Goal: Task Accomplishment & Management: Manage account settings

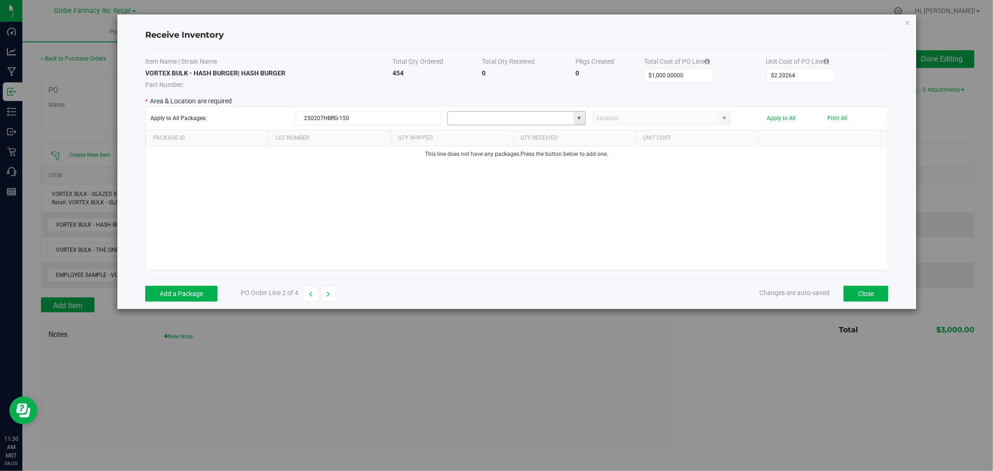
click at [526, 118] on input at bounding box center [511, 118] width 126 height 13
click at [578, 117] on span at bounding box center [579, 117] width 7 height 7
click at [470, 174] on span "Processing" at bounding box center [468, 179] width 28 height 14
type input "Processing"
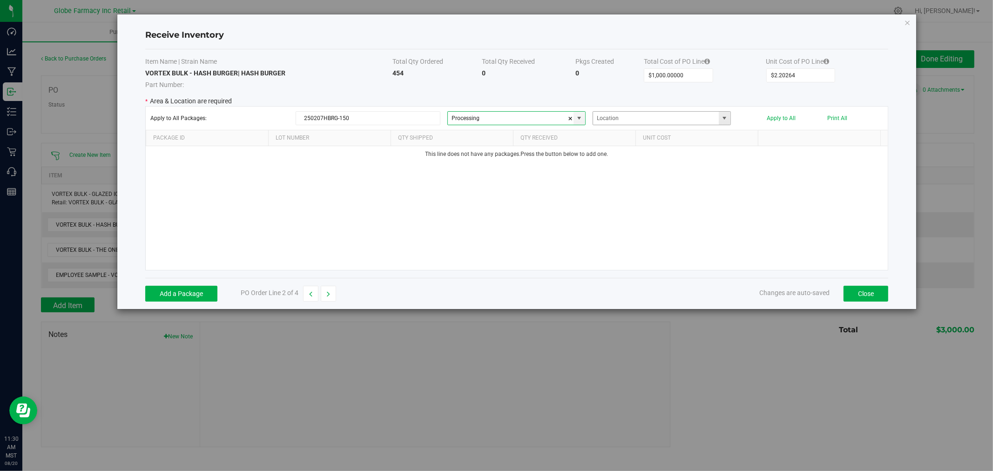
click at [719, 116] on span at bounding box center [725, 118] width 12 height 13
click at [649, 133] on li "Receiving" at bounding box center [661, 136] width 137 height 16
type input "Receiving"
click at [196, 298] on button "Add a Package" at bounding box center [181, 294] width 72 height 16
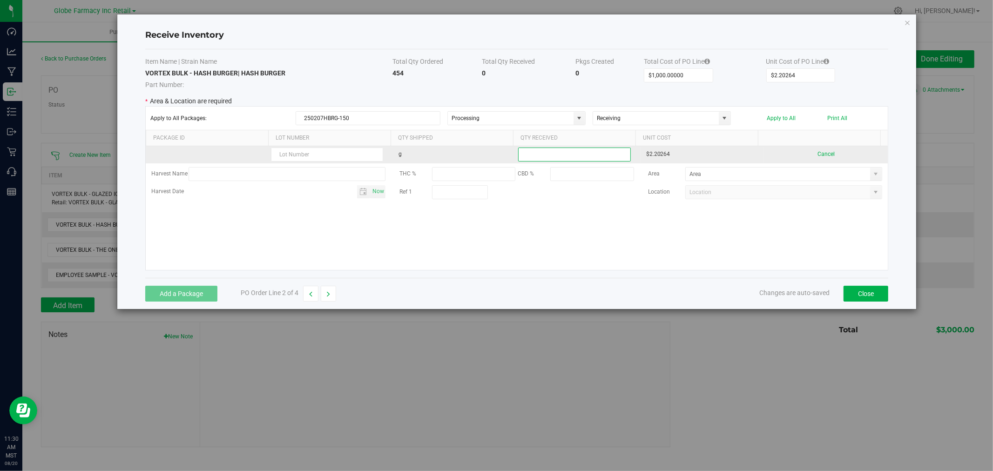
click at [545, 155] on input at bounding box center [574, 154] width 112 height 13
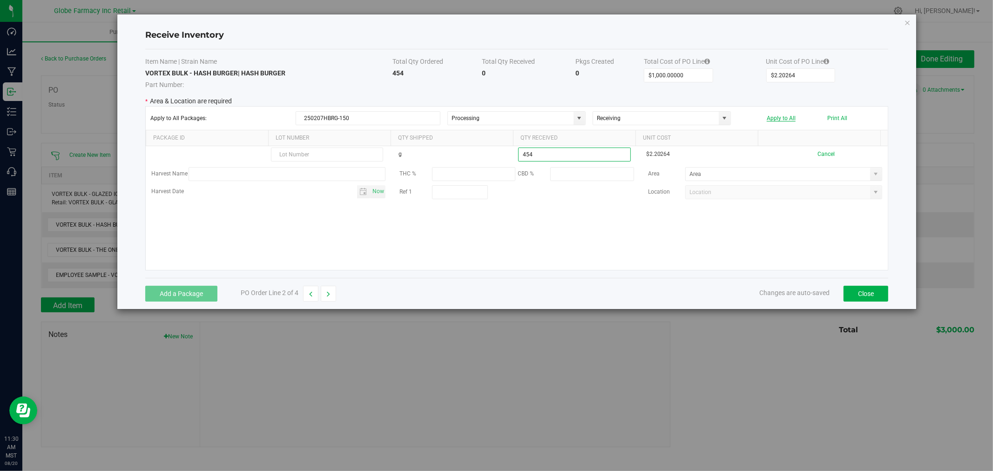
type input "454.0000 g"
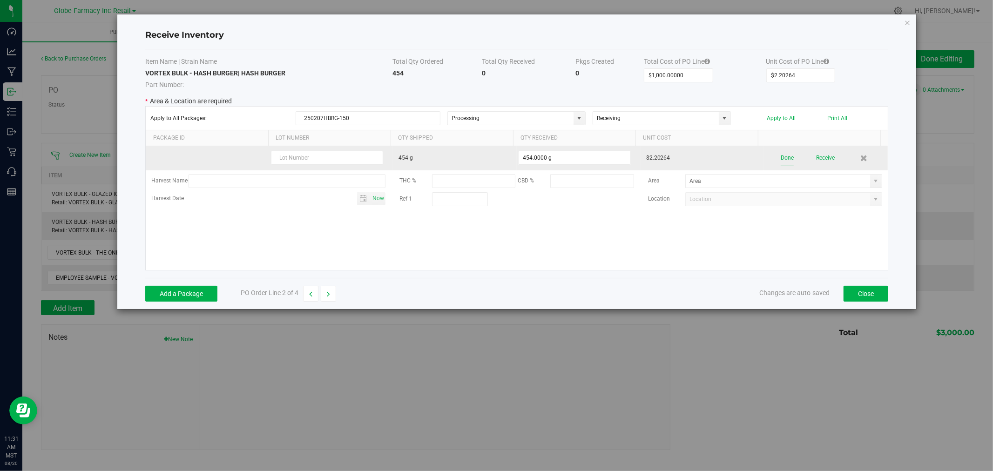
click at [782, 157] on button "Done" at bounding box center [786, 158] width 13 height 16
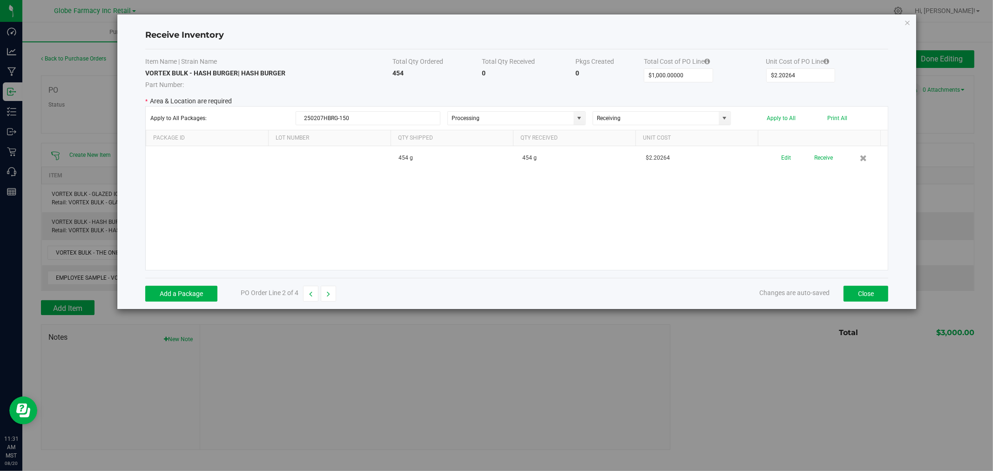
click at [783, 114] on div "Apply to All Packages: 250207HBRG-150 Processing Receiving Apply to All Print A…" at bounding box center [516, 118] width 733 height 14
click at [782, 115] on button "Apply to All" at bounding box center [781, 118] width 29 height 7
click at [327, 296] on icon "button" at bounding box center [328, 294] width 3 height 7
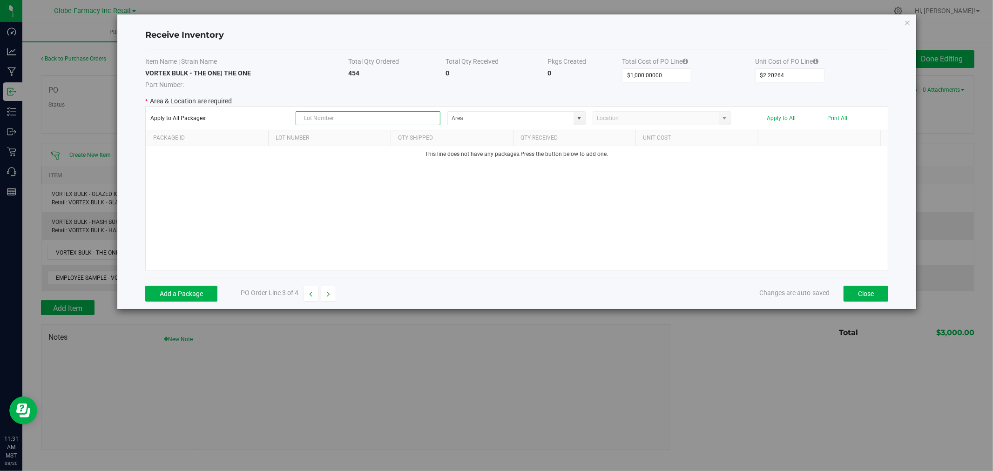
paste input "250106TONE-125"
drag, startPoint x: 366, startPoint y: 117, endPoint x: 408, endPoint y: 117, distance: 42.4
click at [366, 117] on input "text" at bounding box center [368, 118] width 145 height 14
type input "250106TONE-125"
click at [508, 120] on input at bounding box center [511, 118] width 126 height 13
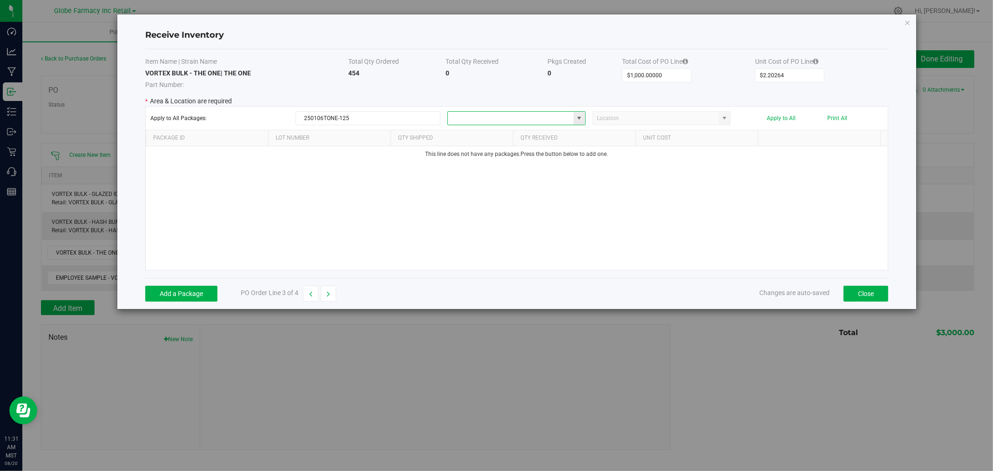
click at [578, 123] on span at bounding box center [579, 118] width 12 height 13
click at [476, 180] on span "Processing" at bounding box center [468, 179] width 28 height 14
type input "Processing"
click at [721, 116] on span at bounding box center [724, 117] width 7 height 7
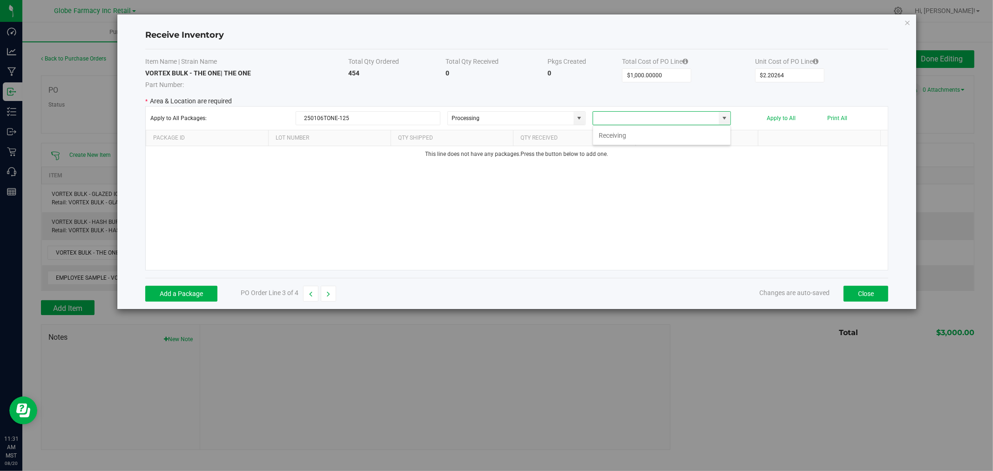
scroll to position [14, 138]
click at [612, 136] on li "Receiving" at bounding box center [661, 136] width 137 height 16
type input "Receiving"
click at [190, 296] on button "Add a Package" at bounding box center [181, 294] width 72 height 16
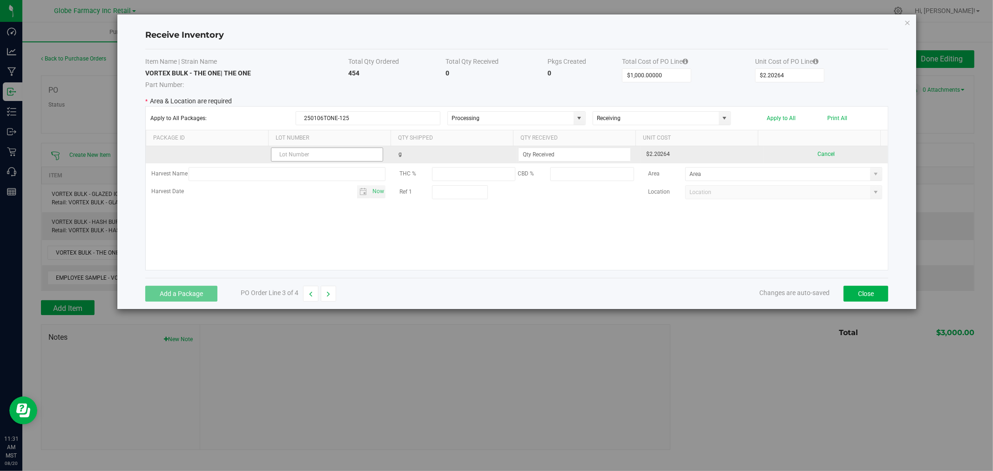
click at [343, 160] on input "text" at bounding box center [327, 155] width 113 height 14
click at [540, 151] on input at bounding box center [574, 154] width 112 height 13
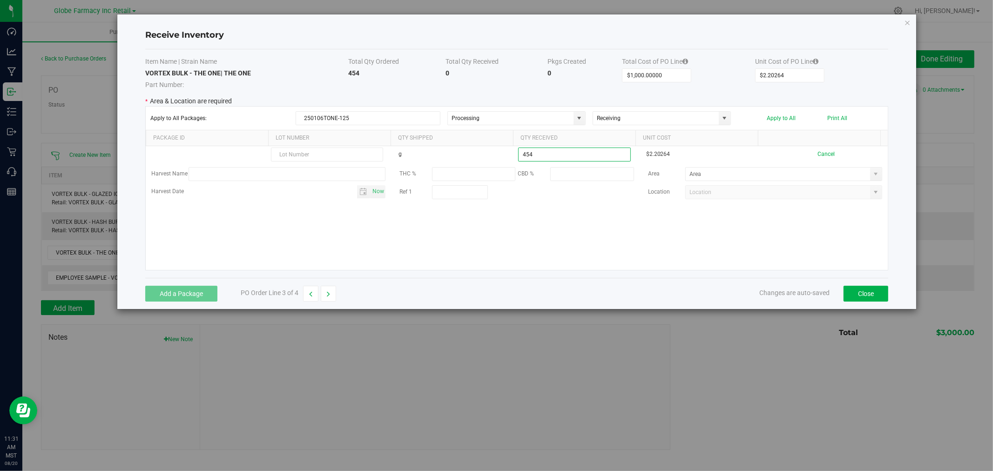
type input "454.0000 g"
click at [564, 219] on kendo-grid-list "g 454.0000 g $2.20264 Cancel Harvest Name THC % CBD % Area Harvest Date Now Ref…" at bounding box center [517, 208] width 742 height 124
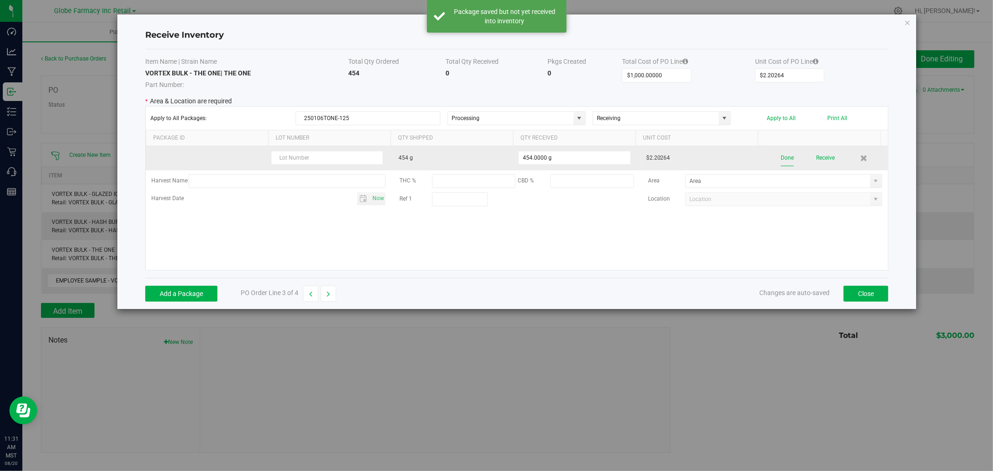
click at [780, 157] on button "Done" at bounding box center [786, 158] width 13 height 16
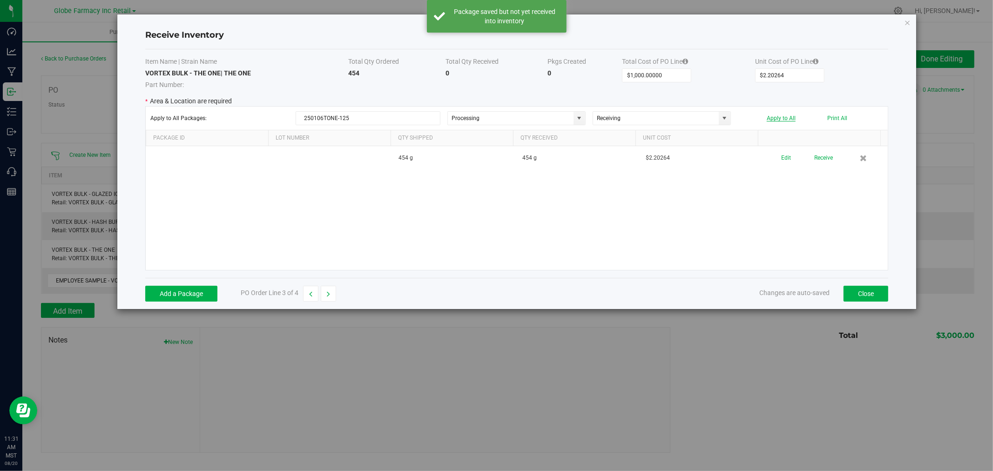
click at [788, 117] on button "Apply to All" at bounding box center [781, 118] width 29 height 7
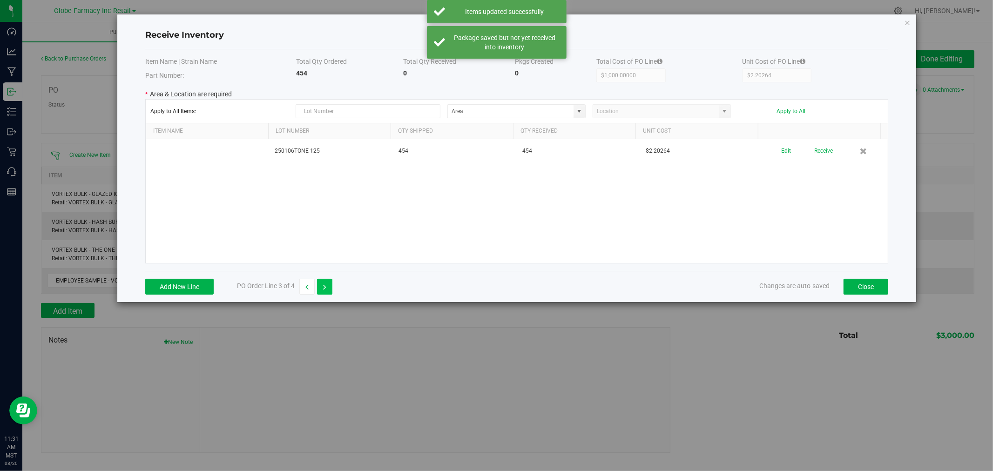
click at [330, 289] on button "button" at bounding box center [324, 287] width 15 height 16
type input "$0.00000"
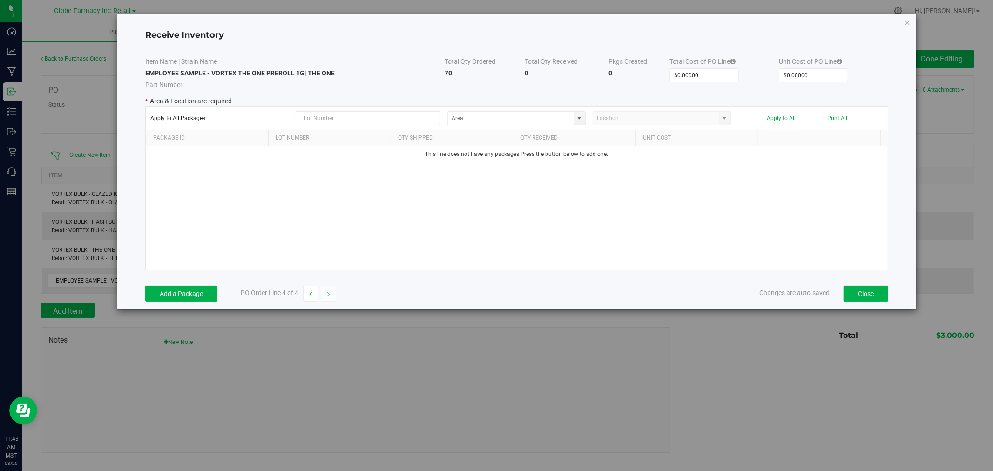
click at [409, 99] on p "* Area & Location are required" at bounding box center [516, 101] width 743 height 10
click at [407, 114] on input "text" at bounding box center [368, 118] width 145 height 14
paste input "241212TONE-100"
type input "241212TONE-100"
click at [569, 120] on input at bounding box center [511, 118] width 126 height 13
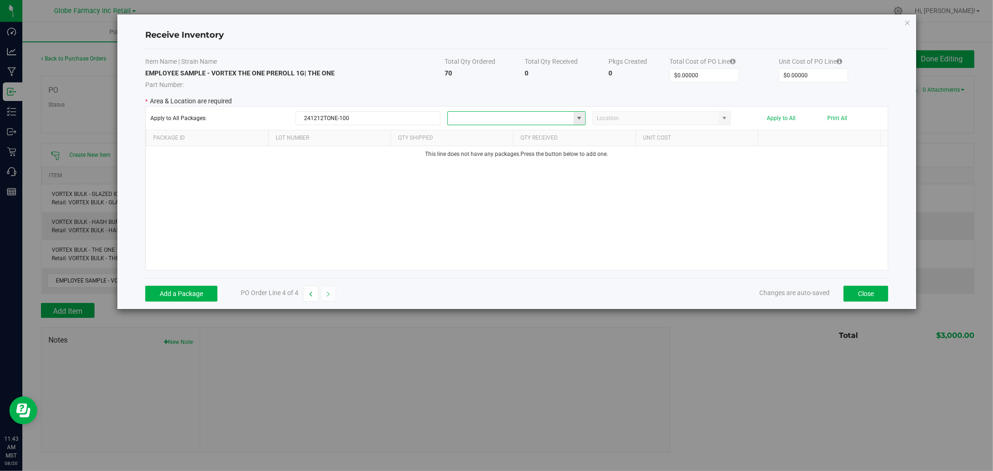
click at [576, 120] on span at bounding box center [579, 117] width 7 height 7
click at [466, 215] on span "Preroll" at bounding box center [462, 215] width 16 height 14
type input "Preroll"
click at [725, 115] on span at bounding box center [724, 117] width 7 height 7
click at [635, 169] on li "Single" at bounding box center [661, 167] width 137 height 16
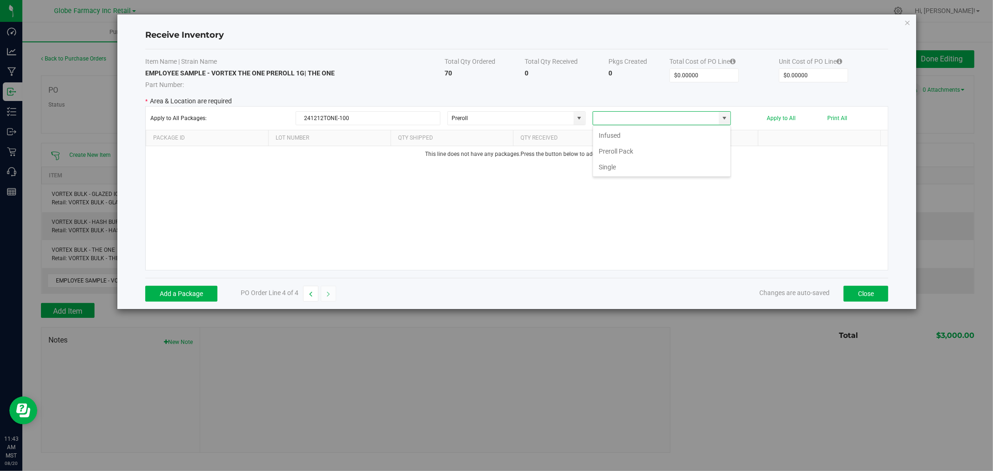
type input "Single"
click at [307, 238] on div "This line does not have any packages. Press the button below to add one." at bounding box center [517, 208] width 742 height 124
click at [172, 292] on button "Add a Package" at bounding box center [181, 294] width 72 height 16
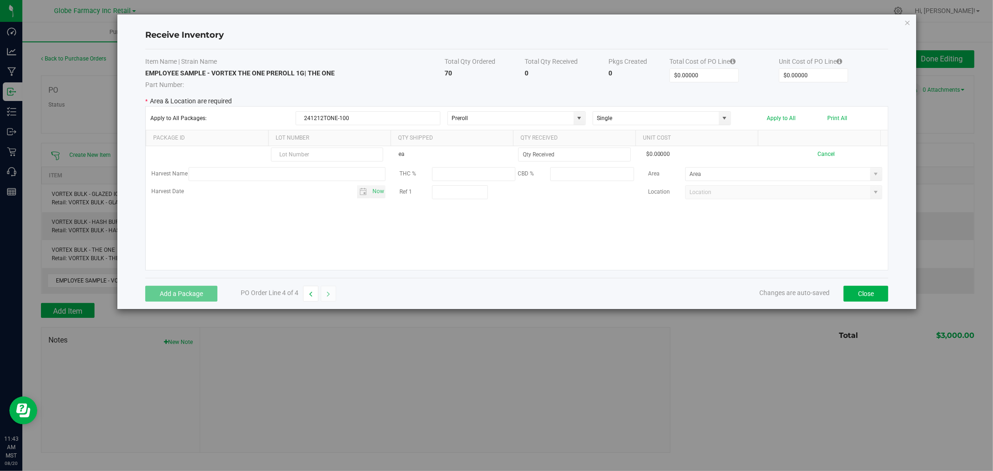
click at [570, 146] on th "Qty Received" at bounding box center [574, 138] width 122 height 16
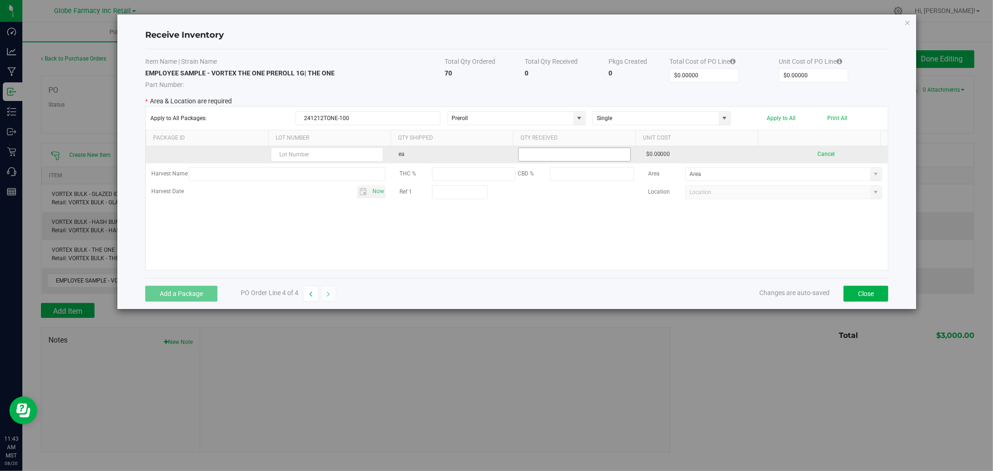
click at [570, 153] on input at bounding box center [574, 154] width 112 height 13
type input "70 ea"
click at [740, 149] on kendo-grid-list "ea 70 ea $0.00000 Cancel Harvest Name THC % CBD % Area Harvest Date Now Ref 1 L…" at bounding box center [517, 208] width 742 height 124
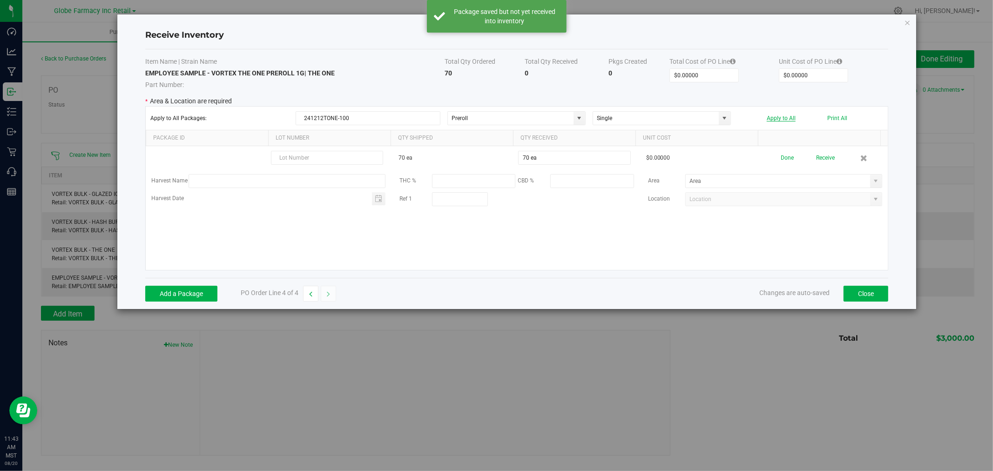
click at [785, 120] on button "Apply to All" at bounding box center [781, 118] width 29 height 7
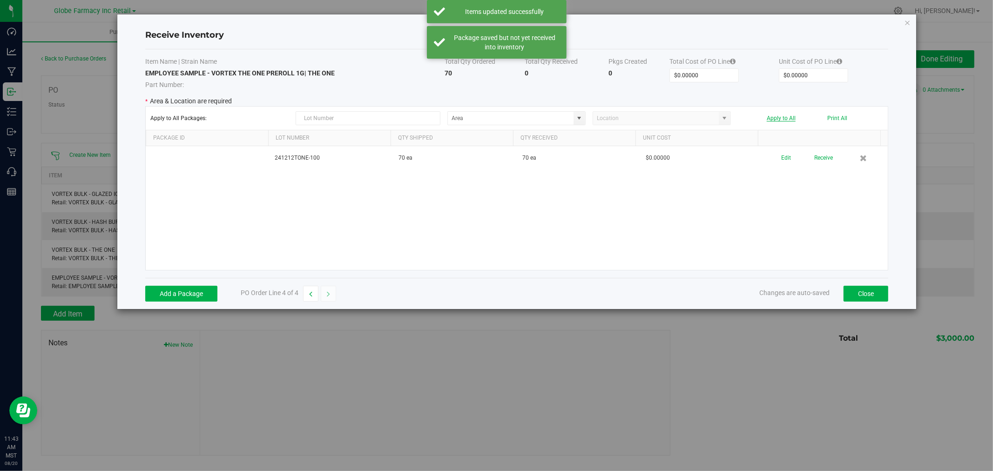
click at [788, 120] on button "Apply to All" at bounding box center [781, 118] width 29 height 7
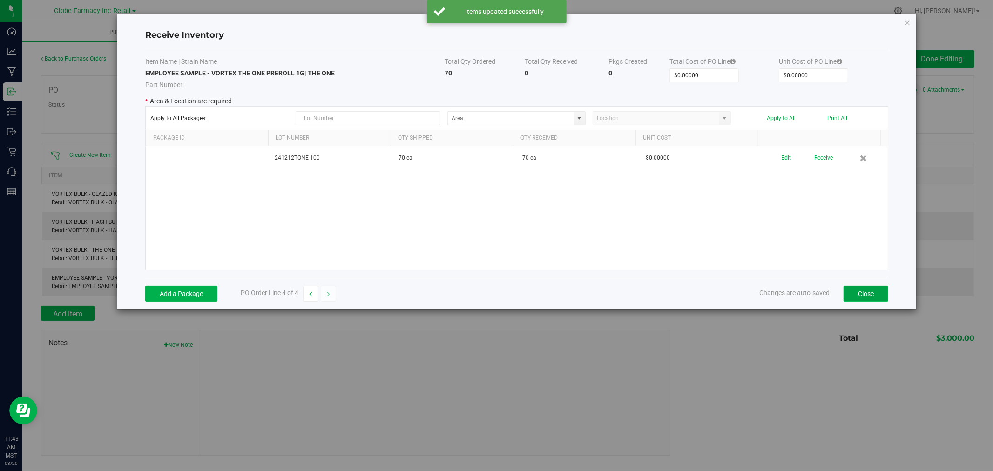
click at [875, 291] on button "Close" at bounding box center [865, 294] width 45 height 16
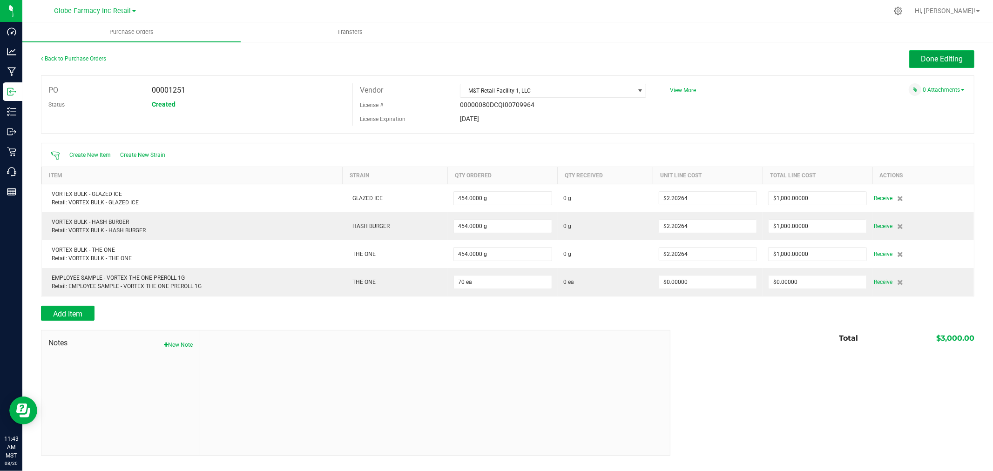
click at [929, 56] on span "Done Editing" at bounding box center [942, 58] width 42 height 9
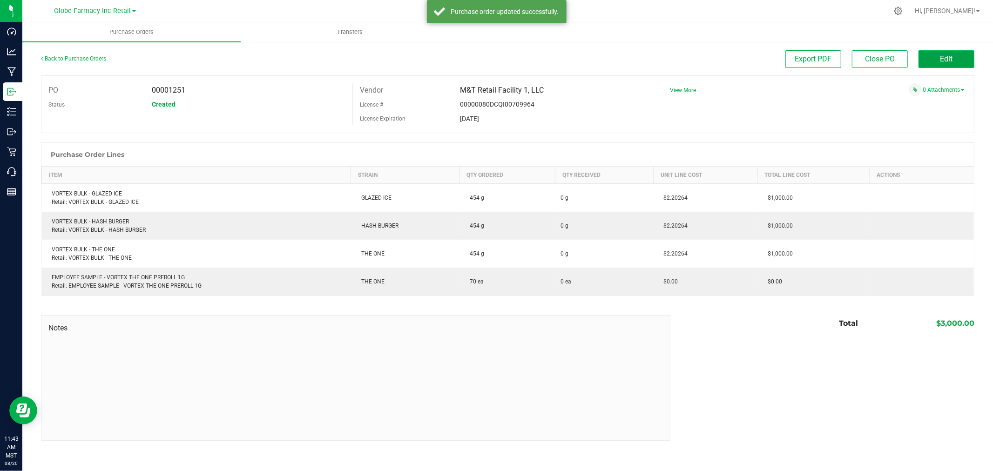
click at [932, 57] on button "Edit" at bounding box center [946, 59] width 56 height 18
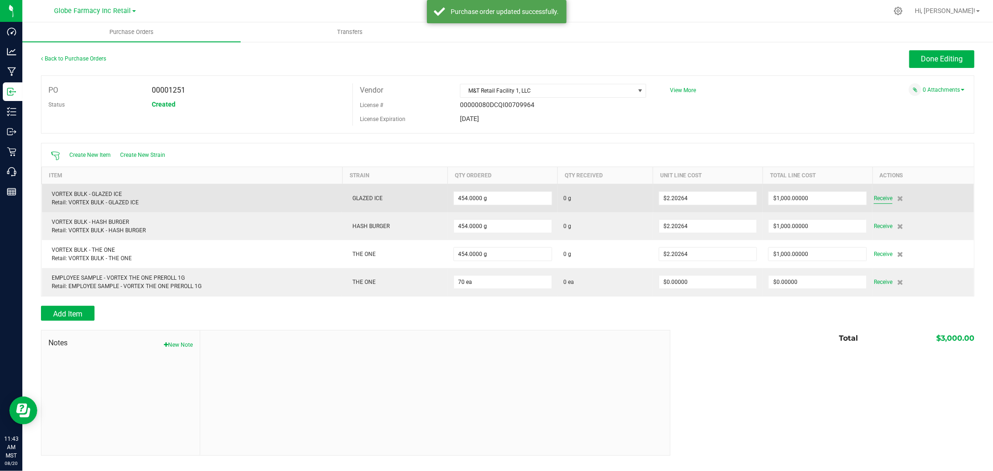
click at [883, 199] on span "Receive" at bounding box center [883, 198] width 19 height 11
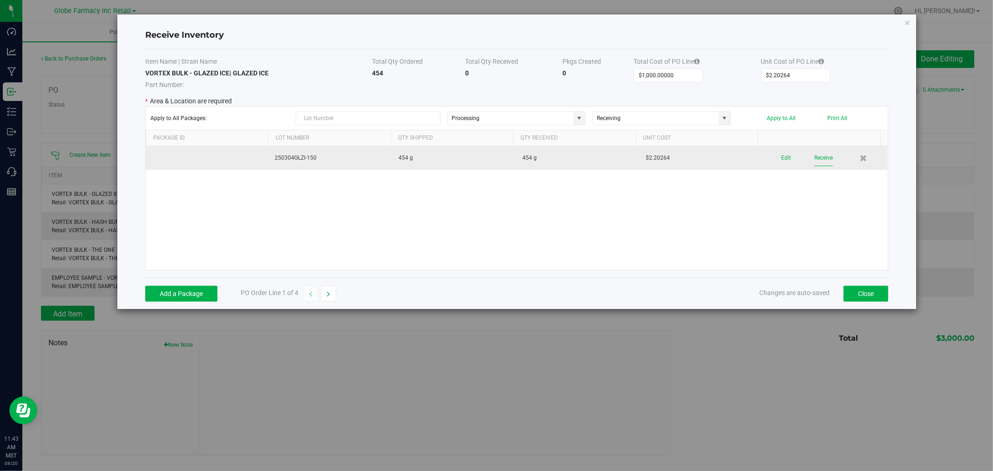
click at [818, 160] on button "Receive" at bounding box center [823, 158] width 19 height 16
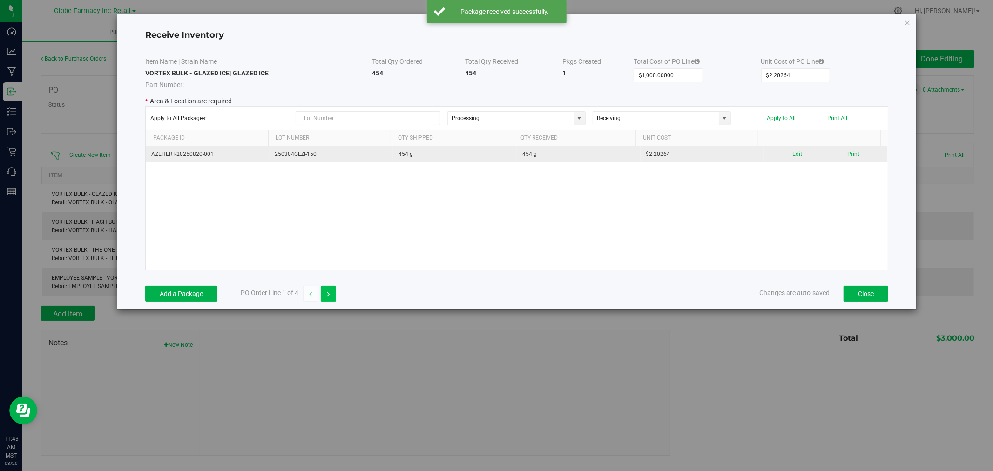
click at [329, 296] on icon "button" at bounding box center [328, 294] width 3 height 7
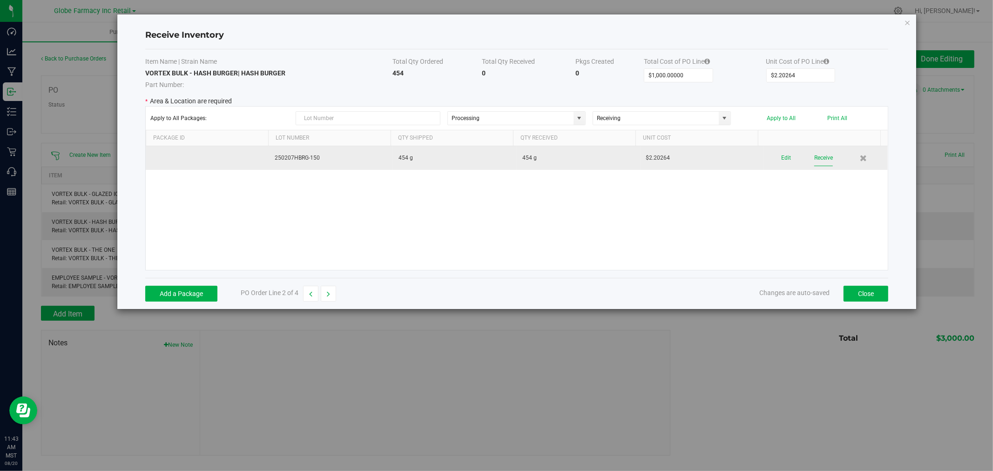
click at [814, 159] on button "Receive" at bounding box center [823, 158] width 19 height 16
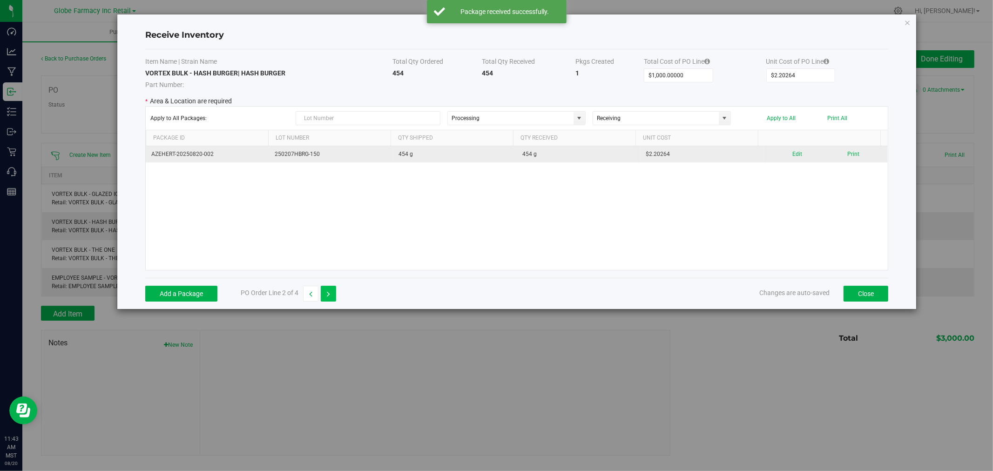
click at [331, 297] on button "button" at bounding box center [328, 294] width 15 height 16
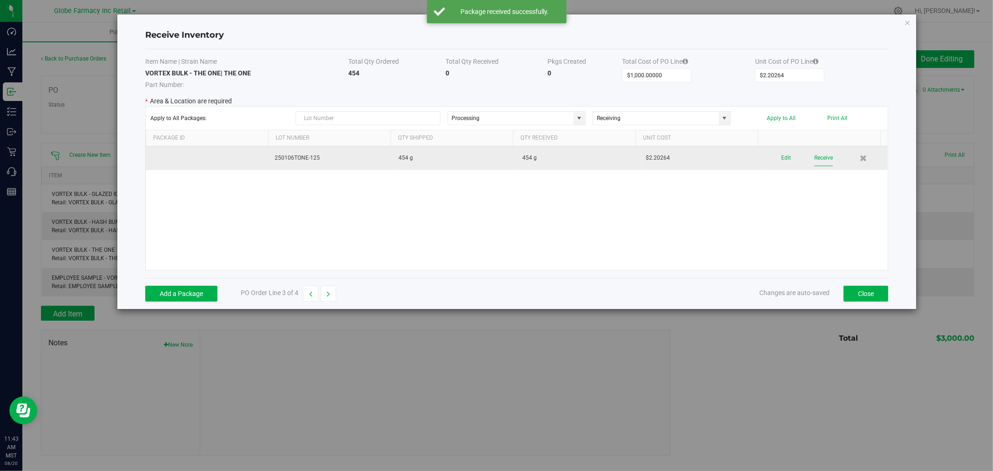
click at [824, 156] on button "Receive" at bounding box center [823, 158] width 19 height 16
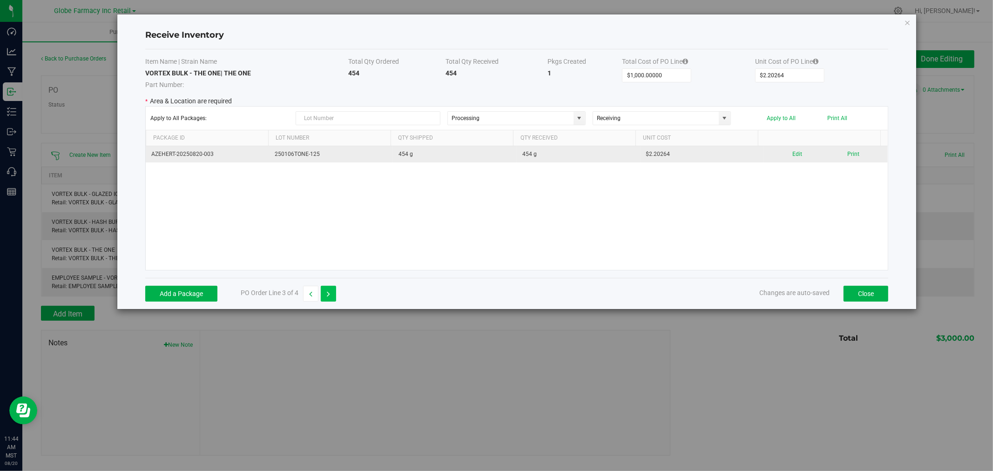
click at [332, 290] on button "button" at bounding box center [328, 294] width 15 height 16
type input "$0.00000"
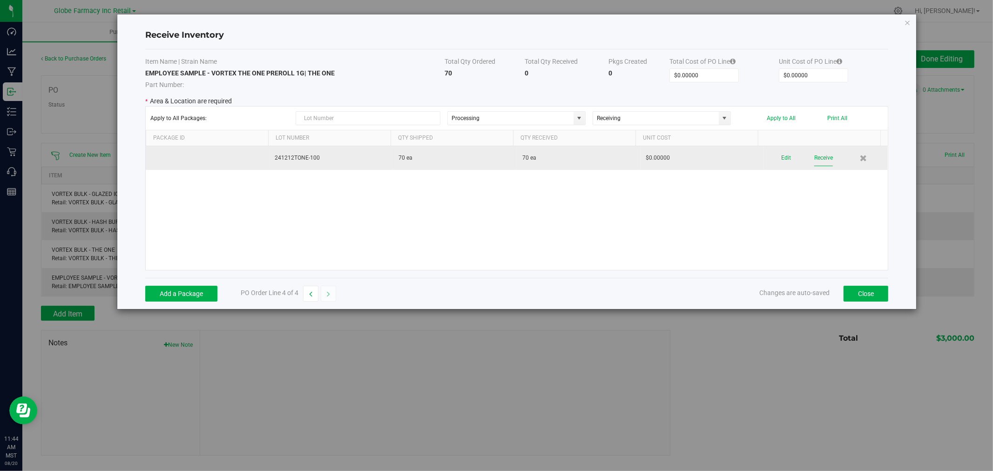
click at [818, 157] on button "Receive" at bounding box center [823, 158] width 19 height 16
click at [873, 294] on button "Close" at bounding box center [865, 294] width 45 height 16
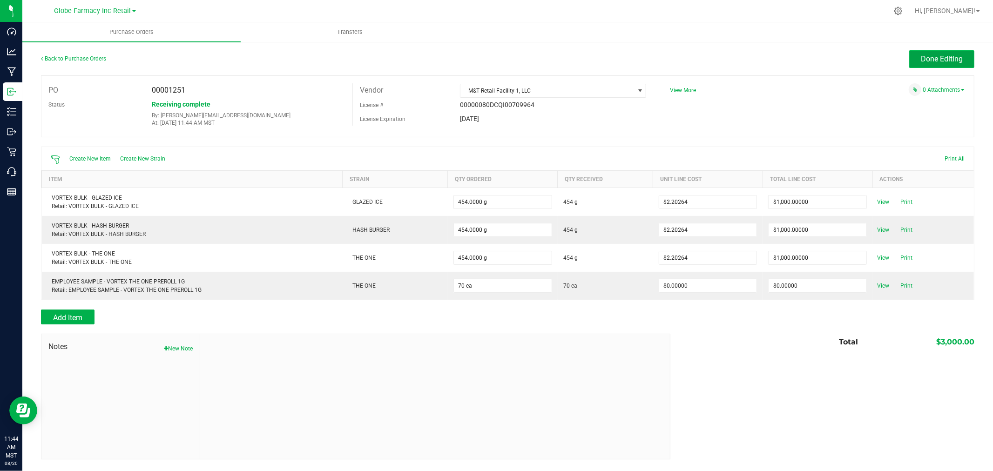
click at [946, 59] on span "Done Editing" at bounding box center [942, 58] width 42 height 9
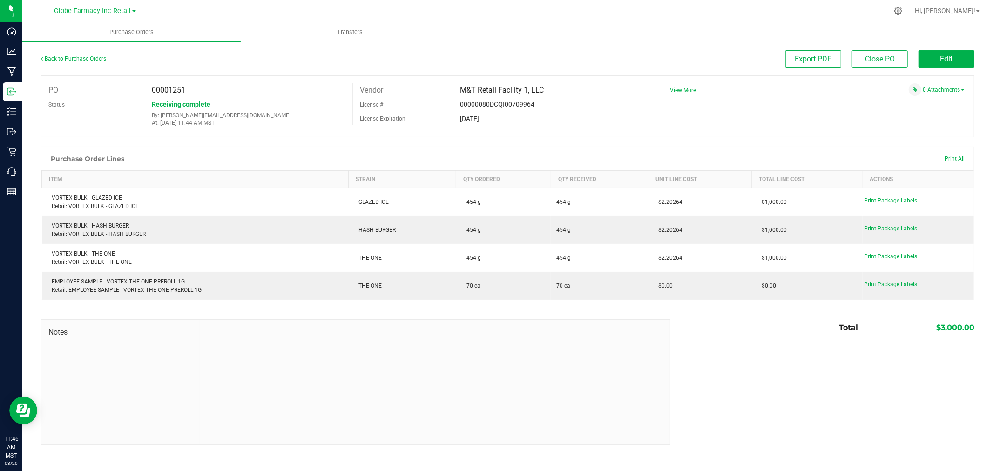
click at [828, 106] on div "PO 00001251 Status Receiving complete By: katieg@earthshealing.org At: Aug 20, …" at bounding box center [507, 106] width 933 height 62
click at [946, 89] on link "0 Attachments" at bounding box center [943, 90] width 42 height 7
click at [929, 103] on button "Attach new document" at bounding box center [933, 102] width 61 height 8
click at [664, 119] on div "Cancel Maximum allowed file size is 10MB . Select file Drop files here to upload" at bounding box center [814, 113] width 316 height 31
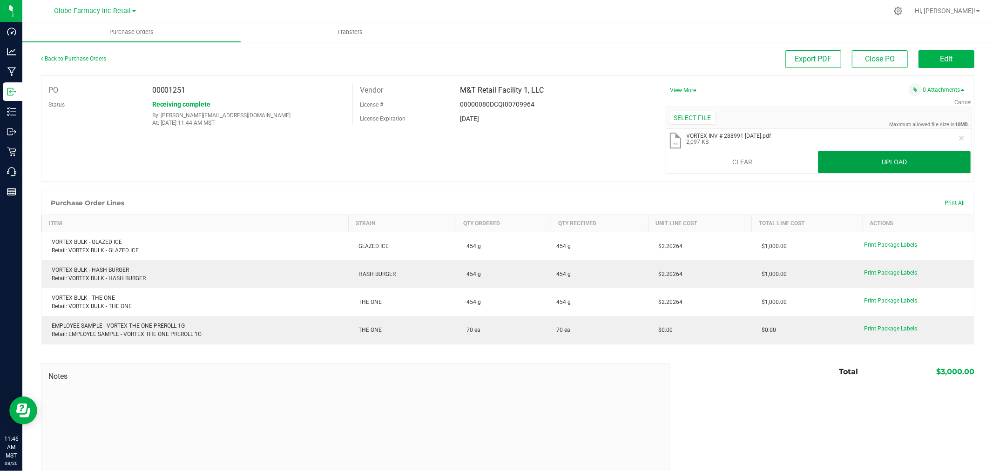
click at [895, 168] on button "Upload" at bounding box center [894, 162] width 153 height 22
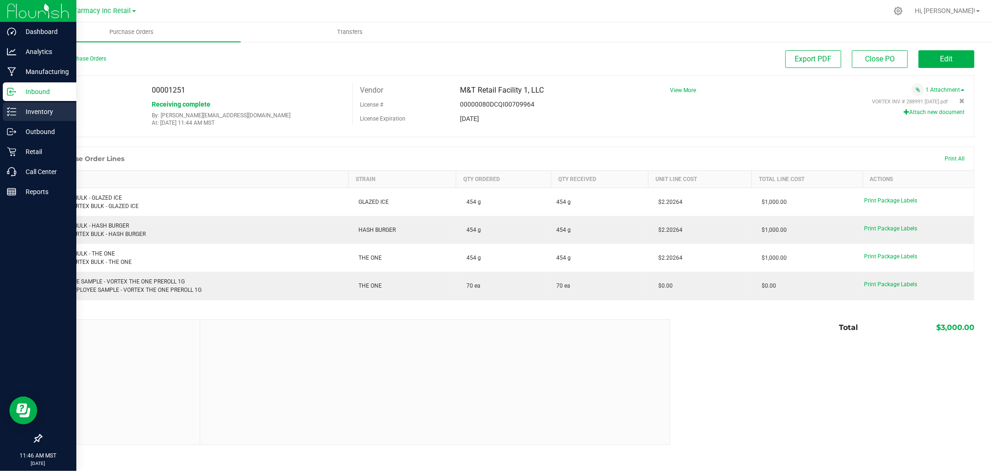
click at [31, 112] on p "Inventory" at bounding box center [44, 111] width 56 height 11
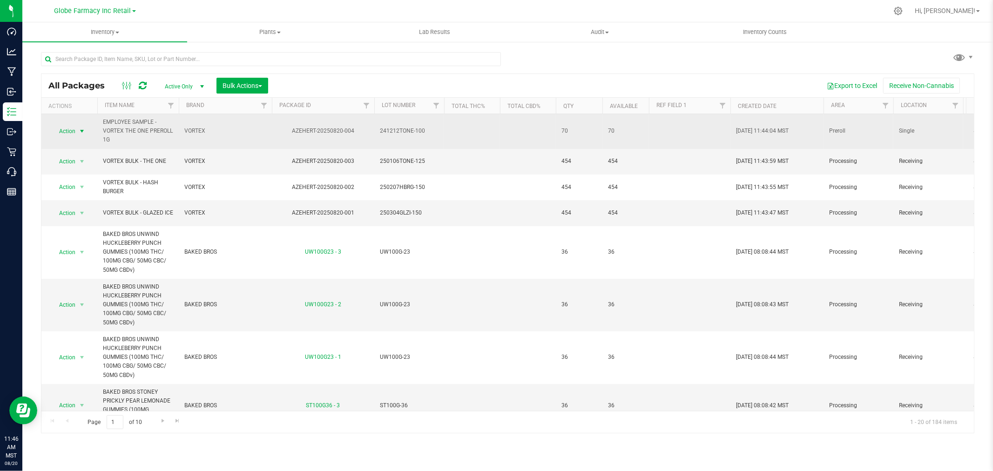
click at [80, 133] on span "select" at bounding box center [81, 131] width 7 height 7
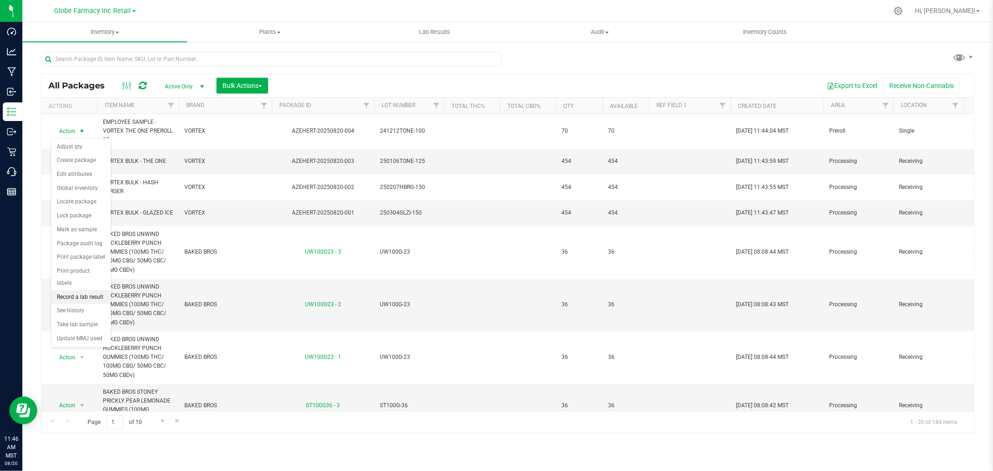
click at [75, 297] on li "Record a lab result" at bounding box center [81, 297] width 60 height 14
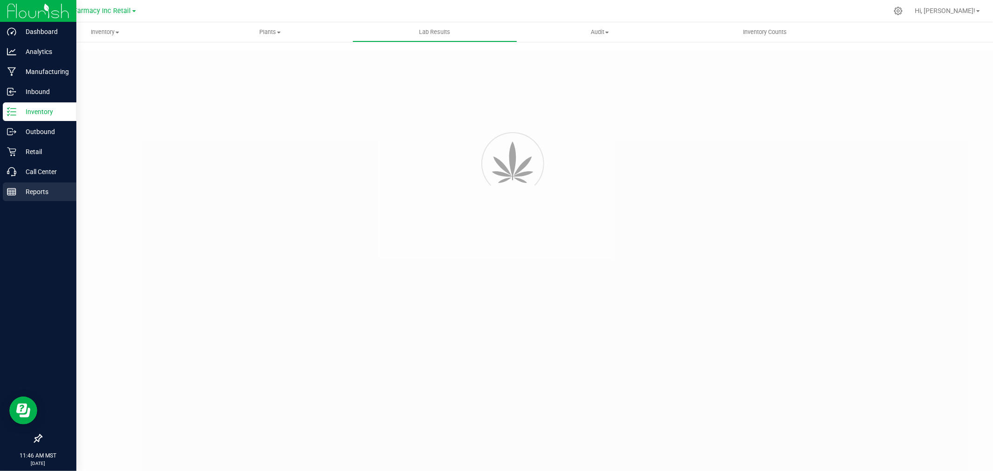
type input "AZEHERT-20250820-004"
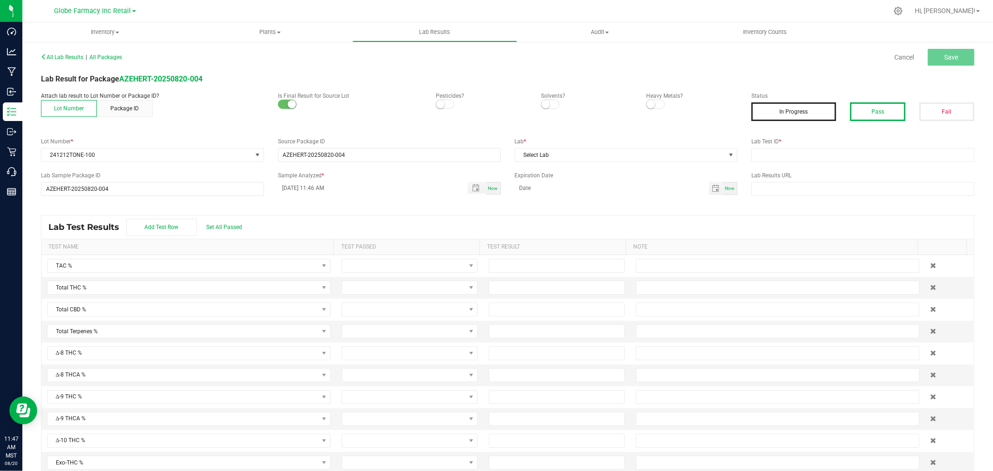
click at [860, 103] on button "Pass" at bounding box center [877, 111] width 55 height 19
click at [547, 149] on span "Select Lab" at bounding box center [620, 154] width 210 height 13
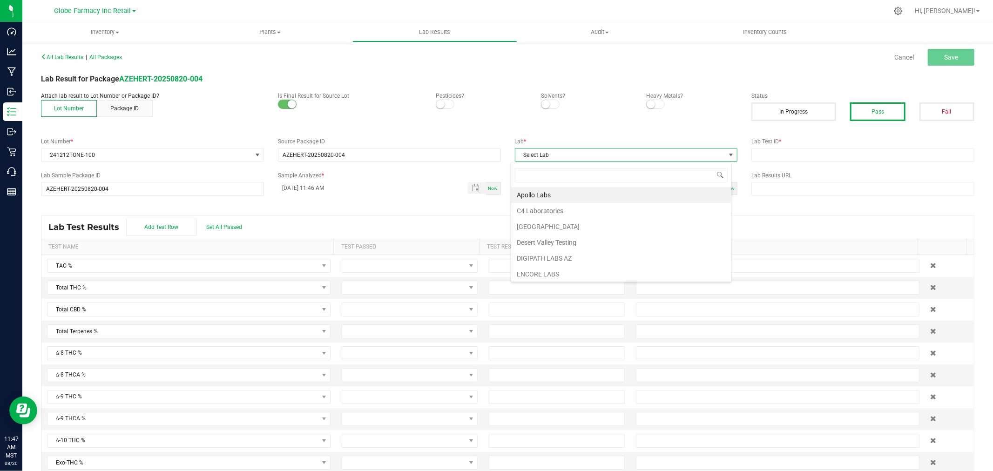
scroll to position [14, 221]
type input "APO"
click at [541, 189] on li "Apollo Labs" at bounding box center [621, 195] width 220 height 16
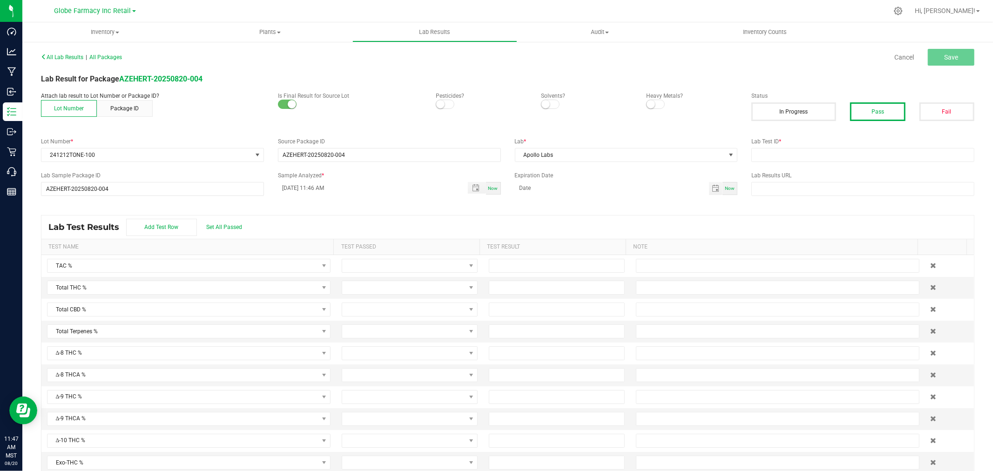
click at [782, 147] on div "Lab Test ID *" at bounding box center [862, 149] width 237 height 25
click at [790, 157] on input "text" at bounding box center [862, 155] width 223 height 14
paste input "2505APO2110.10968"
type input "2505APO2110.10968"
click at [771, 182] on div "Lab Results URL" at bounding box center [862, 183] width 237 height 25
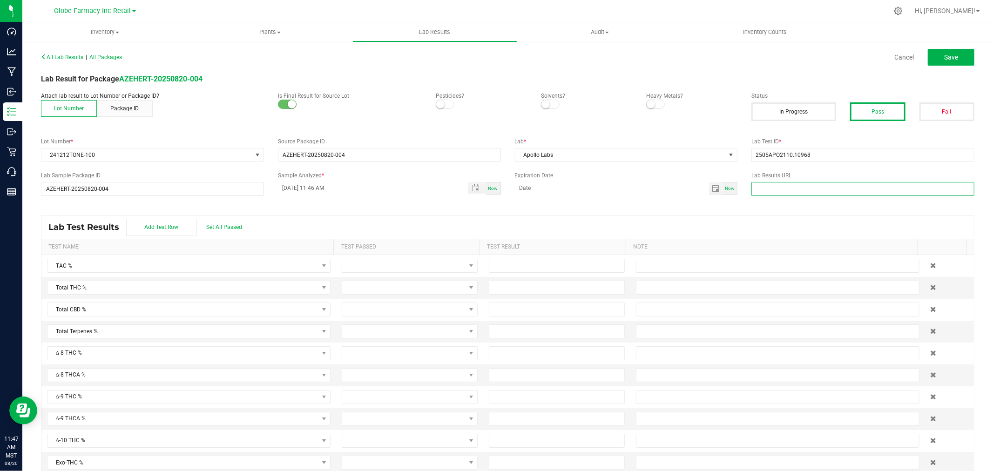
click at [771, 182] on input "text" at bounding box center [862, 189] width 223 height 14
click at [944, 54] on span "Save" at bounding box center [951, 57] width 14 height 7
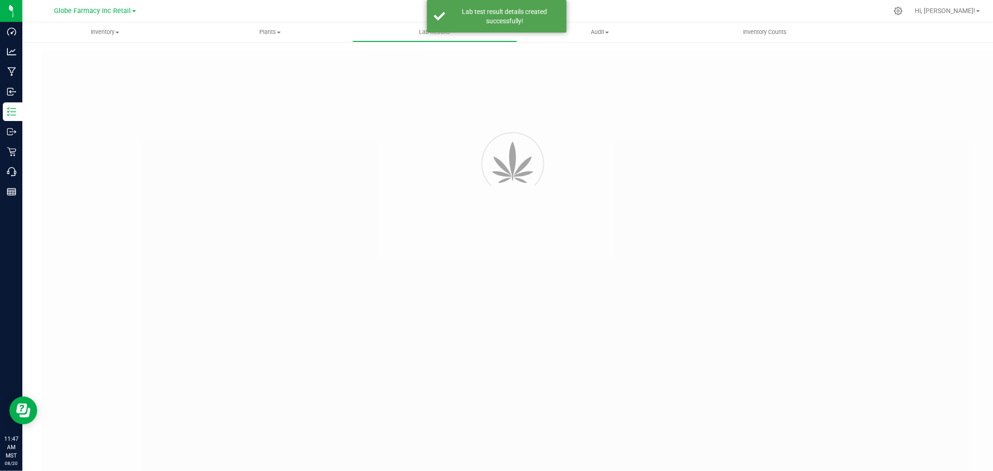
type input "AZEHERT-20250820-004"
type input "2505APO2110.10968"
type input "AZEHERT-20250820-004"
type input "08/20/2025 11:46 AM"
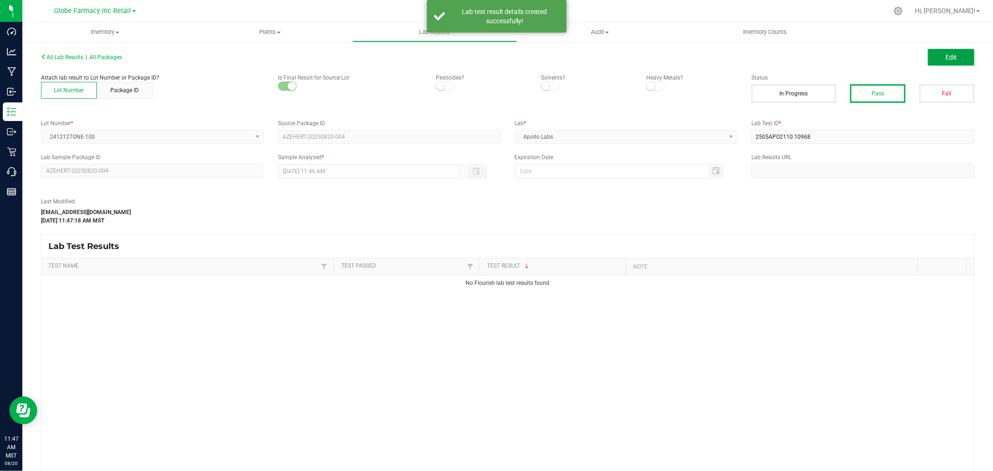
click at [945, 57] on span "Edit" at bounding box center [950, 57] width 11 height 7
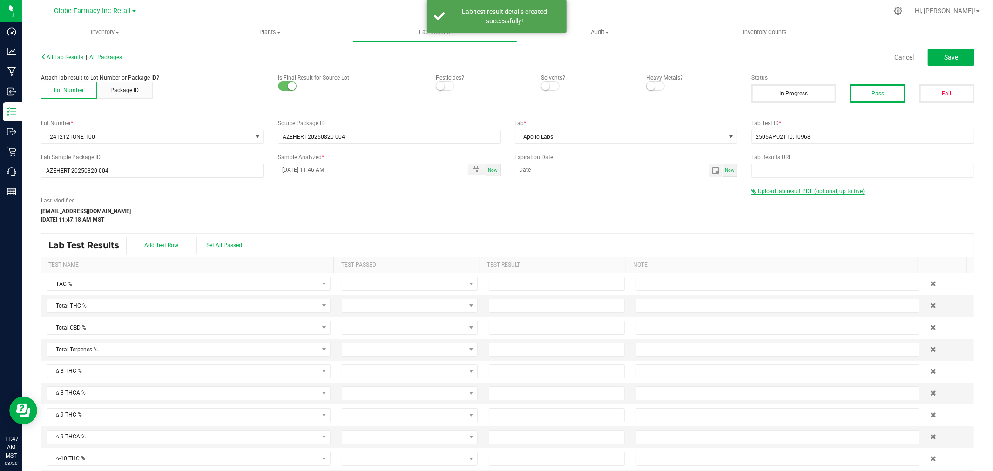
click at [783, 190] on span "Upload lab result PDF (optional, up to five)" at bounding box center [811, 191] width 107 height 7
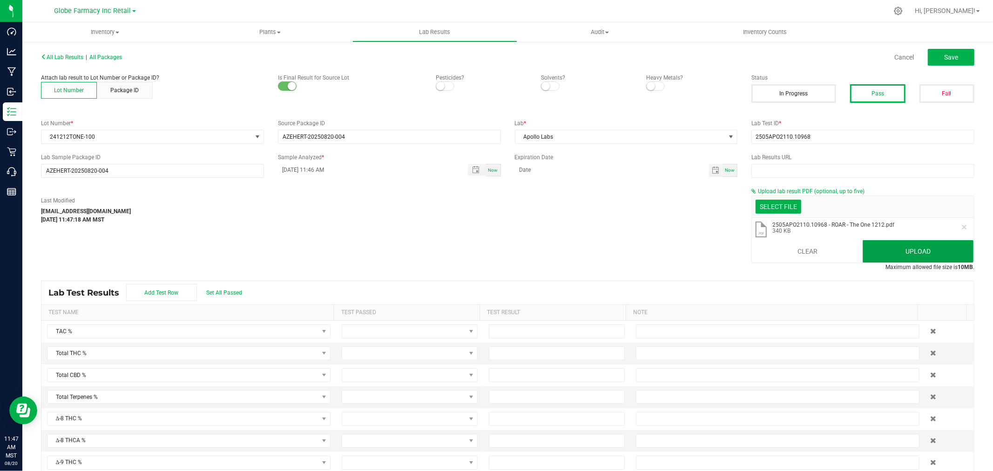
click at [897, 255] on button "Upload" at bounding box center [917, 251] width 111 height 22
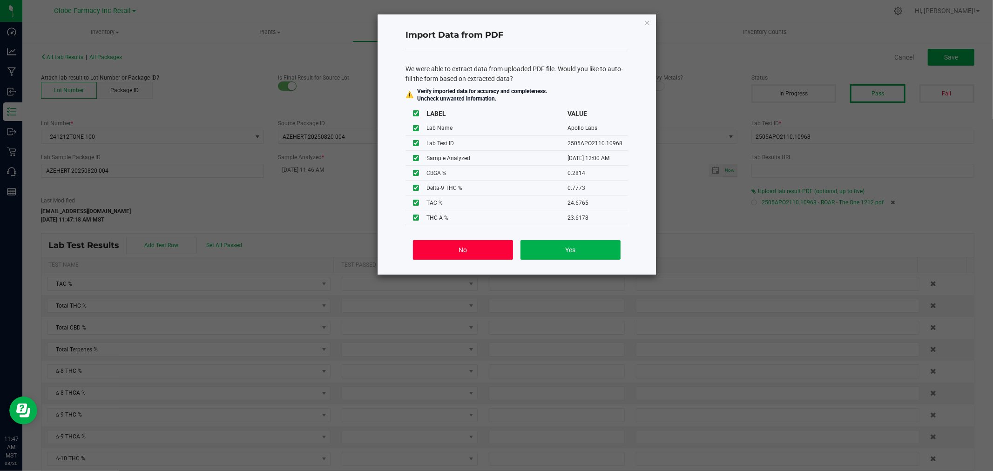
click at [469, 253] on button "No" at bounding box center [463, 250] width 100 height 20
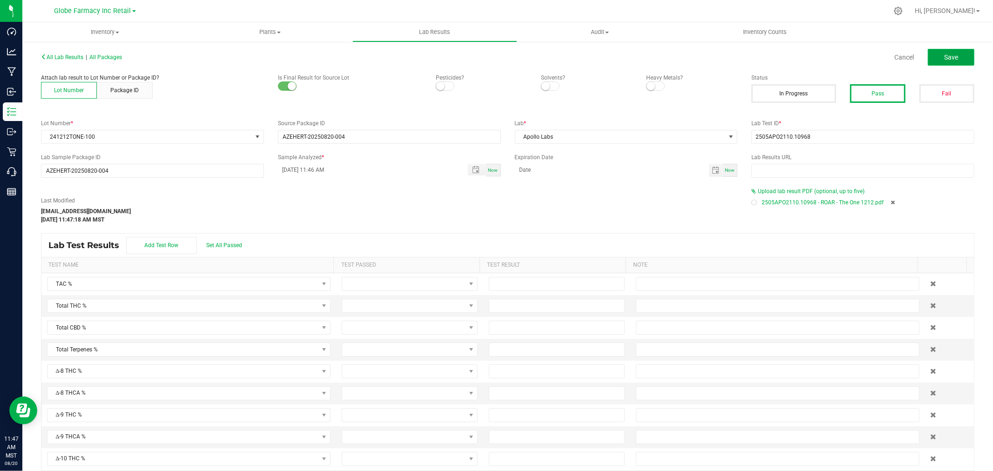
click at [950, 54] on button "Save" at bounding box center [951, 57] width 47 height 17
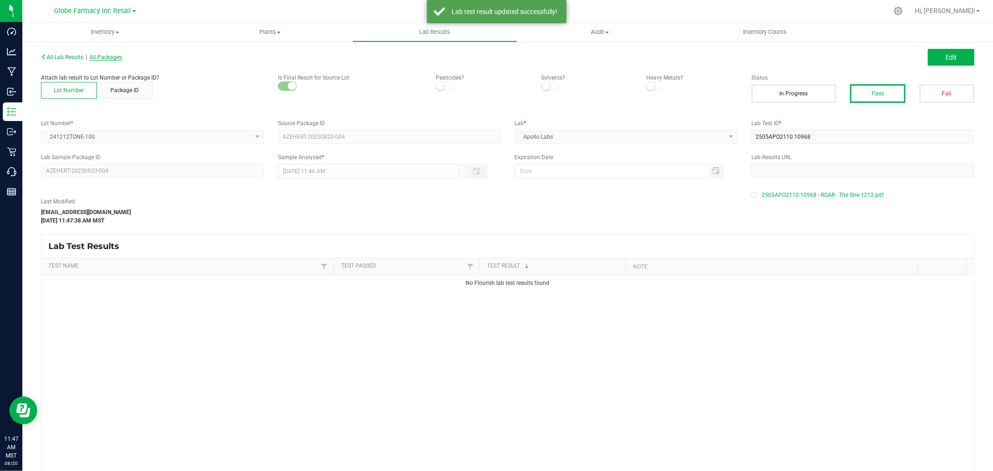
click at [114, 56] on span "All Packages" at bounding box center [105, 57] width 33 height 7
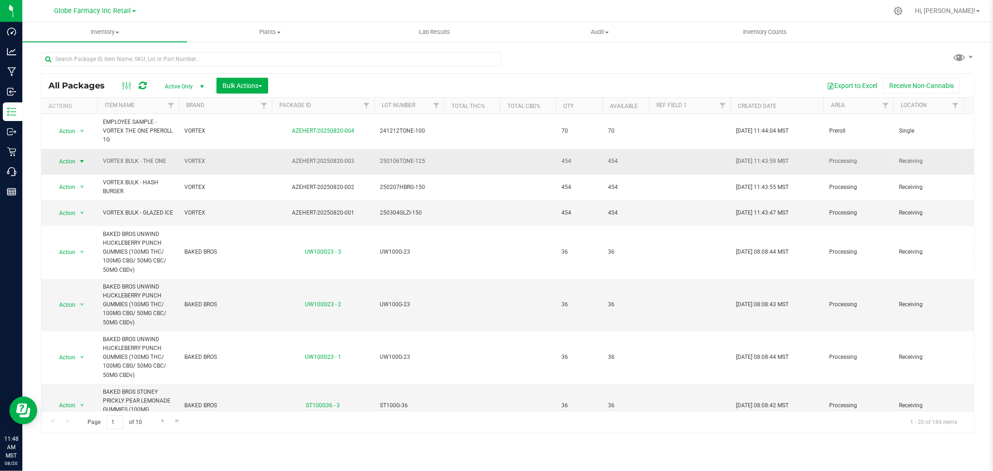
click at [83, 160] on span "select" at bounding box center [81, 161] width 7 height 7
click at [82, 327] on li "Record a lab result" at bounding box center [81, 326] width 60 height 14
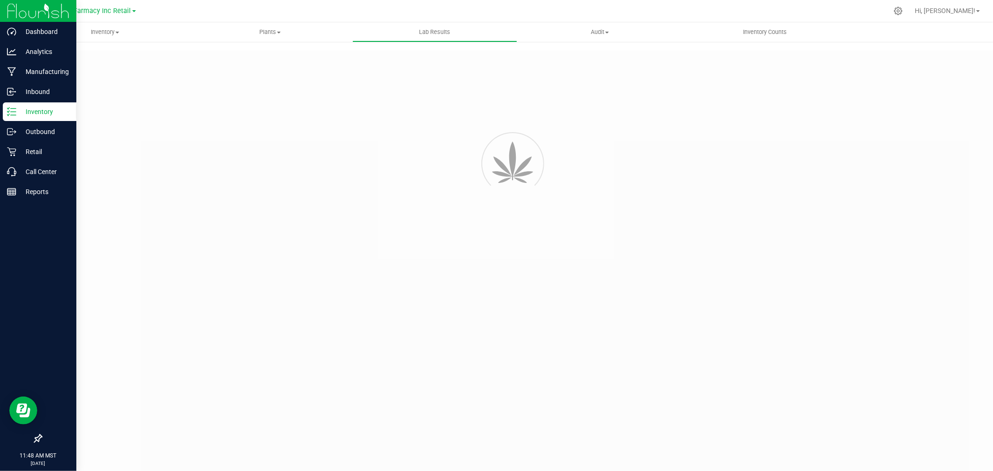
type input "AZEHERT-20250820-003"
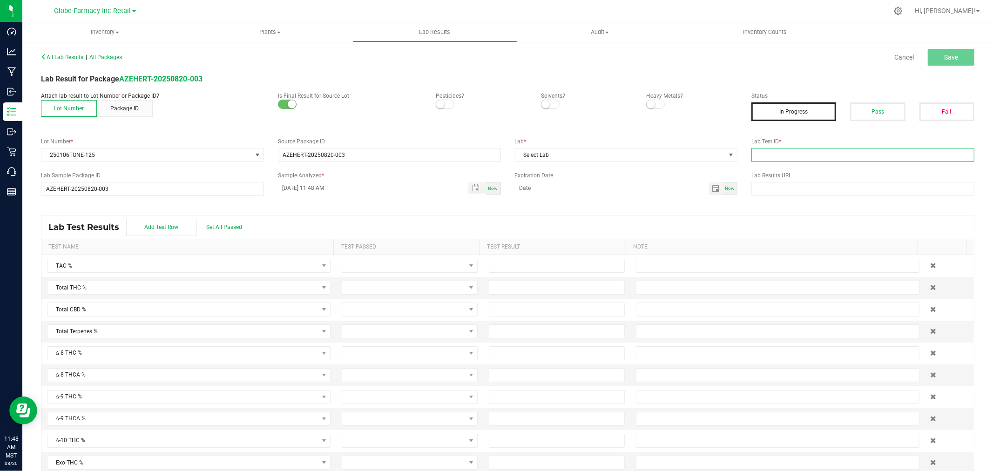
click at [834, 154] on input "text" at bounding box center [862, 155] width 223 height 14
paste input "2505APO2362.12188"
type input "2505APO2362.12188"
click at [852, 114] on button "Pass" at bounding box center [877, 111] width 55 height 19
click at [659, 149] on span "Select Lab" at bounding box center [620, 154] width 210 height 13
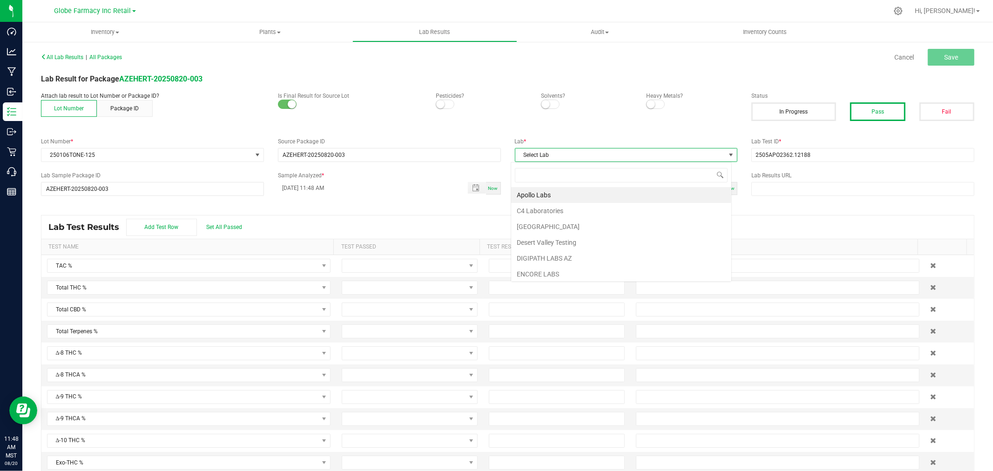
scroll to position [14, 221]
type input "AP"
click at [570, 189] on li "Apollo Labs" at bounding box center [621, 195] width 220 height 16
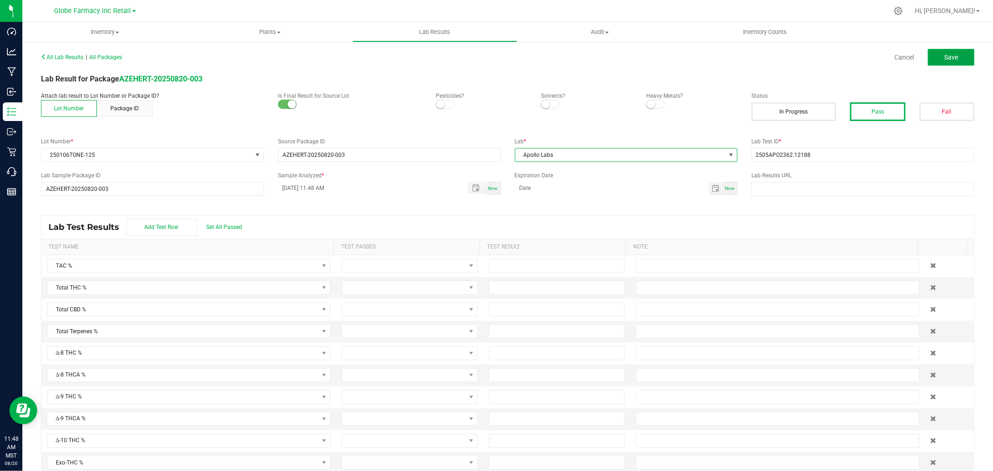
click at [954, 57] on button "Save" at bounding box center [951, 57] width 47 height 17
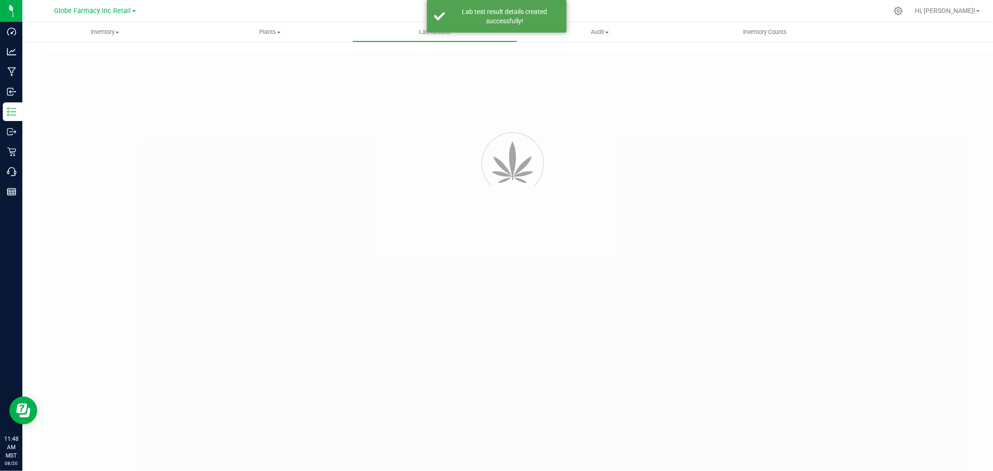
type input "AZEHERT-20250820-003"
type input "2505APO2362.12188"
type input "AZEHERT-20250820-003"
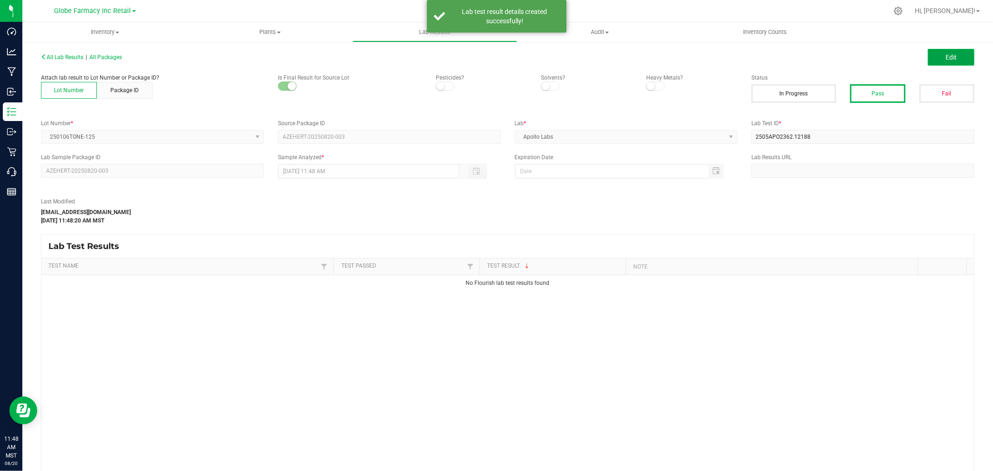
click at [945, 57] on span "Edit" at bounding box center [950, 57] width 11 height 7
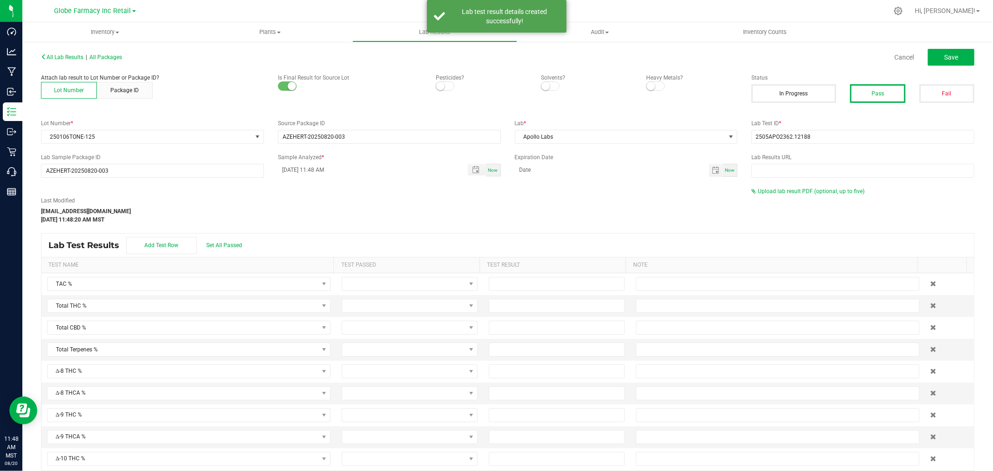
click at [760, 187] on div "Upload lab result PDF (optional, up to five)" at bounding box center [862, 191] width 223 height 8
click at [760, 190] on span "Upload lab result PDF (optional, up to five)" at bounding box center [811, 191] width 107 height 7
click at [731, 202] on div "Last Modified katieg@earthshealing.org Aug 20, 2025 11:48:20 AM MST" at bounding box center [389, 209] width 710 height 27
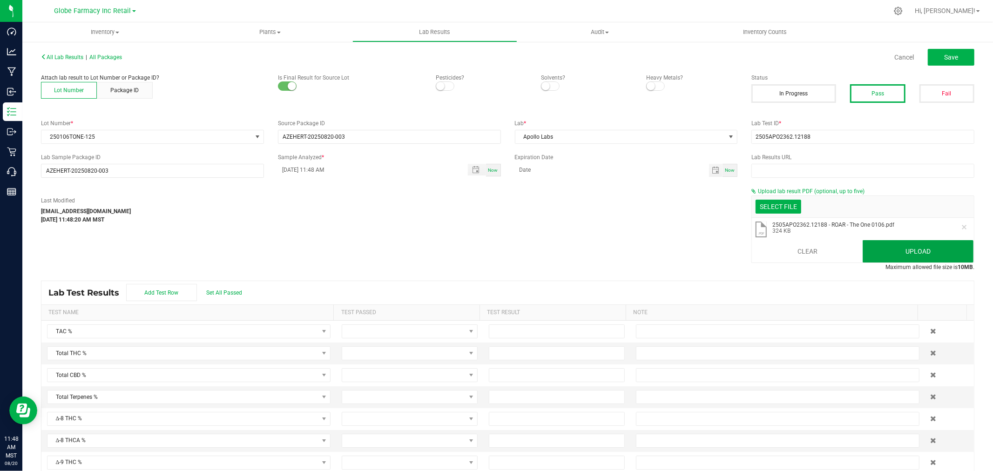
click at [908, 251] on button "Upload" at bounding box center [917, 251] width 111 height 22
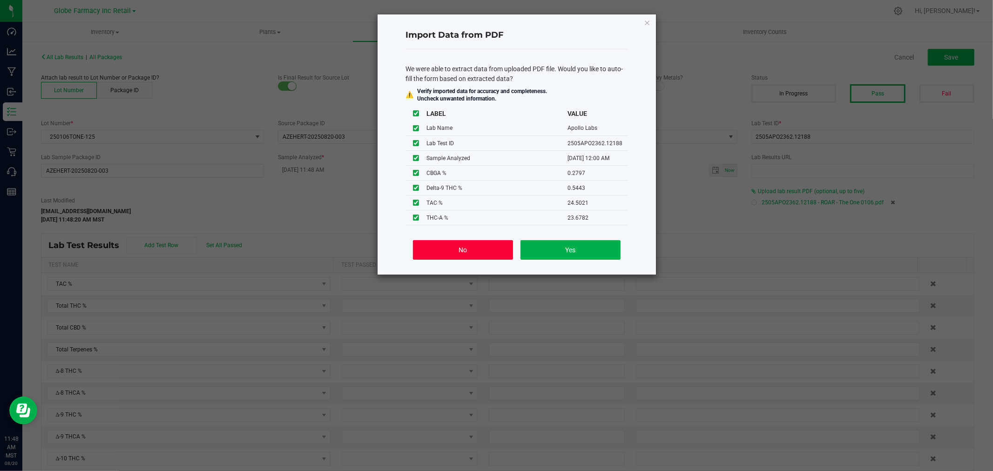
click at [491, 249] on button "No" at bounding box center [463, 250] width 100 height 20
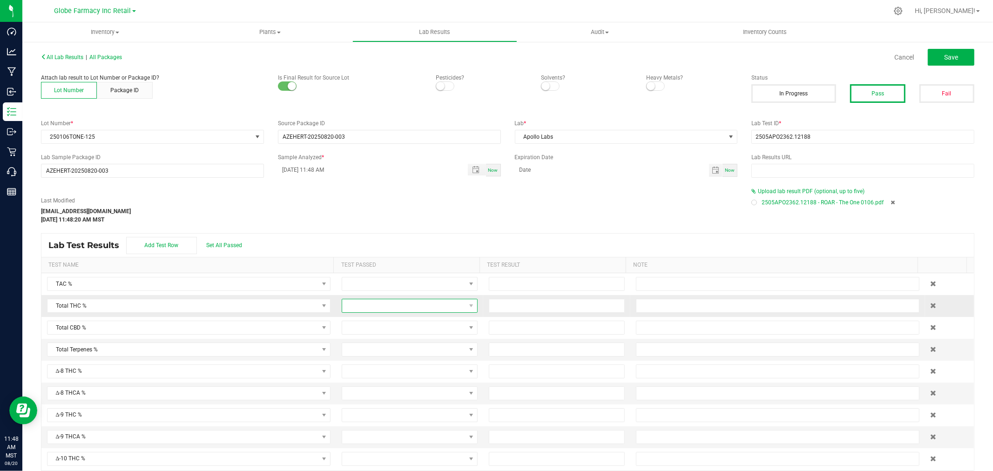
click at [383, 305] on span at bounding box center [403, 305] width 123 height 13
click at [356, 345] on li "Passed" at bounding box center [403, 346] width 133 height 16
click at [504, 305] on input at bounding box center [556, 305] width 135 height 13
type input "21.3100"
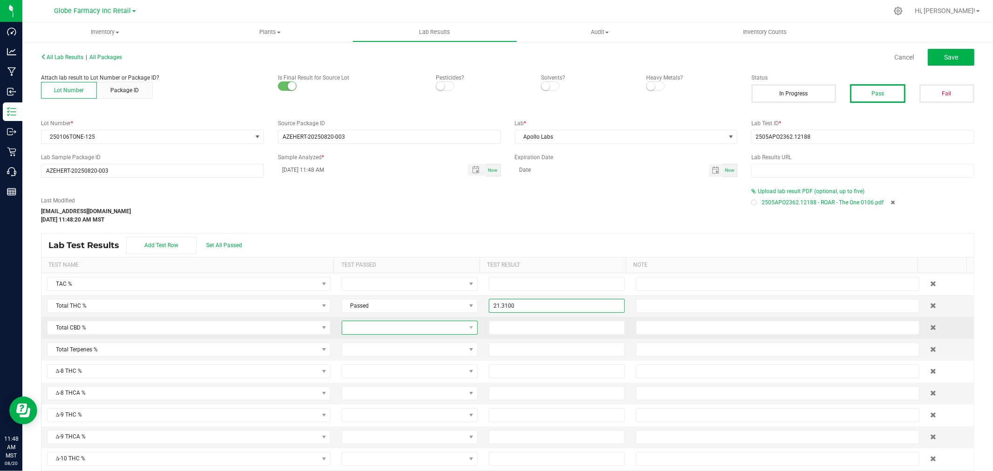
click at [415, 332] on span at bounding box center [403, 327] width 123 height 13
drag, startPoint x: 360, startPoint y: 362, endPoint x: 440, endPoint y: 357, distance: 80.2
click at [360, 363] on li "Passed" at bounding box center [403, 368] width 133 height 16
click at [585, 324] on input at bounding box center [556, 327] width 135 height 13
type input "0.0000"
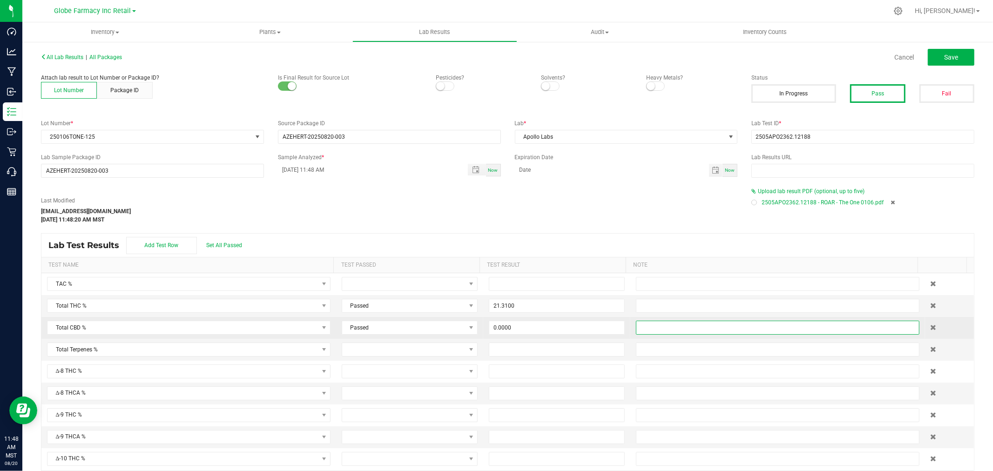
click at [661, 329] on input "text" at bounding box center [777, 328] width 283 height 14
click at [638, 330] on input "text" at bounding box center [777, 328] width 283 height 14
type input "n"
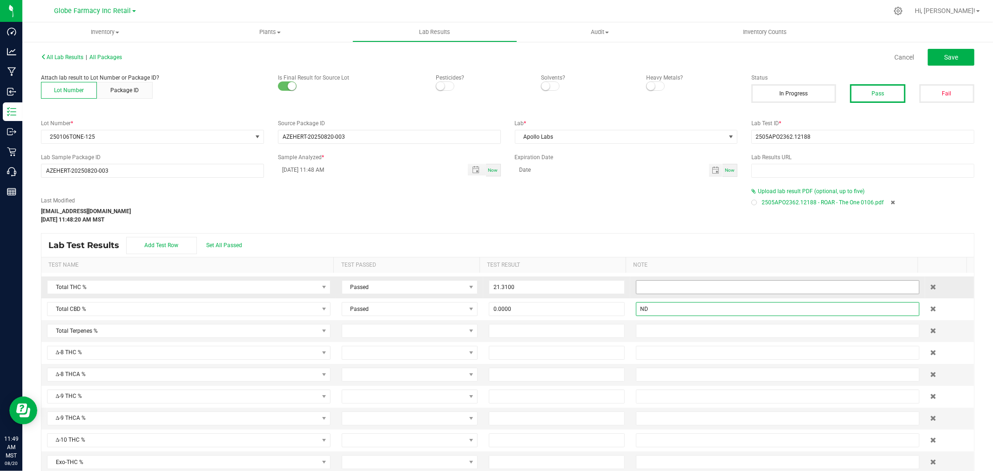
scroll to position [0, 0]
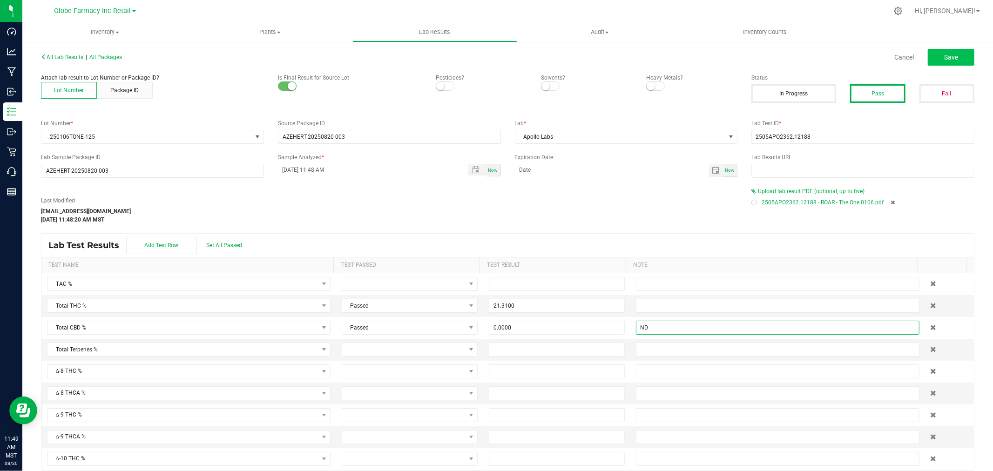
type input "ND"
click at [944, 57] on span "Save" at bounding box center [951, 57] width 14 height 7
type input "21.3100"
type input "0.0000"
type input "ND"
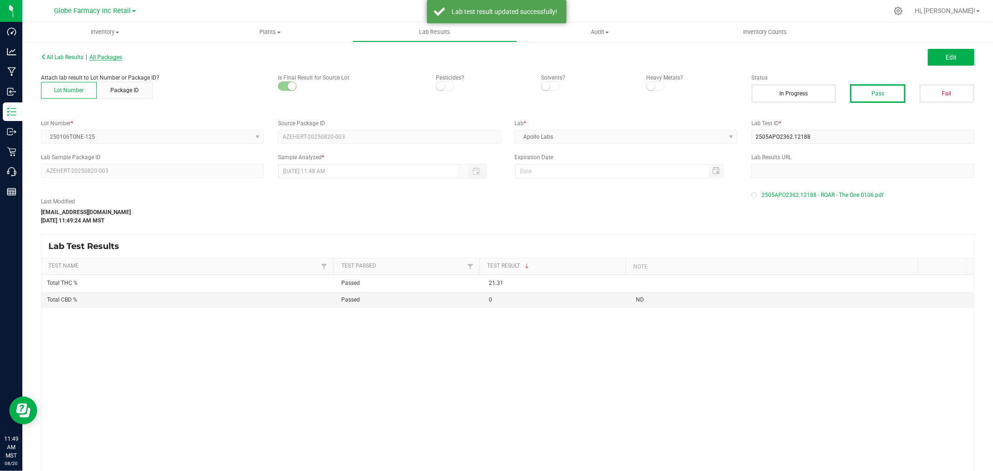
click at [109, 57] on span "All Packages" at bounding box center [105, 57] width 33 height 7
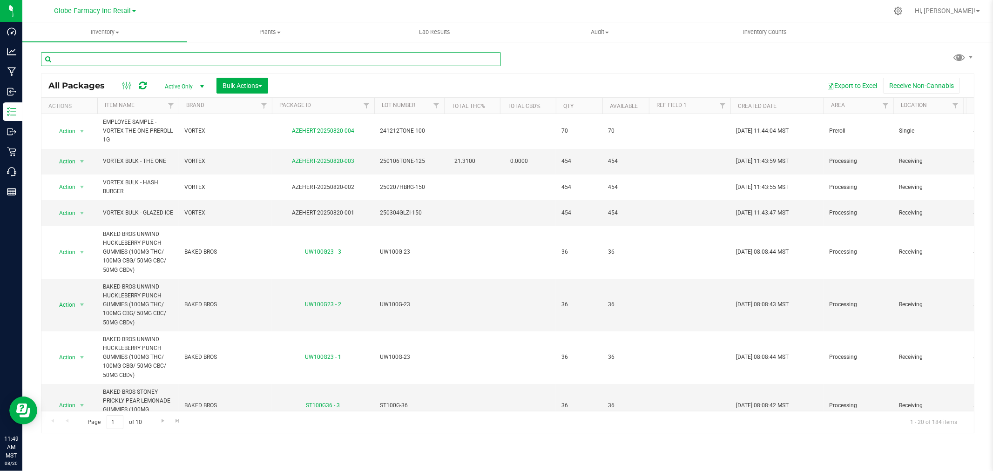
click at [280, 58] on input "text" at bounding box center [271, 59] width 460 height 14
paste input "250304GLZI-150"
type input "250304GLZI-150"
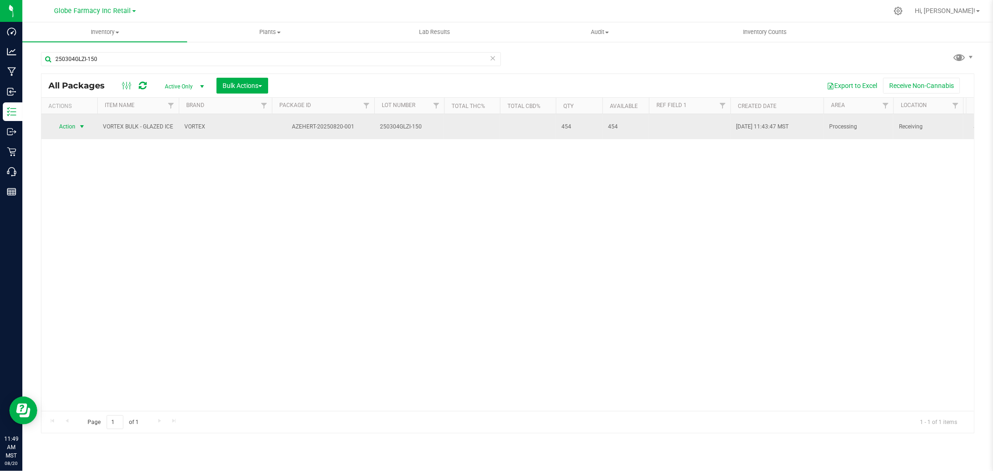
click at [80, 127] on span "select" at bounding box center [81, 126] width 7 height 7
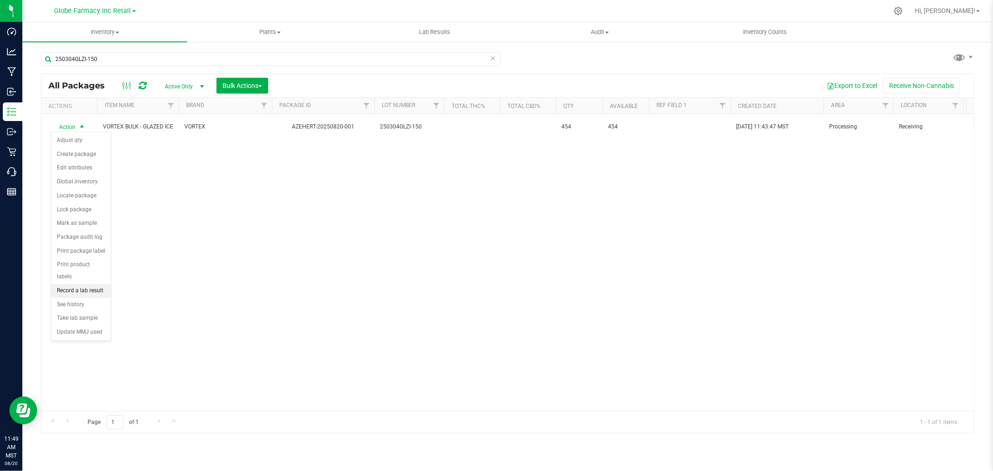
click at [84, 290] on li "Record a lab result" at bounding box center [81, 291] width 60 height 14
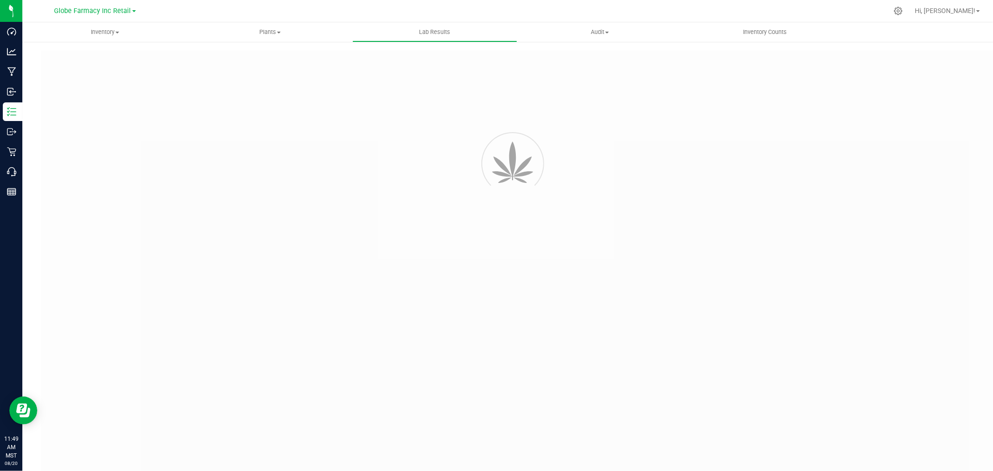
type input "AZEHERT-20250820-001"
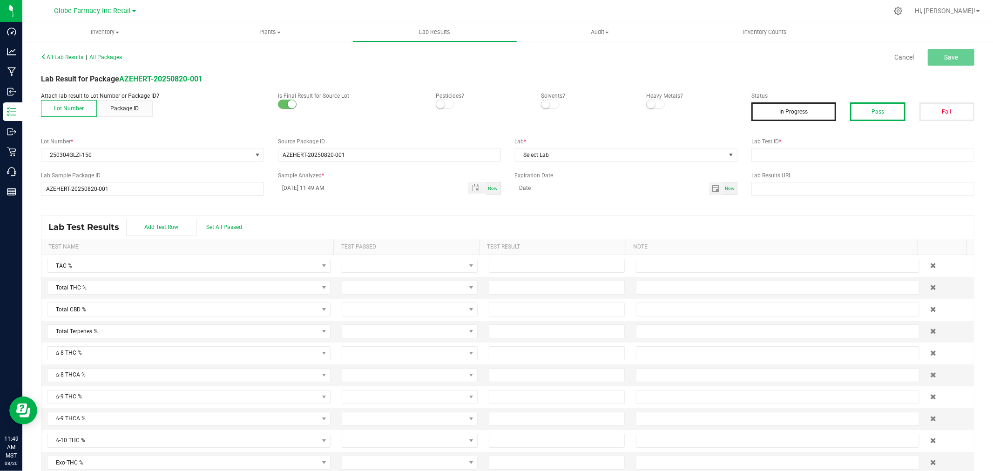
click at [887, 116] on button "Pass" at bounding box center [877, 111] width 55 height 19
click at [875, 147] on div "Lab Test ID *" at bounding box center [862, 149] width 237 height 25
click at [875, 149] on input "text" at bounding box center [862, 155] width 223 height 14
paste input "TE50730007-003"
type input "TE50730007-003"
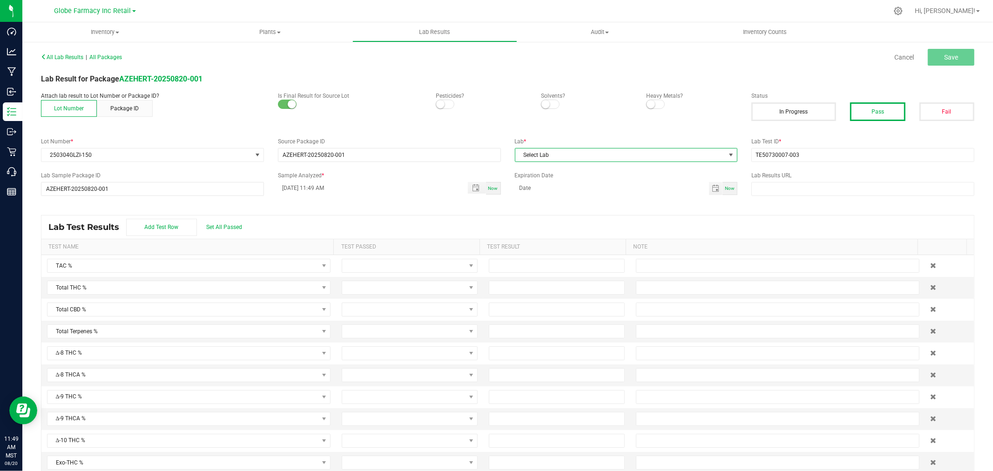
click at [658, 156] on span "Select Lab" at bounding box center [620, 154] width 210 height 13
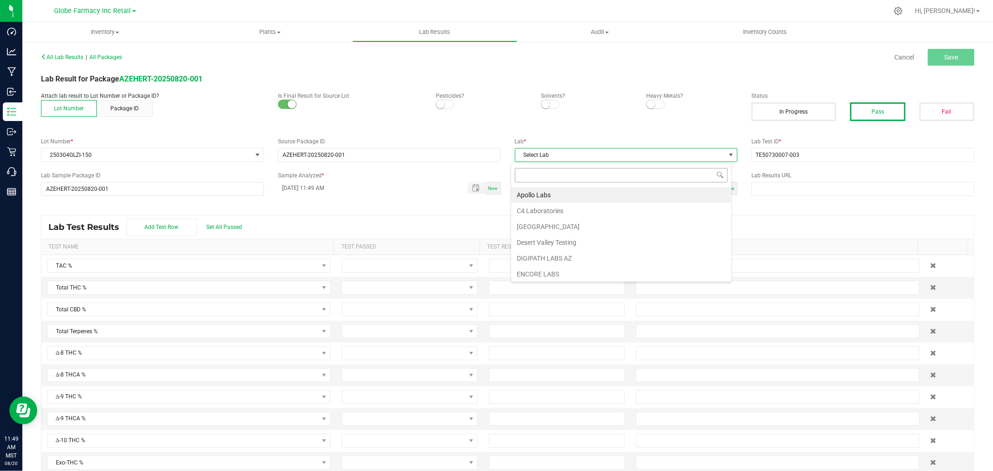
scroll to position [14, 221]
type input "kay"
click at [553, 191] on li "KAYCHA LABS" at bounding box center [621, 195] width 220 height 16
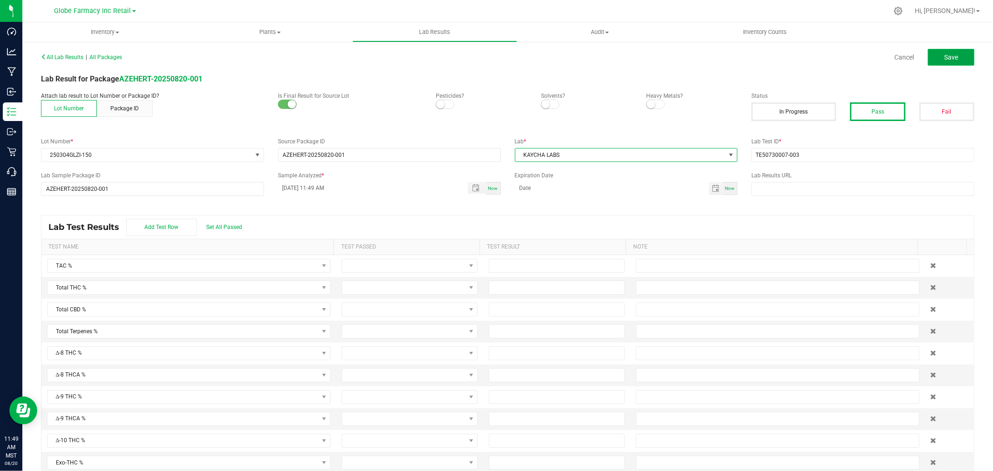
click at [944, 58] on span "Save" at bounding box center [951, 57] width 14 height 7
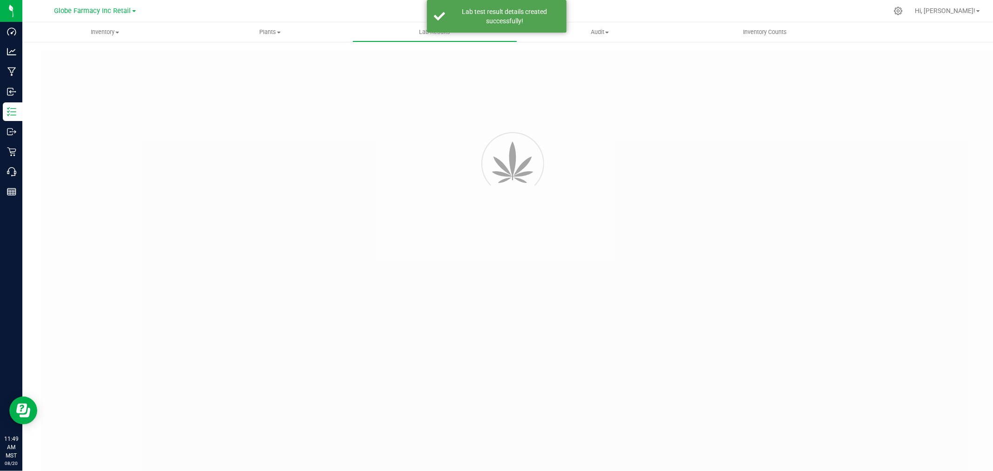
type input "AZEHERT-20250820-001"
type input "TE50730007-003"
type input "AZEHERT-20250820-001"
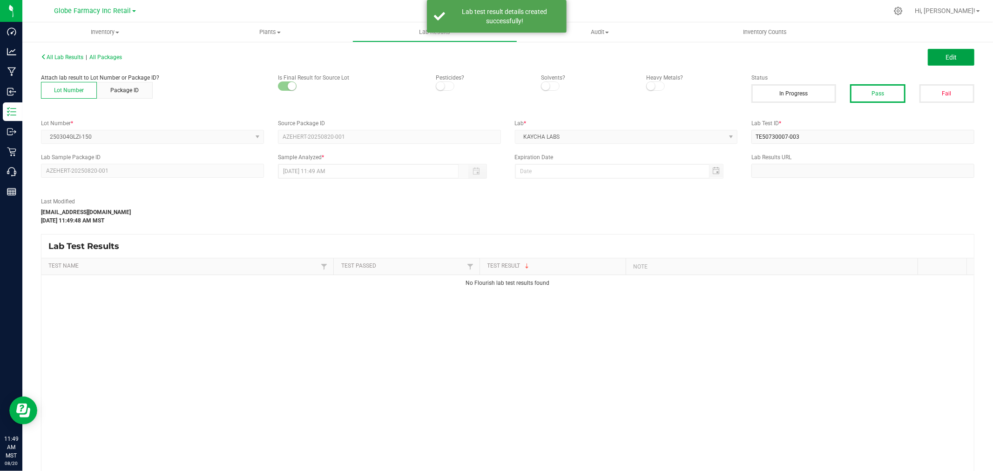
click at [945, 56] on span "Edit" at bounding box center [950, 57] width 11 height 7
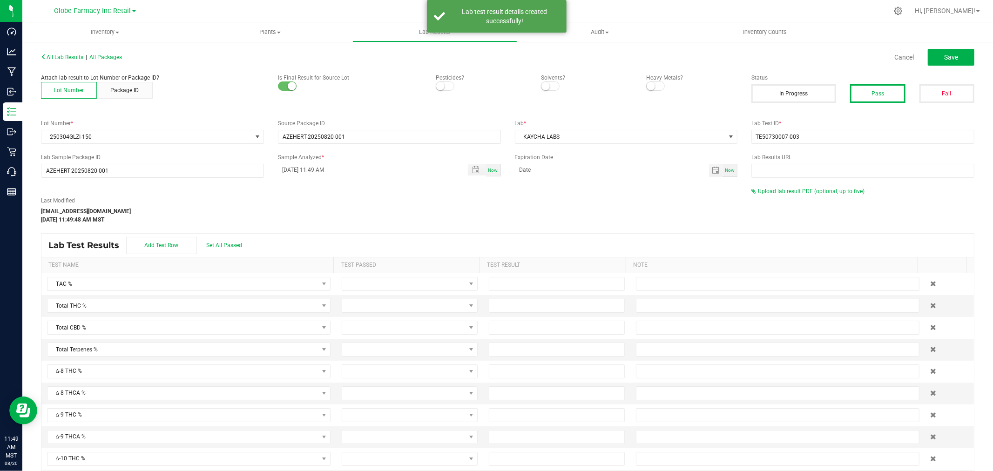
click at [785, 195] on div "Upload lab result PDF (optional, up to five)" at bounding box center [862, 191] width 223 height 8
click at [785, 191] on span "Upload lab result PDF (optional, up to five)" at bounding box center [811, 191] width 107 height 7
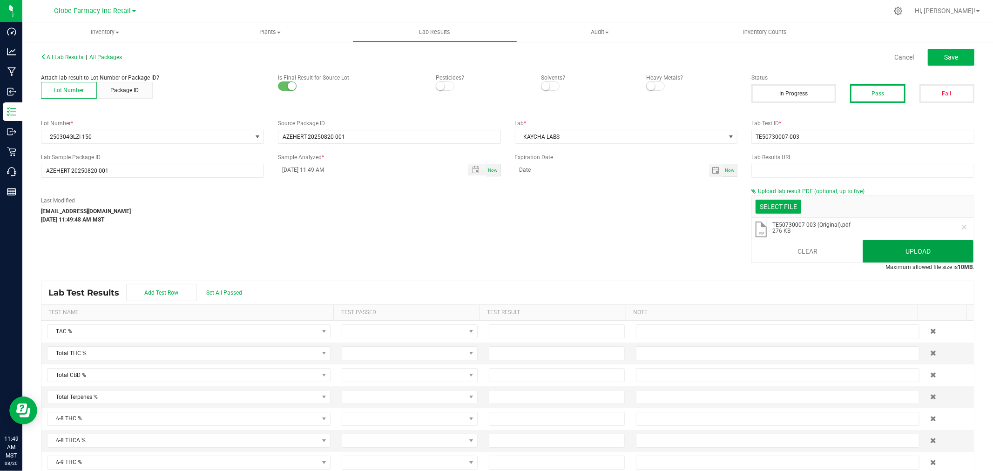
click at [920, 246] on button "Upload" at bounding box center [917, 251] width 111 height 22
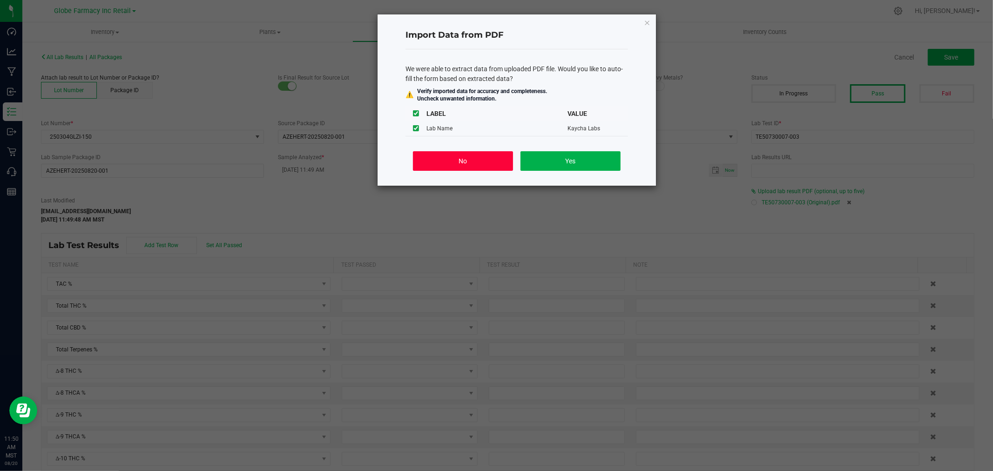
click at [464, 160] on button "No" at bounding box center [463, 161] width 100 height 20
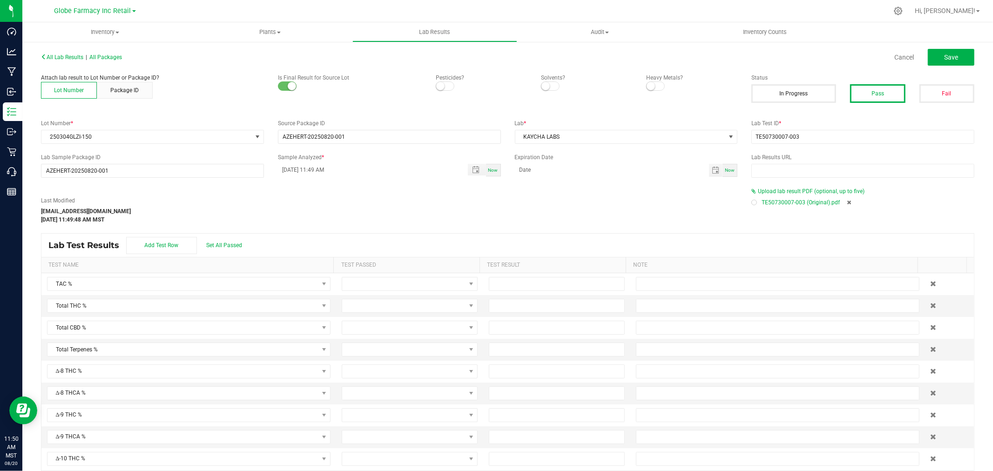
click at [912, 57] on div "Cancel Save" at bounding box center [745, 57] width 474 height 17
click at [934, 56] on button "Save" at bounding box center [951, 57] width 47 height 17
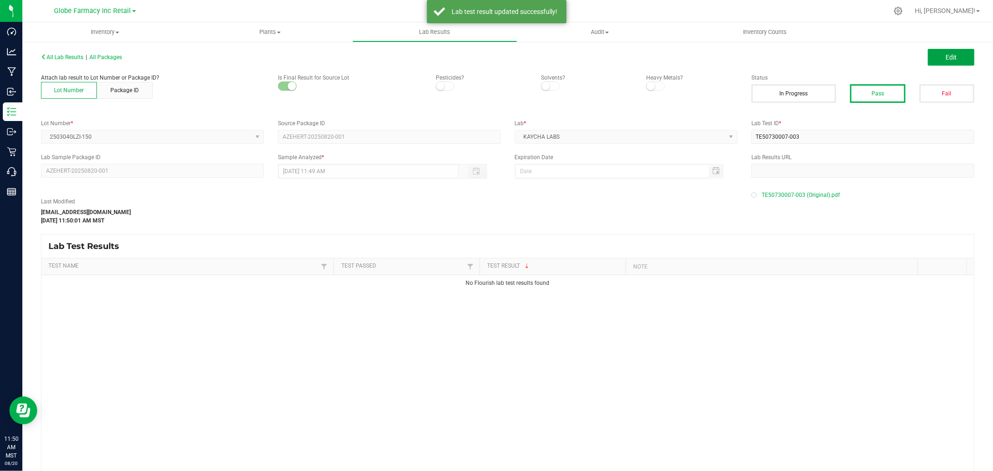
click at [949, 56] on button "Edit" at bounding box center [951, 57] width 47 height 17
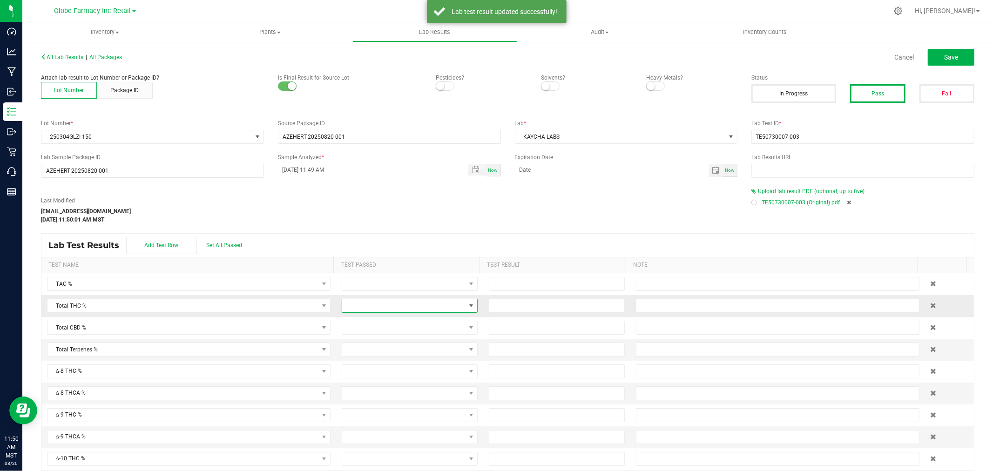
click at [385, 309] on span at bounding box center [403, 305] width 123 height 13
click at [361, 345] on li "Passed" at bounding box center [403, 346] width 133 height 16
click at [369, 333] on span at bounding box center [403, 327] width 123 height 13
click at [355, 366] on li "Passed" at bounding box center [403, 368] width 133 height 16
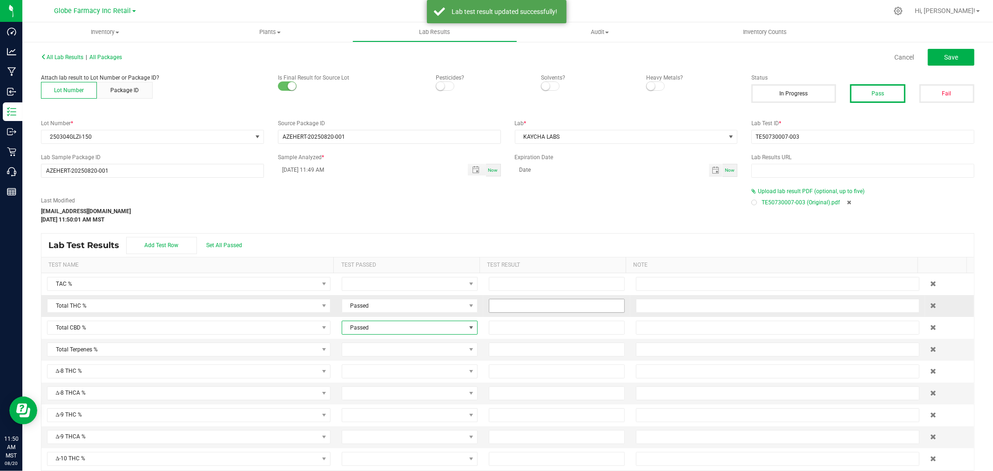
click at [503, 307] on input at bounding box center [556, 305] width 135 height 13
type input "23.8200"
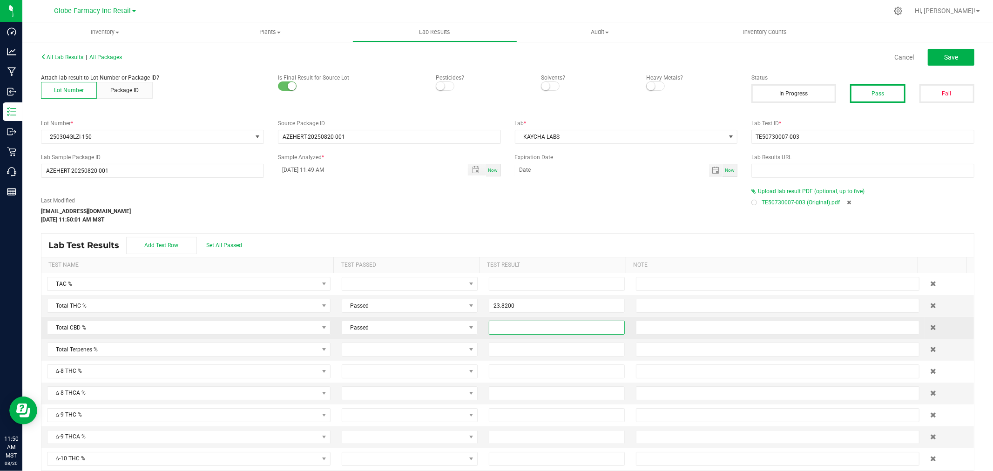
click at [512, 326] on input at bounding box center [556, 327] width 135 height 13
type input "0.0300"
click at [682, 178] on div "Lab Sample Package ID AZEHERT-20250820-001 Sample Analyzed * 08/20/2025 11:49 A…" at bounding box center [507, 165] width 947 height 25
click at [944, 56] on span "Save" at bounding box center [951, 57] width 14 height 7
type input "23.8200"
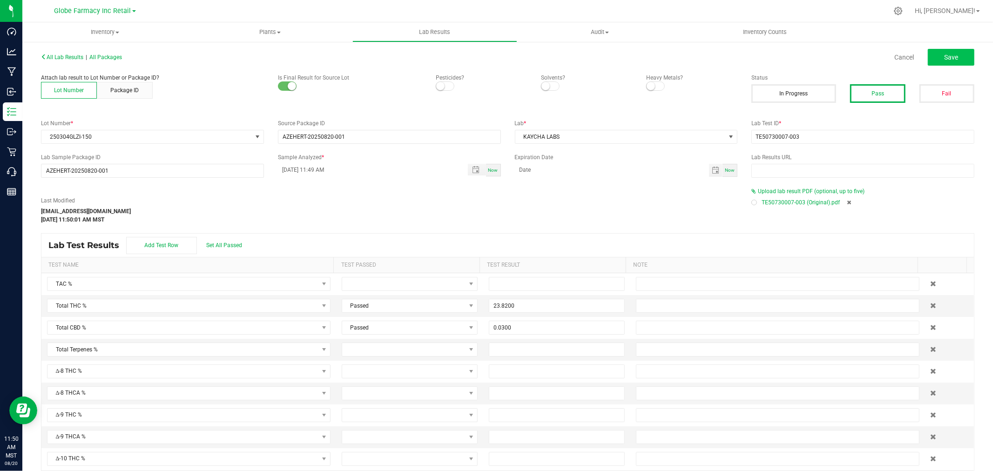
type input "0.0300"
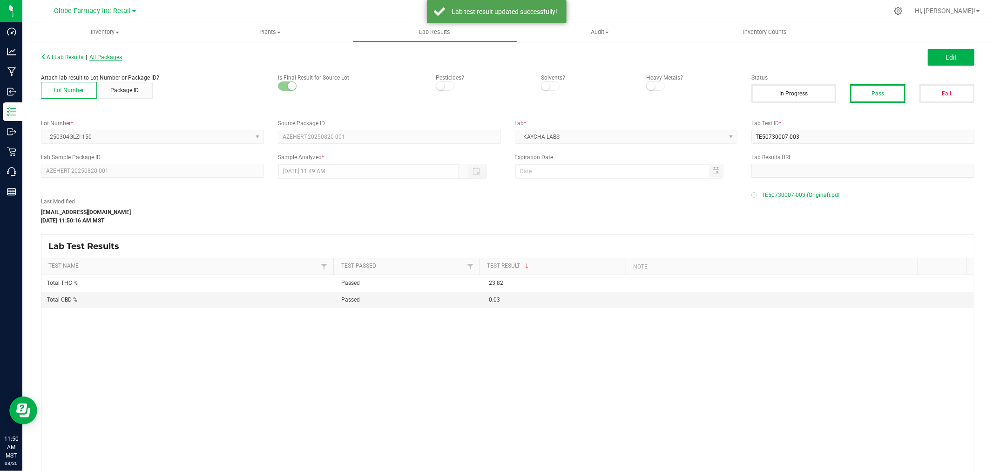
click at [109, 54] on span "All Packages" at bounding box center [105, 57] width 33 height 7
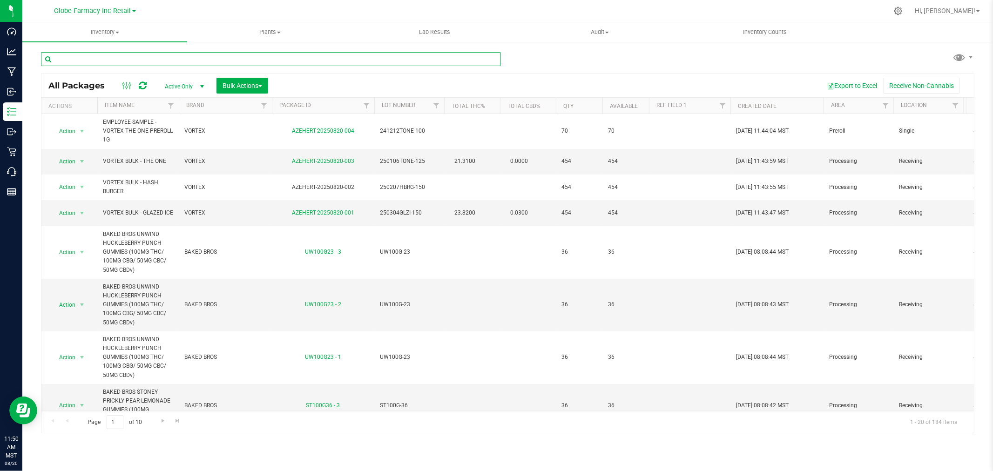
click at [145, 62] on input "text" at bounding box center [271, 59] width 460 height 14
paste input "250207HBRG-150"
type input "250207HBRG-150"
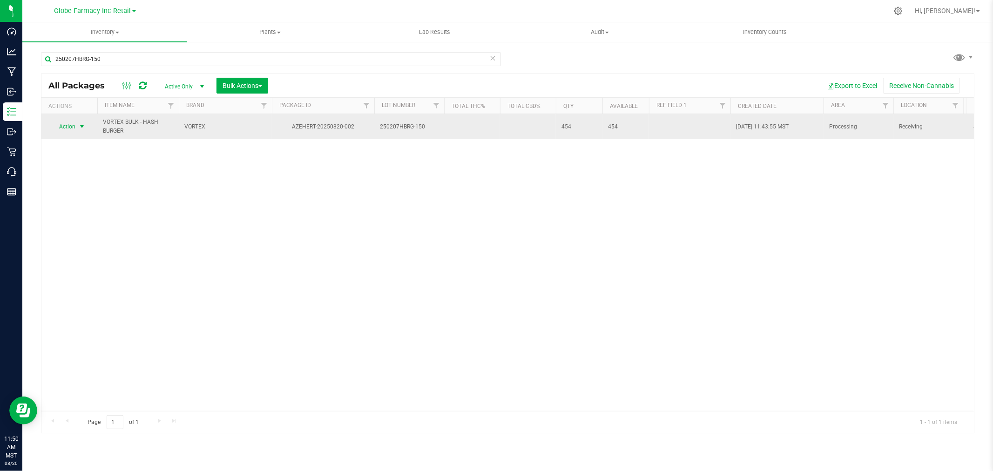
click at [80, 124] on span "select" at bounding box center [81, 126] width 7 height 7
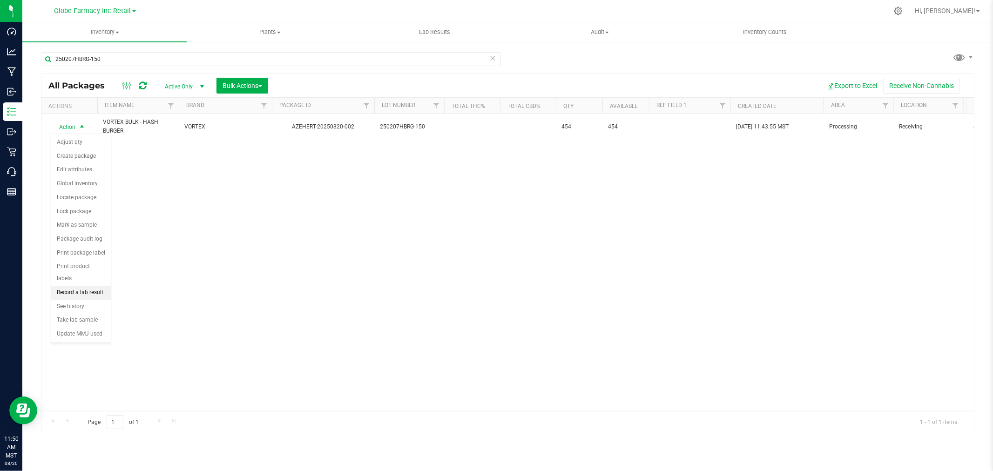
click at [78, 293] on li "Record a lab result" at bounding box center [81, 293] width 60 height 14
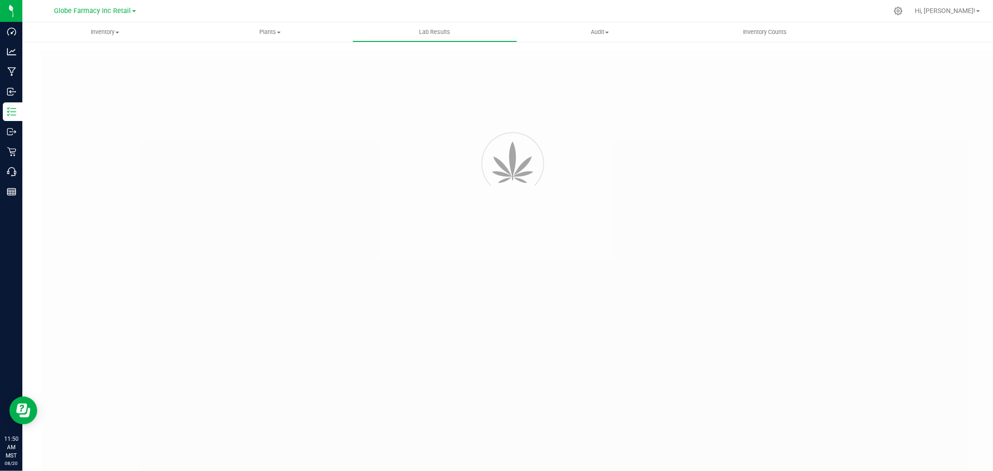
type input "AZEHERT-20250820-002"
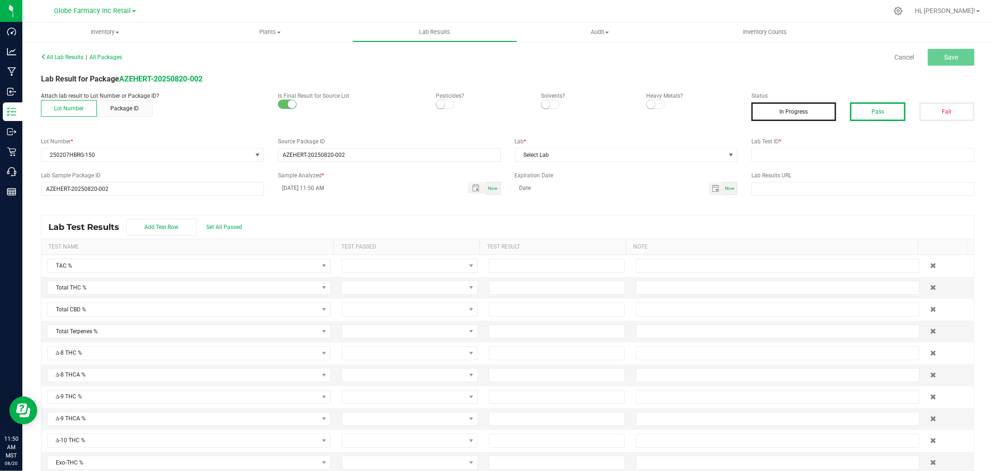
click at [877, 109] on button "Pass" at bounding box center [877, 111] width 55 height 19
drag, startPoint x: 845, startPoint y: 161, endPoint x: 640, endPoint y: 151, distance: 205.0
click at [845, 161] on input "text" at bounding box center [862, 155] width 223 height 14
paste input "2506APO2732.14014"
type input "2506APO2732.14014"
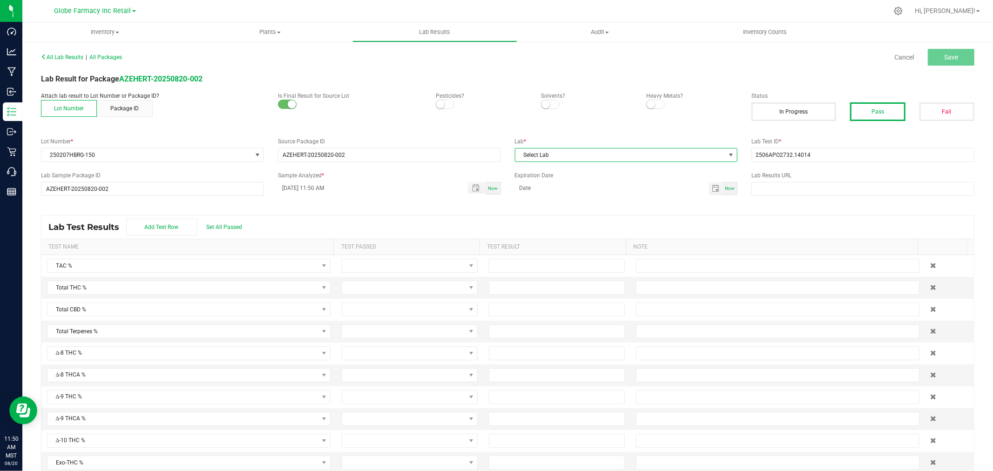
click at [604, 151] on span "Select Lab" at bounding box center [620, 154] width 210 height 13
type input "ap"
click at [571, 193] on li "Apollo Labs" at bounding box center [621, 195] width 220 height 16
click at [953, 57] on button "Save" at bounding box center [951, 57] width 47 height 17
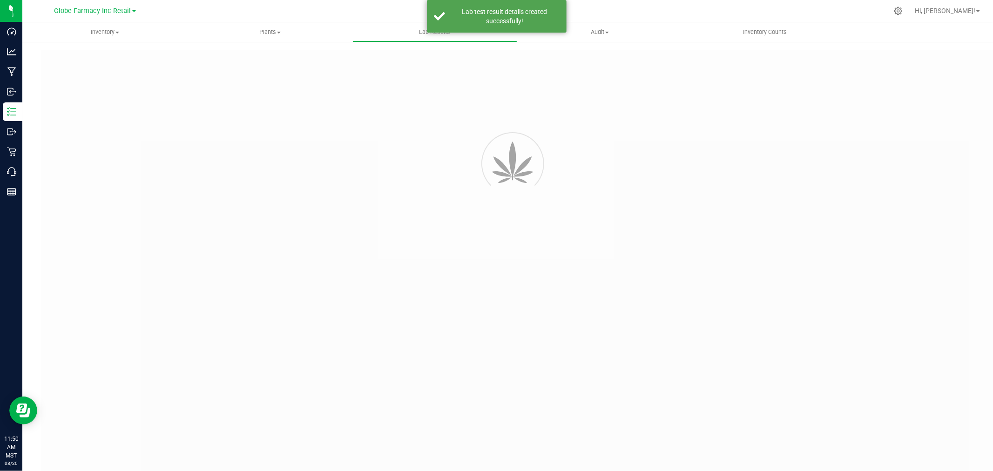
type input "AZEHERT-20250820-002"
type input "2506APO2732.14014"
type input "AZEHERT-20250820-002"
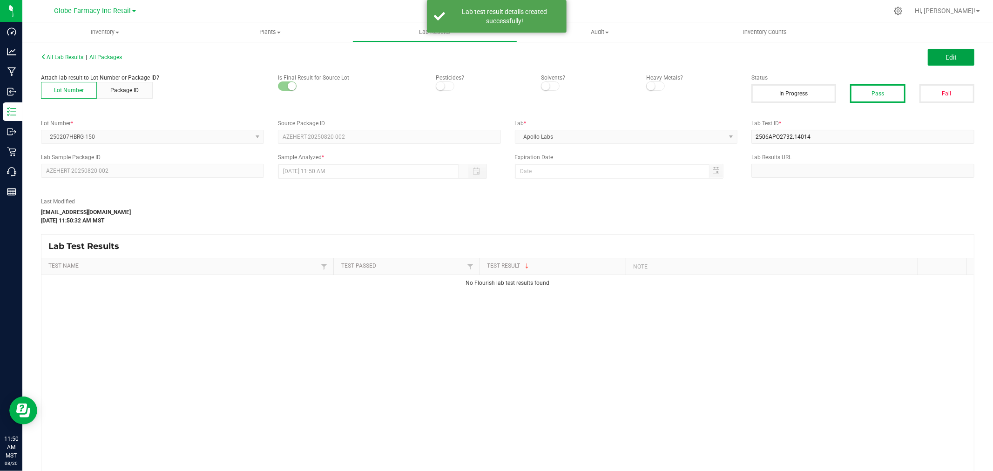
click at [950, 59] on button "Edit" at bounding box center [951, 57] width 47 height 17
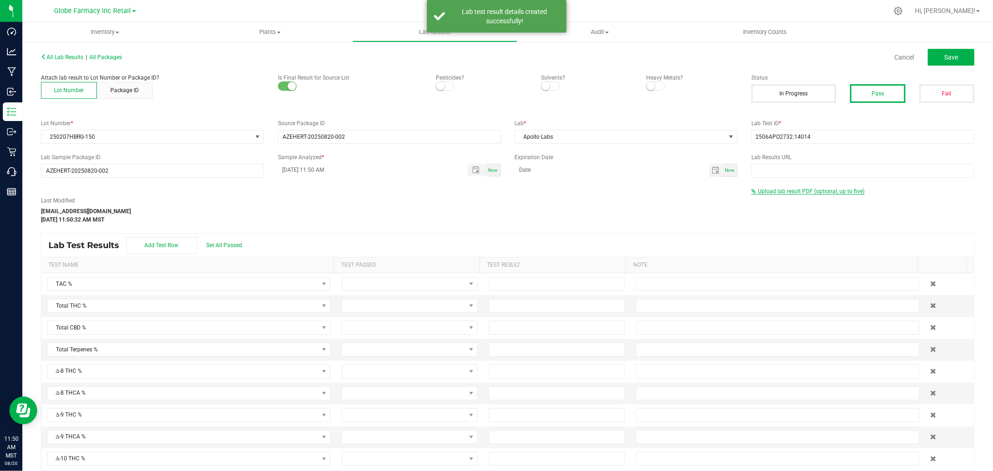
click at [793, 192] on span "Upload lab result PDF (optional, up to five)" at bounding box center [811, 191] width 107 height 7
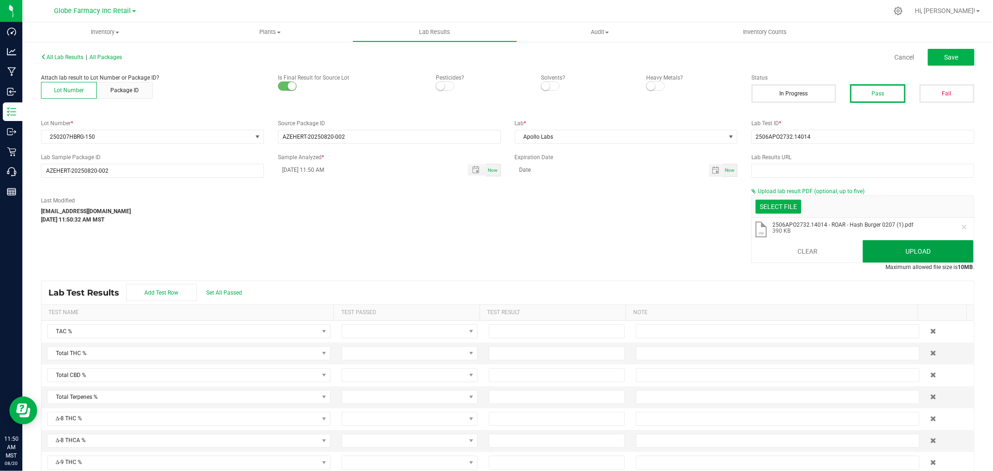
click at [918, 252] on button "Upload" at bounding box center [917, 251] width 111 height 22
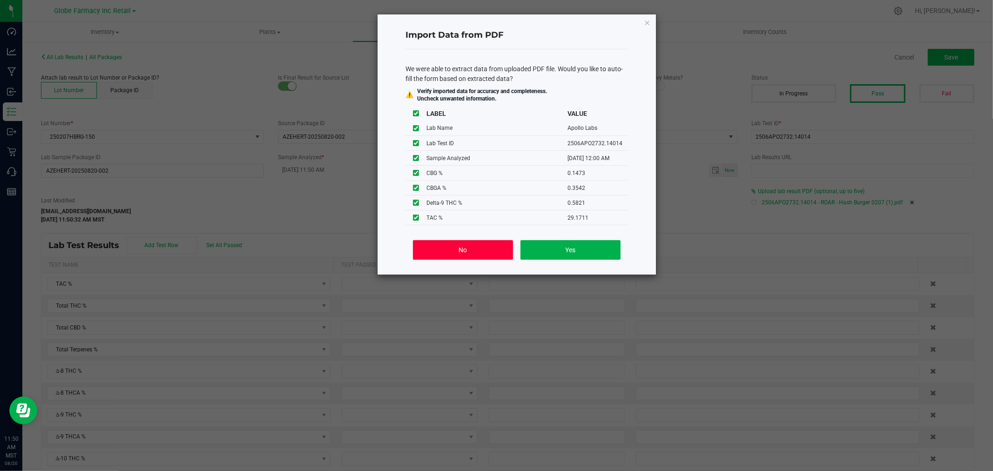
click at [473, 252] on button "No" at bounding box center [463, 250] width 100 height 20
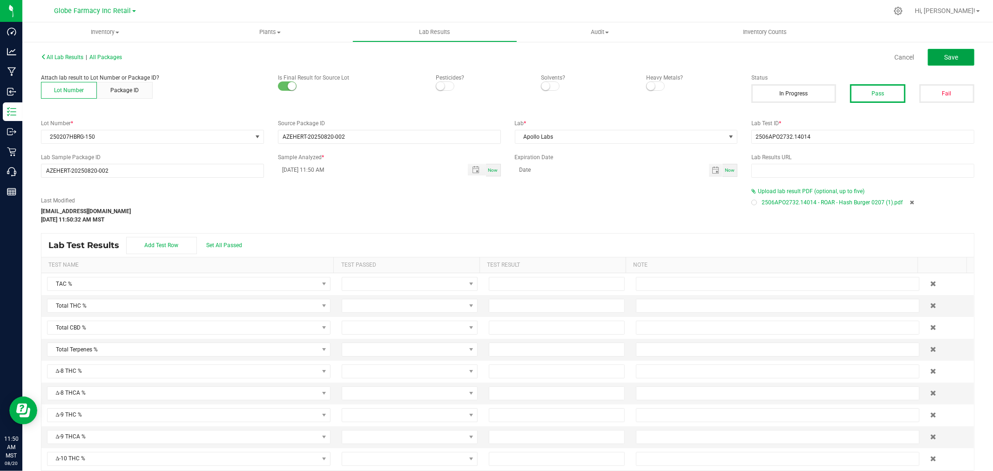
click at [935, 50] on button "Save" at bounding box center [951, 57] width 47 height 17
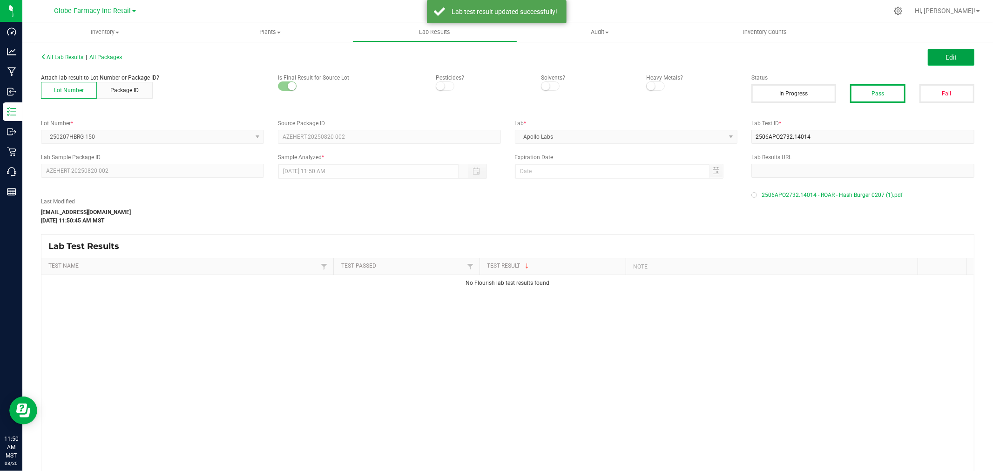
click at [936, 50] on button "Edit" at bounding box center [951, 57] width 47 height 17
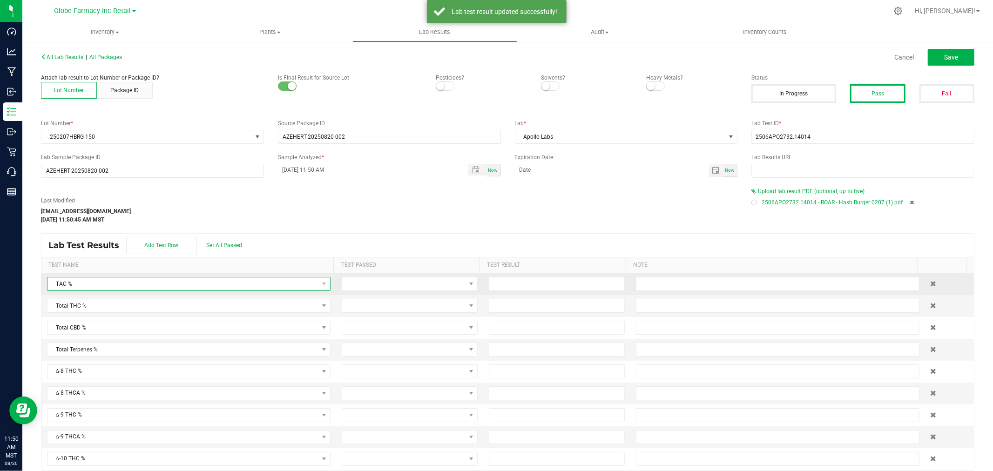
click at [127, 280] on span "TAC %" at bounding box center [182, 283] width 271 height 13
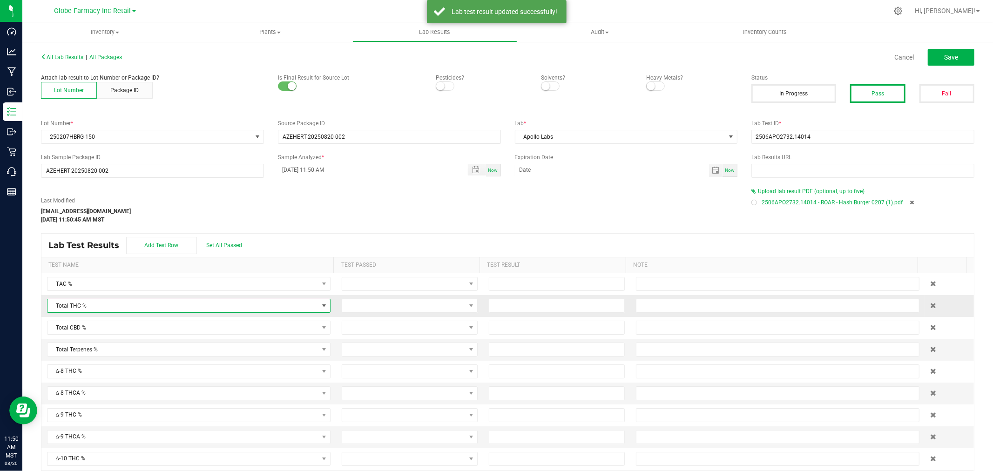
click at [102, 308] on span "Total THC %" at bounding box center [182, 305] width 271 height 13
click at [357, 305] on span at bounding box center [403, 305] width 123 height 13
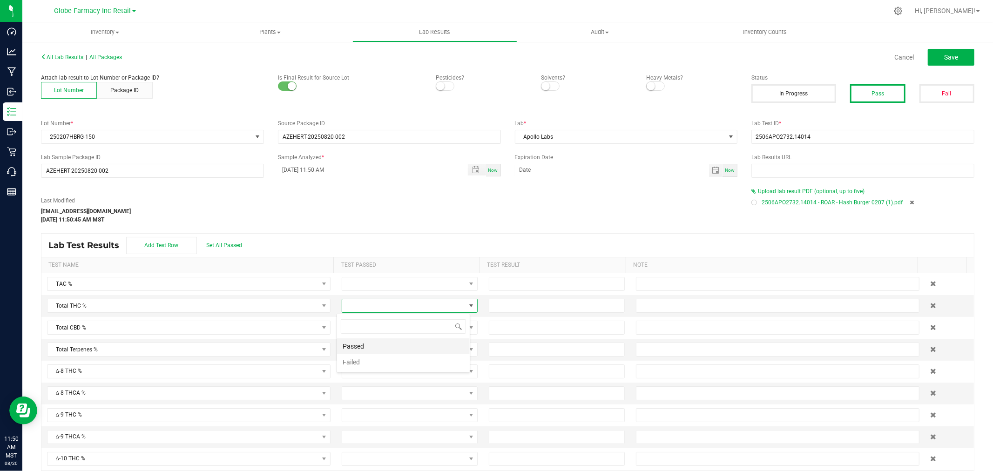
click at [359, 343] on li "Passed" at bounding box center [403, 346] width 133 height 16
click at [360, 329] on span at bounding box center [403, 327] width 123 height 13
click at [357, 352] on input at bounding box center [403, 348] width 125 height 14
click at [352, 372] on li "Passed" at bounding box center [403, 368] width 133 height 16
click at [505, 309] on input at bounding box center [556, 305] width 135 height 13
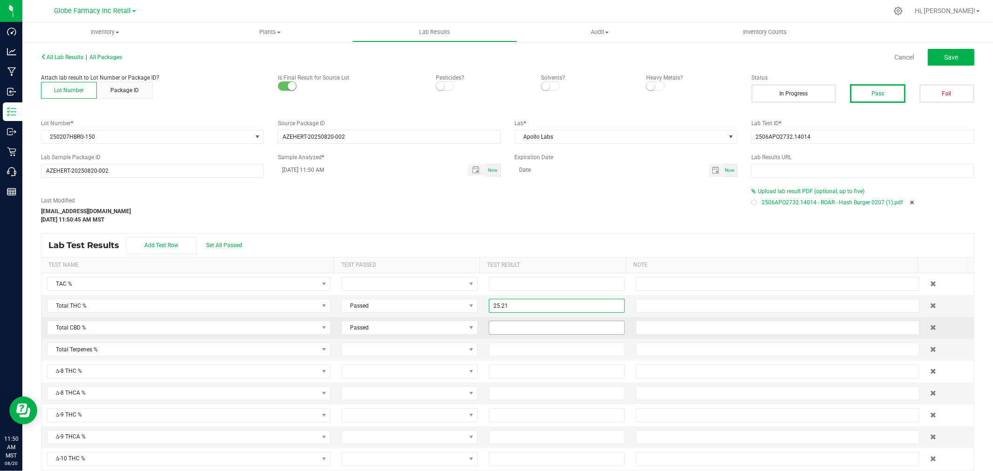
type input "25.2100"
click at [508, 325] on input at bounding box center [556, 327] width 135 height 13
type input "0.0000"
click at [734, 333] on input "text" at bounding box center [777, 328] width 283 height 14
type input "n"
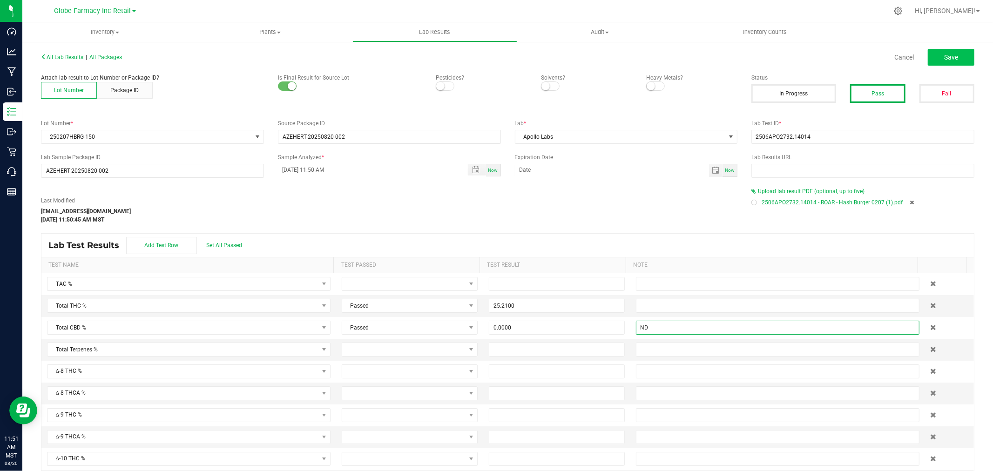
type input "ND"
click at [959, 56] on button "Save" at bounding box center [951, 57] width 47 height 17
type input "25.2100"
type input "0.0000"
type input "ND"
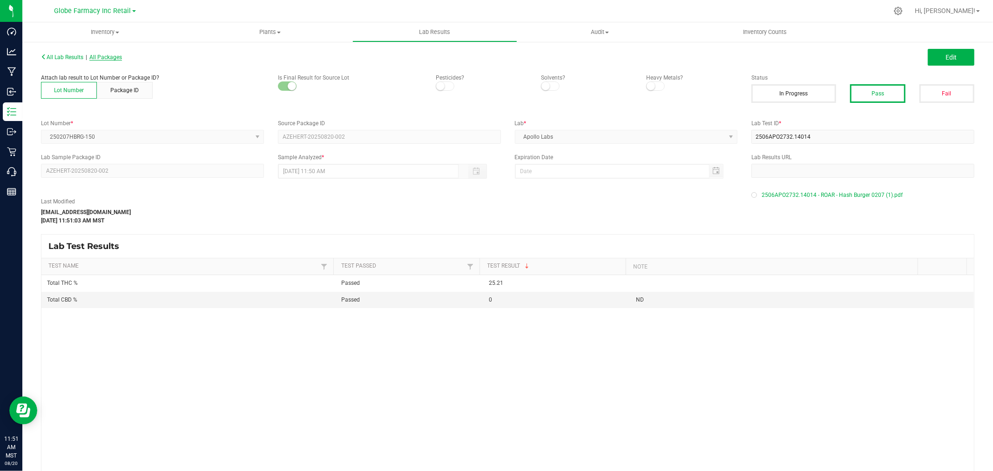
click at [103, 54] on span "All Packages" at bounding box center [105, 57] width 33 height 7
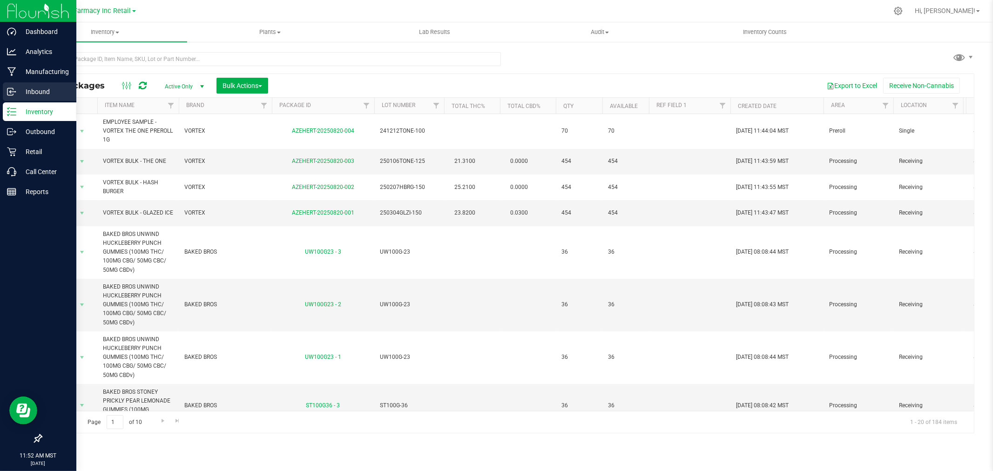
click at [59, 94] on p "Inbound" at bounding box center [44, 91] width 56 height 11
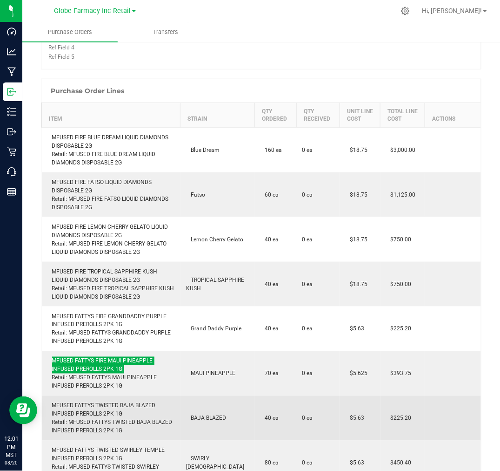
scroll to position [258, 0]
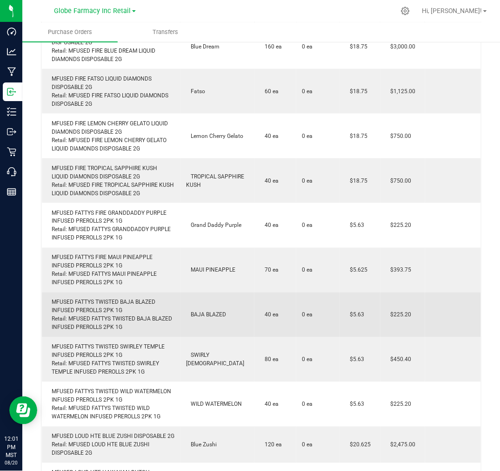
click at [63, 297] on td "MFUSED FATTYS TWISTED BAJA BLAZED INFUSED PREROLLS 2PK 1G Retail: MFUSED FATTYS…" at bounding box center [111, 314] width 139 height 45
copy div "MFUSED FATTYS TWISTED BAJA BLAZED INFUSED PREROLLS 2PK 1G"
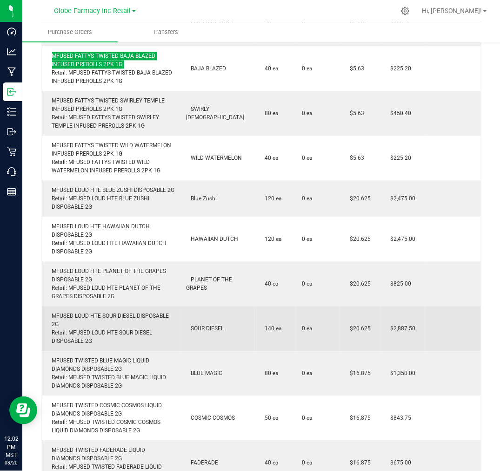
scroll to position [423, 0]
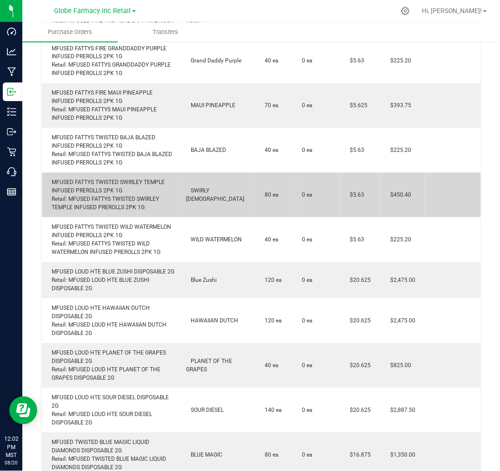
click at [107, 182] on div "MFUSED FATTYS TWISTED SWIRLEY TEMPLE INFUSED PREROLLS 2PK 1G Retail: MFUSED FAT…" at bounding box center [111, 195] width 128 height 34
copy div "MFUSED FATTYS TWISTED SWIRLEY TEMPLE INFUSED PREROLLS 2PK 1G"
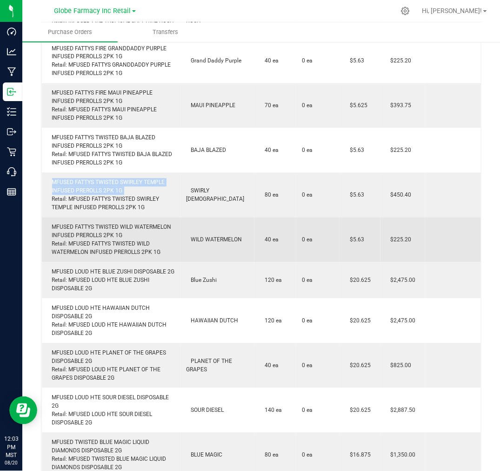
click at [106, 227] on div "MFUSED FATTYS TWISTED WILD WATERMELON INFUSED PREROLLS 2PK 1G Retail: MFUSED FA…" at bounding box center [111, 240] width 128 height 34
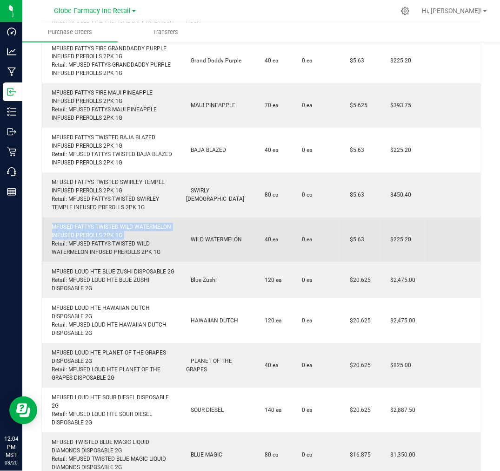
click at [106, 227] on div "MFUSED FATTYS TWISTED WILD WATERMELON INFUSED PREROLLS 2PK 1G Retail: MFUSED FA…" at bounding box center [111, 240] width 128 height 34
copy div "MFUSED FATTYS TWISTED WILD WATERMELON INFUSED PREROLLS 2PK 1G"
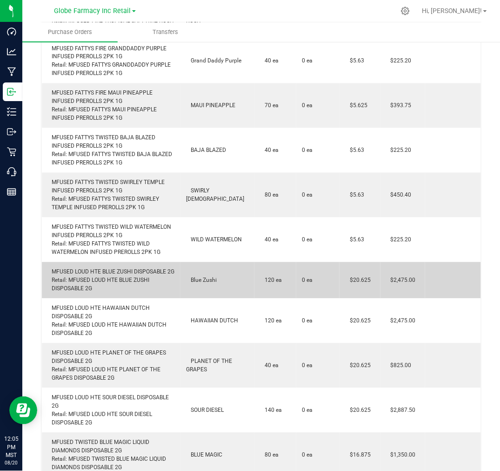
click at [114, 270] on div "MFUSED LOUD HTE BLUE ZUSHI DISPOSABLE 2G Retail: MFUSED LOUD HTE BLUE ZUSHI DIS…" at bounding box center [111, 280] width 128 height 25
copy div "MFUSED LOUD HTE BLUE ZUSHI DISPOSABLE 2G"
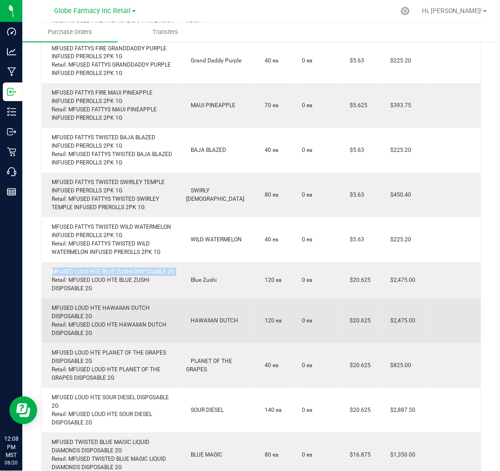
click at [76, 301] on td "MFUSED LOUD HTE HAWAIIAN DUTCH DISPOSABLE 2G Retail: MFUSED LOUD HTE HAWAIIAN D…" at bounding box center [111, 320] width 139 height 45
click at [76, 305] on div "MFUSED LOUD HTE HAWAIIAN DUTCH DISPOSABLE 2G Retail: MFUSED LOUD HTE HAWAIIAN D…" at bounding box center [111, 321] width 128 height 34
copy div "MFUSED LOUD HTE HAWAIIAN DUTCH DISPOSABLE 2G"
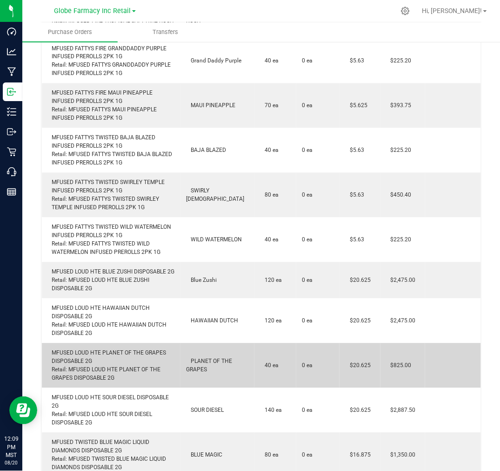
click at [108, 346] on td "MFUSED LOUD HTE PLANET OF THE GRAPES DISPOSABLE 2G Retail: MFUSED LOUD HTE PLAN…" at bounding box center [111, 365] width 139 height 45
click at [108, 347] on td "MFUSED LOUD HTE PLANET OF THE GRAPES DISPOSABLE 2G Retail: MFUSED LOUD HTE PLAN…" at bounding box center [111, 365] width 139 height 45
copy div "MFUSED LOUD HTE PLANET OF THE GRAPES DISPOSABLE 2G"
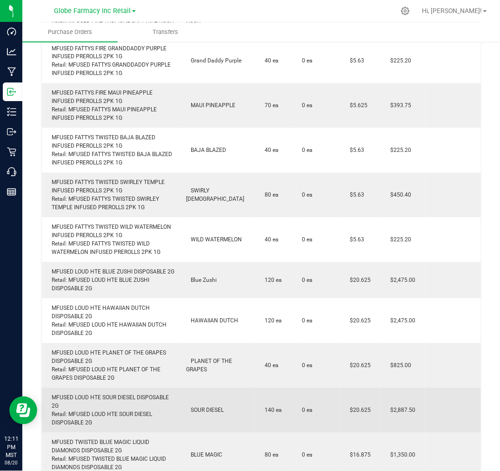
click at [99, 397] on div "MFUSED LOUD HTE SOUR DIESEL DISPOSABLE 2G Retail: MFUSED LOUD HTE SOUR DIESEL D…" at bounding box center [111, 410] width 128 height 34
copy div "MFUSED LOUD HTE SOUR DIESEL DISPOSABLE 2G"
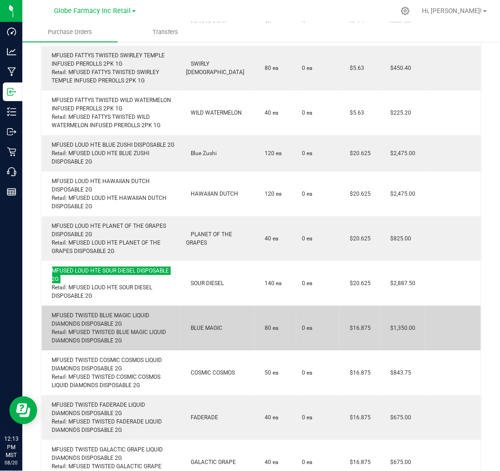
scroll to position [578, 0]
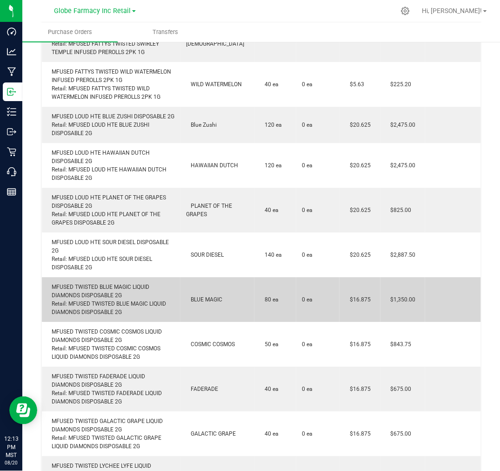
click at [101, 282] on div "MFUSED TWISTED BLUE MAGIC LIQUID DIAMONDS DISPOSABLE 2G Retail: MFUSED TWISTED …" at bounding box center [111, 299] width 128 height 34
copy div "MFUSED TWISTED BLUE MAGIC LIQUID DIAMONDS DISPOSABLE 2G"
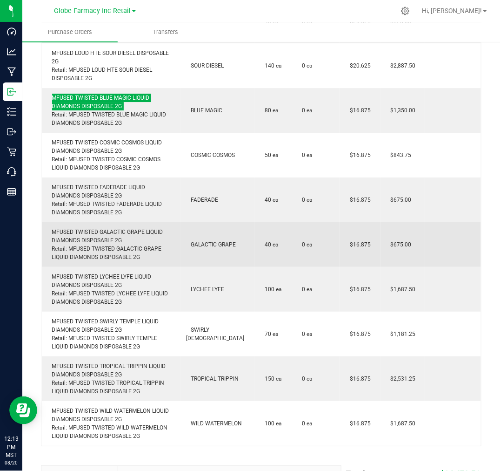
scroll to position [785, 0]
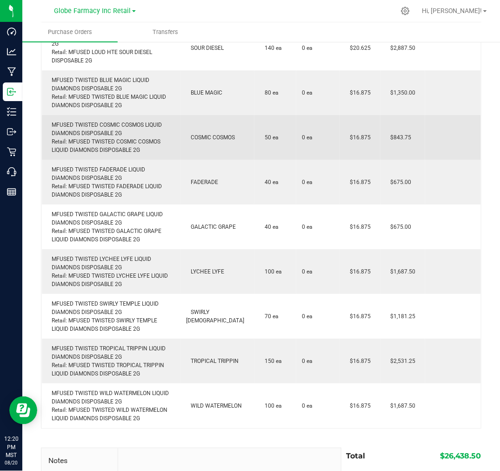
click at [146, 121] on div "MFUSED TWISTED COSMIC COSMOS LIQUID DIAMONDS DISPOSABLE 2G Retail: MFUSED TWIST…" at bounding box center [111, 138] width 128 height 34
copy div "MFUSED TWISTED COSMIC COSMOS LIQUID DIAMONDS DISPOSABLE 2G"
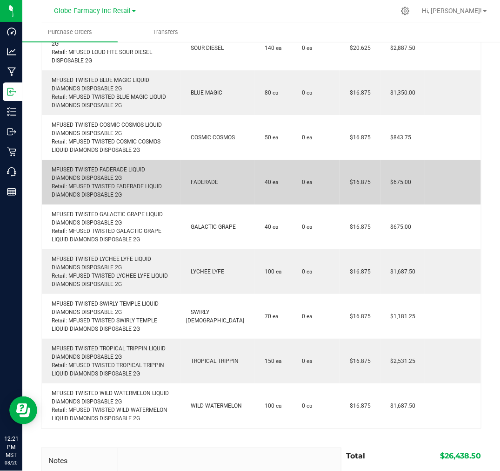
click at [132, 165] on div "MFUSED TWISTED FADERADE LIQUID DIAMONDS DISPOSABLE 2G Retail: MFUSED TWISTED FA…" at bounding box center [111, 182] width 128 height 34
copy div "MFUSED TWISTED FADERADE LIQUID DIAMONDS DISPOSABLE 2G"
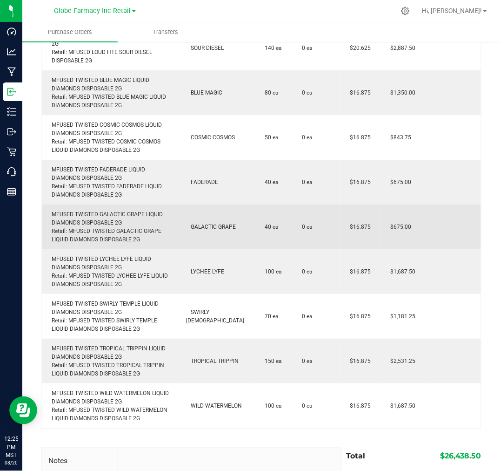
click at [94, 210] on div "MFUSED TWISTED GALACTIC GRAPE LIQUID DIAMONDS DISPOSABLE 2G Retail: MFUSED TWIS…" at bounding box center [111, 227] width 128 height 34
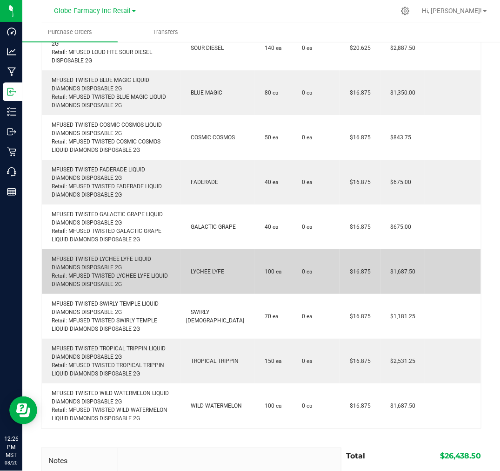
click at [101, 255] on div "MFUSED TWISTED LYCHEE LYFE LIQUID DIAMONDS DISPOSABLE 2G Retail: MFUSED TWISTED…" at bounding box center [111, 272] width 128 height 34
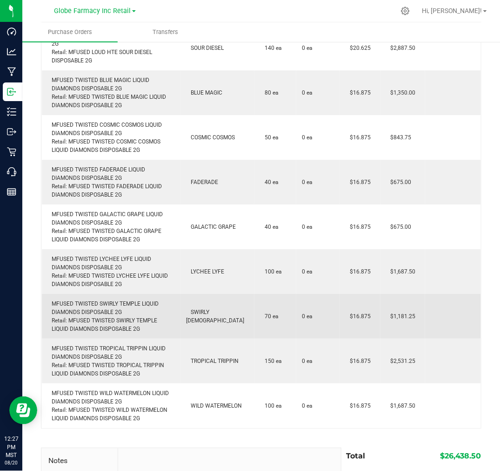
click at [101, 299] on div "MFUSED TWISTED SWIRLY TEMPLE LIQUID DIAMONDS DISPOSABLE 2G Retail: MFUSED TWIST…" at bounding box center [111, 316] width 128 height 34
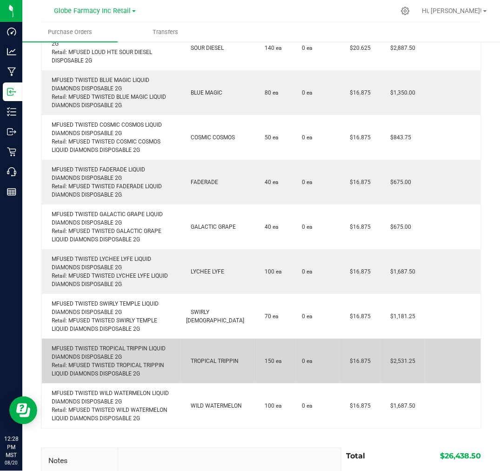
click at [109, 344] on div "MFUSED TWISTED TROPICAL TRIPPIN LIQUID DIAMONDS DISPOSABLE 2G Retail: MFUSED TW…" at bounding box center [111, 361] width 128 height 34
click at [108, 344] on div "MFUSED TWISTED TROPICAL TRIPPIN LIQUID DIAMONDS DISPOSABLE 2G Retail: MFUSED TW…" at bounding box center [111, 361] width 128 height 34
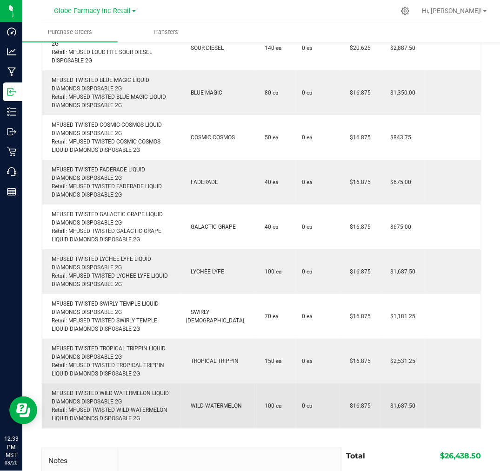
click at [95, 389] on div "MFUSED TWISTED WILD WATERMELON LIQUID DIAMONDS DISPOSABLE 2G Retail: MFUSED TWI…" at bounding box center [111, 406] width 128 height 34
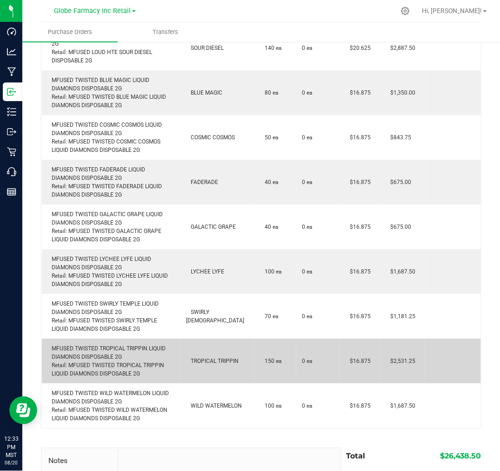
click at [92, 344] on div "MFUSED TWISTED TROPICAL TRIPPIN LIQUID DIAMONDS DISPOSABLE 2G Retail: MFUSED TW…" at bounding box center [111, 361] width 128 height 34
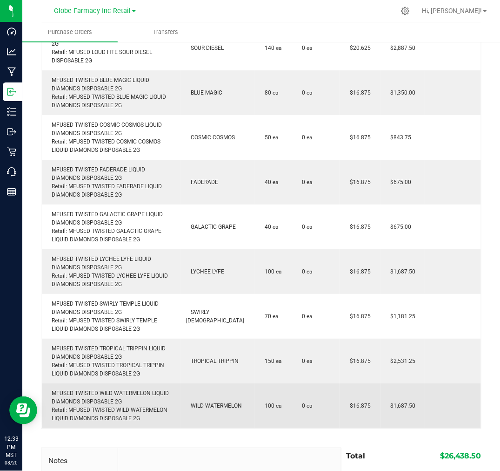
click at [78, 383] on td "MFUSED TWISTED WILD WATERMELON LIQUID DIAMONDS DISPOSABLE 2G Retail: MFUSED TWI…" at bounding box center [111, 405] width 139 height 45
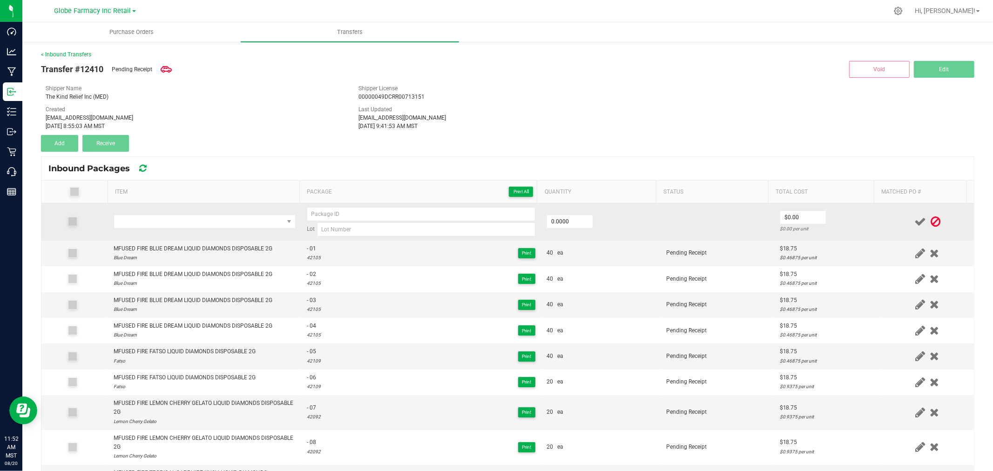
scroll to position [105, 0]
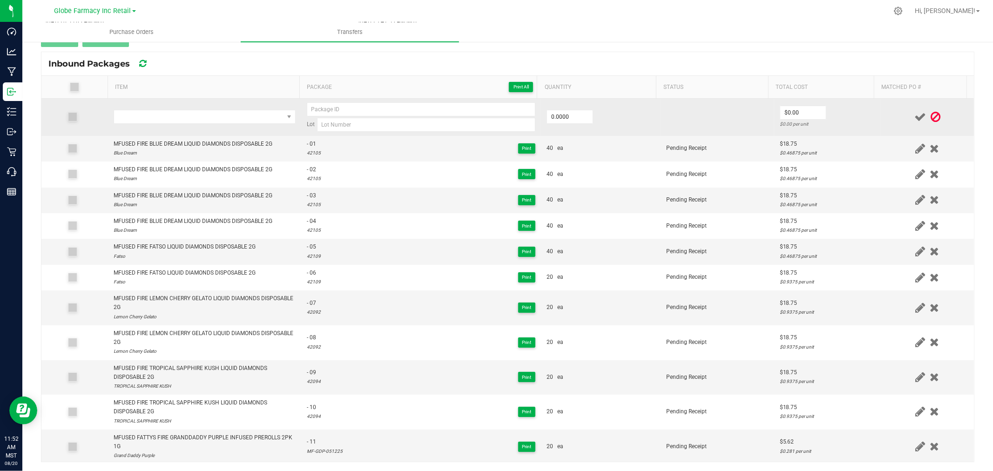
click at [930, 113] on icon at bounding box center [935, 117] width 10 height 12
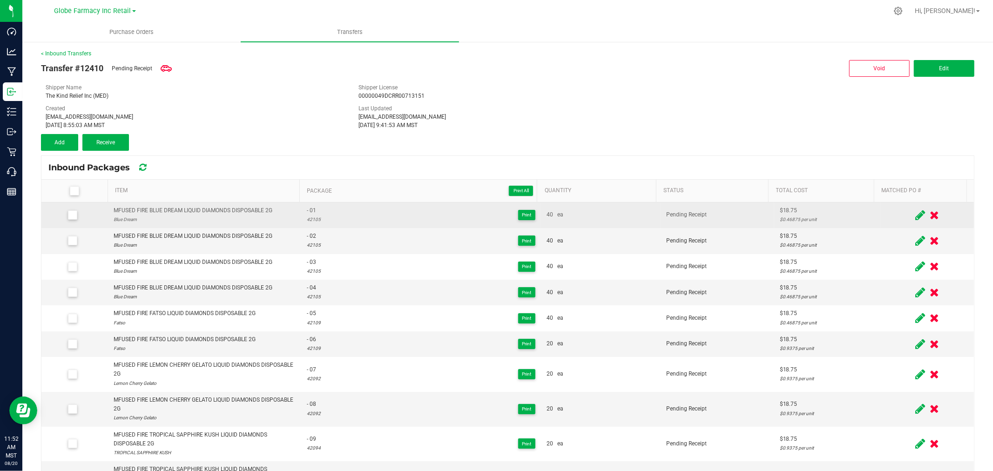
scroll to position [0, 0]
click at [915, 218] on icon at bounding box center [920, 216] width 10 height 12
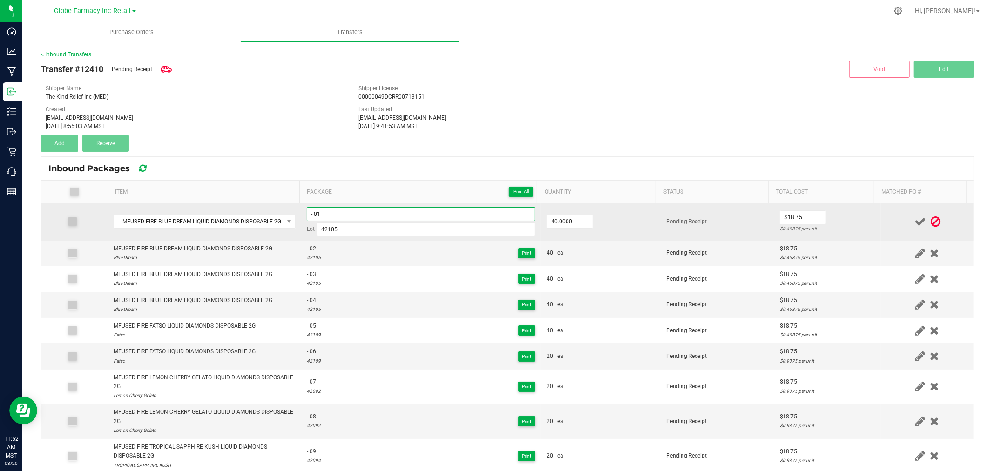
click at [392, 211] on input "- 01" at bounding box center [421, 214] width 229 height 14
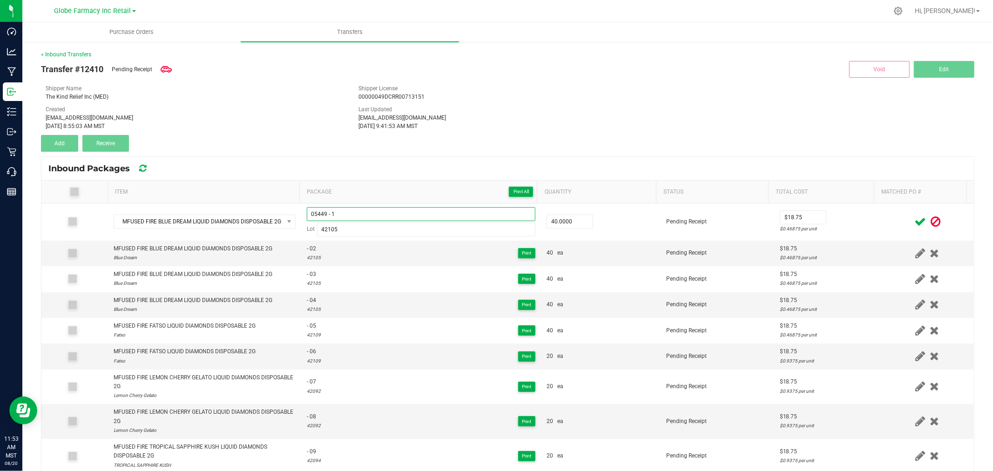
type input "05449 - 1"
drag, startPoint x: 873, startPoint y: 215, endPoint x: 891, endPoint y: 213, distance: 18.3
click at [886, 216] on div at bounding box center [927, 222] width 82 height 12
click at [912, 219] on span at bounding box center [920, 222] width 16 height 18
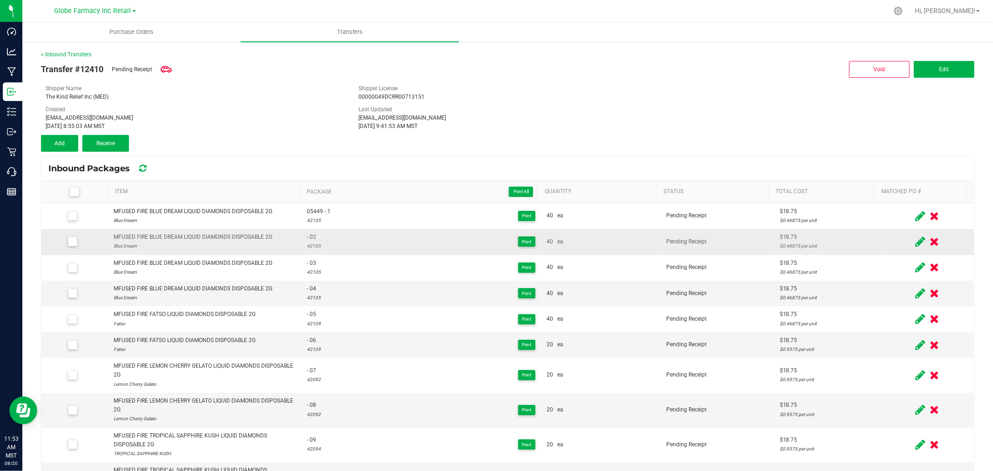
click at [915, 241] on icon at bounding box center [920, 242] width 10 height 12
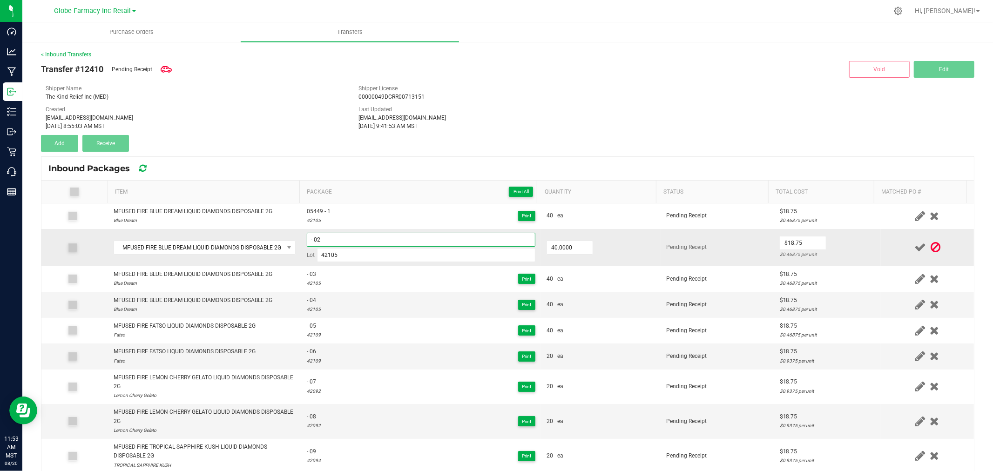
click at [431, 238] on input "- 02" at bounding box center [421, 240] width 229 height 14
paste input "05449 - 1"
type input "05449 - 2"
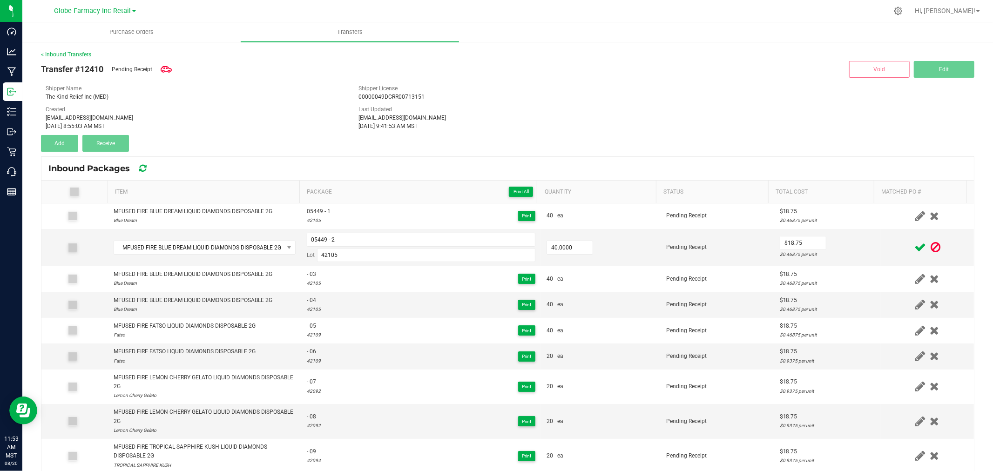
click at [886, 251] on div at bounding box center [927, 248] width 82 height 12
click at [914, 249] on icon at bounding box center [920, 248] width 12 height 12
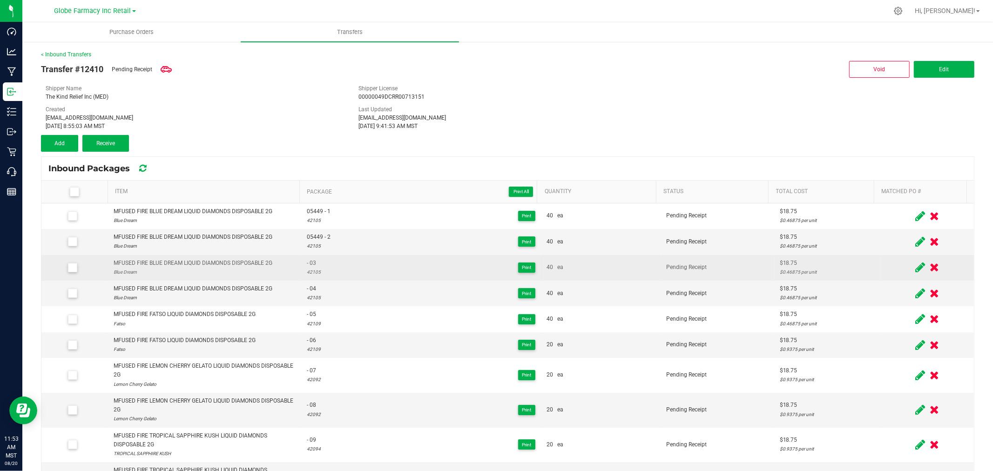
click at [915, 269] on icon at bounding box center [920, 268] width 10 height 12
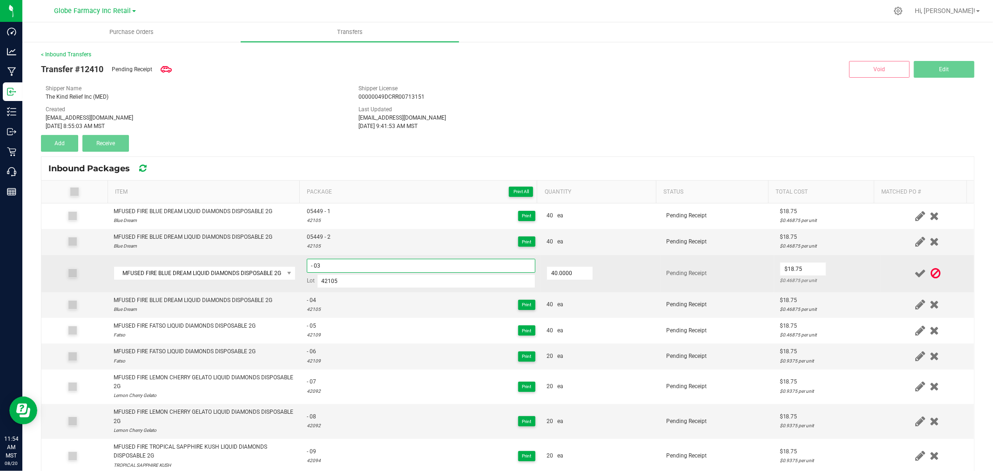
click at [425, 262] on input "- 03" at bounding box center [421, 266] width 229 height 14
paste input "05449 - 1"
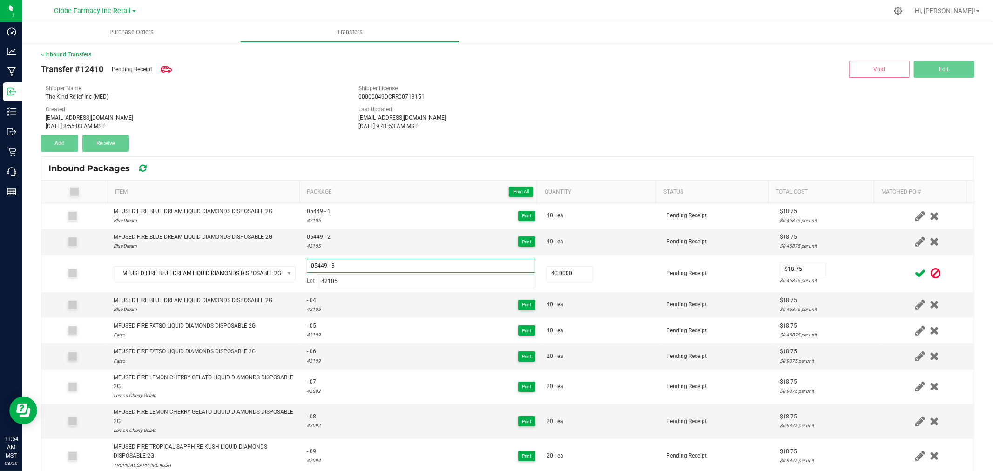
type input "05449 - 3"
click at [886, 272] on div at bounding box center [927, 274] width 82 height 12
click at [914, 269] on icon at bounding box center [920, 274] width 12 height 12
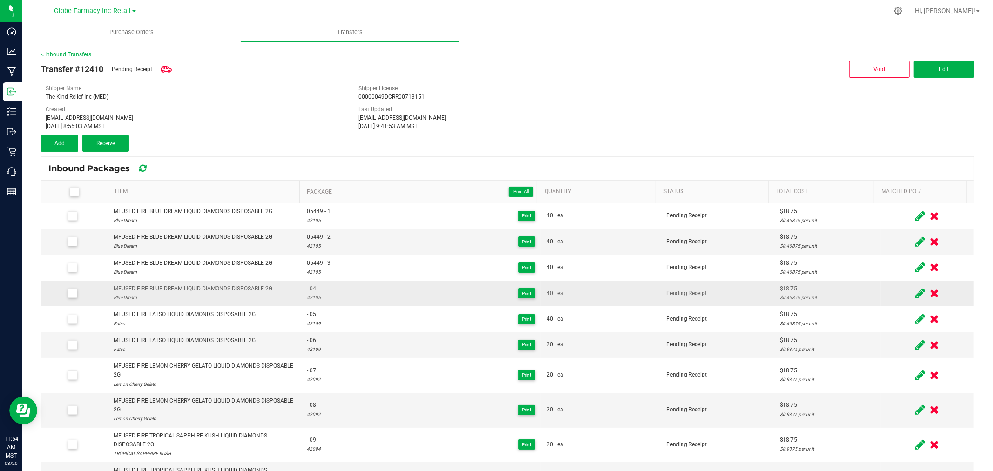
click at [915, 293] on icon at bounding box center [920, 294] width 10 height 12
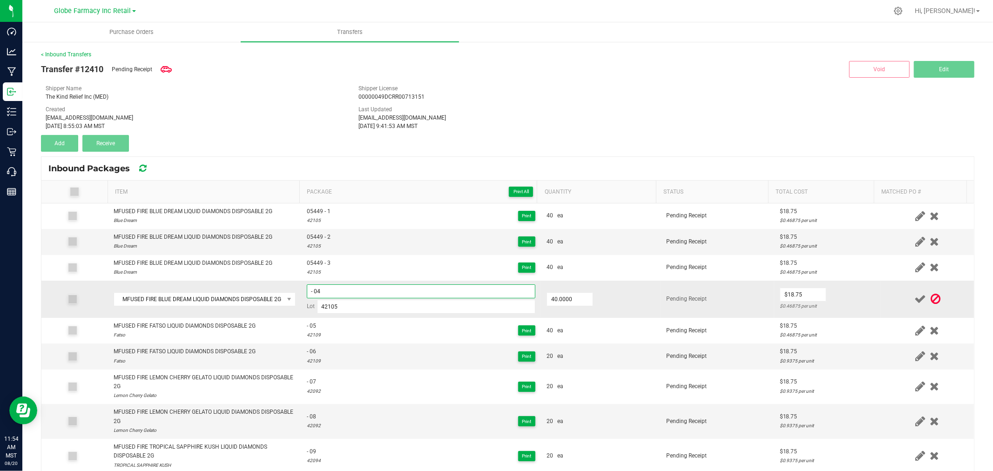
click at [406, 296] on input "- 04" at bounding box center [421, 291] width 229 height 14
paste input "05449 - 1"
type input "05449 - 4"
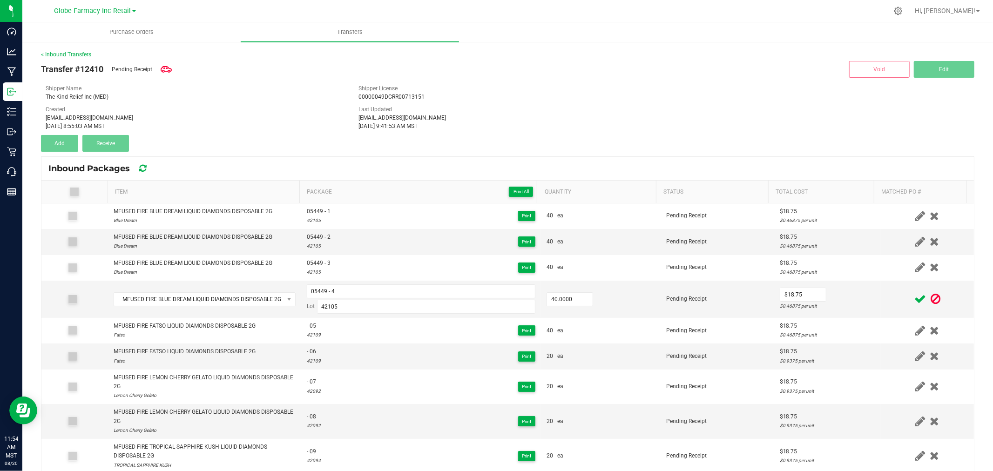
click at [912, 299] on span at bounding box center [920, 299] width 16 height 18
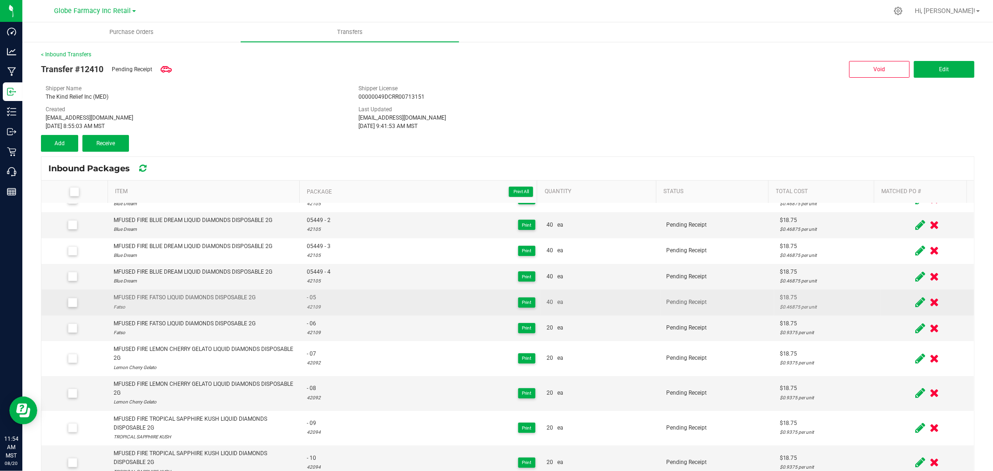
scroll to position [26, 0]
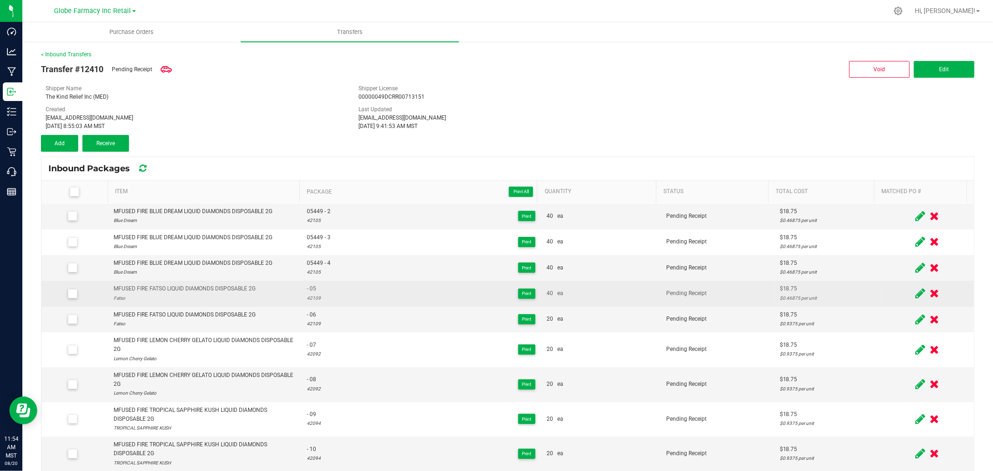
click at [915, 290] on icon at bounding box center [920, 294] width 10 height 12
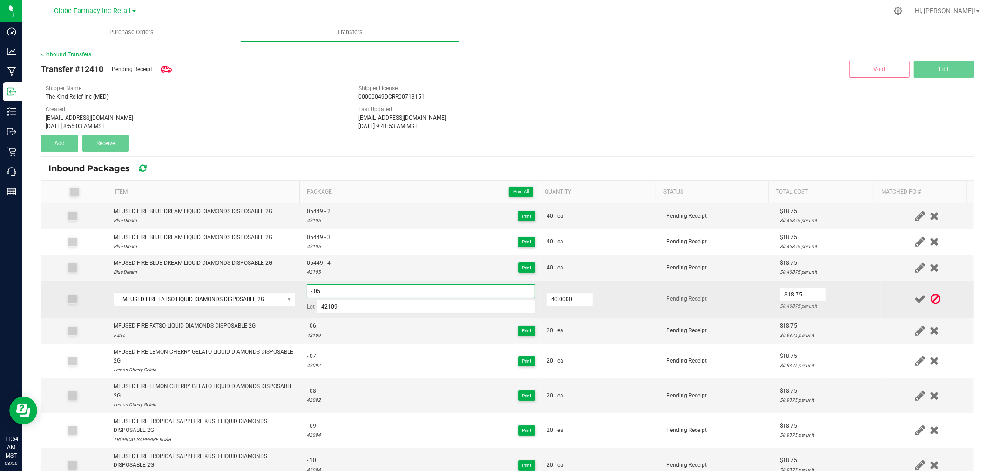
click at [328, 293] on input "- 05" at bounding box center [421, 291] width 229 height 14
click at [333, 307] on input "42109" at bounding box center [426, 307] width 218 height 14
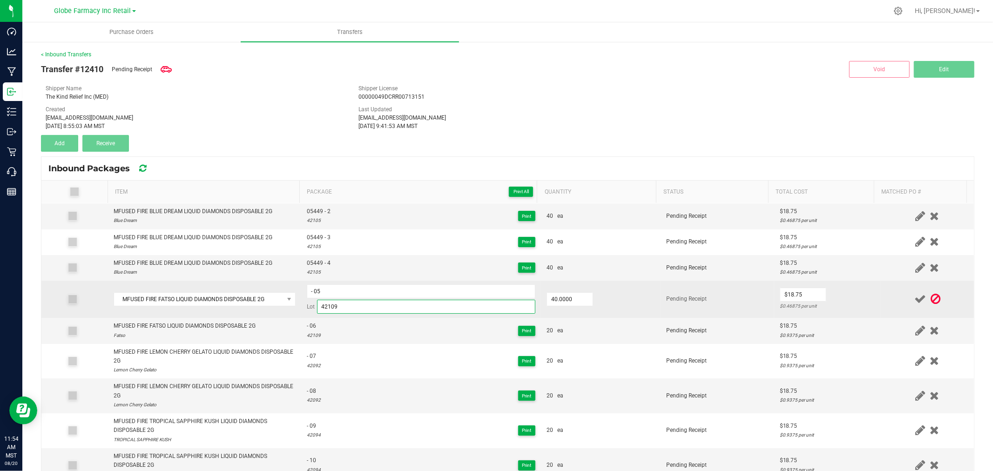
click at [333, 307] on input "42109" at bounding box center [426, 307] width 218 height 14
click at [383, 296] on input "- 05" at bounding box center [421, 291] width 229 height 14
type input "04020 - 1"
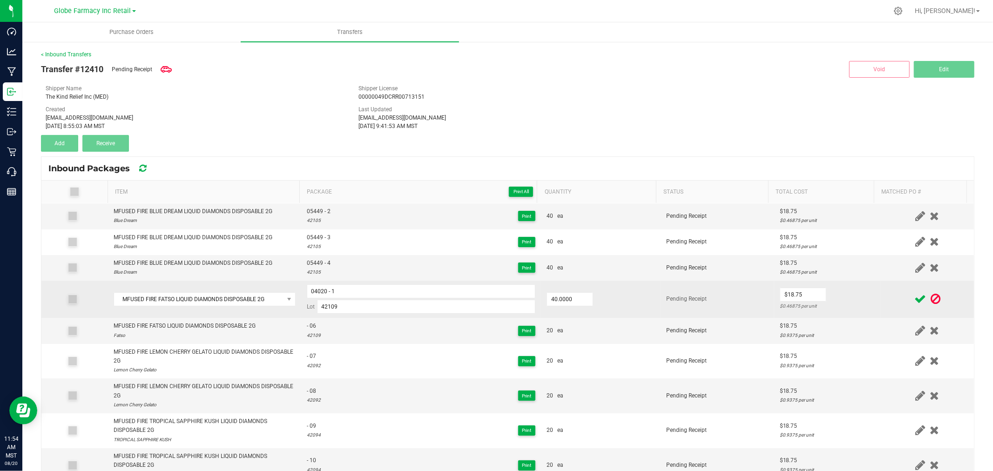
click at [855, 296] on td "$18.75 $0.46875 per unit" at bounding box center [827, 299] width 107 height 37
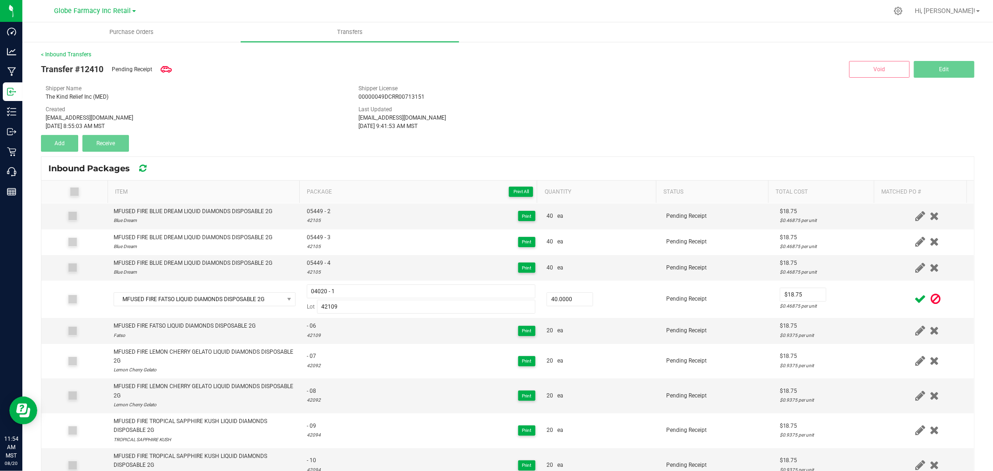
click at [914, 297] on icon at bounding box center [920, 299] width 12 height 12
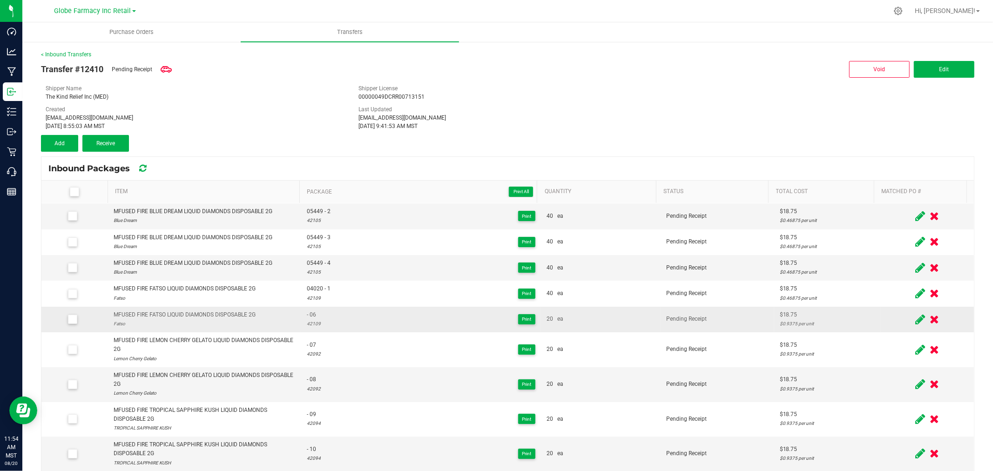
click at [915, 314] on icon at bounding box center [920, 320] width 10 height 12
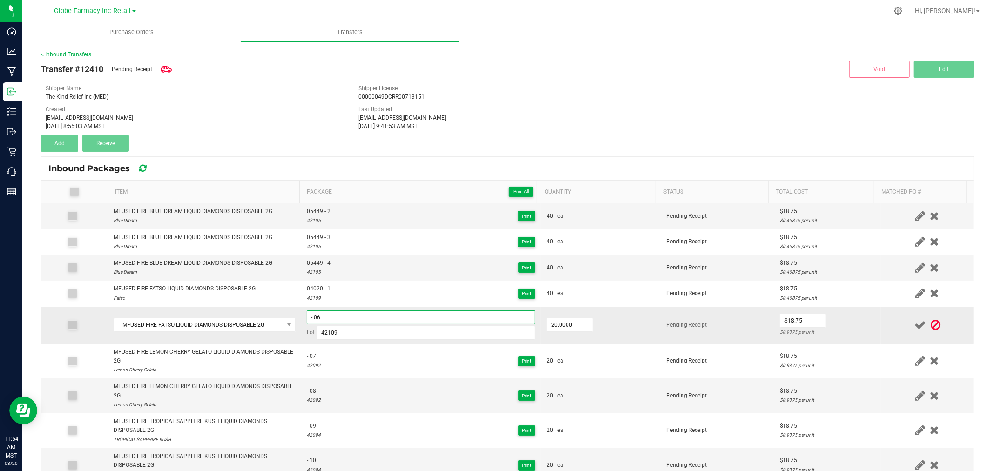
click at [327, 318] on input "- 06" at bounding box center [421, 317] width 229 height 14
paste input "04020 - 1"
type input "04020 - 2"
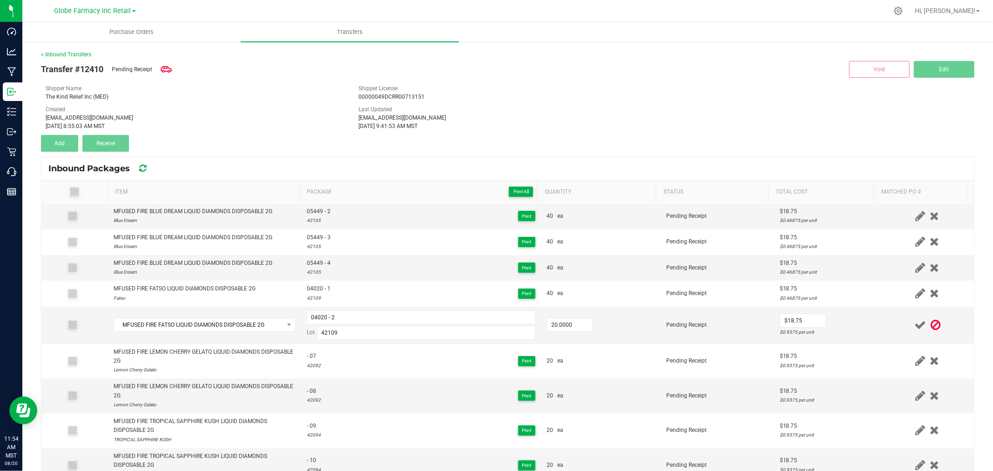
drag, startPoint x: 875, startPoint y: 334, endPoint x: 883, endPoint y: 333, distance: 8.4
click at [881, 334] on td at bounding box center [927, 325] width 93 height 37
click at [914, 327] on icon at bounding box center [920, 325] width 12 height 12
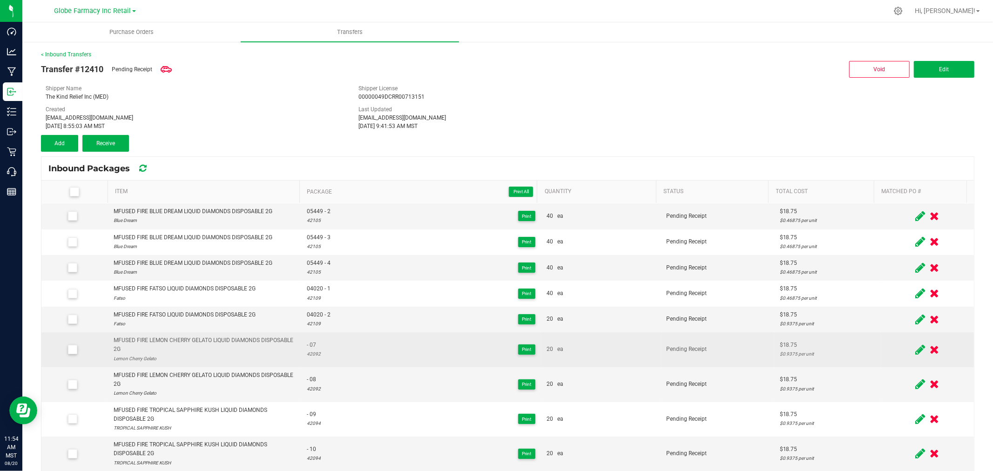
click at [915, 351] on icon at bounding box center [920, 350] width 10 height 12
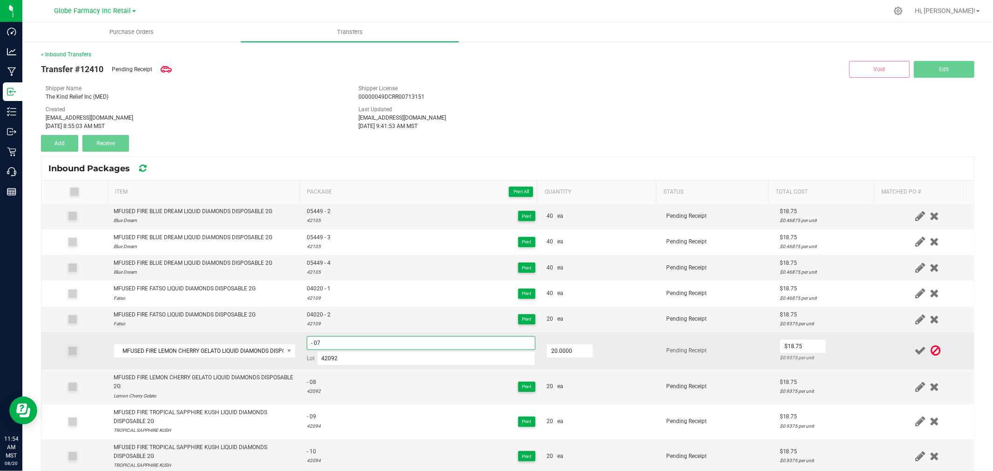
click at [357, 338] on input "- 07" at bounding box center [421, 343] width 229 height 14
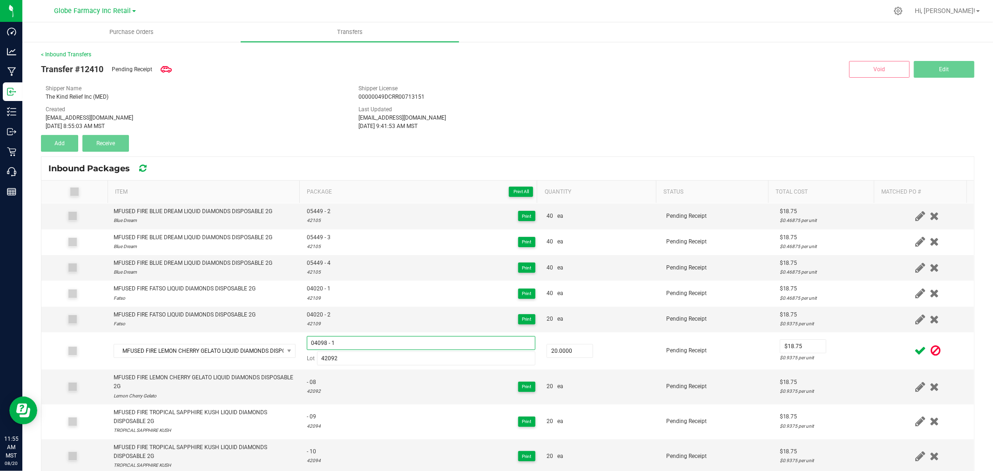
type input "04098 - 1"
click at [914, 350] on icon at bounding box center [920, 351] width 12 height 12
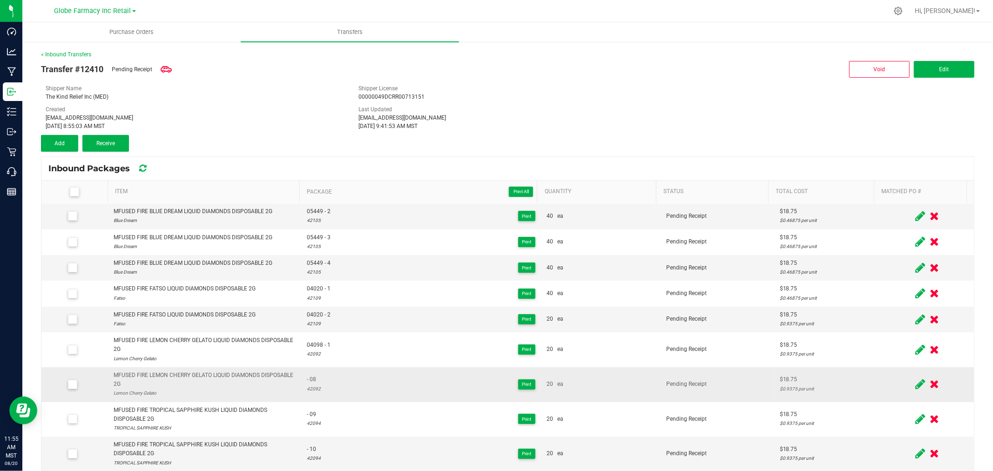
click at [915, 383] on icon at bounding box center [920, 384] width 10 height 12
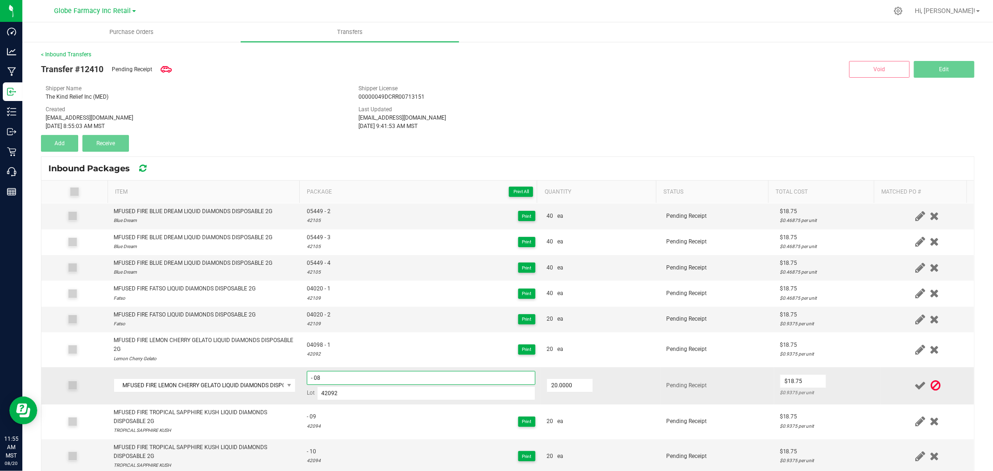
click at [379, 375] on input "- 08" at bounding box center [421, 378] width 229 height 14
type input "04098 - 2"
click at [914, 383] on icon at bounding box center [920, 386] width 12 height 12
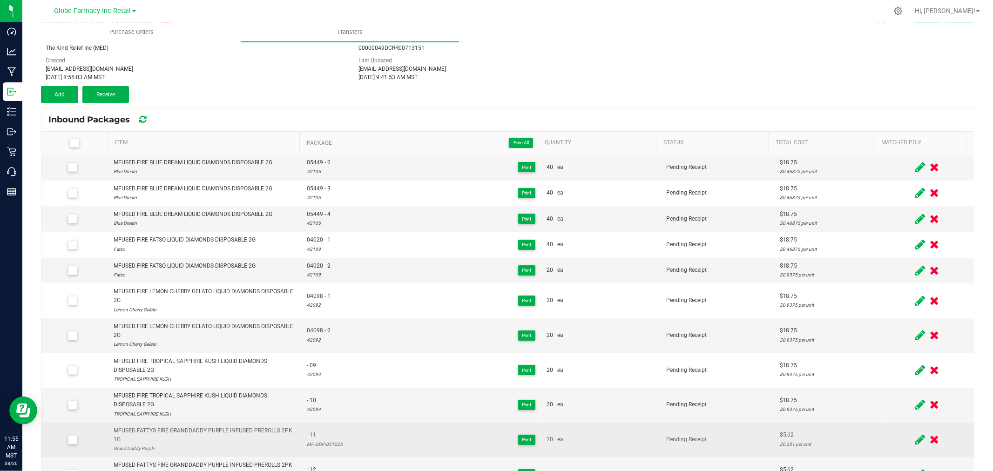
scroll to position [103, 0]
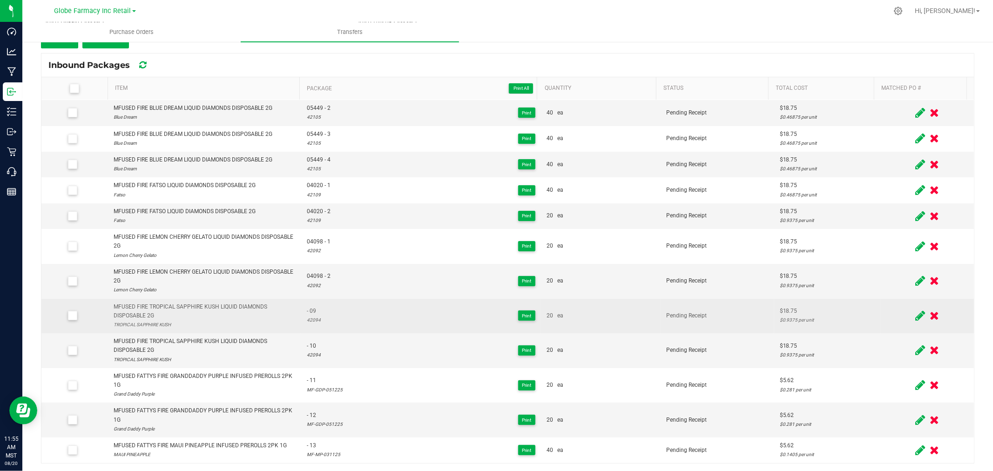
click at [915, 317] on icon at bounding box center [920, 316] width 10 height 12
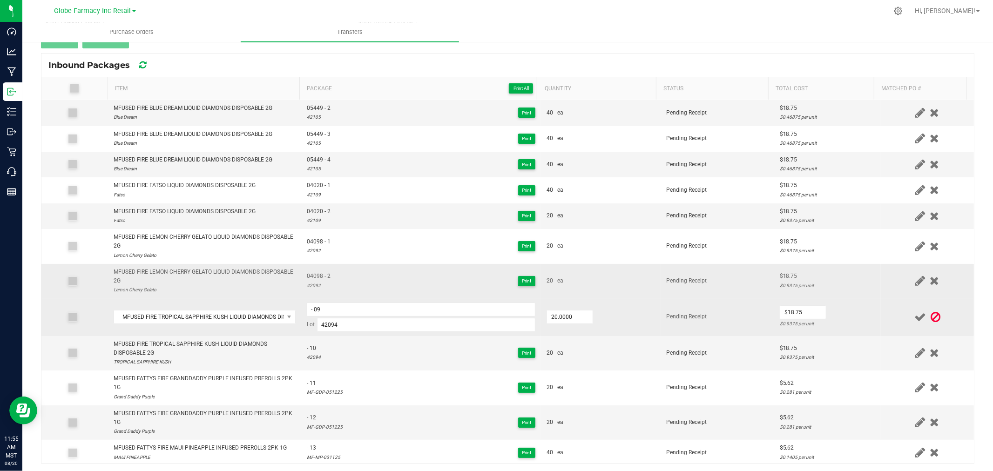
click at [400, 296] on td "04098 - 2 42092 Print" at bounding box center [421, 281] width 240 height 35
click at [384, 310] on input "- 09" at bounding box center [421, 310] width 229 height 14
type input "04138 - 1"
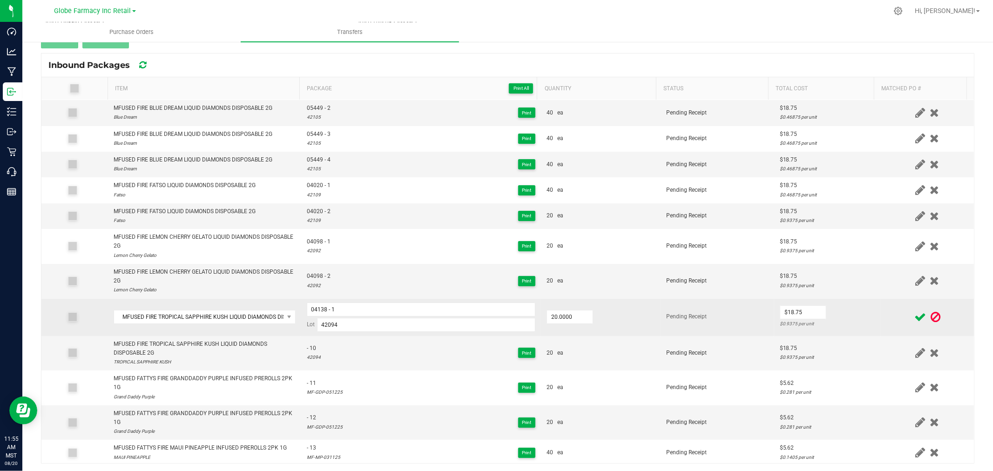
click at [853, 318] on td "$18.75 $0.9375 per unit" at bounding box center [827, 317] width 107 height 37
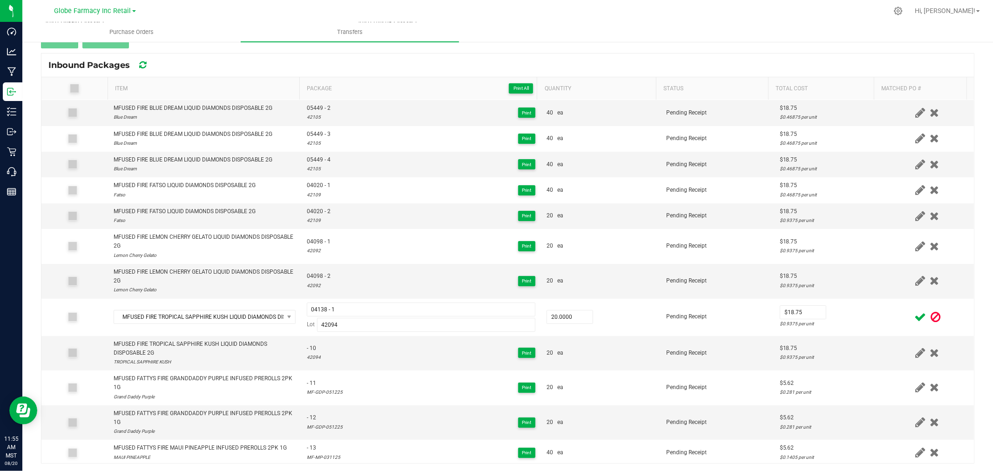
click at [914, 316] on icon at bounding box center [920, 317] width 12 height 12
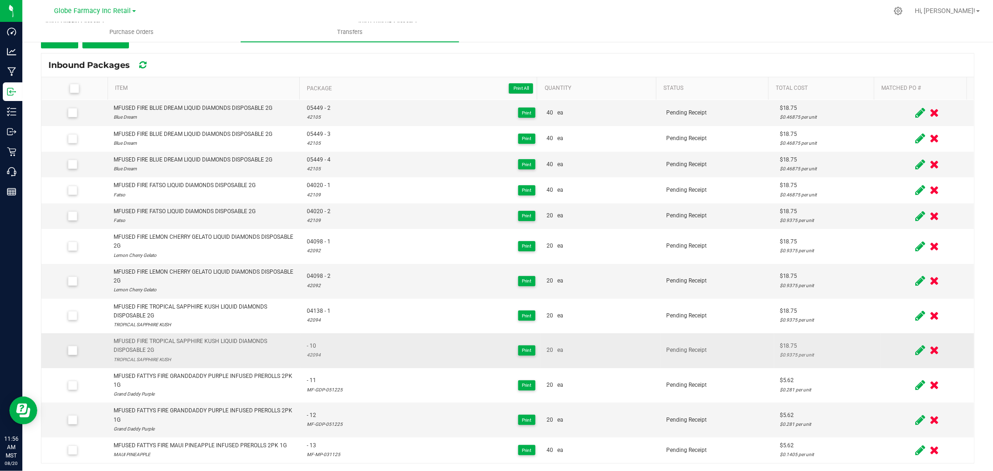
click at [915, 348] on icon at bounding box center [920, 350] width 10 height 12
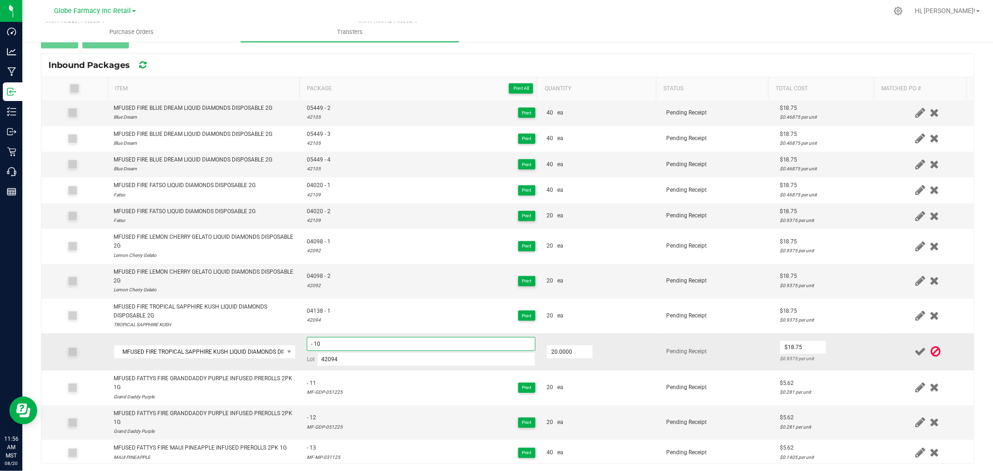
click at [338, 341] on input "- 10" at bounding box center [421, 344] width 229 height 14
paste input "04138 - 1"
type input "04138 - 2"
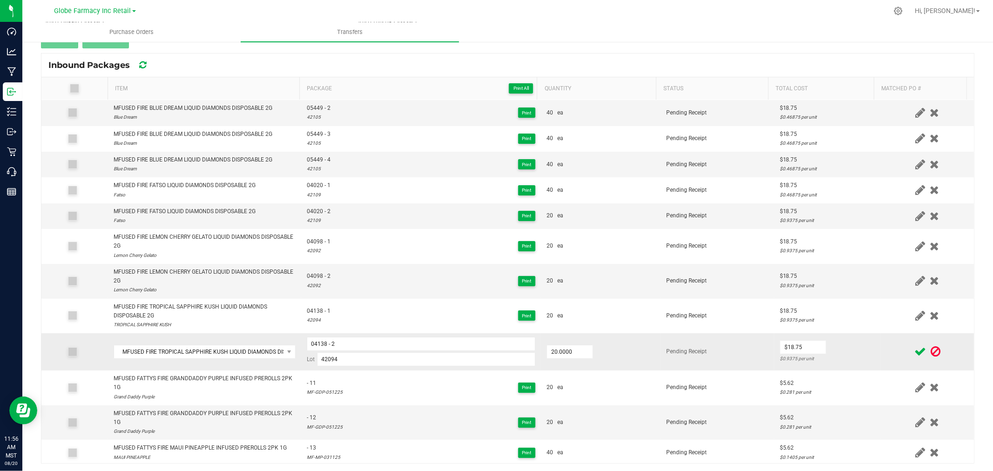
click at [866, 354] on td "$18.75 $0.9375 per unit" at bounding box center [827, 351] width 107 height 37
click at [914, 350] on icon at bounding box center [920, 352] width 12 height 12
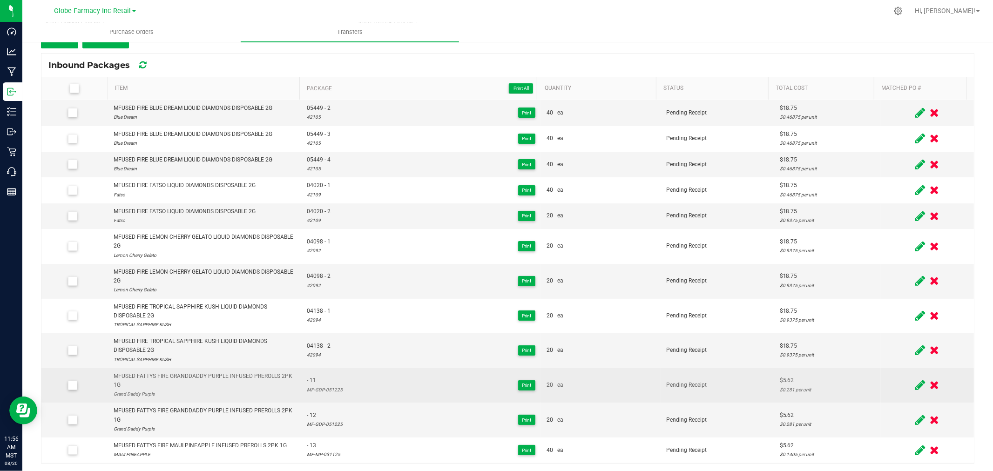
click at [915, 387] on icon at bounding box center [920, 385] width 10 height 12
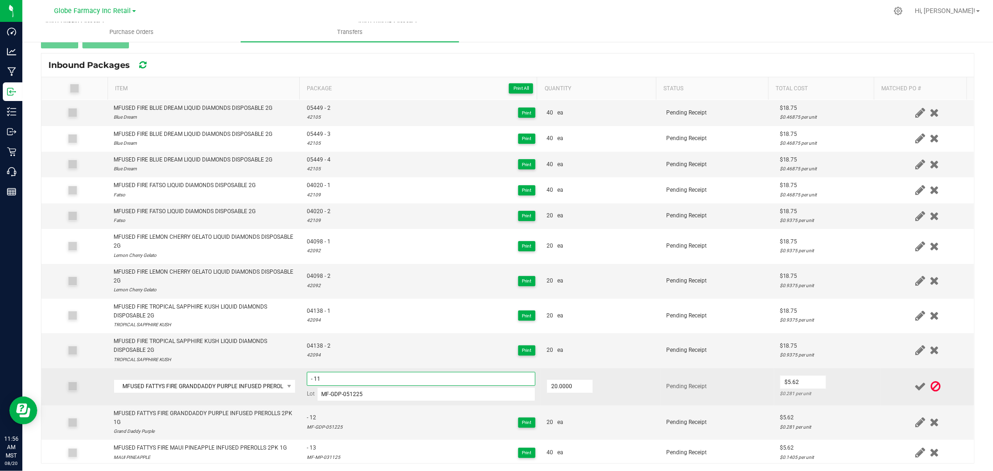
click at [325, 377] on input "- 11" at bounding box center [421, 379] width 229 height 14
click at [325, 378] on input "- 11" at bounding box center [421, 379] width 229 height 14
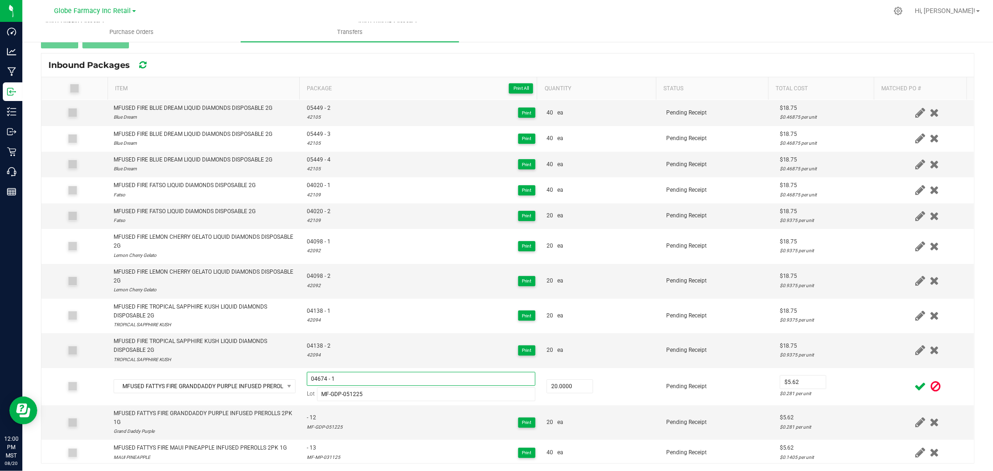
type input "04674 - 1"
click at [886, 388] on div at bounding box center [927, 387] width 82 height 12
click at [914, 384] on icon at bounding box center [920, 387] width 12 height 12
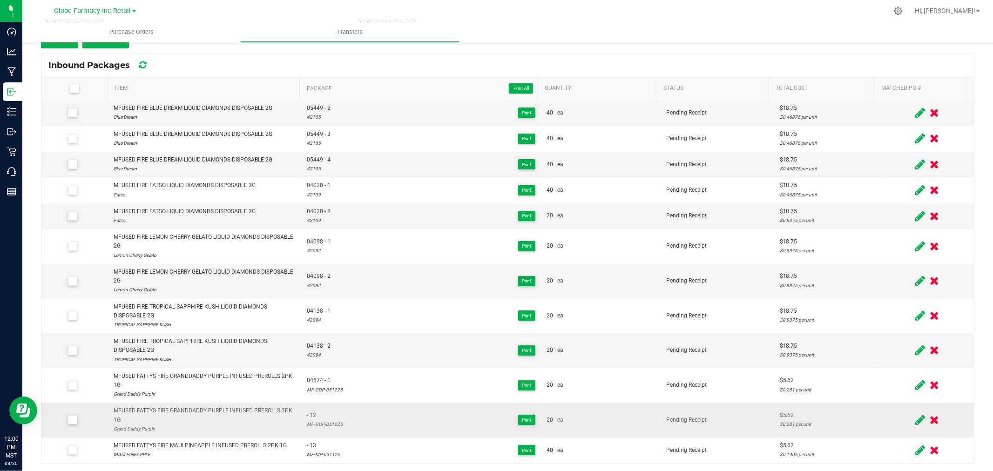
click at [915, 419] on icon at bounding box center [920, 420] width 10 height 12
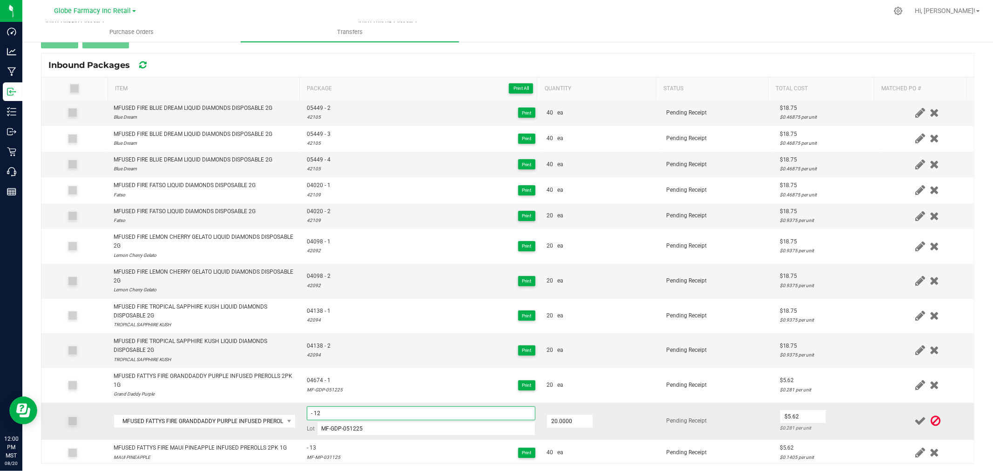
click at [370, 408] on input "- 12" at bounding box center [421, 413] width 229 height 14
paste input "04674 - 1"
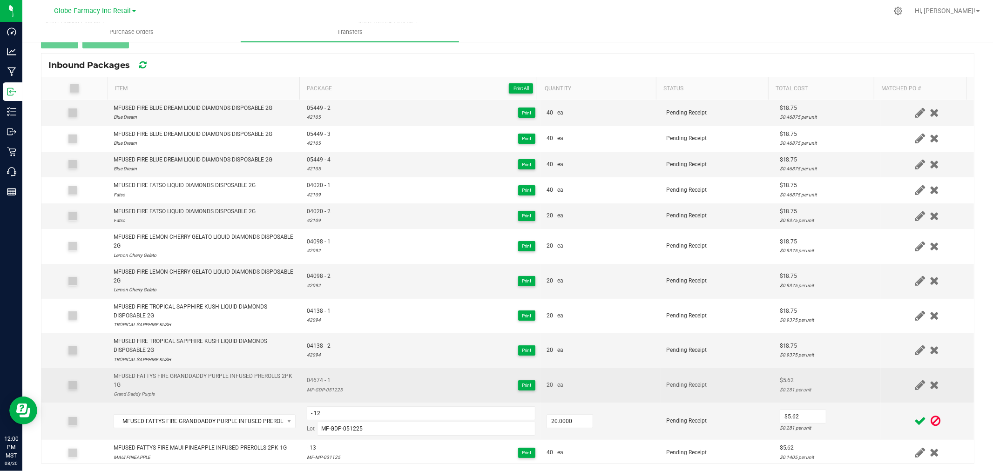
click at [313, 379] on span "04674 - 1" at bounding box center [325, 380] width 36 height 9
copy span "04674 - 1"
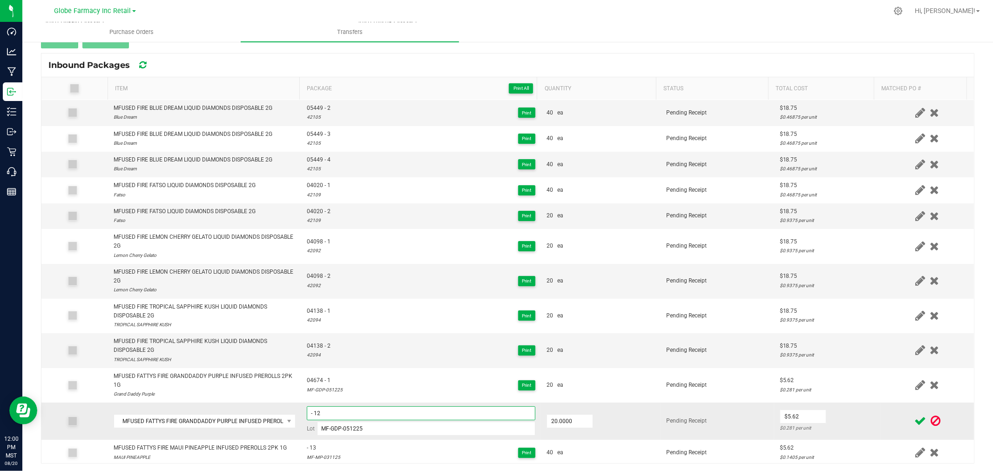
click at [338, 413] on input "- 12" at bounding box center [421, 413] width 229 height 14
paste input "04674 - 1"
type input "04674 - 2"
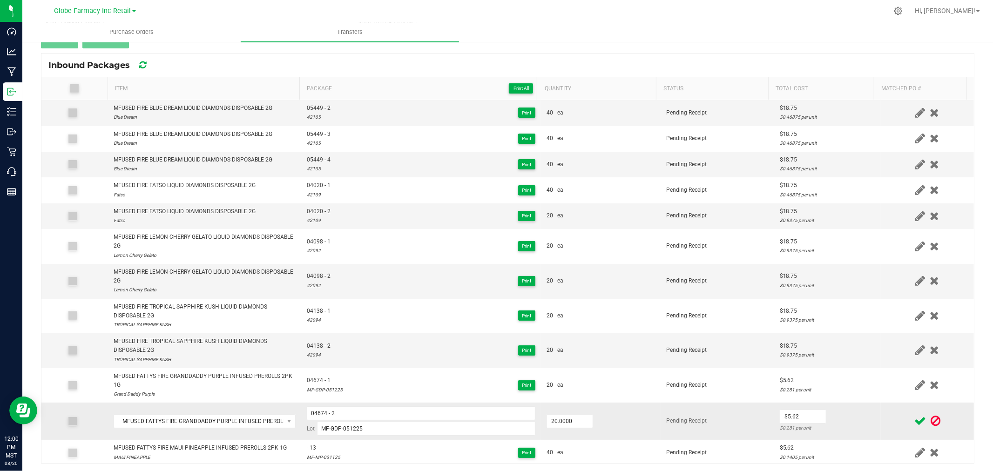
click at [840, 424] on div "$0.281 per unit" at bounding box center [827, 428] width 95 height 9
click at [914, 420] on icon at bounding box center [920, 421] width 12 height 12
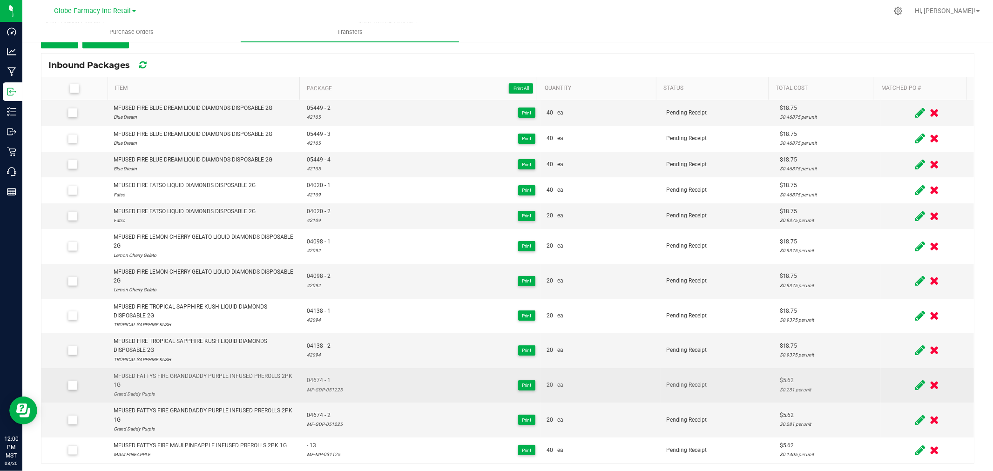
scroll to position [105, 0]
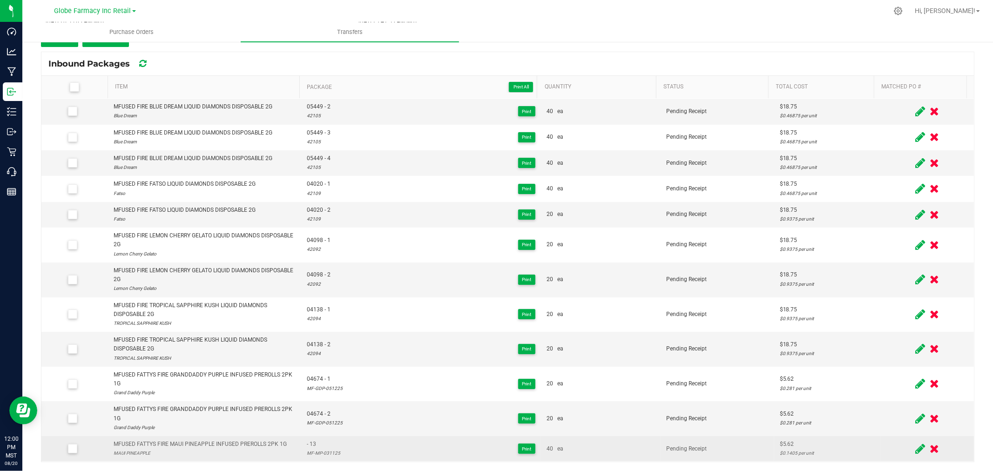
click at [915, 444] on icon at bounding box center [920, 449] width 10 height 12
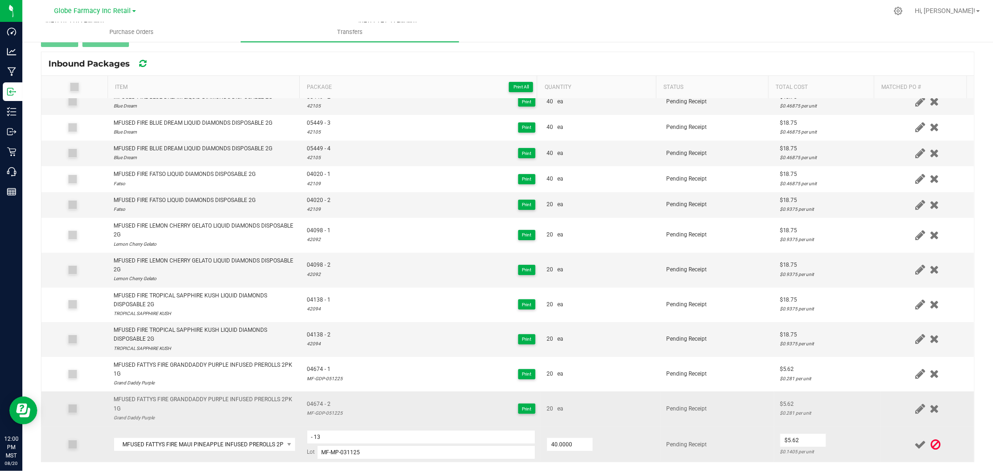
scroll to position [37, 0]
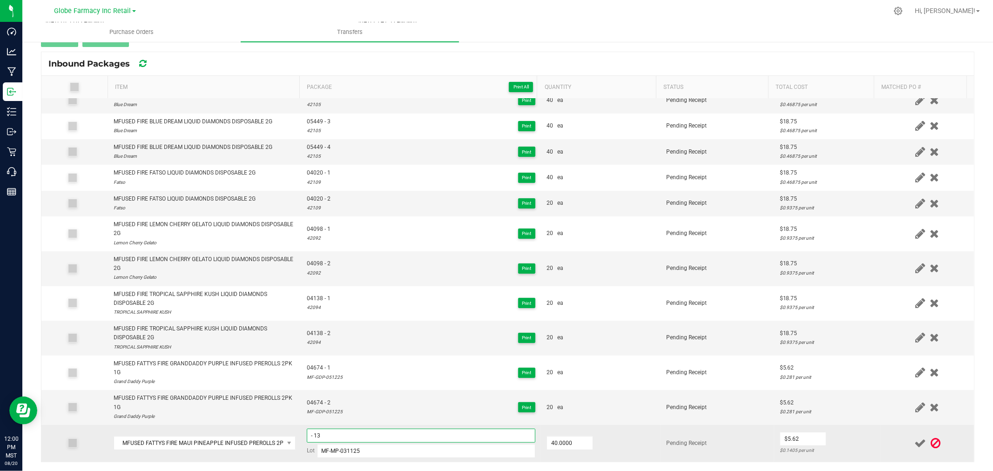
click at [342, 430] on input "- 13" at bounding box center [421, 436] width 229 height 14
type input "04196 - 1"
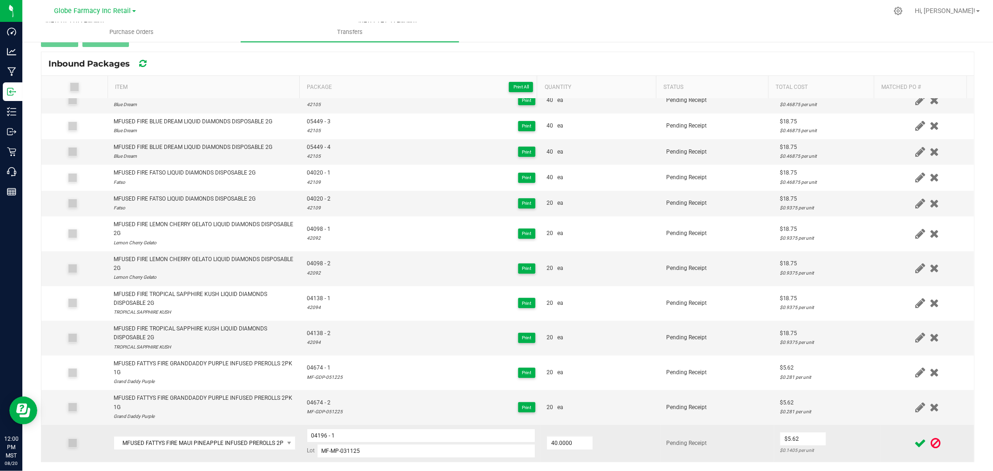
click at [826, 427] on td "$5.62 $0.1405 per unit" at bounding box center [827, 443] width 107 height 37
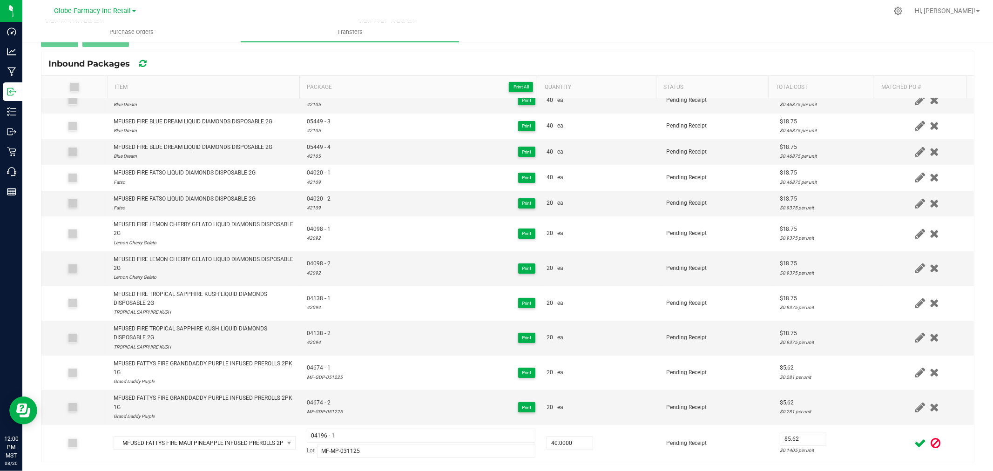
click at [914, 444] on icon at bounding box center [920, 443] width 12 height 12
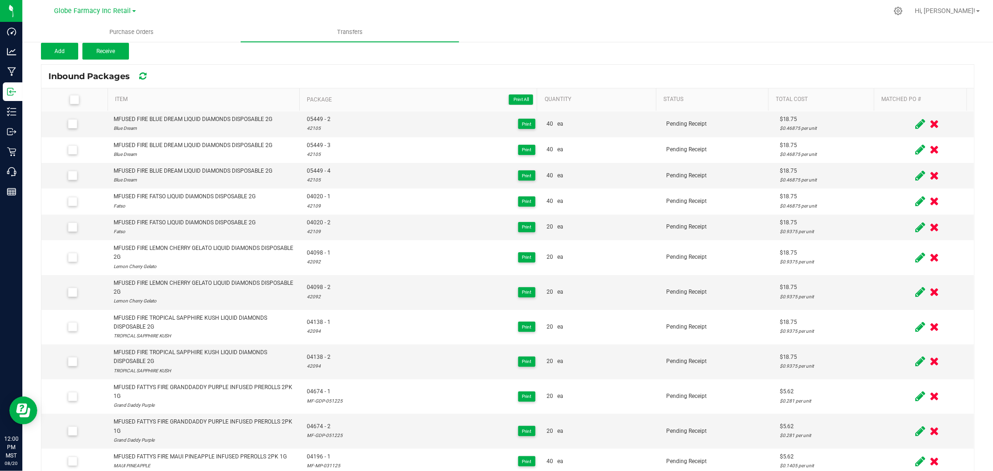
scroll to position [53, 0]
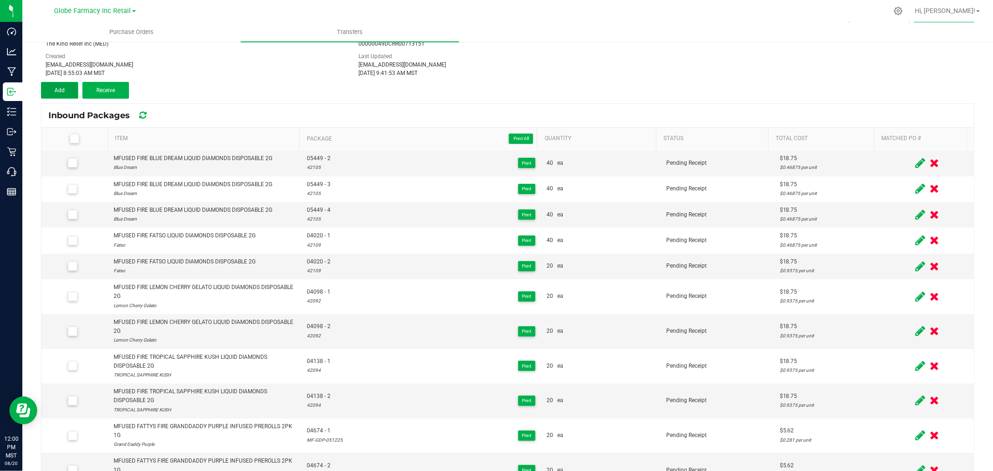
click at [58, 91] on span "Add" at bounding box center [59, 90] width 10 height 7
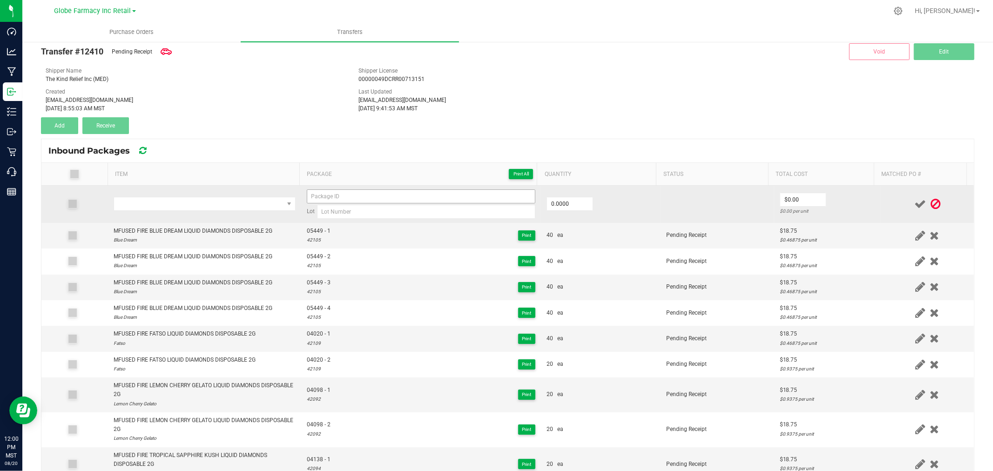
scroll to position [0, 0]
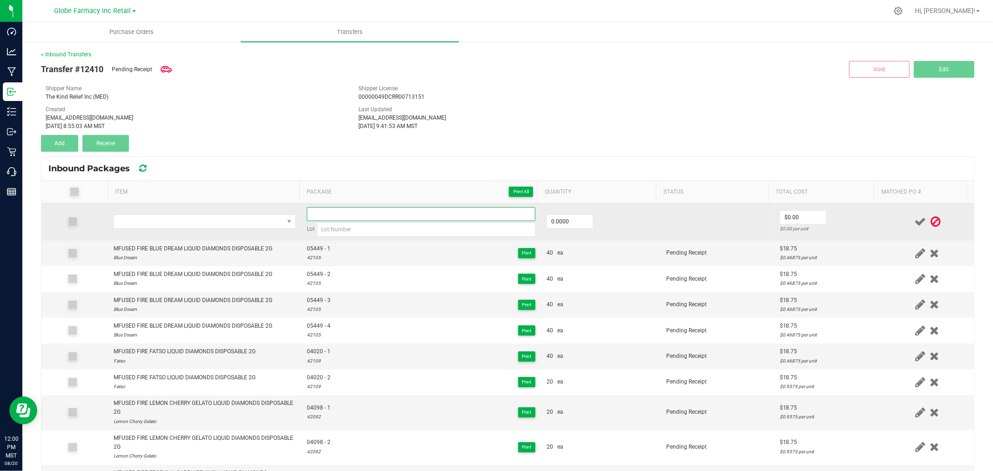
click at [379, 219] on input at bounding box center [421, 214] width 229 height 14
paste input "04196 - 1"
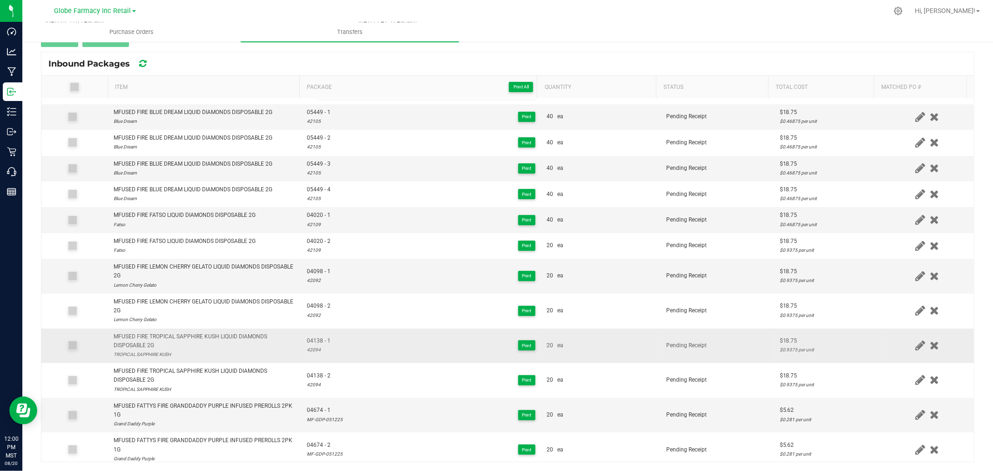
scroll to position [63, 0]
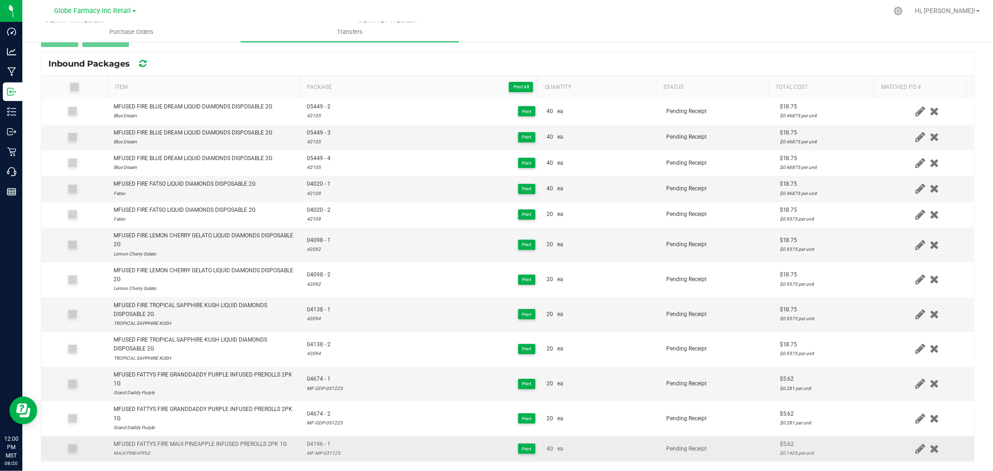
type input "04196 - 2"
click at [316, 454] on div "MF-MP-031125" at bounding box center [324, 453] width 34 height 9
click at [317, 454] on div "MF-MP-031125" at bounding box center [324, 453] width 34 height 9
copy div "MF-MP-031125"
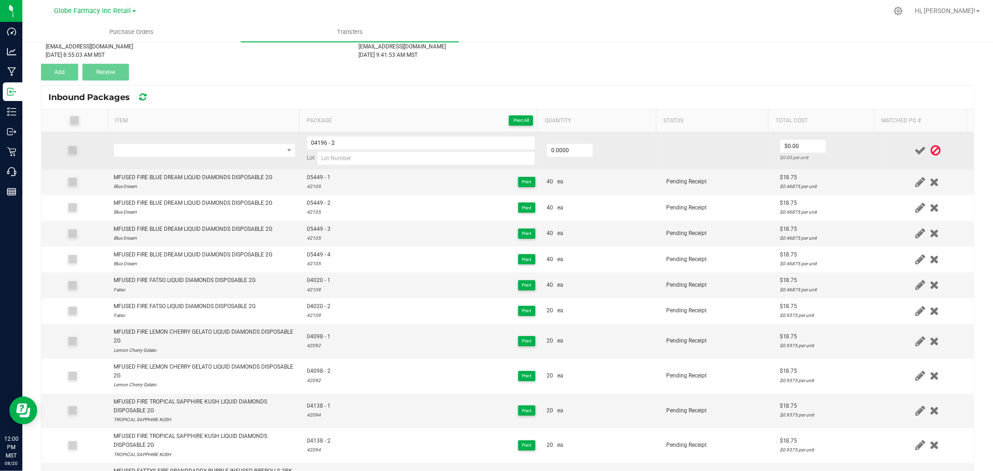
scroll to position [53, 0]
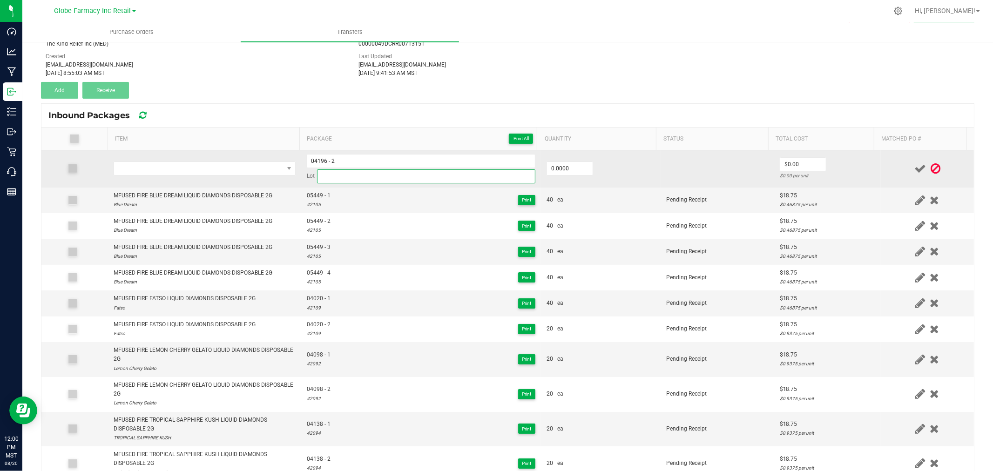
click at [382, 175] on input at bounding box center [426, 176] width 218 height 14
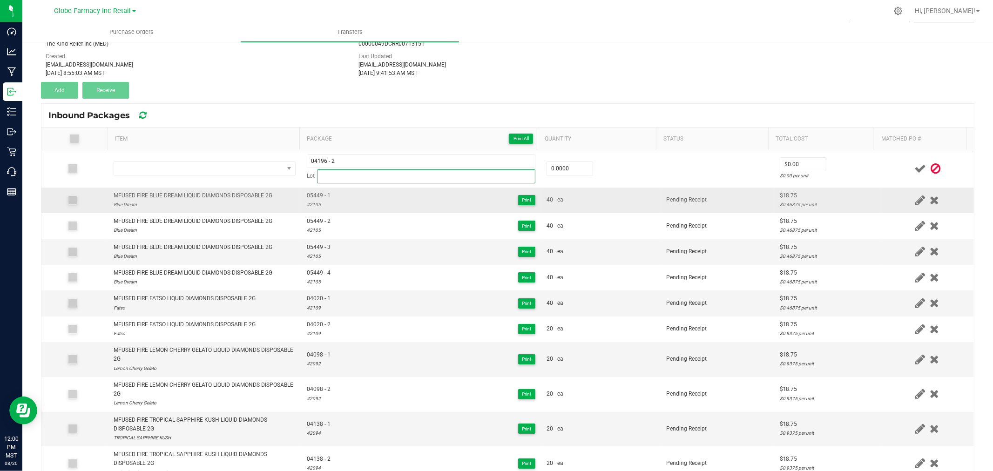
paste input "MF-MP-031125"
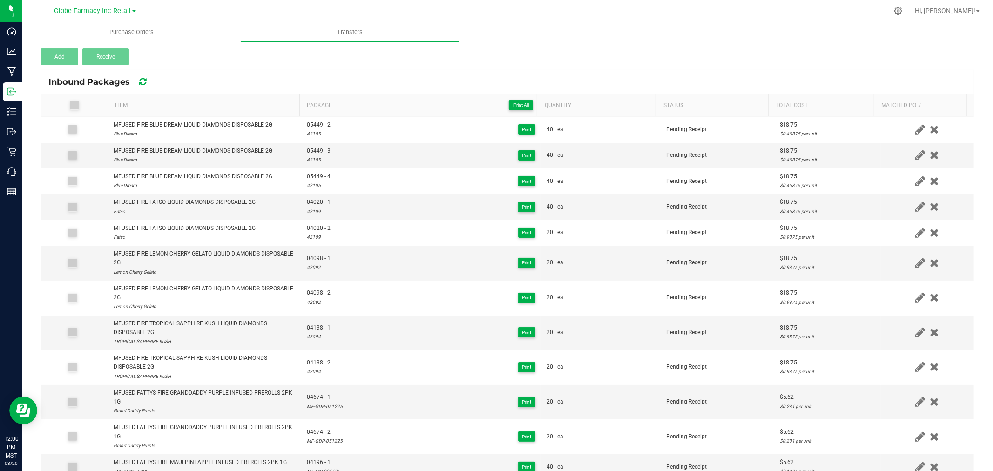
scroll to position [105, 0]
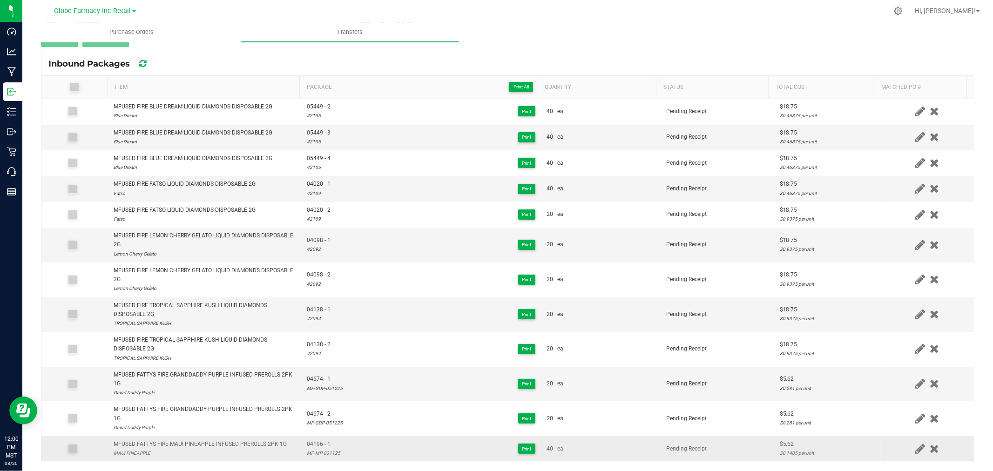
type input "MF-MP-031125"
click at [195, 444] on div "MFUSED FATTYS FIRE MAUI PINEAPPLE INFUSED PREROLLS 2PK 1G" at bounding box center [200, 444] width 173 height 9
copy div "MFUSED FATTYS FIRE MAUI PINEAPPLE INFUSED PREROLLS 2PK 1G"
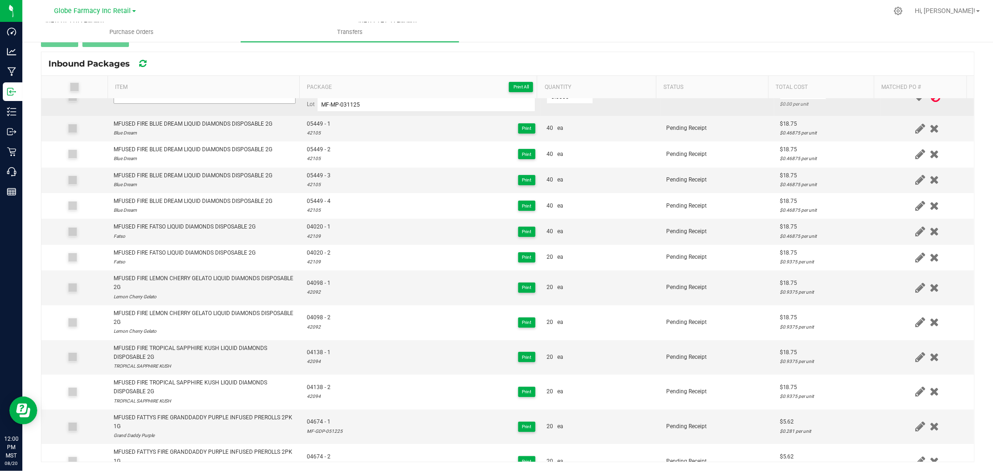
scroll to position [0, 0]
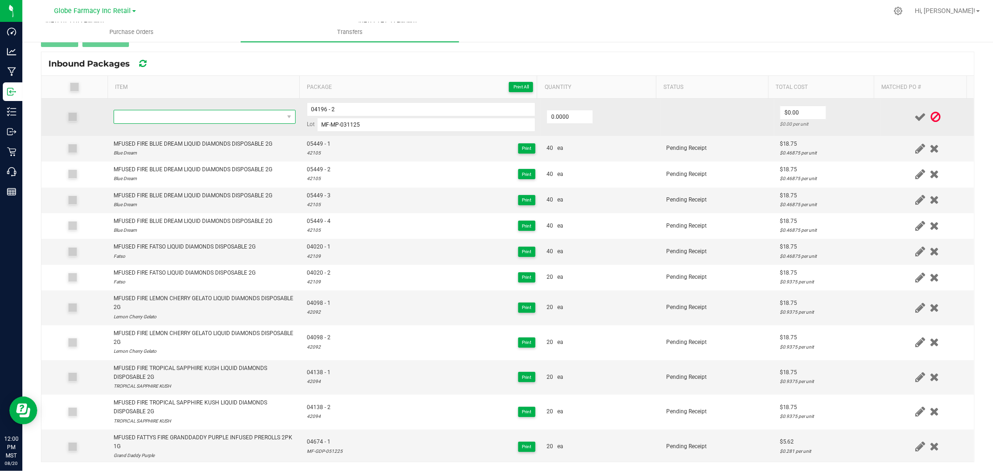
click at [171, 115] on span "NO DATA FOUND" at bounding box center [198, 116] width 169 height 13
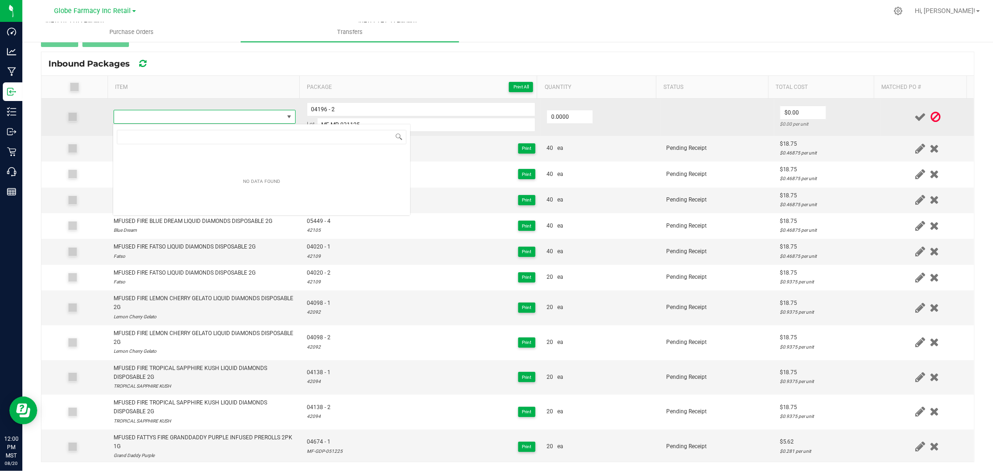
type input "MFUSED FATTYS FIRE MAUI PINEAPPLE INFUSED PREROLLS 2PK 1G"
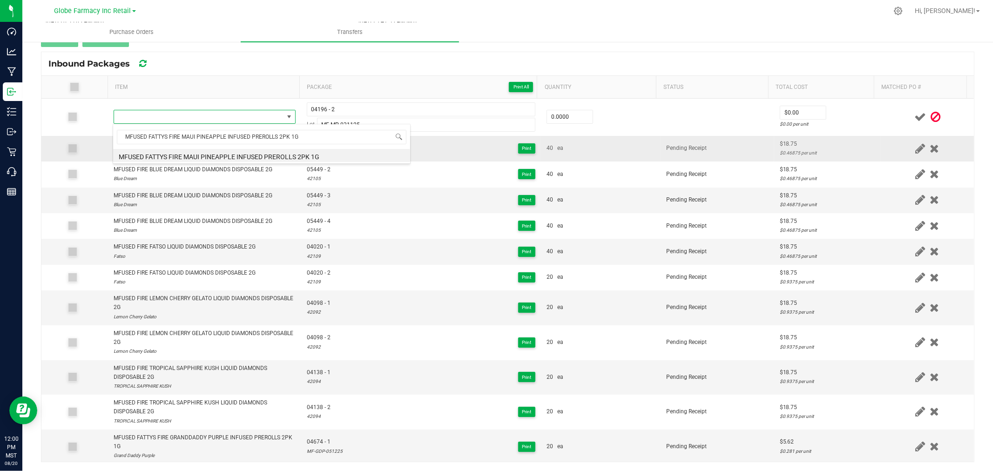
click at [210, 155] on li "MFUSED FATTYS FIRE MAUI PINEAPPLE INFUSED PREROLLS 2PK 1G" at bounding box center [261, 155] width 297 height 13
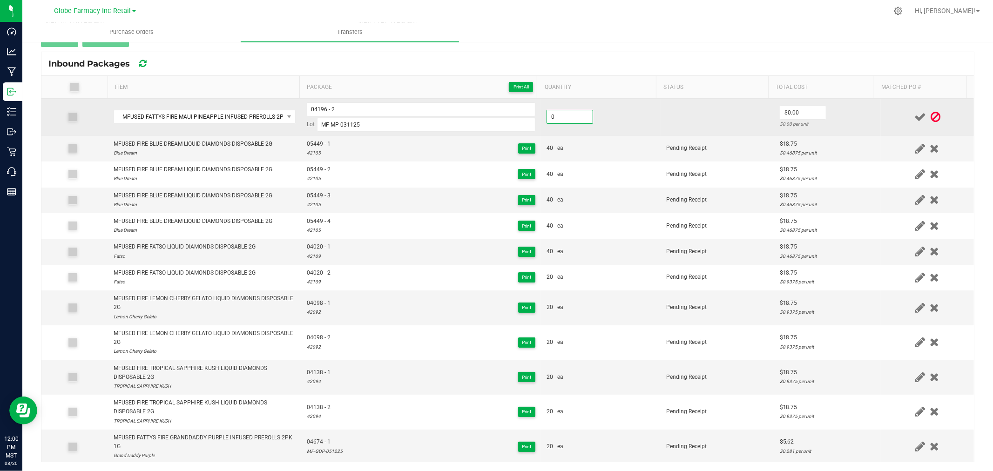
click at [574, 114] on input "0" at bounding box center [570, 116] width 46 height 13
type input "30 ea"
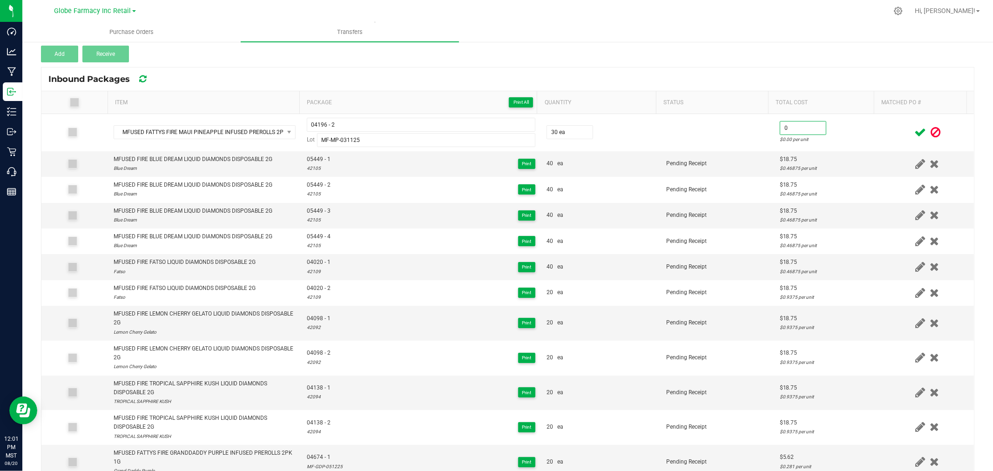
scroll to position [105, 0]
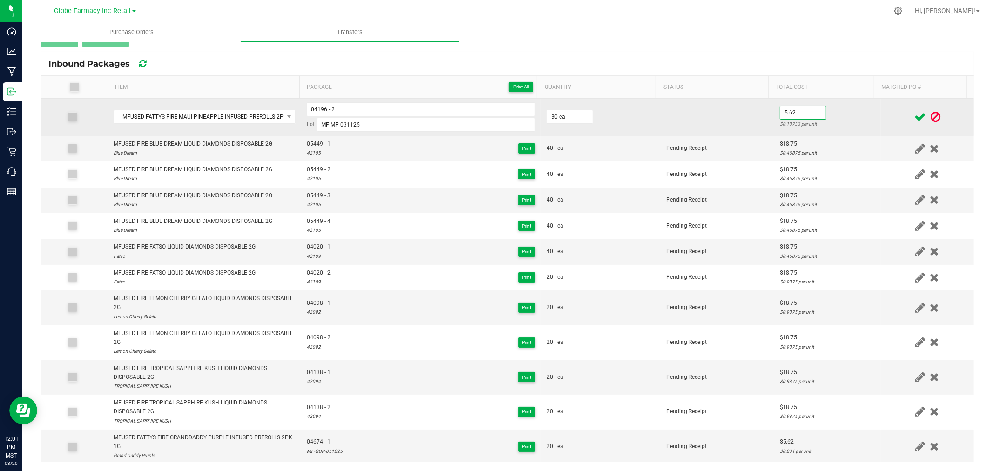
type input "$5.62"
click at [850, 122] on div "$0.18733 per unit" at bounding box center [827, 124] width 95 height 9
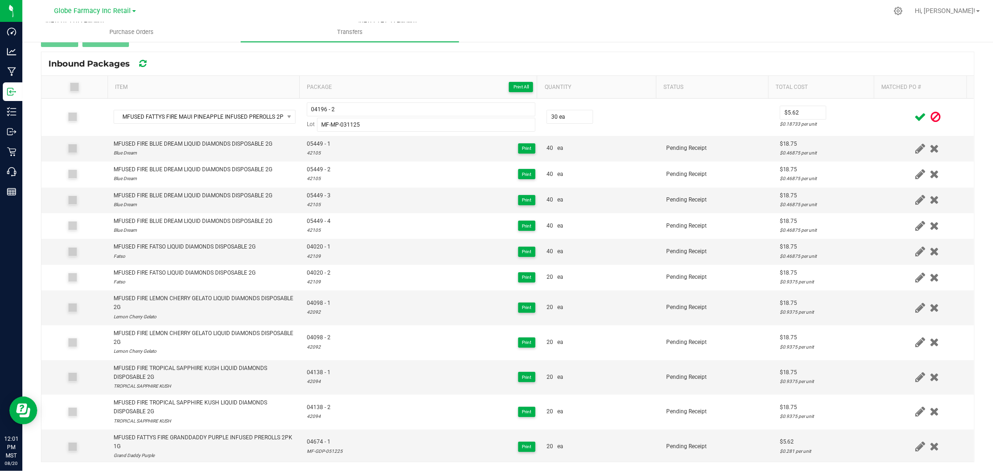
click at [914, 114] on icon at bounding box center [920, 117] width 12 height 12
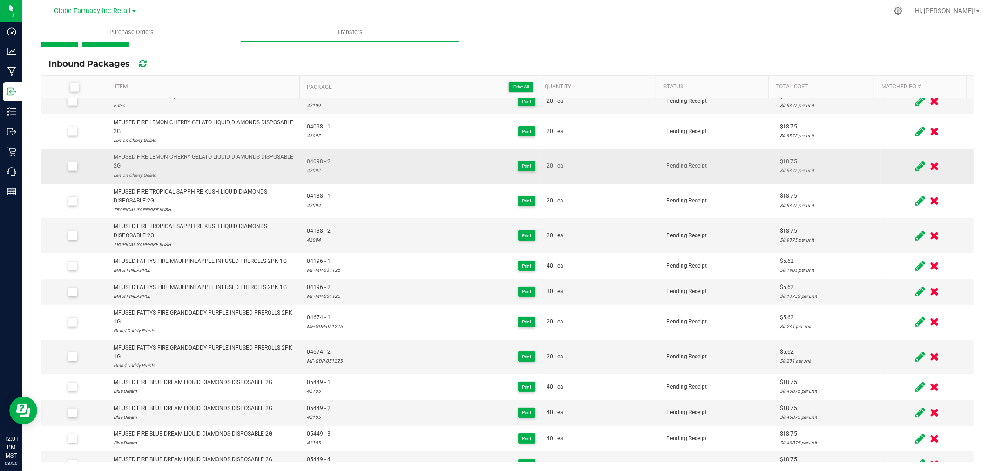
scroll to position [0, 0]
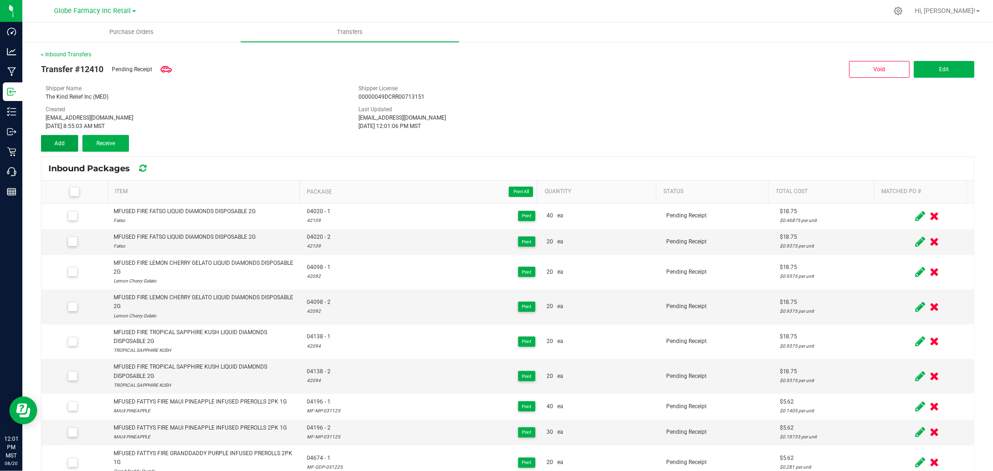
click at [60, 138] on button "Add" at bounding box center [59, 143] width 37 height 17
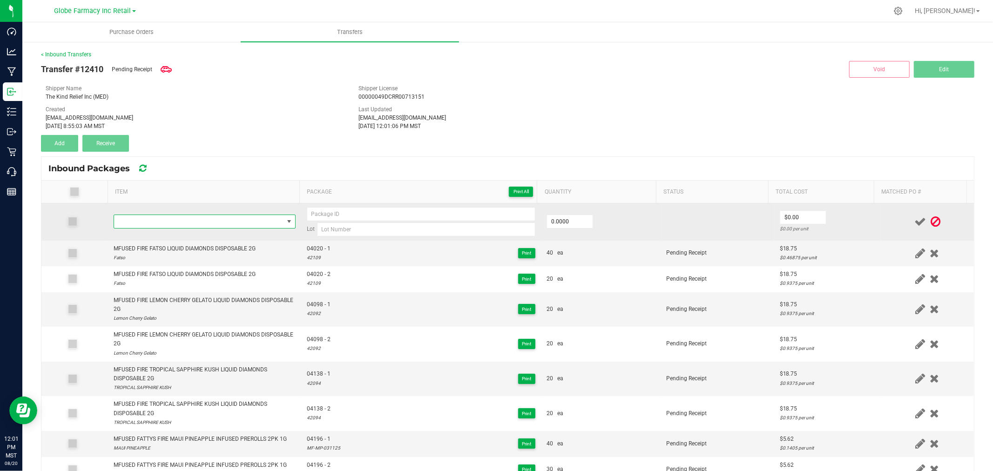
drag, startPoint x: 201, startPoint y: 220, endPoint x: 152, endPoint y: 220, distance: 48.9
click at [201, 220] on span "NO DATA FOUND" at bounding box center [198, 221] width 169 height 13
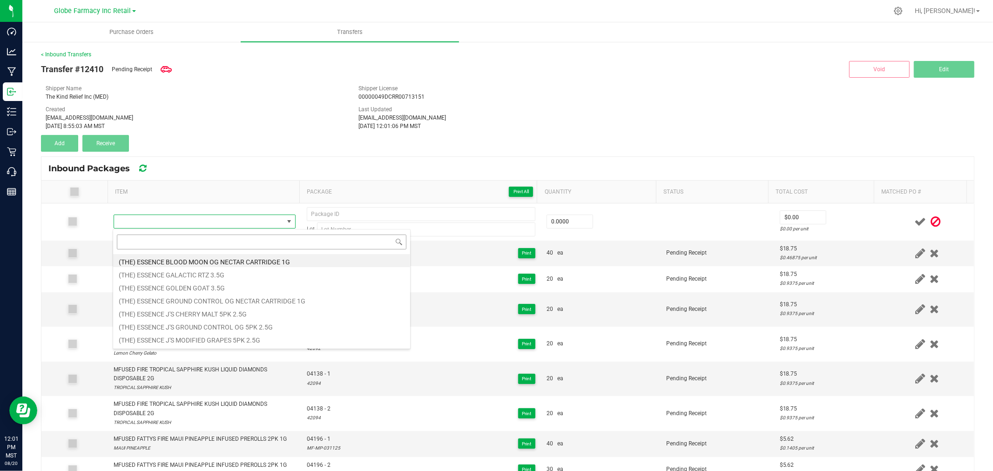
click at [188, 244] on input at bounding box center [261, 242] width 289 height 14
type input "MFUSED FATTYS TWISTED BAJA BLAZED INFUSED PREROLLS 2PK 1G"
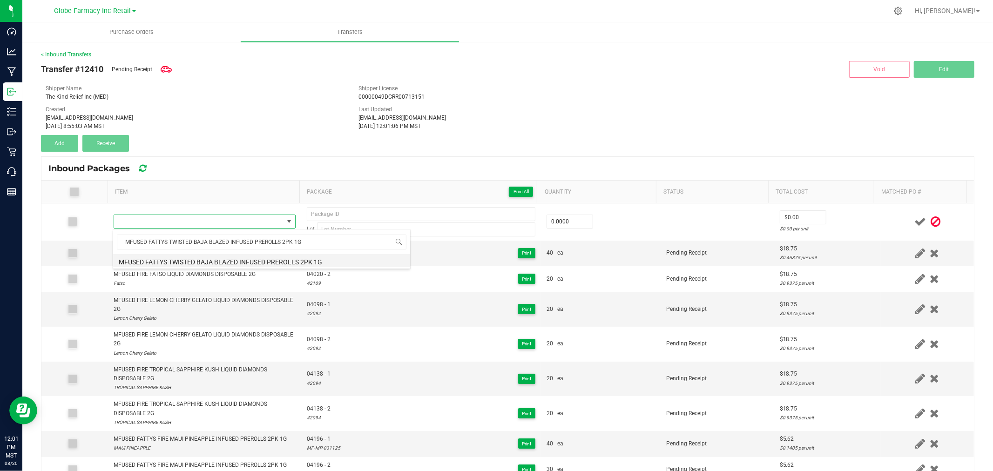
click at [194, 260] on li "MFUSED FATTYS TWISTED BAJA BLAZED INFUSED PREROLLS 2PK 1G" at bounding box center [261, 260] width 297 height 13
type input "0 ea"
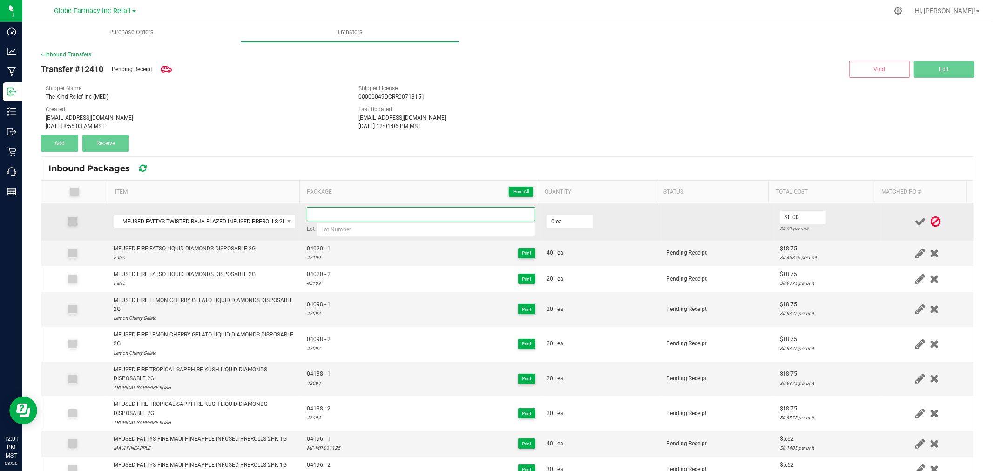
click at [366, 220] on input at bounding box center [421, 214] width 229 height 14
click at [329, 230] on input at bounding box center [426, 229] width 218 height 14
paste input "MF-BB-031125"
type input "MF-BB-031125"
click at [343, 215] on input at bounding box center [421, 214] width 229 height 14
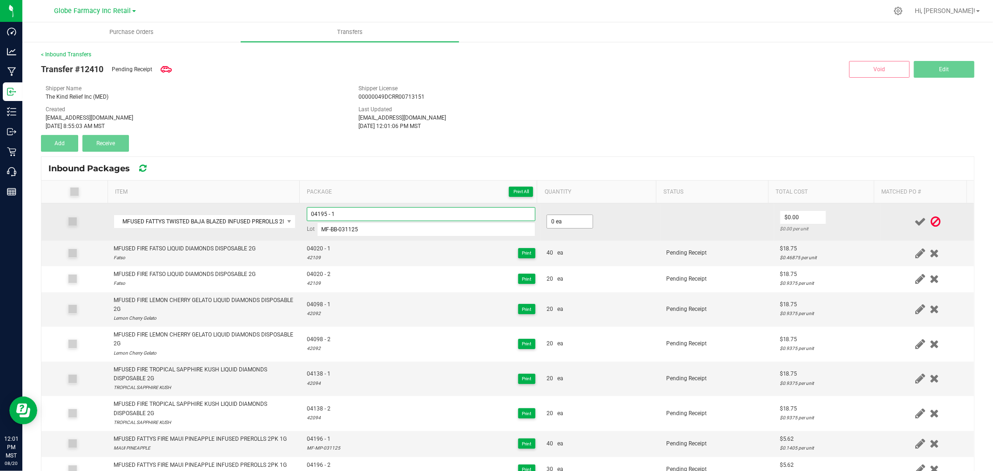
type input "04195 - 1"
click at [555, 220] on input "0" at bounding box center [570, 221] width 46 height 13
type input "20 ea"
type input "$5.62"
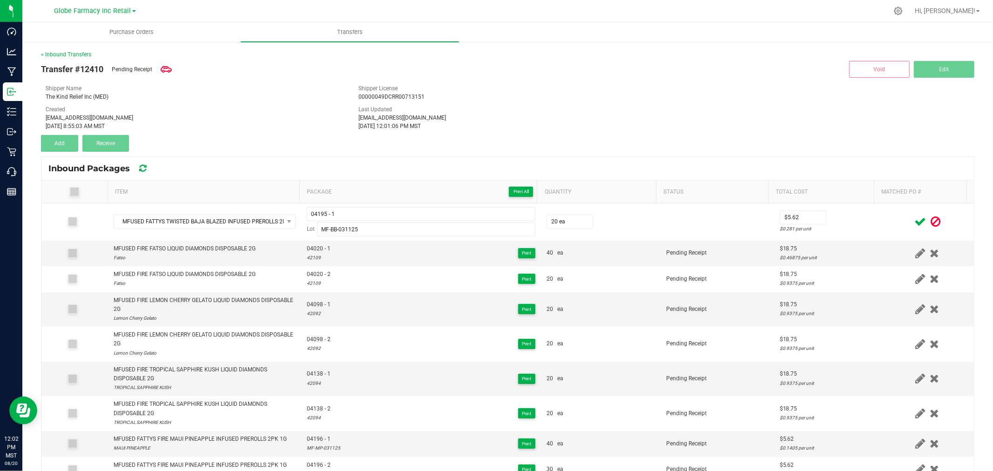
drag, startPoint x: 872, startPoint y: 220, endPoint x: 898, endPoint y: 222, distance: 26.6
click at [886, 220] on div at bounding box center [927, 222] width 82 height 12
click at [914, 221] on icon at bounding box center [920, 222] width 12 height 12
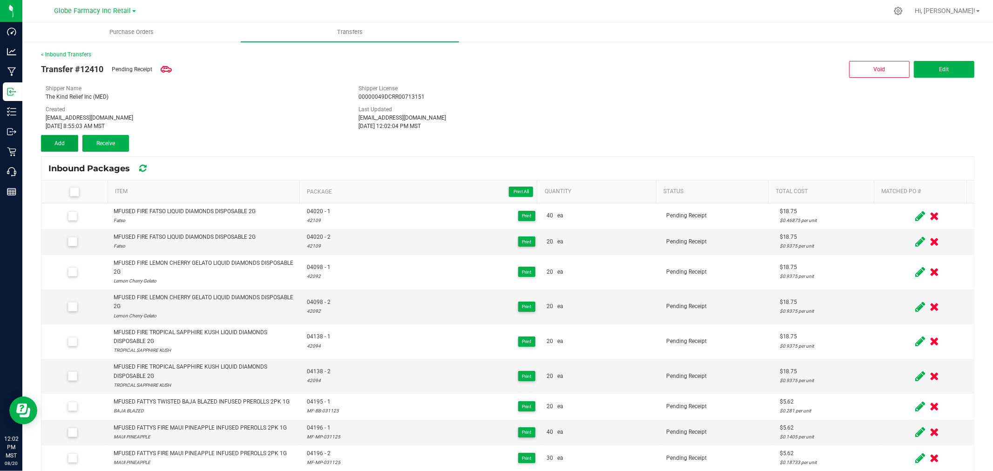
click at [59, 141] on span "Add" at bounding box center [59, 143] width 10 height 7
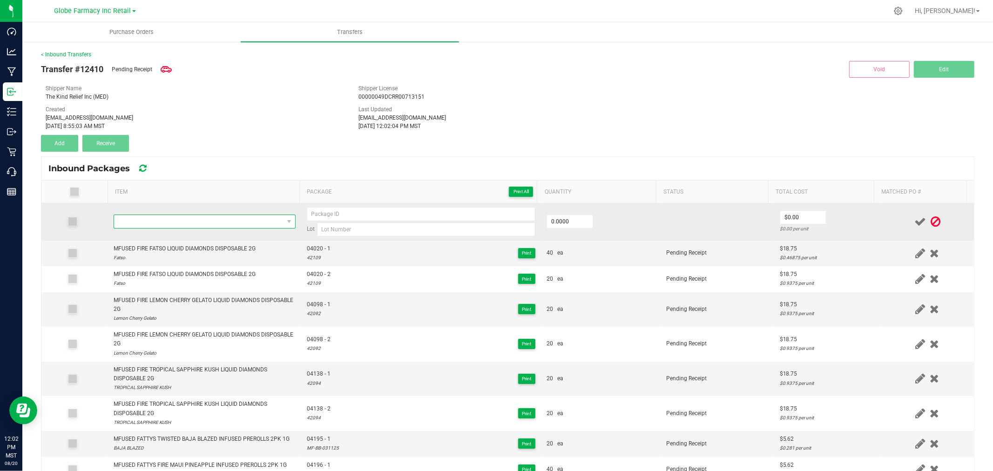
click at [192, 225] on span "NO DATA FOUND" at bounding box center [198, 221] width 169 height 13
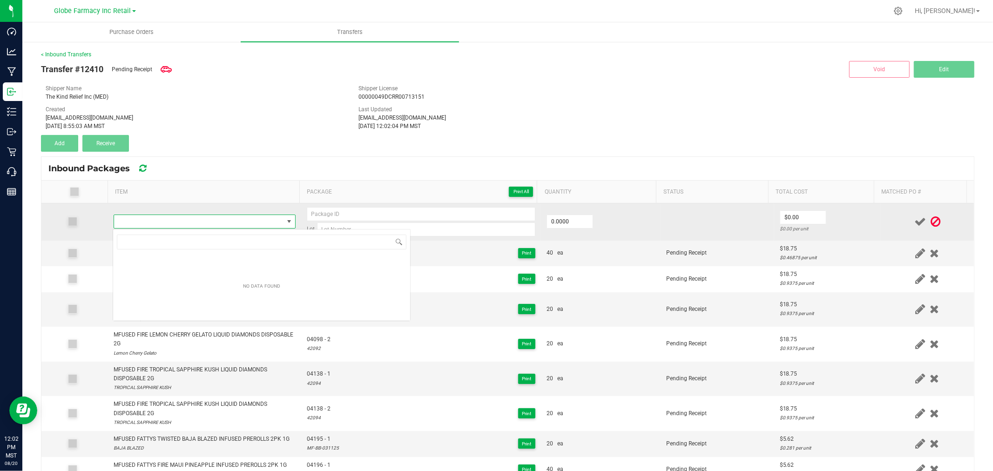
scroll to position [14, 178]
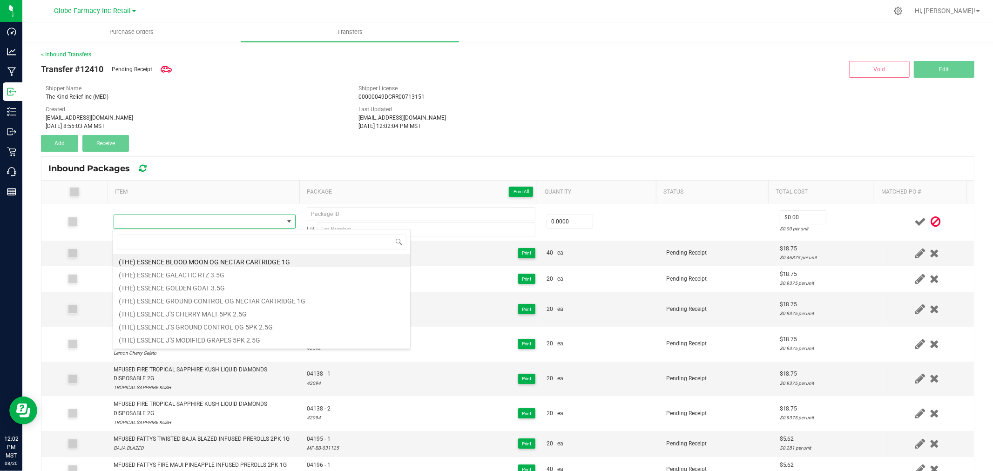
click at [210, 183] on th "Item" at bounding box center [204, 192] width 192 height 23
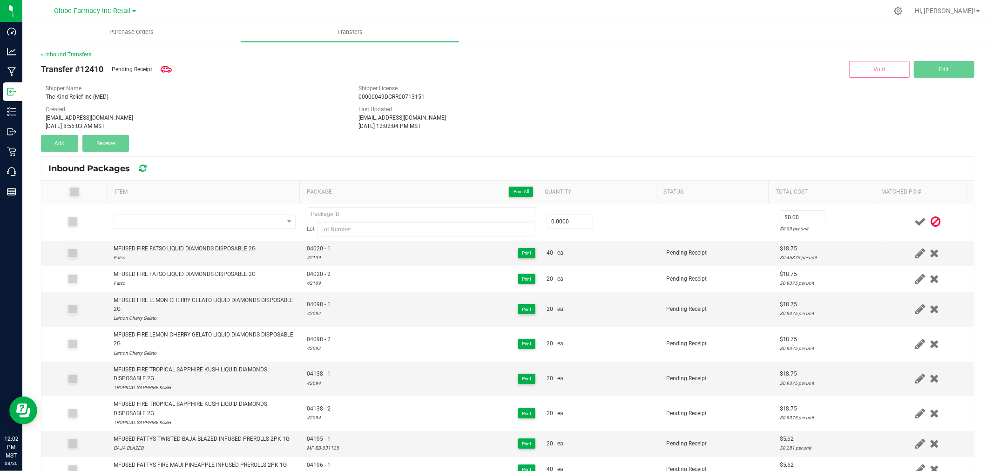
click at [930, 216] on icon at bounding box center [935, 222] width 10 height 12
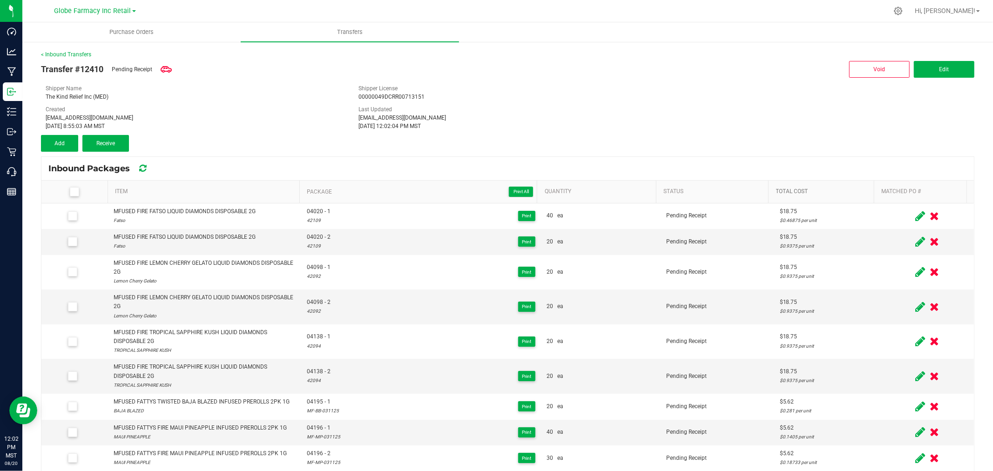
click at [824, 192] on link "Total Cost" at bounding box center [823, 191] width 94 height 7
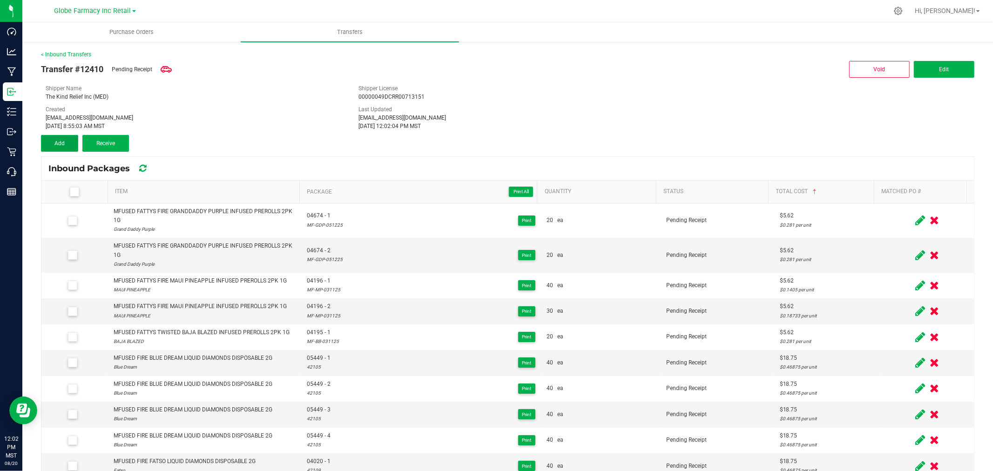
click at [64, 141] on button "Add" at bounding box center [59, 143] width 37 height 17
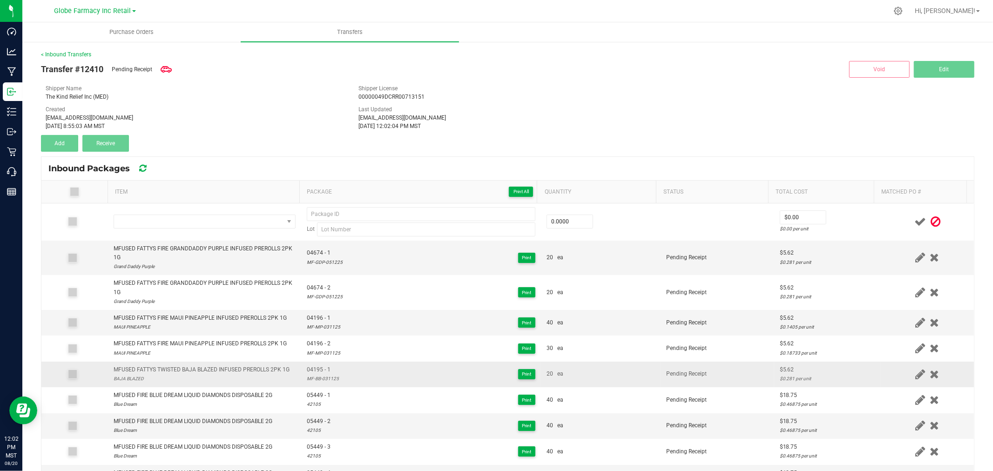
click at [217, 363] on td "MFUSED FATTYS TWISTED BAJA BLAZED INFUSED PREROLLS 2PK 1G BAJA BLAZED" at bounding box center [204, 375] width 193 height 26
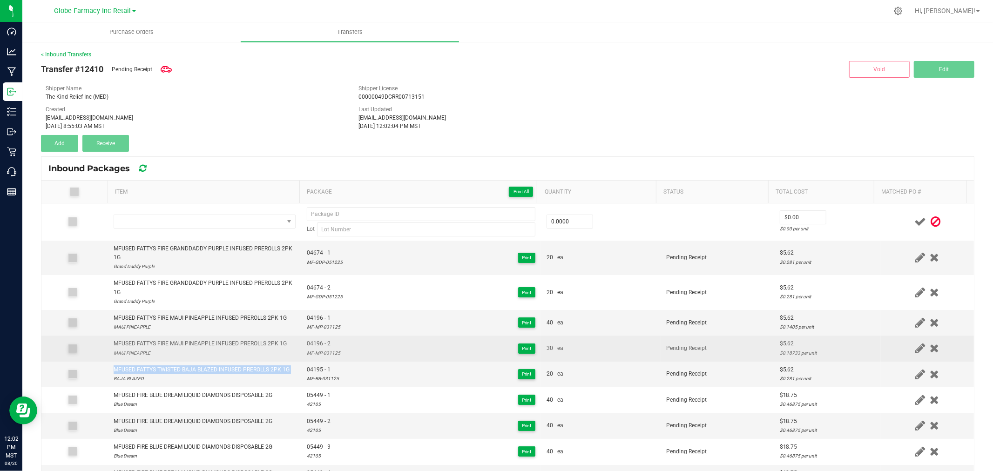
copy div "MFUSED FATTYS TWISTED BAJA BLAZED INFUSED PREROLLS 2PK 1G"
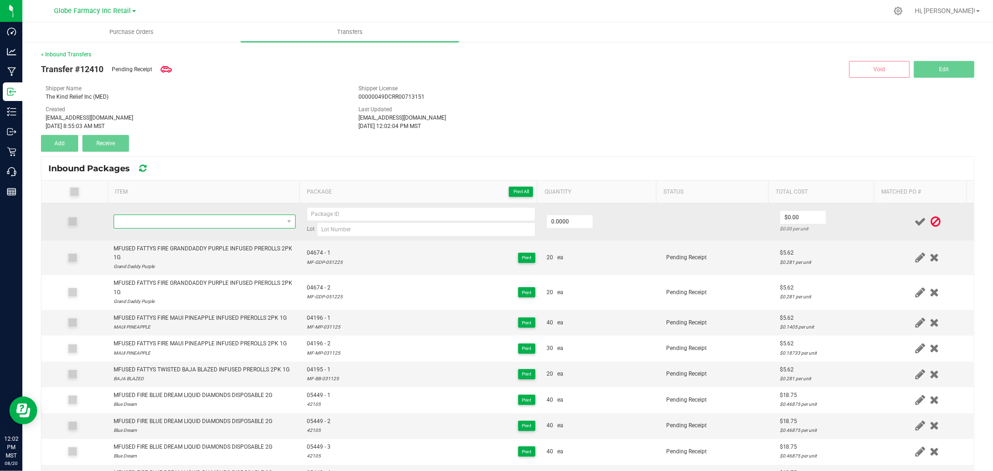
click at [222, 219] on span "NO DATA FOUND" at bounding box center [198, 221] width 169 height 13
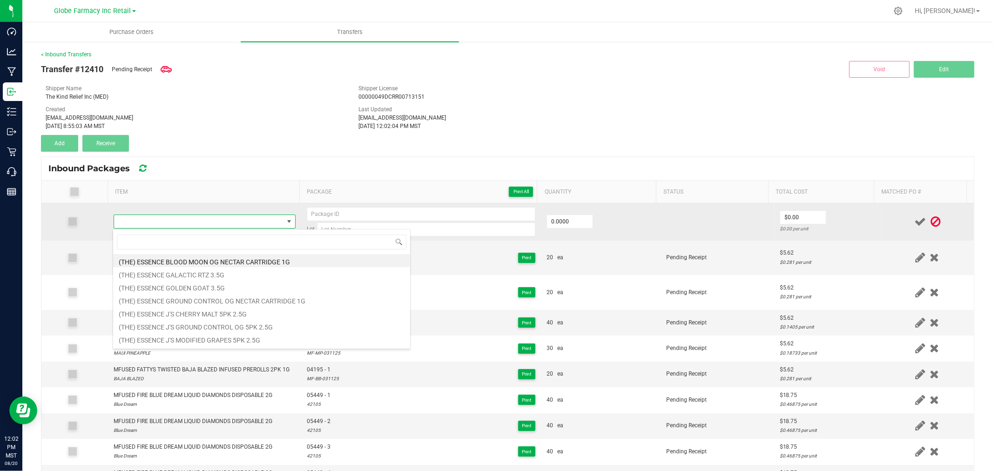
type input "MFUSED FATTYS TWISTED BAJA BLAZED INFUSED PREROLLS 2PK 1G"
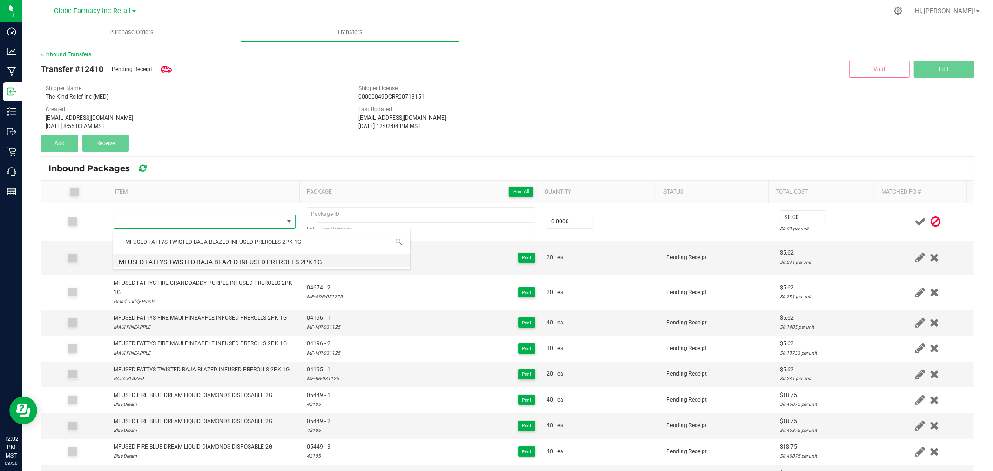
click at [193, 262] on li "MFUSED FATTYS TWISTED BAJA BLAZED INFUSED PREROLLS 2PK 1G" at bounding box center [261, 260] width 297 height 13
type input "0 ea"
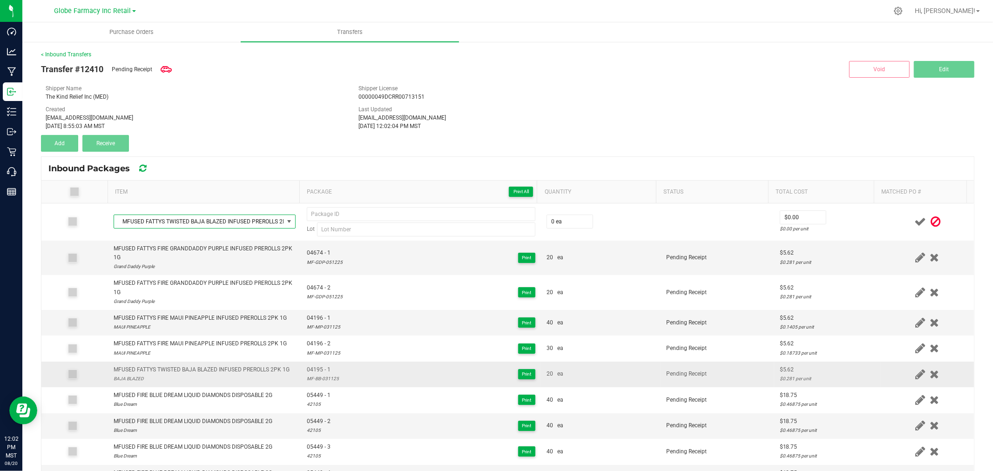
click at [312, 366] on span "04195 - 1" at bounding box center [323, 369] width 32 height 9
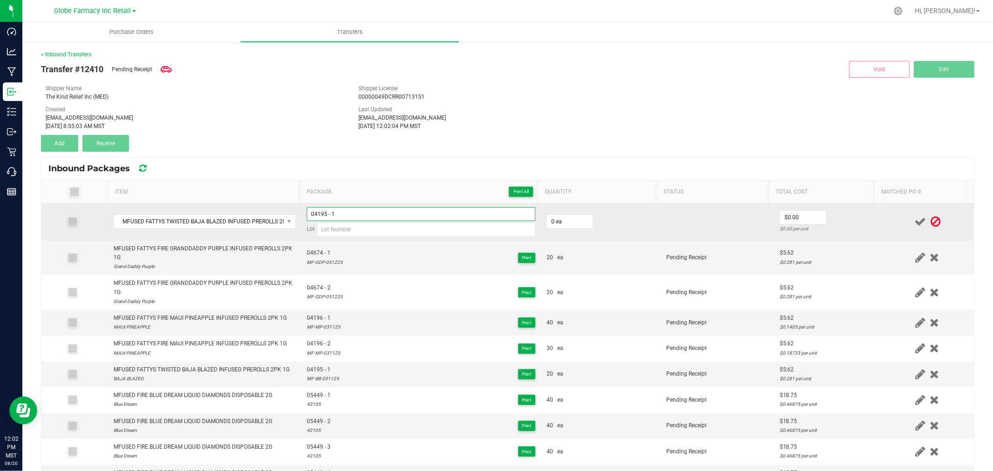
click at [357, 215] on input "04195 - 1" at bounding box center [421, 214] width 229 height 14
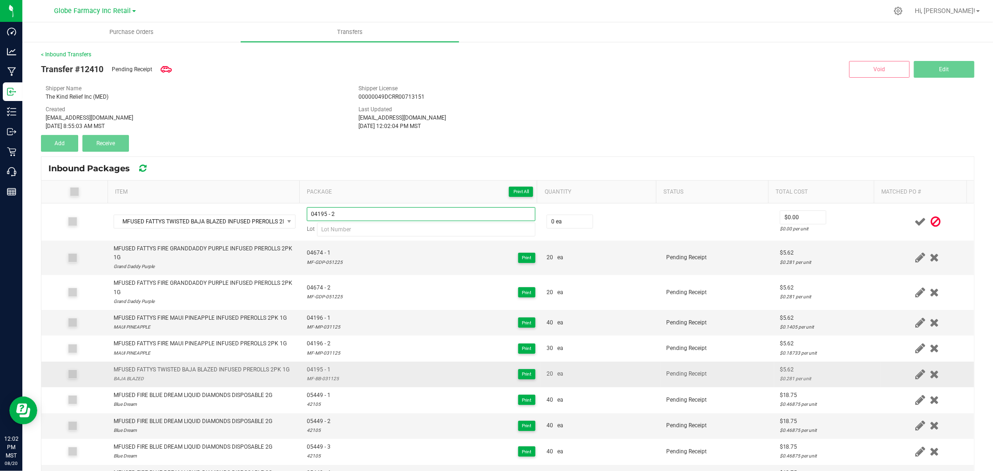
type input "04195 - 2"
click at [312, 377] on div "MF-BB-031125" at bounding box center [323, 378] width 32 height 9
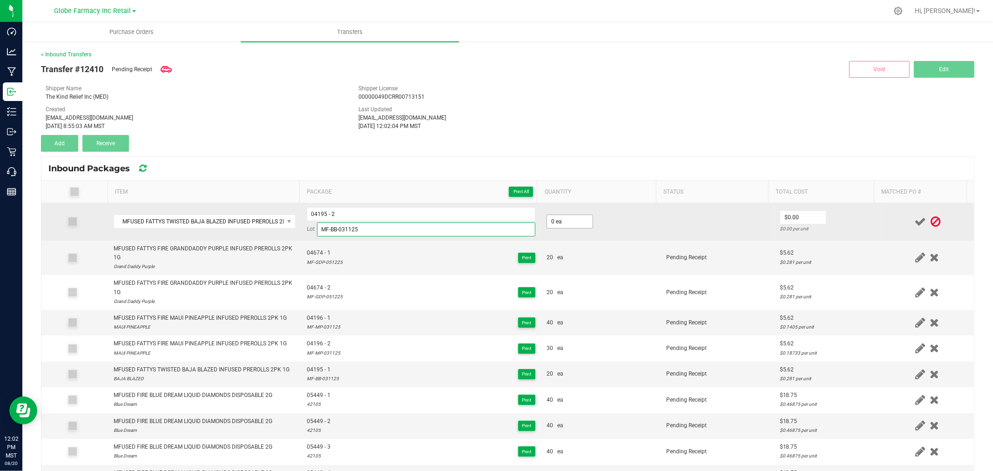
type input "MF-BB-031125"
click at [570, 224] on input "0" at bounding box center [570, 221] width 46 height 13
type input "20 ea"
type input "$5.62"
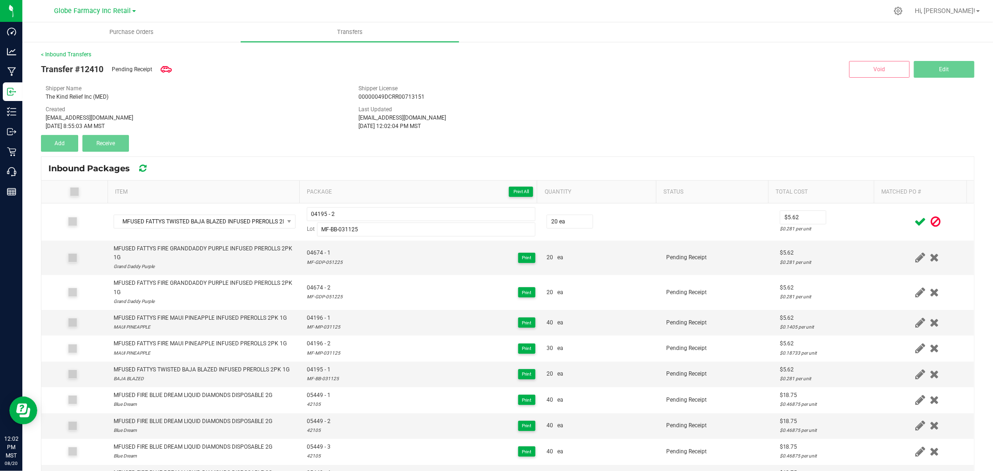
drag, startPoint x: 900, startPoint y: 213, endPoint x: 905, endPoint y: 215, distance: 5.0
click at [912, 214] on span at bounding box center [920, 222] width 16 height 18
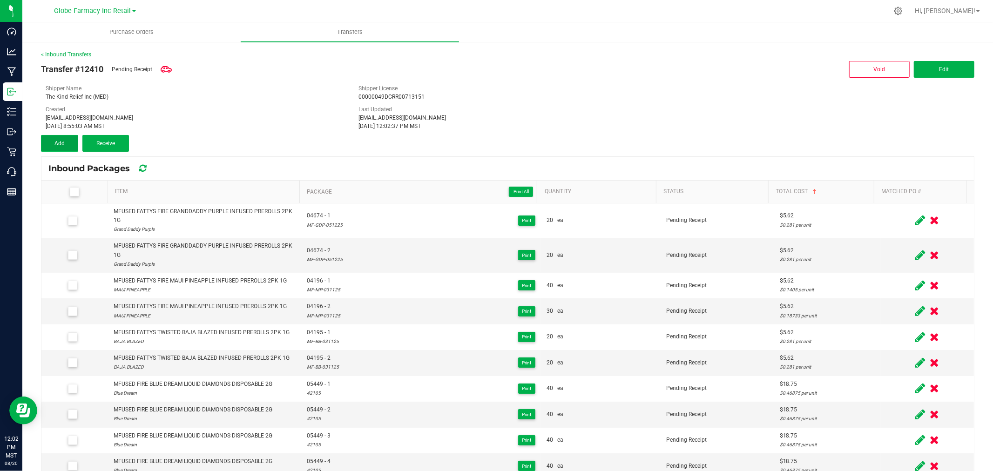
click at [63, 142] on span "Add" at bounding box center [59, 143] width 10 height 7
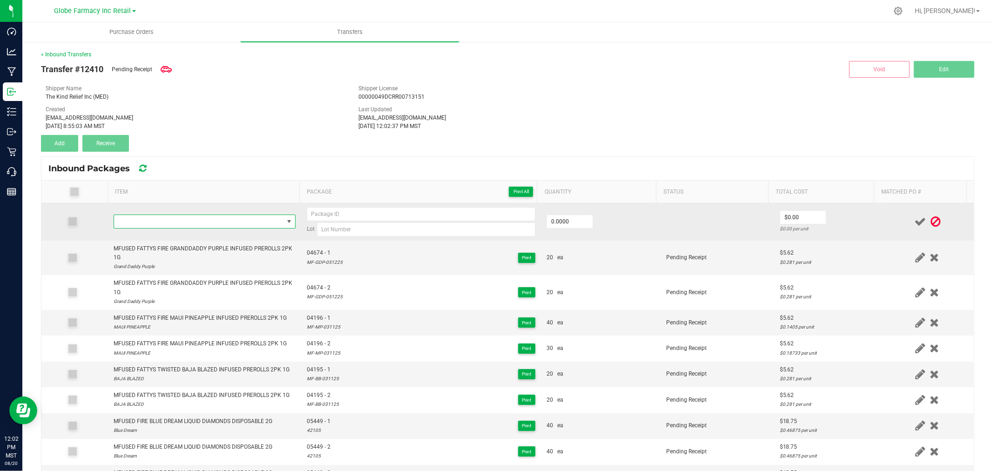
click at [171, 222] on span "NO DATA FOUND" at bounding box center [198, 221] width 169 height 13
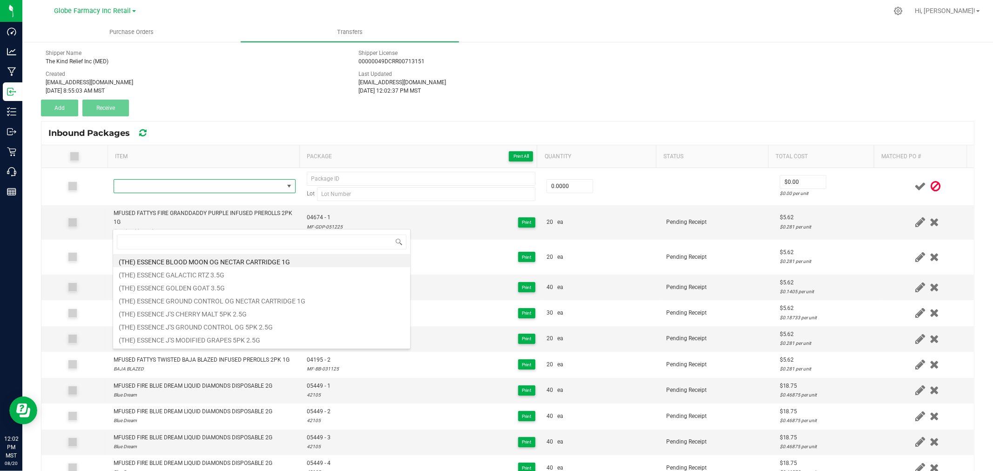
scroll to position [52, 0]
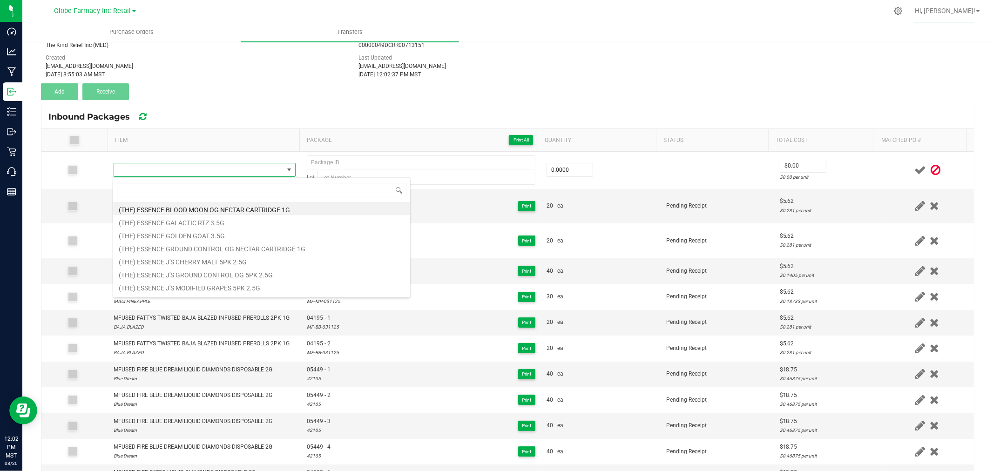
click at [383, 123] on div "Inbound Packages" at bounding box center [507, 116] width 932 height 23
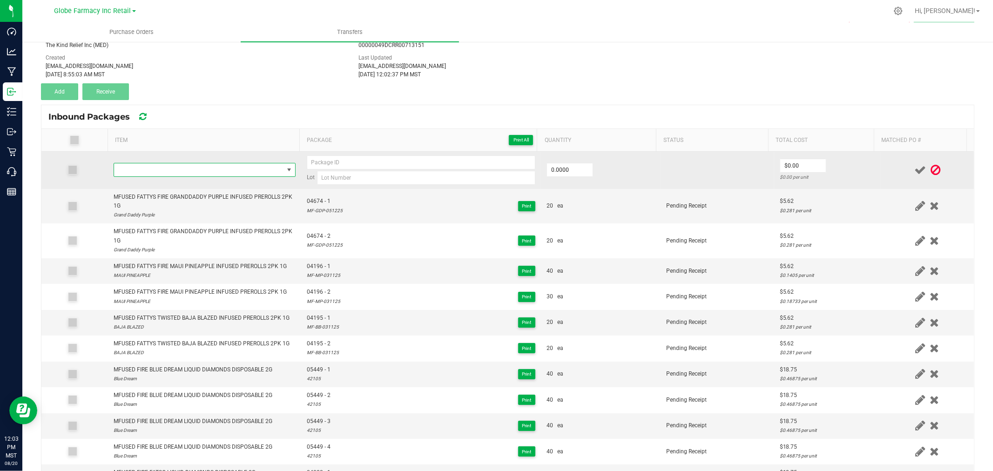
click at [198, 168] on span "NO DATA FOUND" at bounding box center [198, 169] width 169 height 13
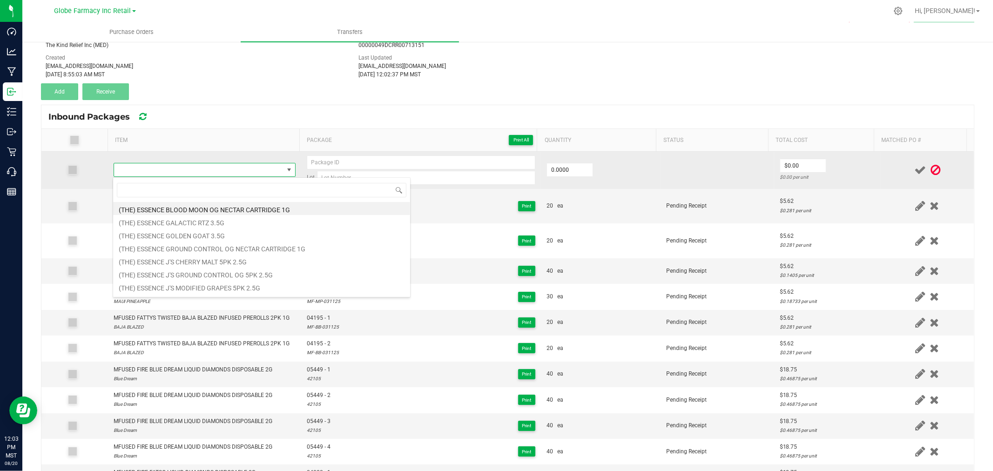
scroll to position [14, 178]
type input "MFUSED FATTYS TWISTED SWIRLEY TEMPLE INFUSED PREROLLS 2PK 1G"
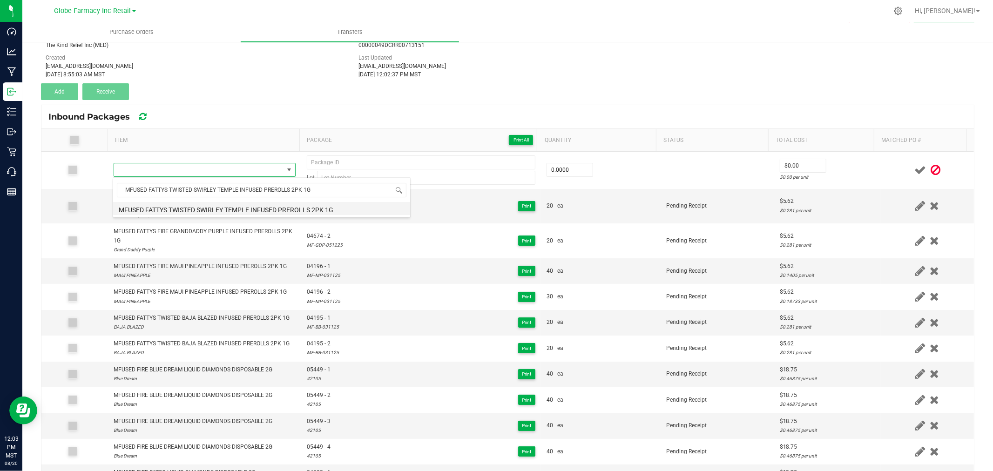
click at [256, 205] on li "MFUSED FATTYS TWISTED SWIRLEY TEMPLE INFUSED PREROLLS 2PK 1G" at bounding box center [261, 208] width 297 height 13
type input "0 ea"
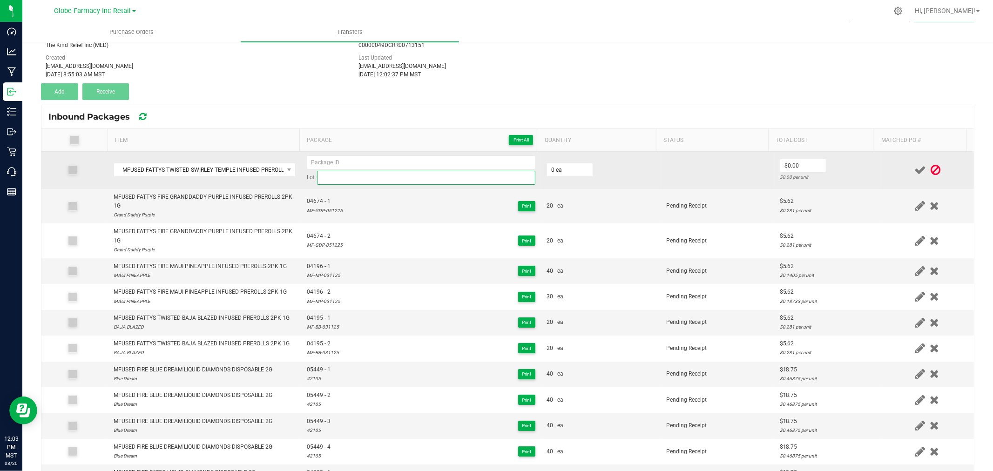
click at [377, 178] on input at bounding box center [426, 178] width 218 height 14
paste input "MF-ST-042525"
type input "MF-ST-042525"
paste input "MF-ST-042525"
type input "MF-ST-042525"
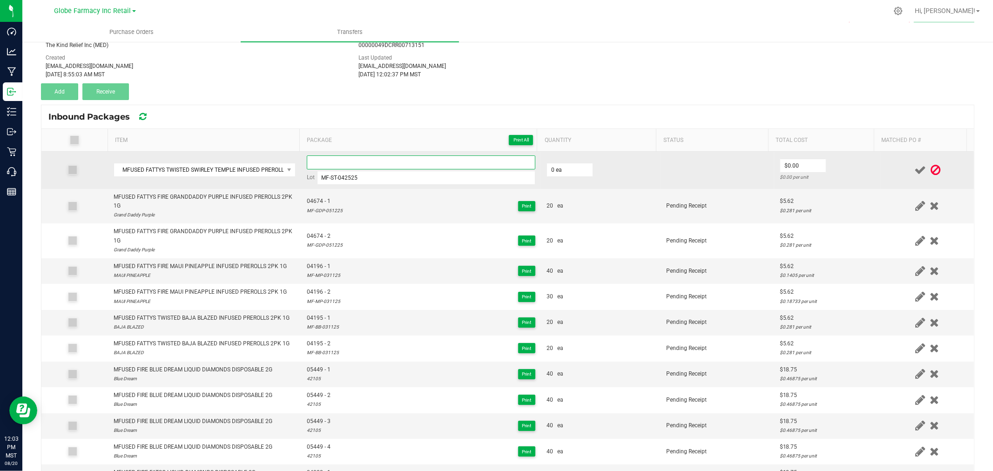
click at [338, 157] on input at bounding box center [421, 162] width 229 height 14
type input "04613 - 1"
click at [569, 170] on input "0" at bounding box center [570, 169] width 46 height 13
type input "40 ea"
click at [789, 164] on input "0" at bounding box center [803, 165] width 46 height 13
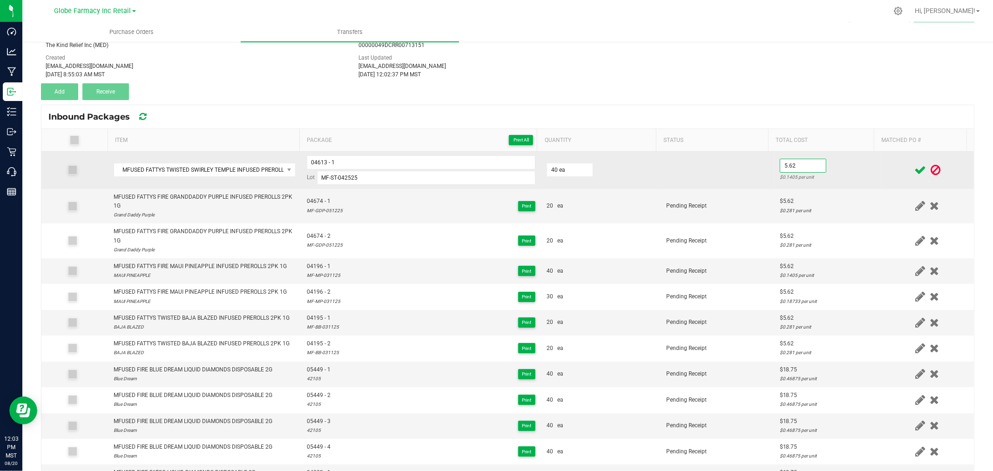
type input "$5.62"
click at [854, 154] on td "$5.62 $0.1405 per unit" at bounding box center [827, 170] width 107 height 37
click at [914, 164] on icon at bounding box center [920, 170] width 12 height 12
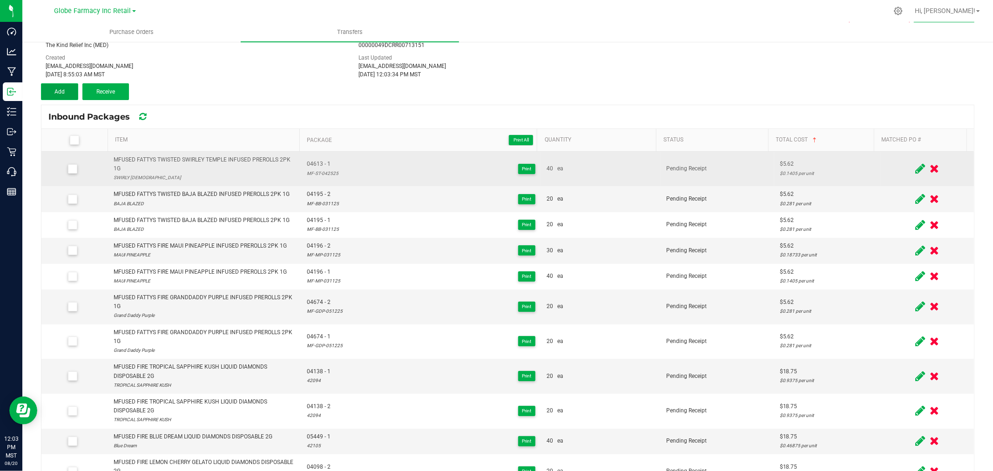
click at [61, 86] on button "Add" at bounding box center [59, 91] width 37 height 17
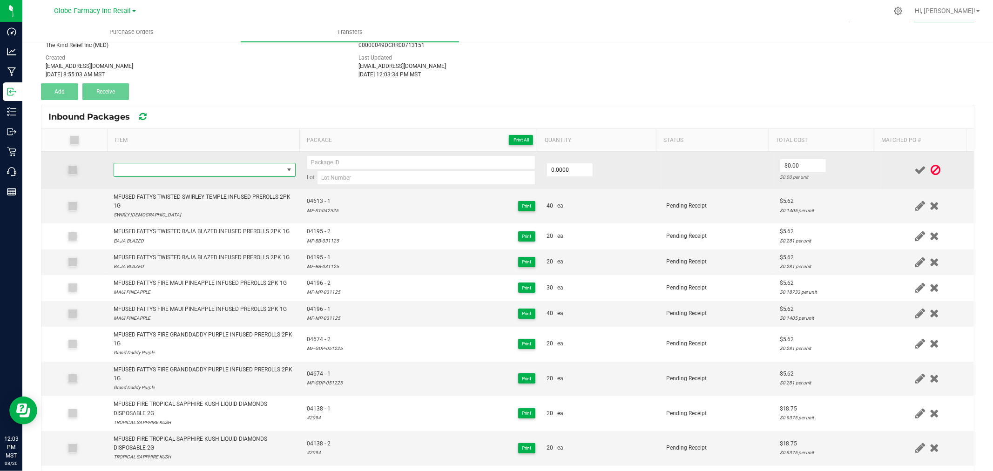
click at [234, 170] on span "NO DATA FOUND" at bounding box center [198, 169] width 169 height 13
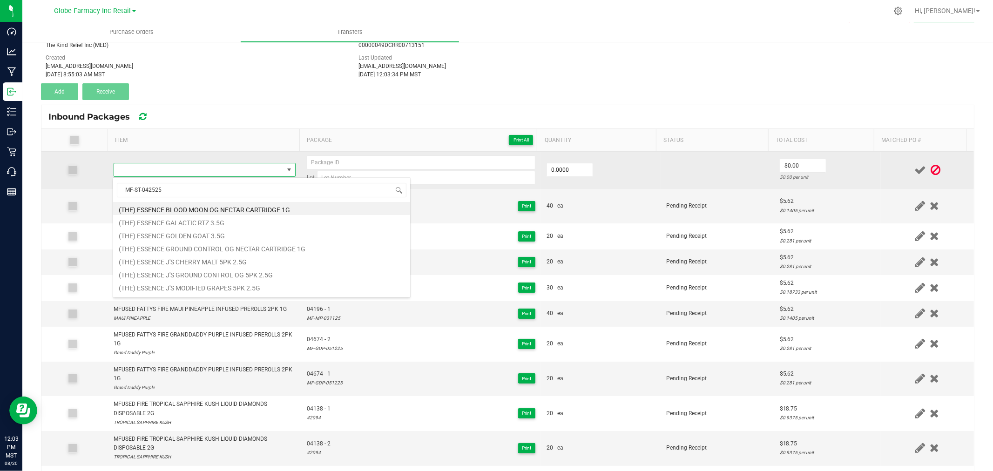
click at [479, 185] on td "Lot" at bounding box center [421, 170] width 240 height 37
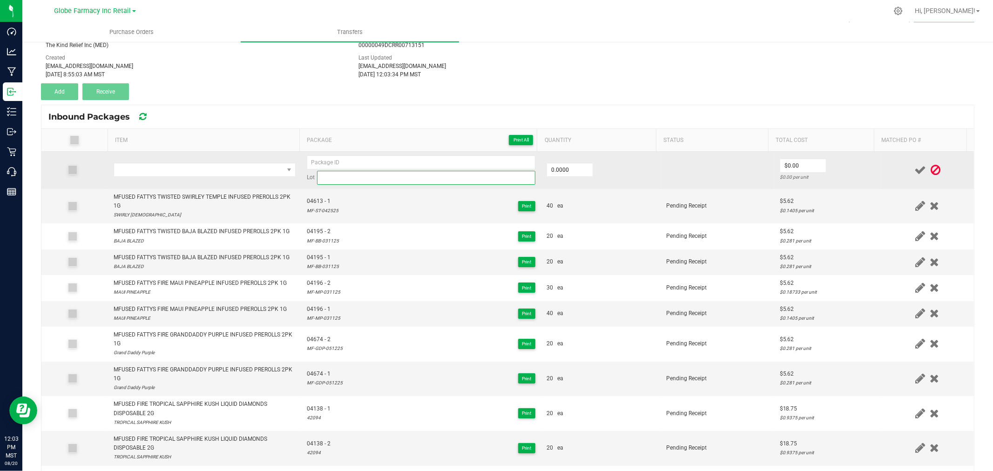
click at [477, 178] on input at bounding box center [426, 178] width 218 height 14
paste input "MF-ST-042525"
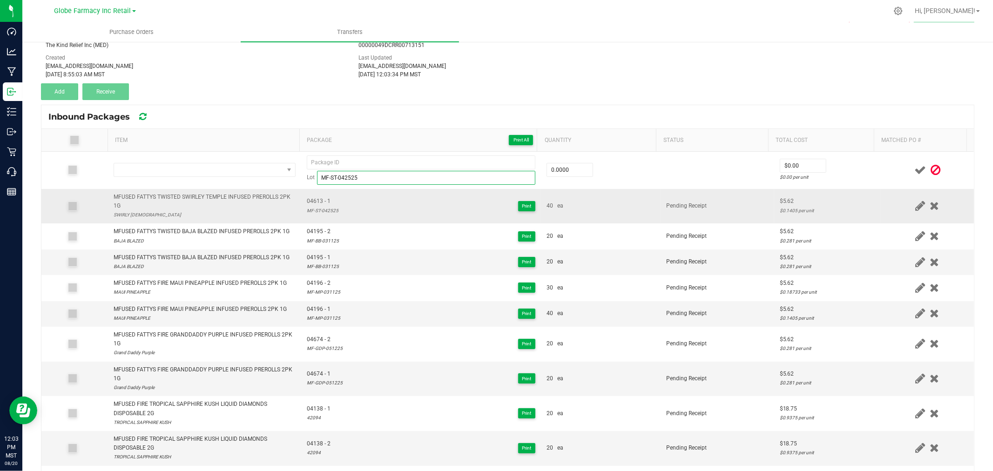
type input "MF-ST-042525"
click at [315, 201] on span "04613 - 1" at bounding box center [323, 201] width 32 height 9
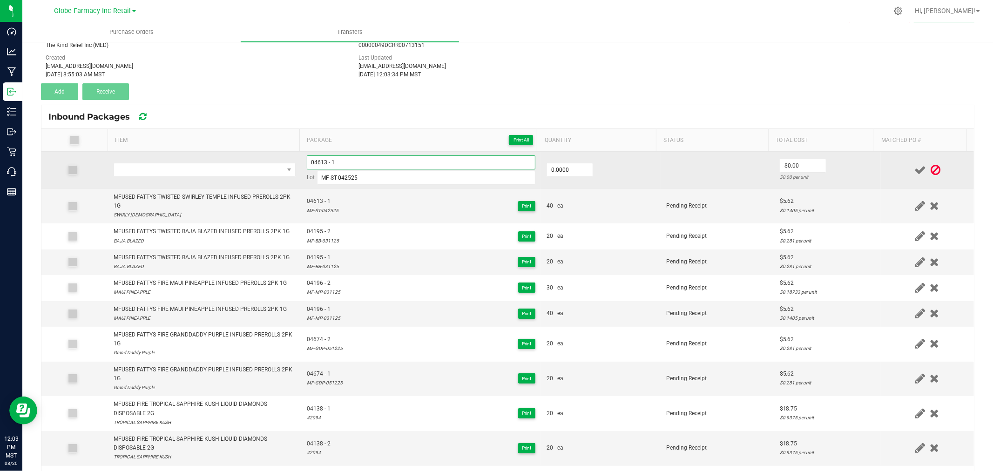
click at [363, 160] on input "04613 - 1" at bounding box center [421, 162] width 229 height 14
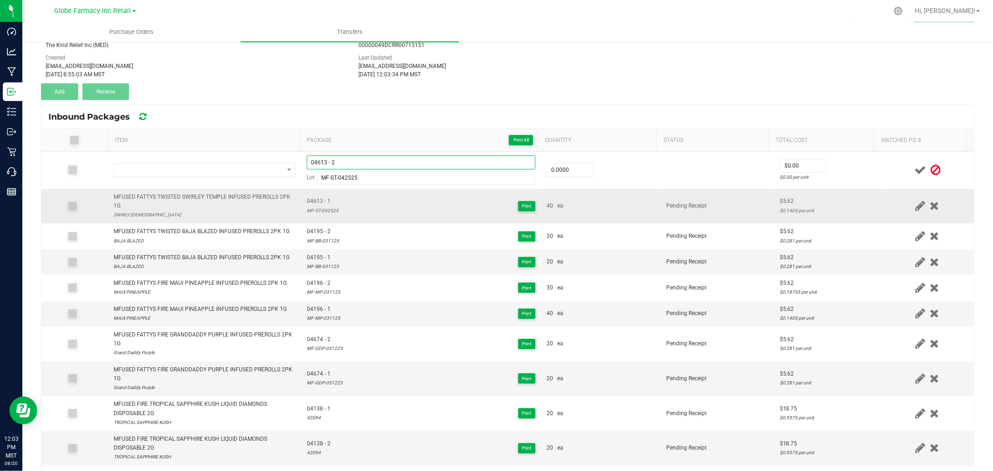
type input "04613 - 2"
click at [229, 191] on td "MFUSED FATTYS TWISTED SWIRLEY TEMPLE INFUSED PREROLLS 2PK 1G SWIRLY TEMPLE" at bounding box center [204, 206] width 193 height 35
click at [229, 193] on td "MFUSED FATTYS TWISTED SWIRLEY TEMPLE INFUSED PREROLLS 2PK 1G SWIRLY TEMPLE" at bounding box center [204, 206] width 193 height 35
click at [229, 193] on div "MFUSED FATTYS TWISTED SWIRLEY TEMPLE INFUSED PREROLLS 2PK 1G" at bounding box center [205, 202] width 182 height 18
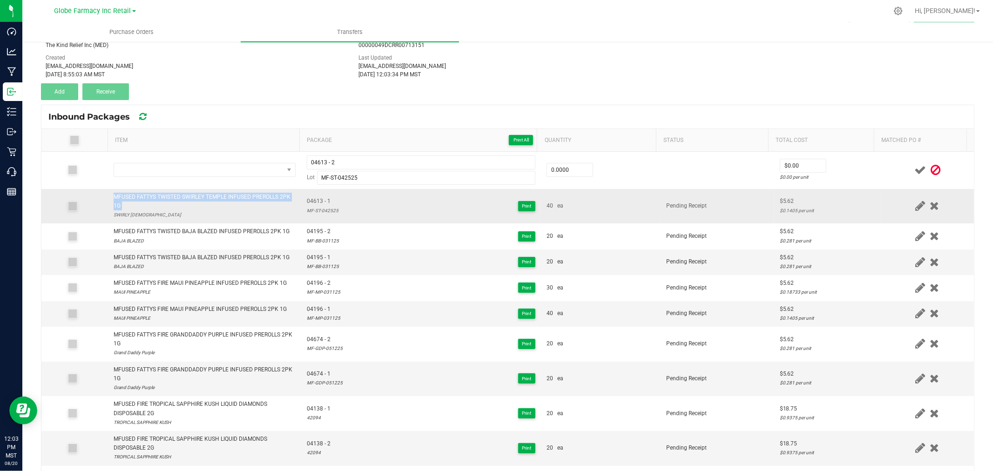
click at [229, 193] on div "MFUSED FATTYS TWISTED SWIRLEY TEMPLE INFUSED PREROLLS 2PK 1G" at bounding box center [205, 202] width 182 height 18
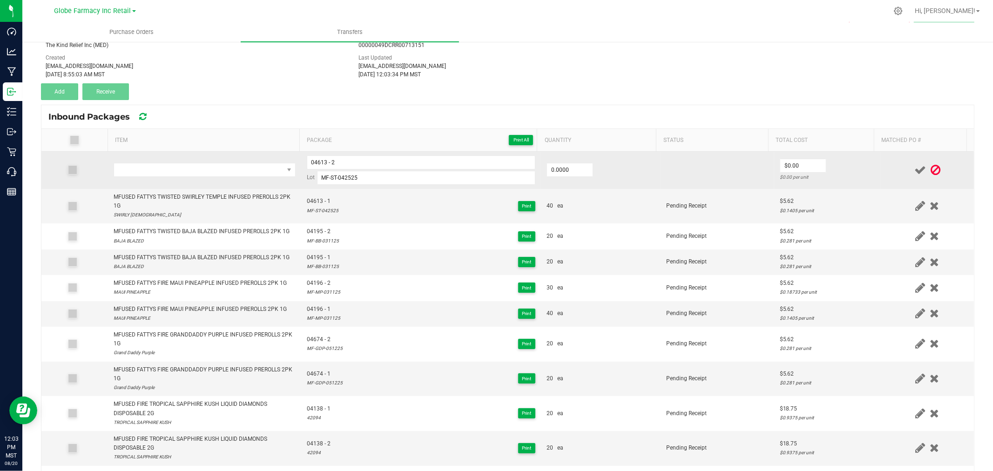
click at [229, 184] on td at bounding box center [204, 170] width 193 height 37
click at [234, 173] on span "NO DATA FOUND" at bounding box center [198, 169] width 169 height 13
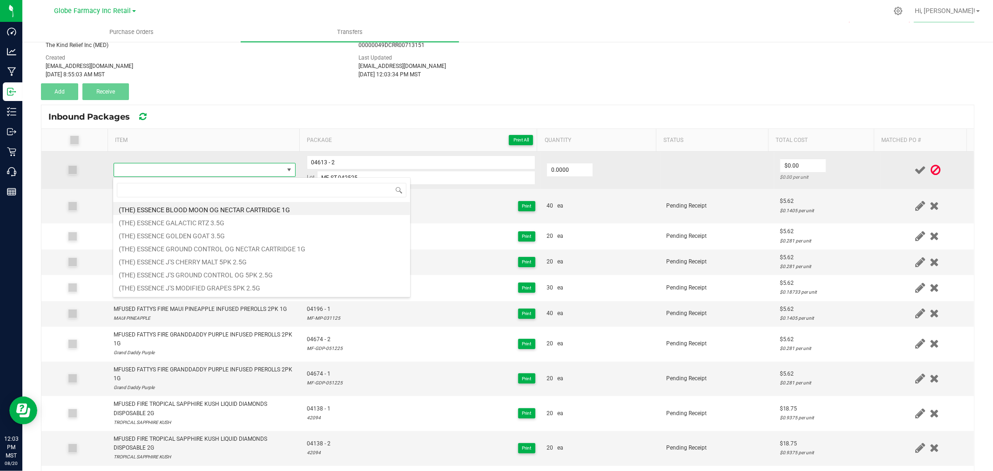
type input "MFUSED FATTYS TWISTED SWIRLEY TEMPLE INFUSED PREROLLS 2PK 1G"
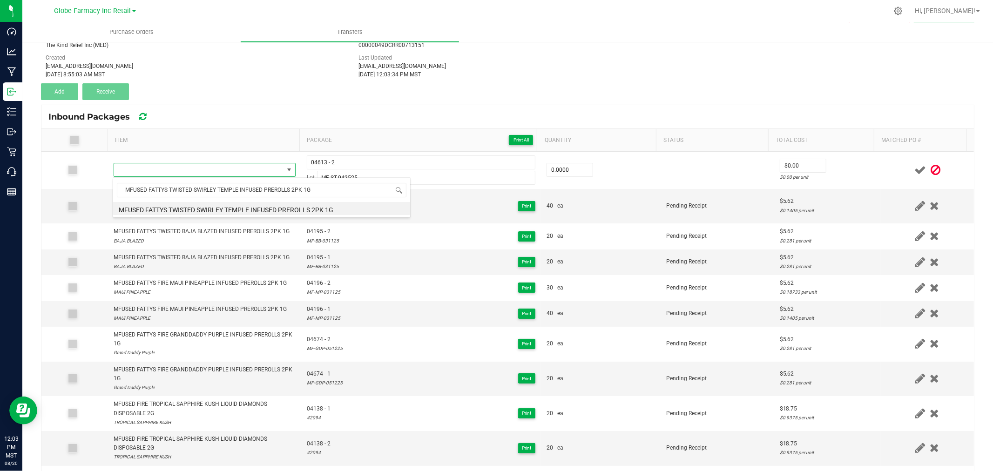
click at [246, 207] on li "MFUSED FATTYS TWISTED SWIRLEY TEMPLE INFUSED PREROLLS 2PK 1G" at bounding box center [261, 208] width 297 height 13
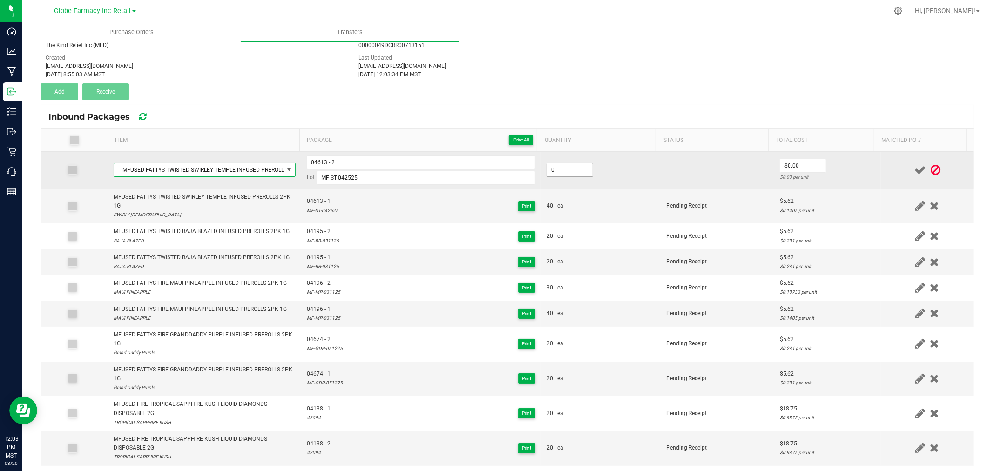
click at [571, 168] on input "0" at bounding box center [570, 169] width 46 height 13
type input "40 ea"
click at [782, 161] on input "5.6" at bounding box center [803, 165] width 46 height 13
type input "$5.62"
click at [832, 168] on td "$5.62 $0.1405 per unit" at bounding box center [827, 170] width 107 height 37
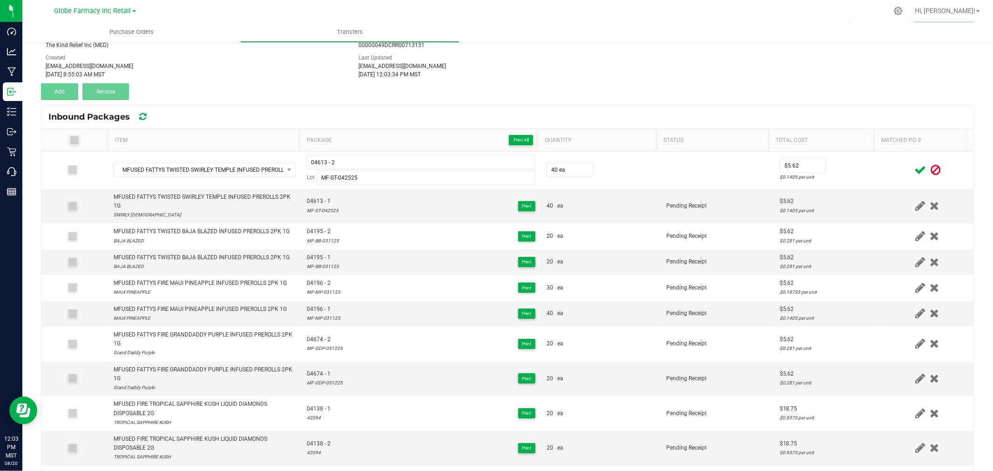
click at [914, 166] on icon at bounding box center [920, 170] width 12 height 12
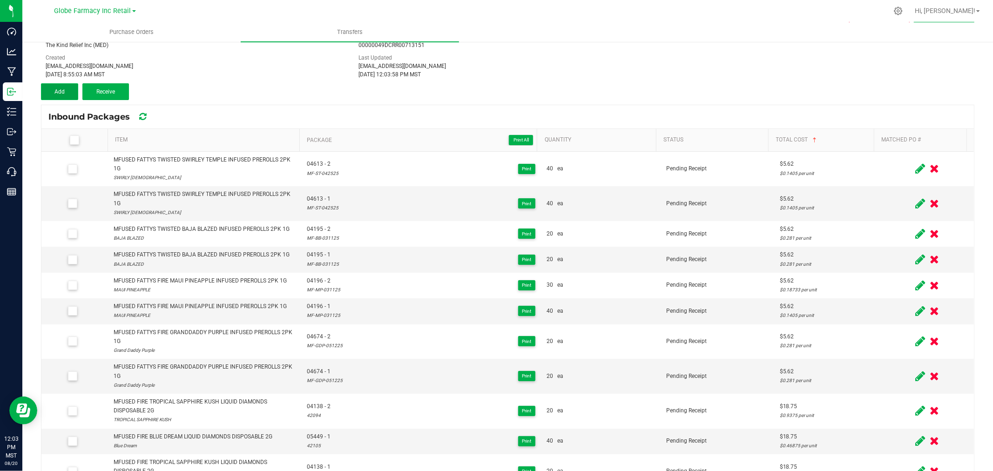
click at [53, 86] on button "Add" at bounding box center [59, 91] width 37 height 17
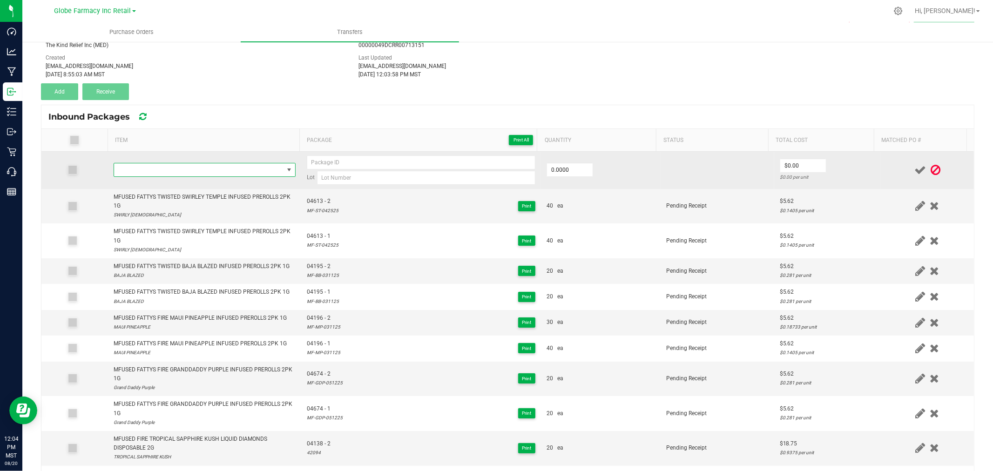
click at [177, 175] on span "NO DATA FOUND" at bounding box center [198, 169] width 169 height 13
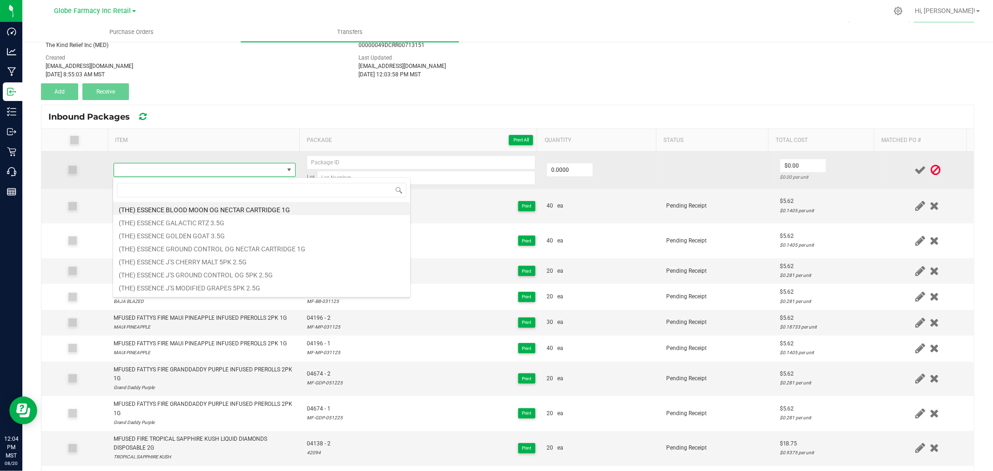
type input "MFUSED FATTYS TWISTED WILD WATERMELON INFUSED PREROLLS 2PK 1G"
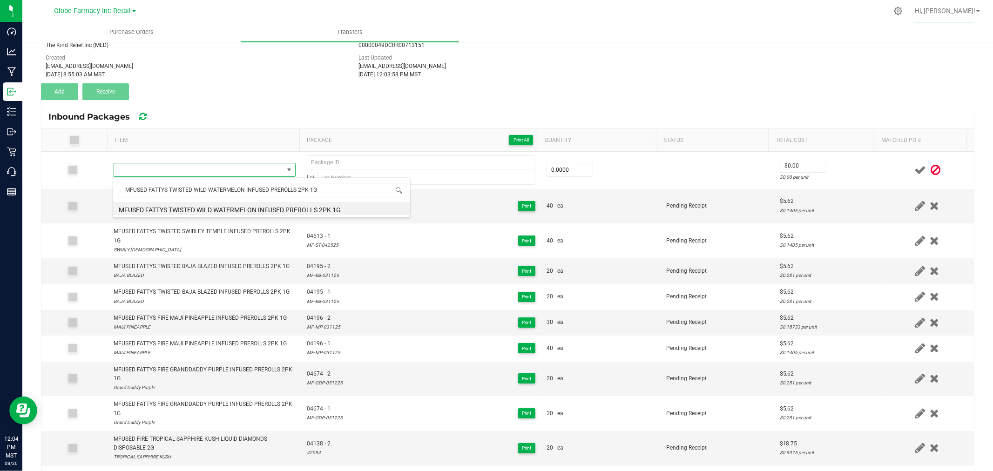
click at [199, 206] on li "MFUSED FATTYS TWISTED WILD WATERMELON INFUSED PREROLLS 2PK 1G" at bounding box center [261, 208] width 297 height 13
type input "0 ea"
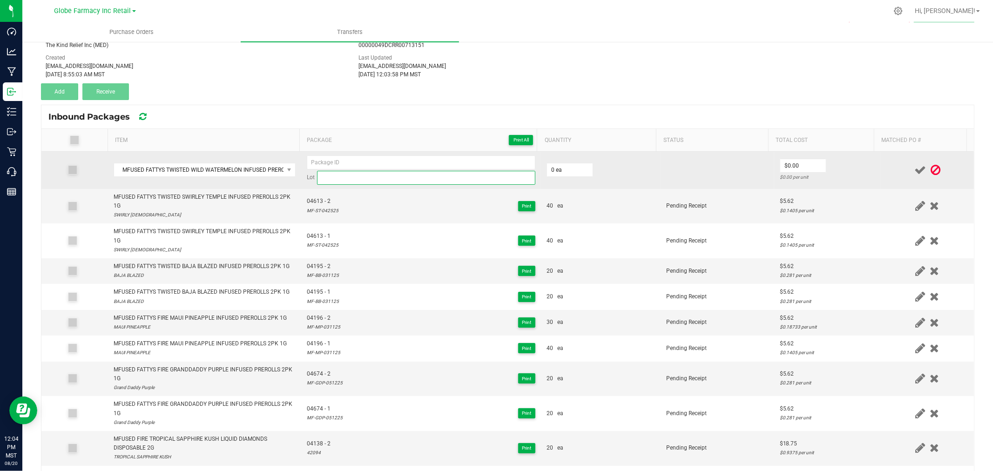
drag, startPoint x: 341, startPoint y: 179, endPoint x: 350, endPoint y: 170, distance: 13.2
click at [341, 179] on input at bounding box center [426, 178] width 218 height 14
paste input "[PERSON_NAME]-042525"
type input "[PERSON_NAME]-042525"
click at [357, 159] on input at bounding box center [421, 162] width 229 height 14
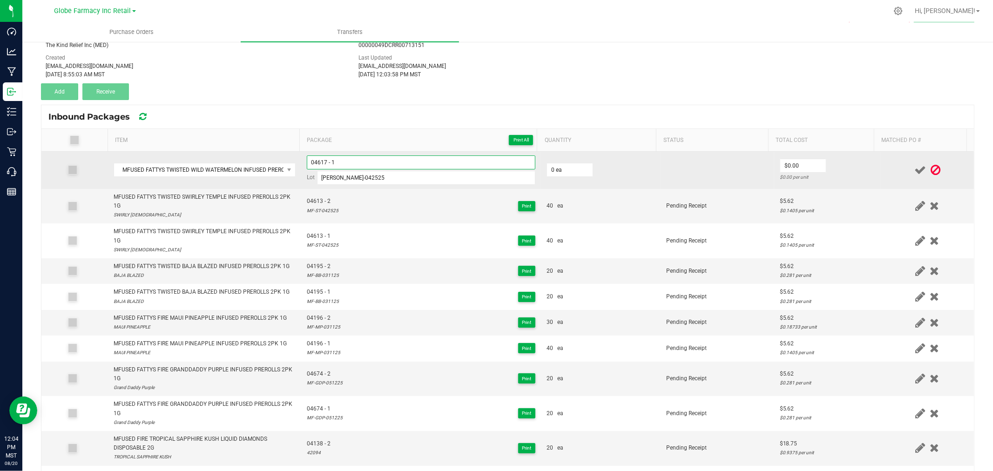
type input "04617 - 1"
type input "20 ea"
type input "$5.62"
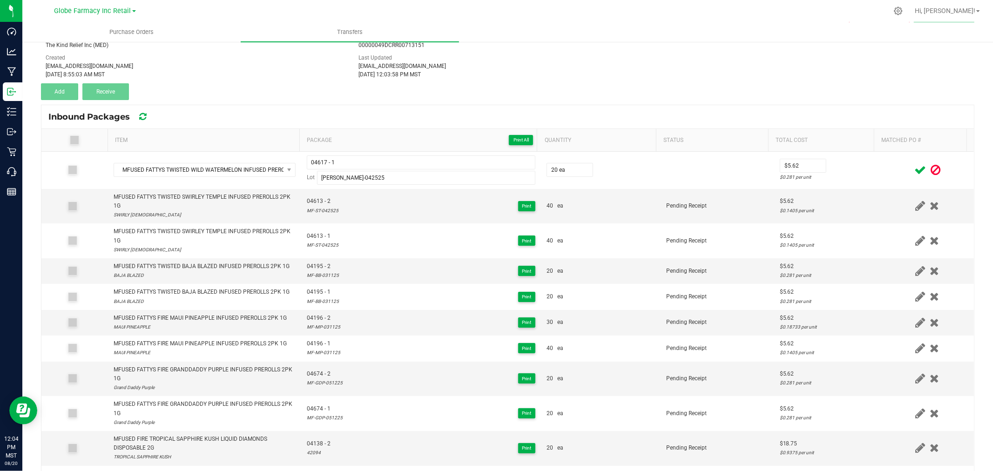
drag, startPoint x: 887, startPoint y: 171, endPoint x: 901, endPoint y: 168, distance: 15.4
click at [887, 171] on div at bounding box center [927, 170] width 82 height 12
click at [914, 165] on icon at bounding box center [920, 170] width 12 height 12
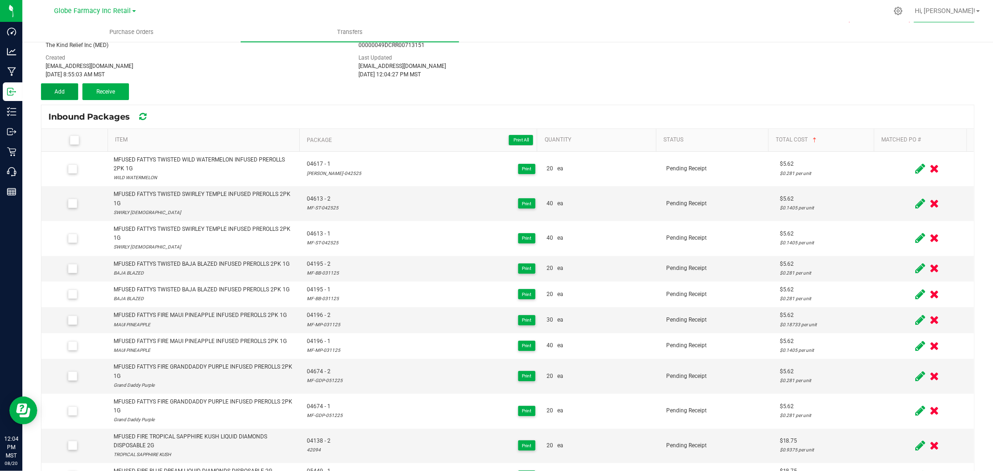
click at [50, 88] on button "Add" at bounding box center [59, 91] width 37 height 17
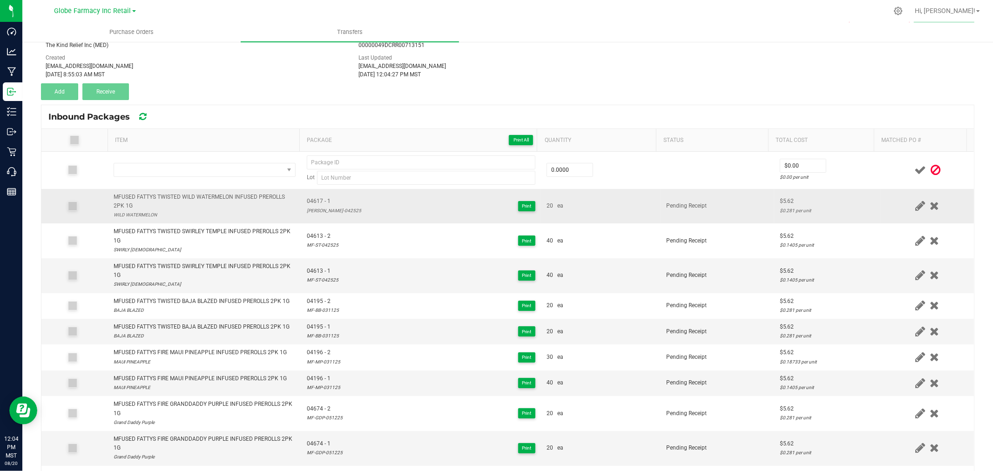
click at [209, 189] on td "MFUSED FATTYS TWISTED WILD WATERMELON INFUSED PREROLLS 2PK 1G WILD WATERMELON" at bounding box center [204, 206] width 193 height 35
click at [209, 195] on div "MFUSED FATTYS TWISTED WILD WATERMELON INFUSED PREROLLS 2PK 1G" at bounding box center [205, 202] width 182 height 18
copy div "MFUSED FATTYS TWISTED WILD WATERMELON INFUSED PREROLLS 2PK 1G"
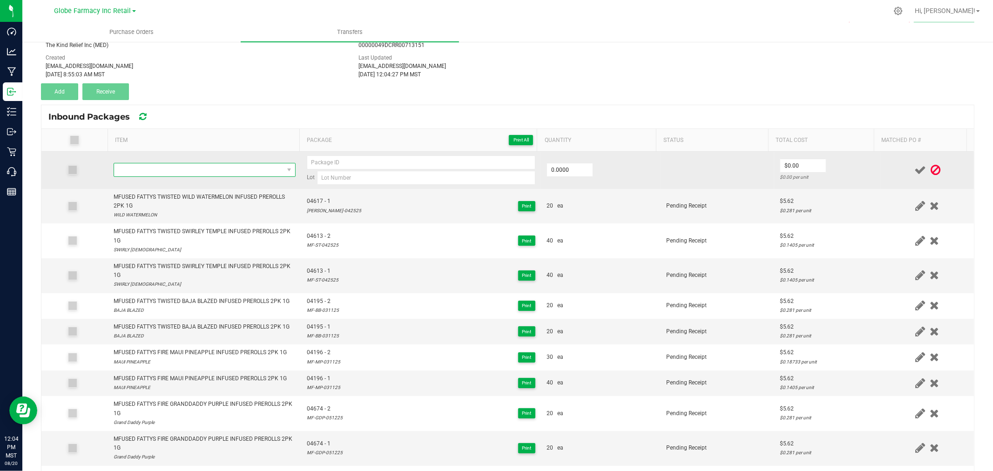
click at [214, 170] on span "NO DATA FOUND" at bounding box center [198, 169] width 169 height 13
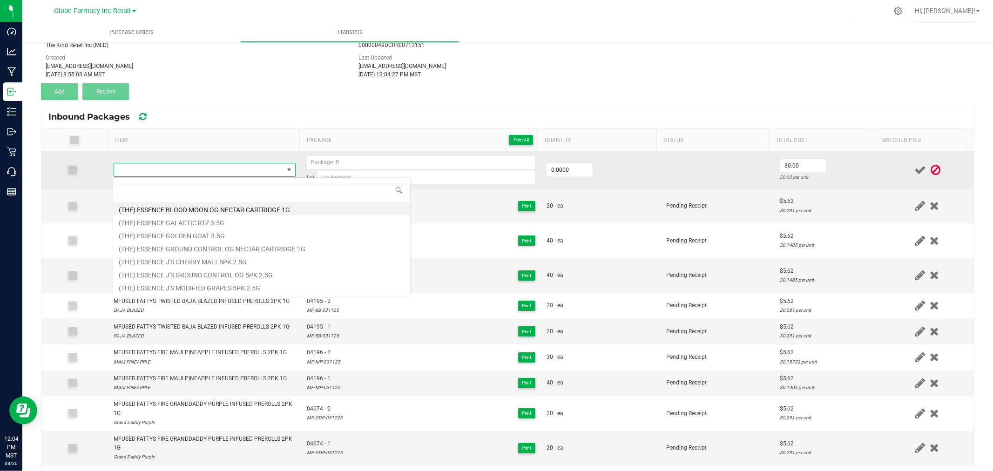
type input "MFUSED FATTYS TWISTED WILD WATERMELON INFUSED PREROLLS 2PK 1G"
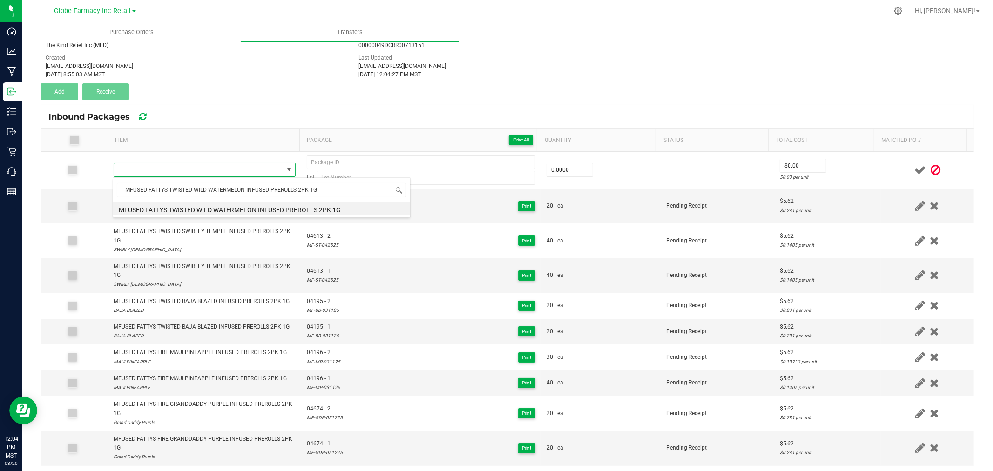
click at [258, 205] on li "MFUSED FATTYS TWISTED WILD WATERMELON INFUSED PREROLLS 2PK 1G" at bounding box center [261, 208] width 297 height 13
type input "0 ea"
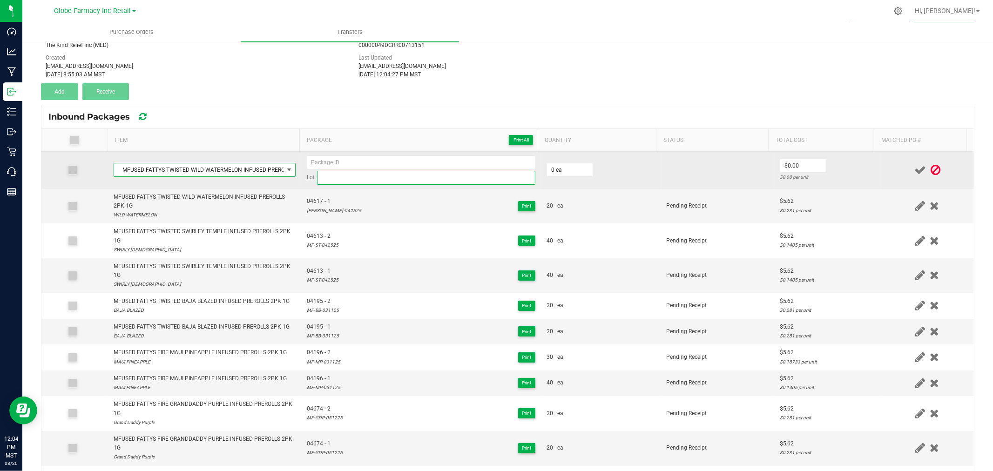
click at [393, 179] on input at bounding box center [426, 178] width 218 height 14
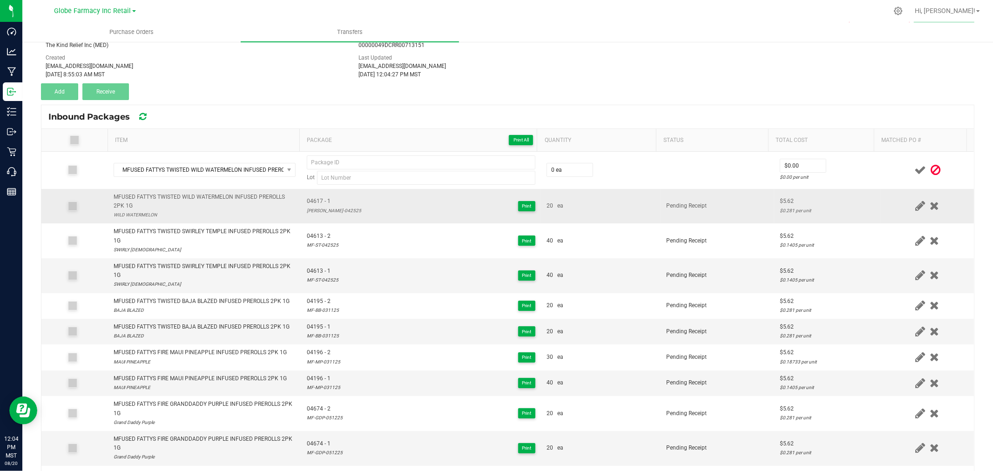
click at [323, 208] on div "[PERSON_NAME]-042525" at bounding box center [334, 210] width 54 height 9
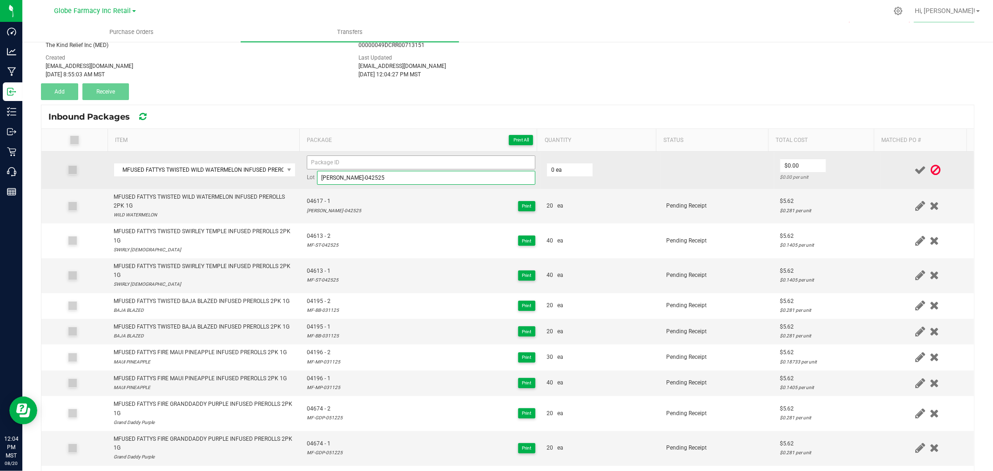
type input "[PERSON_NAME]-042525"
click at [358, 161] on input at bounding box center [421, 162] width 229 height 14
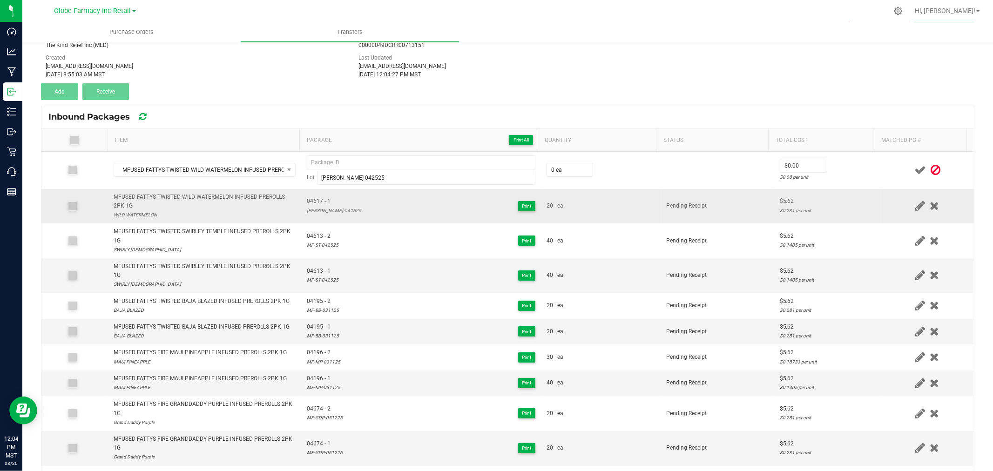
click at [307, 198] on span "04617 - 1" at bounding box center [334, 201] width 54 height 9
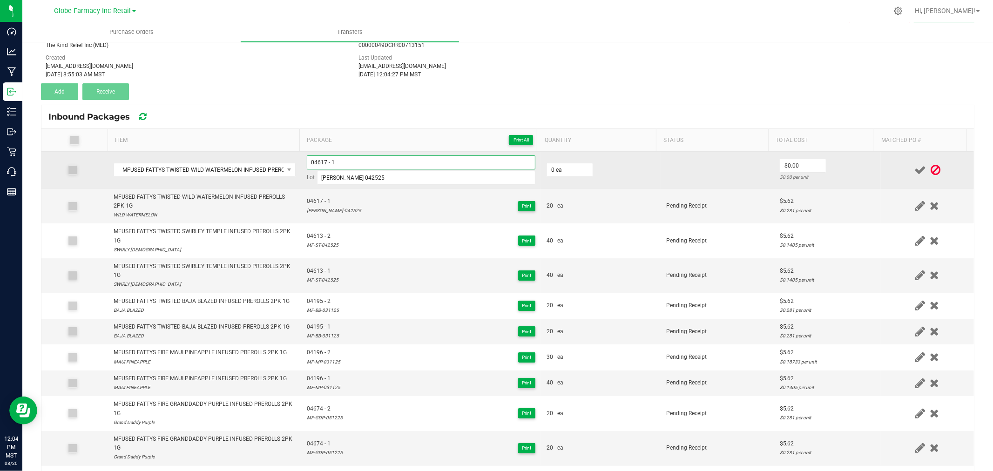
click at [361, 161] on input "04617 - 1" at bounding box center [421, 162] width 229 height 14
type input "04617 - 2"
click at [551, 171] on input "0" at bounding box center [570, 169] width 46 height 13
type input "20 ea"
type input "$5.62"
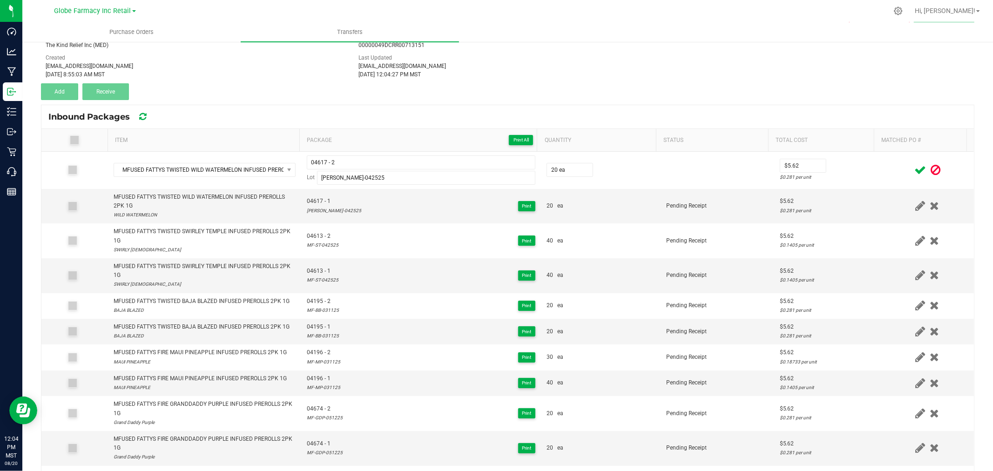
click at [886, 170] on div at bounding box center [927, 170] width 82 height 12
click at [914, 174] on icon at bounding box center [920, 170] width 12 height 12
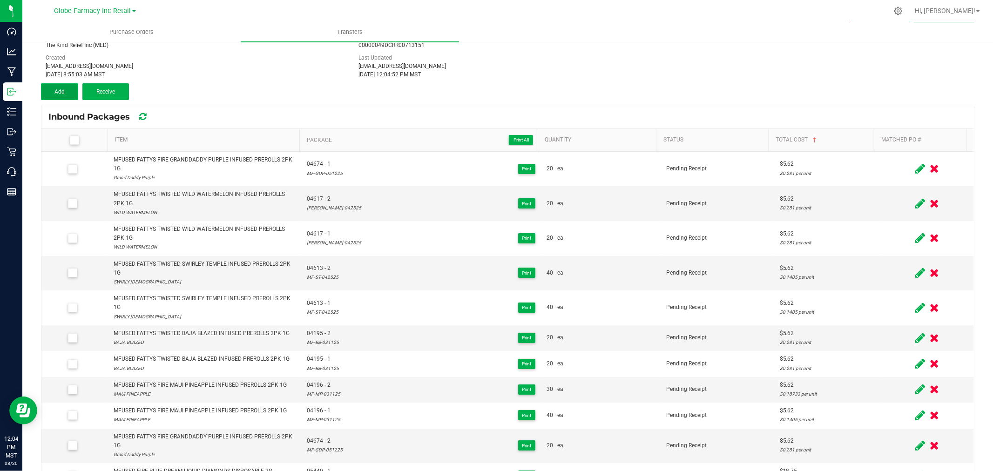
click at [61, 88] on span "Add" at bounding box center [59, 91] width 10 height 7
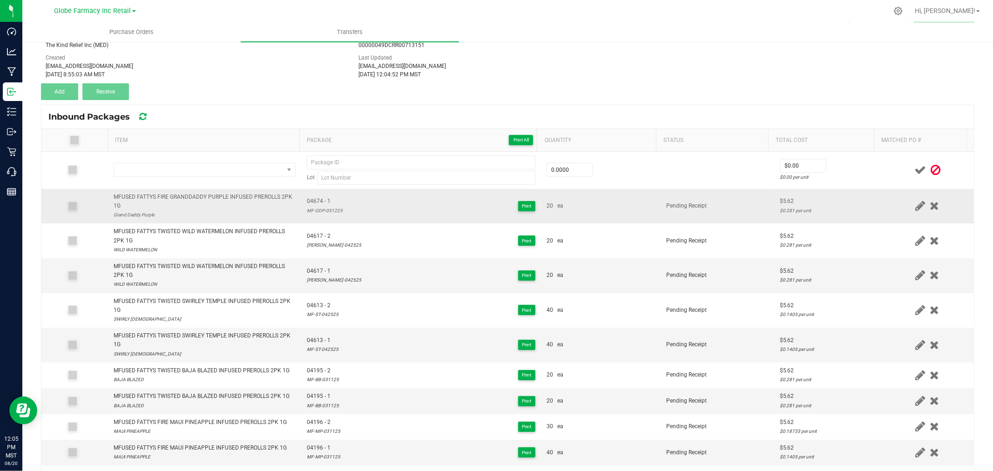
click at [215, 193] on div "MFUSED FATTYS FIRE GRANDDADDY PURPLE INFUSED PREROLLS 2PK 1G" at bounding box center [205, 202] width 182 height 18
copy div "MFUSED FATTYS FIRE GRANDDADDY PURPLE INFUSED PREROLLS 2PK 1G"
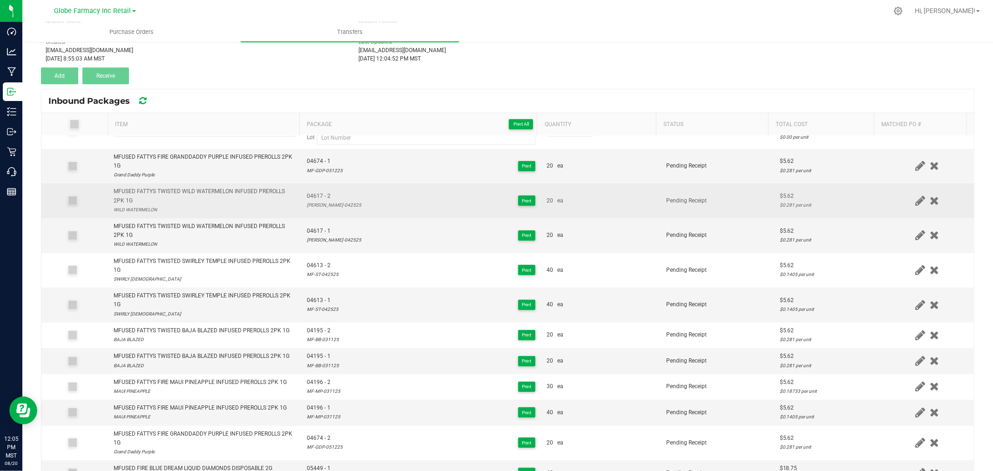
scroll to position [0, 0]
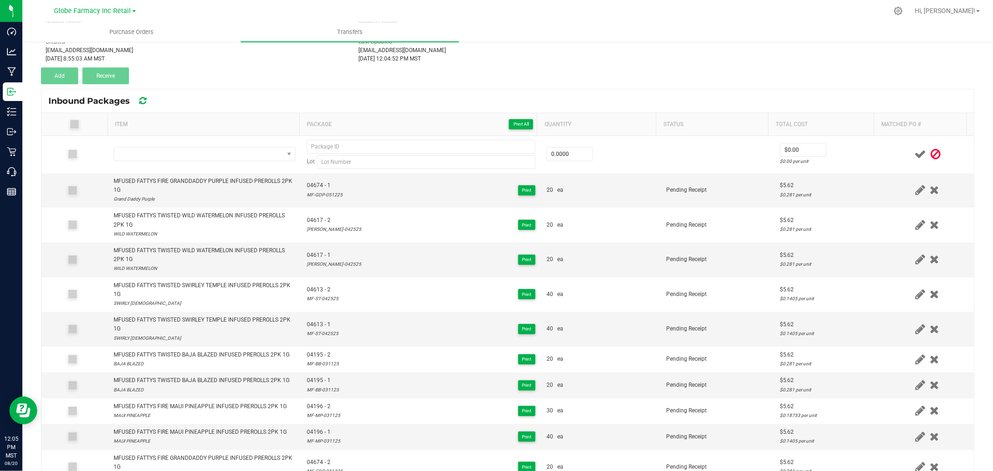
click at [930, 149] on icon at bounding box center [935, 154] width 10 height 12
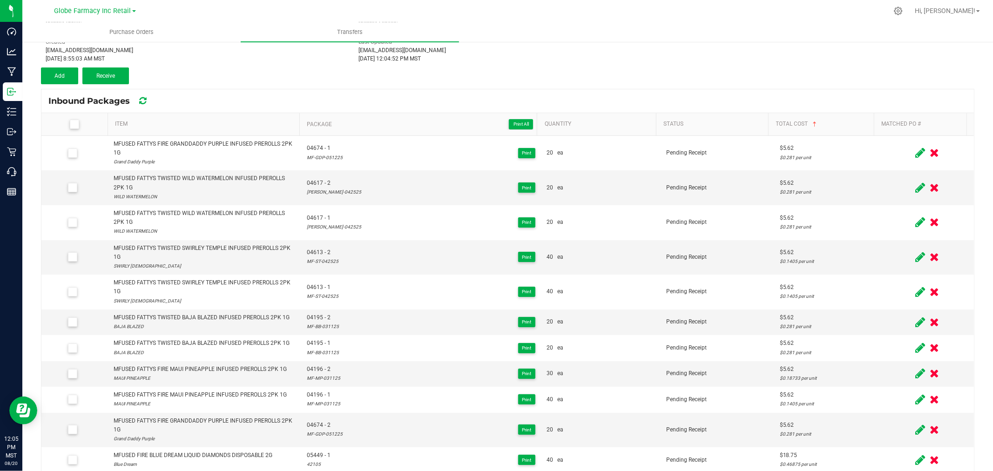
scroll to position [65, 0]
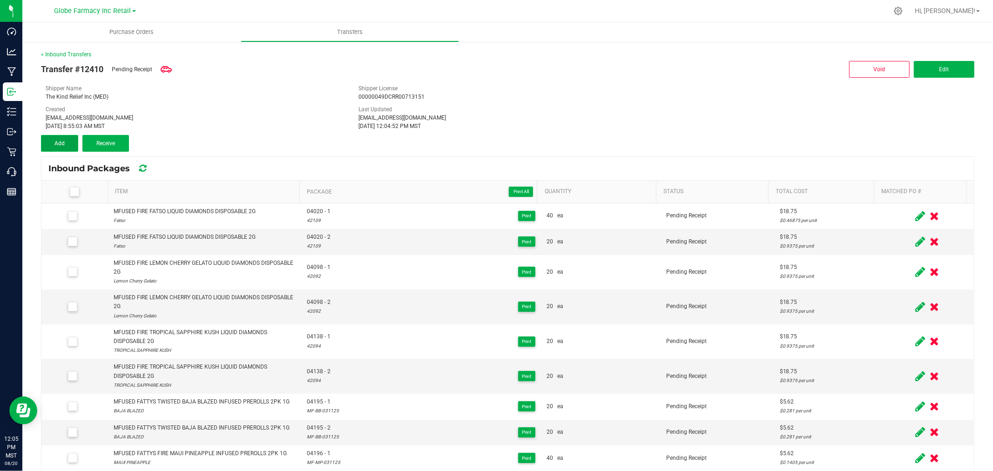
click at [67, 142] on button "Add" at bounding box center [59, 143] width 37 height 17
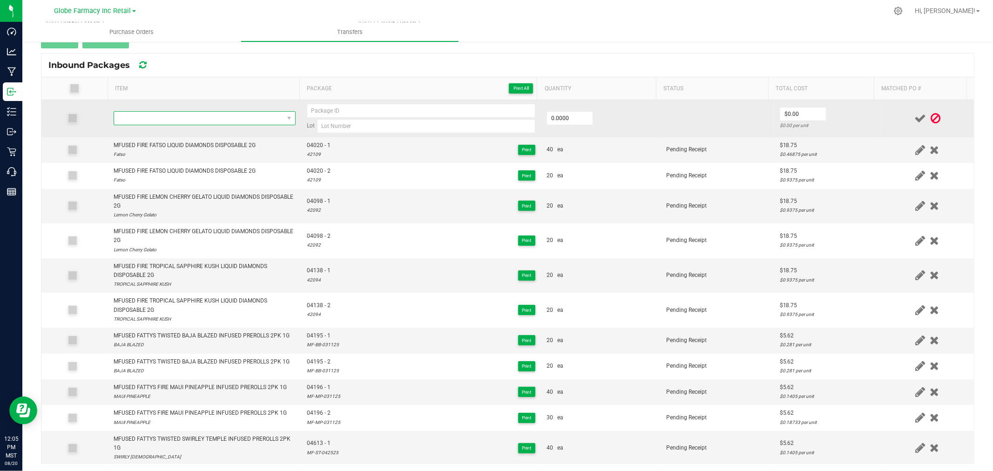
click at [248, 124] on span "NO DATA FOUND" at bounding box center [198, 118] width 169 height 13
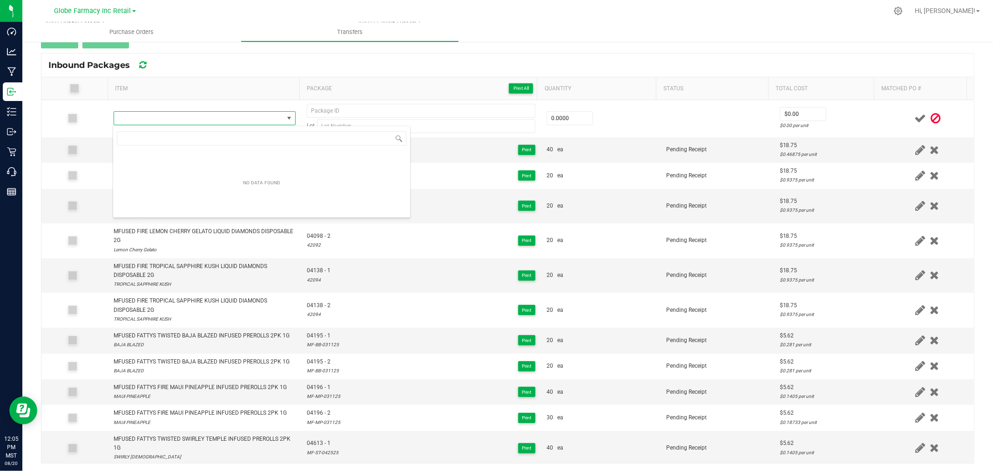
scroll to position [14, 178]
type input "MFUSED LOUD HTE BLUE ZUSHI DISPOSABLE 2G"
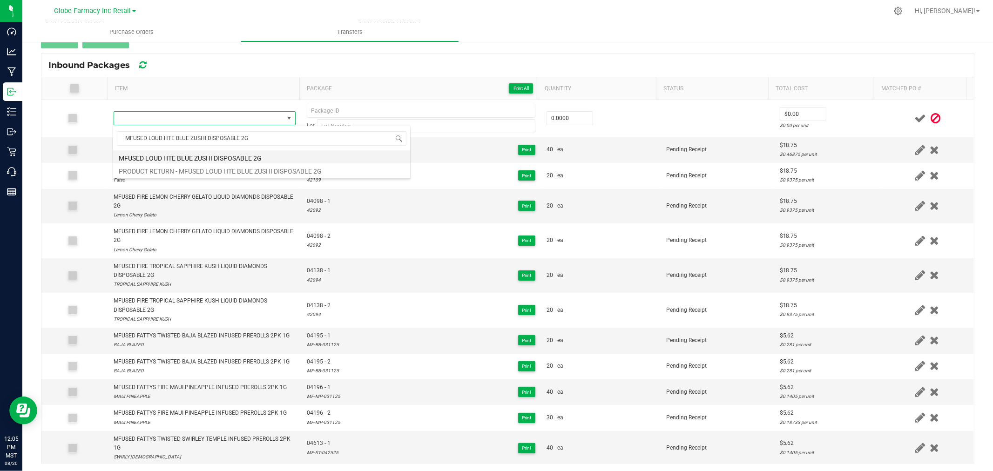
click at [201, 156] on li "MFUSED LOUD HTE BLUE ZUSHI DISPOSABLE 2G" at bounding box center [261, 156] width 297 height 13
type input "0 ea"
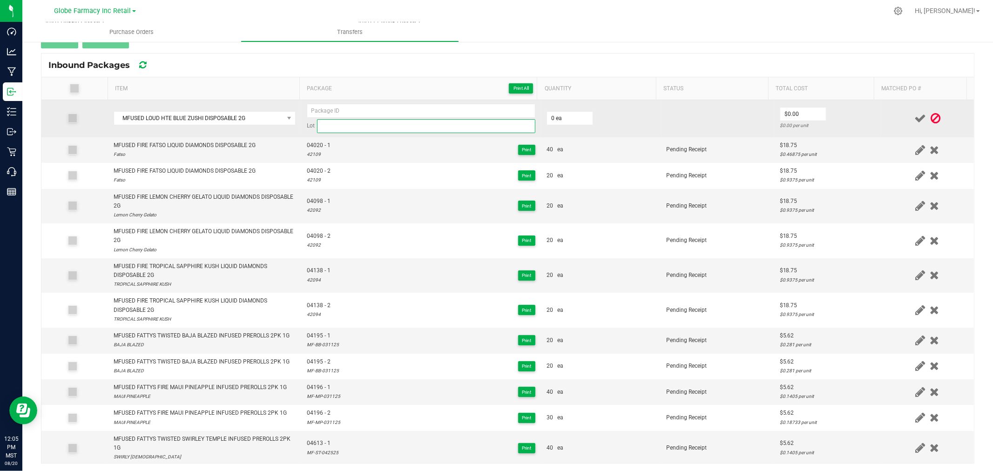
click at [356, 126] on input at bounding box center [426, 126] width 218 height 14
paste input "62082"
type input "62082"
click at [363, 109] on input at bounding box center [421, 111] width 229 height 14
type input "04571 - 1"
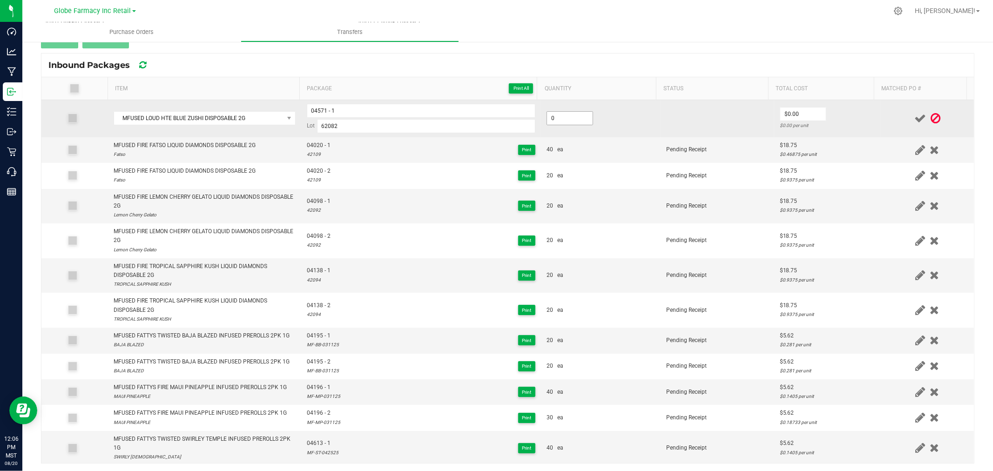
click at [551, 120] on input "0" at bounding box center [570, 118] width 46 height 13
type input "40 ea"
type input "$20.62"
click at [886, 122] on div at bounding box center [927, 119] width 82 height 12
click at [914, 117] on icon at bounding box center [920, 119] width 12 height 12
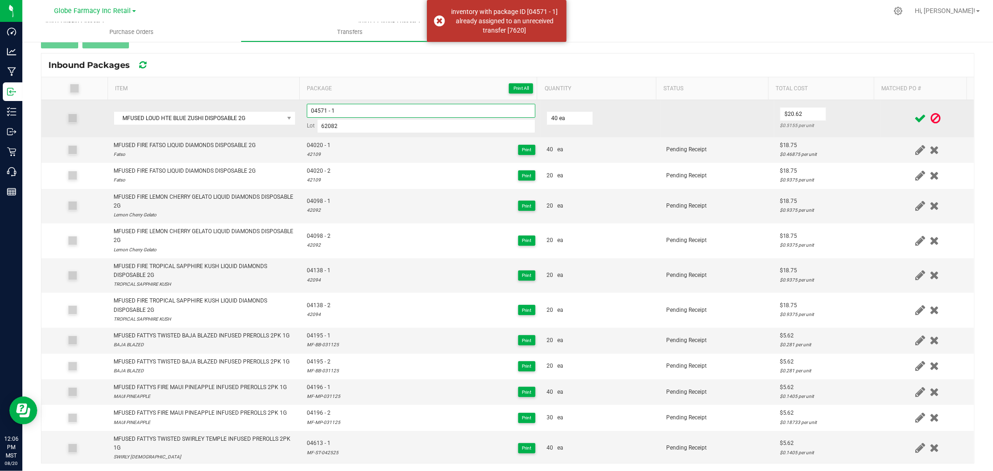
click at [445, 110] on input "04571 - 1" at bounding box center [421, 111] width 229 height 14
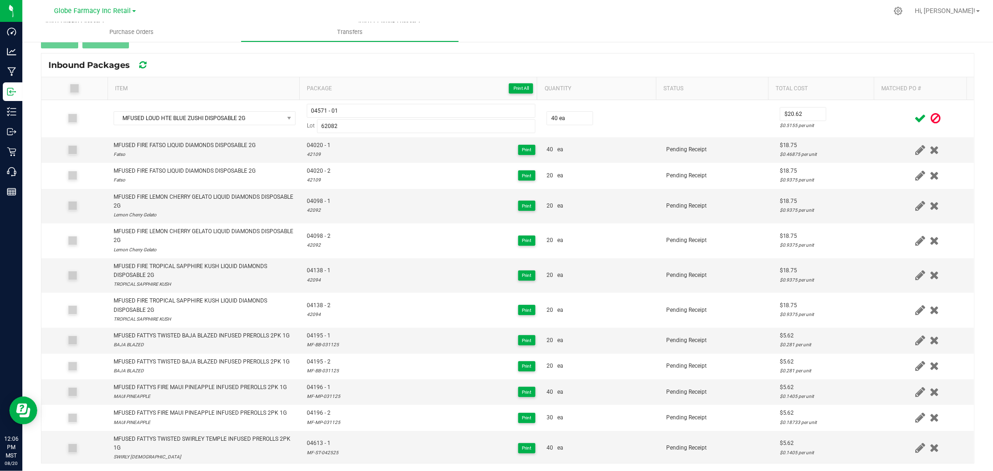
drag, startPoint x: 878, startPoint y: 120, endPoint x: 897, endPoint y: 118, distance: 19.2
click at [886, 120] on div at bounding box center [927, 119] width 82 height 12
click at [914, 118] on icon at bounding box center [920, 119] width 12 height 12
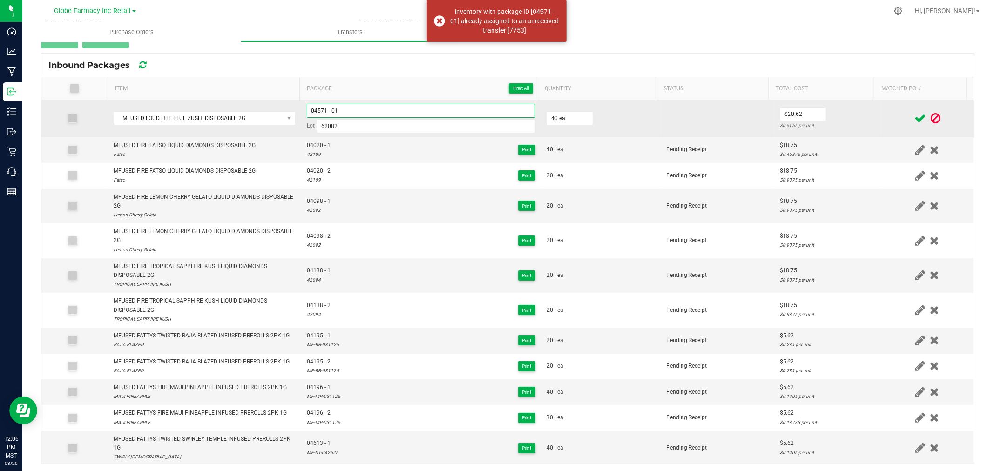
click at [437, 108] on input "04571 - 01" at bounding box center [421, 111] width 229 height 14
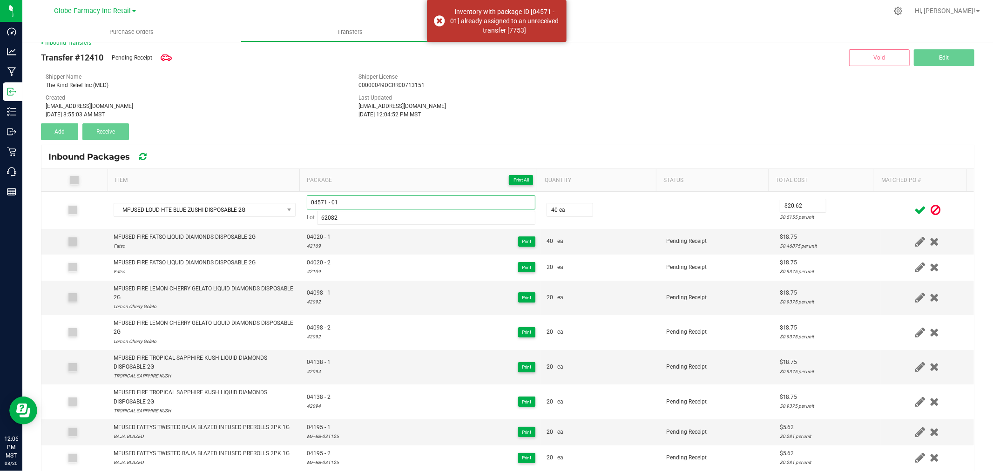
scroll to position [0, 0]
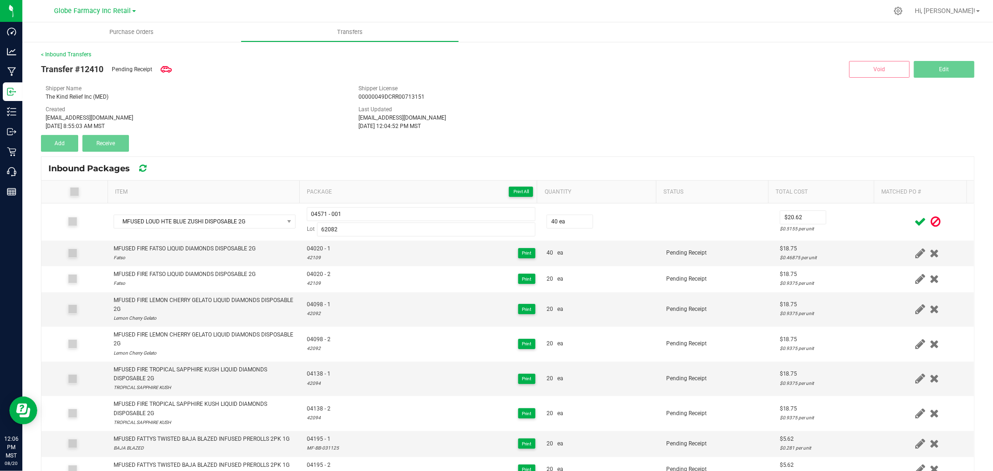
click at [889, 223] on div at bounding box center [927, 222] width 82 height 12
click at [914, 217] on icon at bounding box center [920, 222] width 12 height 12
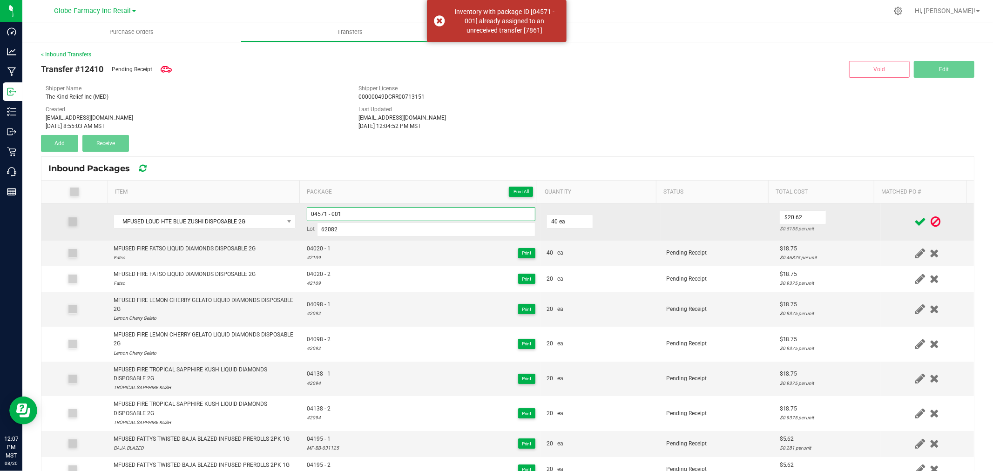
click at [441, 212] on input "04571 - 001" at bounding box center [421, 214] width 229 height 14
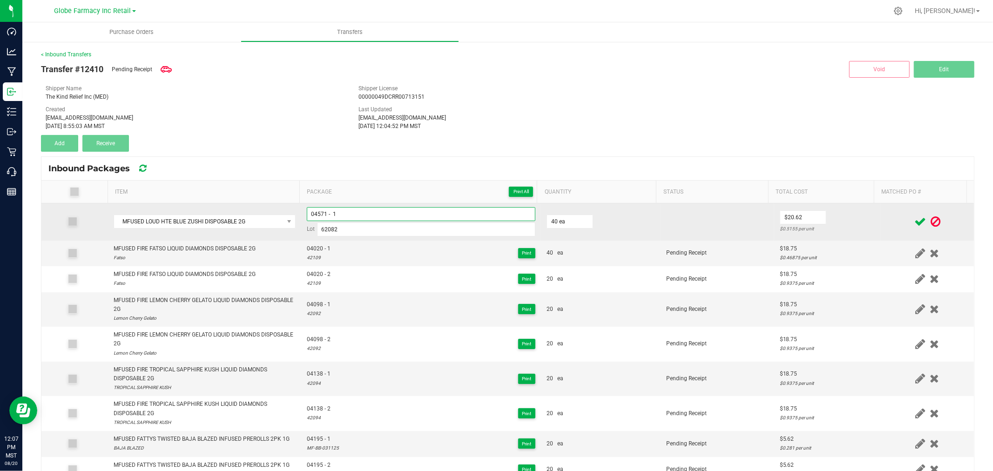
type input "04571 - 1"
click at [861, 213] on td "$20.62 $0.5155 per unit" at bounding box center [827, 221] width 107 height 37
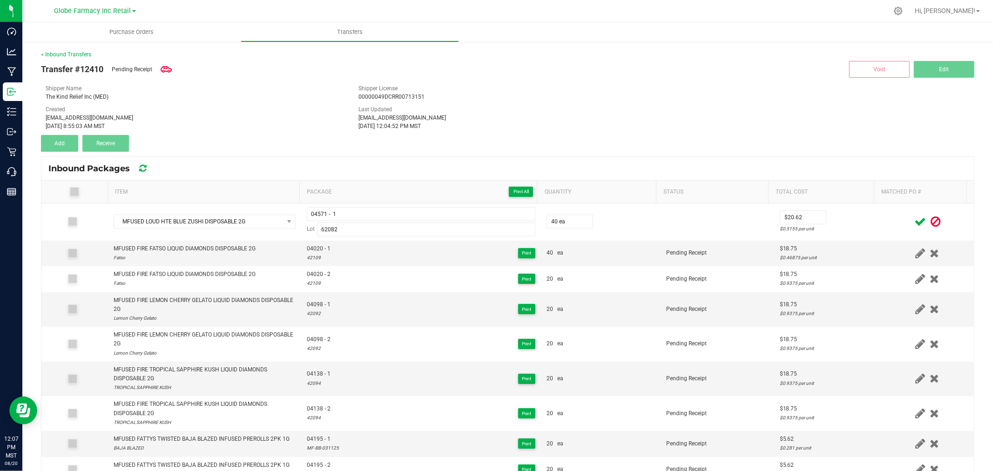
click at [914, 226] on icon at bounding box center [920, 222] width 12 height 12
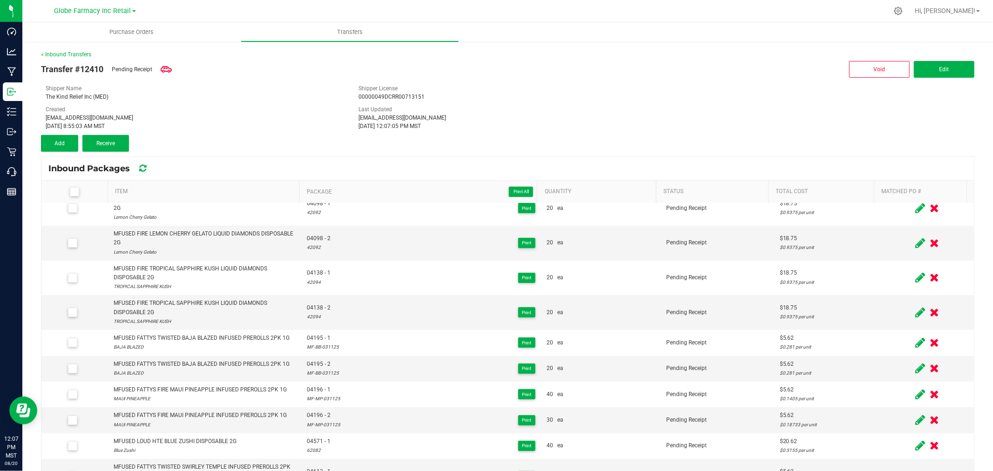
scroll to position [155, 0]
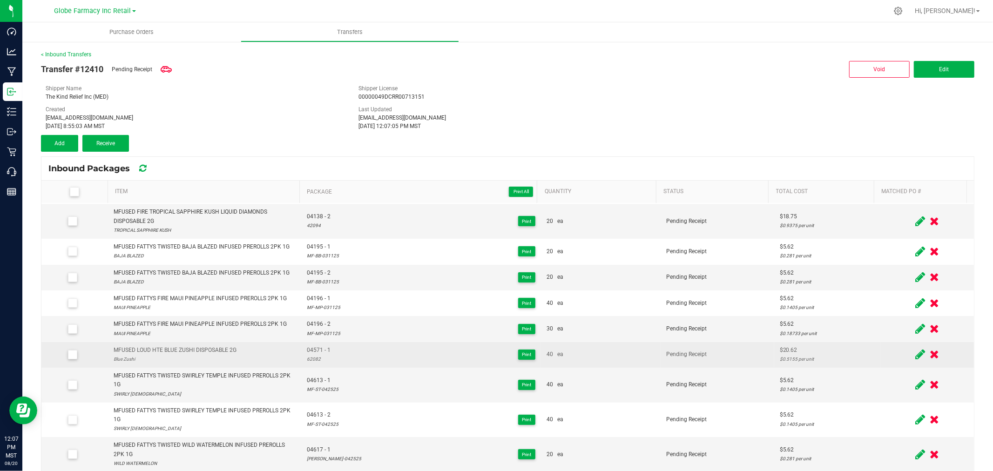
click at [213, 352] on div "MFUSED LOUD HTE BLUE ZUSHI DISPOSABLE 2G" at bounding box center [175, 350] width 123 height 9
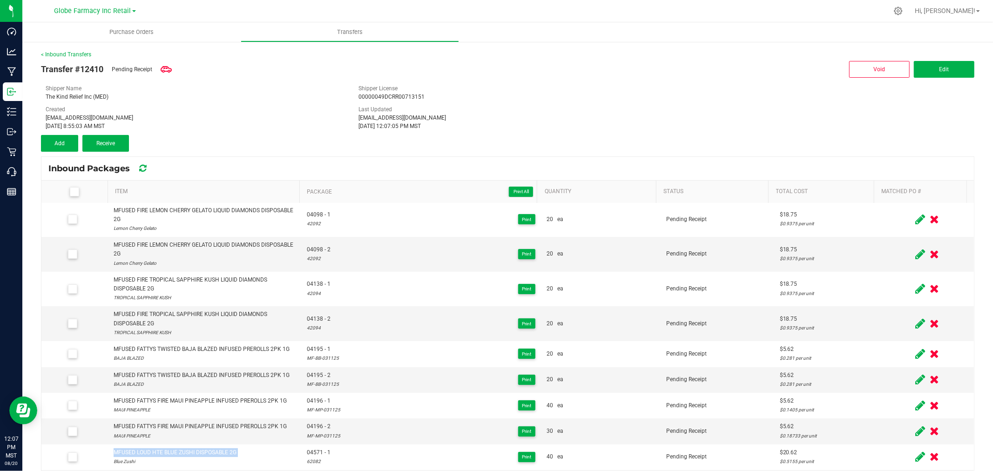
scroll to position [52, 0]
copy div "MFUSED LOUD HTE BLUE ZUSHI DISPOSABLE 2G"
click at [63, 143] on span "Add" at bounding box center [59, 143] width 10 height 7
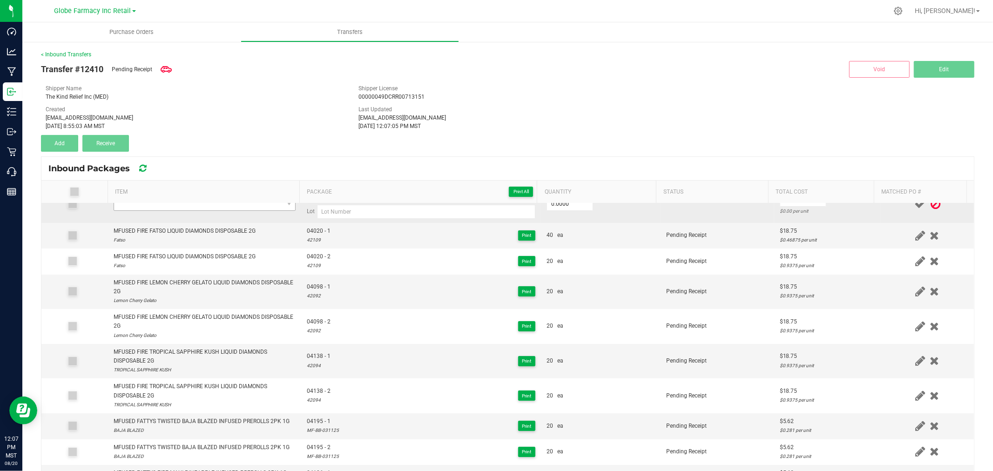
scroll to position [0, 0]
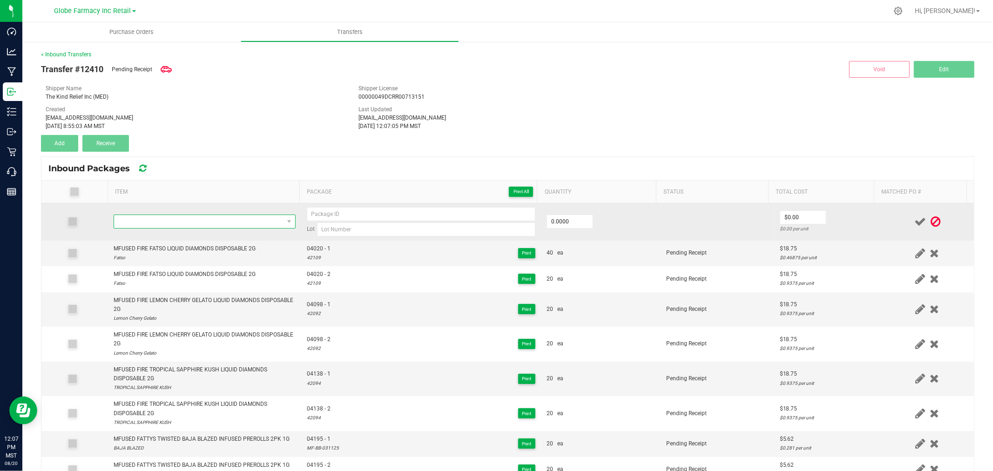
click at [213, 221] on span "NO DATA FOUND" at bounding box center [198, 221] width 169 height 13
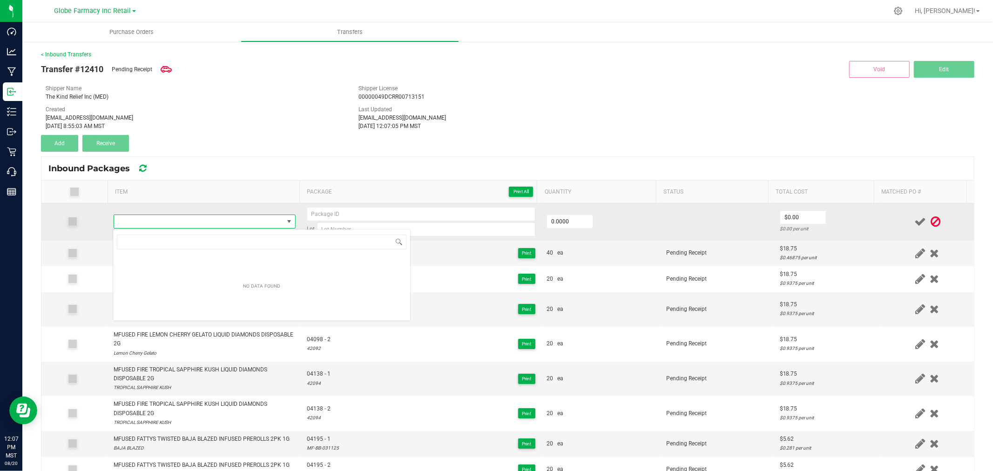
type input "MFUSED LOUD HTE BLUE ZUSHI DISPOSABLE 2G"
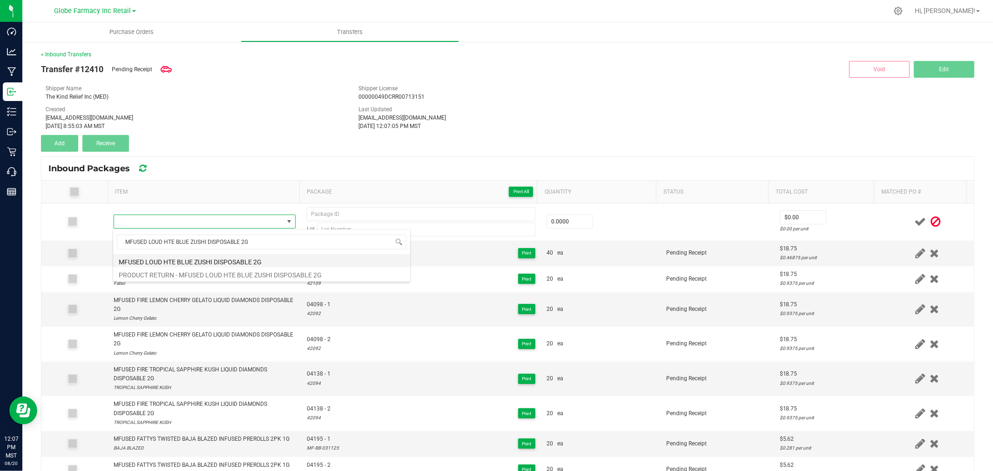
click at [236, 261] on li "MFUSED LOUD HTE BLUE ZUSHI DISPOSABLE 2G" at bounding box center [261, 260] width 297 height 13
type input "0 ea"
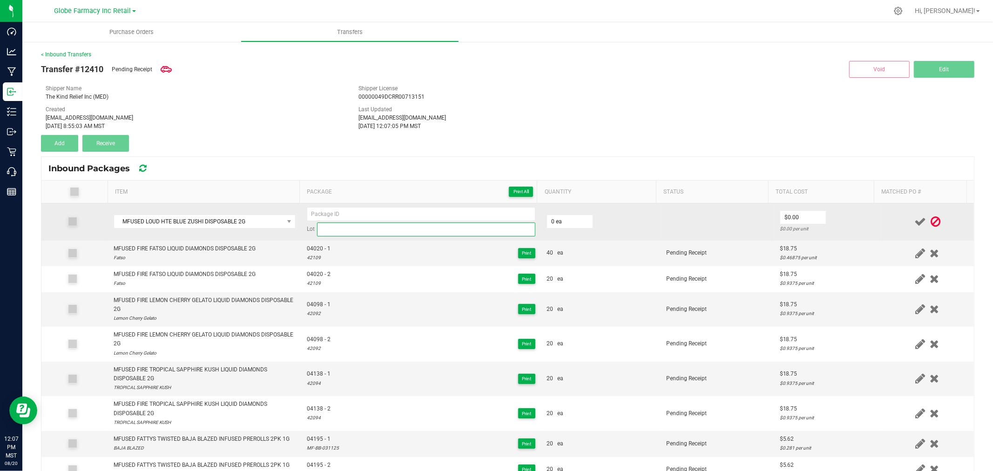
click at [350, 229] on input at bounding box center [426, 229] width 218 height 14
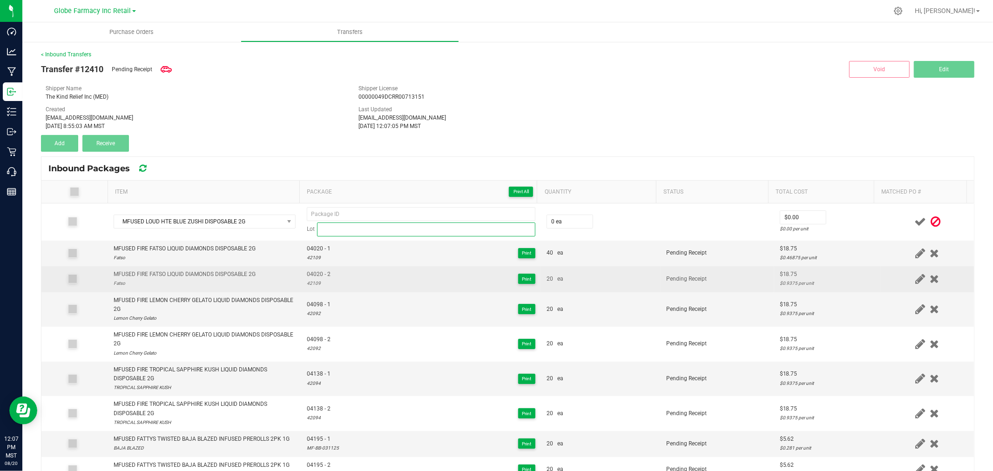
paste input "62082"
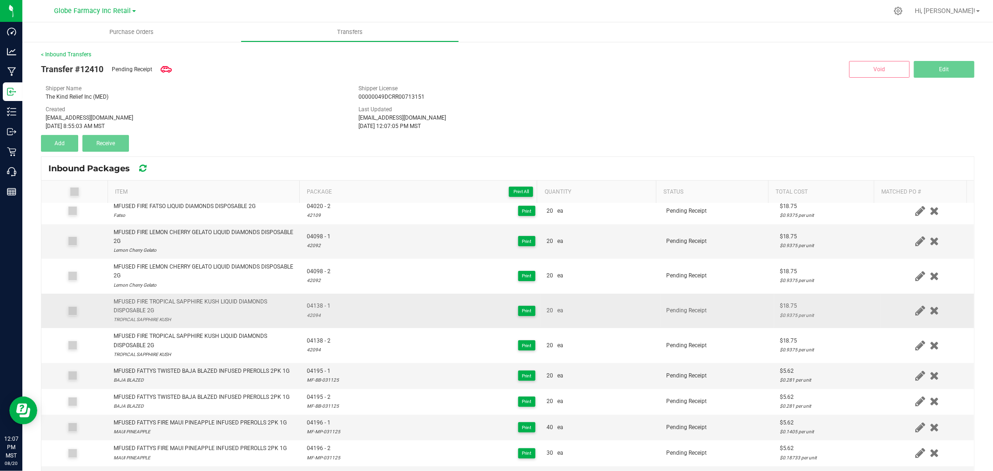
scroll to position [155, 0]
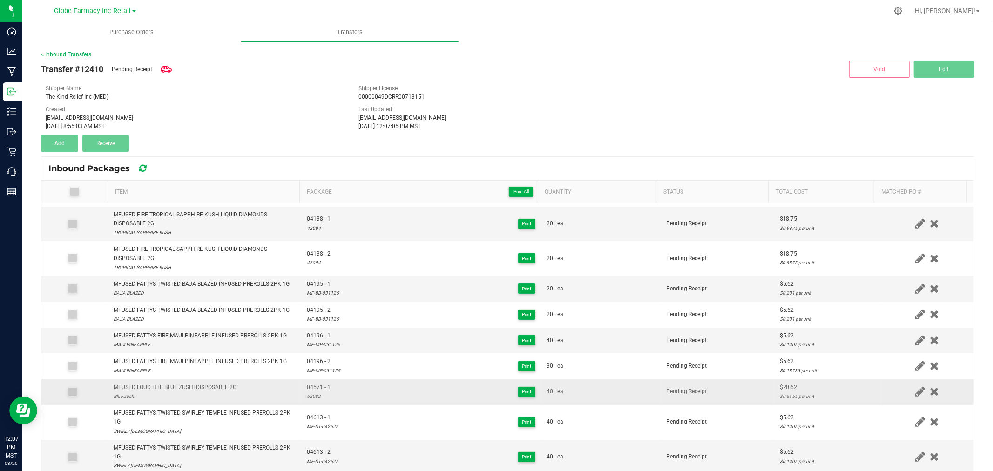
type input "62082"
click at [313, 383] on span "04571 - 1" at bounding box center [319, 387] width 24 height 9
copy span "04571 - 1"
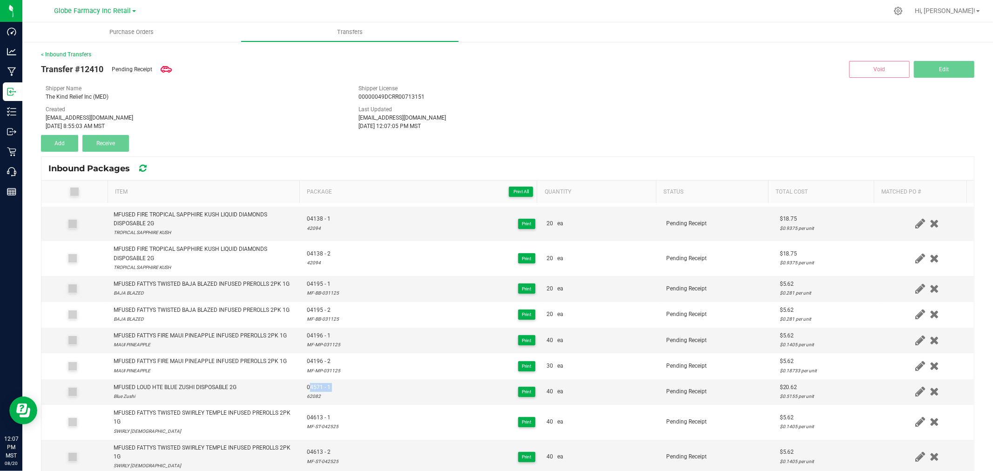
scroll to position [0, 0]
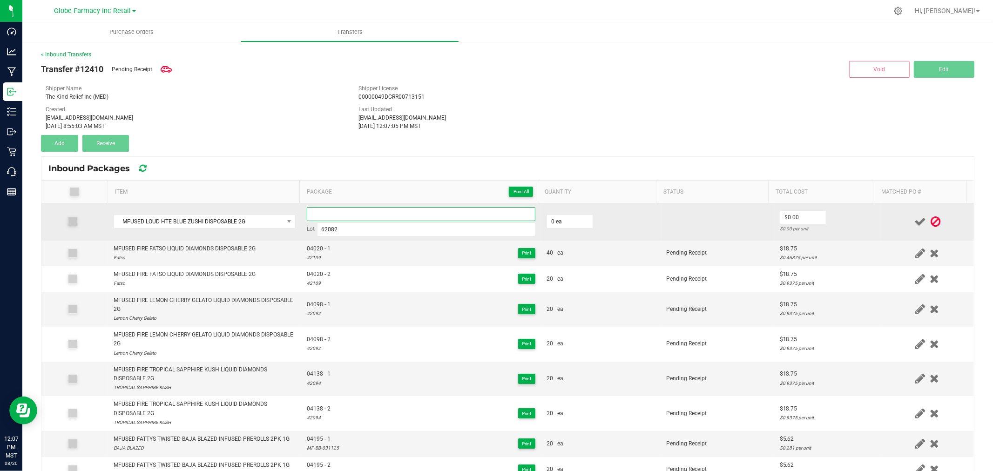
click at [341, 219] on input at bounding box center [421, 214] width 229 height 14
paste input "04571 - 1"
type input "04571 - 2"
click at [574, 219] on input "0" at bounding box center [570, 221] width 46 height 13
type input "40 ea"
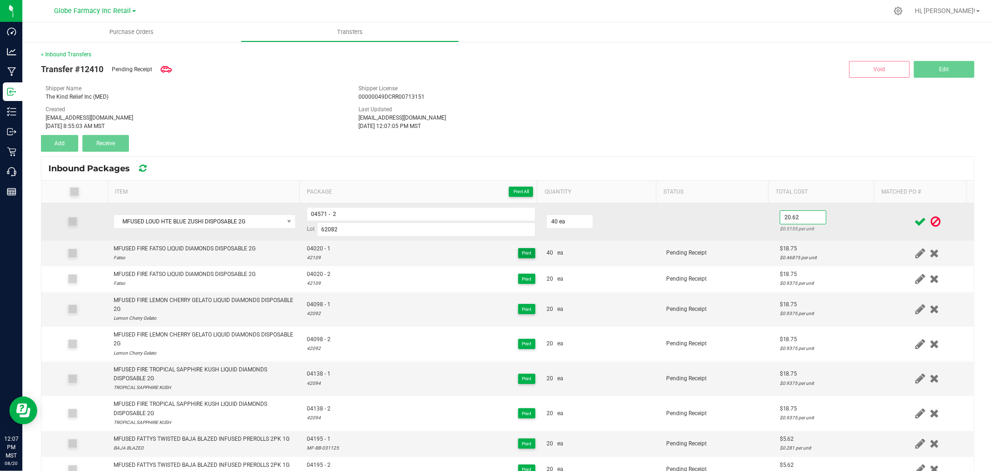
type input "$20.62"
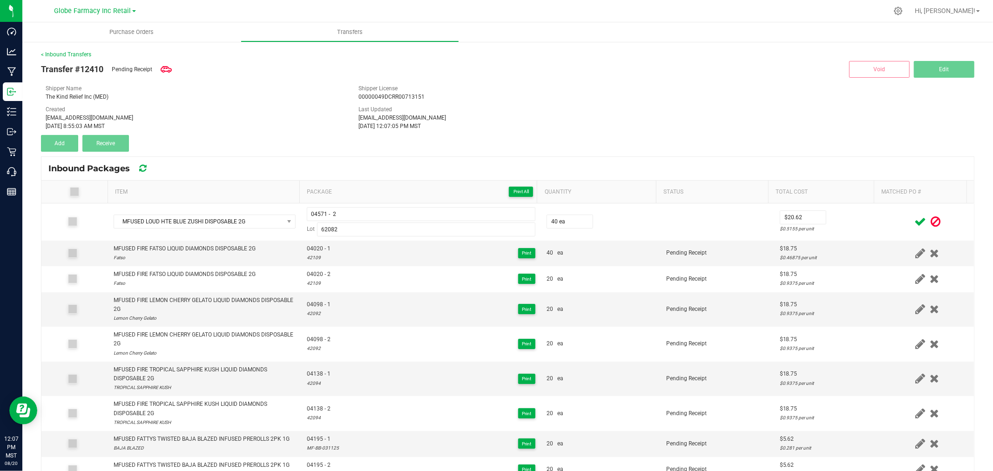
click at [886, 225] on div at bounding box center [927, 222] width 82 height 12
click at [914, 222] on icon at bounding box center [920, 222] width 12 height 12
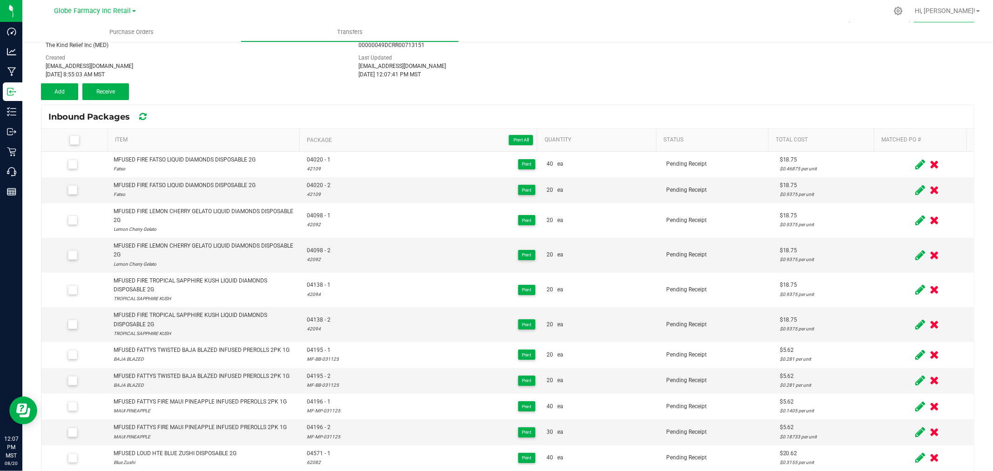
click at [839, 133] on th "Total Cost" at bounding box center [821, 140] width 106 height 23
click at [830, 136] on link "Total Cost" at bounding box center [823, 139] width 94 height 7
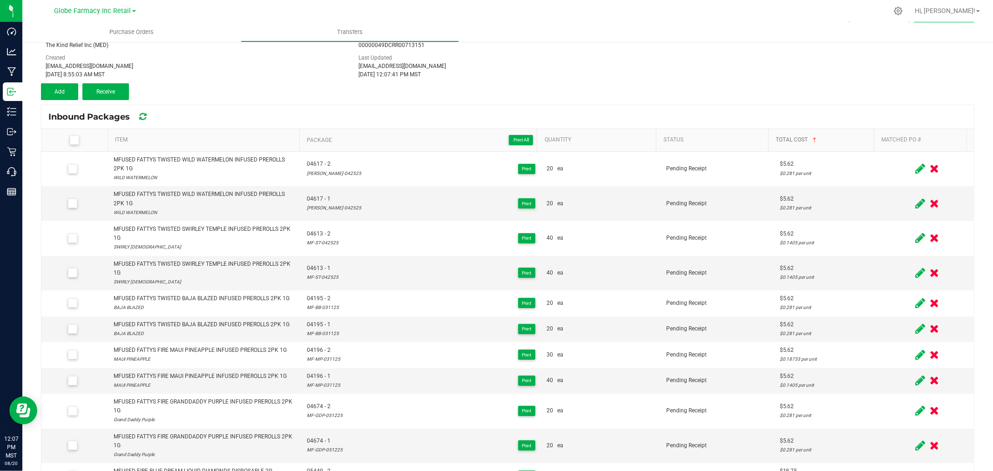
click at [822, 143] on link "Total Cost" at bounding box center [823, 139] width 94 height 7
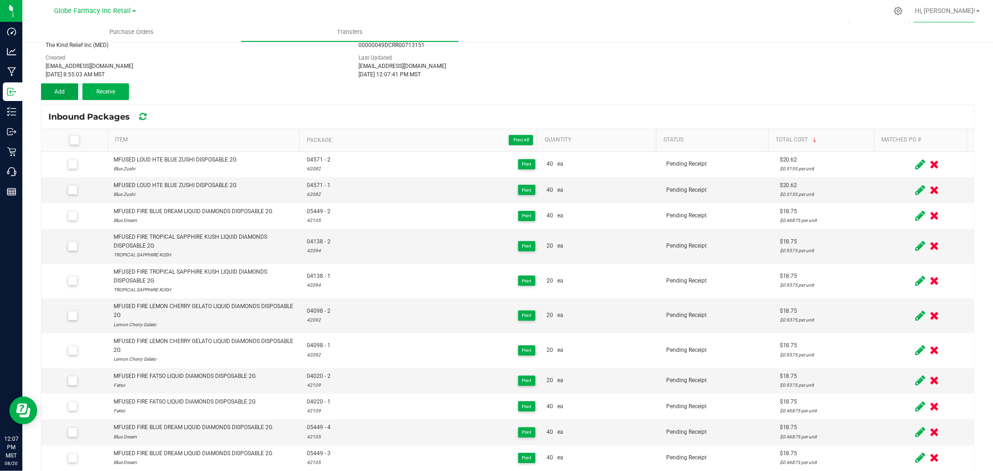
drag, startPoint x: 63, startPoint y: 89, endPoint x: 179, endPoint y: 141, distance: 126.9
click at [63, 89] on span "Add" at bounding box center [59, 91] width 10 height 7
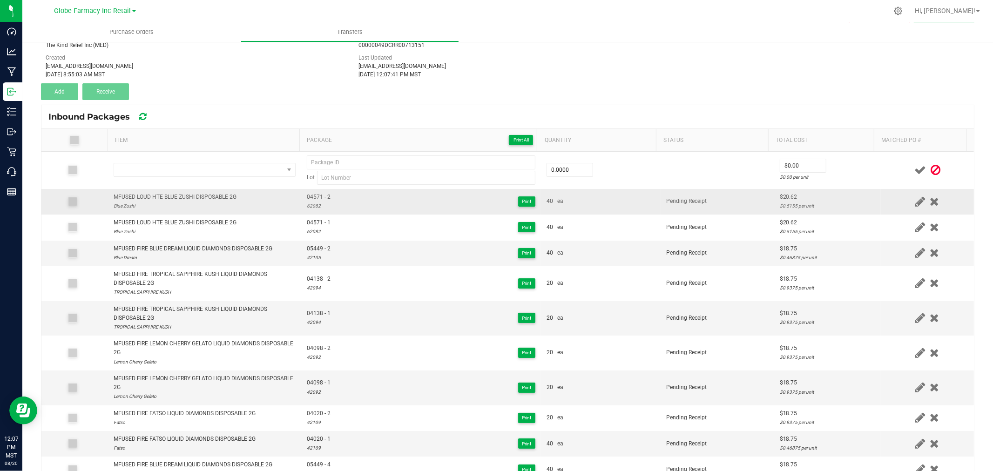
click at [196, 189] on td "MFUSED LOUD HTE BLUE ZUSHI DISPOSABLE 2G Blue Zushi" at bounding box center [204, 202] width 193 height 26
click at [196, 193] on div "MFUSED LOUD HTE BLUE ZUSHI DISPOSABLE 2G" at bounding box center [175, 197] width 123 height 9
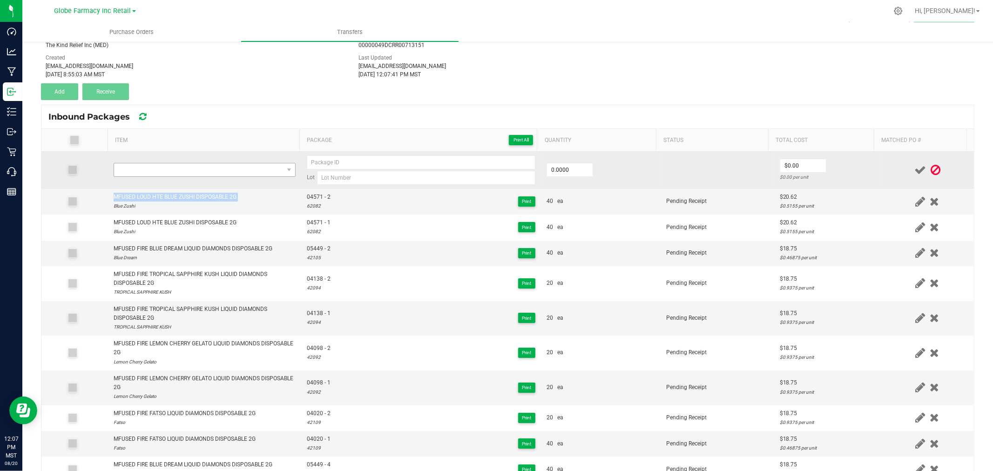
copy div "MFUSED LOUD HTE BLUE ZUSHI DISPOSABLE 2G"
click at [199, 168] on span "NO DATA FOUND" at bounding box center [198, 169] width 169 height 13
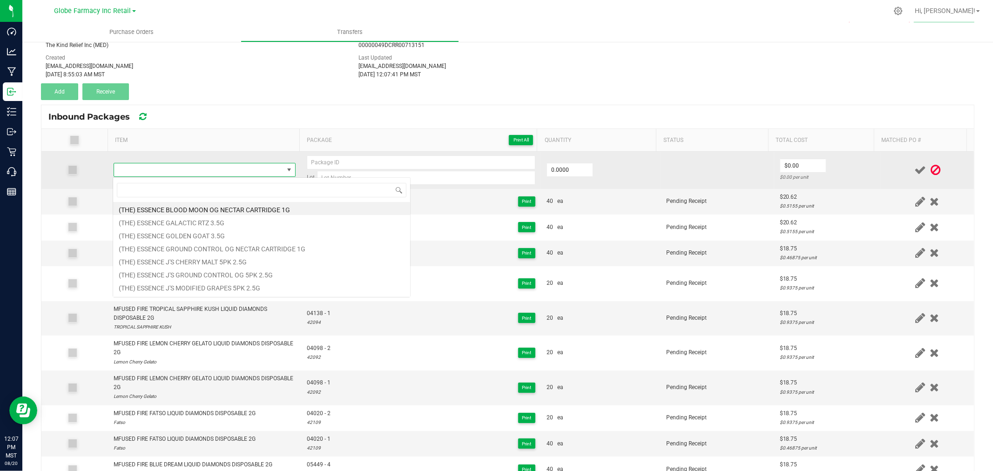
type input "MFUSED LOUD HTE BLUE ZUSHI DISPOSABLE 2G"
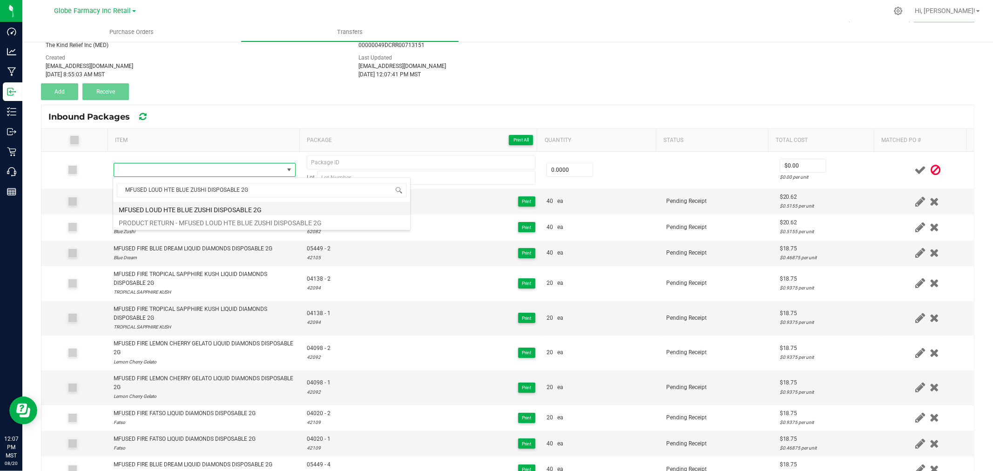
click at [233, 208] on li "MFUSED LOUD HTE BLUE ZUSHI DISPOSABLE 2G" at bounding box center [261, 208] width 297 height 13
type input "0 ea"
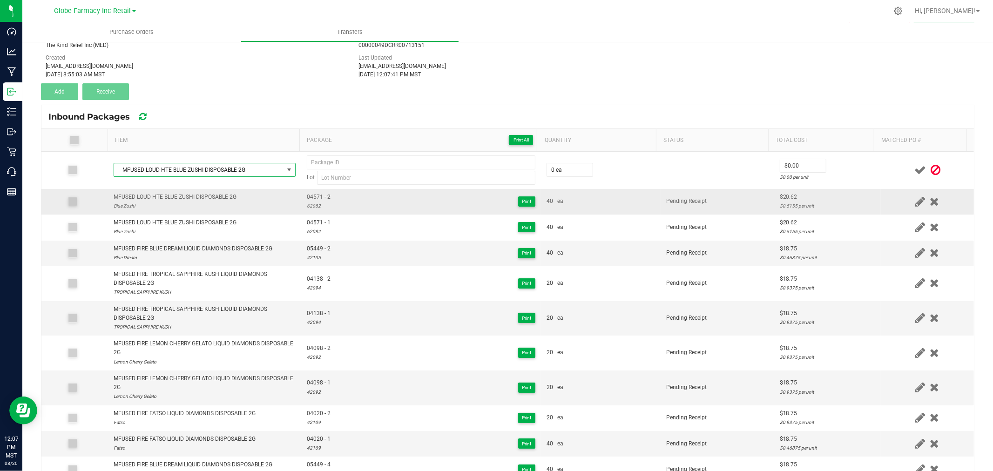
click at [326, 198] on div "04571 - 2 62082 Print" at bounding box center [421, 202] width 229 height 18
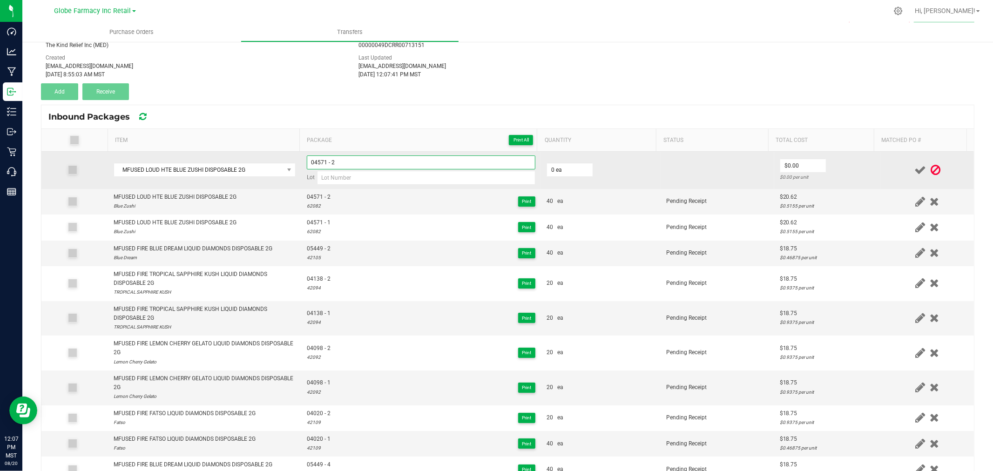
click at [335, 162] on input "04571 - 2" at bounding box center [421, 162] width 229 height 14
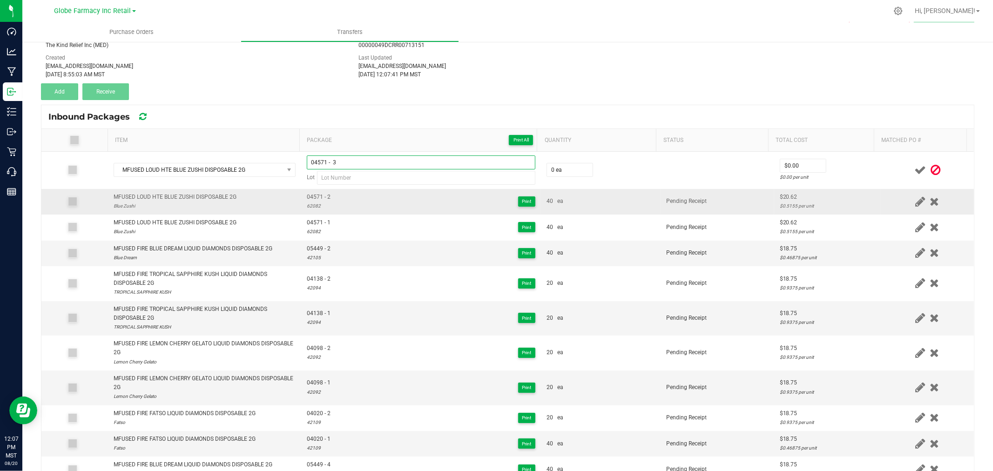
type input "04571 - 3"
click at [307, 202] on div "62082" at bounding box center [319, 206] width 24 height 9
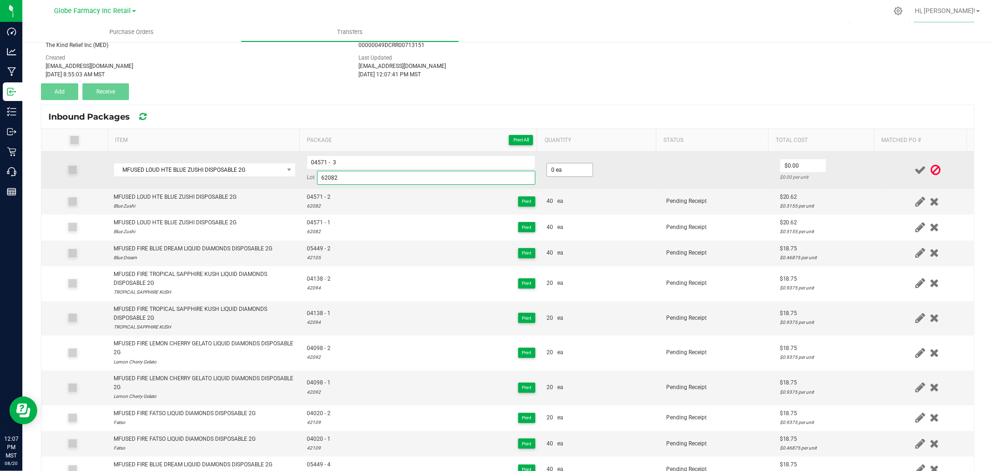
type input "62082"
click at [547, 165] on input "0" at bounding box center [570, 169] width 46 height 13
type input "40 ea"
type input "$20.62"
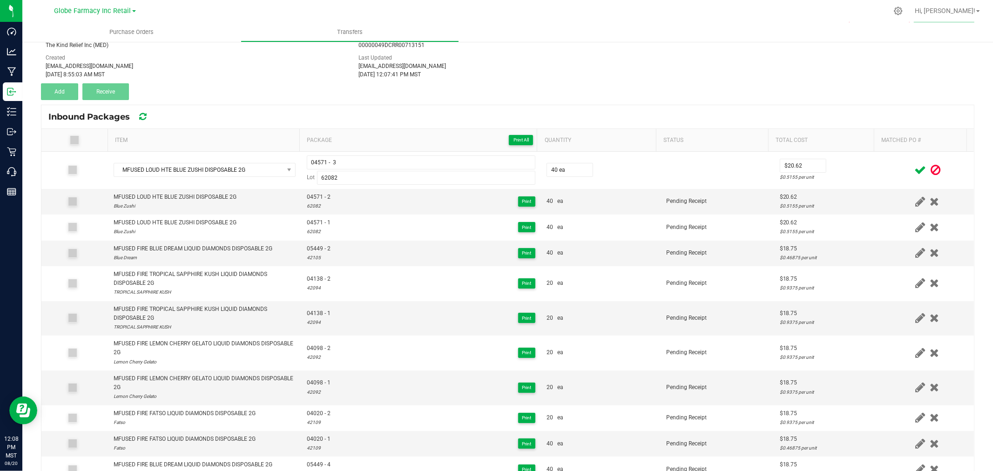
click at [886, 168] on div at bounding box center [927, 170] width 82 height 12
click at [914, 174] on icon at bounding box center [920, 170] width 12 height 12
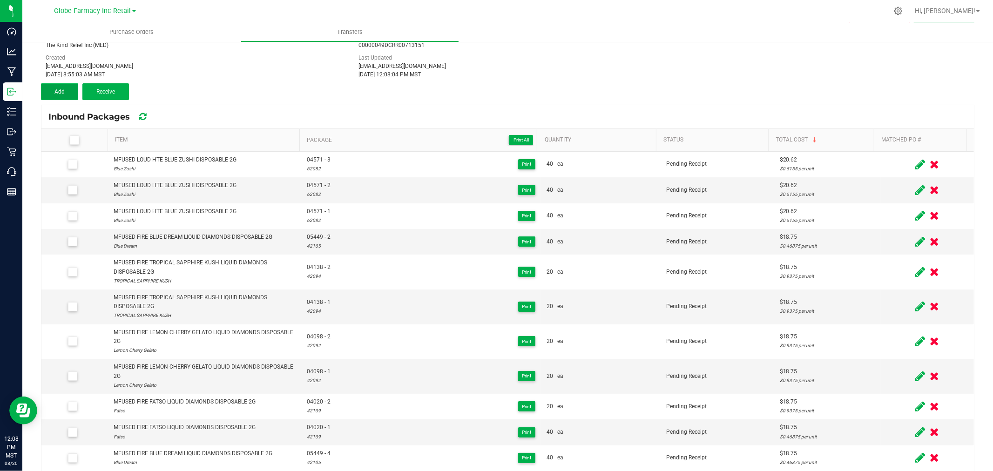
click at [55, 88] on span "Add" at bounding box center [59, 91] width 10 height 7
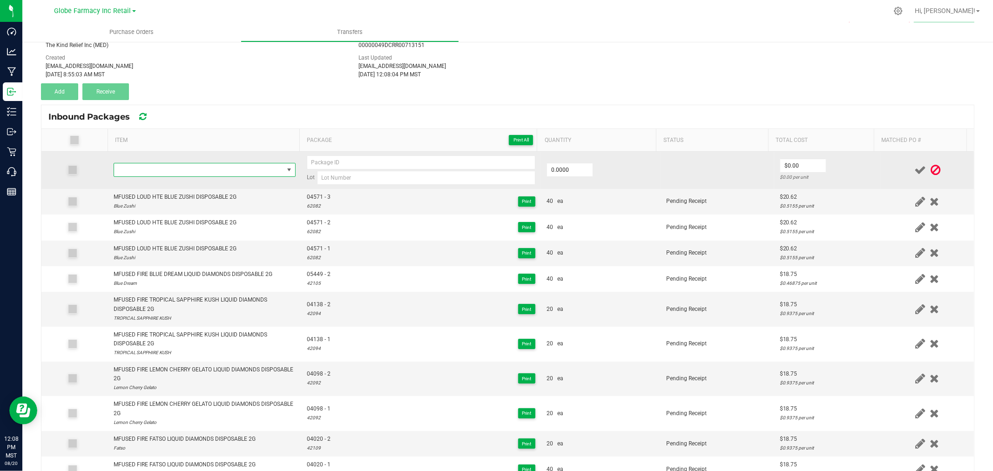
click at [250, 175] on span "NO DATA FOUND" at bounding box center [198, 169] width 169 height 13
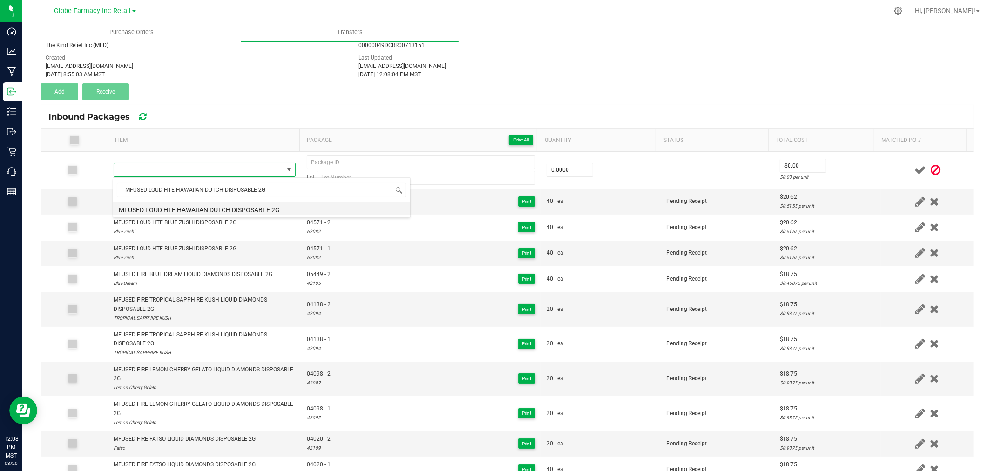
click at [221, 208] on li "MFUSED LOUD HTE HAWAIIAN DUTCH DISPOSABLE 2G" at bounding box center [261, 208] width 297 height 13
type input "0 ea"
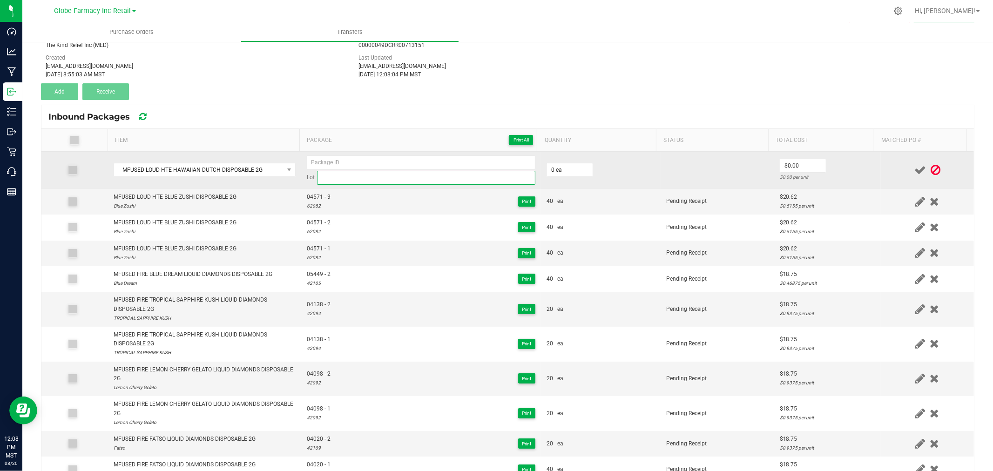
click at [398, 182] on input at bounding box center [426, 178] width 218 height 14
paste input "62088"
type input "62088"
click at [389, 165] on input at bounding box center [421, 162] width 229 height 14
type input "04710 - 1"
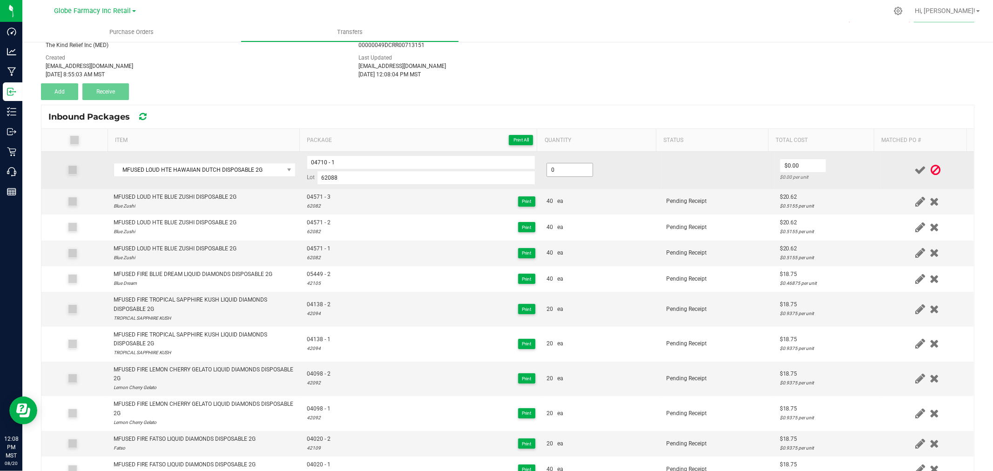
click at [574, 168] on input "0" at bounding box center [570, 169] width 46 height 13
type input "40 ea"
type input "6"
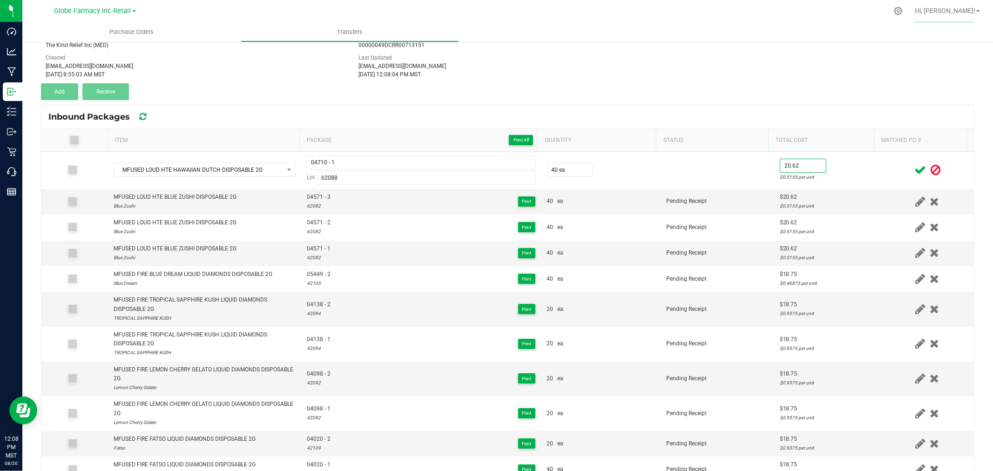
type input "$20.62"
drag, startPoint x: 868, startPoint y: 168, endPoint x: 875, endPoint y: 171, distance: 7.1
click at [881, 169] on td at bounding box center [927, 170] width 93 height 37
click at [914, 170] on icon at bounding box center [920, 170] width 12 height 12
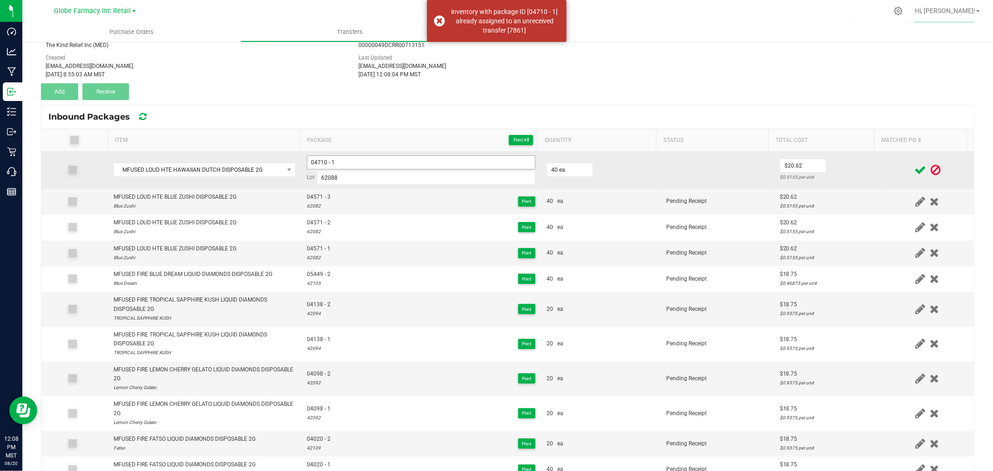
click at [383, 157] on td "04710 - 1 Lot 62088" at bounding box center [421, 170] width 240 height 37
click at [383, 159] on input "04710 - 1" at bounding box center [421, 162] width 229 height 14
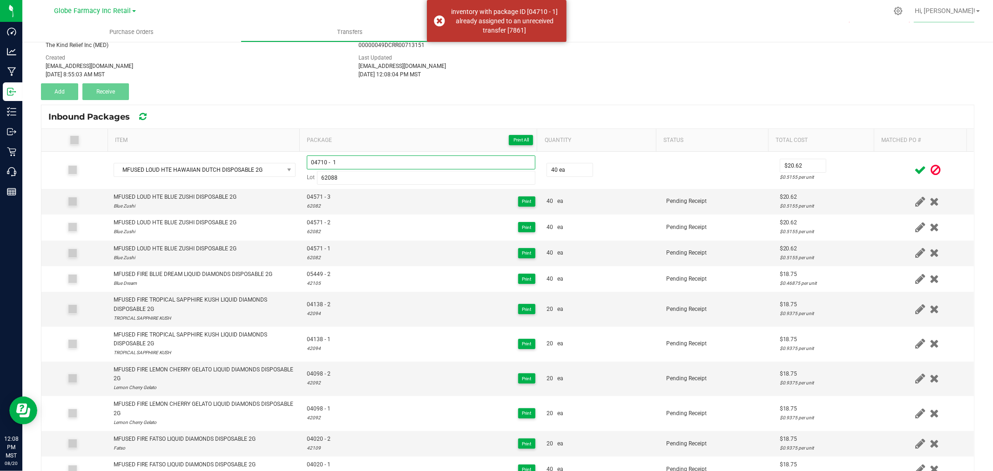
type input "04710 - 1"
click at [886, 172] on div at bounding box center [927, 170] width 82 height 12
click at [914, 169] on icon at bounding box center [920, 170] width 12 height 12
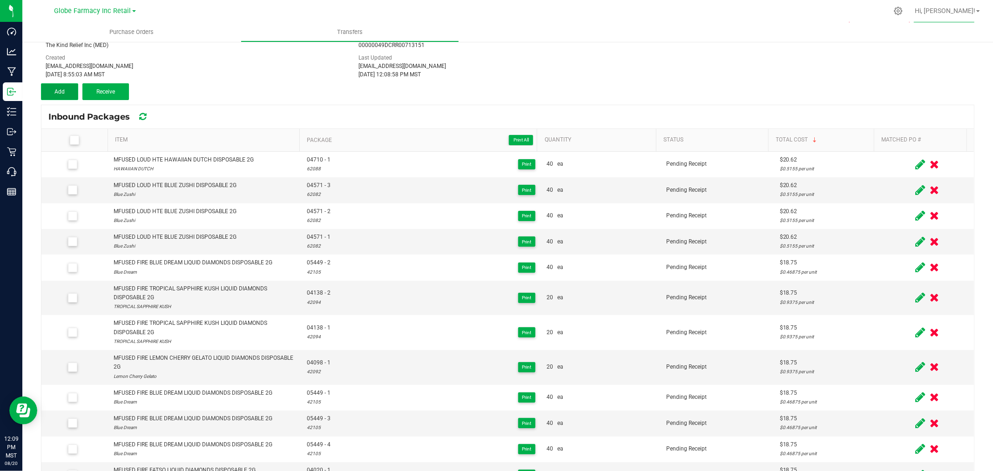
click at [61, 86] on button "Add" at bounding box center [59, 91] width 37 height 17
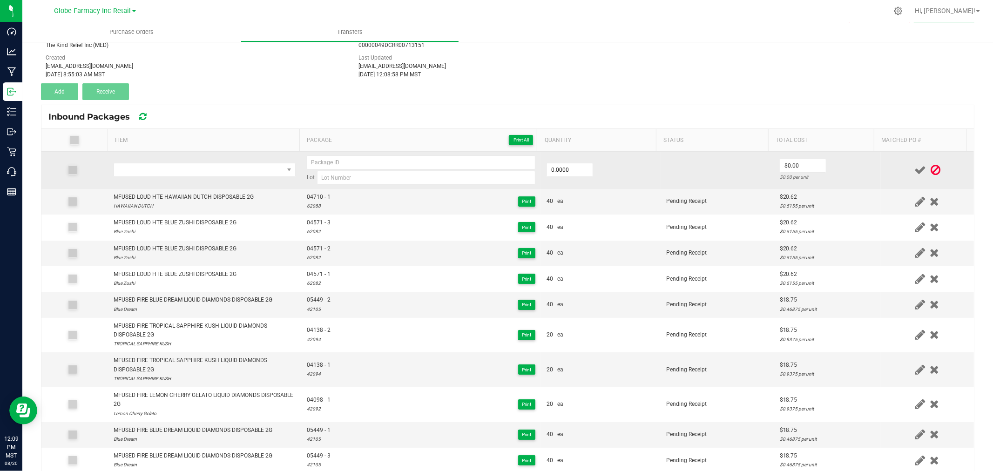
click at [257, 159] on td at bounding box center [204, 170] width 193 height 37
click at [255, 165] on span "NO DATA FOUND" at bounding box center [198, 169] width 169 height 13
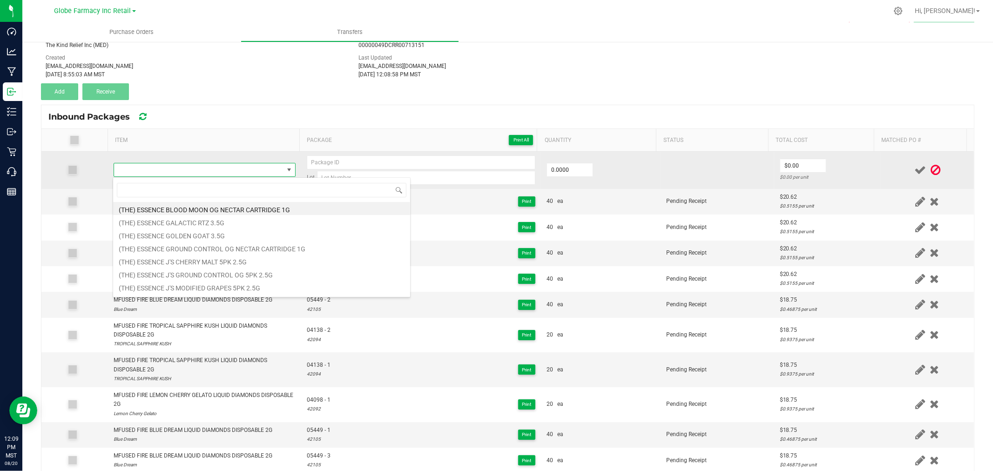
type input "62088"
click at [471, 184] on input at bounding box center [426, 178] width 218 height 14
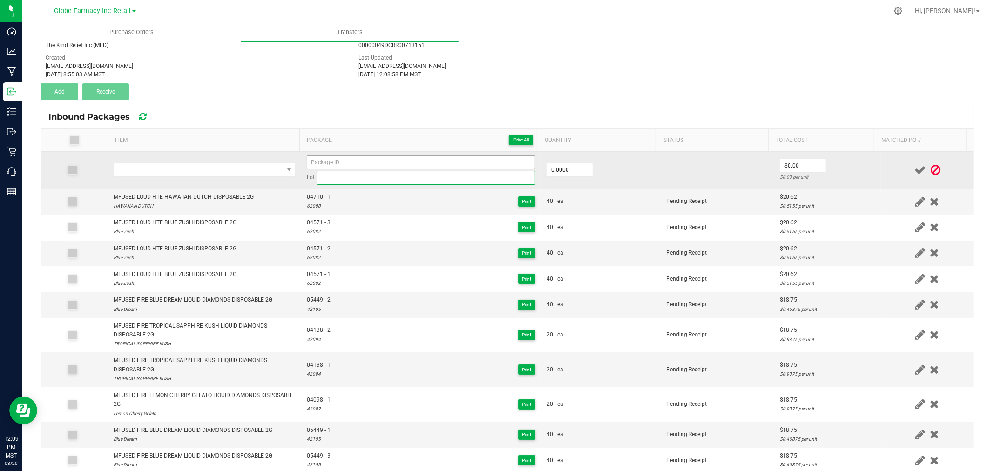
paste input "62088"
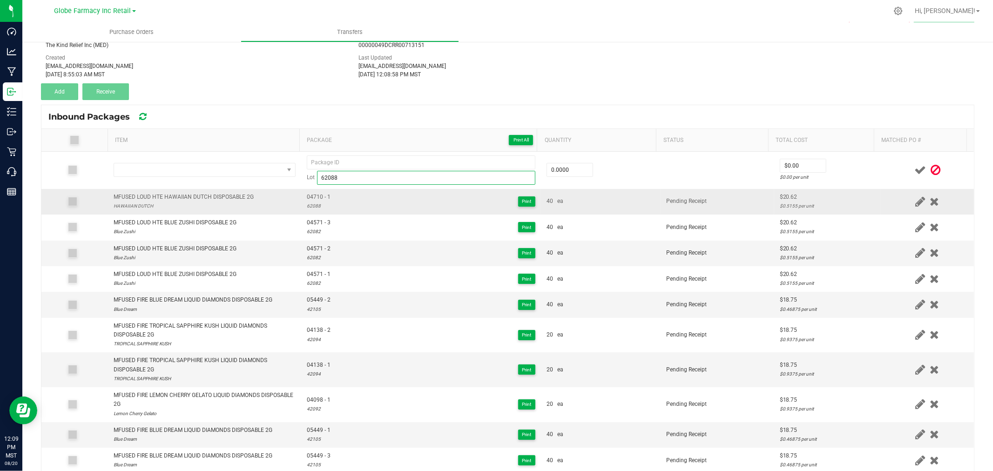
type input "62088"
click at [326, 197] on div "04710 - 1 62088 Print" at bounding box center [421, 202] width 229 height 18
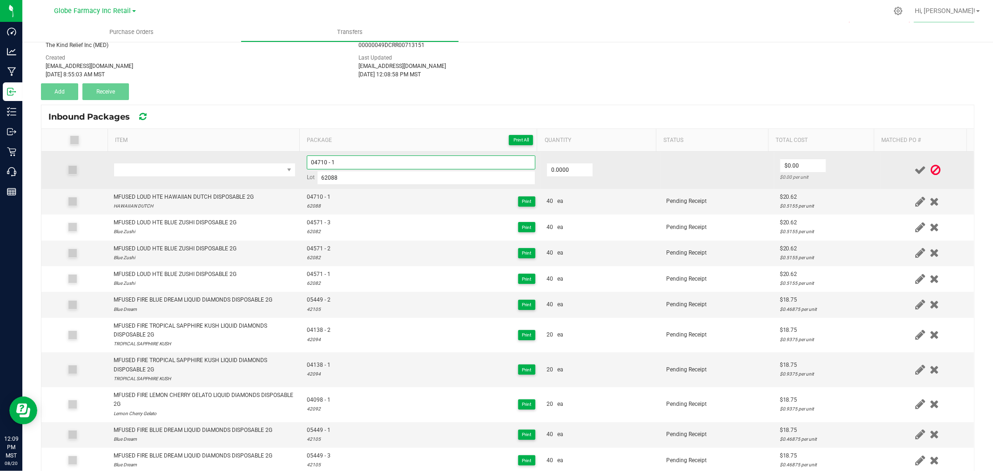
click at [366, 161] on input "04710 - 1" at bounding box center [421, 162] width 229 height 14
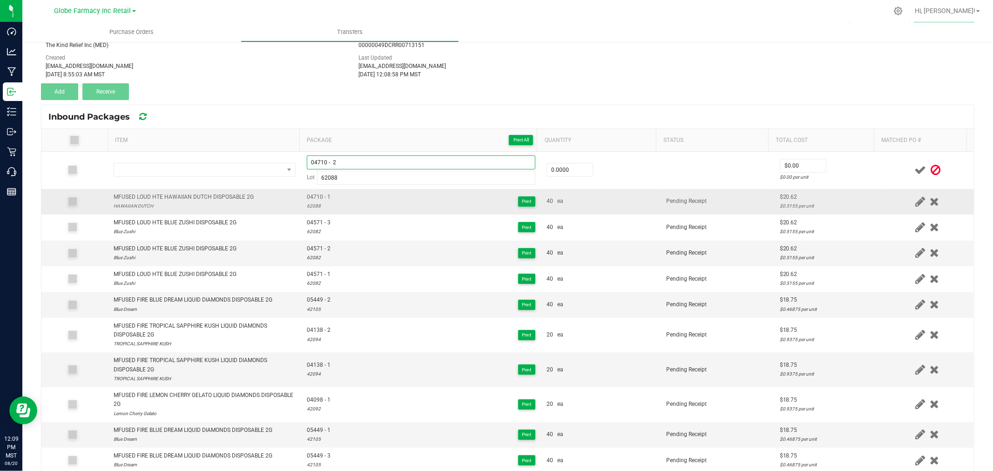
type input "04710 - 2"
click at [202, 195] on div "MFUSED LOUD HTE HAWAIIAN DUTCH DISPOSABLE 2G" at bounding box center [184, 197] width 140 height 9
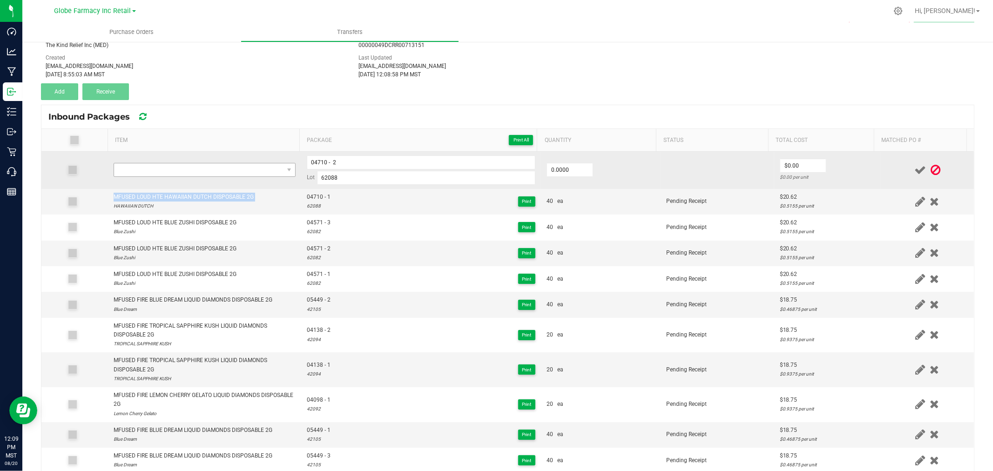
copy div "MFUSED LOUD HTE HAWAIIAN DUTCH DISPOSABLE 2G"
click at [221, 170] on span "NO DATA FOUND" at bounding box center [198, 169] width 169 height 13
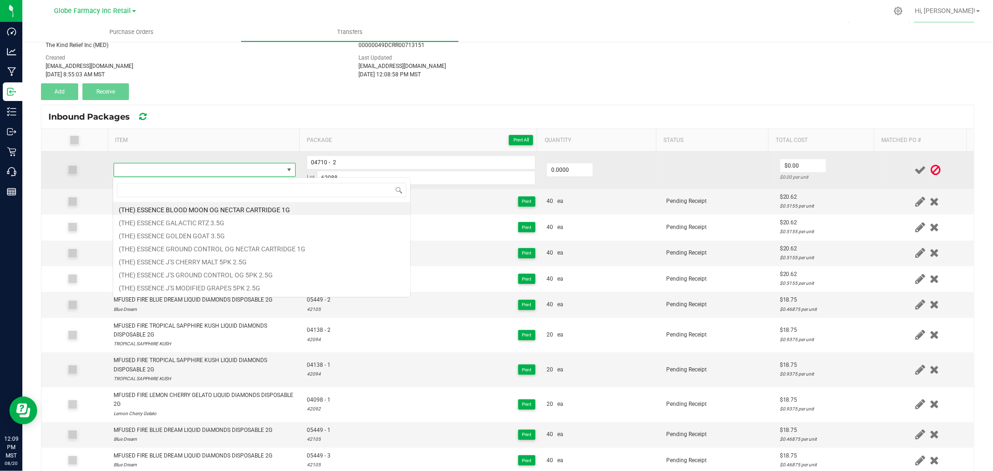
type input "MFUSED LOUD HTE HAWAIIAN DUTCH DISPOSABLE 2G"
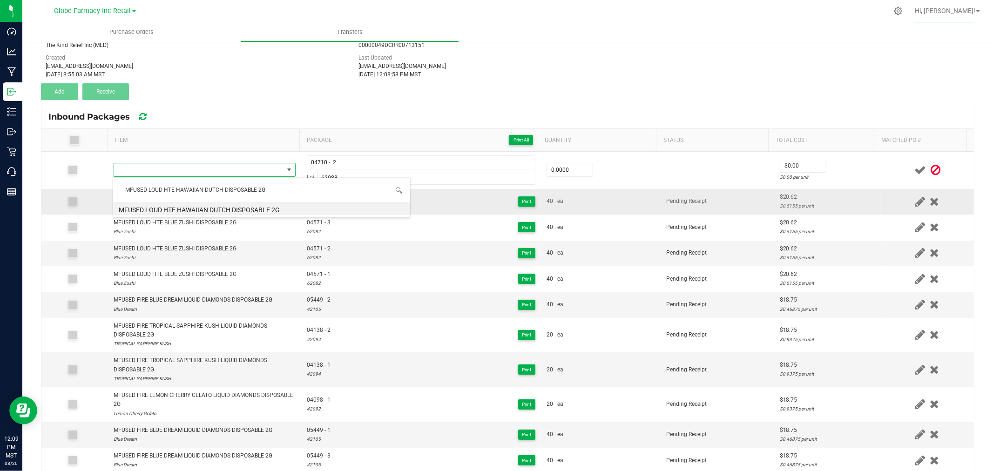
click at [239, 207] on li "MFUSED LOUD HTE HAWAIIAN DUTCH DISPOSABLE 2G" at bounding box center [261, 208] width 297 height 13
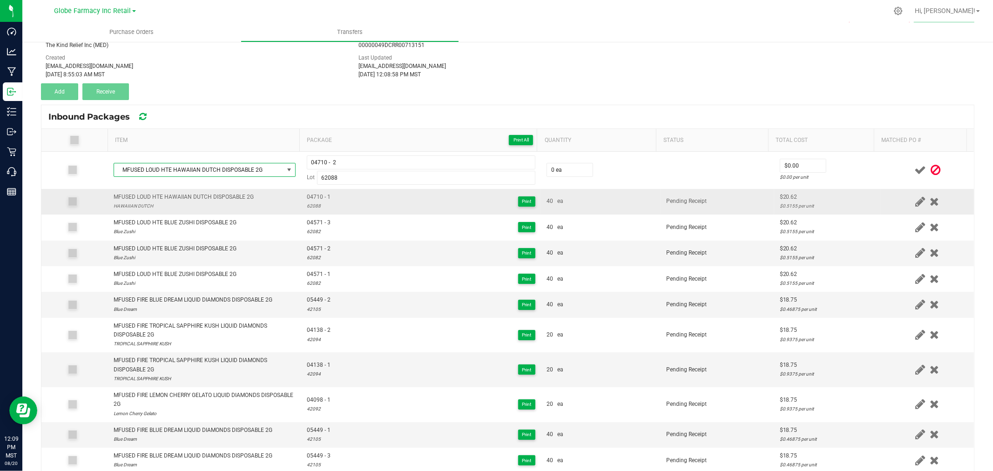
click at [309, 202] on div "62088" at bounding box center [319, 206] width 24 height 9
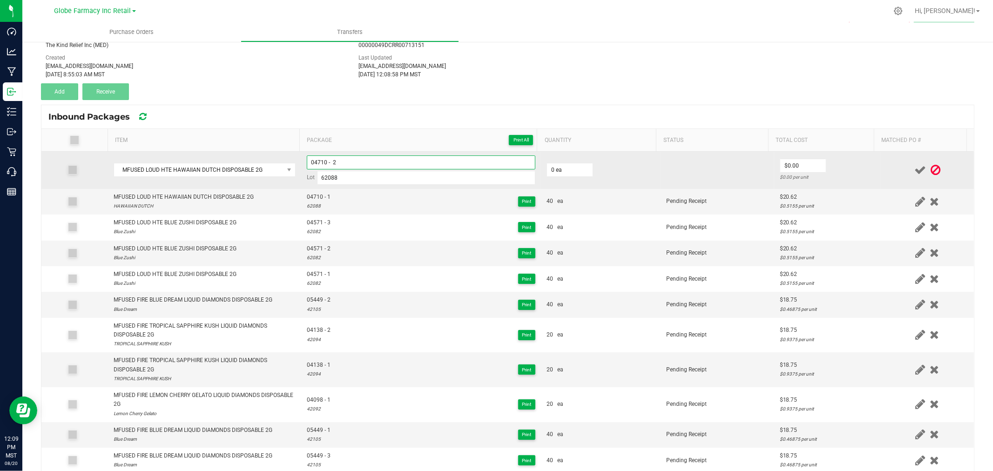
click at [326, 163] on input "04710 - 2" at bounding box center [421, 162] width 229 height 14
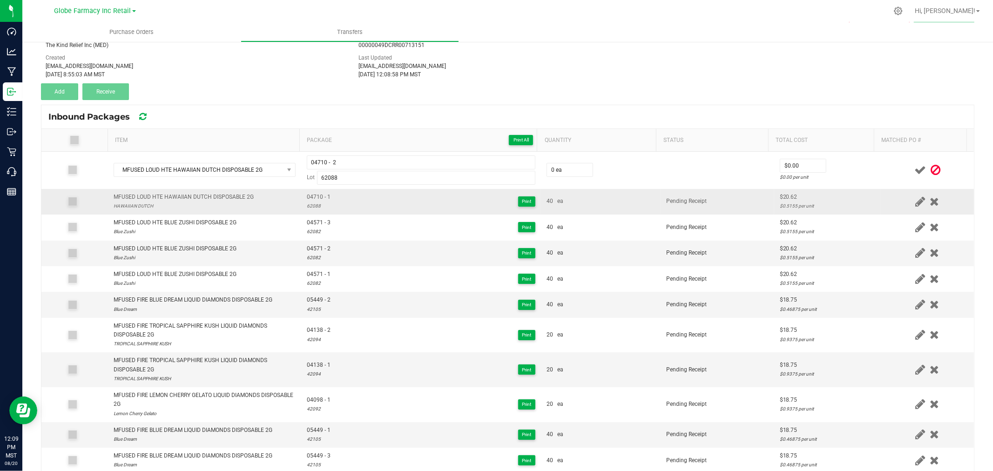
click at [317, 195] on span "04710 - 1" at bounding box center [319, 197] width 24 height 9
click at [312, 198] on span "04710 - 1" at bounding box center [319, 197] width 24 height 9
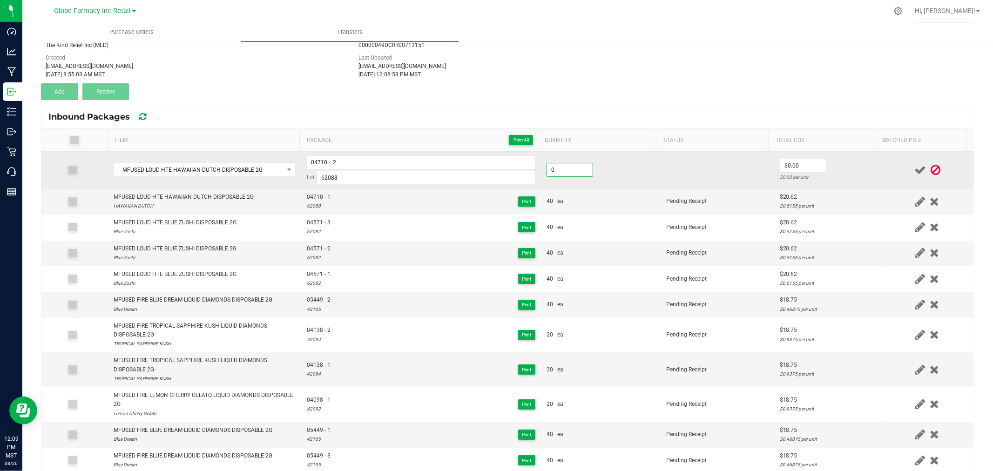
click at [568, 168] on input "0" at bounding box center [570, 169] width 46 height 13
type input "40 ea"
type input "$20.62"
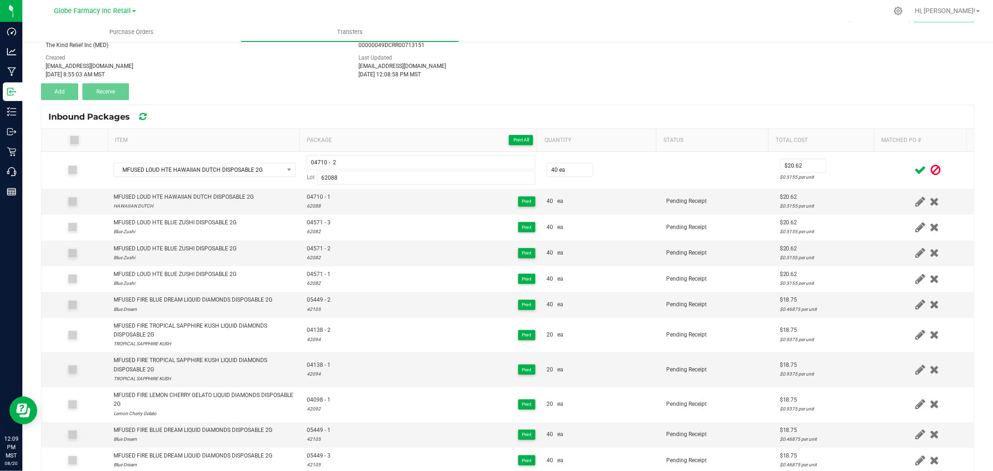
click at [914, 169] on icon at bounding box center [920, 170] width 12 height 12
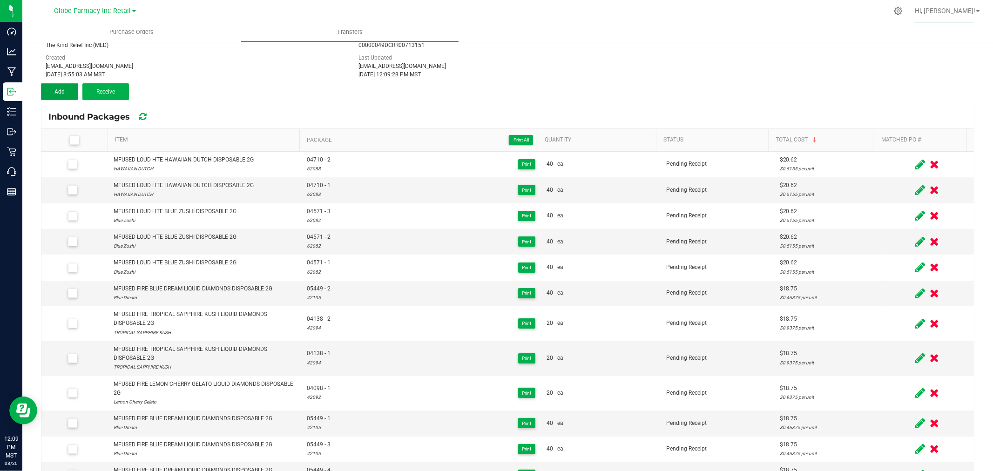
click at [61, 88] on span "Add" at bounding box center [59, 91] width 10 height 7
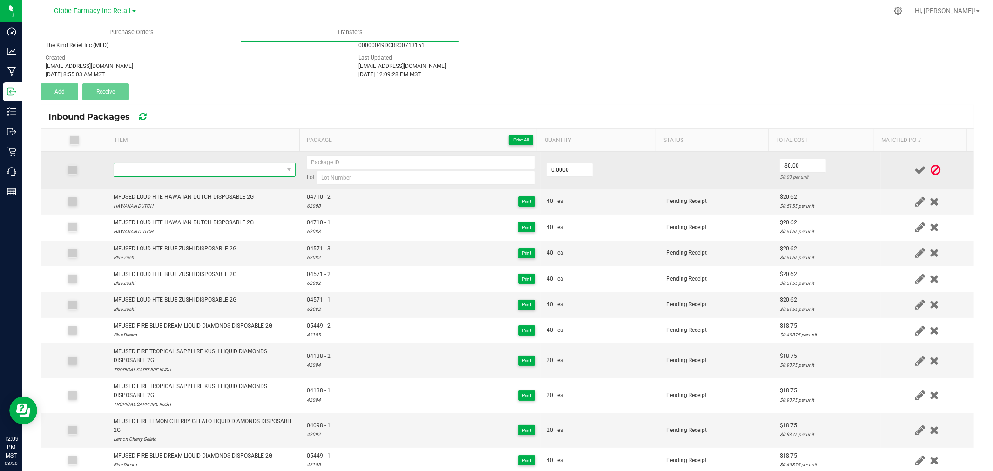
click at [186, 173] on span "NO DATA FOUND" at bounding box center [198, 169] width 169 height 13
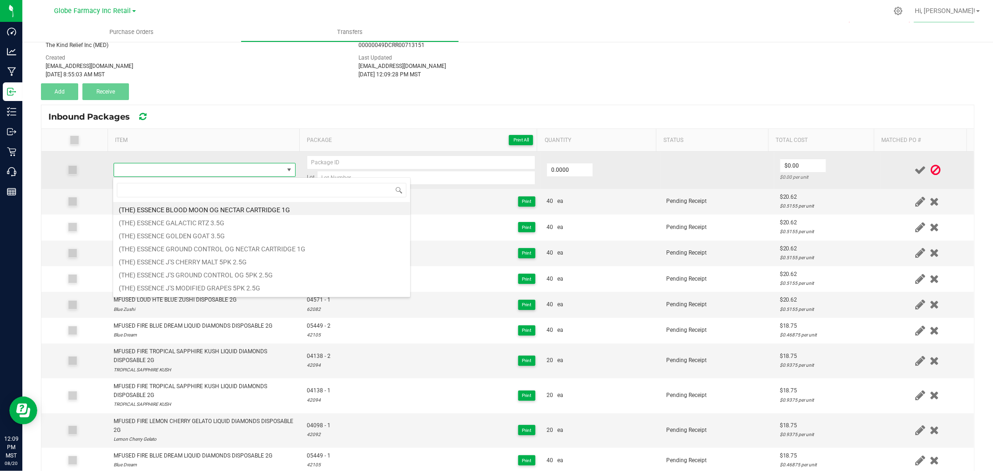
type input "MFUSED LOUD HTE HAWAIIAN DUTCH DISPOSABLE 2G"
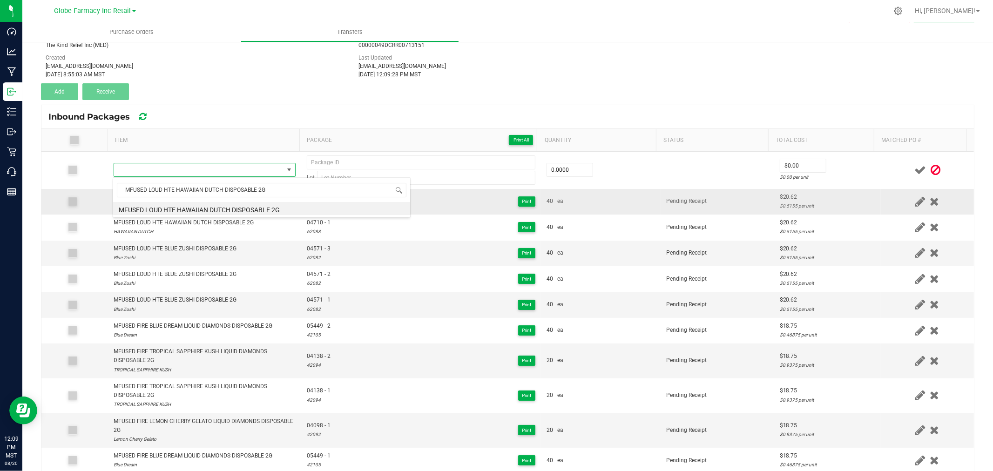
click at [235, 208] on li "MFUSED LOUD HTE HAWAIIAN DUTCH DISPOSABLE 2G" at bounding box center [261, 208] width 297 height 13
type input "0 ea"
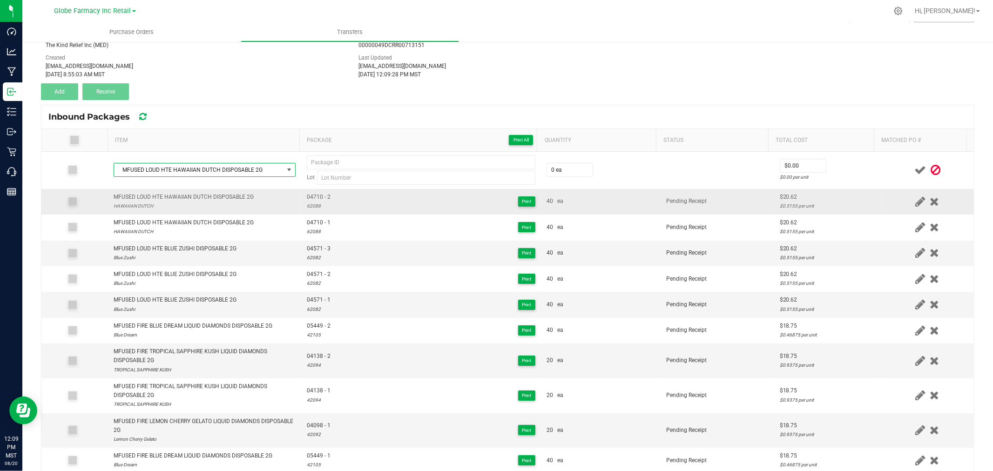
click at [311, 202] on div "04710 - 2 62088" at bounding box center [319, 202] width 24 height 18
click at [309, 204] on div "62088" at bounding box center [319, 206] width 24 height 9
type input "62088"
click at [316, 196] on span "04710 - 2" at bounding box center [319, 197] width 24 height 9
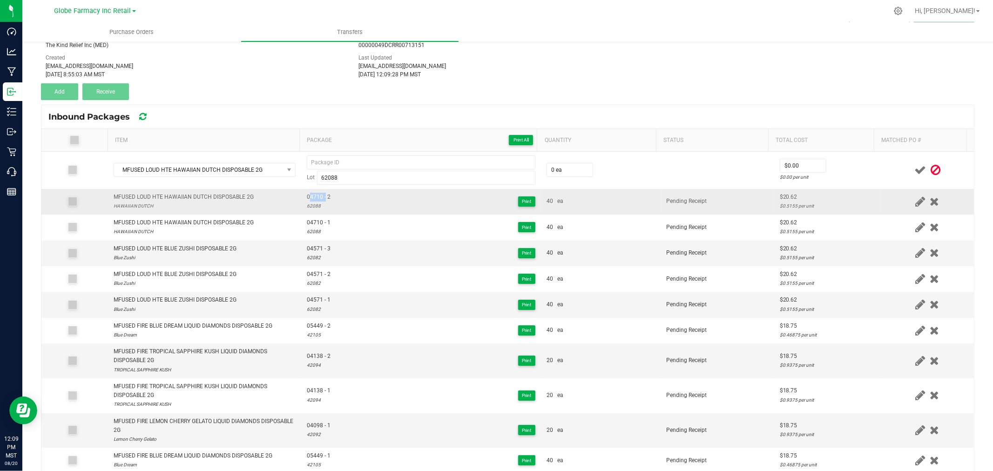
click at [316, 196] on span "04710 - 2" at bounding box center [319, 197] width 24 height 9
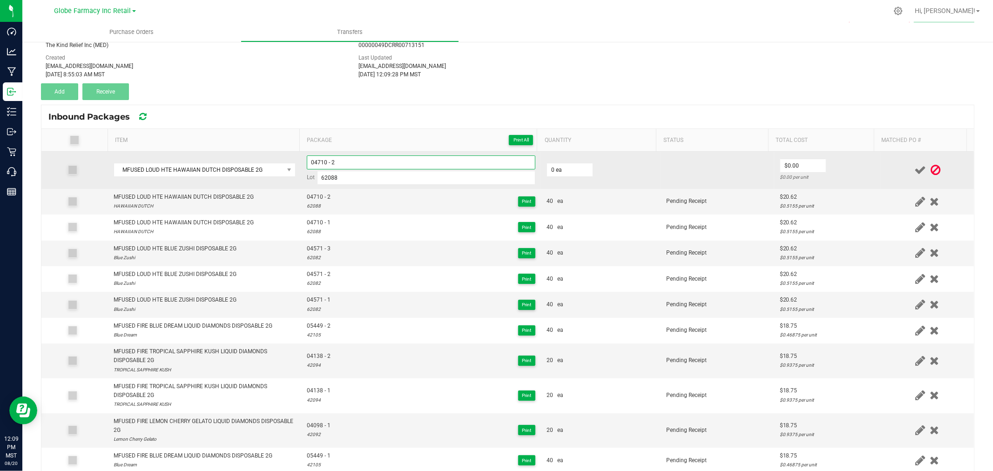
click at [353, 161] on input "04710 - 2" at bounding box center [421, 162] width 229 height 14
type input "04710 - 3"
type input "40 ea"
type input "$20.62"
click at [886, 181] on td at bounding box center [927, 170] width 93 height 37
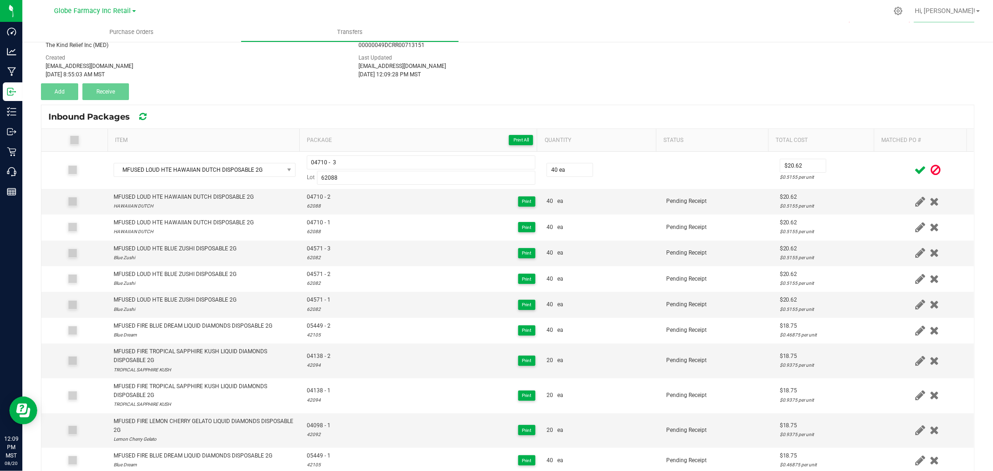
click at [914, 167] on icon at bounding box center [920, 170] width 12 height 12
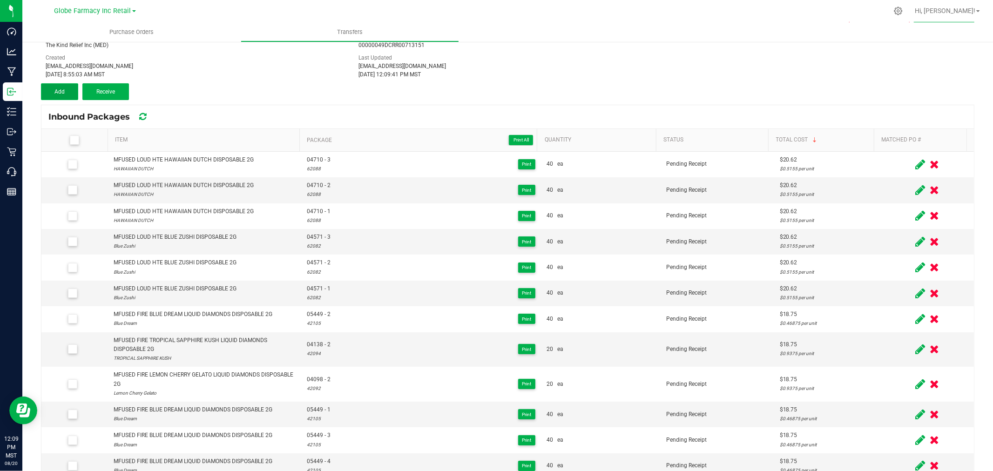
click at [52, 87] on button "Add" at bounding box center [59, 91] width 37 height 17
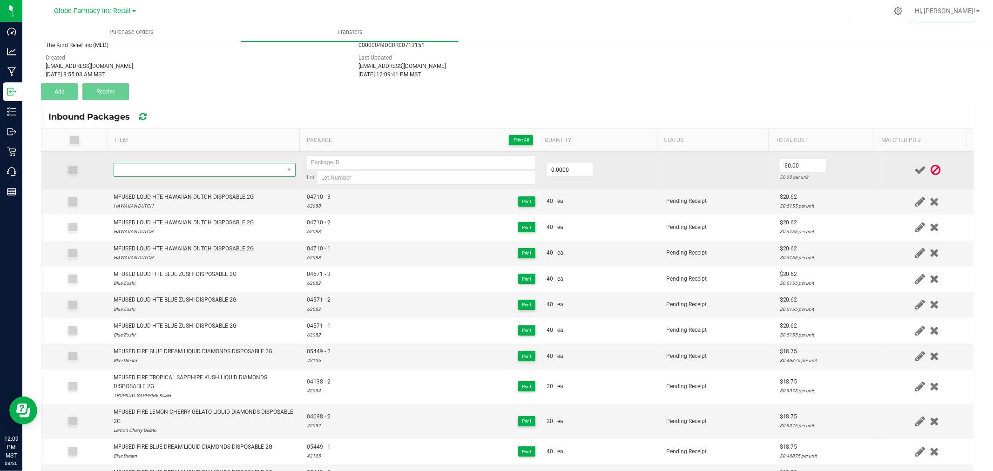
click at [191, 166] on span "NO DATA FOUND" at bounding box center [198, 169] width 169 height 13
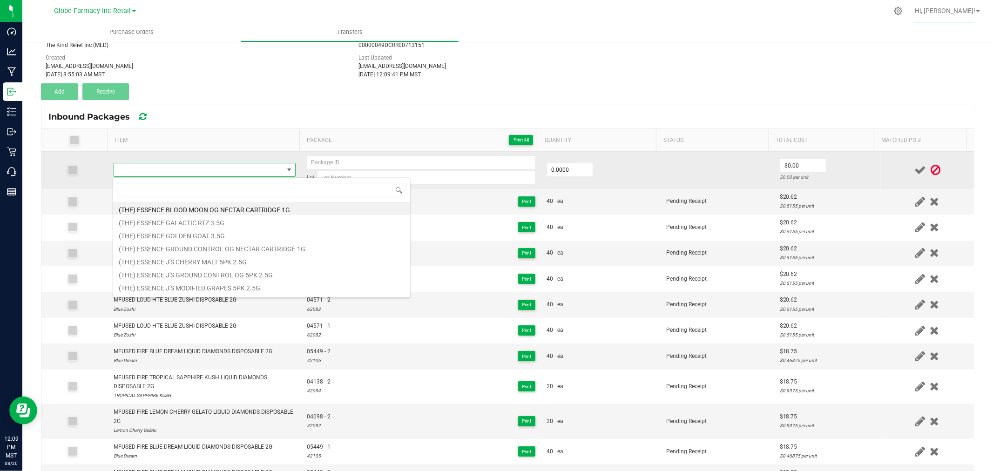
click at [193, 167] on span at bounding box center [198, 169] width 169 height 13
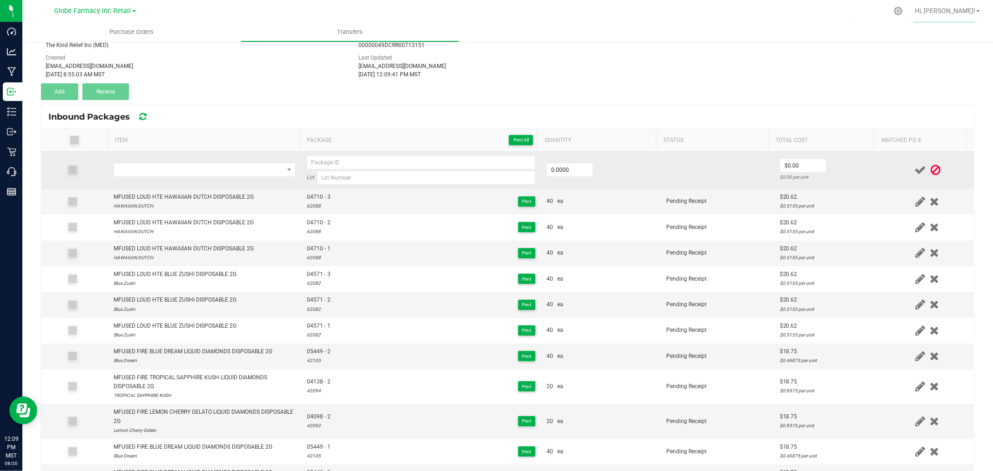
click at [166, 155] on td at bounding box center [204, 170] width 193 height 37
click at [166, 168] on span "NO DATA FOUND" at bounding box center [198, 169] width 169 height 13
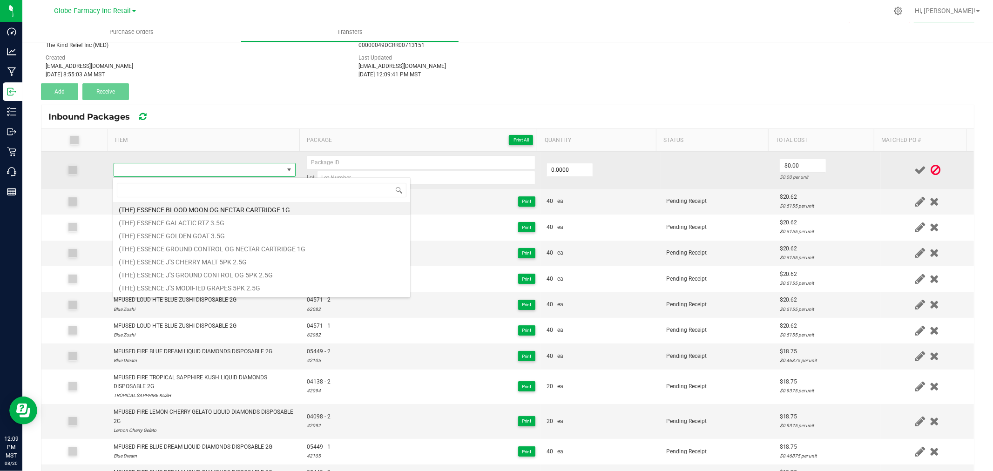
type input "MFUSED LOUD HTE PLANET OF THE GRAPES DISPOSABLE 2G"
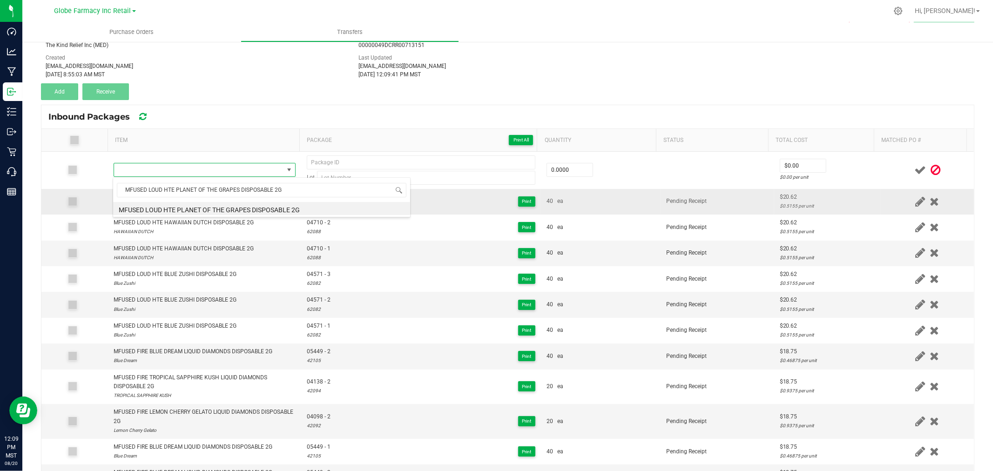
click at [233, 207] on li "MFUSED LOUD HTE PLANET OF THE GRAPES DISPOSABLE 2G" at bounding box center [261, 208] width 297 height 13
type input "0 ea"
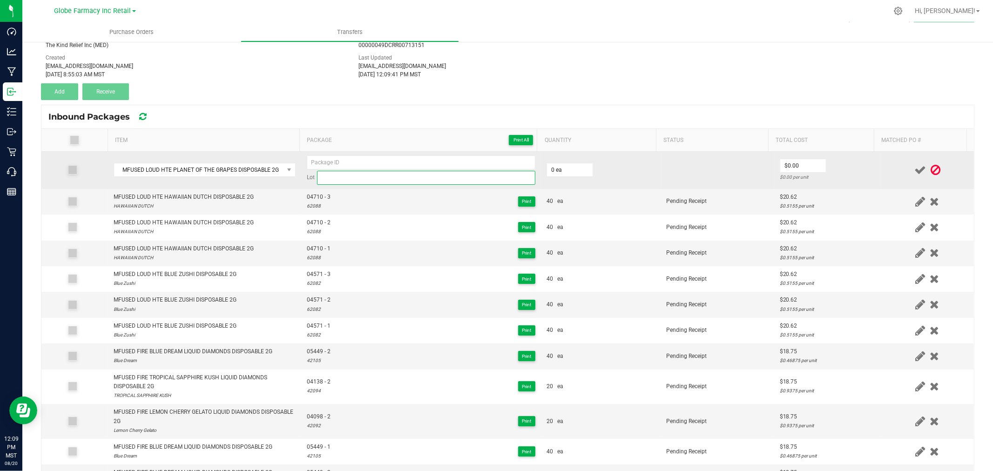
click at [359, 181] on input at bounding box center [426, 178] width 218 height 14
paste input "62084"
type input "62084"
click at [358, 152] on td "Lot 62084" at bounding box center [421, 170] width 240 height 37
click at [356, 160] on input at bounding box center [421, 162] width 229 height 14
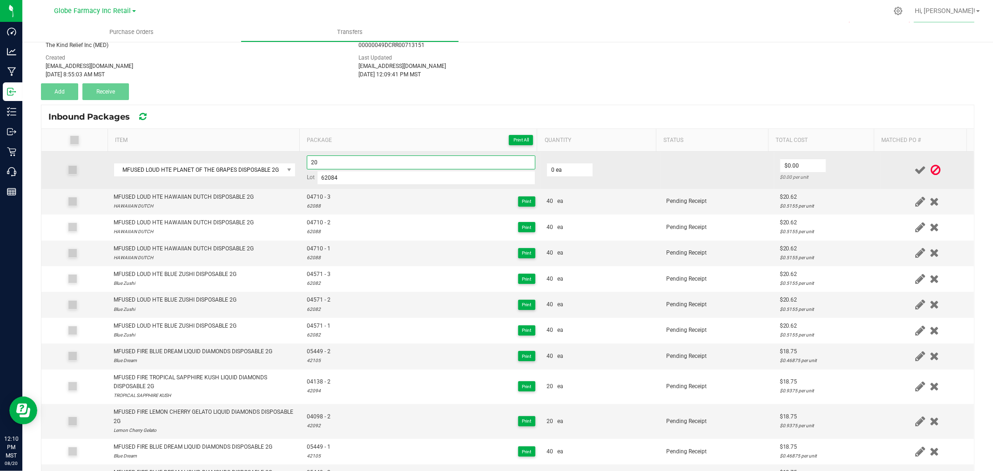
type input "2"
type input "04578 - 1"
click at [565, 168] on input "0" at bounding box center [570, 169] width 46 height 13
type input "20 ea"
type input "$20.62"
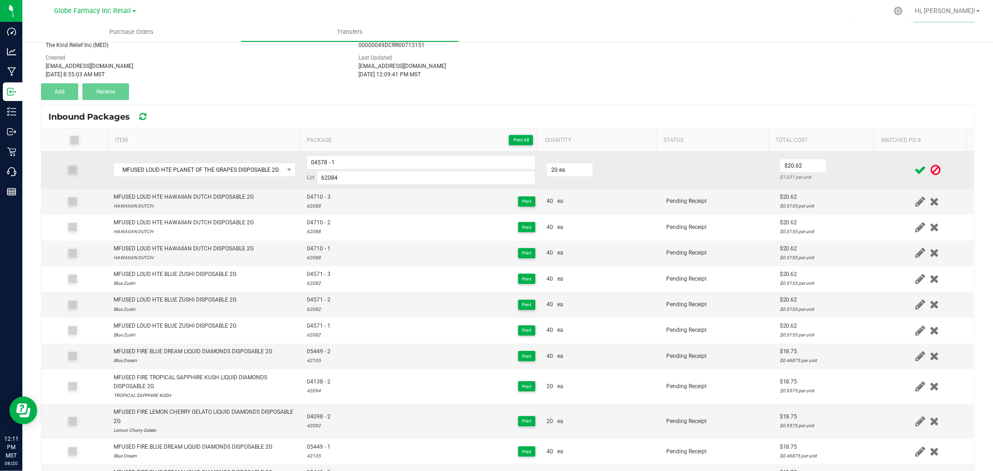
click at [881, 159] on td at bounding box center [927, 170] width 93 height 37
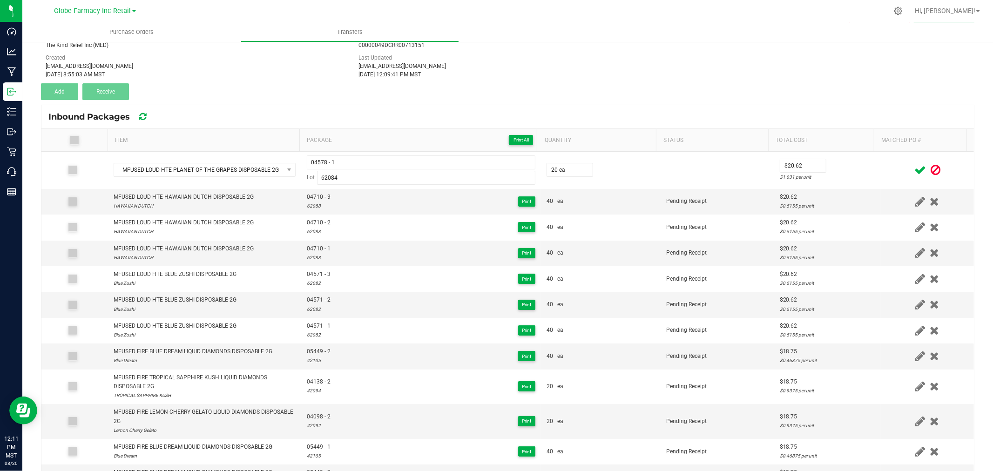
click at [914, 168] on icon at bounding box center [920, 170] width 12 height 12
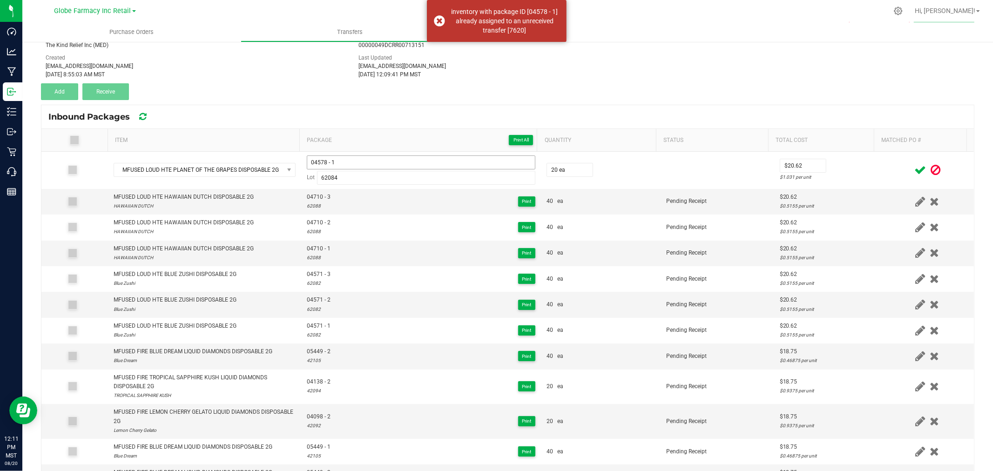
drag, startPoint x: 389, startPoint y: 152, endPoint x: 388, endPoint y: 157, distance: 4.7
click at [388, 156] on td "04578 - 1 Lot 62084" at bounding box center [421, 170] width 240 height 37
click at [388, 157] on input "04578 - 1" at bounding box center [421, 162] width 229 height 14
type input "04578 - 1"
drag, startPoint x: 851, startPoint y: 165, endPoint x: 876, endPoint y: 171, distance: 26.3
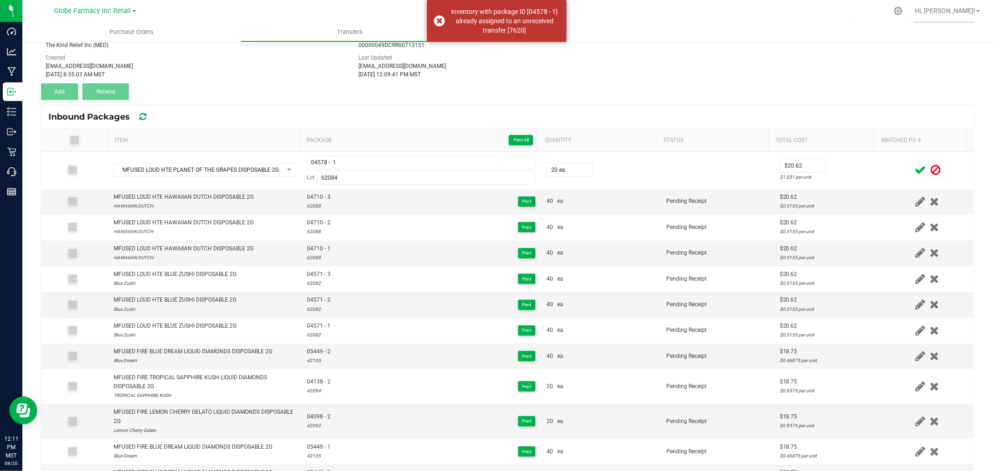
click at [851, 166] on td "$20.62 $1.031 per unit" at bounding box center [827, 170] width 107 height 37
click at [914, 173] on icon at bounding box center [920, 170] width 12 height 12
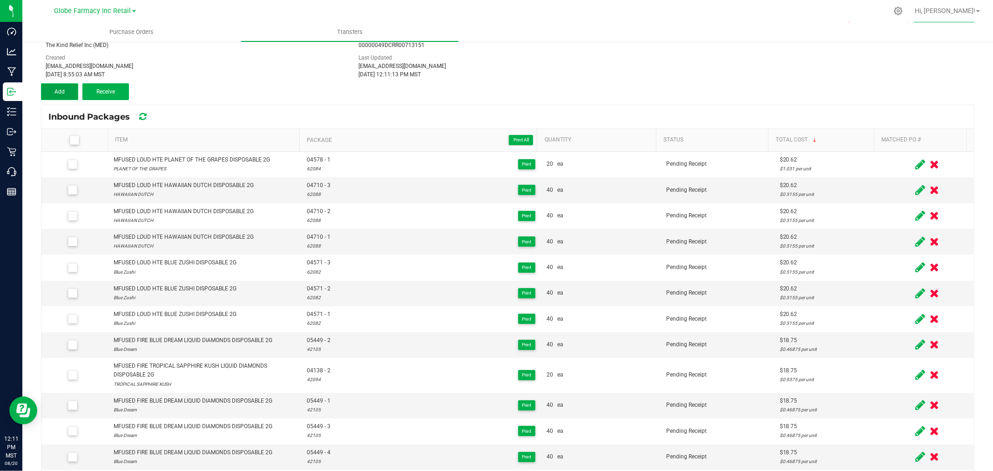
click at [71, 83] on button "Add" at bounding box center [59, 91] width 37 height 17
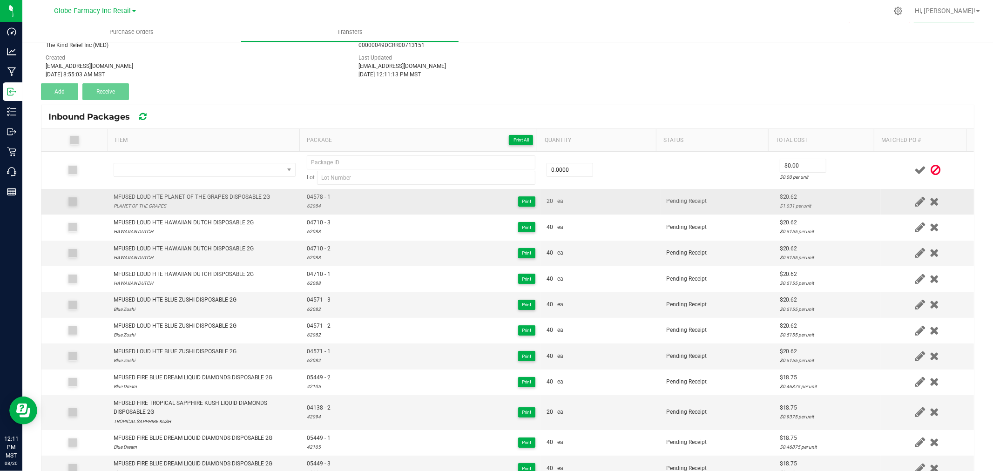
click at [243, 195] on div "MFUSED LOUD HTE PLANET OF THE GRAPES DISPOSABLE 2G" at bounding box center [192, 197] width 156 height 9
copy div "MFUSED LOUD HTE PLANET OF THE GRAPES DISPOSABLE 2G"
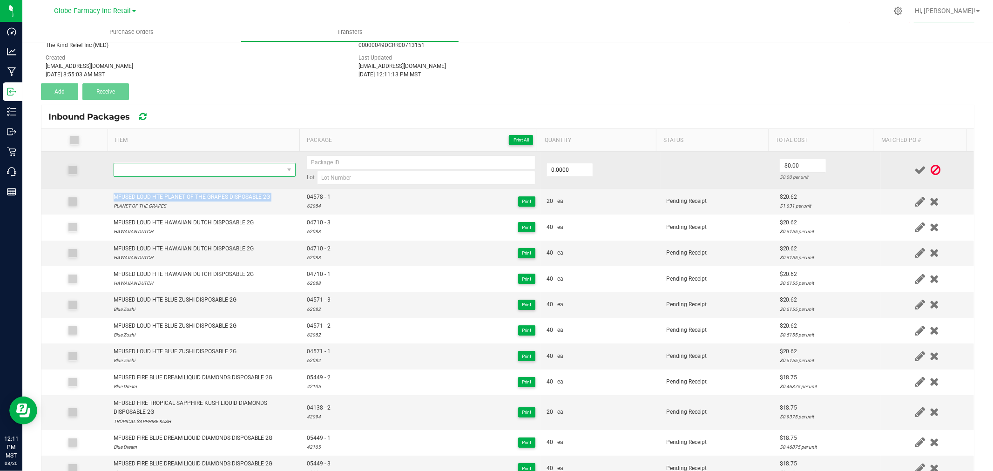
click at [243, 177] on span "NO DATA FOUND" at bounding box center [205, 170] width 182 height 14
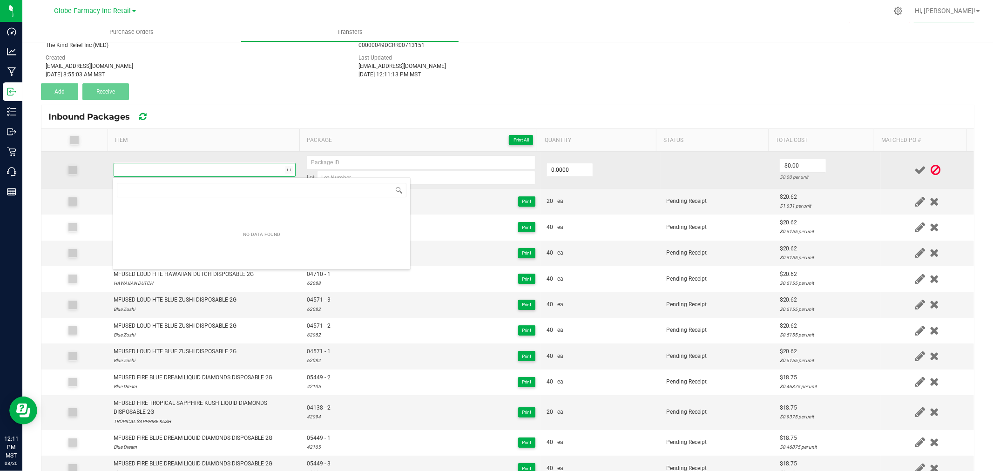
type input "MFUSED LOUD HTE PLANET OF THE GRAPES DISPOSABLE 2G"
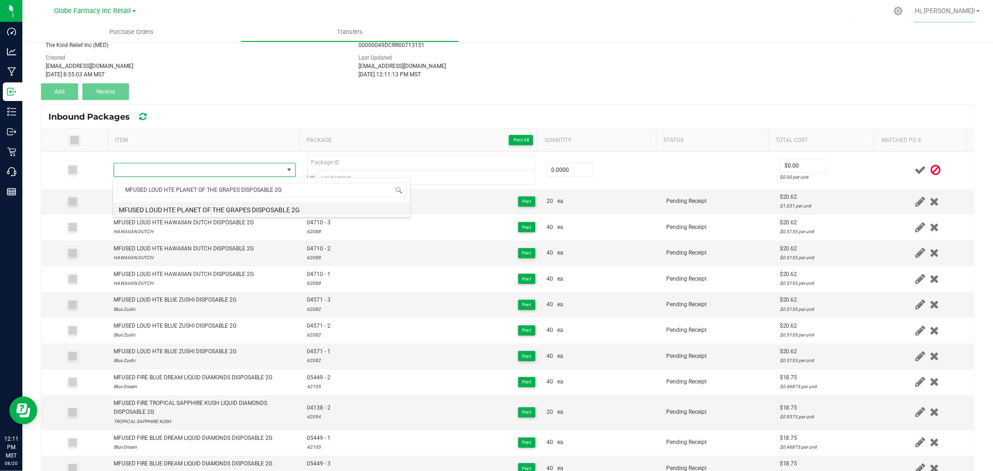
click at [211, 206] on li "MFUSED LOUD HTE PLANET OF THE GRAPES DISPOSABLE 2G" at bounding box center [261, 208] width 297 height 13
type input "0 ea"
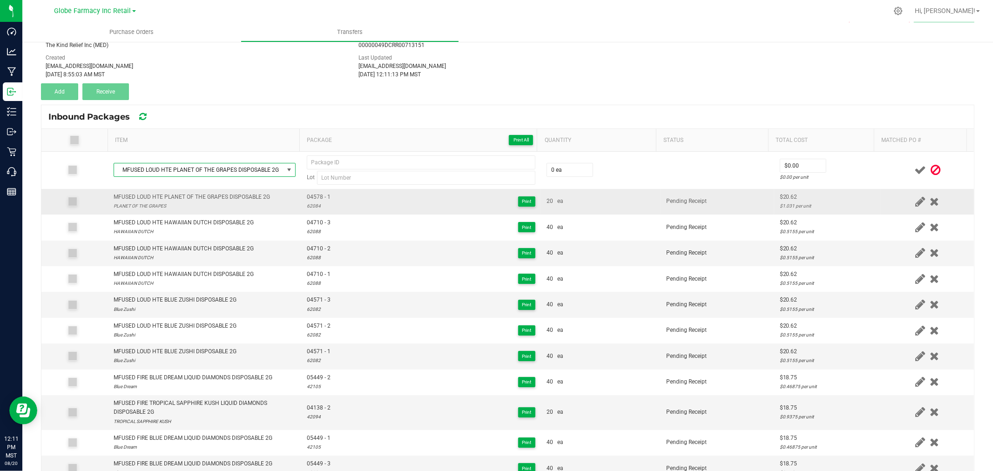
click at [318, 196] on span "04578 - 1" at bounding box center [319, 197] width 24 height 9
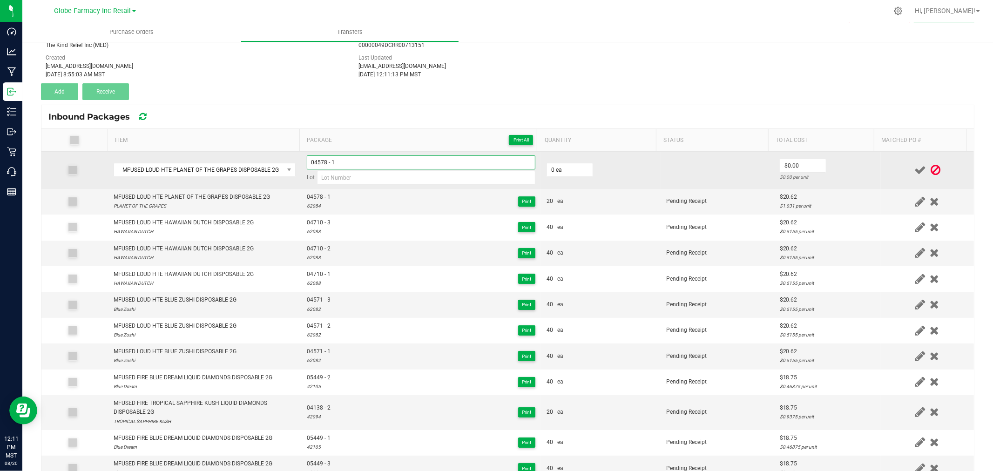
click at [374, 164] on input "04578 - 1" at bounding box center [421, 162] width 229 height 14
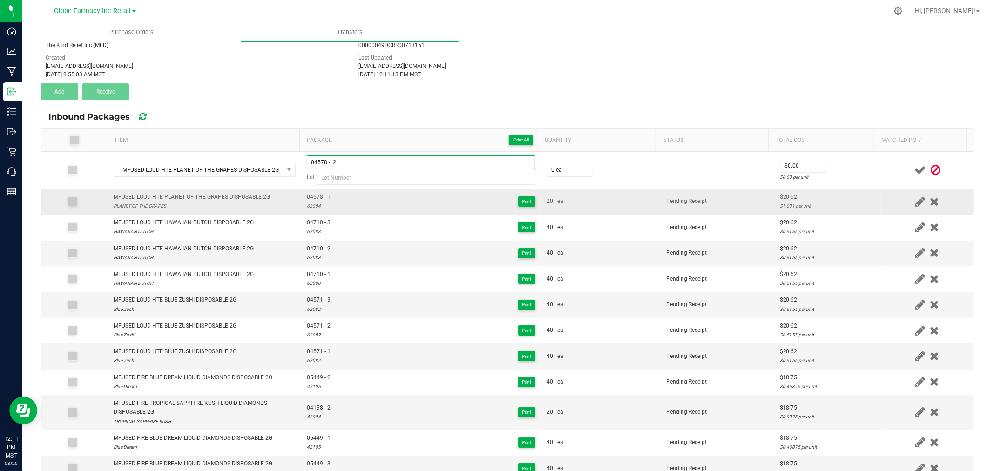
type input "04578 - 2"
click at [312, 202] on div "62084" at bounding box center [319, 206] width 24 height 9
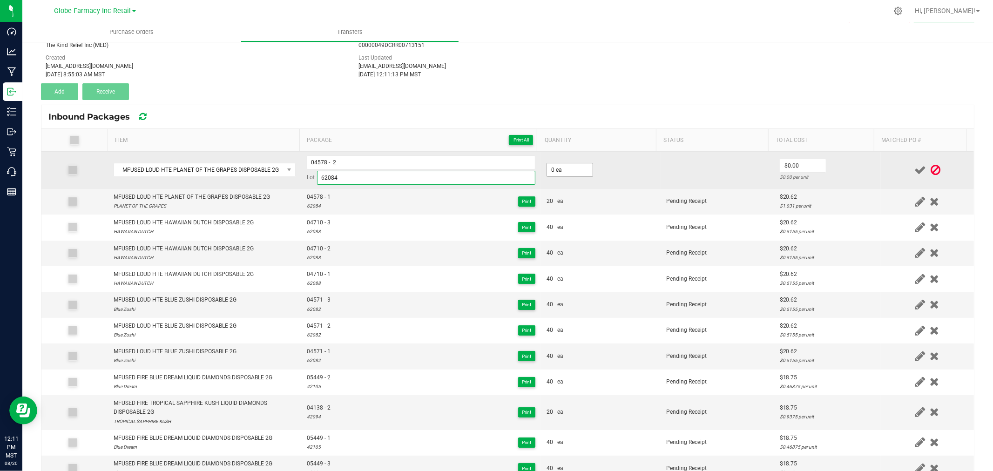
type input "62084"
click at [583, 170] on input "0" at bounding box center [570, 169] width 46 height 13
type input "20 ea"
type input "6"
type input "$20.62"
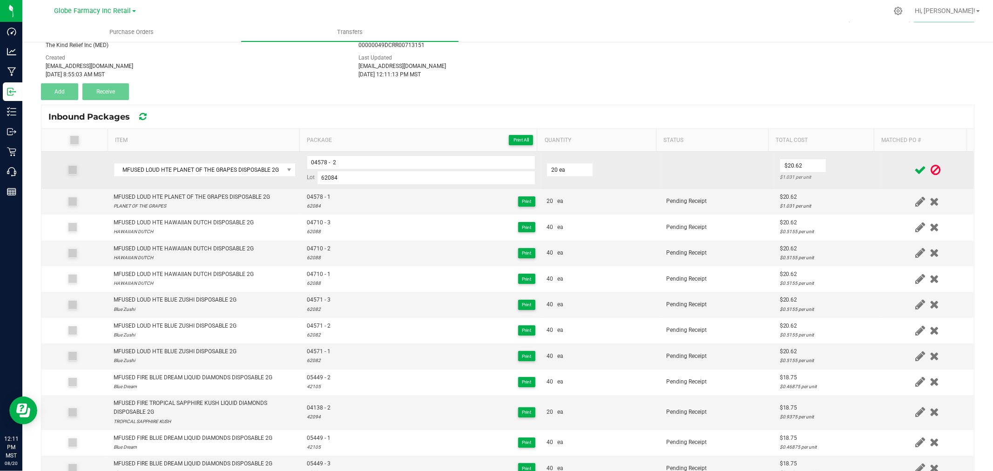
click at [841, 155] on td "$20.62 $1.031 per unit" at bounding box center [827, 170] width 107 height 37
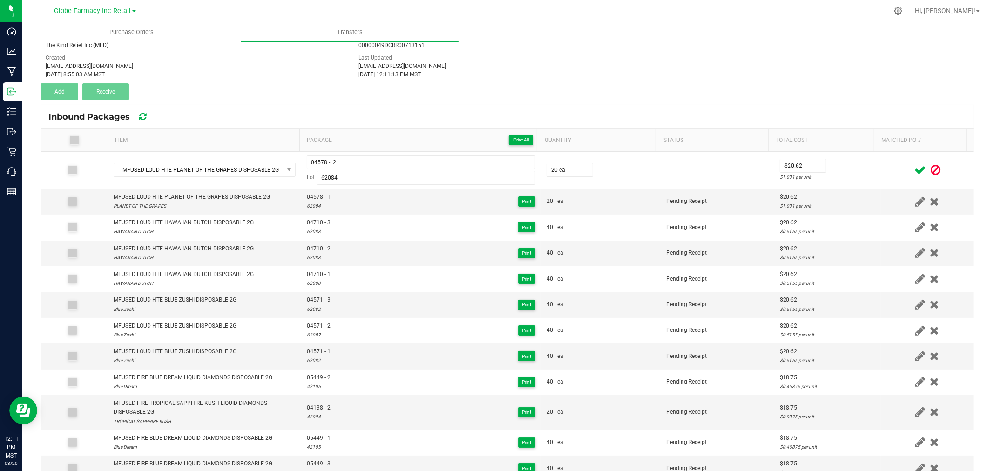
click at [914, 169] on icon at bounding box center [920, 170] width 12 height 12
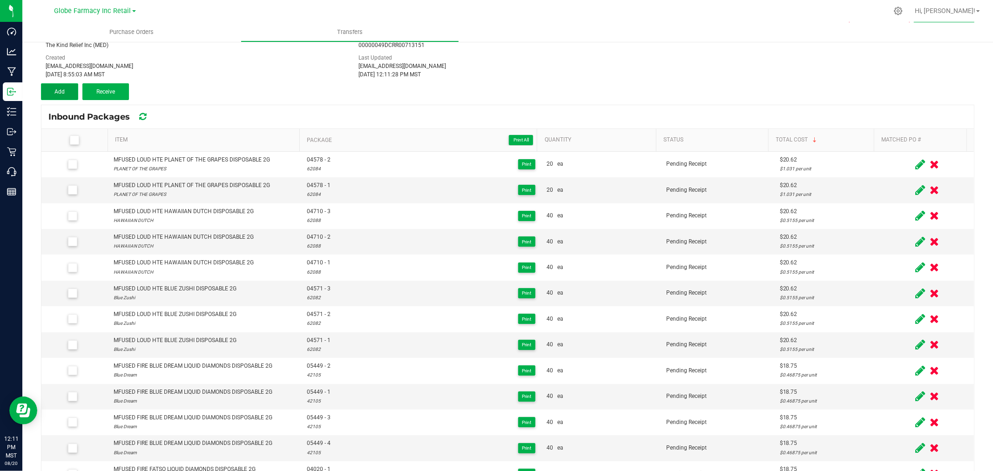
click at [63, 89] on span "Add" at bounding box center [59, 91] width 10 height 7
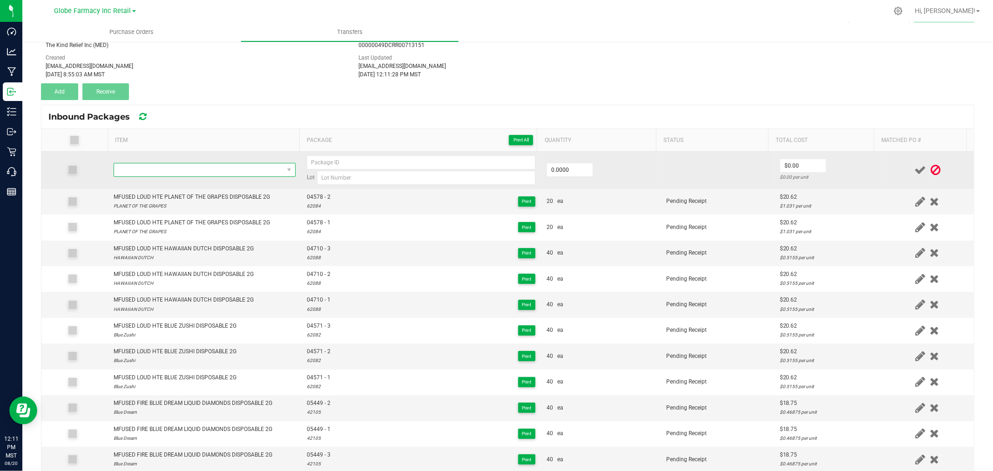
click at [171, 169] on span "NO DATA FOUND" at bounding box center [198, 169] width 169 height 13
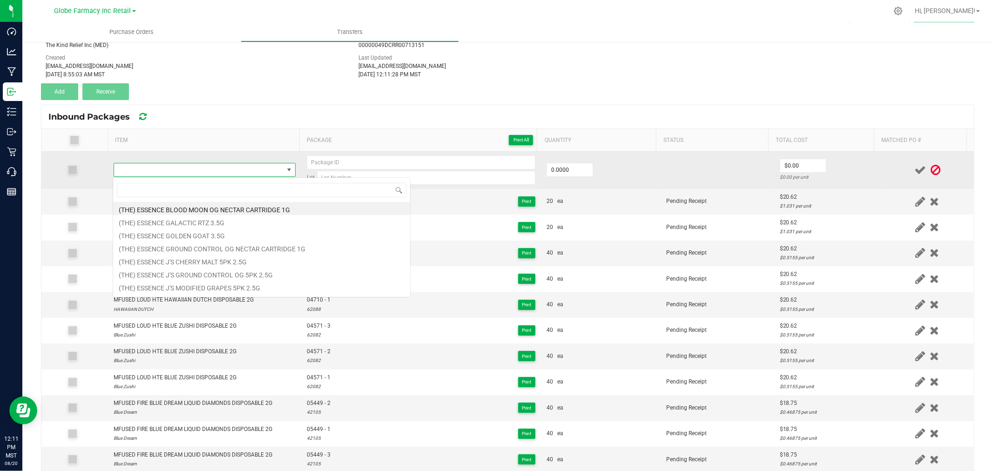
type input "MFUSED LOUD HTE SOUR DIESEL DISPOSABLE 2G"
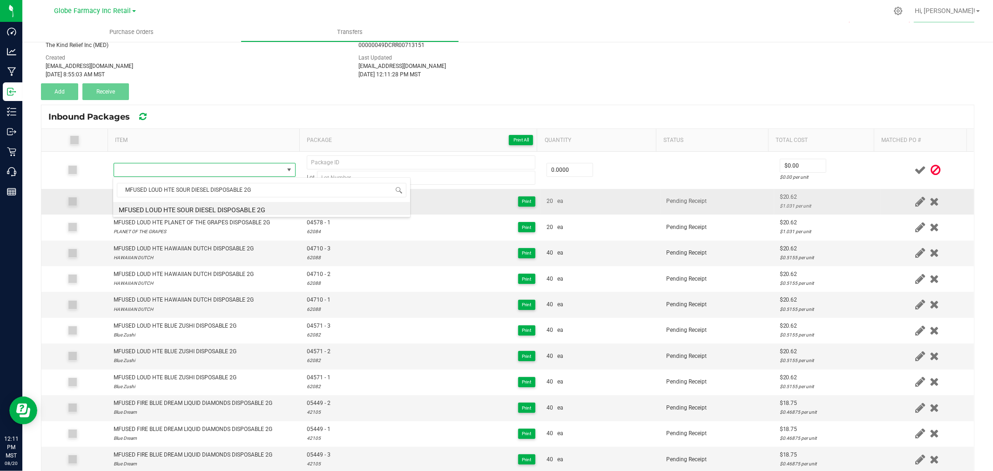
click at [247, 204] on li "MFUSED LOUD HTE SOUR DIESEL DISPOSABLE 2G" at bounding box center [261, 208] width 297 height 13
type input "0 ea"
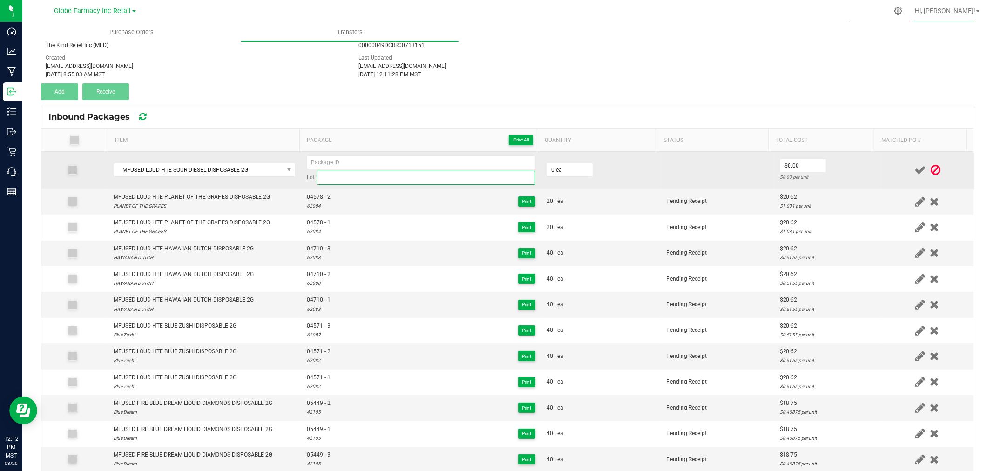
drag, startPoint x: 374, startPoint y: 174, endPoint x: 360, endPoint y: 178, distance: 14.9
click at [374, 174] on input at bounding box center [426, 178] width 218 height 14
paste input "62086"
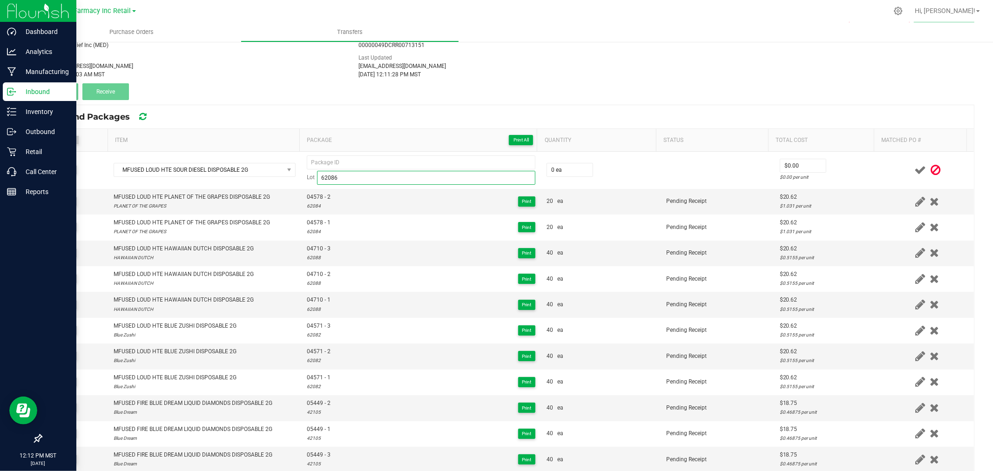
type input "62086"
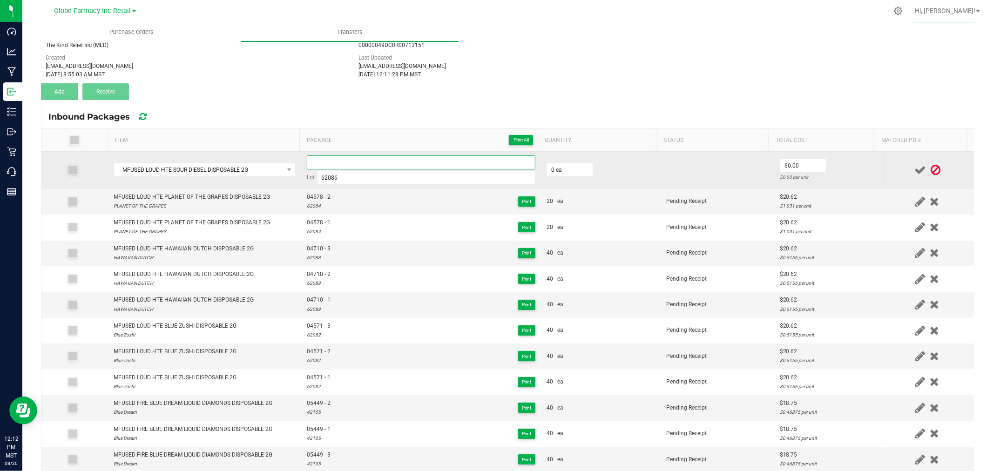
click at [376, 155] on input at bounding box center [421, 162] width 229 height 14
type input "04573 - 1"
type input "60 ea"
type input "1"
type input "$20.62"
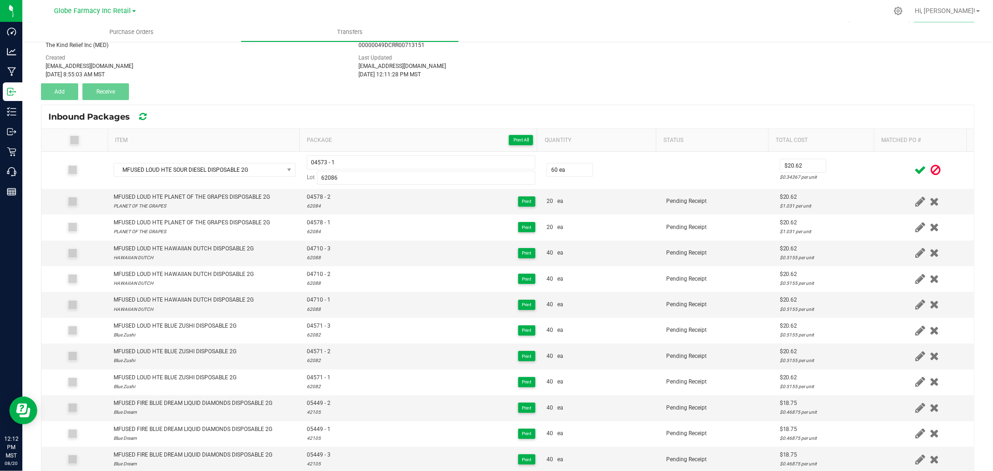
click at [888, 165] on div at bounding box center [927, 170] width 82 height 12
click at [914, 165] on icon at bounding box center [920, 170] width 12 height 12
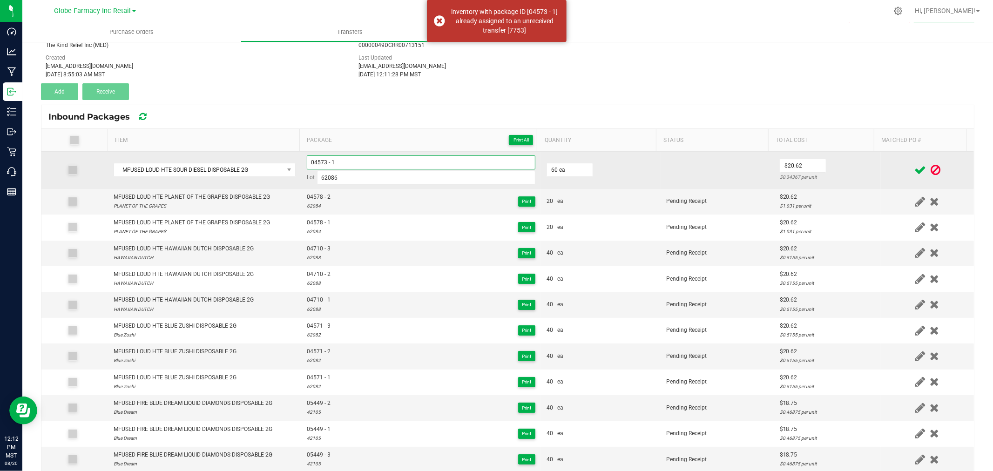
click at [407, 165] on input "04573 - 1" at bounding box center [421, 162] width 229 height 14
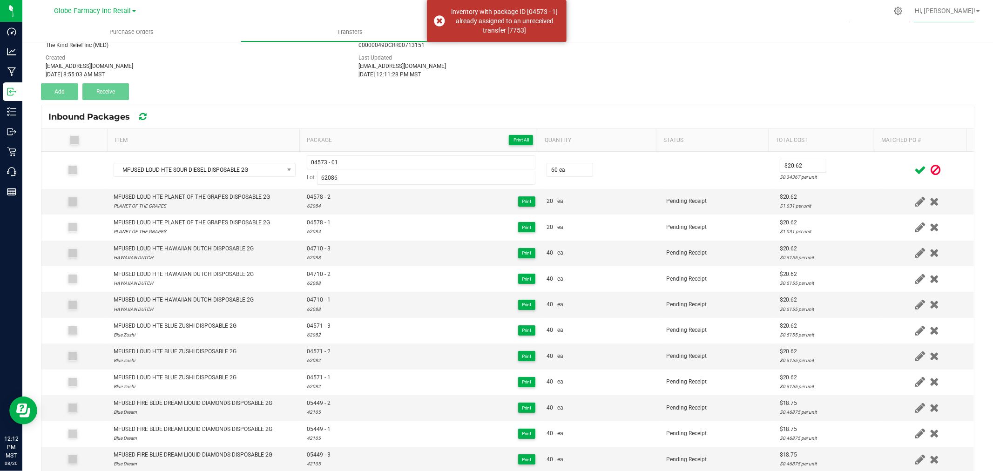
click at [887, 166] on div at bounding box center [927, 170] width 82 height 12
click at [914, 164] on icon at bounding box center [920, 170] width 12 height 12
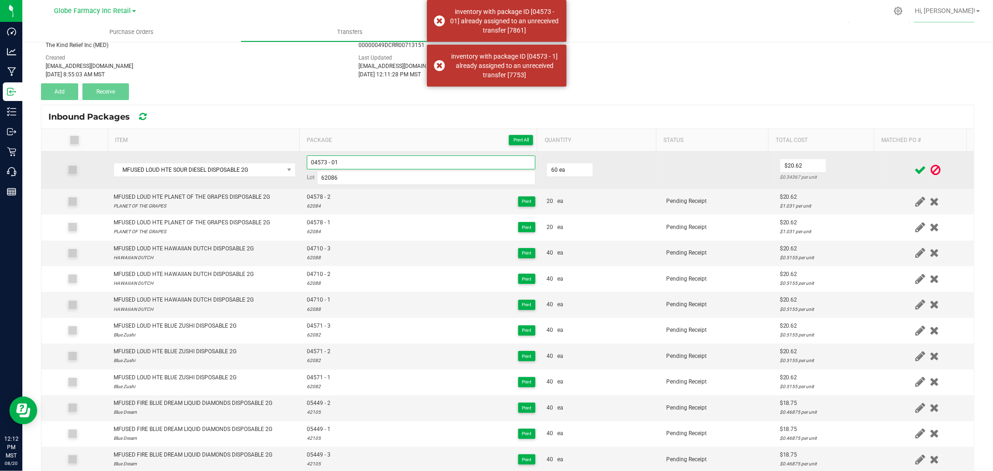
click at [383, 163] on input "04573 - 01" at bounding box center [421, 162] width 229 height 14
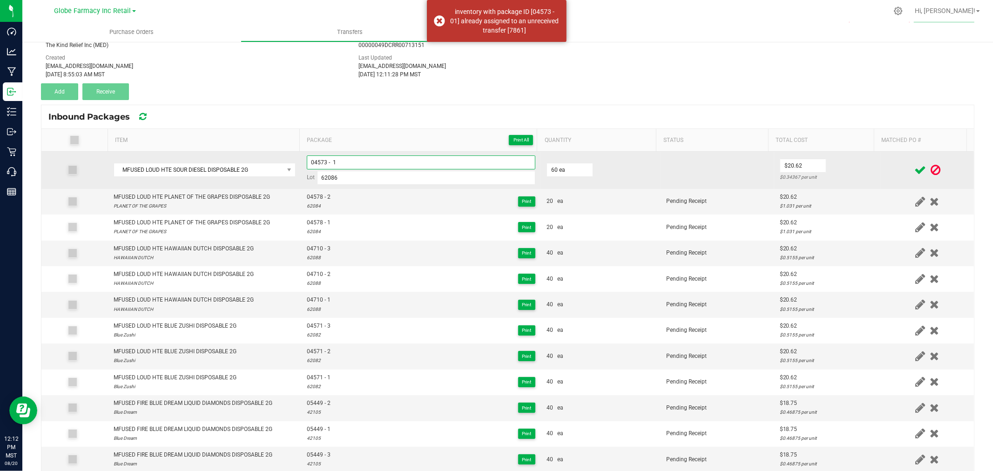
type input "04573 - 1"
click at [853, 170] on td "$20.62 $0.34367 per unit" at bounding box center [827, 170] width 107 height 37
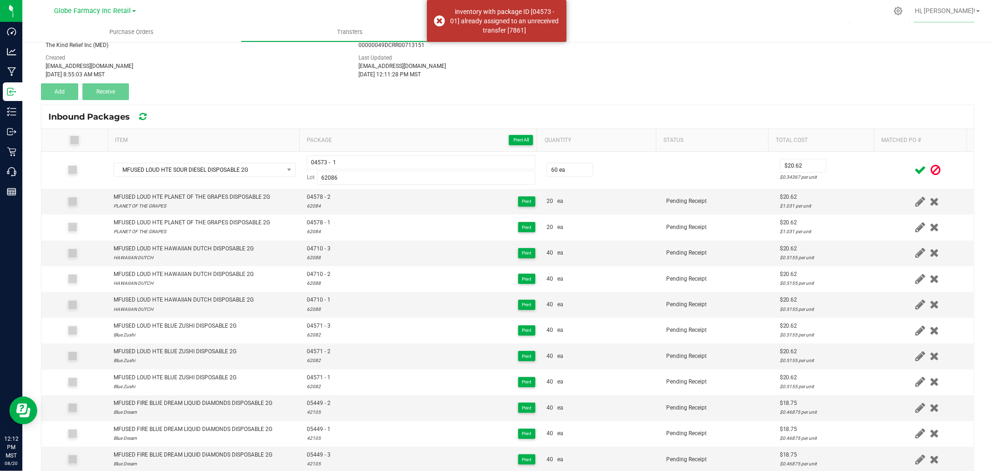
click at [914, 170] on icon at bounding box center [920, 170] width 12 height 12
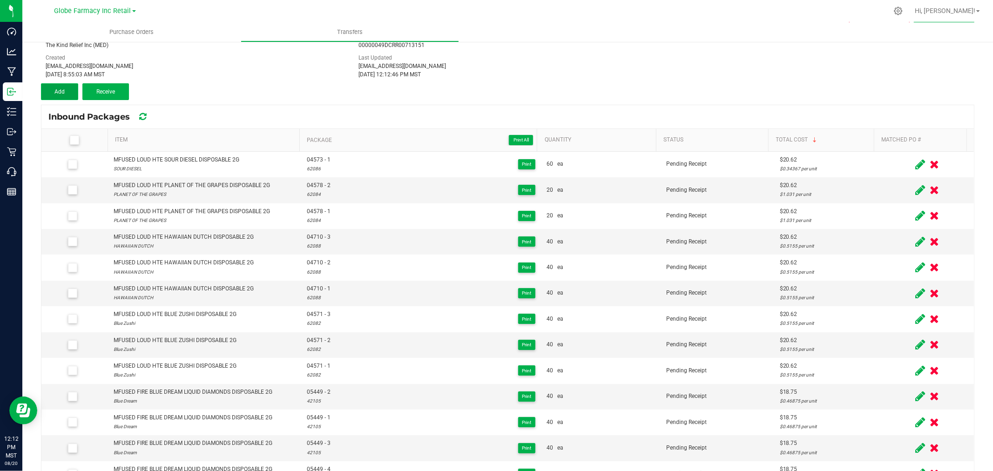
click at [61, 91] on span "Add" at bounding box center [59, 91] width 10 height 7
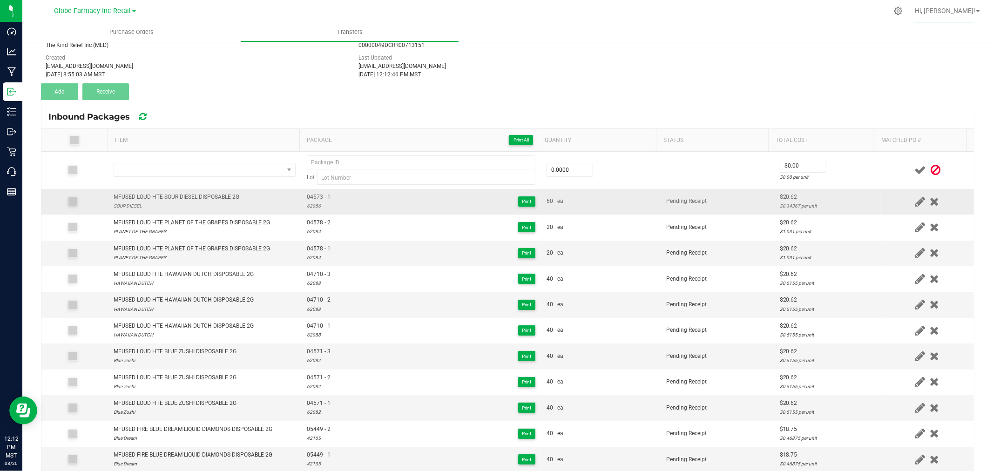
click at [163, 193] on div "MFUSED LOUD HTE SOUR DIESEL DISPOSABLE 2G" at bounding box center [177, 197] width 126 height 9
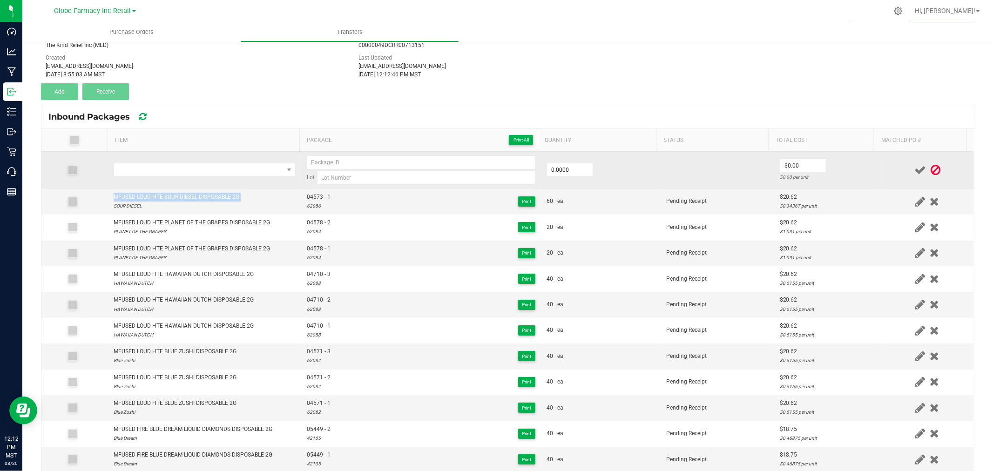
copy div "MFUSED LOUD HTE SOUR DIESEL DISPOSABLE 2G"
click at [184, 169] on span "NO DATA FOUND" at bounding box center [198, 169] width 169 height 13
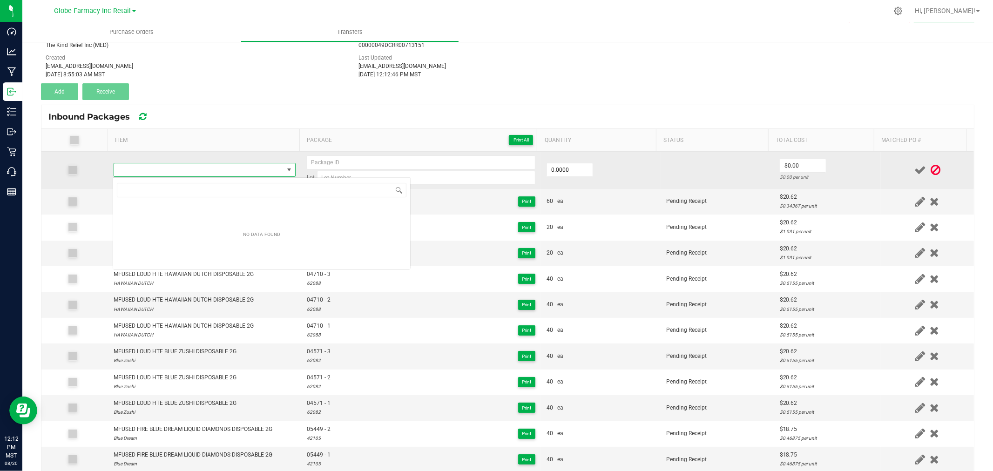
type input "MFUSED LOUD HTE SOUR DIESEL DISPOSABLE 2G"
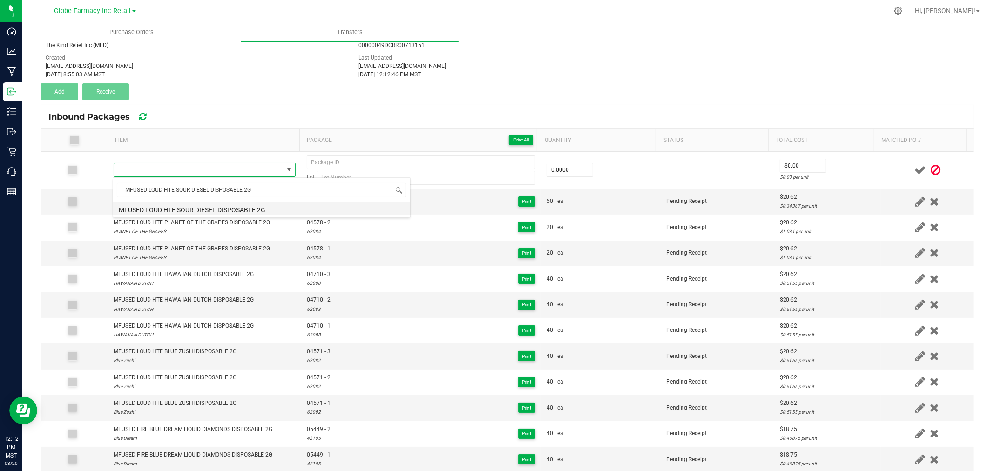
click at [182, 208] on li "MFUSED LOUD HTE SOUR DIESEL DISPOSABLE 2G" at bounding box center [261, 208] width 297 height 13
type input "0 ea"
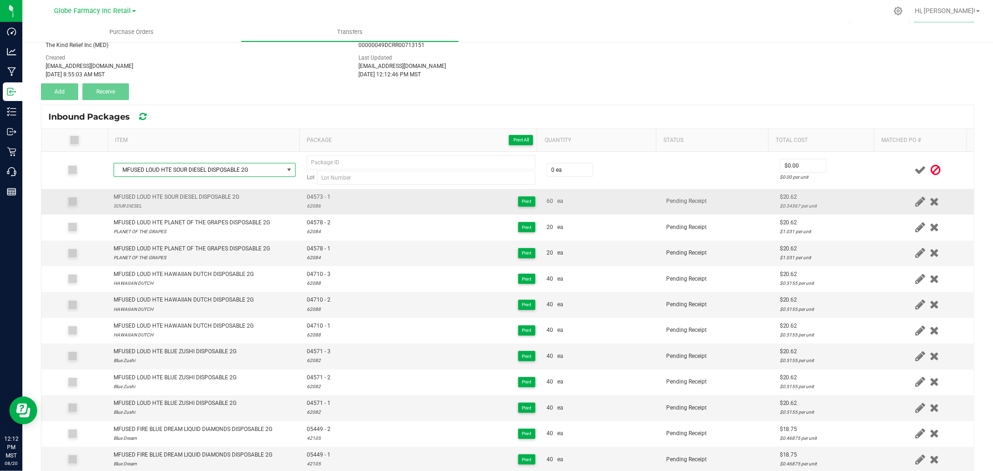
click at [312, 207] on div "62086" at bounding box center [319, 206] width 24 height 9
type input "62086"
click at [311, 201] on span "04573 - 1" at bounding box center [319, 197] width 24 height 9
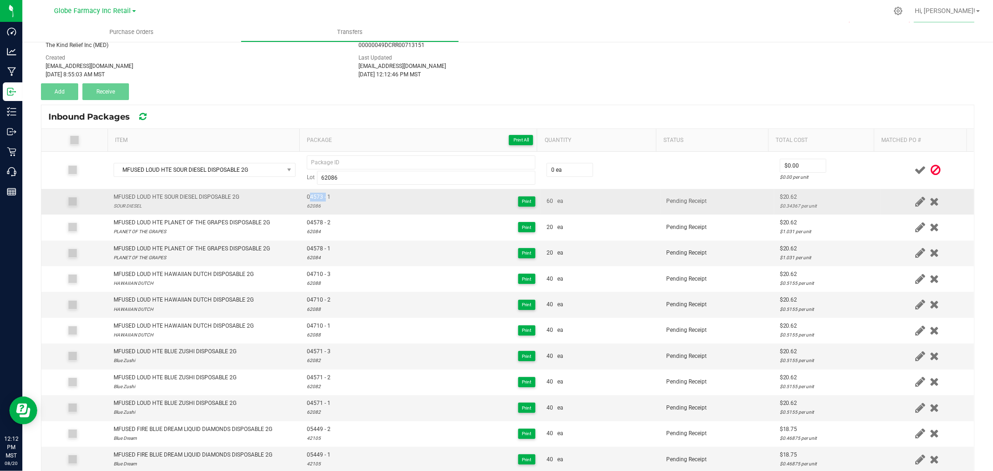
click at [311, 201] on span "04573 - 1" at bounding box center [319, 197] width 24 height 9
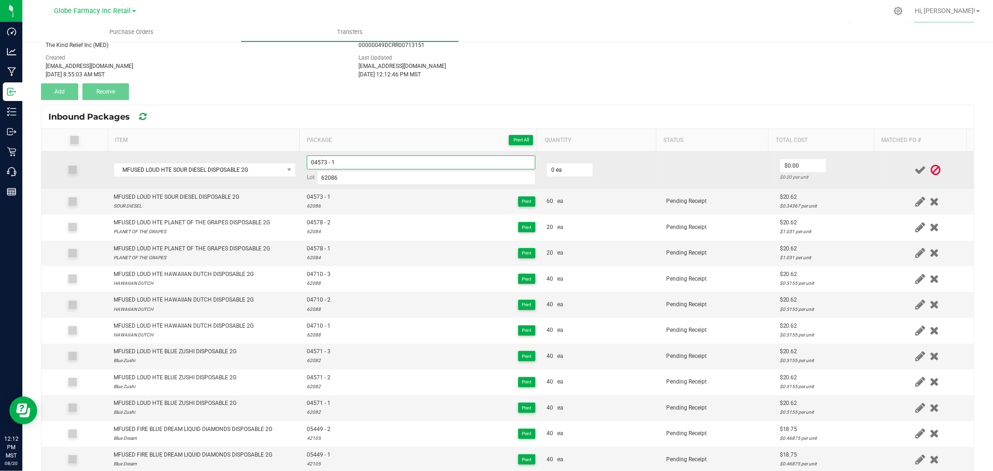
click at [356, 160] on input "04573 - 1" at bounding box center [421, 162] width 229 height 14
type input "04573 - 2"
click at [578, 172] on input "0" at bounding box center [570, 169] width 46 height 13
type input "40 ea"
type input "$20.62"
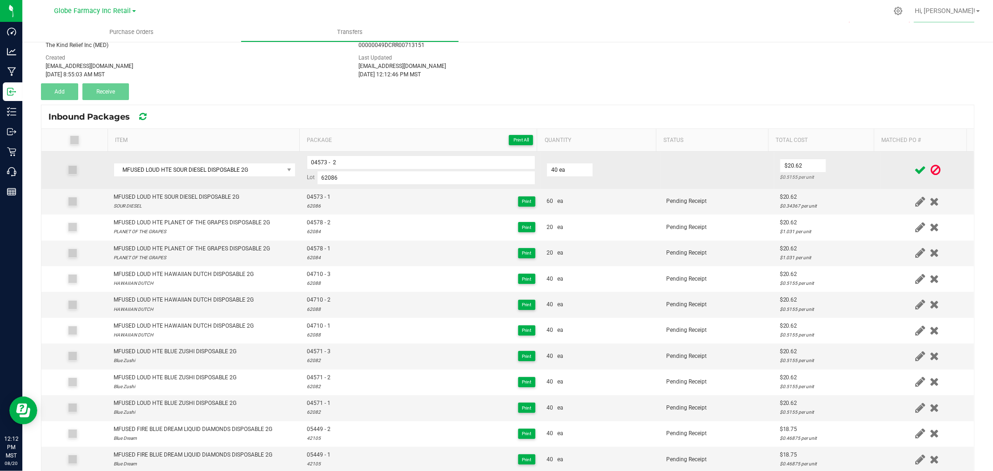
click at [860, 159] on td "$20.62 $0.5155 per unit" at bounding box center [827, 170] width 107 height 37
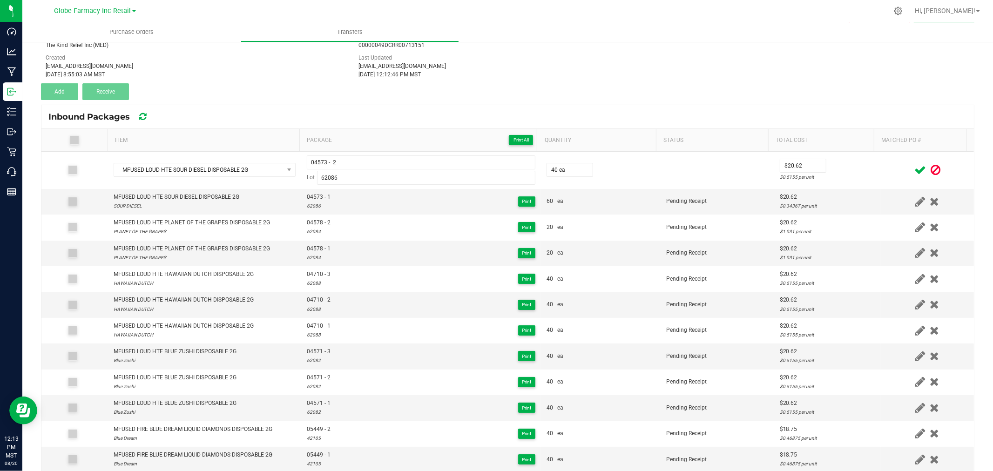
click at [914, 169] on icon at bounding box center [920, 170] width 12 height 12
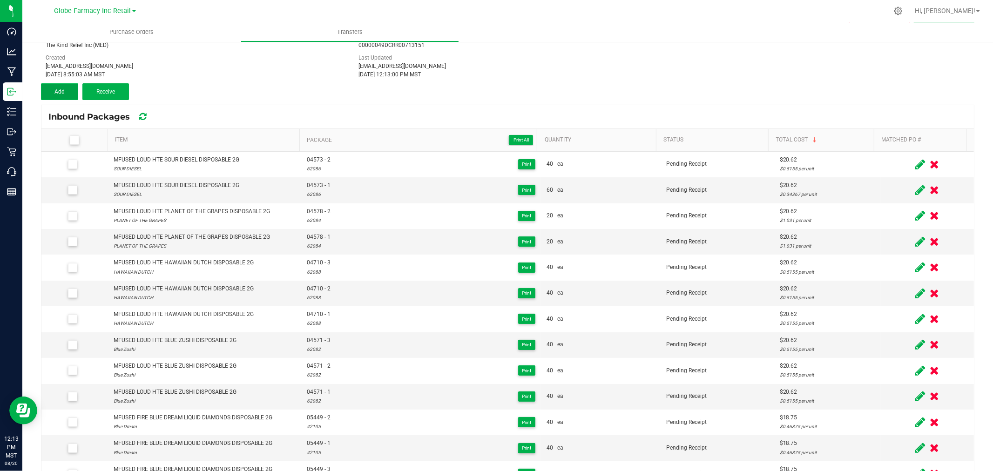
click at [68, 84] on button "Add" at bounding box center [59, 91] width 37 height 17
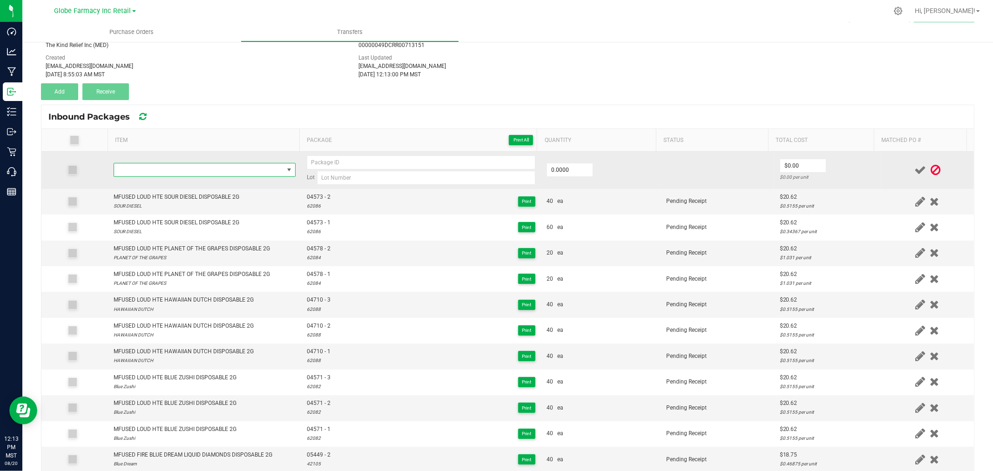
click at [202, 177] on span "NO DATA FOUND" at bounding box center [205, 170] width 182 height 14
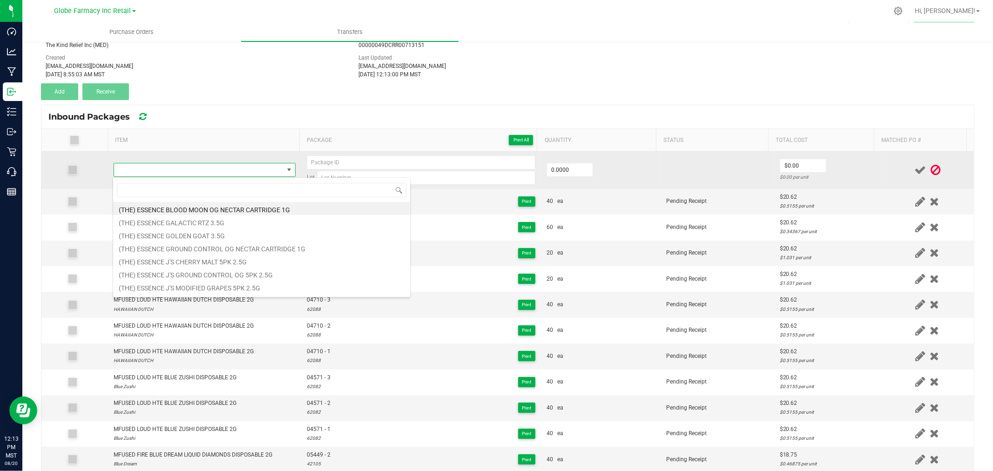
type input "MFUSED LOUD HTE SOUR DIESEL DISPOSABLE 2G"
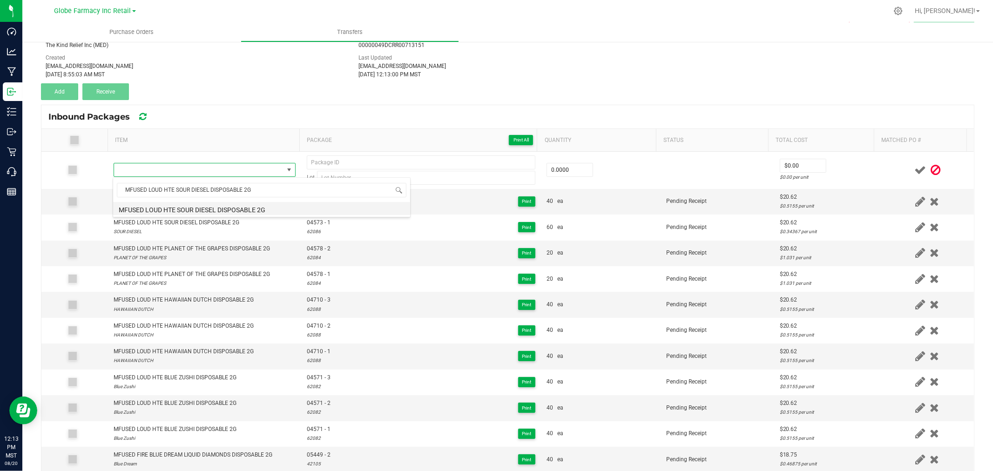
click at [199, 210] on li "MFUSED LOUD HTE SOUR DIESEL DISPOSABLE 2G" at bounding box center [261, 208] width 297 height 13
type input "0 ea"
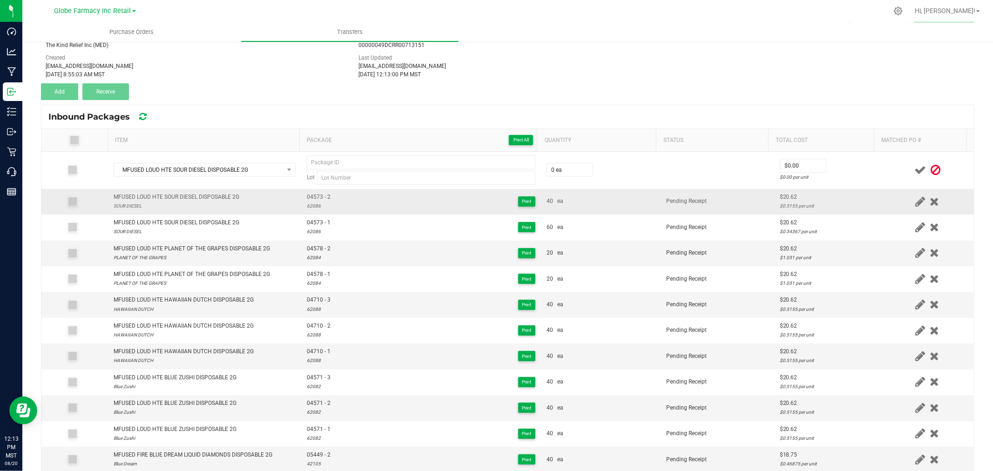
click at [311, 196] on span "04573 - 2" at bounding box center [319, 197] width 24 height 9
click at [307, 205] on div "62086" at bounding box center [319, 206] width 24 height 9
type input "62086"
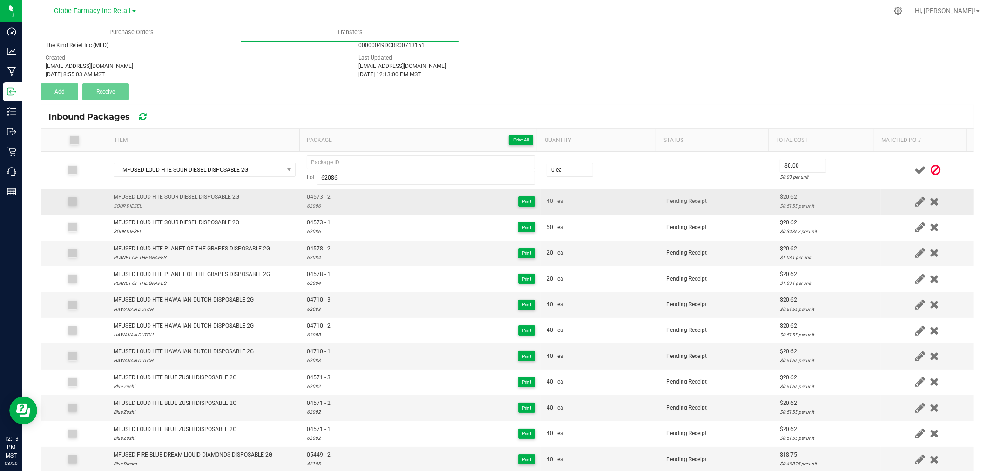
click at [317, 195] on span "04573 - 2" at bounding box center [319, 197] width 24 height 9
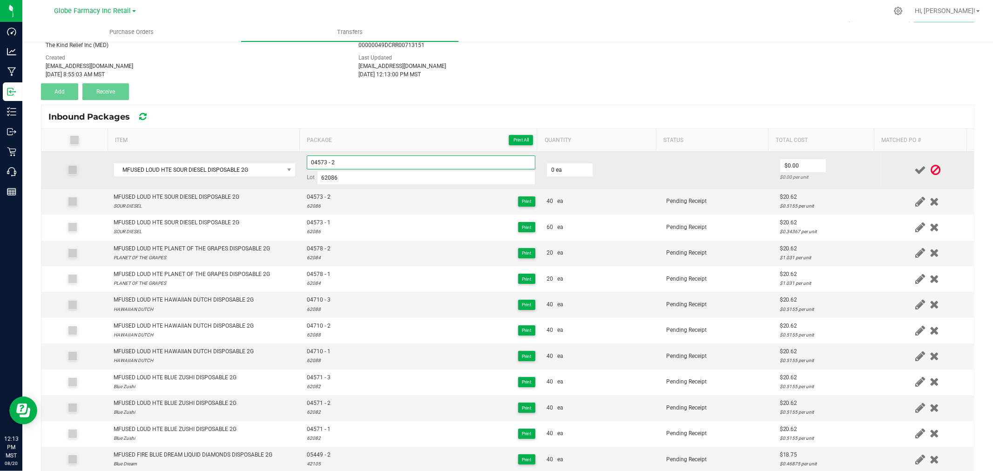
click at [352, 160] on input "04573 - 2" at bounding box center [421, 162] width 229 height 14
type input "04573 - 3"
click at [587, 168] on td "0 ea" at bounding box center [601, 170] width 120 height 37
click at [580, 167] on input "0" at bounding box center [570, 169] width 46 height 13
type input "40 ea"
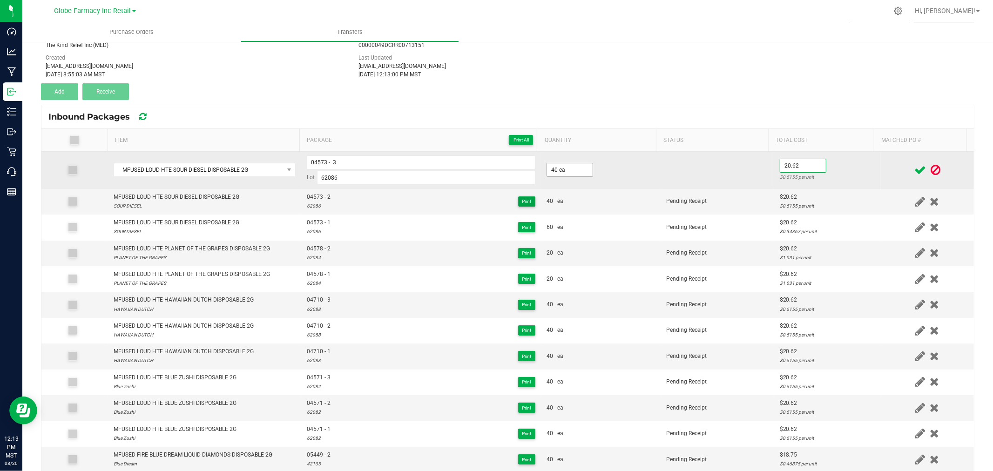
type input "$20.62"
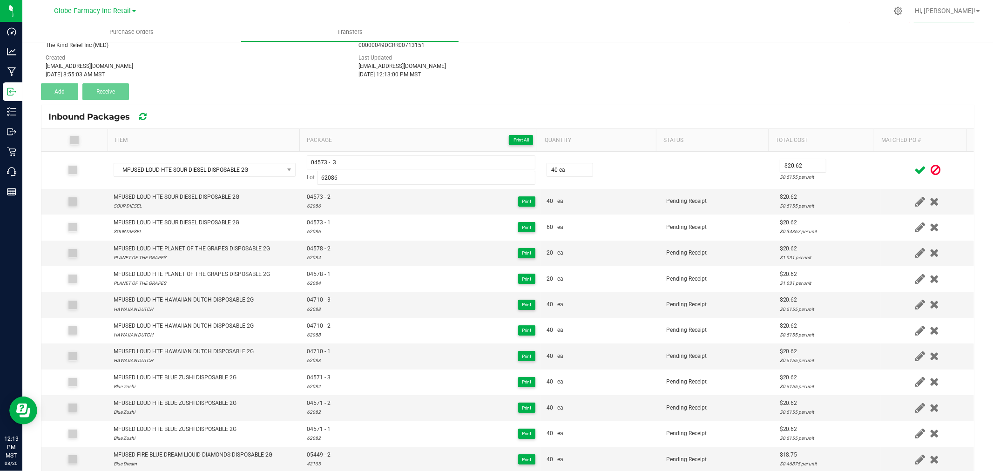
drag, startPoint x: 878, startPoint y: 180, endPoint x: 899, endPoint y: 174, distance: 21.8
click at [881, 179] on td at bounding box center [927, 170] width 93 height 37
click at [914, 171] on icon at bounding box center [920, 170] width 12 height 12
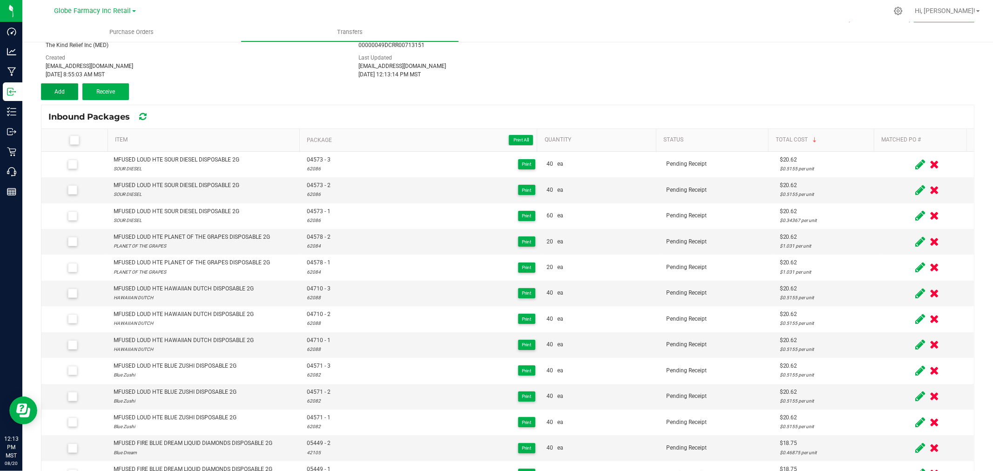
click at [67, 95] on button "Add" at bounding box center [59, 91] width 37 height 17
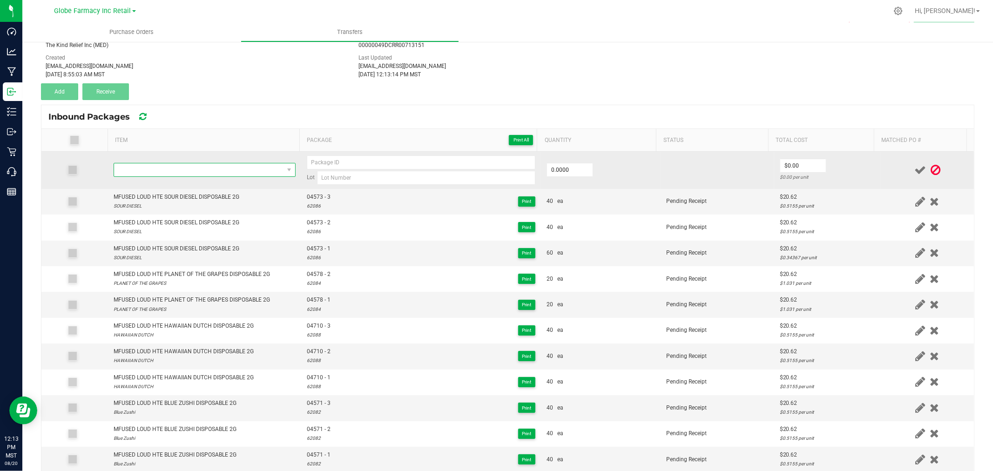
drag, startPoint x: 206, startPoint y: 173, endPoint x: 195, endPoint y: 173, distance: 11.2
click at [206, 171] on span "NO DATA FOUND" at bounding box center [198, 169] width 169 height 13
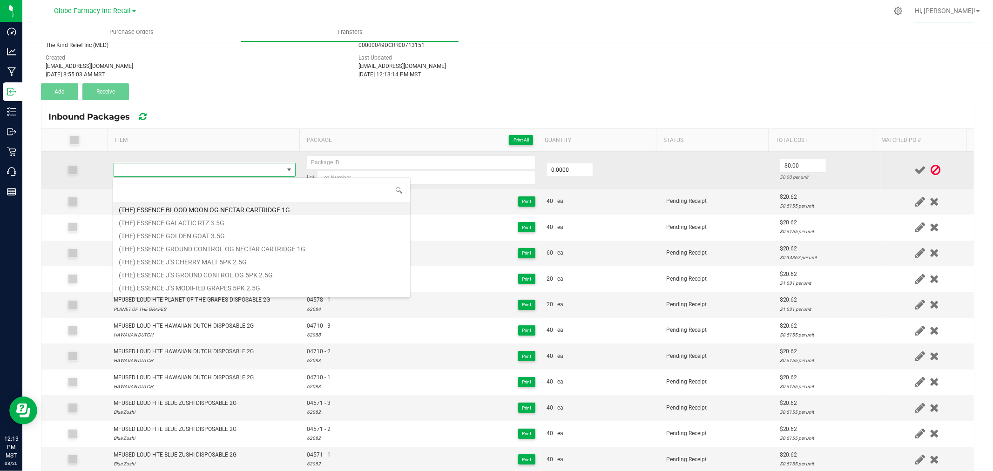
type input "MFUSED TWISTED BLUE MAGIC LIQUID DIAMONDS DISPOSABLE 2G"
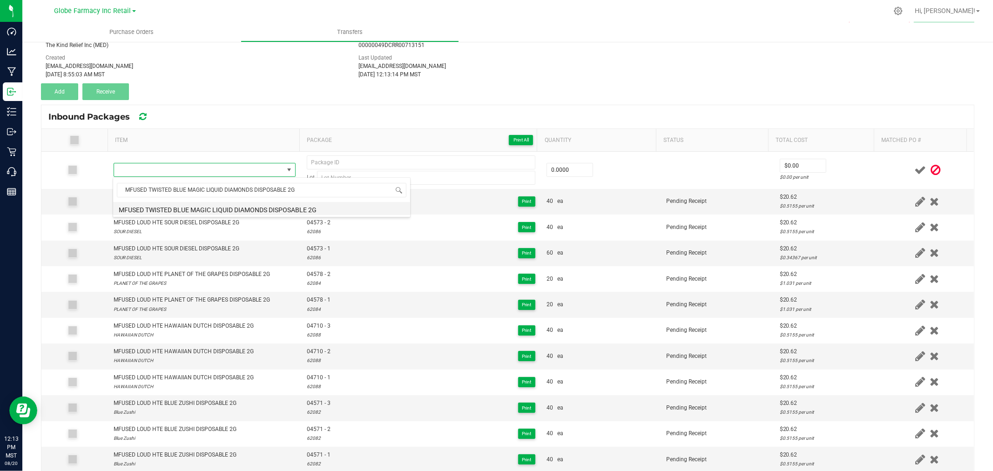
click at [197, 210] on li "MFUSED TWISTED BLUE MAGIC LIQUID DIAMONDS DISPOSABLE 2G" at bounding box center [261, 208] width 297 height 13
type input "0 ea"
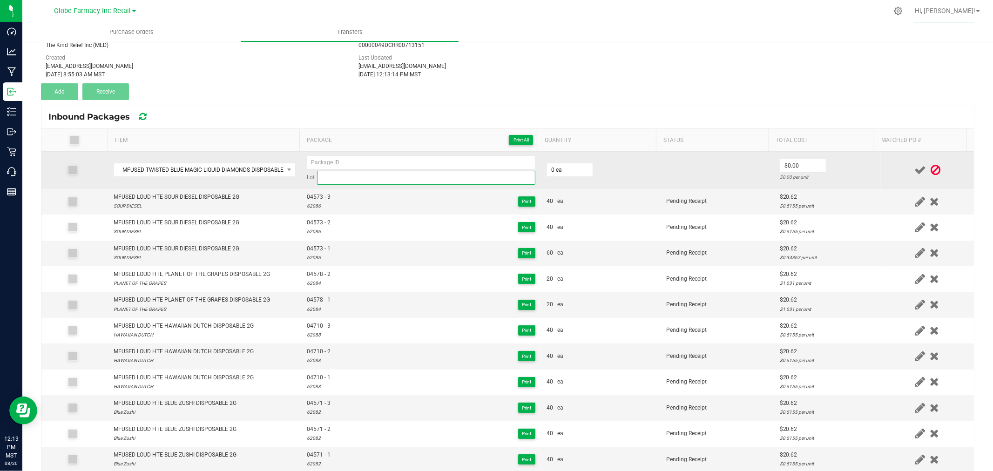
click at [347, 178] on input at bounding box center [426, 178] width 218 height 14
paste input "21236"
type input "21236"
click at [369, 160] on input at bounding box center [421, 162] width 229 height 14
click at [385, 164] on input at bounding box center [421, 162] width 229 height 14
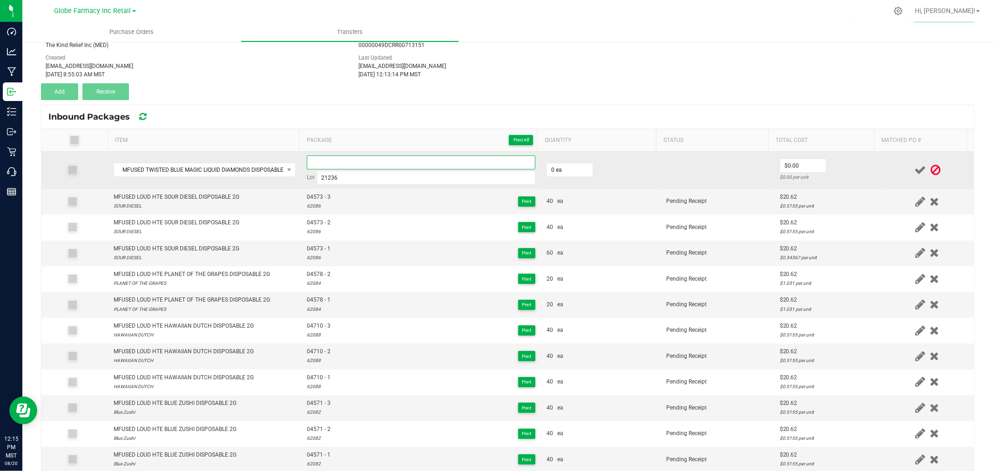
click at [323, 162] on input at bounding box center [421, 162] width 229 height 14
type input "03971 - 1"
click at [555, 170] on input "0" at bounding box center [570, 169] width 46 height 13
type input "40 ea"
click at [788, 160] on input "0" at bounding box center [803, 165] width 46 height 13
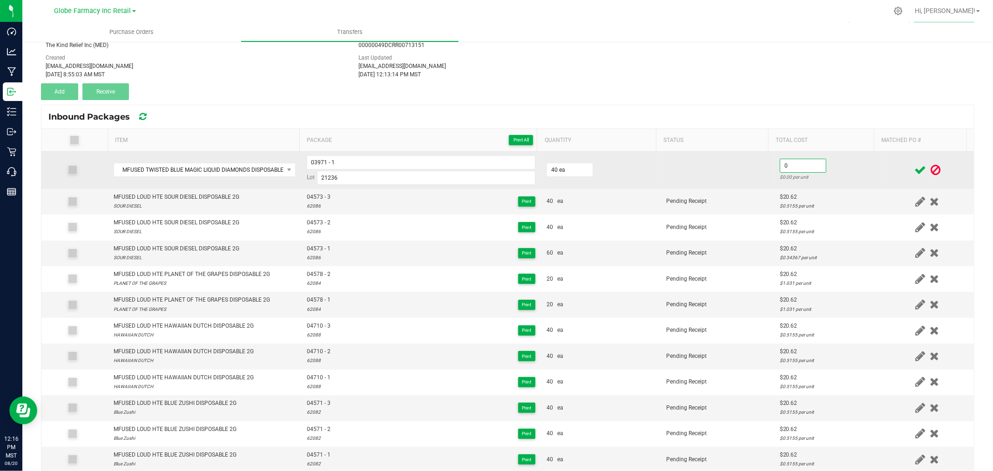
click at [800, 161] on input "0" at bounding box center [803, 165] width 46 height 13
click at [846, 161] on td "$16.88 $0.422 per unit" at bounding box center [827, 170] width 107 height 37
click at [807, 169] on input "16.88" at bounding box center [803, 165] width 46 height 13
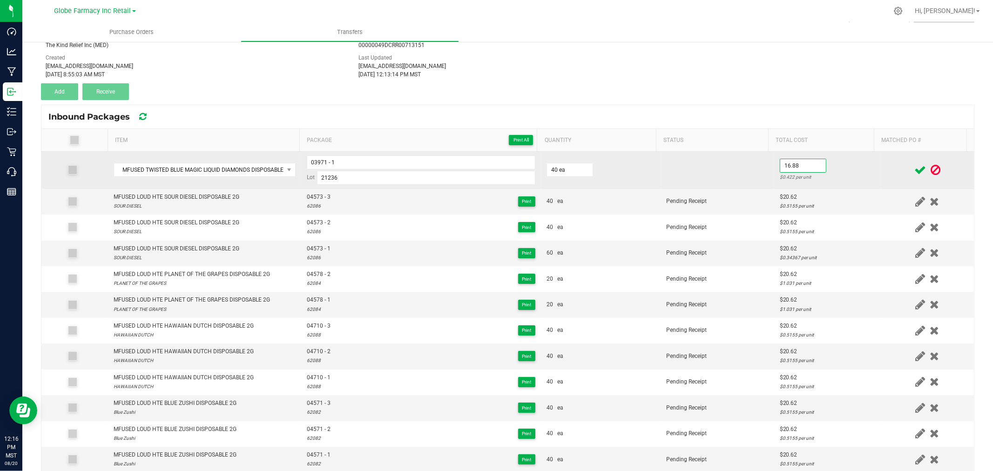
click at [808, 164] on input "16.88" at bounding box center [803, 165] width 46 height 13
type input "$16.87"
click at [850, 164] on td "$16.87 $0.42175 per unit" at bounding box center [827, 170] width 107 height 37
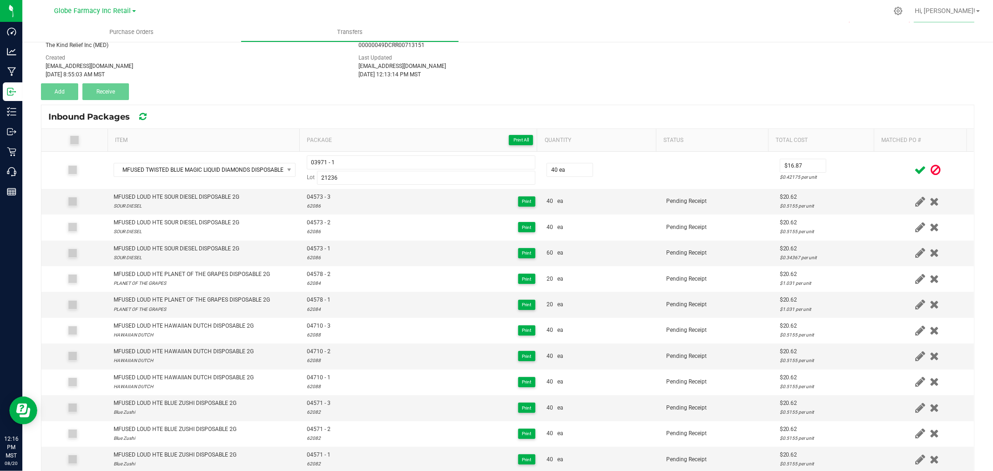
click at [914, 168] on icon at bounding box center [920, 170] width 12 height 12
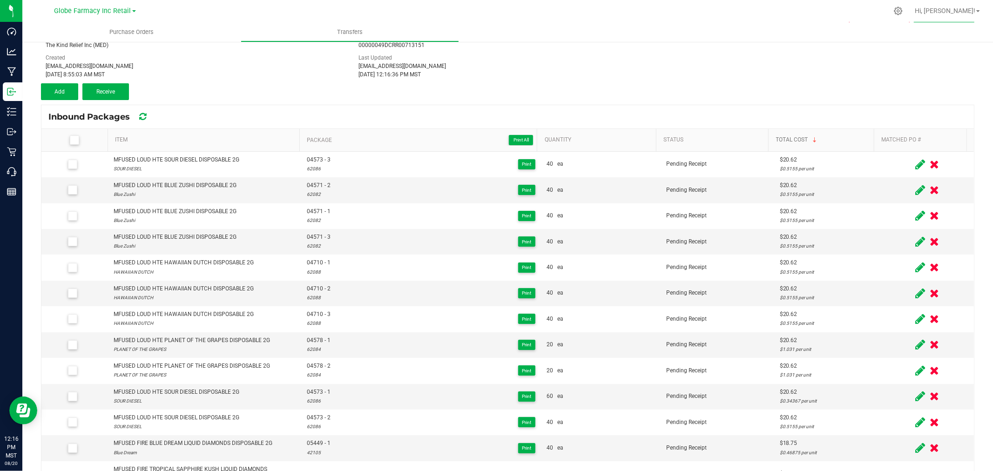
click at [827, 138] on link "Total Cost" at bounding box center [823, 139] width 94 height 7
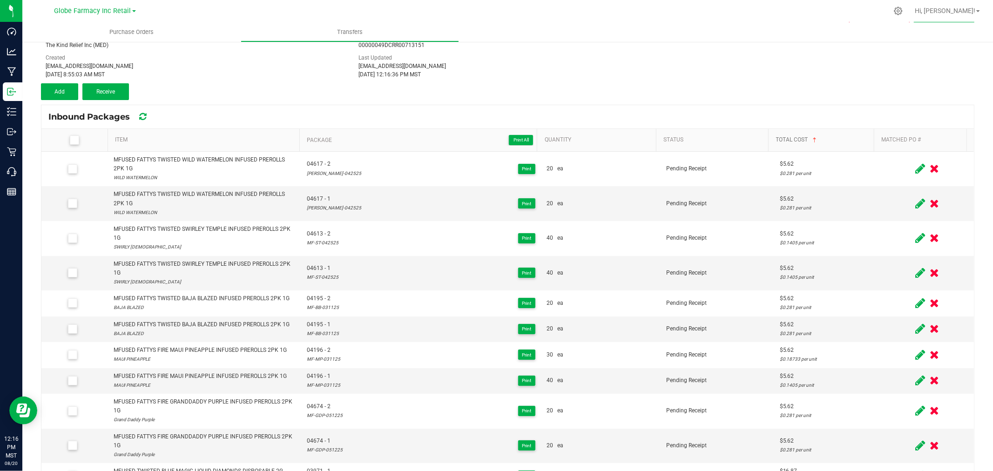
click at [827, 138] on link "Total Cost" at bounding box center [823, 139] width 94 height 7
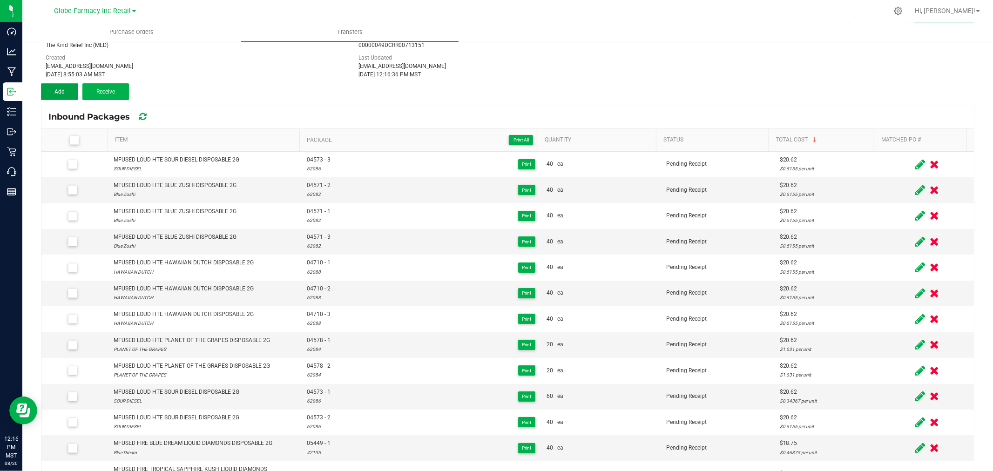
click at [72, 89] on button "Add" at bounding box center [59, 91] width 37 height 17
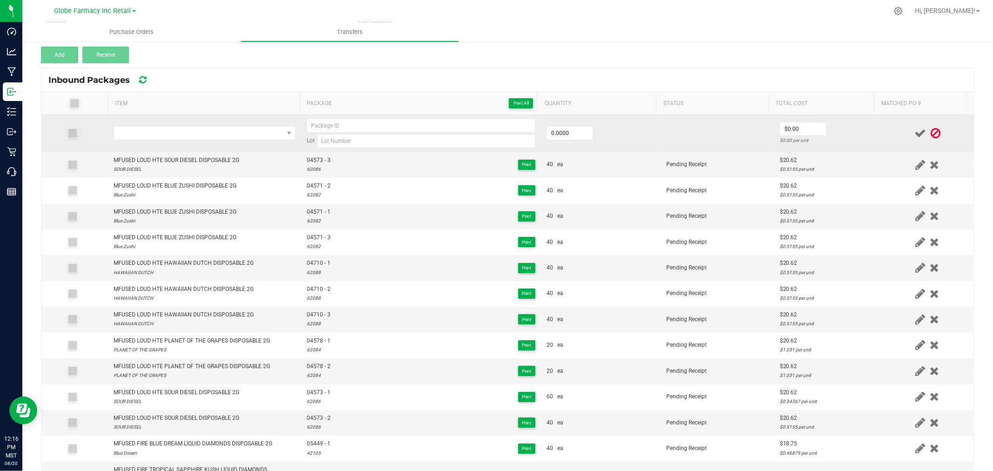
scroll to position [103, 0]
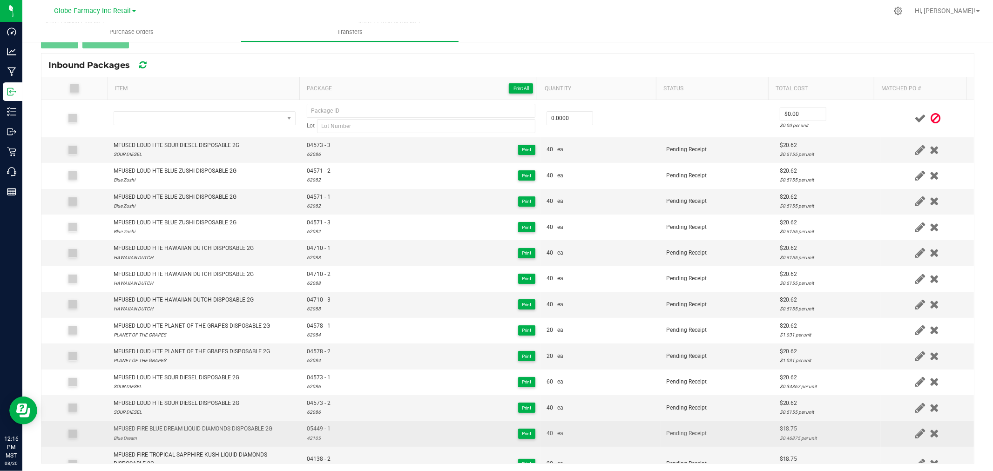
click at [229, 430] on div "MFUSED FIRE BLUE DREAM LIQUID DIAMONDS DISPOSABLE 2G" at bounding box center [193, 428] width 159 height 9
copy div "MFUSED FIRE BLUE DREAM LIQUID DIAMONDS DISPOSABLE 2G"
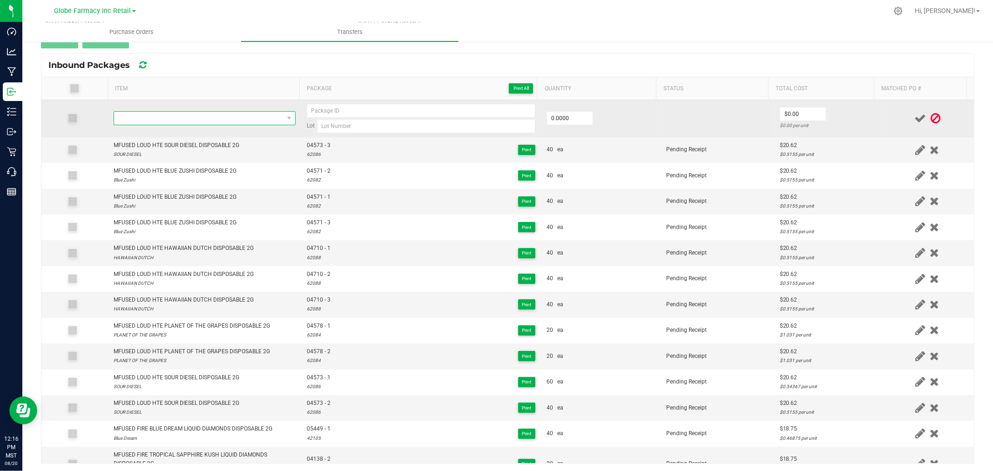
click at [207, 115] on span "NO DATA FOUND" at bounding box center [198, 118] width 169 height 13
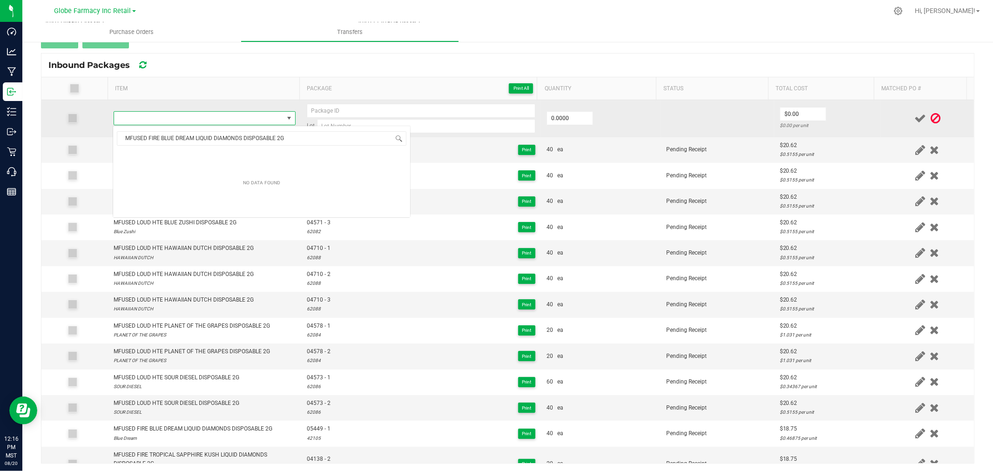
scroll to position [14, 178]
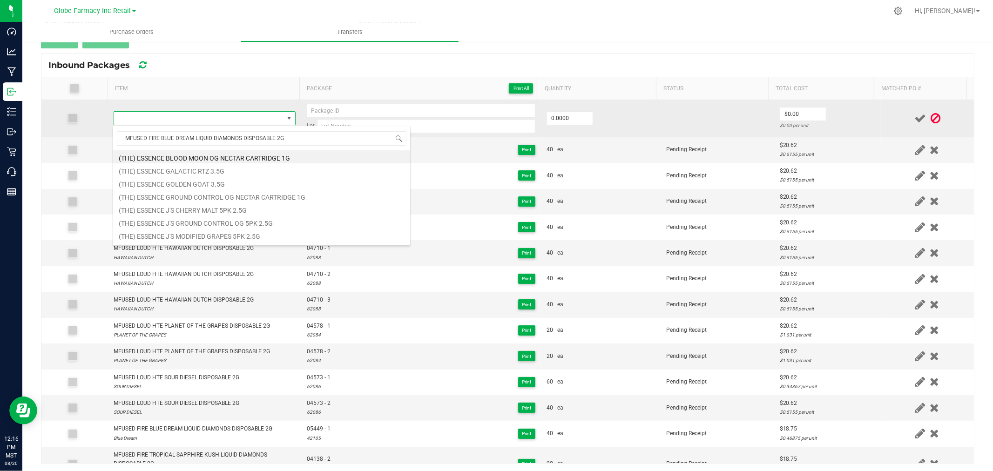
type input "MFUSED FIRE BLUE DREAM LIQUID DIAMONDS DISPOSABLE 2G"
click at [257, 116] on span at bounding box center [198, 118] width 169 height 13
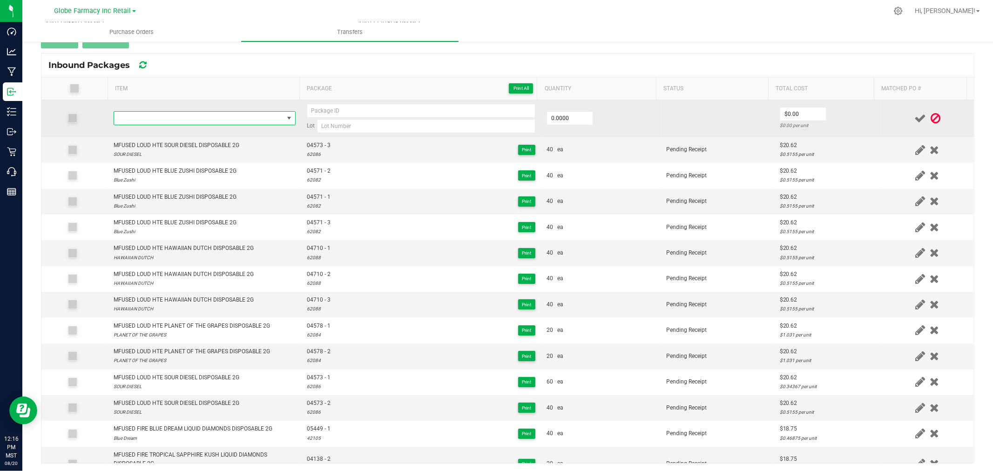
click at [256, 116] on span "NO DATA FOUND" at bounding box center [198, 118] width 169 height 13
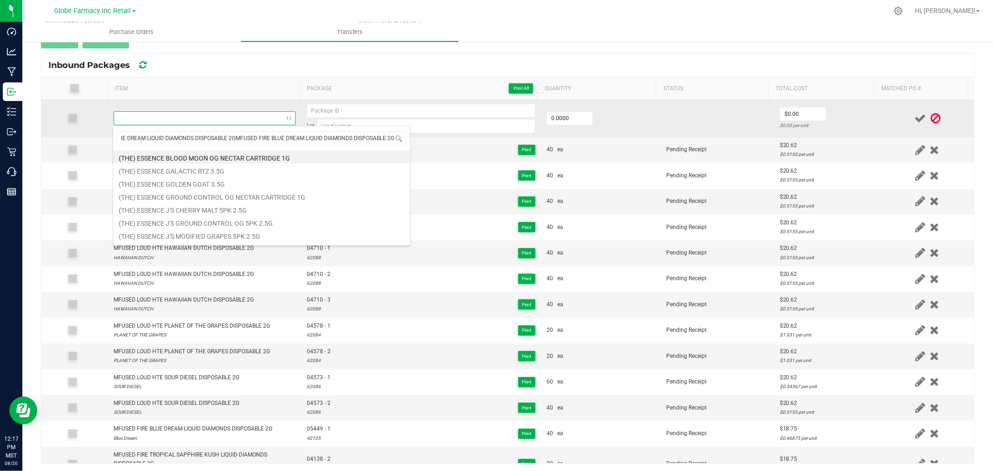
type input "MFUSED FIRE BLUE DREAM LIQUID DIAMONDS DISPOSABLE 2G"
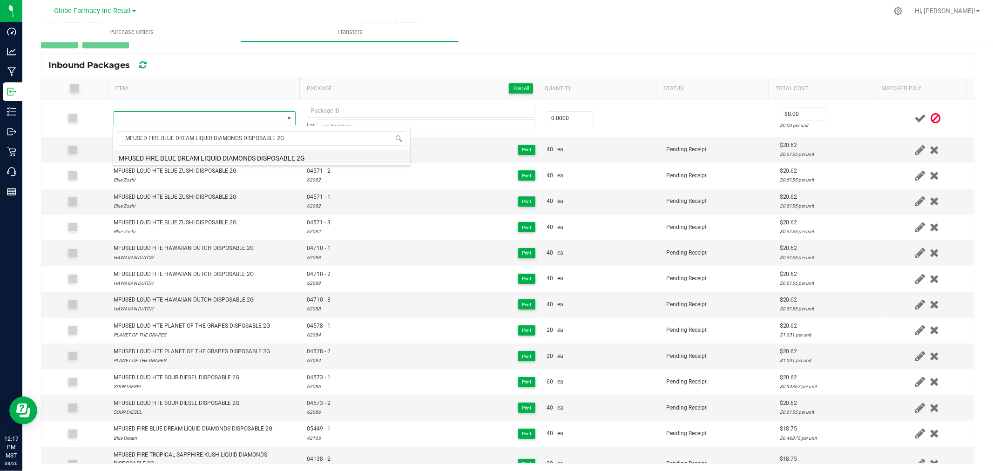
click at [259, 155] on li "MFUSED FIRE BLUE DREAM LIQUID DIAMONDS DISPOSABLE 2G" at bounding box center [261, 156] width 297 height 13
type input "0 ea"
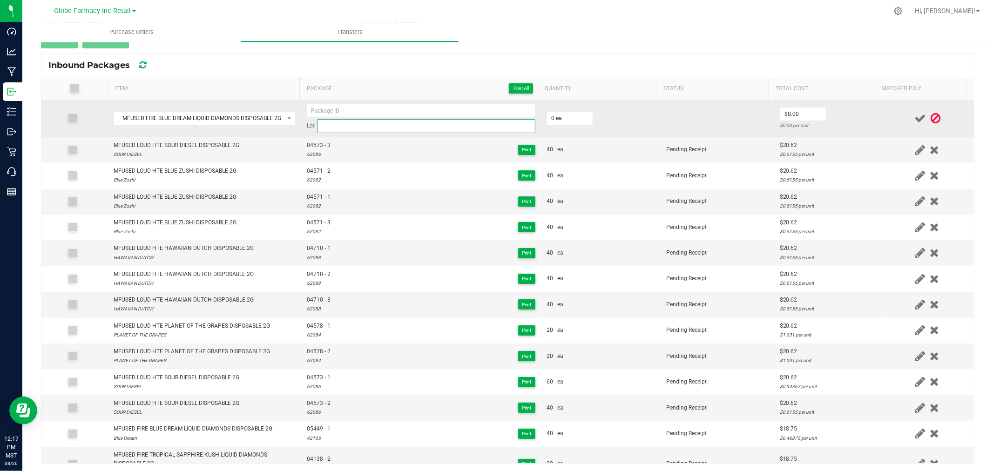
click at [407, 126] on input at bounding box center [426, 126] width 218 height 14
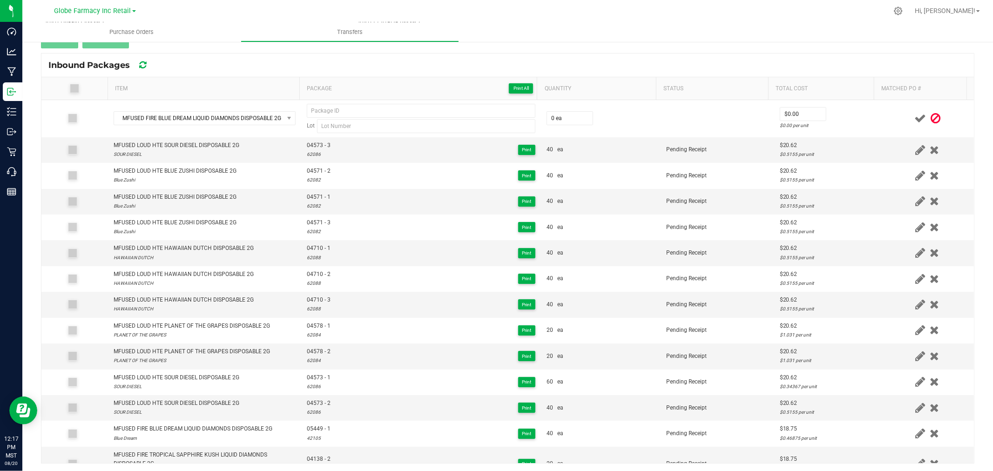
click at [457, 85] on span "Package Print All" at bounding box center [420, 88] width 227 height 11
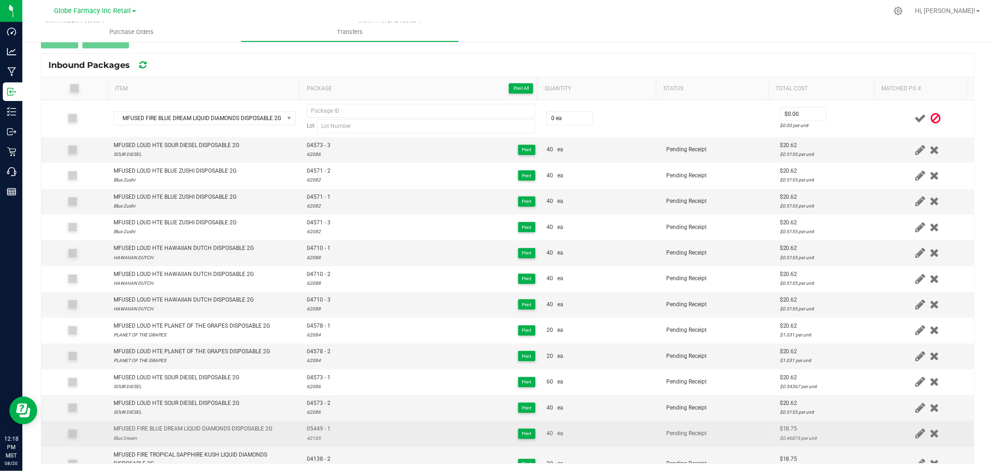
click at [323, 431] on span "05449 - 1" at bounding box center [319, 428] width 24 height 9
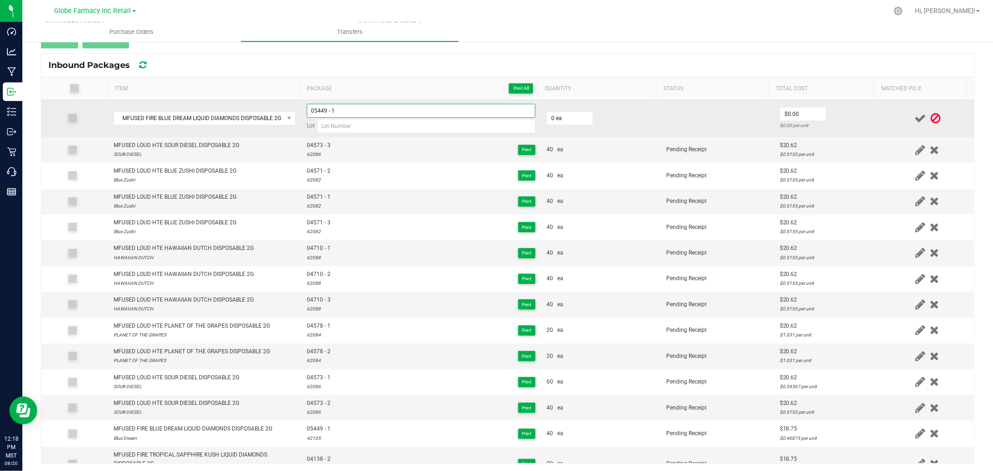
click at [369, 108] on input "05449 - 1" at bounding box center [421, 111] width 229 height 14
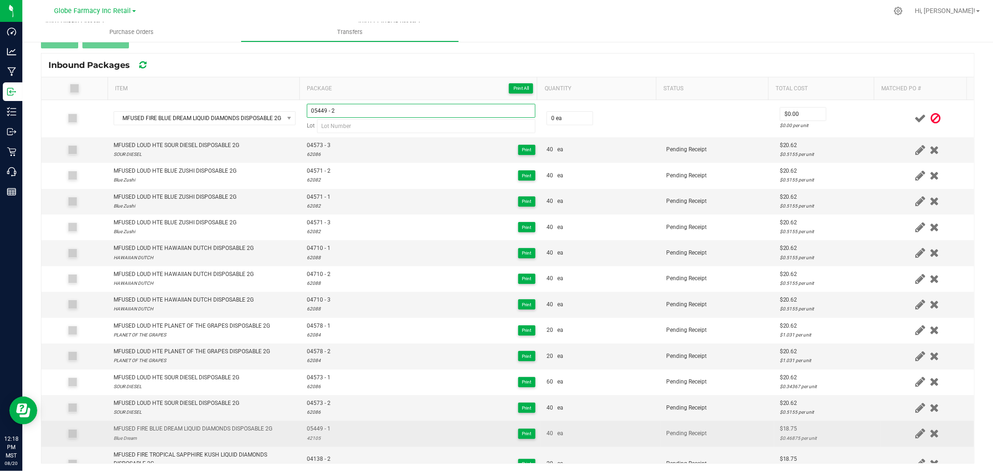
type input "05449 - 2"
click at [309, 436] on div "42105" at bounding box center [319, 438] width 24 height 9
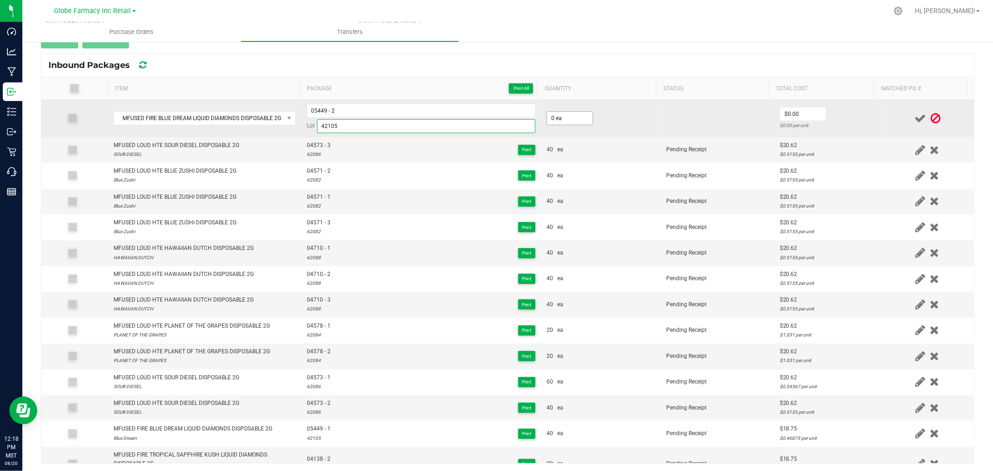
type input "42105"
click at [583, 115] on span "0 ea" at bounding box center [569, 118] width 47 height 14
click at [566, 114] on input "0" at bounding box center [570, 118] width 46 height 13
type input "40 ea"
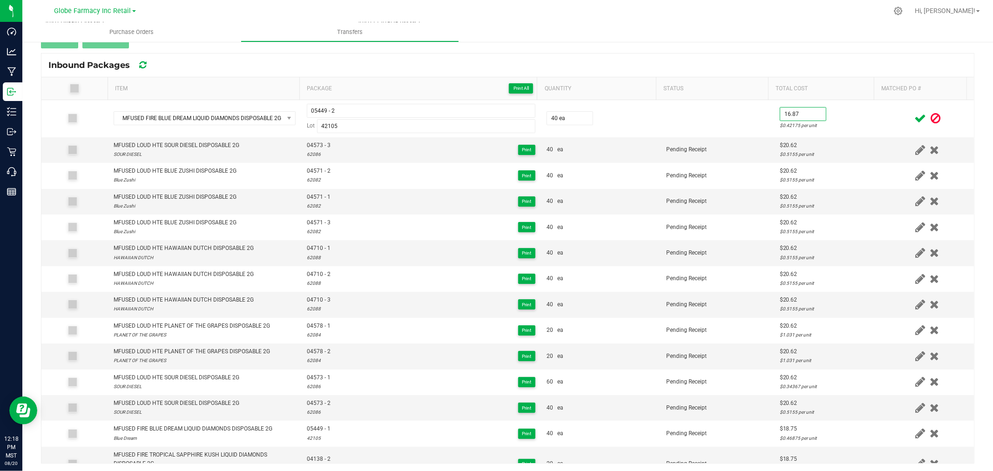
type input "$16.87"
click at [914, 121] on icon at bounding box center [920, 119] width 12 height 12
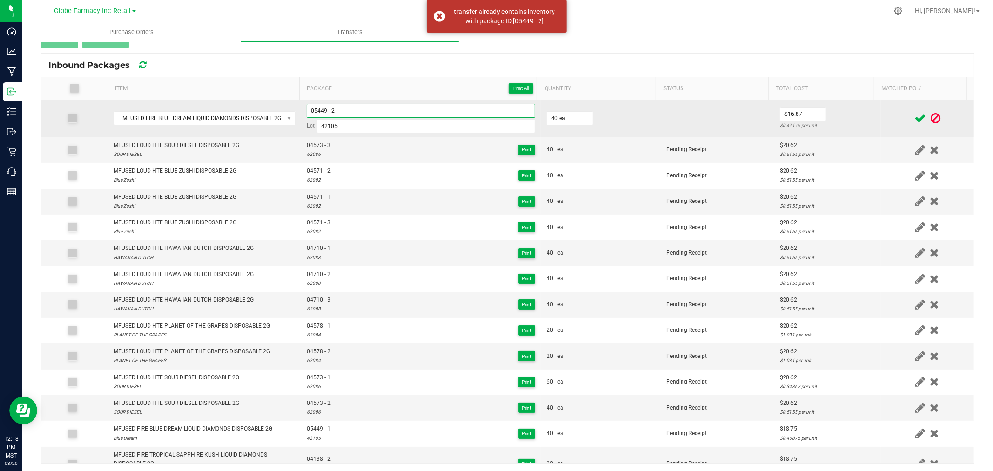
click at [466, 110] on input "05449 - 2" at bounding box center [421, 111] width 229 height 14
click at [341, 107] on input "05449 - 2" at bounding box center [421, 111] width 229 height 14
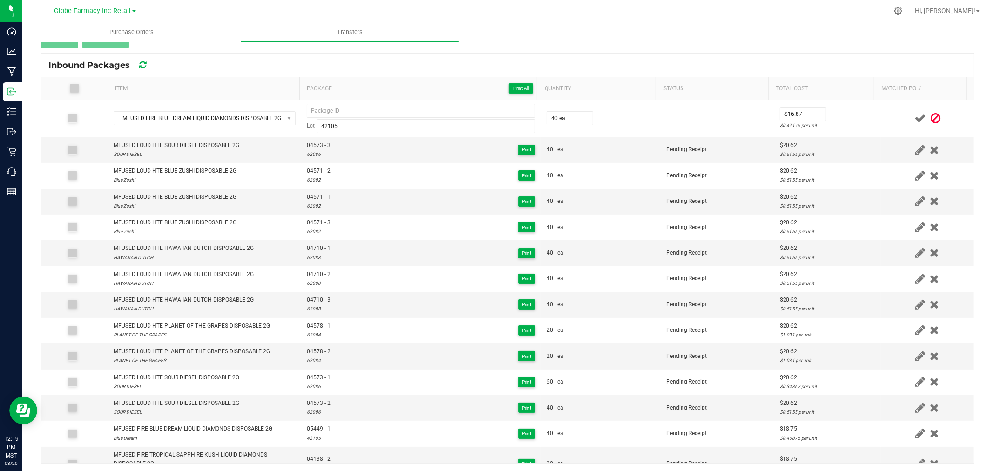
click at [928, 114] on span at bounding box center [935, 118] width 14 height 18
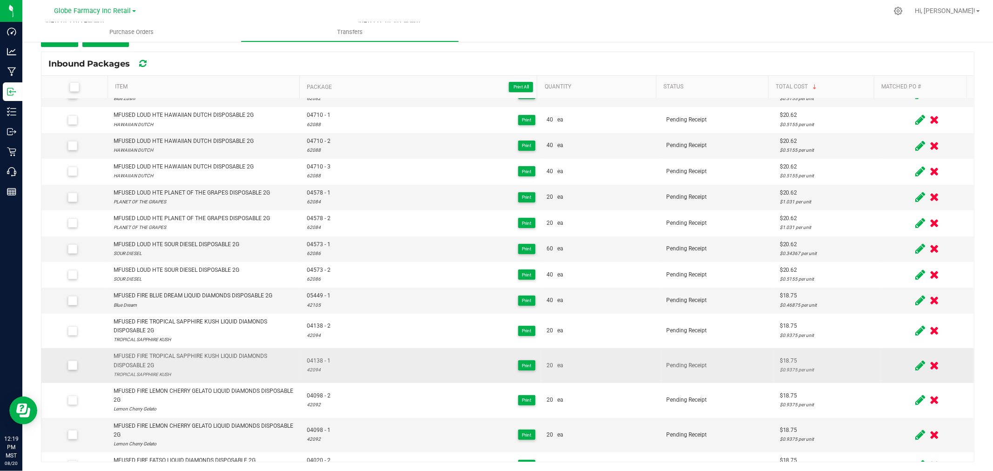
scroll to position [301, 0]
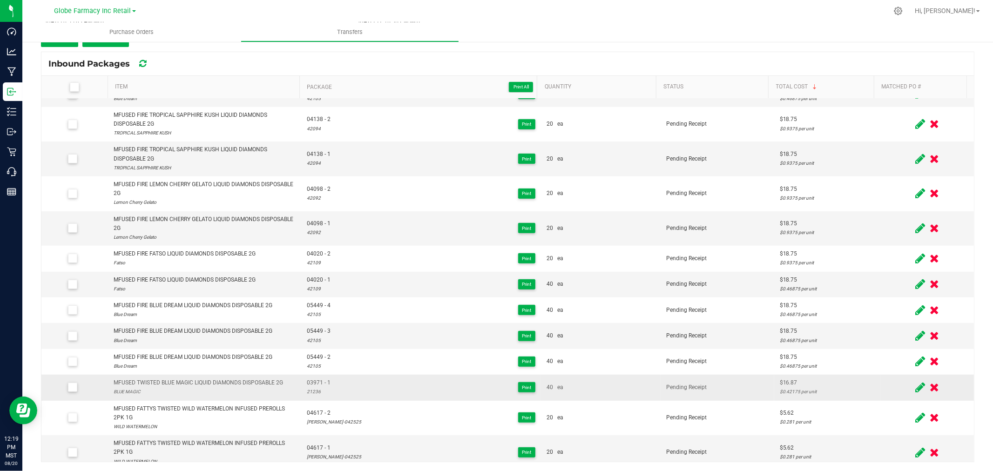
click at [177, 388] on div "MFUSED TWISTED BLUE MAGIC LIQUID DIAMONDS DISPOSABLE 2G BLUE MAGIC" at bounding box center [198, 387] width 169 height 18
click at [177, 388] on div "BLUE MAGIC" at bounding box center [198, 391] width 169 height 9
click at [178, 382] on div "MFUSED TWISTED BLUE MAGIC LIQUID DIAMONDS DISPOSABLE 2G" at bounding box center [198, 382] width 169 height 9
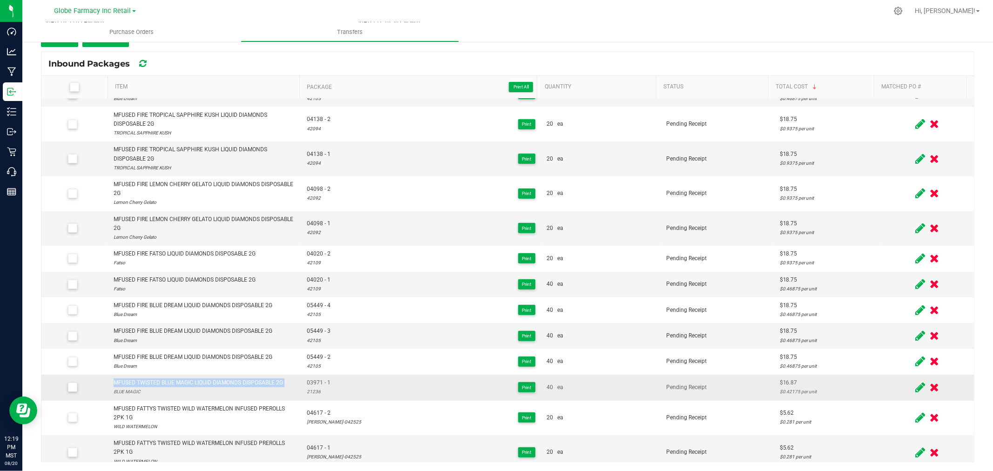
click at [178, 382] on div "MFUSED TWISTED BLUE MAGIC LIQUID DIAMONDS DISPOSABLE 2G" at bounding box center [198, 382] width 169 height 9
copy div "MFUSED TWISTED BLUE MAGIC LIQUID DIAMONDS DISPOSABLE 2G"
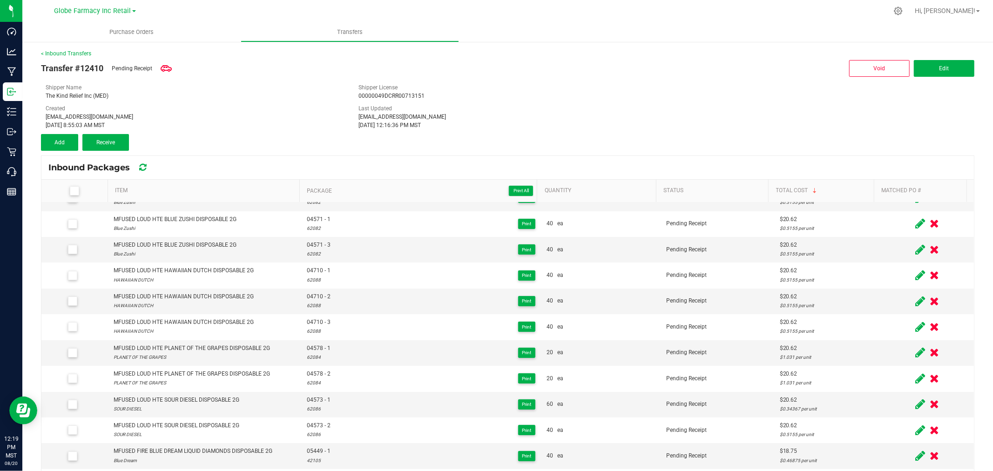
scroll to position [0, 0]
drag, startPoint x: 67, startPoint y: 141, endPoint x: 121, endPoint y: 176, distance: 64.0
click at [67, 142] on button "Add" at bounding box center [59, 143] width 37 height 17
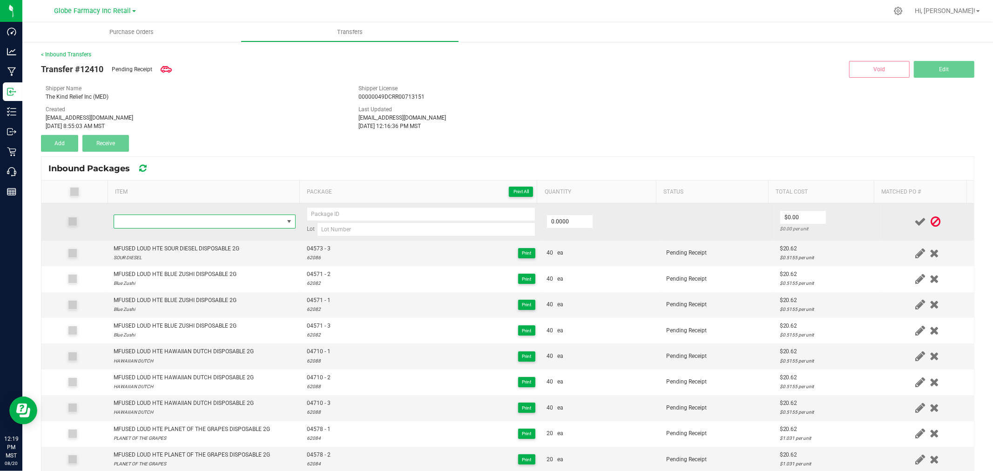
click at [211, 222] on span "NO DATA FOUND" at bounding box center [198, 221] width 169 height 13
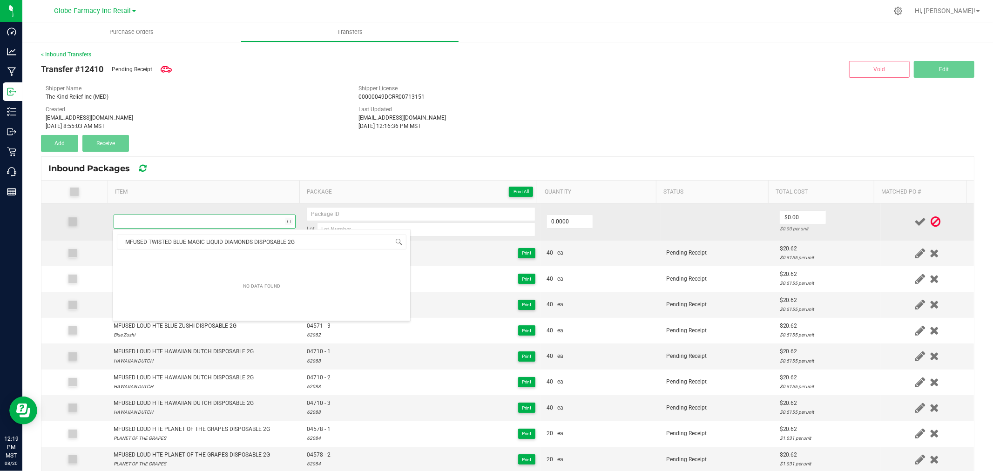
scroll to position [14, 178]
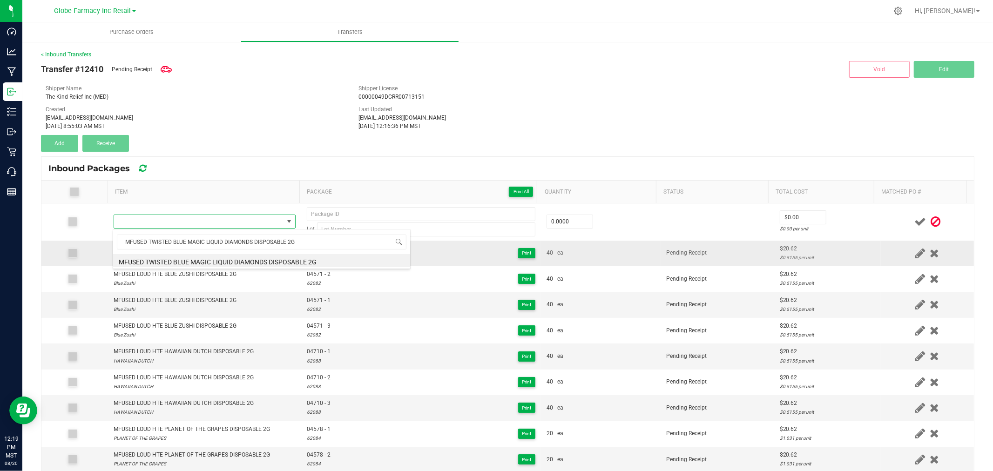
click at [242, 258] on li "MFUSED TWISTED BLUE MAGIC LIQUID DIAMONDS DISPOSABLE 2G" at bounding box center [261, 260] width 297 height 13
type input "0 ea"
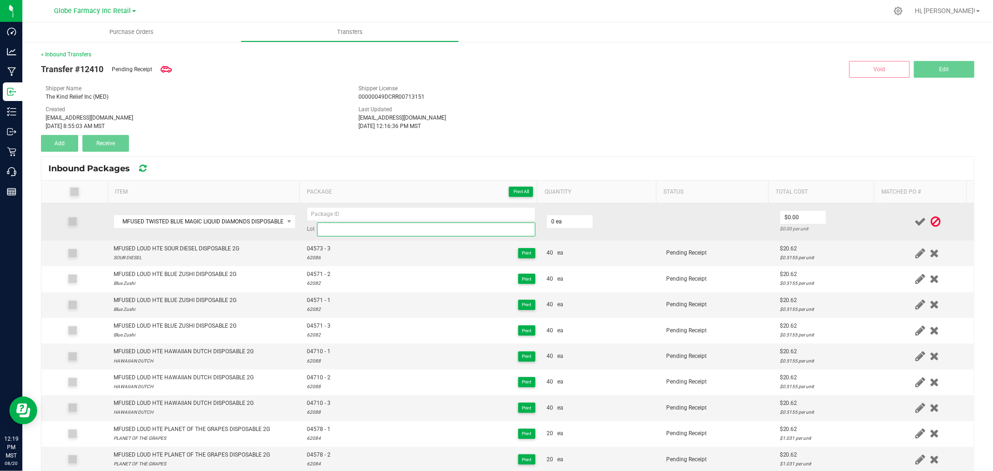
click at [354, 226] on input at bounding box center [426, 229] width 218 height 14
paste input "21236"
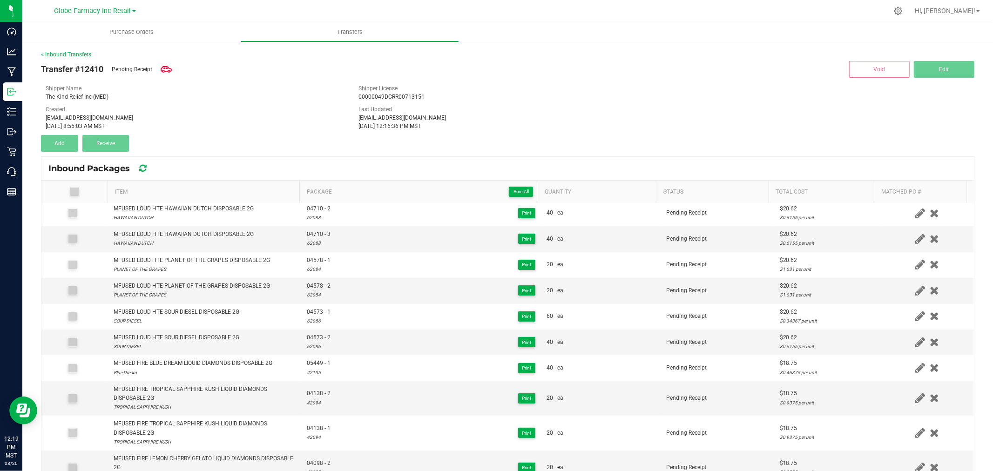
scroll to position [362, 0]
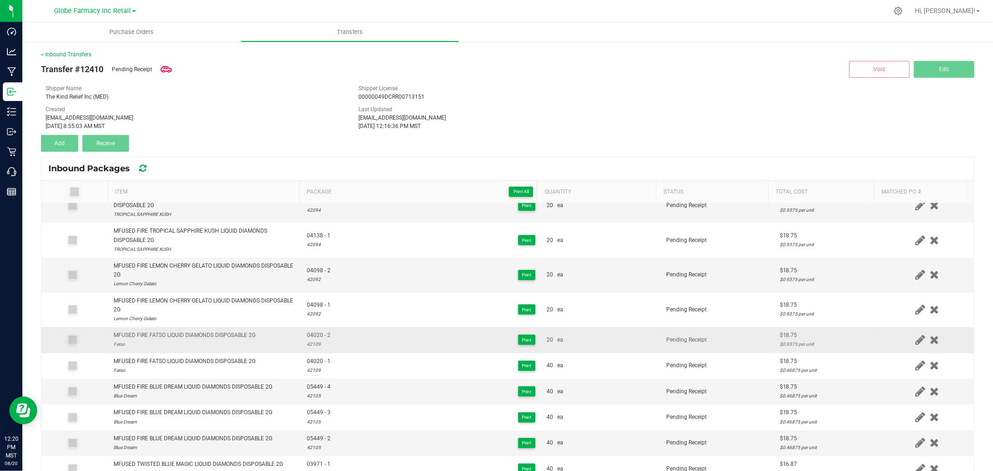
type input "21236"
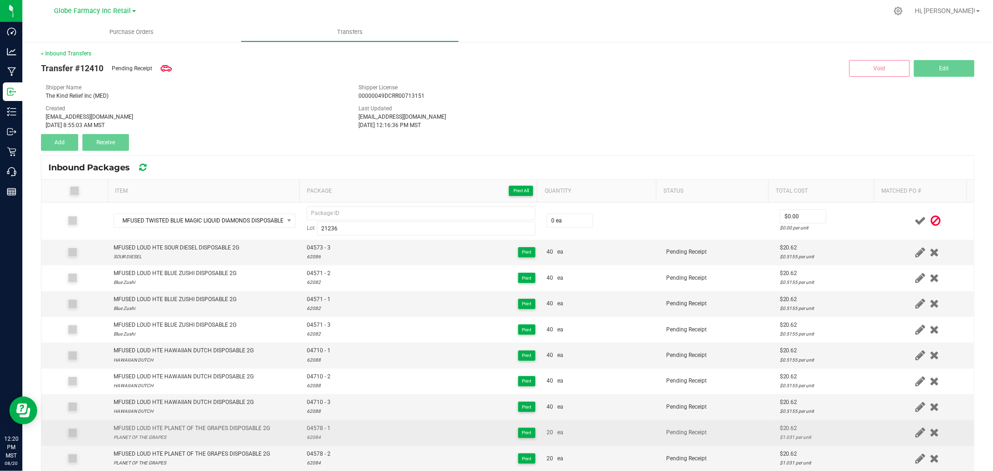
scroll to position [0, 0]
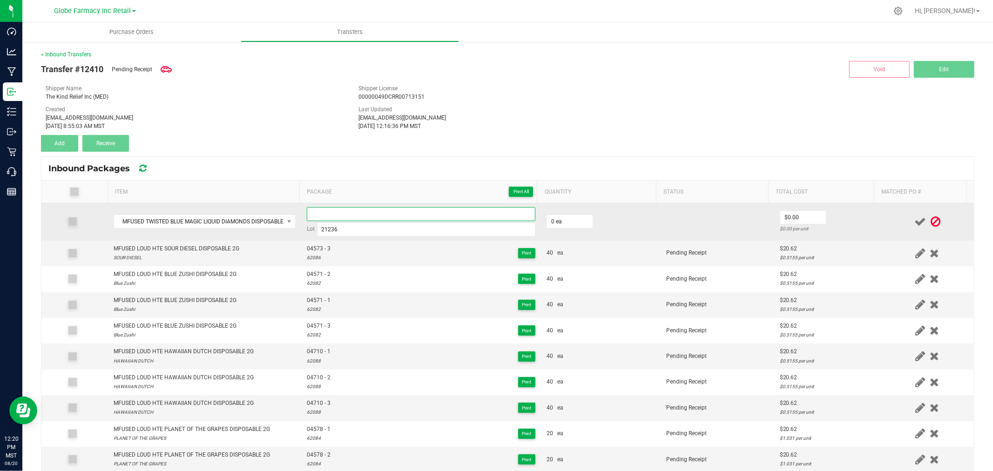
click at [383, 215] on input at bounding box center [421, 214] width 229 height 14
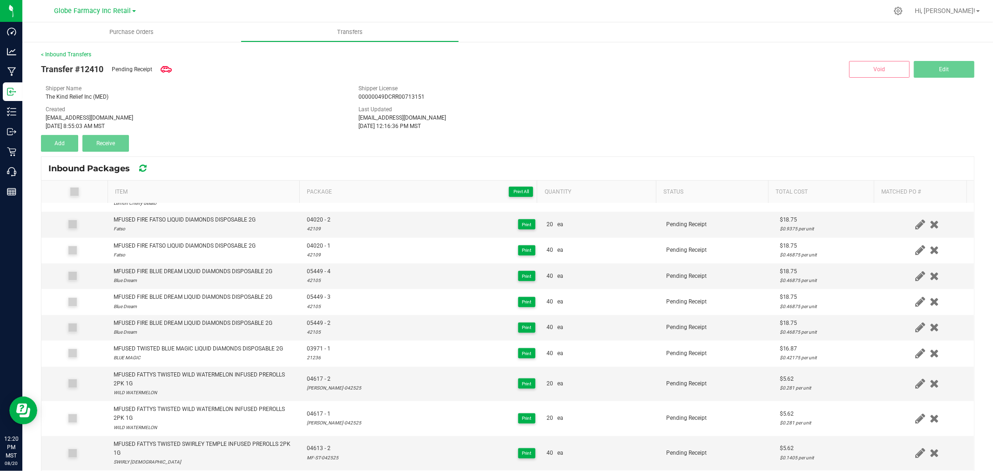
scroll to position [589, 0]
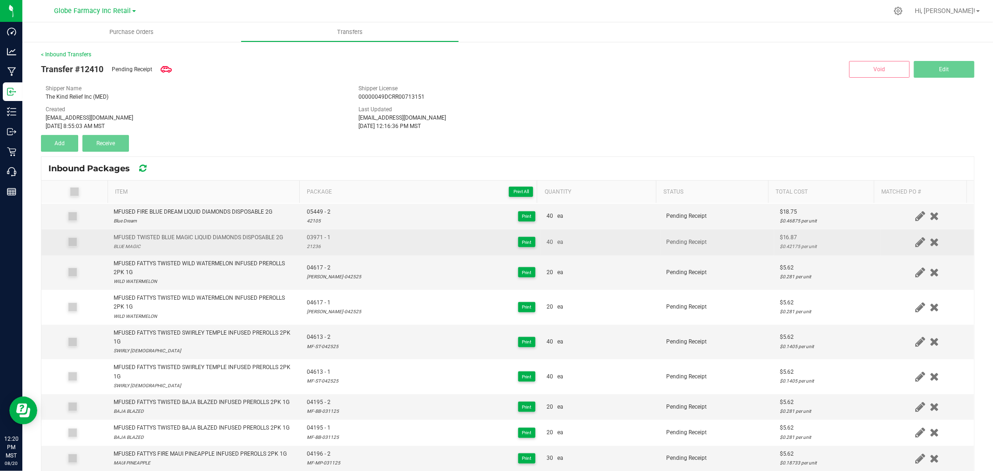
click at [315, 234] on span "03971 - 1" at bounding box center [319, 237] width 24 height 9
copy span "03971 - 1"
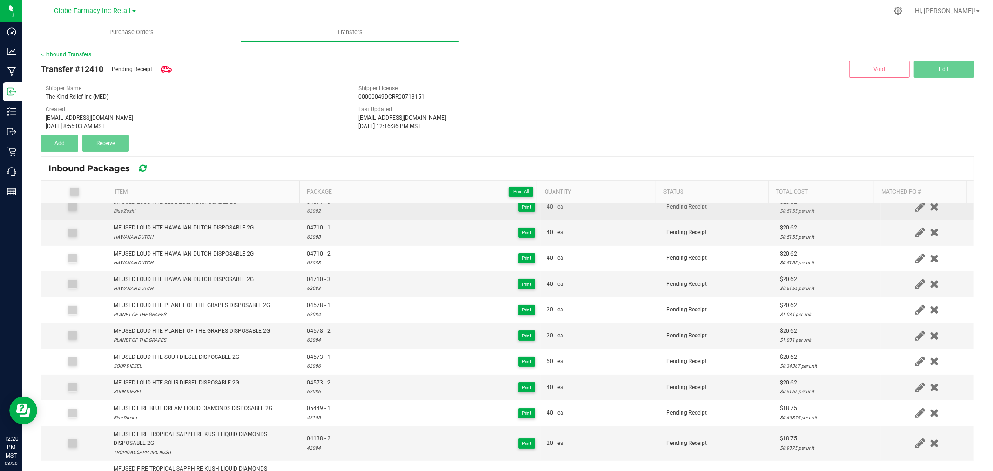
scroll to position [0, 0]
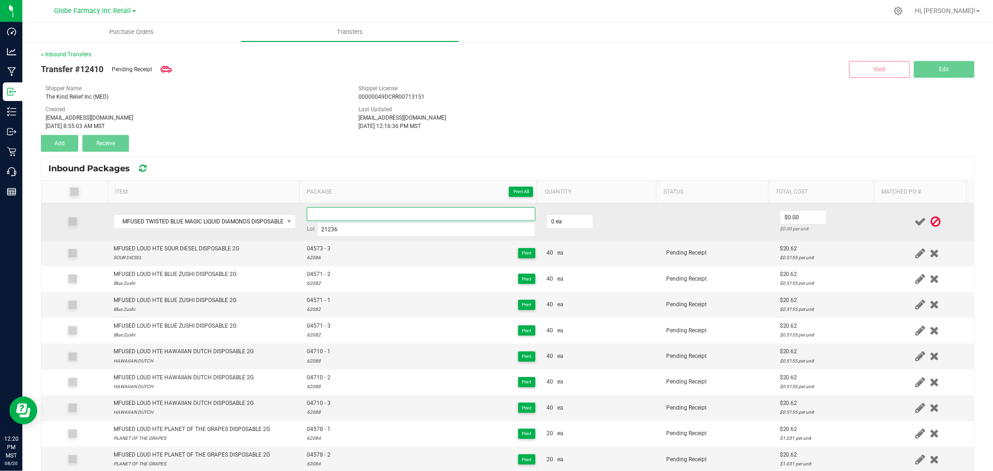
click at [326, 213] on input at bounding box center [421, 214] width 229 height 14
paste input "03971 - 1"
type input "03971 - 2"
click at [552, 223] on input "0" at bounding box center [570, 221] width 46 height 13
type input "40 ea"
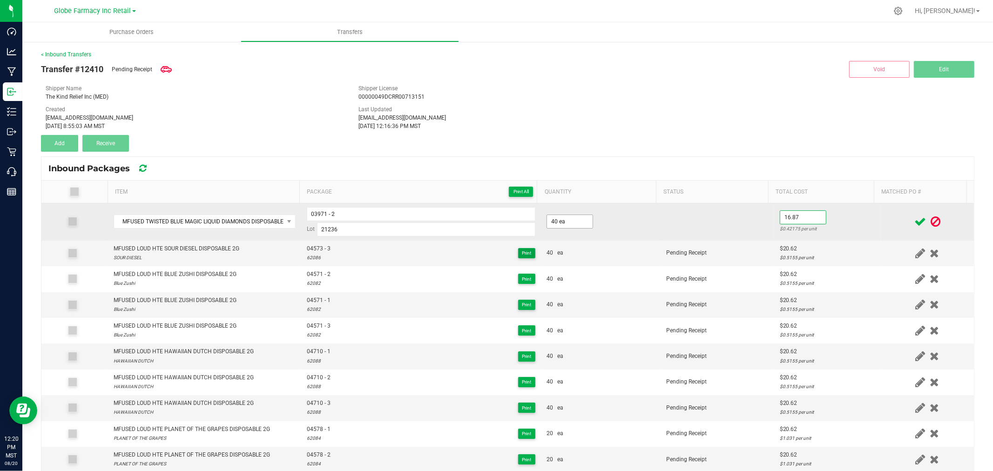
type input "$16.87"
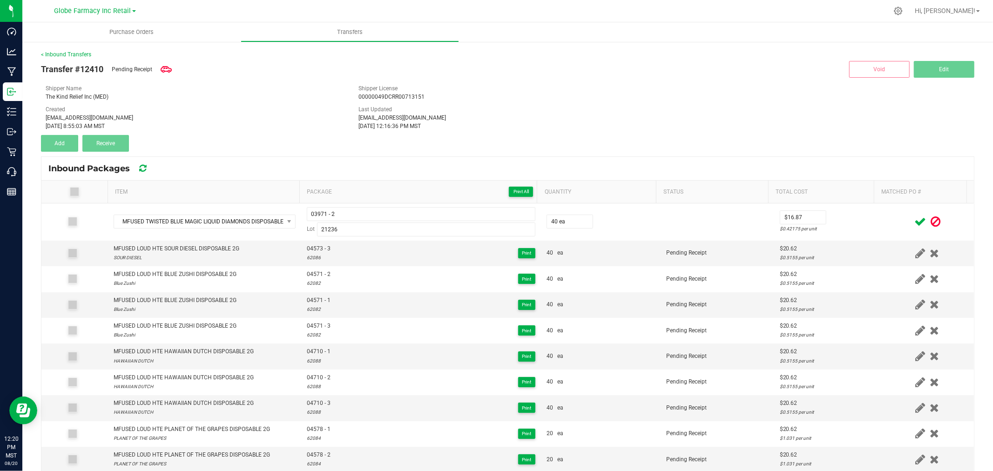
click at [914, 219] on icon at bounding box center [920, 222] width 12 height 12
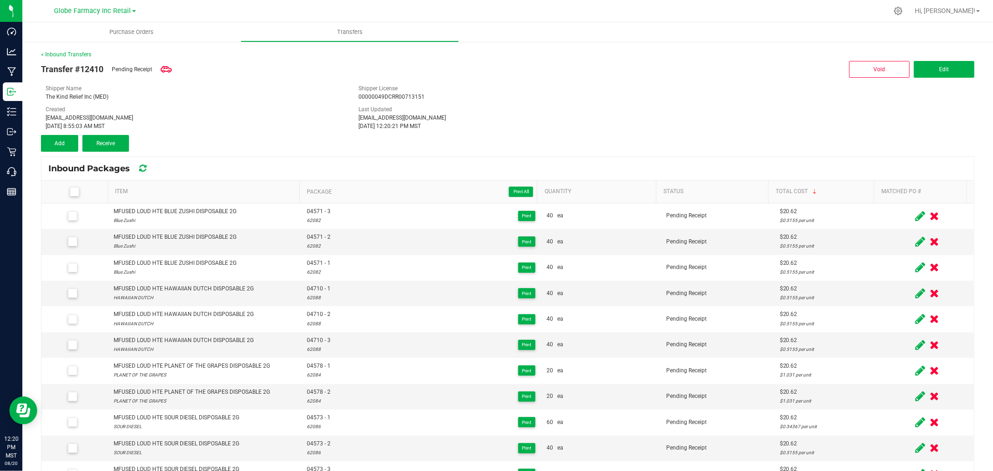
drag, startPoint x: 36, startPoint y: 129, endPoint x: 40, endPoint y: 131, distance: 5.0
click at [36, 129] on div "< Inbound Transfers Transfer #12410 Pending Receipt Void Edit Shipper Name The …" at bounding box center [507, 308] width 970 height 535
click at [53, 139] on button "Add" at bounding box center [59, 143] width 37 height 17
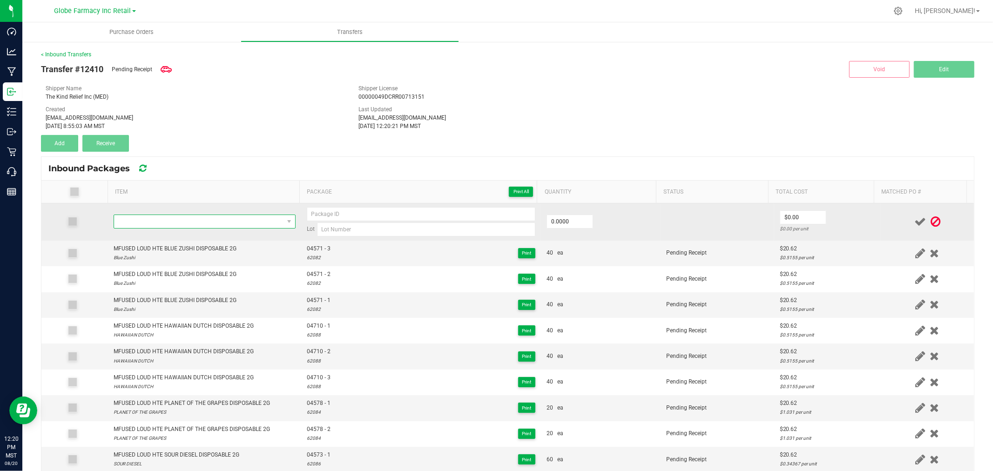
click at [160, 217] on span "NO DATA FOUND" at bounding box center [198, 221] width 169 height 13
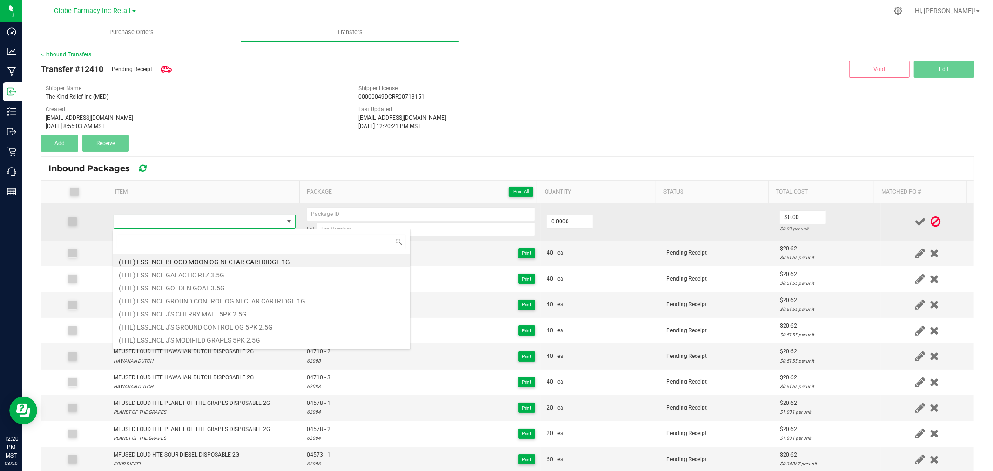
scroll to position [14, 178]
type input "MFUSED TWISTED COSMIC COSMOS LIQUID DIAMONDS DISPOSABLE 2G"
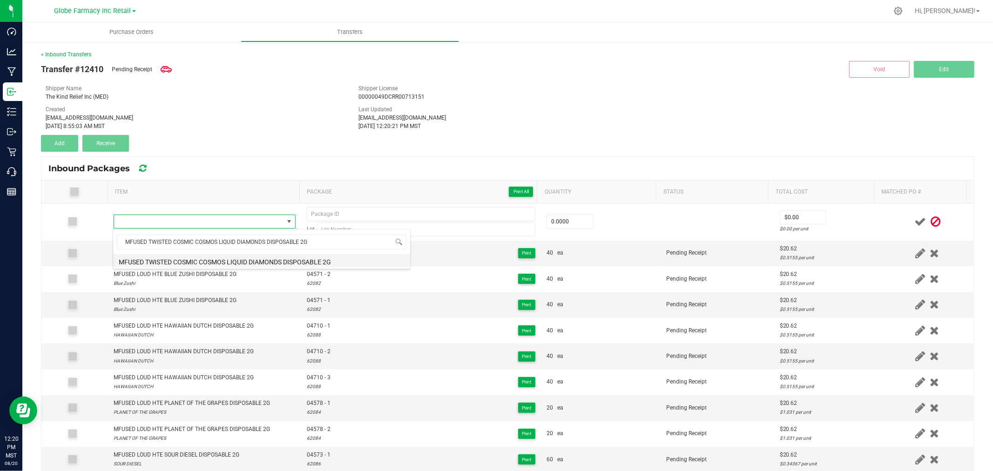
click at [215, 259] on li "MFUSED TWISTED COSMIC COSMOS LIQUID DIAMONDS DISPOSABLE 2G" at bounding box center [261, 260] width 297 height 13
type input "0 ea"
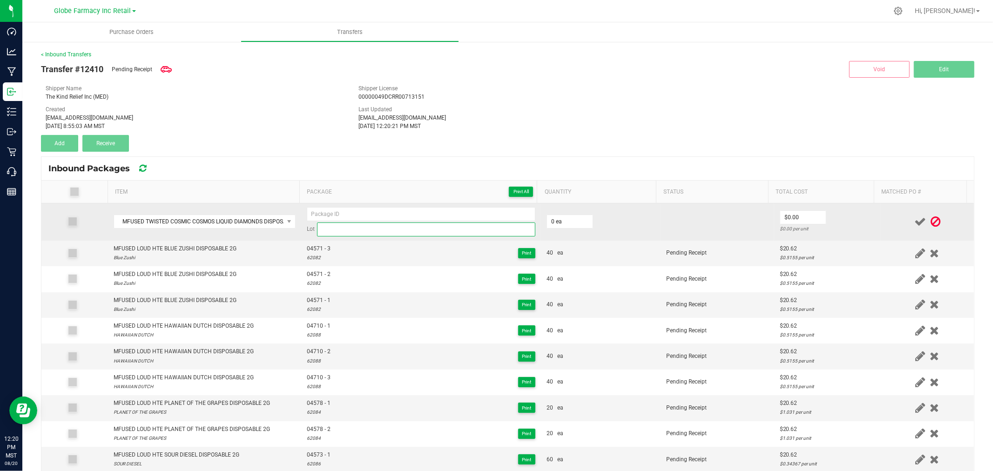
click at [367, 229] on input at bounding box center [426, 229] width 218 height 14
paste input "21245"
type input "21245"
click at [353, 215] on input at bounding box center [421, 214] width 229 height 14
type input "04627 - 1"
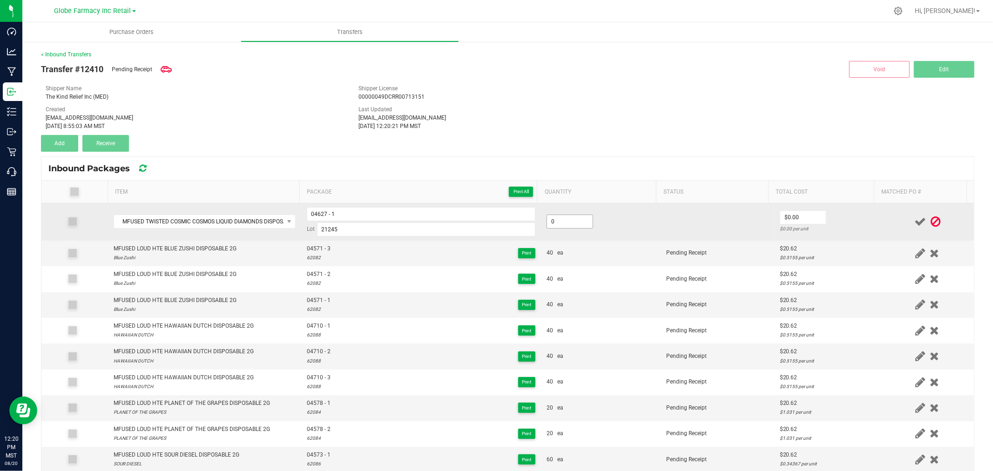
click at [564, 224] on input "0" at bounding box center [570, 221] width 46 height 13
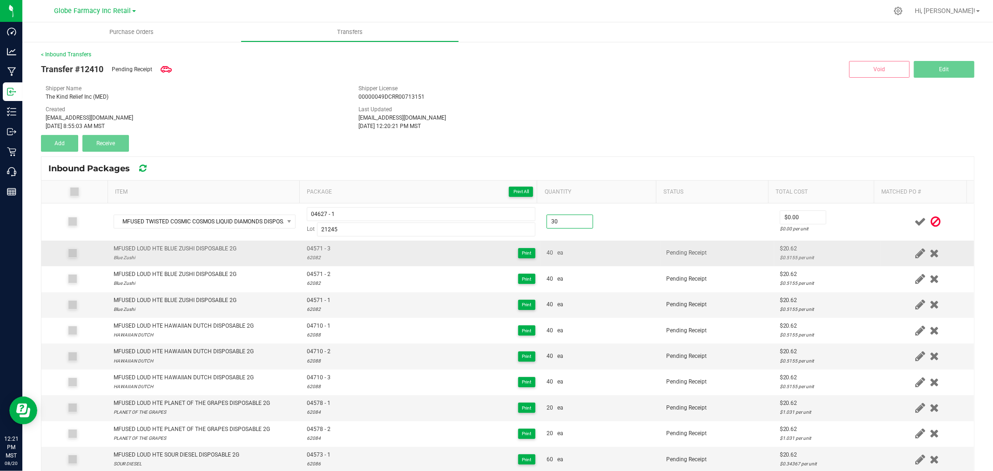
type input "30 ea"
type input "$16.87"
click at [914, 221] on icon at bounding box center [920, 222] width 12 height 12
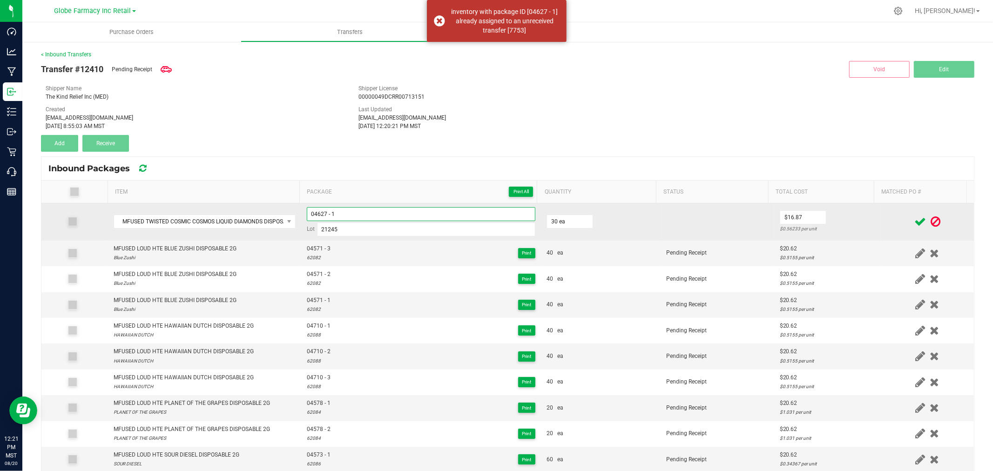
click at [383, 213] on input "04627 - 1" at bounding box center [421, 214] width 229 height 14
click at [886, 215] on td at bounding box center [927, 221] width 93 height 37
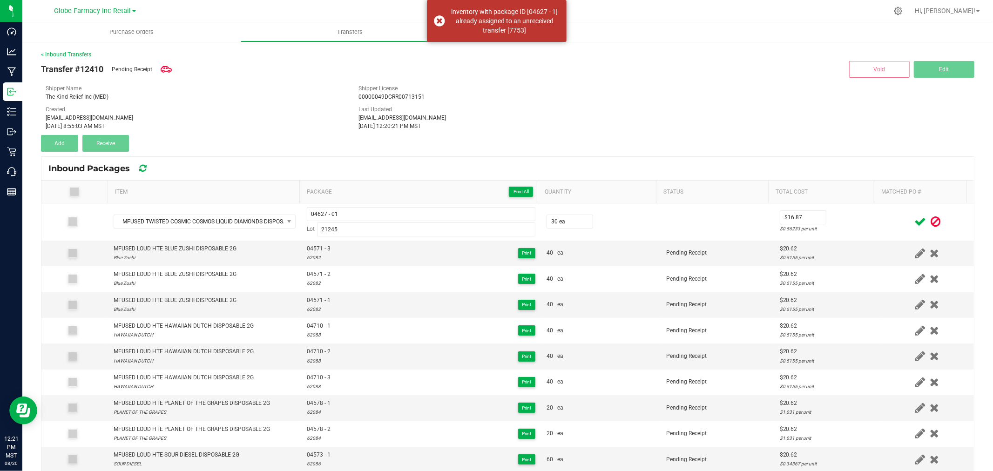
click at [914, 218] on icon at bounding box center [920, 222] width 12 height 12
click at [406, 213] on input "04627 - 01" at bounding box center [421, 214] width 229 height 14
type input "04627 - 1"
click at [863, 217] on td "$16.87 $0.56233 per unit" at bounding box center [827, 221] width 107 height 37
click at [914, 219] on icon at bounding box center [920, 222] width 12 height 12
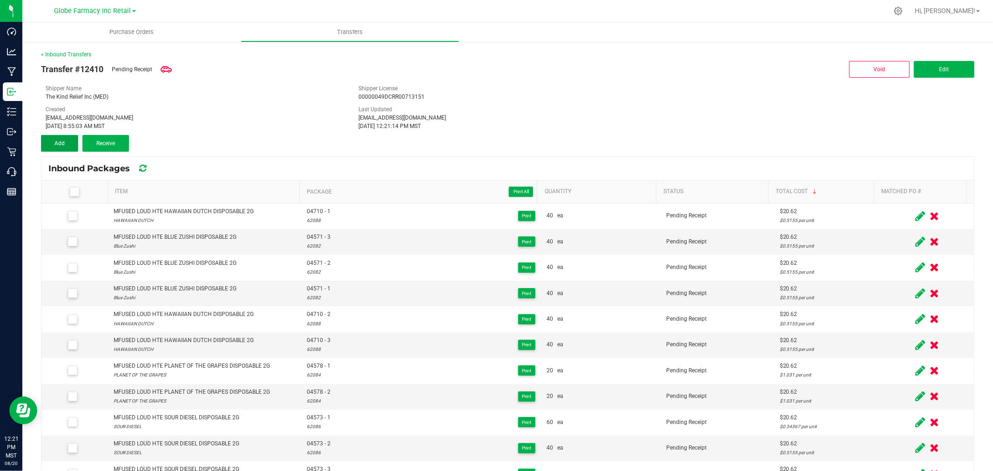
drag, startPoint x: 53, startPoint y: 139, endPoint x: 196, endPoint y: 203, distance: 157.5
click at [53, 140] on button "Add" at bounding box center [59, 143] width 37 height 17
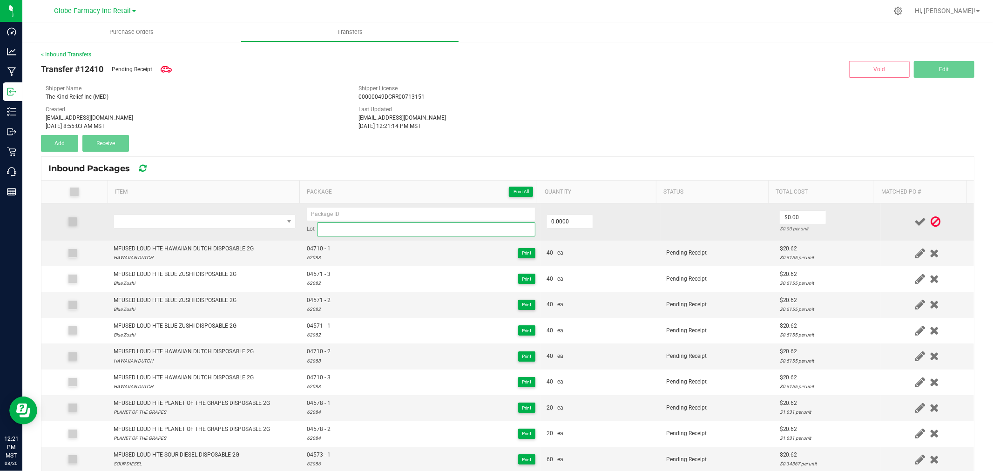
click at [344, 234] on input at bounding box center [426, 229] width 218 height 14
paste input "21245"
type input "21245"
click at [342, 216] on input at bounding box center [421, 214] width 229 height 14
paste input "21245"
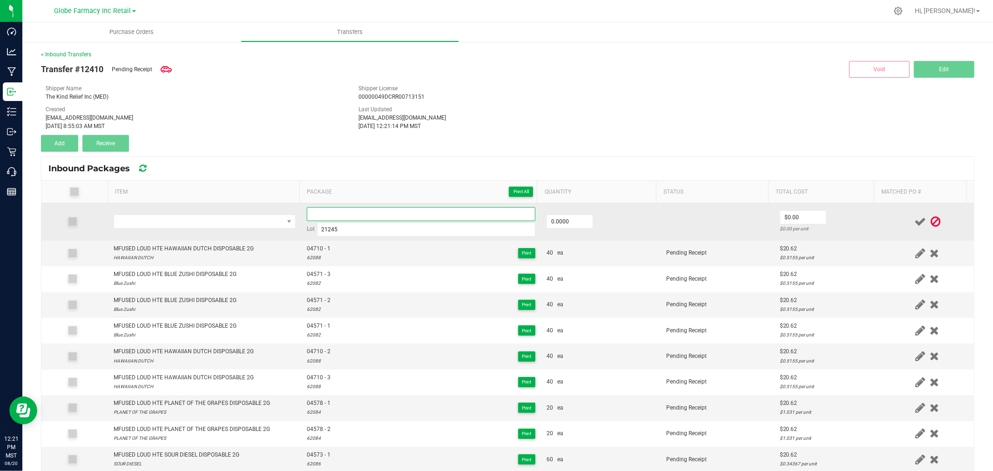
type input "21245"
click at [334, 217] on input "21245" at bounding box center [421, 214] width 229 height 14
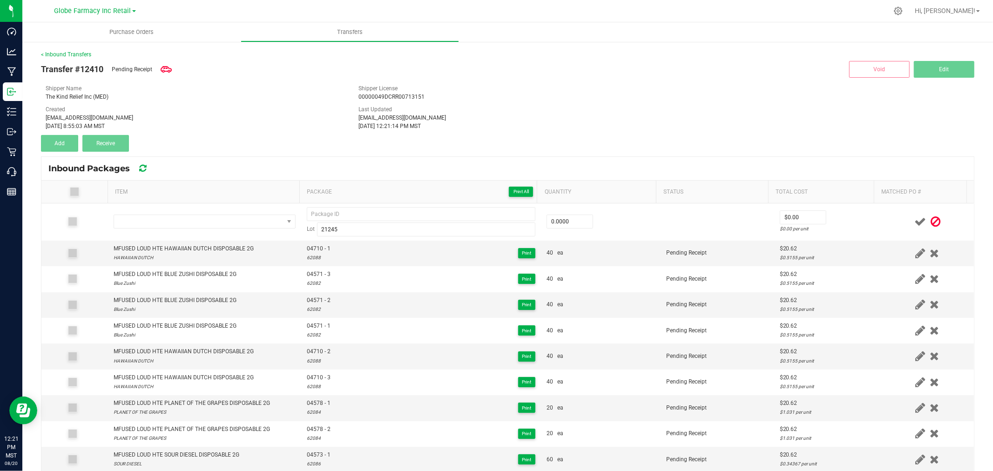
scroll to position [507, 0]
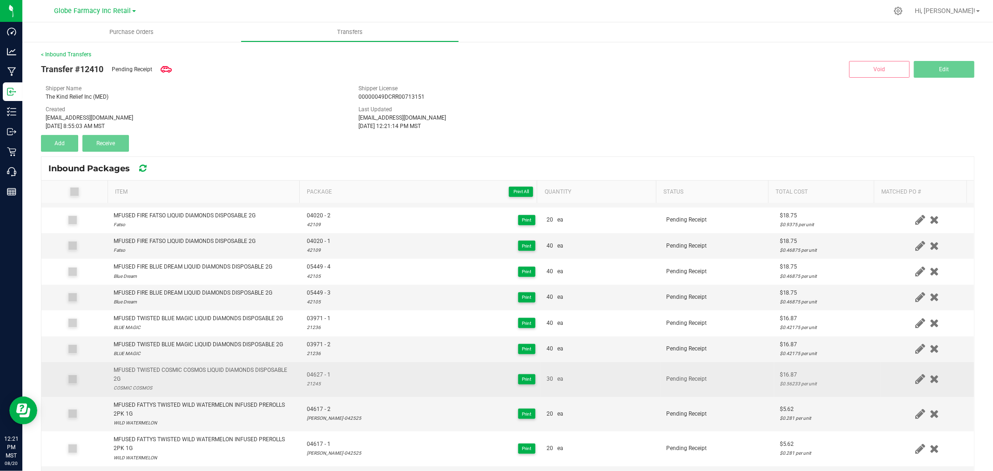
click at [321, 370] on td "04627 - 1 21245 Print" at bounding box center [421, 379] width 240 height 35
click at [316, 373] on span "04627 - 1" at bounding box center [319, 374] width 24 height 9
copy span "04627 - 1"
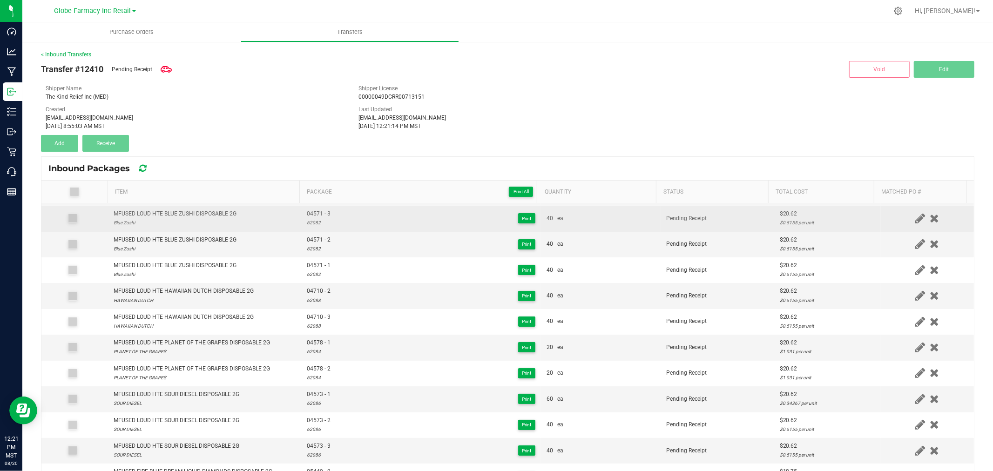
scroll to position [0, 0]
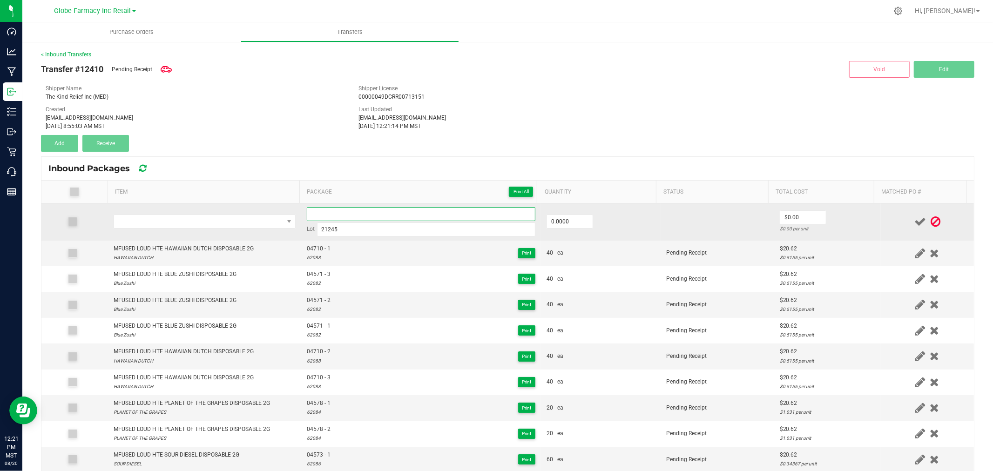
click at [345, 211] on input at bounding box center [421, 214] width 229 height 14
paste input "04627 - 1"
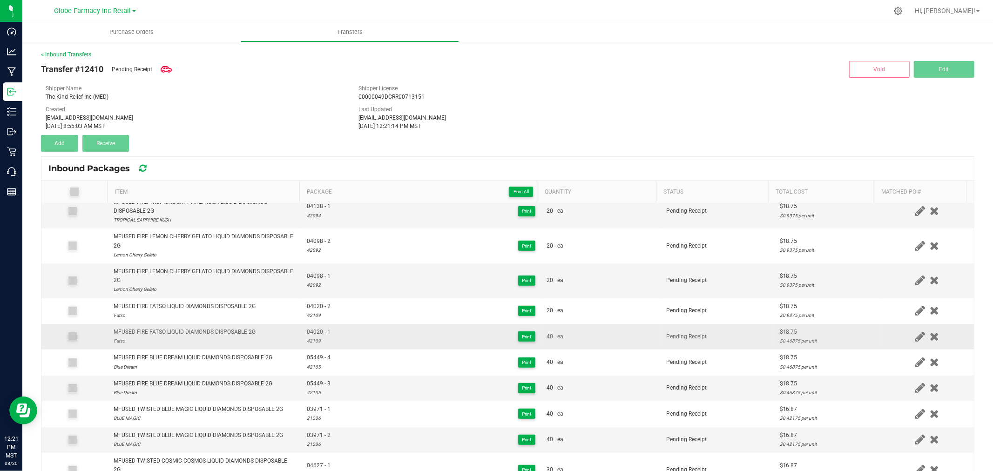
scroll to position [517, 0]
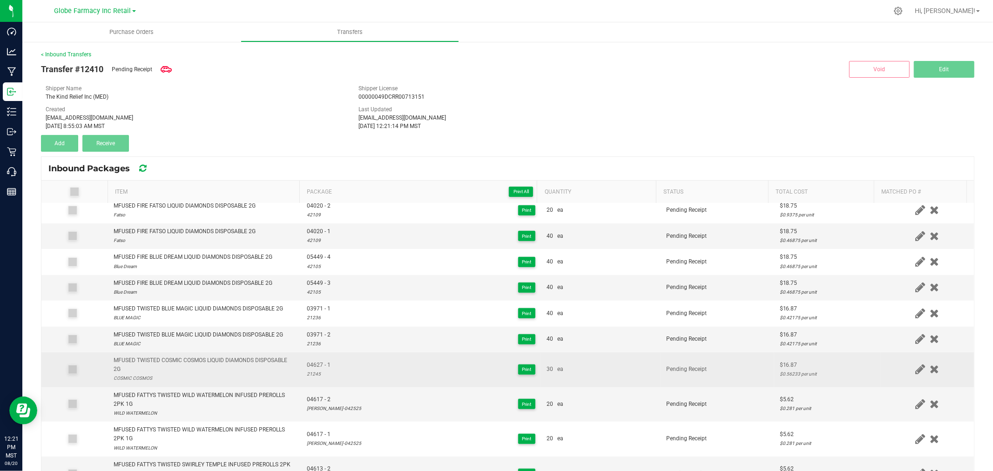
type input "04627 - 2"
click at [199, 361] on div "MFUSED TWISTED COSMIC COSMOS LIQUID DIAMONDS DISPOSABLE 2G" at bounding box center [205, 365] width 182 height 18
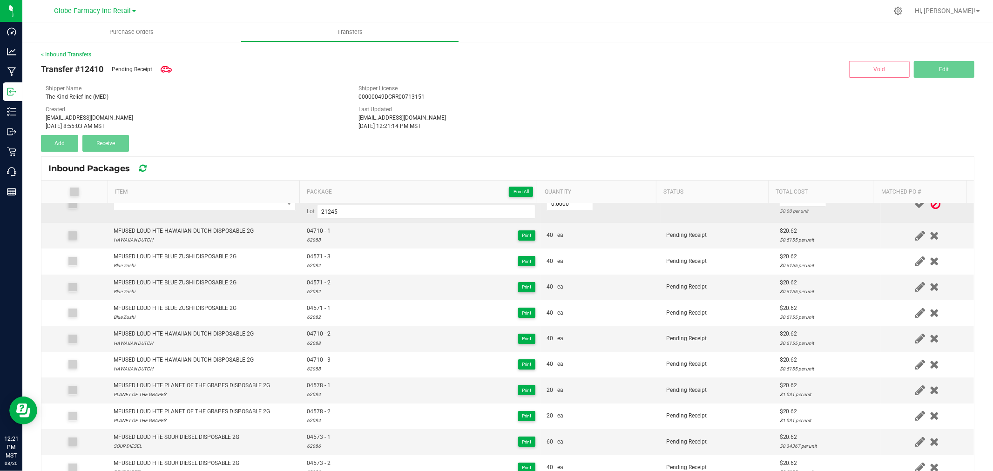
scroll to position [0, 0]
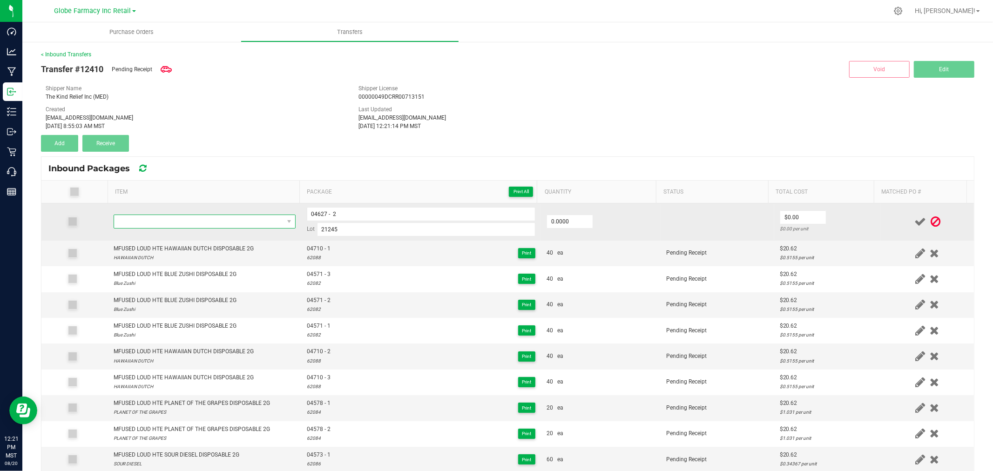
click at [221, 226] on span "NO DATA FOUND" at bounding box center [198, 221] width 169 height 13
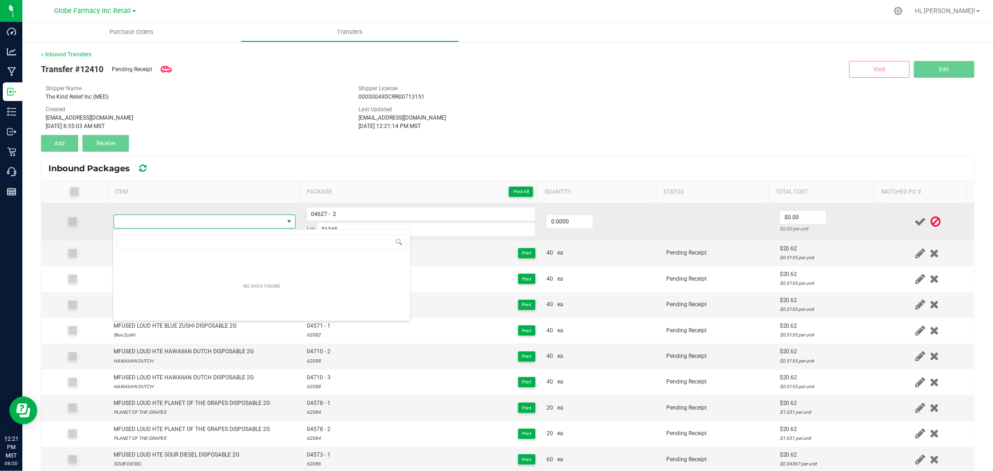
type input "MFUSED TWISTED COSMIC COSMOS LIQUID DIAMONDS DISPOSABLE 2G"
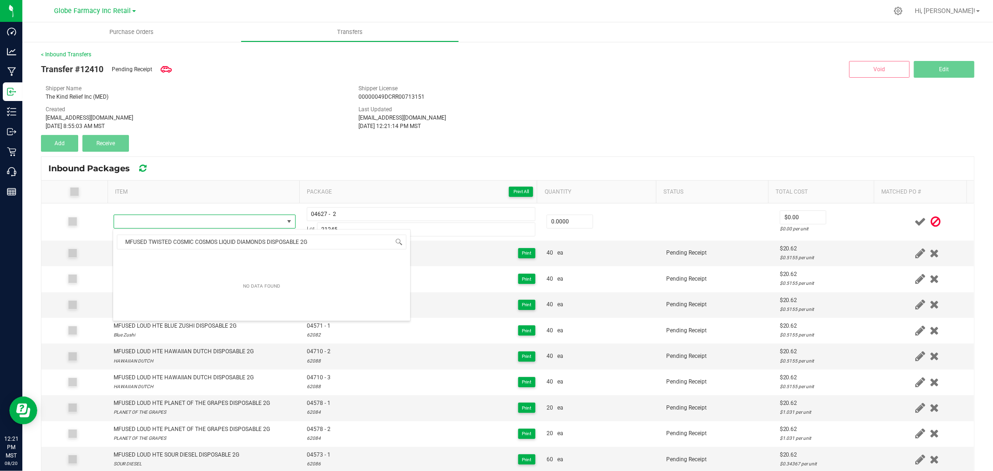
scroll to position [14, 178]
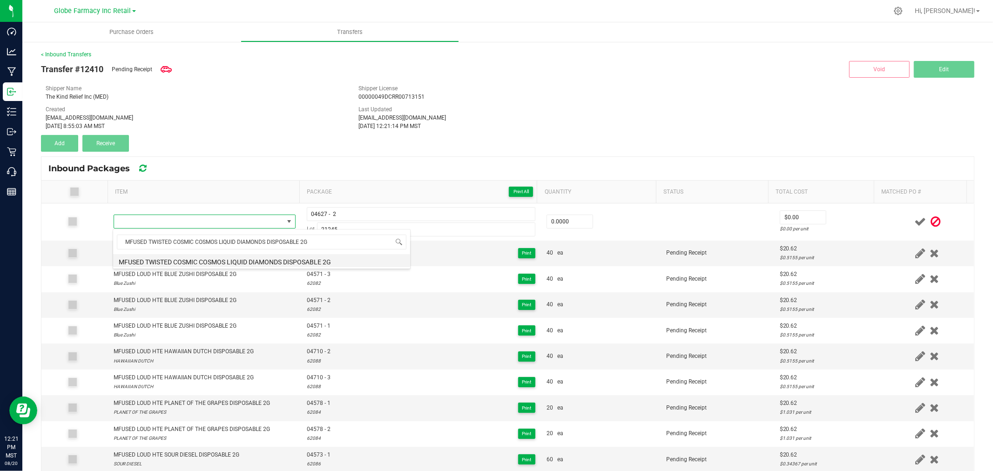
click at [222, 258] on li "MFUSED TWISTED COSMIC COSMOS LIQUID DIAMONDS DISPOSABLE 2G" at bounding box center [261, 260] width 297 height 13
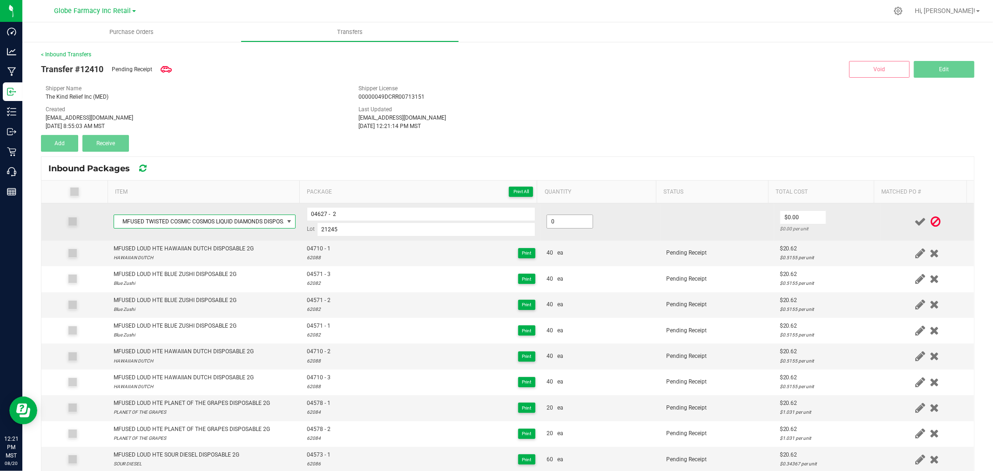
click at [574, 218] on input "0" at bounding box center [570, 221] width 46 height 13
type input "20 ea"
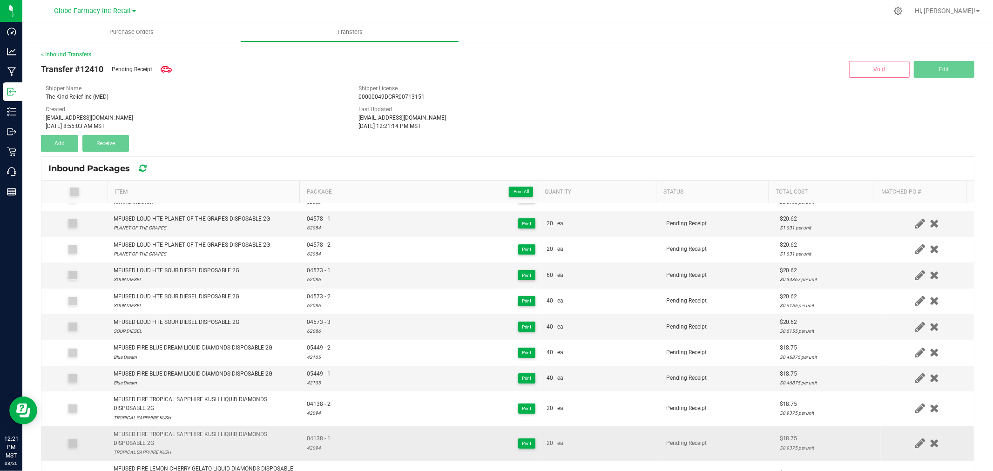
scroll to position [0, 0]
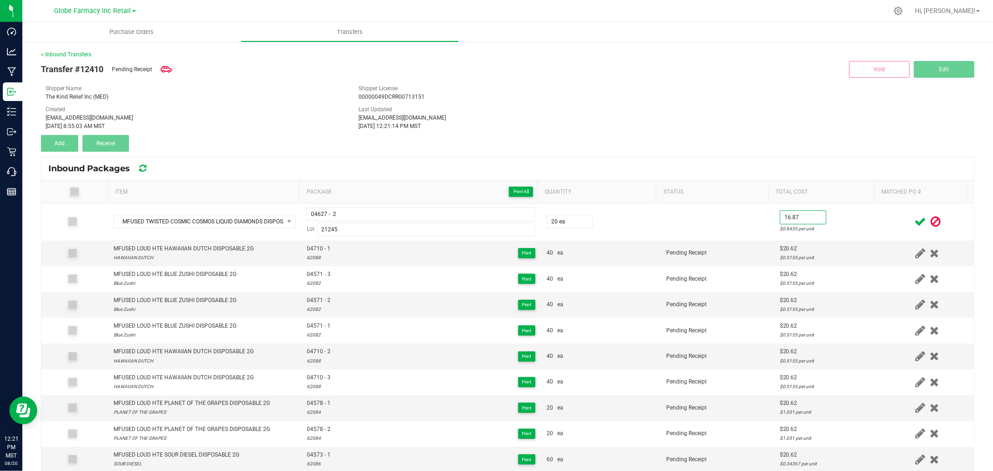
type input "$16.87"
click at [914, 219] on icon at bounding box center [920, 222] width 12 height 12
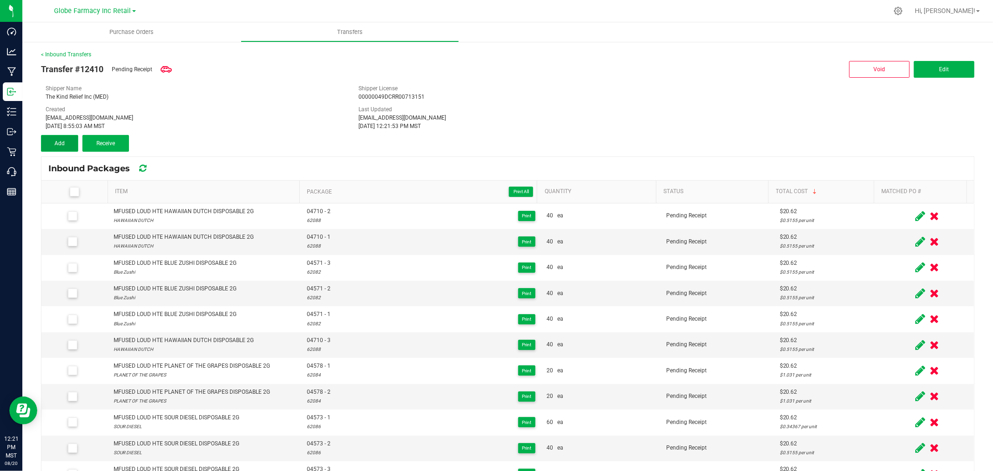
click at [54, 141] on span "Add" at bounding box center [59, 143] width 10 height 7
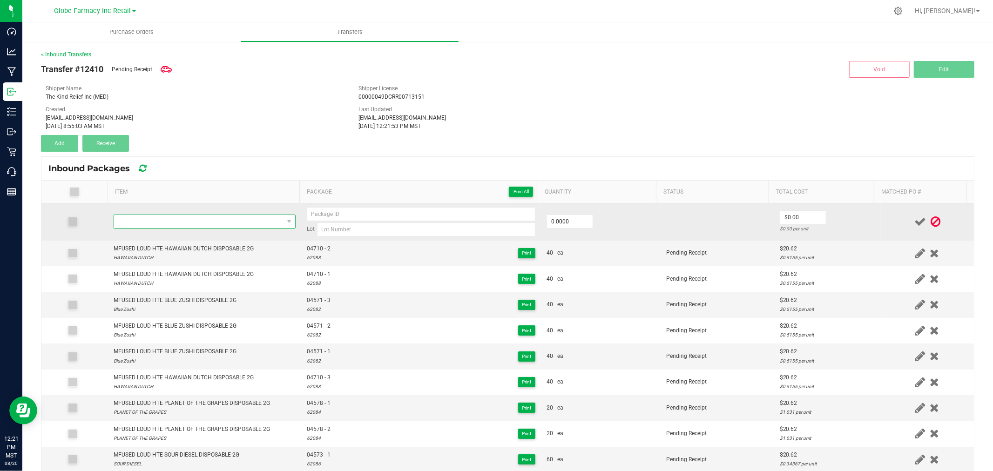
click at [216, 217] on span "NO DATA FOUND" at bounding box center [198, 221] width 169 height 13
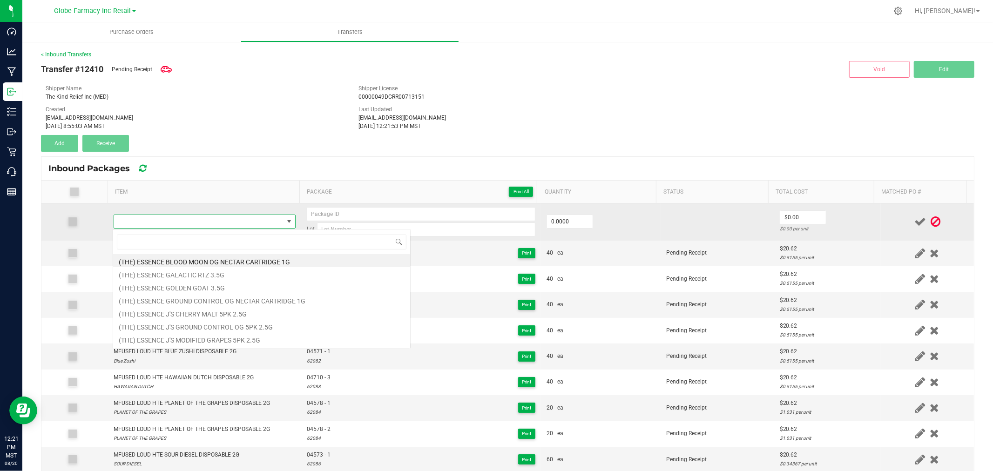
scroll to position [14, 178]
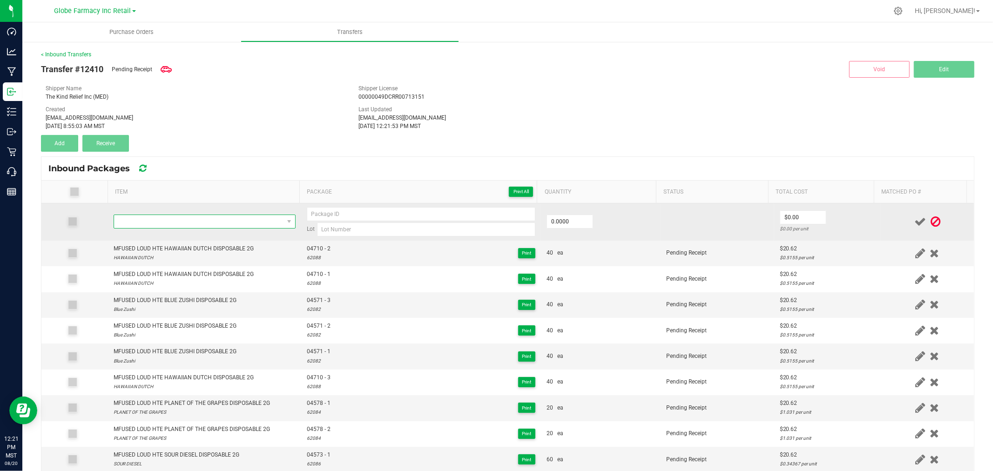
click at [257, 221] on span "NO DATA FOUND" at bounding box center [198, 221] width 169 height 13
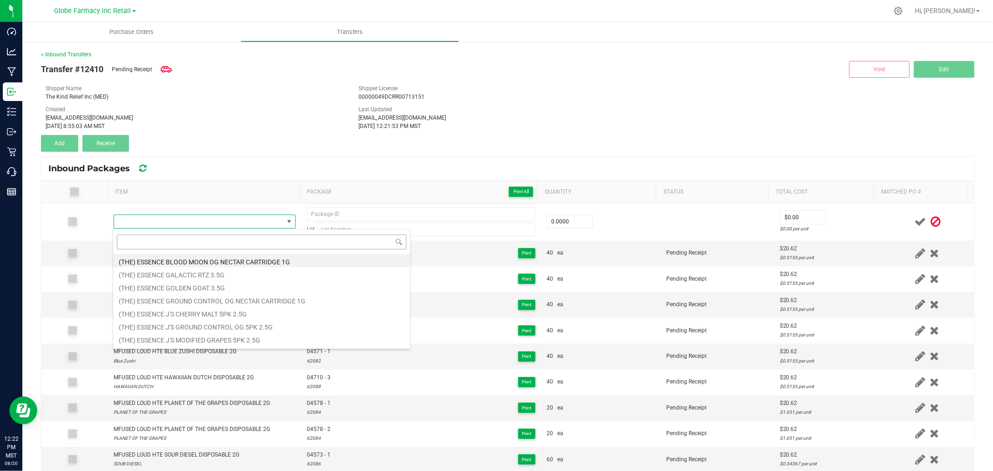
type input "MFUSED TWISTED FADERADE LIQUID DIAMONDS DISPOSABLE 2G"
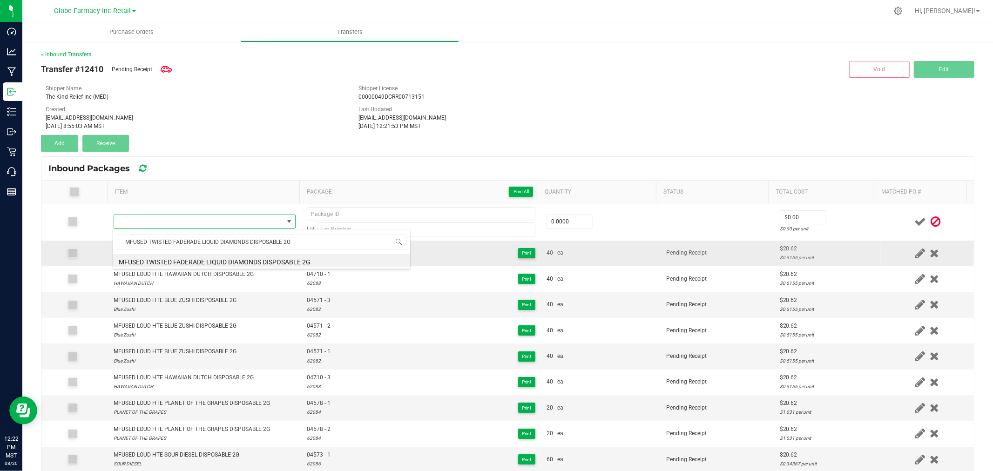
click at [277, 257] on li "MFUSED TWISTED FADERADE LIQUID DIAMONDS DISPOSABLE 2G" at bounding box center [261, 260] width 297 height 13
type input "0 ea"
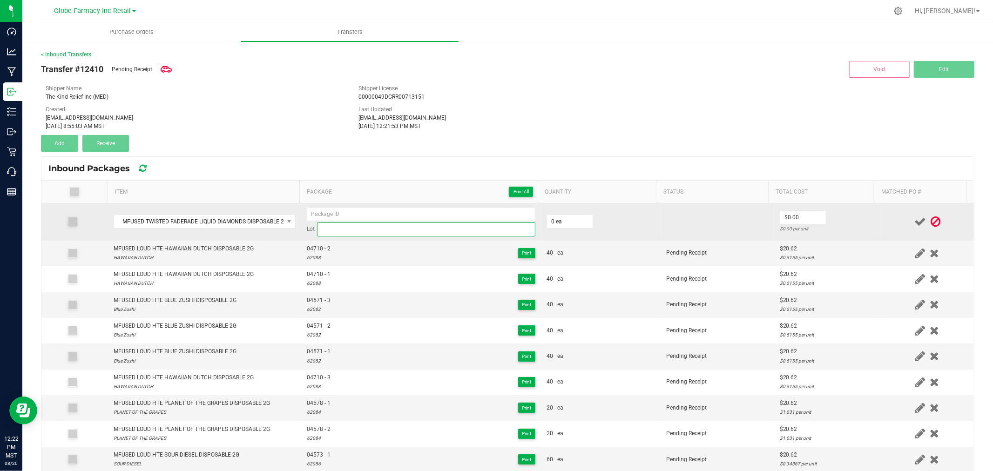
click at [385, 235] on input at bounding box center [426, 229] width 218 height 14
paste input "21246"
type input "21246"
click at [377, 215] on input at bounding box center [421, 214] width 229 height 14
type input "04663 - 1"
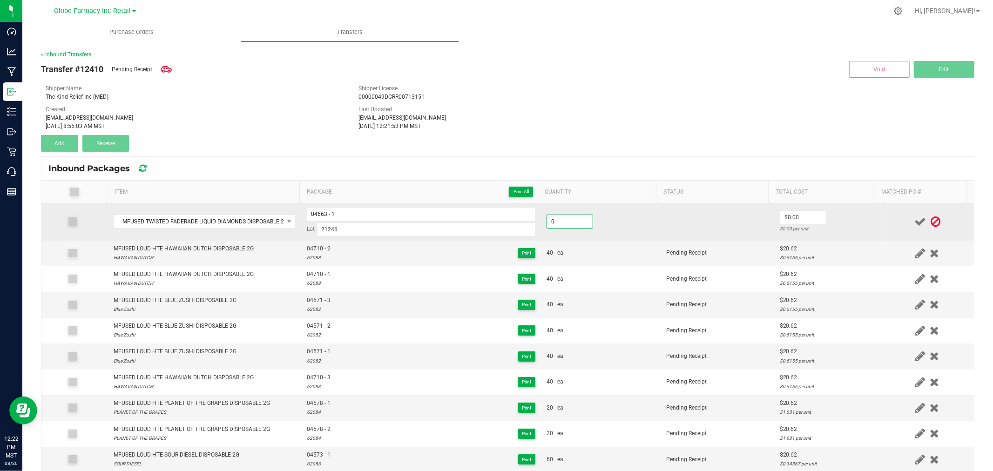
click at [571, 225] on input "0" at bounding box center [570, 221] width 46 height 13
type input "20 ea"
click at [818, 215] on td "$20.00 $1.00 per unit" at bounding box center [827, 221] width 107 height 37
click at [812, 213] on td "$20.00 $1.00 per unit" at bounding box center [827, 221] width 107 height 37
click at [796, 212] on input "20" at bounding box center [803, 217] width 46 height 13
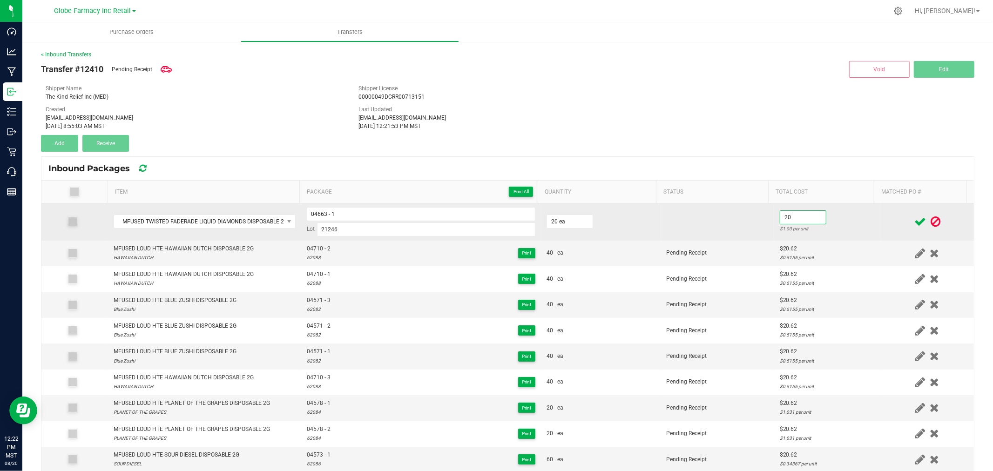
click at [796, 212] on input "20" at bounding box center [803, 217] width 46 height 13
click at [835, 221] on td "$16.87 $0.8435 per unit" at bounding box center [827, 221] width 107 height 37
click at [850, 216] on td "$16.87 $0.8435 per unit" at bounding box center [827, 221] width 107 height 37
click at [389, 215] on input "04663 - 1" at bounding box center [421, 214] width 229 height 14
click at [802, 220] on input "16.87" at bounding box center [803, 217] width 46 height 13
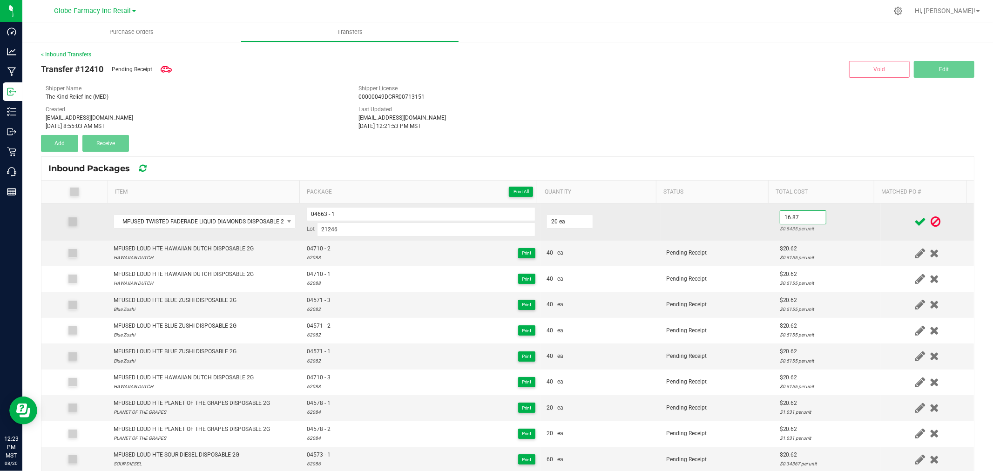
type input "$16.87"
click at [852, 219] on td "$16.87 $0.8435 per unit" at bounding box center [827, 221] width 107 height 37
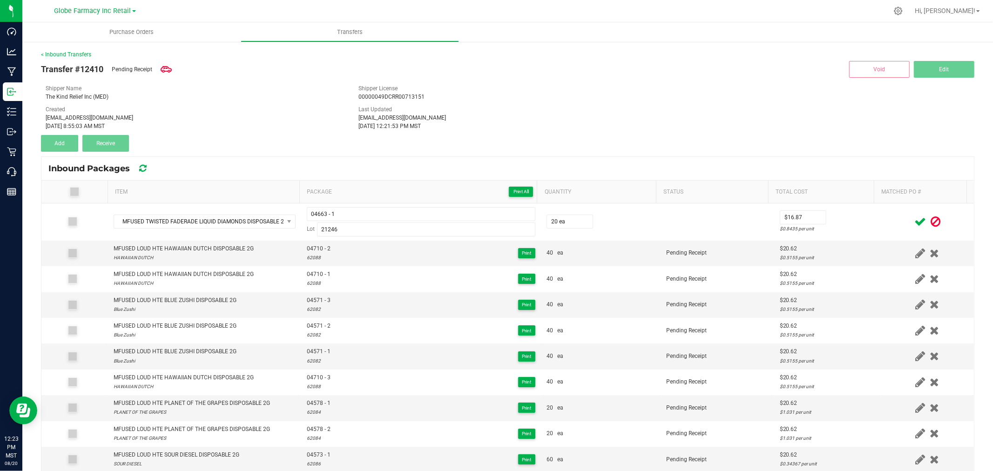
click at [914, 218] on icon at bounding box center [920, 222] width 12 height 12
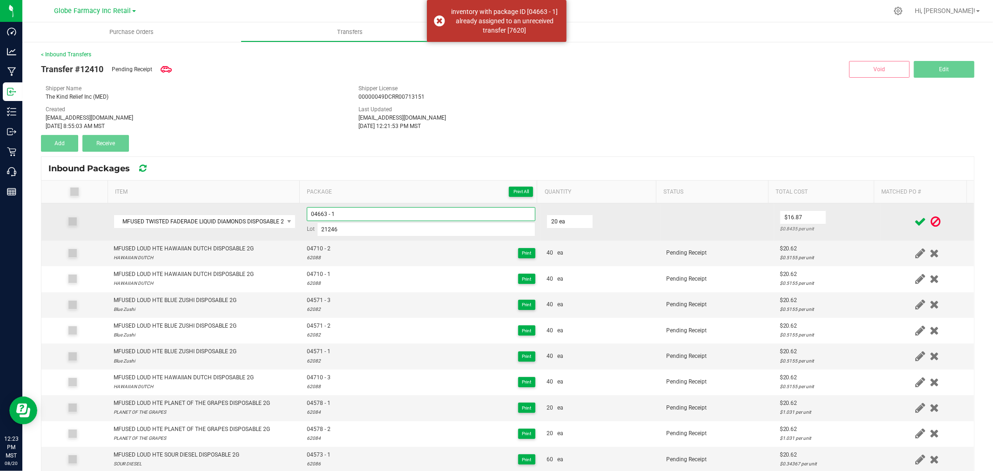
click at [401, 211] on input "04663 - 1" at bounding box center [421, 214] width 229 height 14
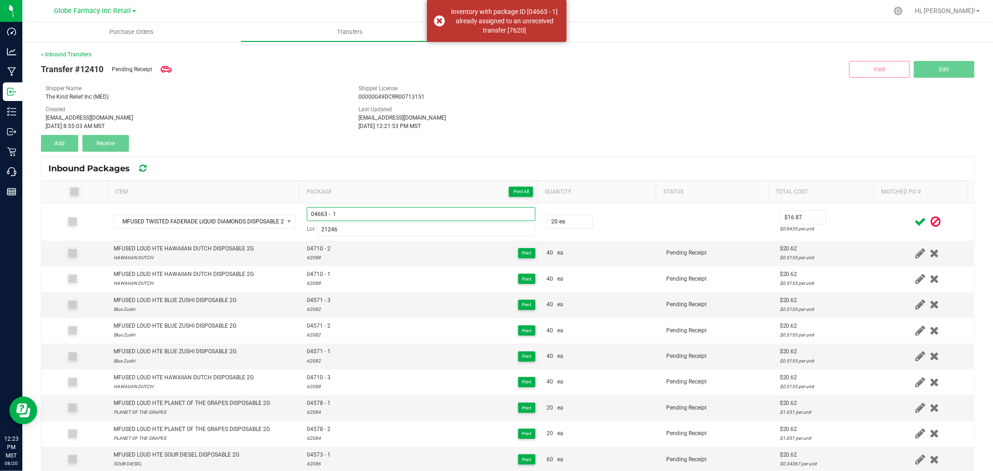
type input "04663 - 1"
click at [881, 225] on td at bounding box center [927, 221] width 93 height 37
click at [914, 221] on icon at bounding box center [920, 222] width 12 height 12
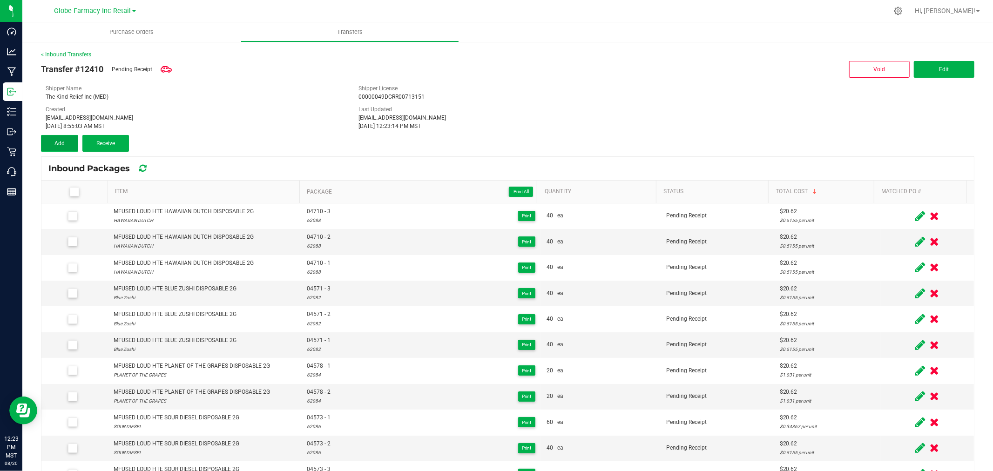
click at [67, 136] on button "Add" at bounding box center [59, 143] width 37 height 17
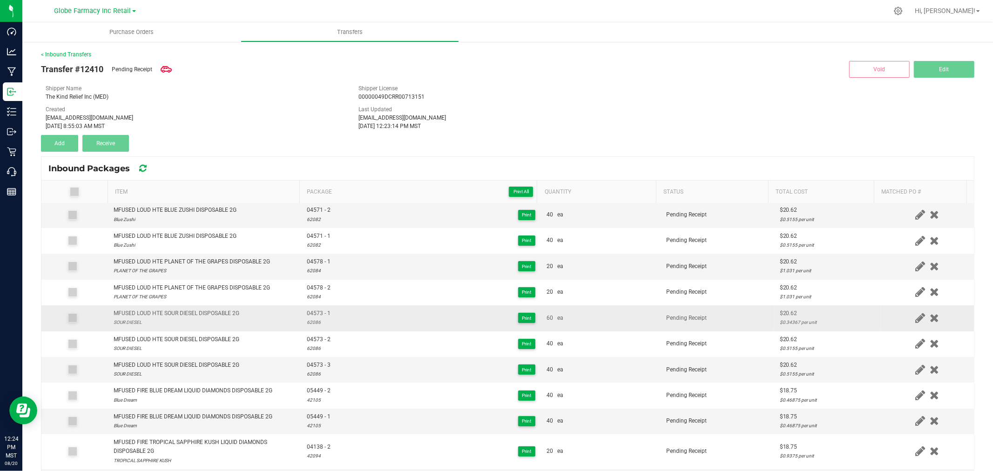
scroll to position [572, 0]
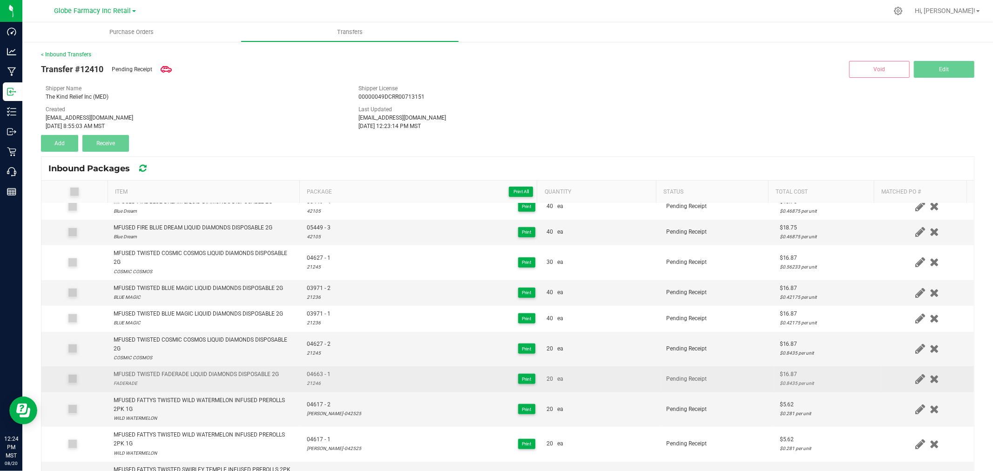
click at [244, 373] on div "MFUSED TWISTED FADERADE LIQUID DIAMONDS DISPOSABLE 2G" at bounding box center [196, 374] width 165 height 9
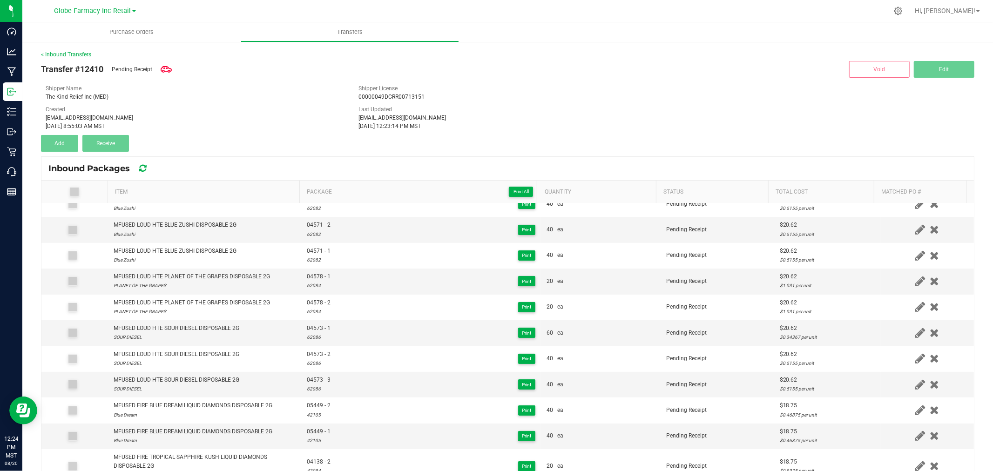
scroll to position [0, 0]
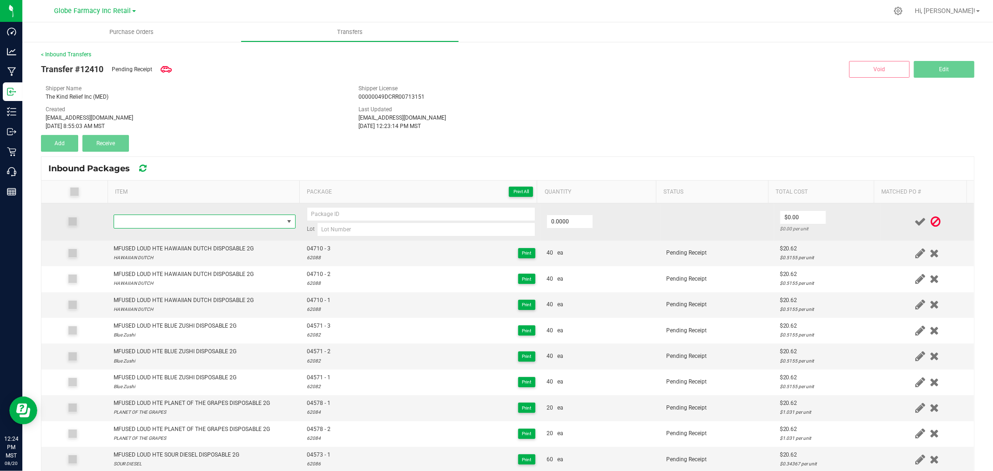
click at [202, 224] on span "NO DATA FOUND" at bounding box center [198, 221] width 169 height 13
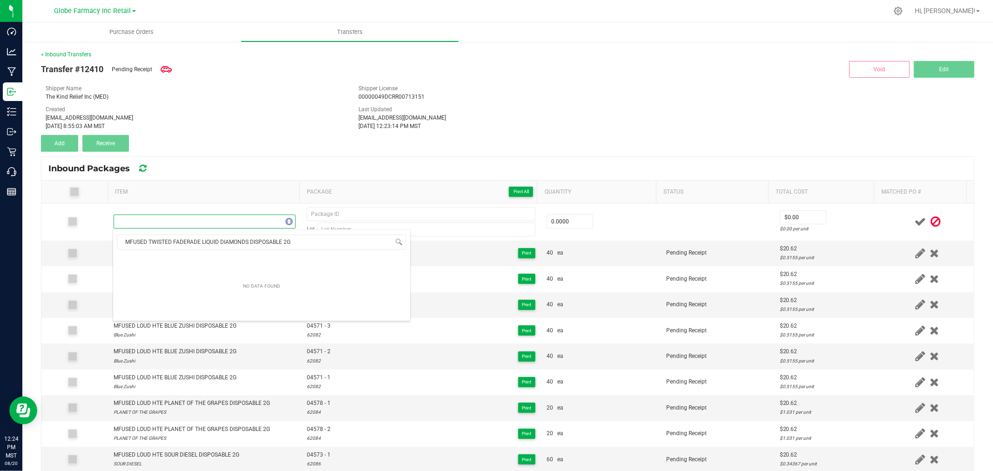
scroll to position [14, 178]
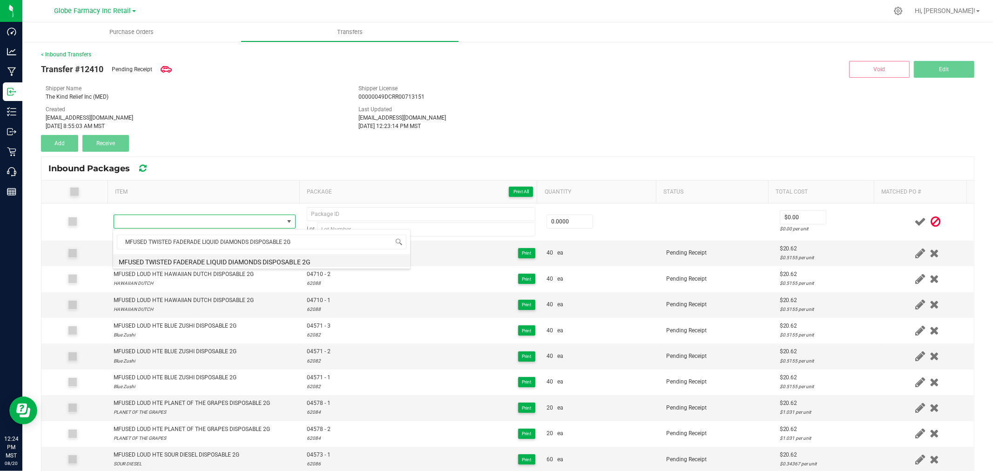
click at [210, 261] on li "MFUSED TWISTED FADERADE LIQUID DIAMONDS DISPOSABLE 2G" at bounding box center [261, 260] width 297 height 13
type input "0 ea"
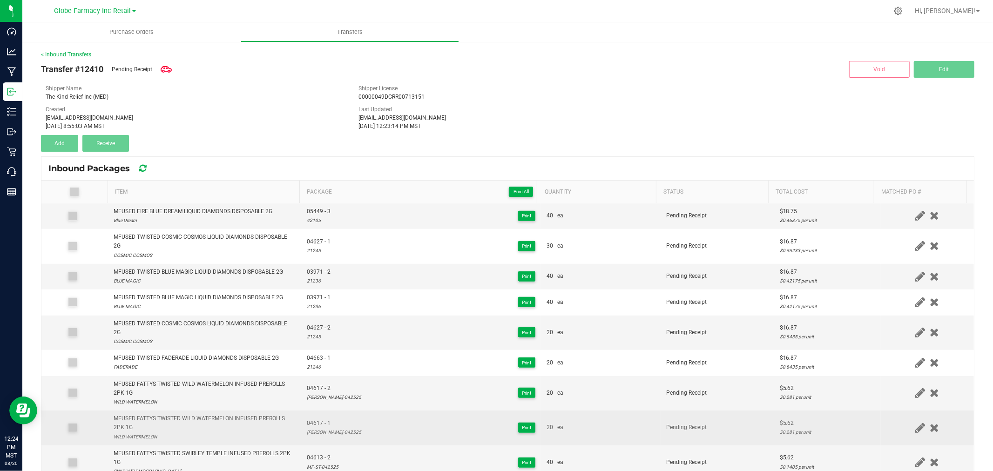
scroll to position [672, 0]
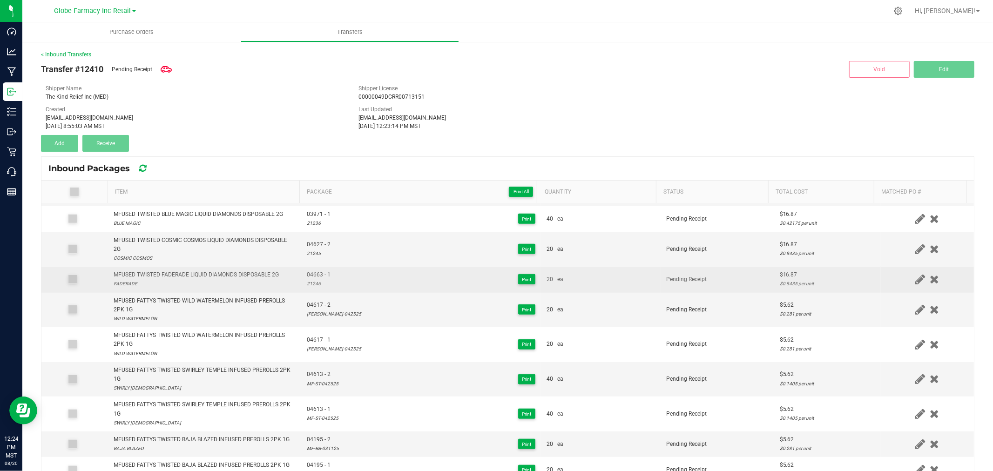
click at [308, 283] on div "21246" at bounding box center [319, 283] width 24 height 9
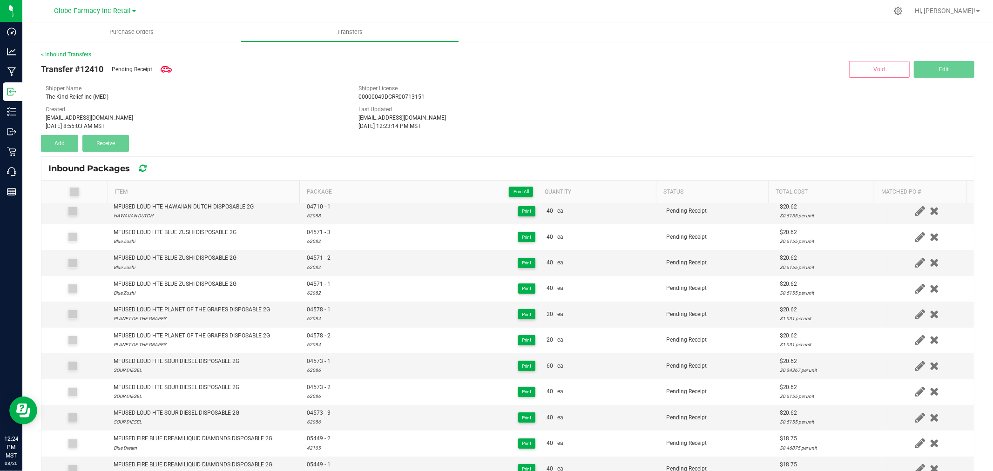
scroll to position [0, 0]
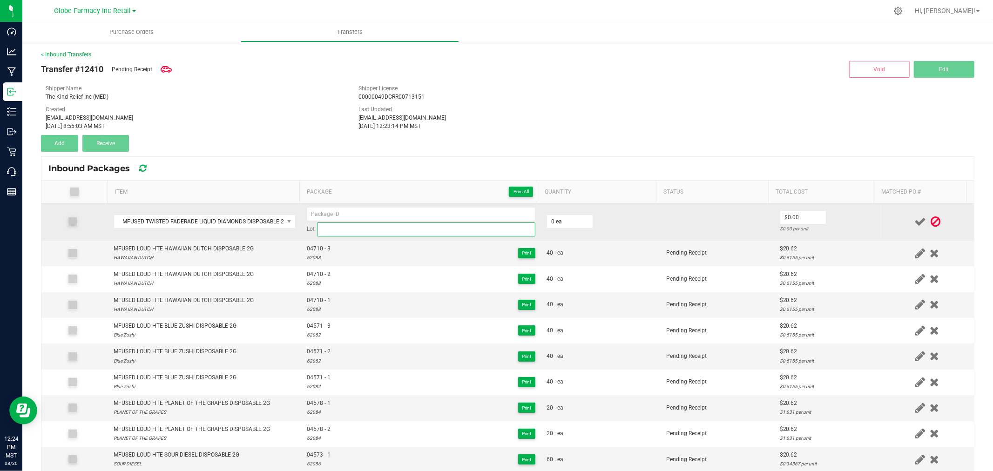
click at [324, 236] on input at bounding box center [426, 229] width 218 height 14
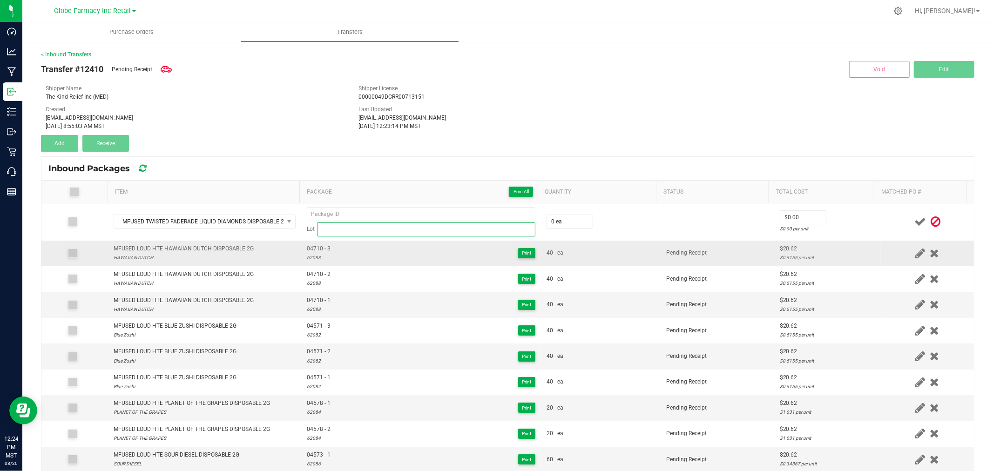
paste input "21246"
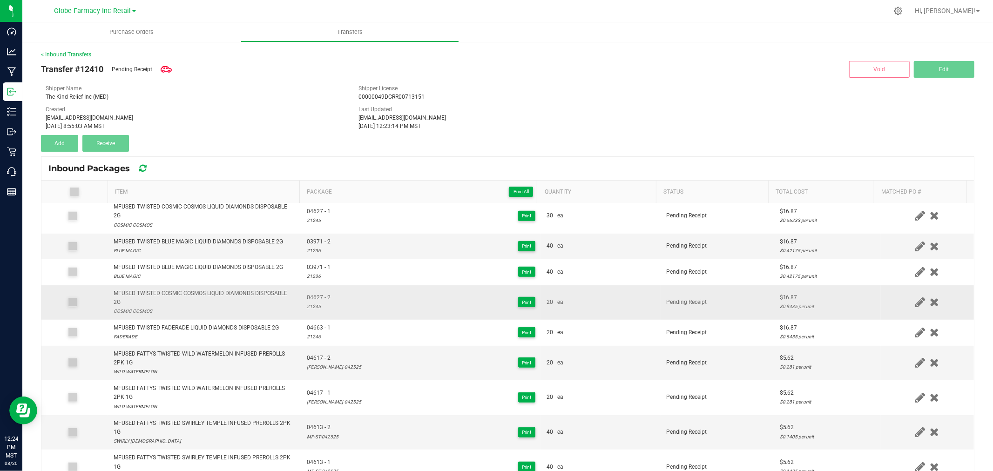
scroll to position [620, 0]
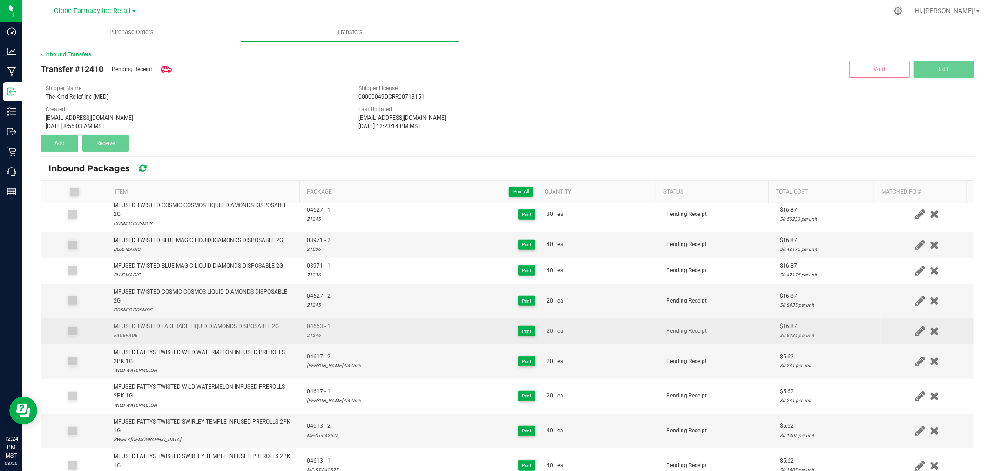
type input "21246"
click at [317, 327] on span "04663 - 1" at bounding box center [319, 326] width 24 height 9
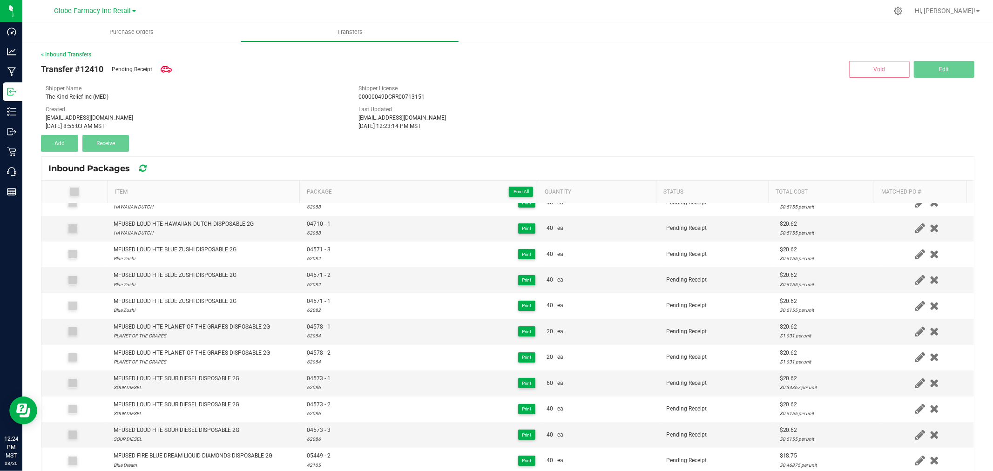
scroll to position [0, 0]
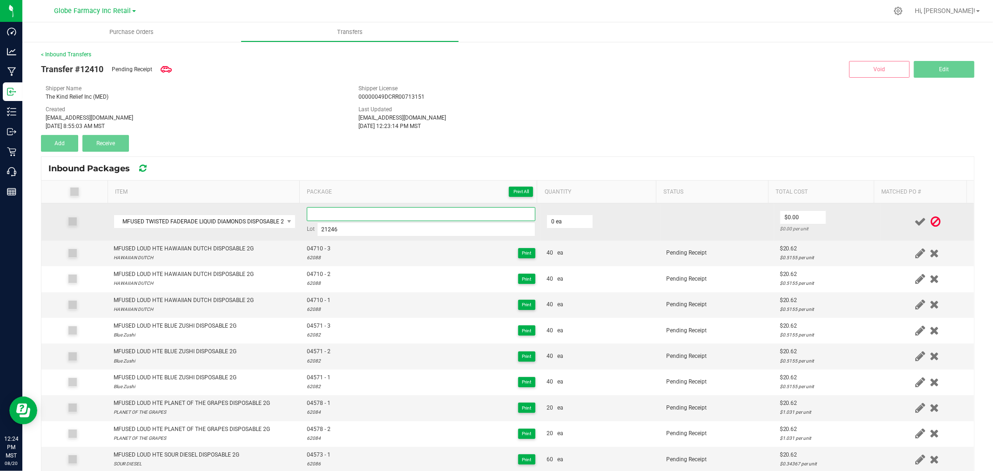
click at [334, 215] on input at bounding box center [421, 214] width 229 height 14
paste input "04663 - 1"
type input "04663 - 2"
click at [569, 219] on input "0" at bounding box center [570, 221] width 46 height 13
type input "20 ea"
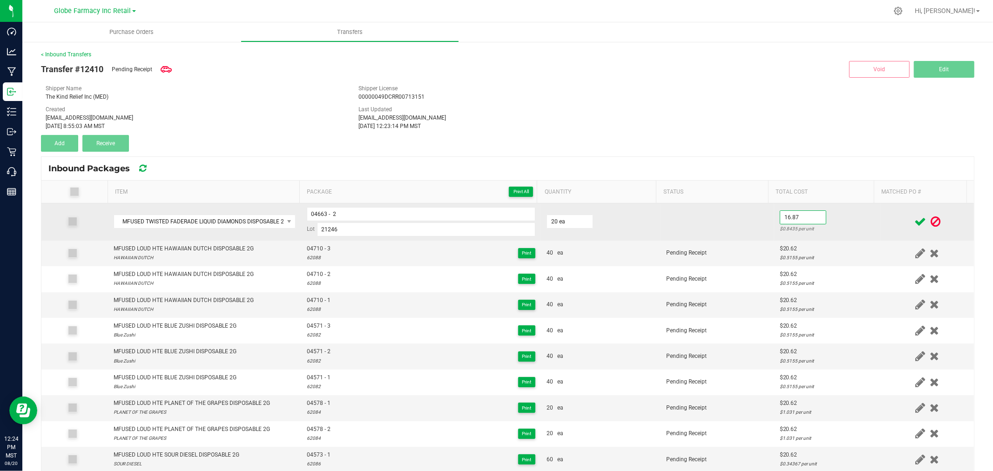
type input "$16.87"
click at [850, 224] on td "$16.87 $0.8435 per unit" at bounding box center [827, 221] width 107 height 37
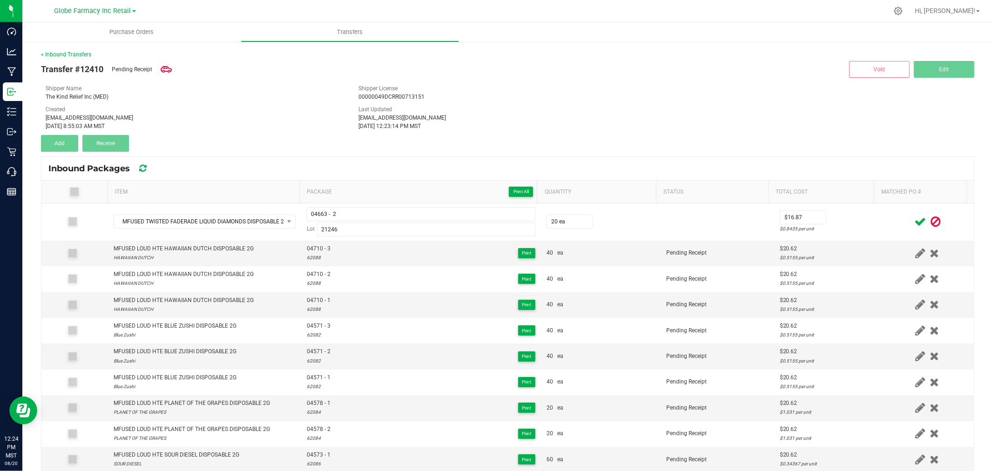
click at [914, 222] on icon at bounding box center [920, 222] width 12 height 12
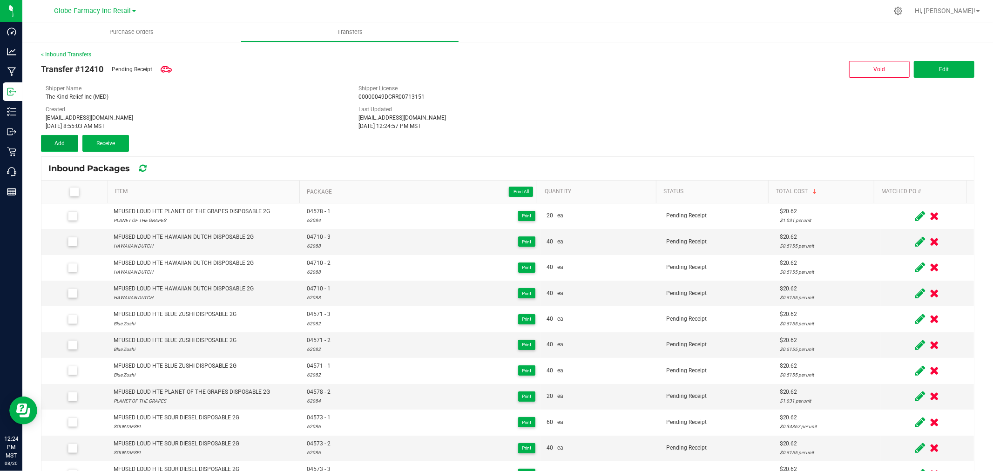
click at [63, 143] on span "Add" at bounding box center [59, 143] width 10 height 7
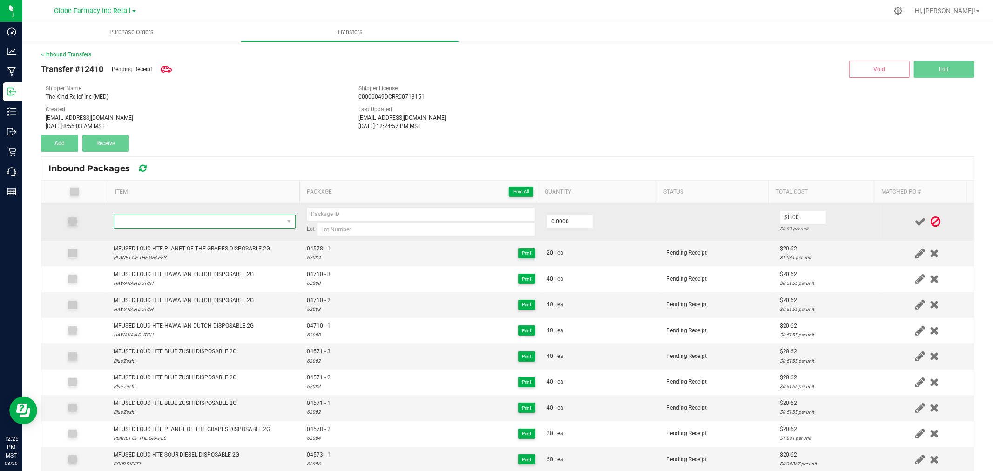
click at [250, 226] on span "NO DATA FOUND" at bounding box center [198, 221] width 169 height 13
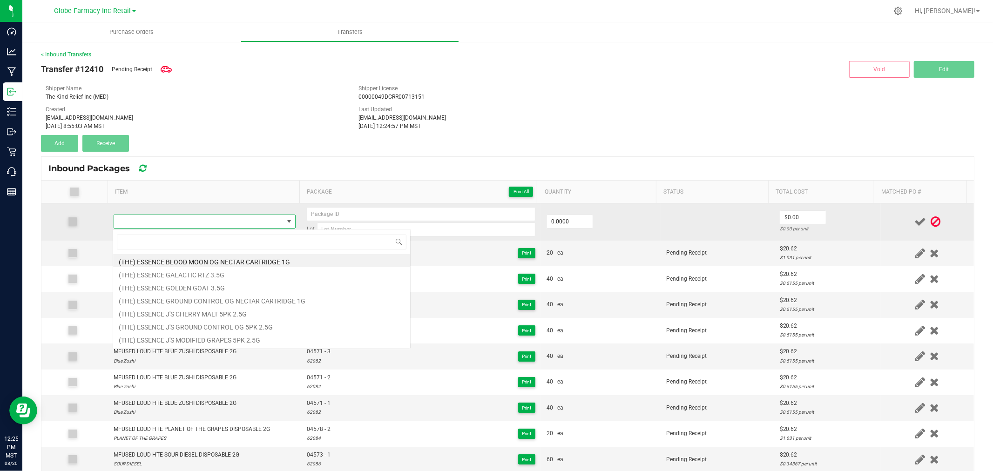
scroll to position [14, 178]
type input "MFUSED TWISTED GALACTIC GRAPE LIQUID DIAMONDS DISPOSABLE 2G"
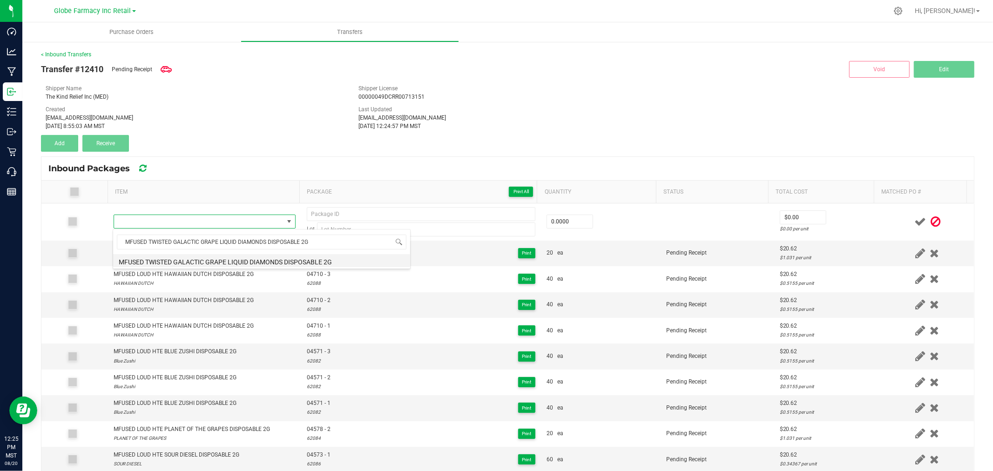
click at [206, 259] on li "MFUSED TWISTED GALACTIC GRAPE LIQUID DIAMONDS DISPOSABLE 2G" at bounding box center [261, 260] width 297 height 13
type input "0 ea"
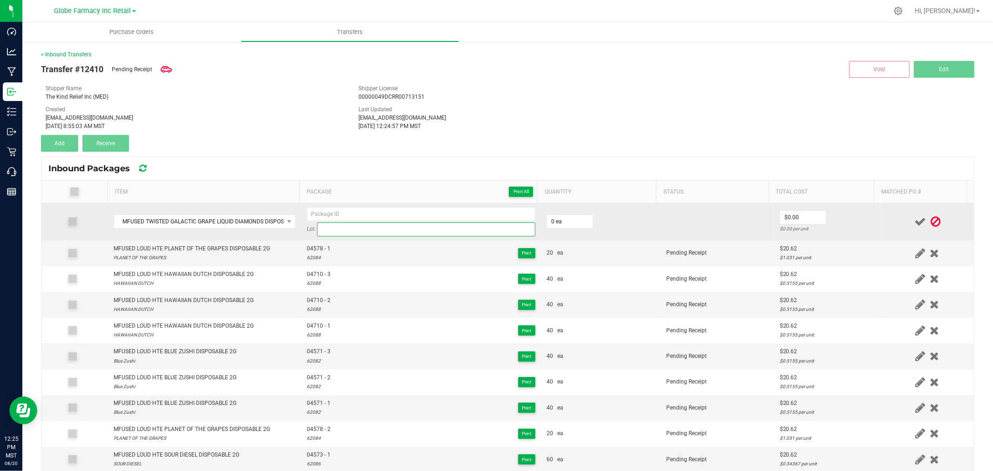
click at [450, 230] on input at bounding box center [426, 229] width 218 height 14
paste input "21247"
type input "21247"
click at [345, 214] on input at bounding box center [421, 214] width 229 height 14
type input "04542 - 1"
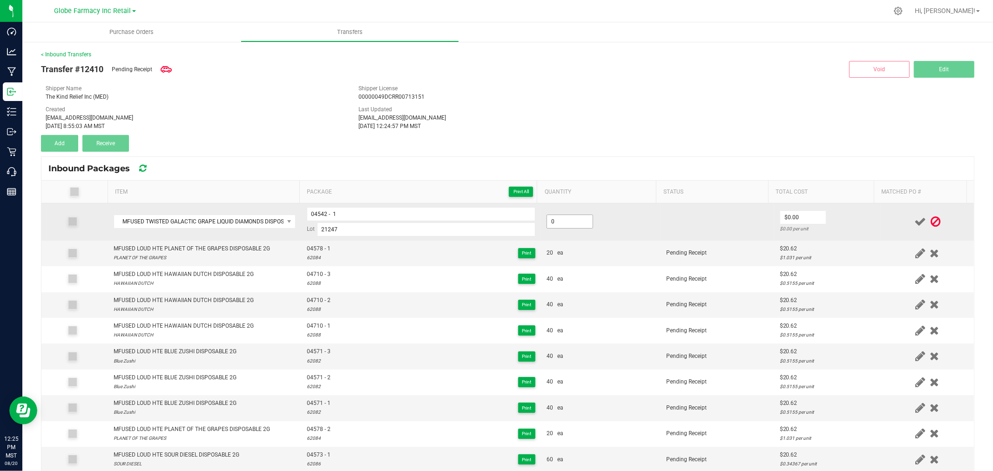
click at [565, 227] on input "0" at bounding box center [570, 221] width 46 height 13
type input "4"
type input "20 ea"
click at [796, 215] on input "0" at bounding box center [803, 217] width 46 height 13
type input "$16.87"
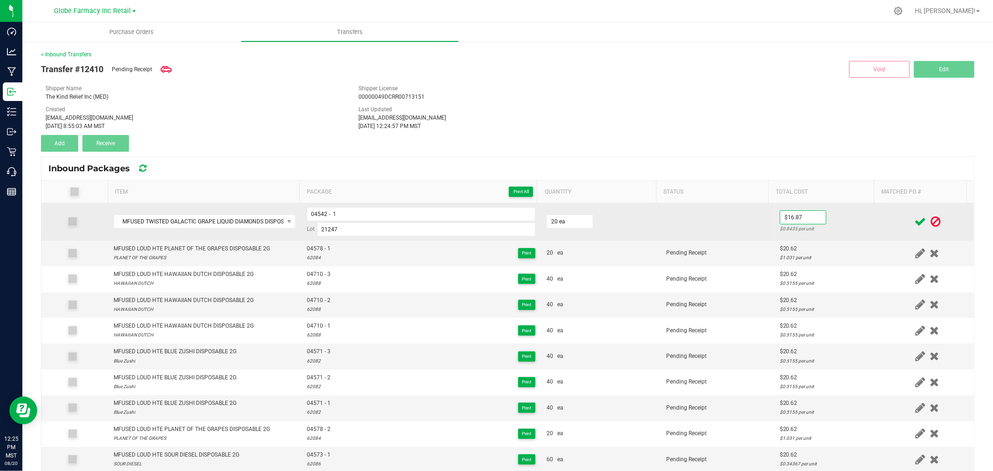
click at [853, 224] on div "$0.8435 per unit" at bounding box center [827, 228] width 95 height 9
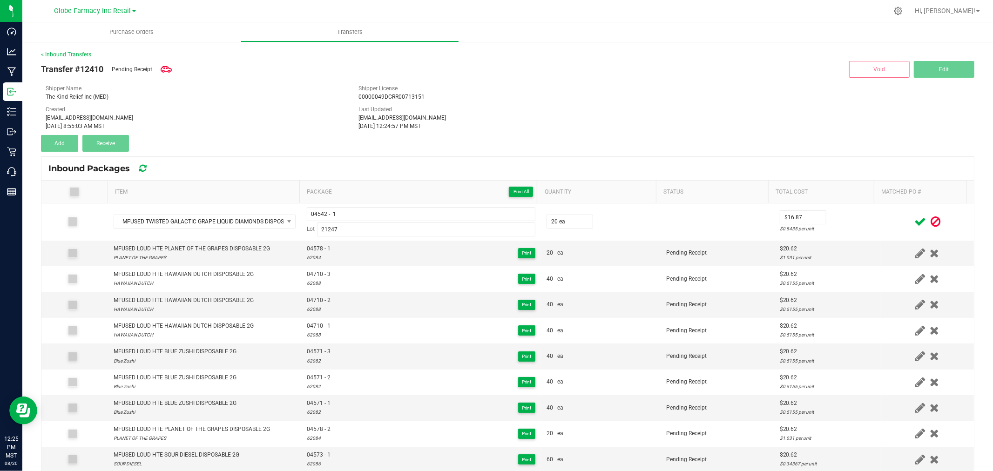
click at [912, 229] on span at bounding box center [920, 222] width 16 height 18
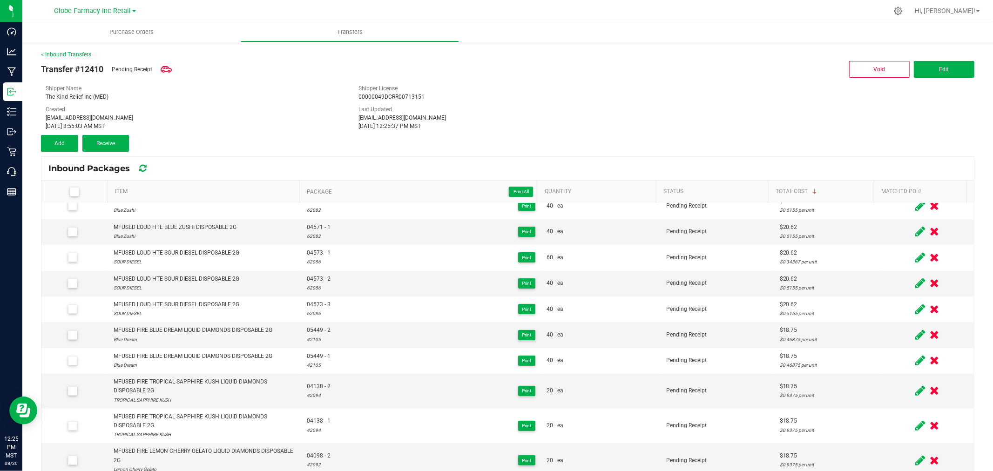
scroll to position [0, 0]
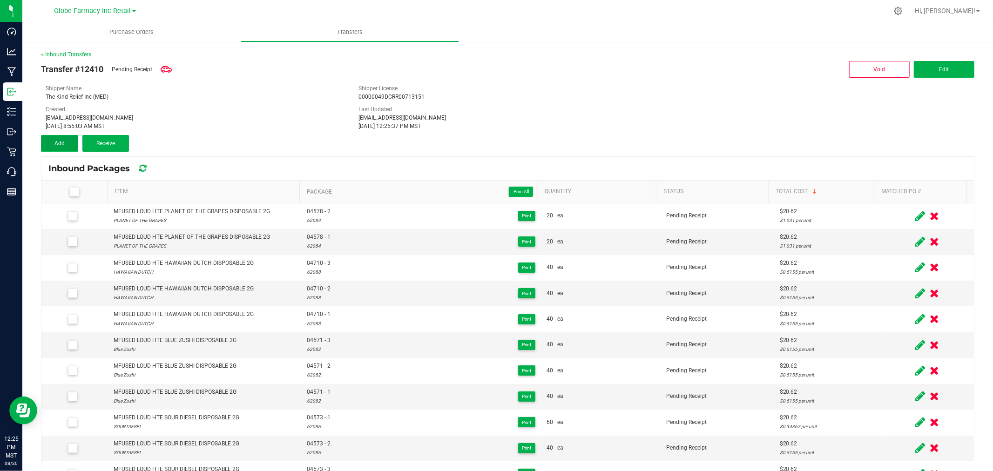
click at [57, 147] on button "Add" at bounding box center [59, 143] width 37 height 17
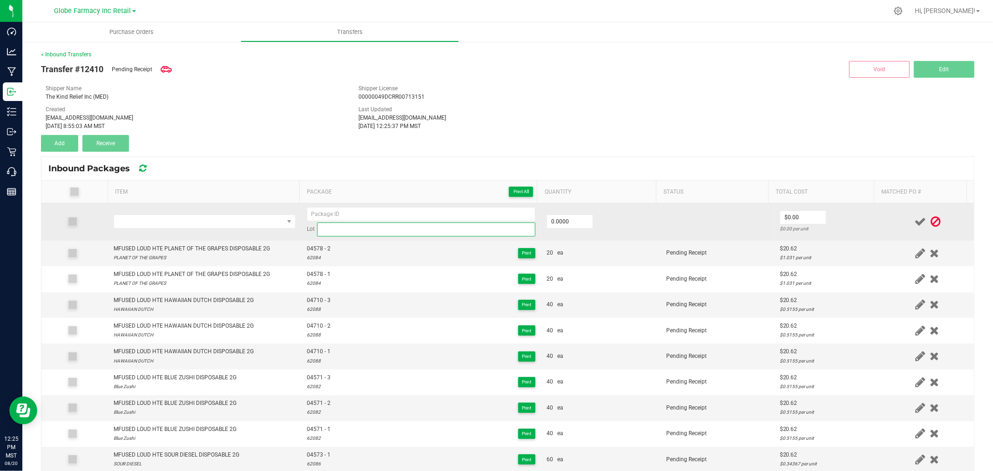
click at [346, 224] on input at bounding box center [426, 229] width 218 height 14
paste input "21247"
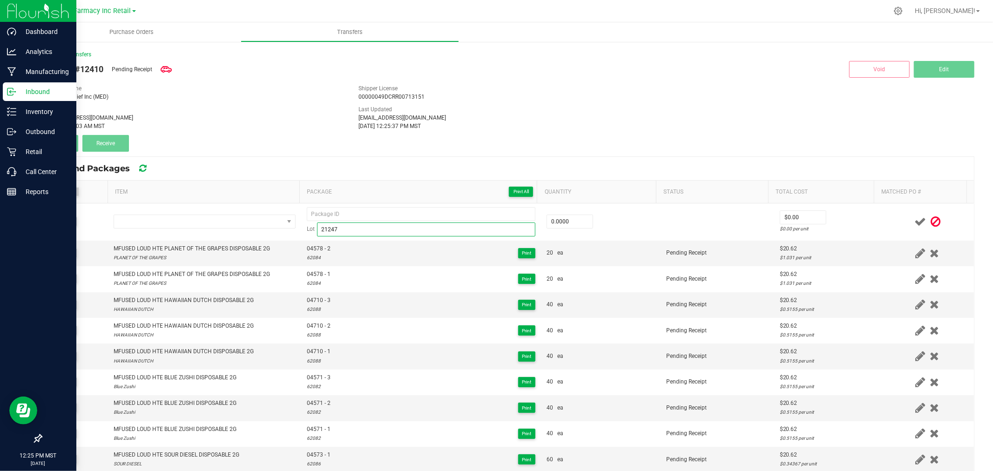
type input "21247"
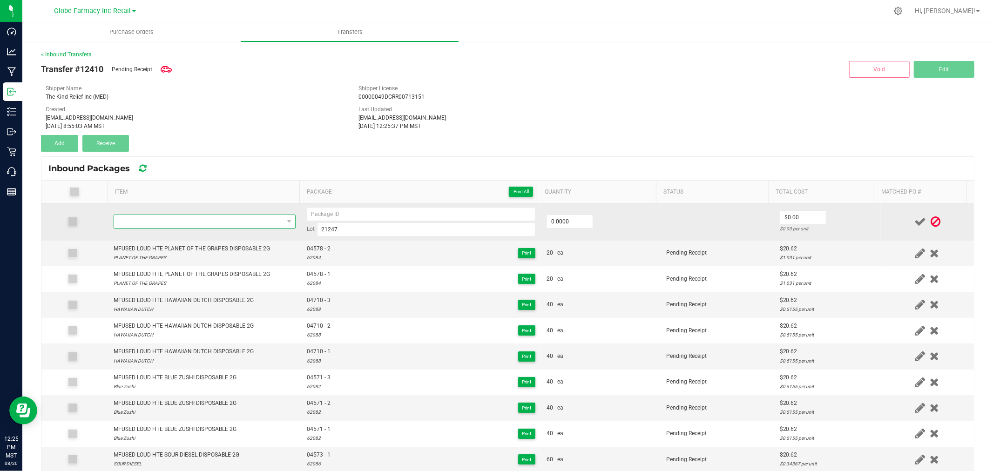
click at [182, 221] on span "NO DATA FOUND" at bounding box center [198, 221] width 169 height 13
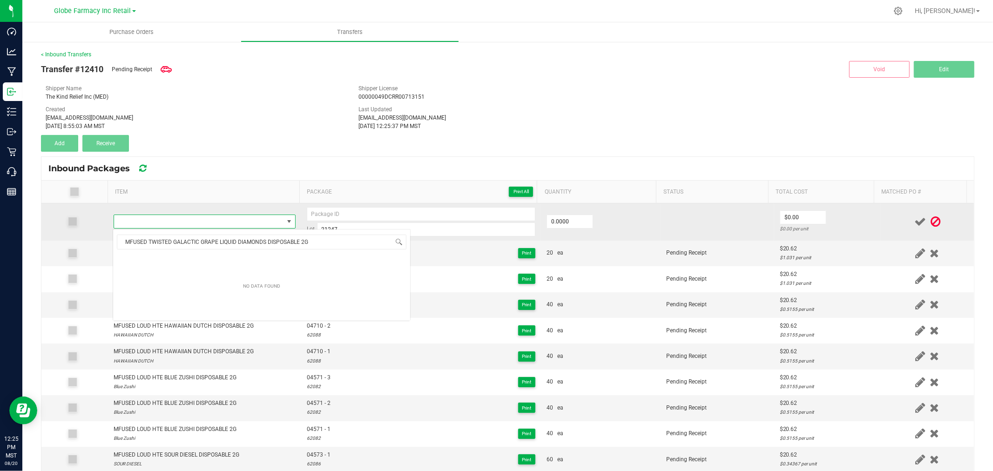
scroll to position [14, 178]
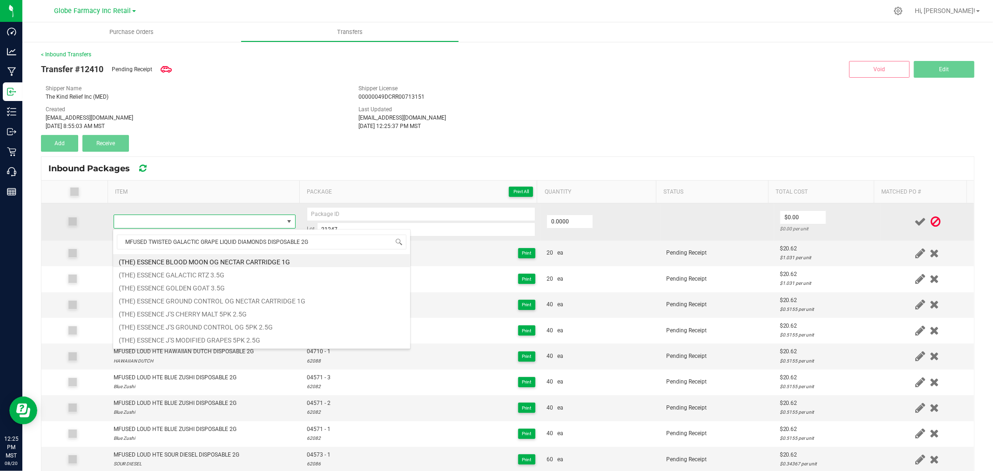
type input "MFUSED TWISTED GALACTIC GRAPE LIQUID DIAMONDS DISPOSABLE 2G"
click at [243, 219] on span at bounding box center [198, 221] width 169 height 13
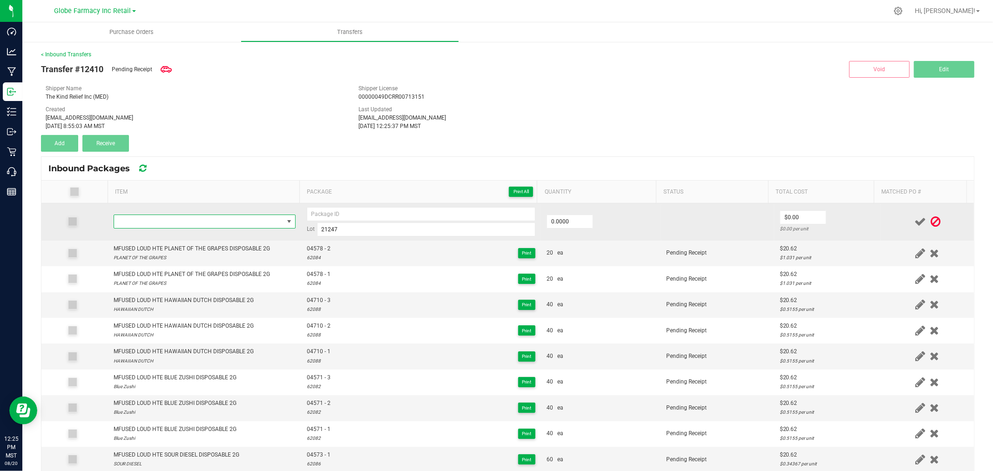
click at [228, 222] on span "NO DATA FOUND" at bounding box center [198, 221] width 169 height 13
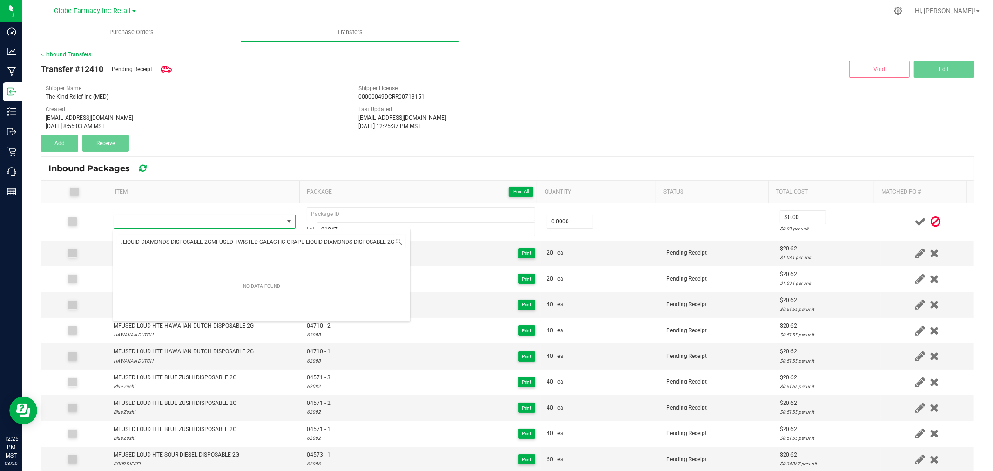
type input "MFUSED TWISTED GALACTIC GRAPE LIQUID DIAMONDS DISPOSABLE 2G"
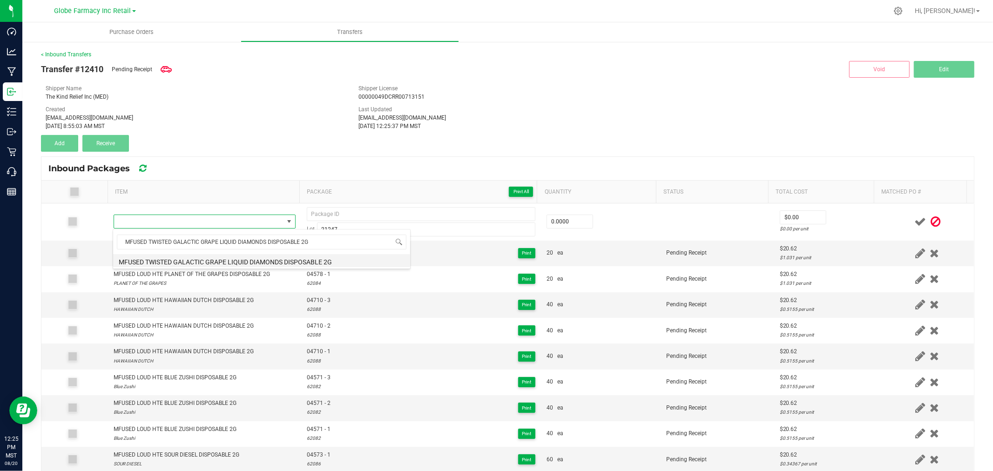
click at [262, 260] on li "MFUSED TWISTED GALACTIC GRAPE LIQUID DIAMONDS DISPOSABLE 2G" at bounding box center [261, 260] width 297 height 13
type input "0 ea"
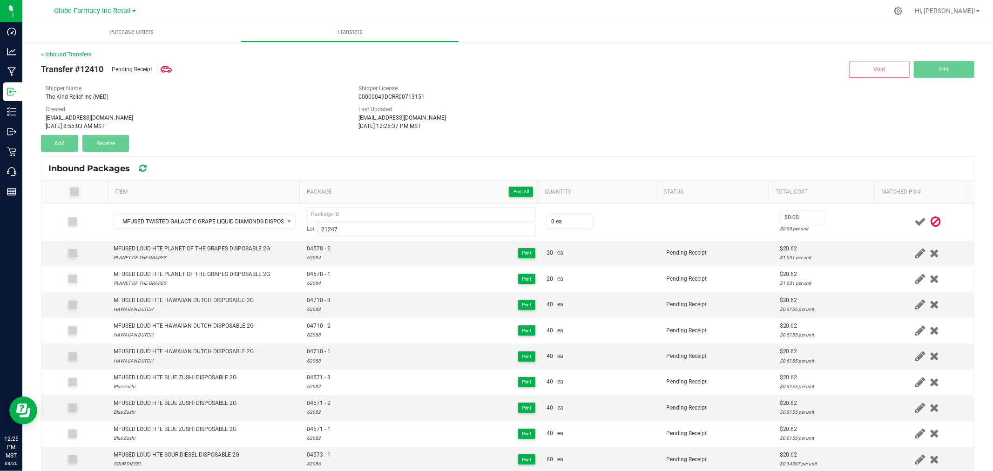
click at [282, 170] on div "Inbound Packages" at bounding box center [507, 168] width 932 height 23
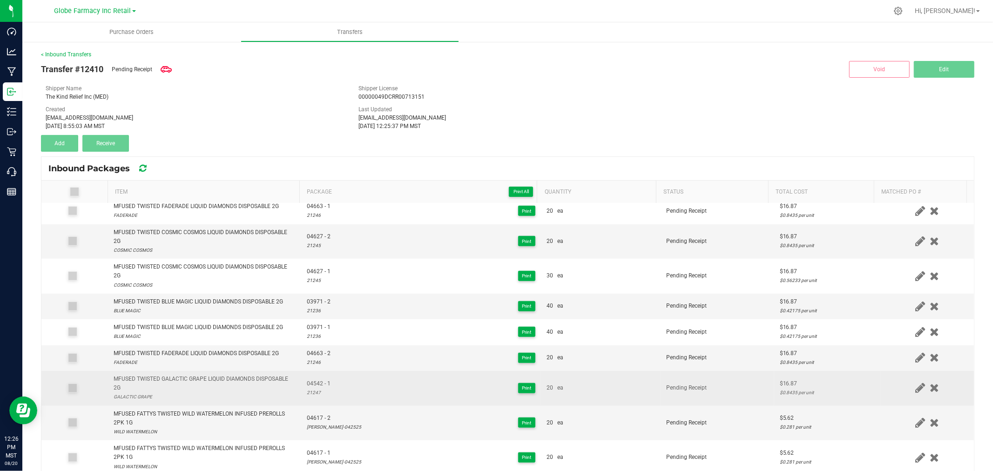
click at [307, 383] on span "04542 - 1" at bounding box center [319, 383] width 24 height 9
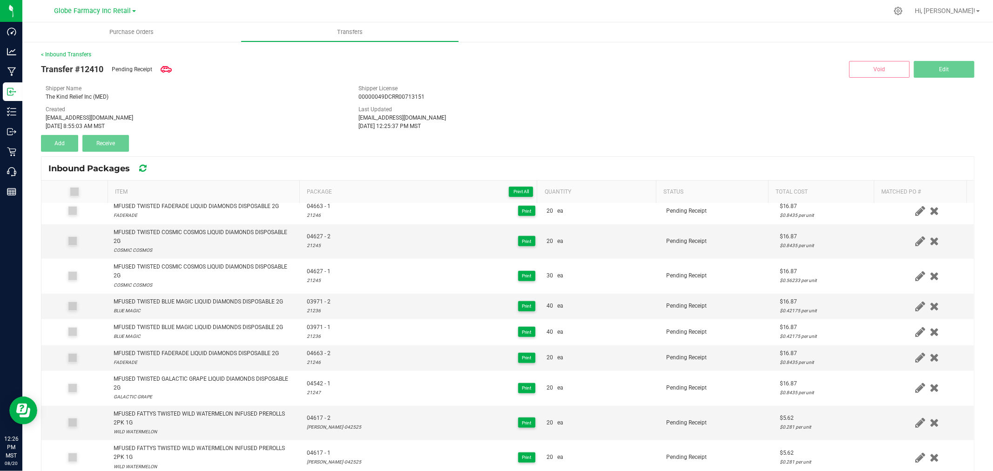
scroll to position [0, 0]
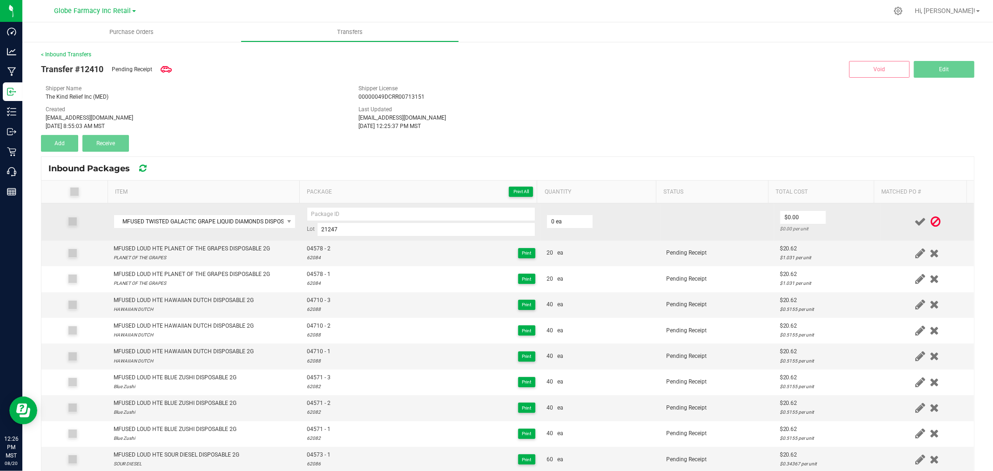
click at [371, 206] on td "Lot 21247" at bounding box center [421, 221] width 240 height 37
paste input "04542 - 1"
drag, startPoint x: 371, startPoint y: 215, endPoint x: 377, endPoint y: 215, distance: 5.6
click at [371, 215] on input at bounding box center [421, 214] width 229 height 14
type input "04542 - 2"
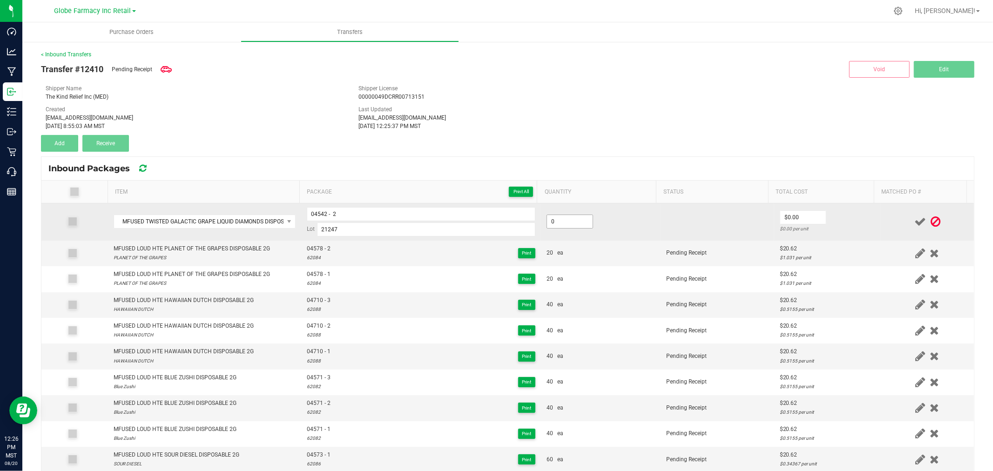
click at [559, 221] on input "0" at bounding box center [570, 221] width 46 height 13
type input "20 ea"
type input "$16.87"
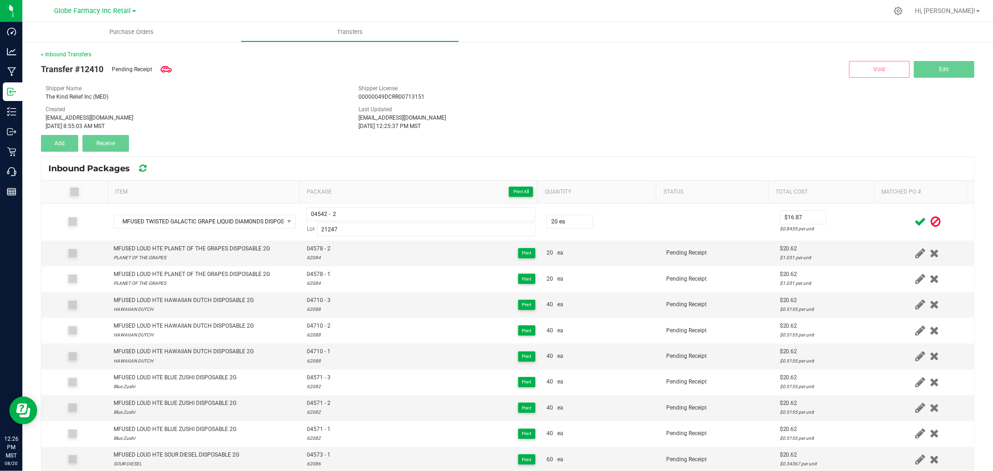
drag, startPoint x: 852, startPoint y: 215, endPoint x: 886, endPoint y: 217, distance: 33.6
click at [854, 215] on td "$16.87 $0.8435 per unit" at bounding box center [827, 221] width 107 height 37
click at [914, 222] on icon at bounding box center [920, 222] width 12 height 12
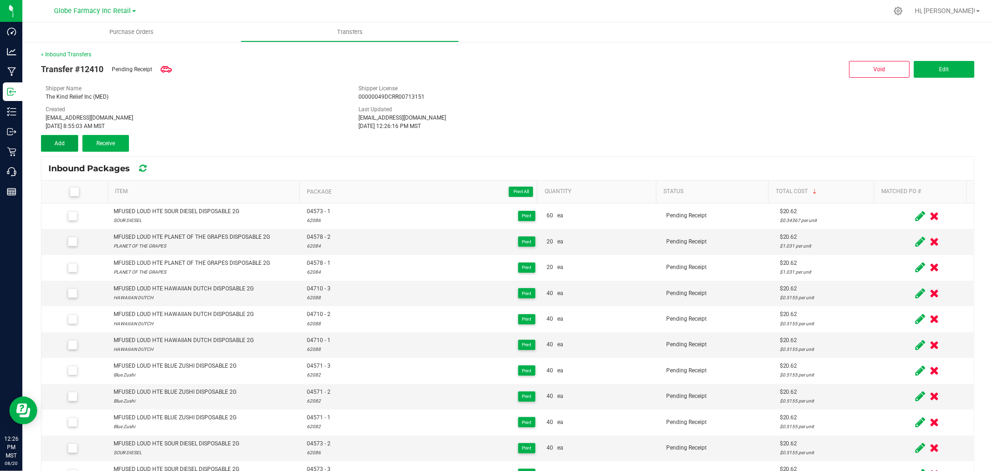
click at [63, 143] on span "Add" at bounding box center [59, 143] width 10 height 7
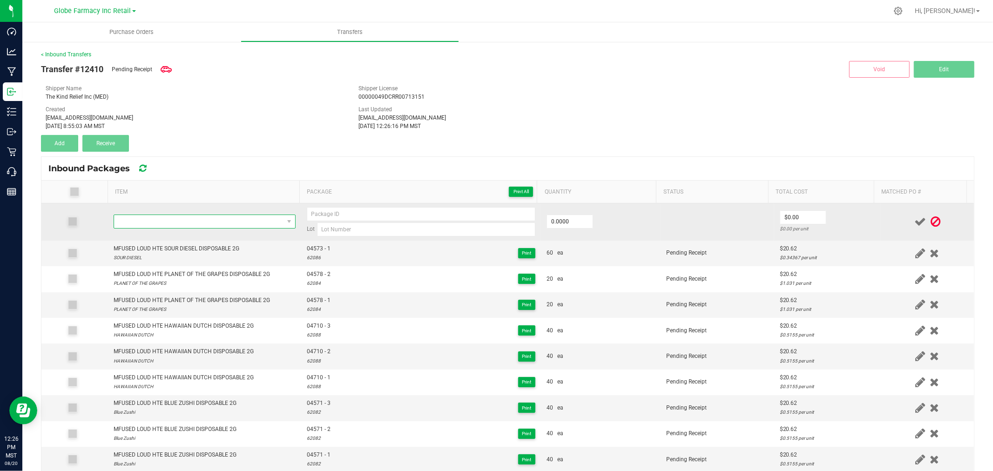
click at [196, 226] on span "NO DATA FOUND" at bounding box center [198, 221] width 169 height 13
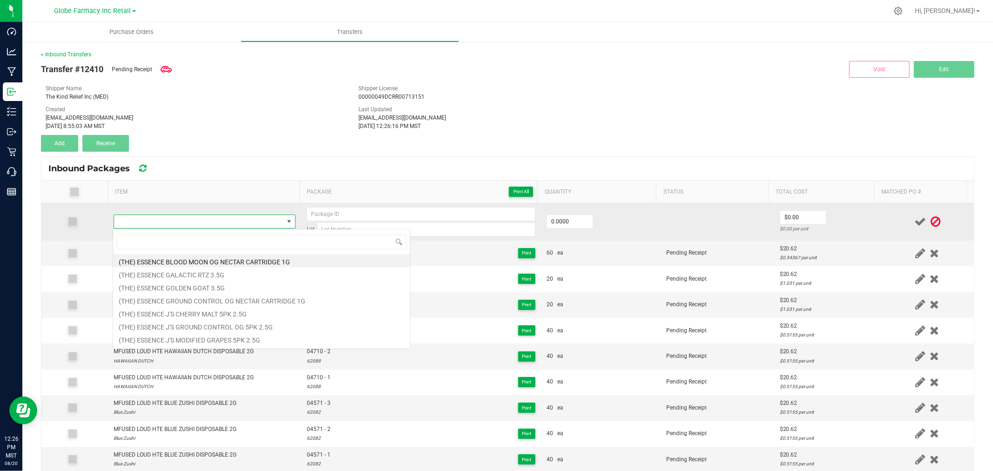
scroll to position [14, 178]
type input "MFUSED TWISTED LYCHEE LYFE LIQUID DIAMONDS DISPOSABLE 2G"
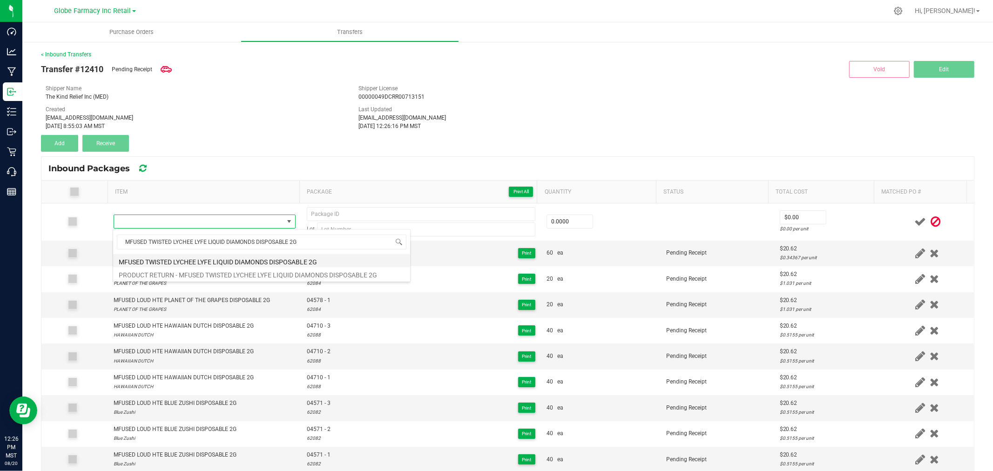
click at [192, 258] on li "MFUSED TWISTED LYCHEE LYFE LIQUID DIAMONDS DISPOSABLE 2G" at bounding box center [261, 260] width 297 height 13
type input "0 ea"
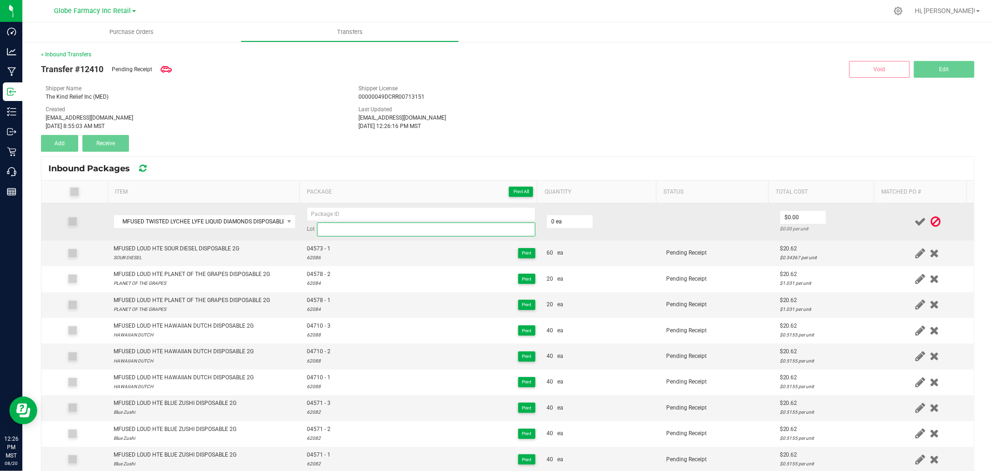
click at [366, 229] on input at bounding box center [426, 229] width 218 height 14
paste input "21249"
type input "21249"
click at [362, 216] on input at bounding box center [421, 214] width 229 height 14
click at [345, 214] on input at bounding box center [421, 214] width 229 height 14
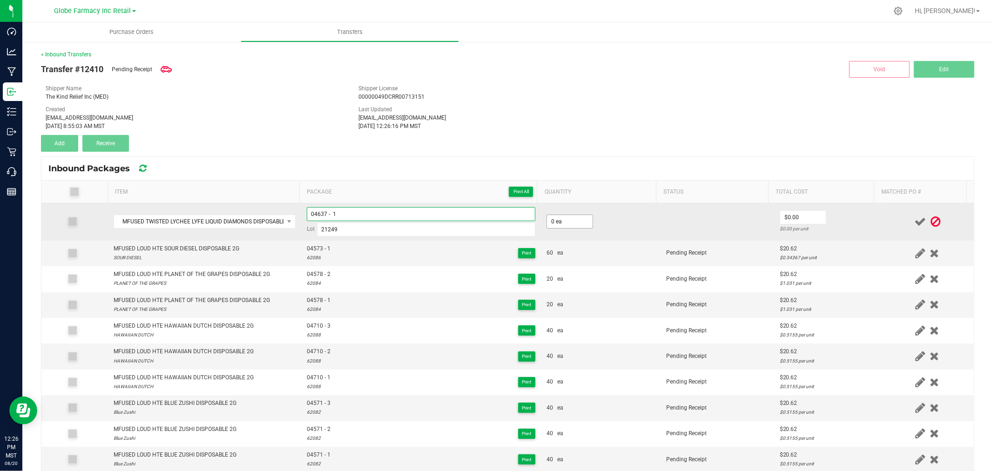
type input "04637 - 1"
click at [580, 225] on input "0" at bounding box center [570, 221] width 46 height 13
type input "6"
type input "40 ea"
type input "$16.87"
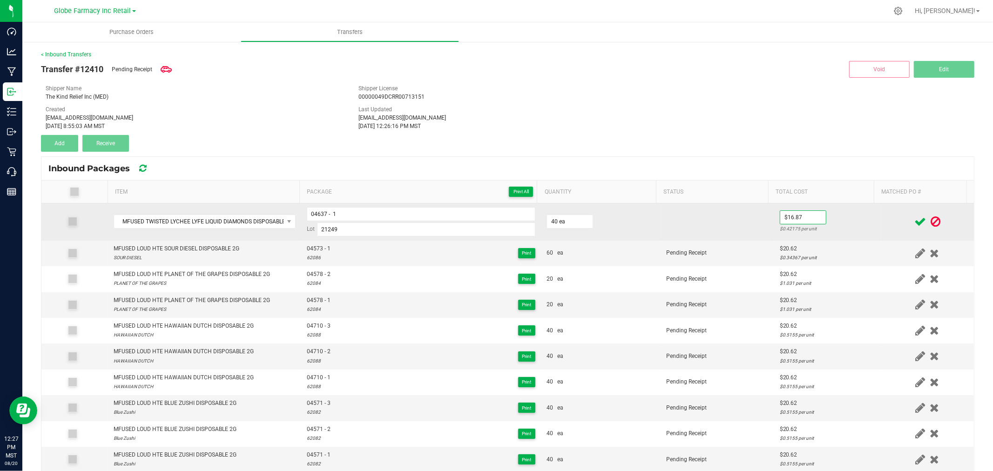
click at [854, 223] on td "$16.87 $0.42175 per unit" at bounding box center [827, 221] width 107 height 37
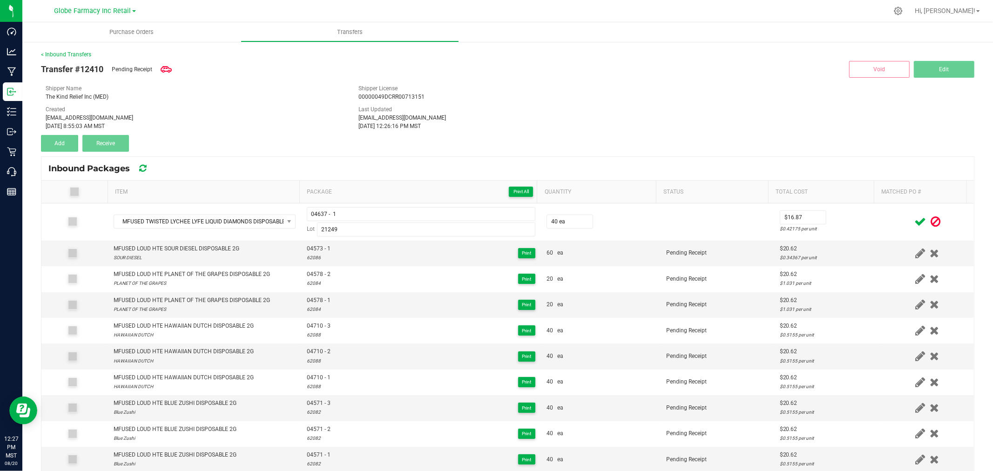
click at [912, 221] on span at bounding box center [920, 222] width 16 height 18
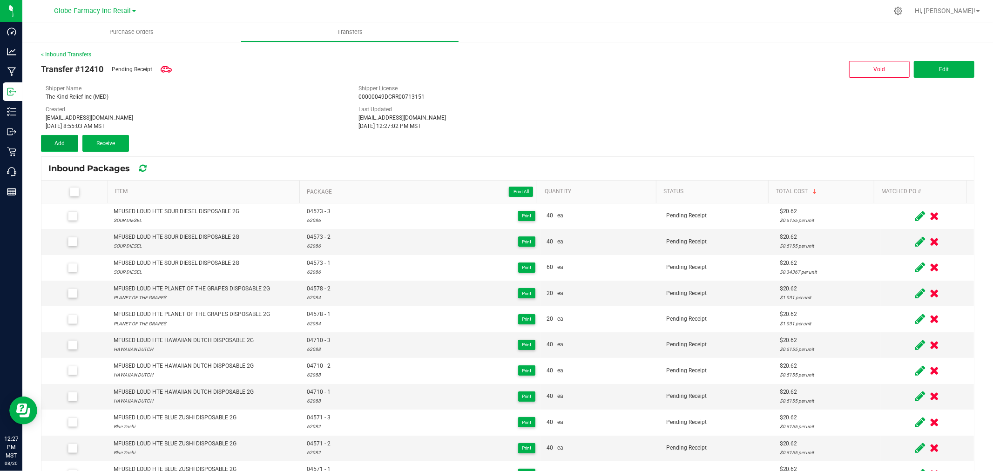
click at [72, 136] on button "Add" at bounding box center [59, 143] width 37 height 17
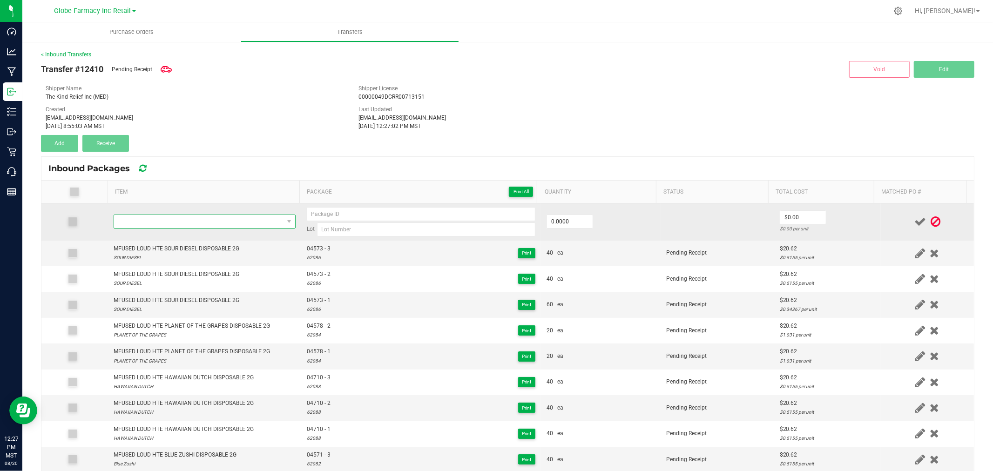
click at [245, 222] on span "NO DATA FOUND" at bounding box center [198, 221] width 169 height 13
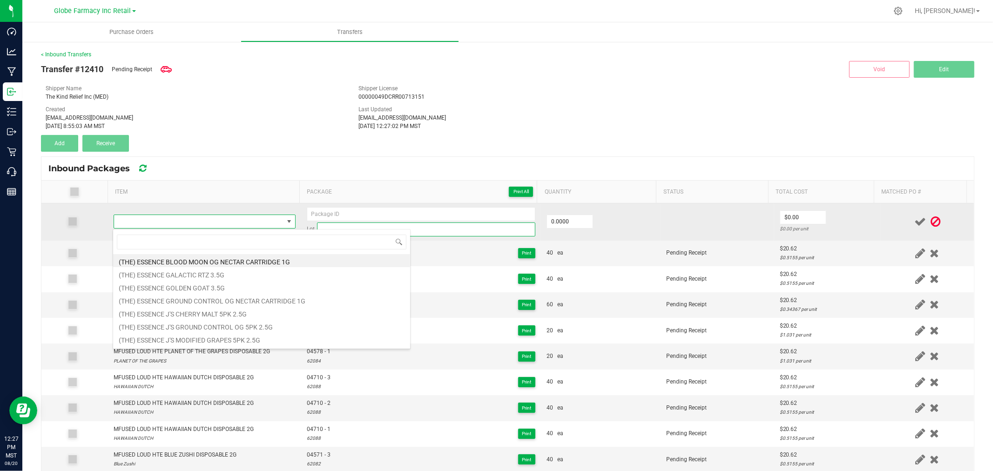
click at [461, 235] on input at bounding box center [426, 229] width 218 height 14
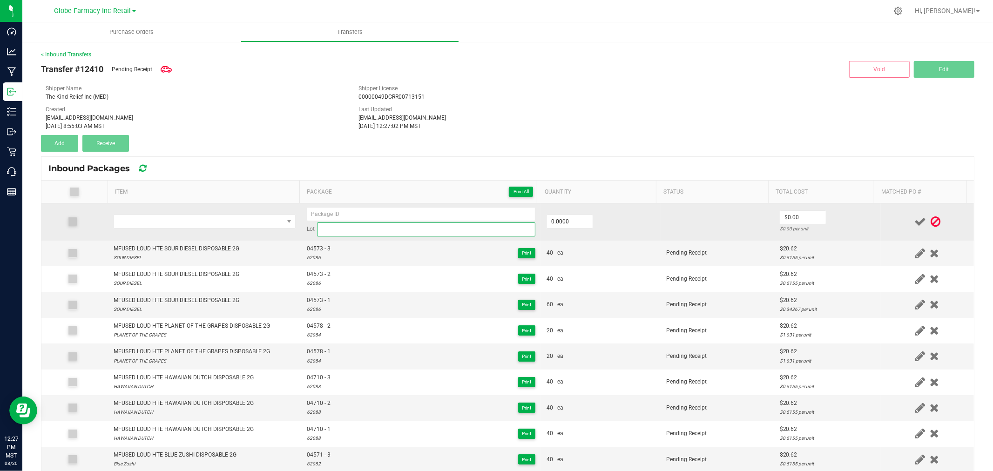
paste input "21249"
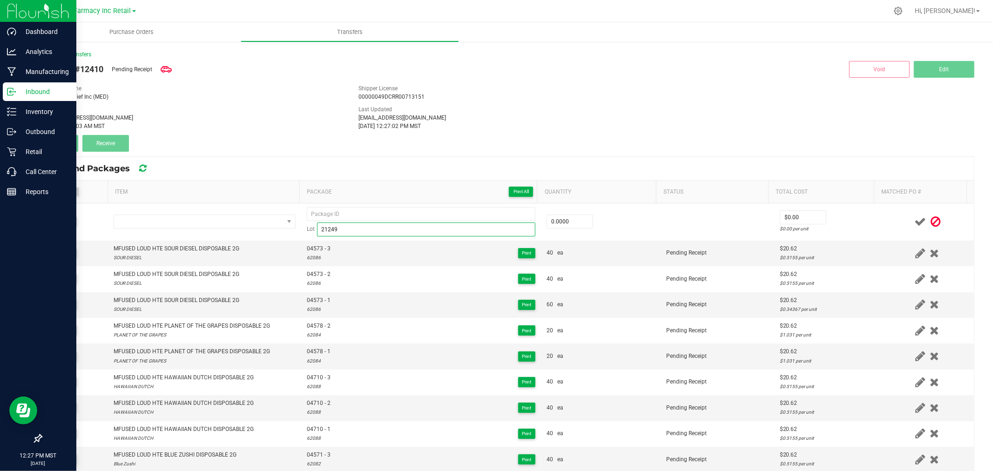
type input "21249"
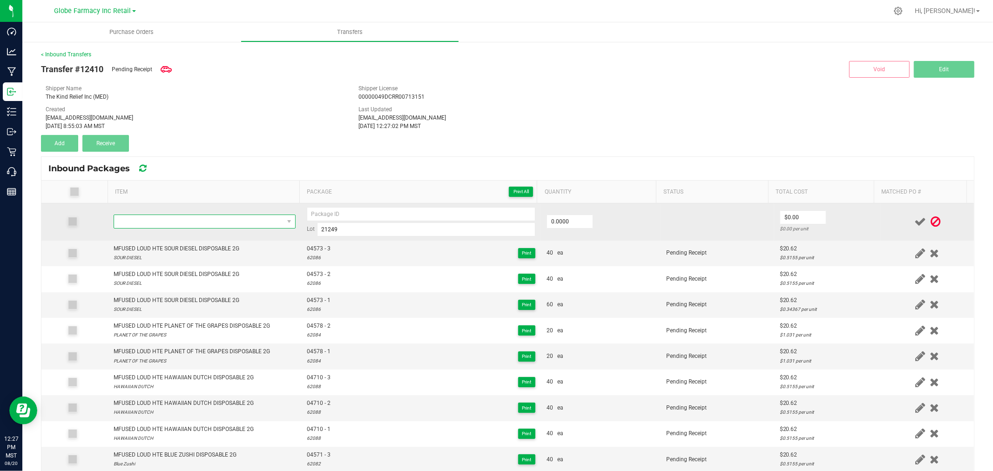
click at [215, 229] on span "NO DATA FOUND" at bounding box center [205, 222] width 182 height 14
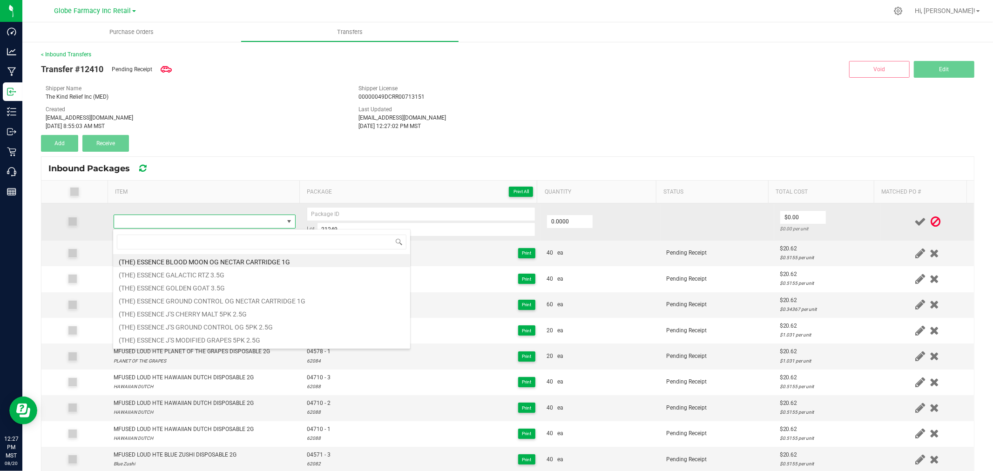
type input "MFUSED TWISTED LYCHEE LYFE LIQUID DIAMONDS DISPOSABLE 2G"
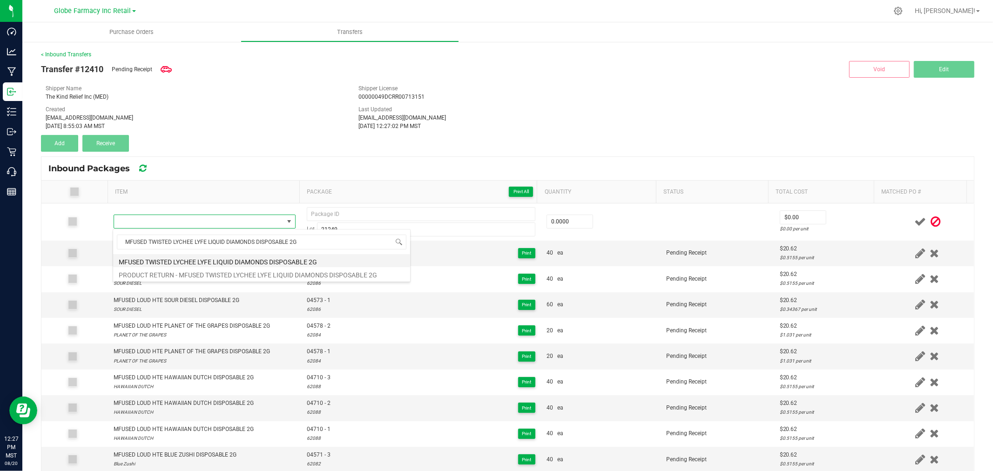
click at [213, 261] on li "MFUSED TWISTED LYCHEE LYFE LIQUID DIAMONDS DISPOSABLE 2G" at bounding box center [261, 260] width 297 height 13
type input "0 ea"
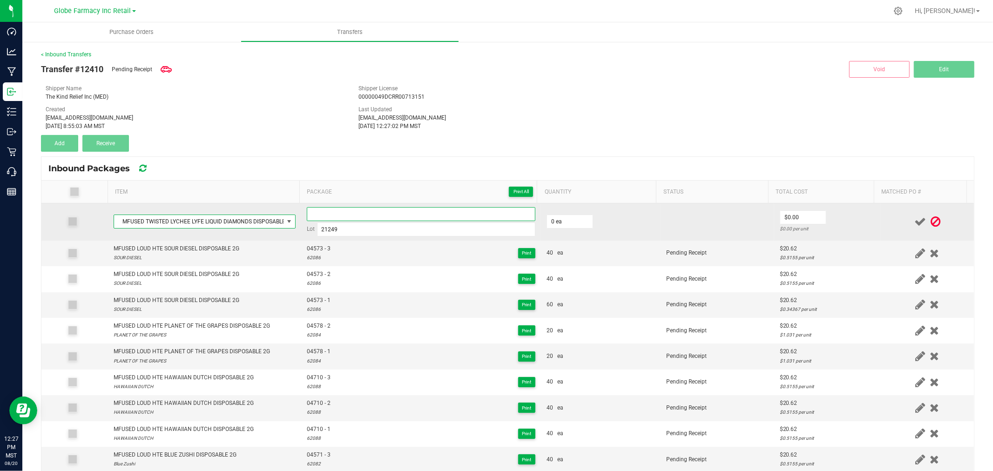
click at [342, 209] on input at bounding box center [421, 214] width 229 height 14
type input "04637 - 2"
click at [575, 225] on input "0" at bounding box center [570, 221] width 46 height 13
type input "60 ea"
type input "$16.87"
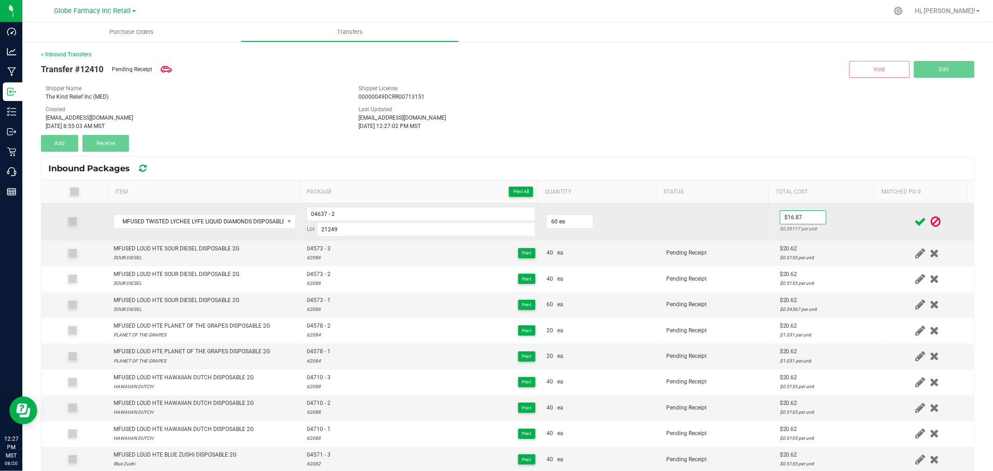
click at [852, 218] on td "$16.87 $0.28117 per unit" at bounding box center [827, 221] width 107 height 37
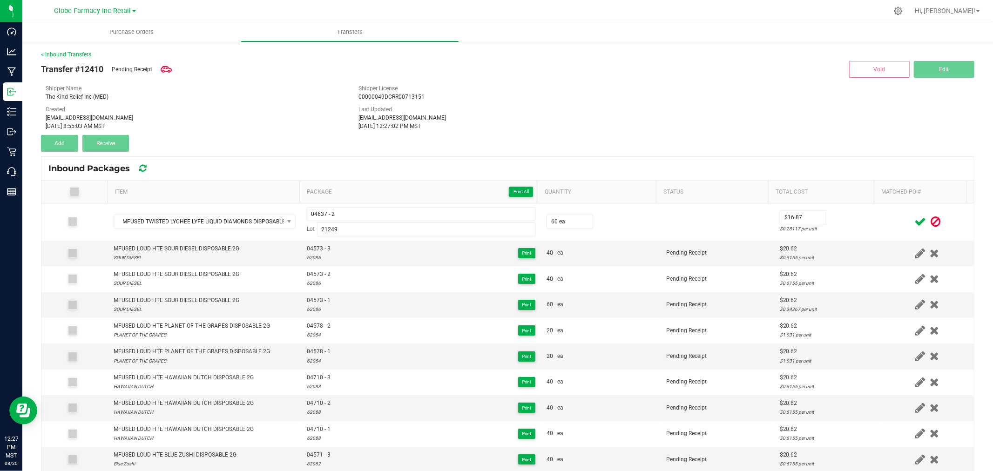
click at [914, 222] on icon at bounding box center [920, 222] width 12 height 12
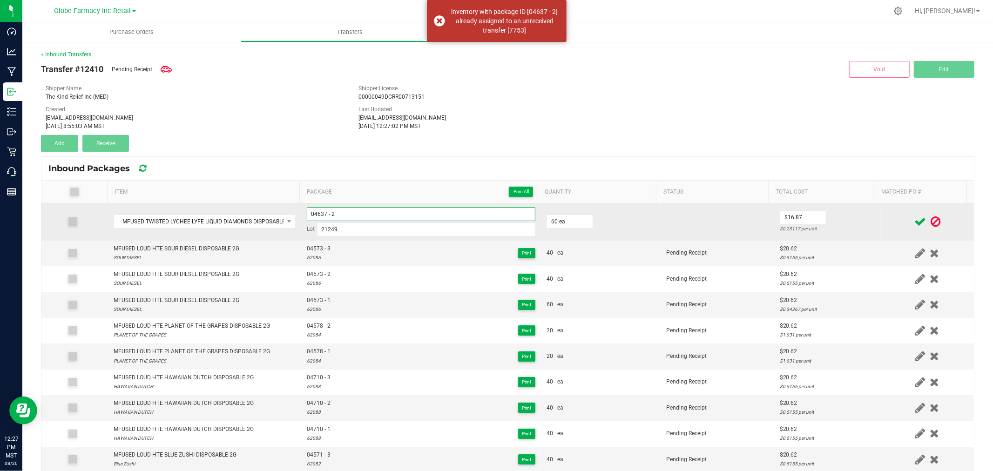
click at [463, 208] on input "04637 - 2" at bounding box center [421, 214] width 229 height 14
type input "04637 - 2"
click at [864, 216] on td "$16.87 $0.28117 per unit" at bounding box center [827, 221] width 107 height 37
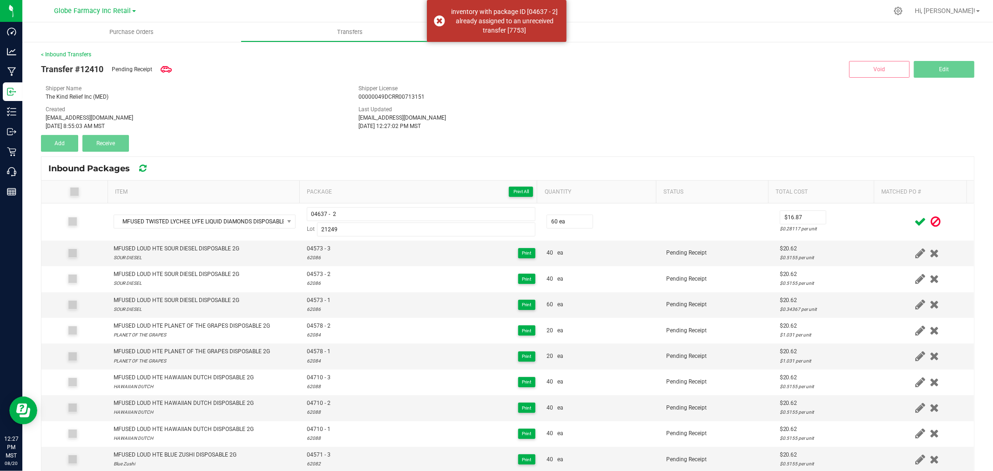
click at [914, 217] on icon at bounding box center [920, 222] width 12 height 12
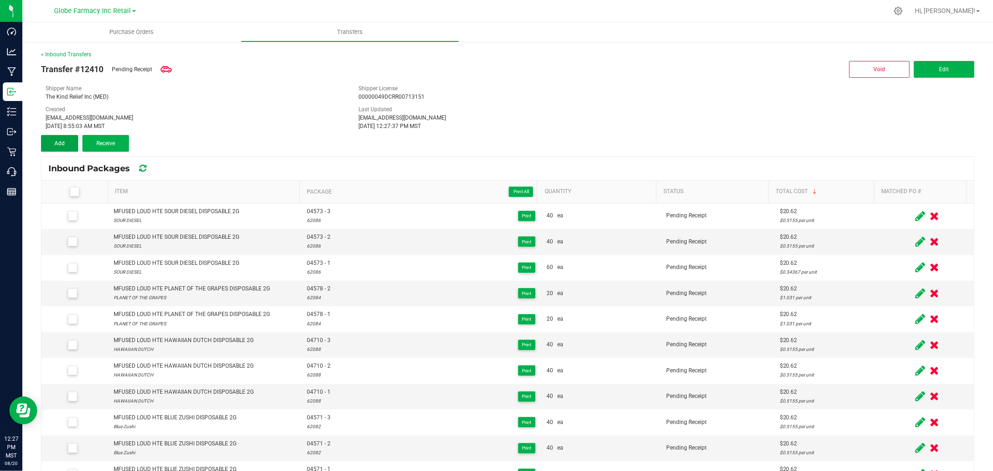
click at [54, 139] on button "Add" at bounding box center [59, 143] width 37 height 17
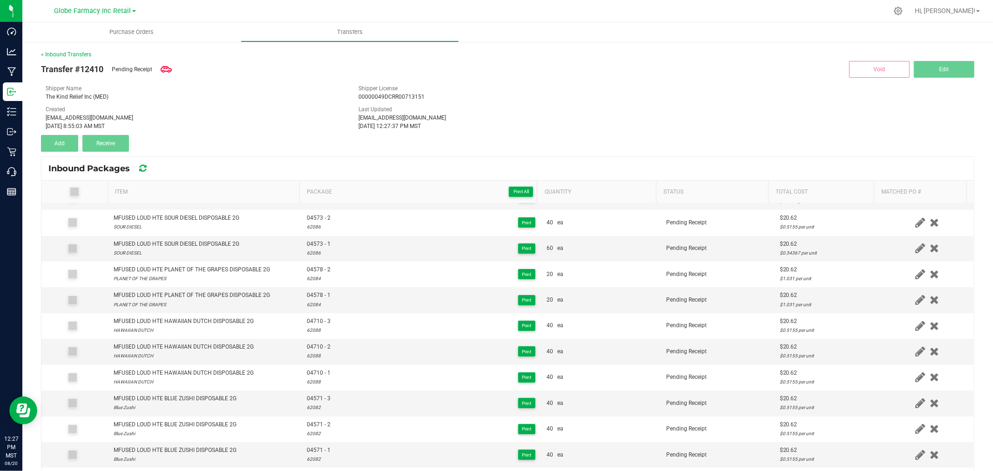
scroll to position [0, 0]
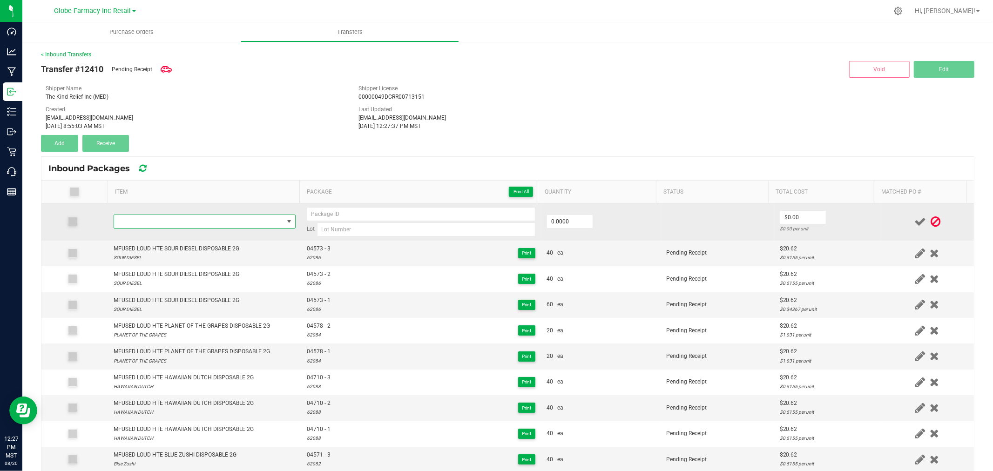
click at [154, 221] on span "NO DATA FOUND" at bounding box center [198, 221] width 169 height 13
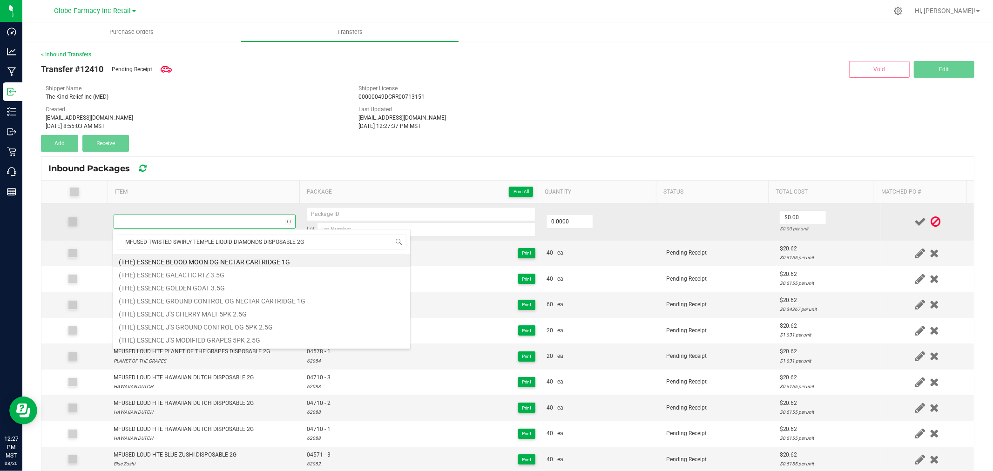
scroll to position [14, 178]
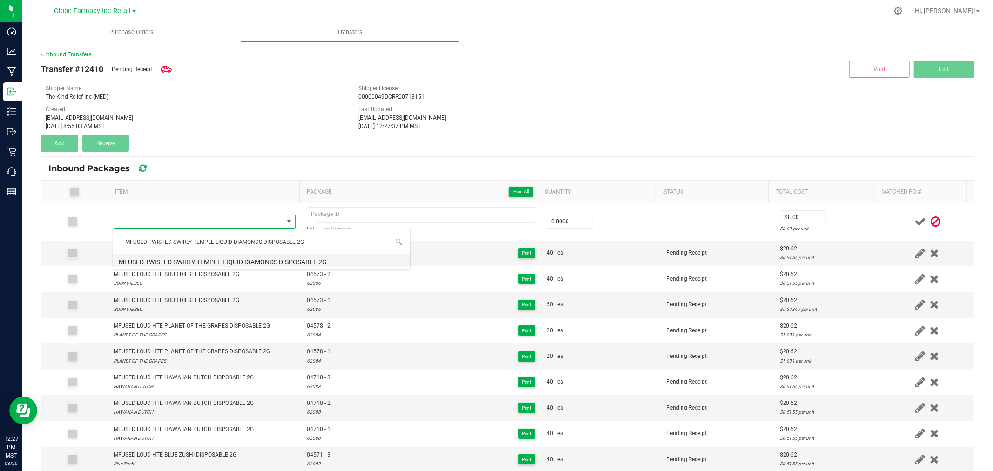
click at [207, 260] on li "MFUSED TWISTED SWIRLY TEMPLE LIQUID DIAMONDS DISPOSABLE 2G" at bounding box center [261, 260] width 297 height 13
type input "0 ea"
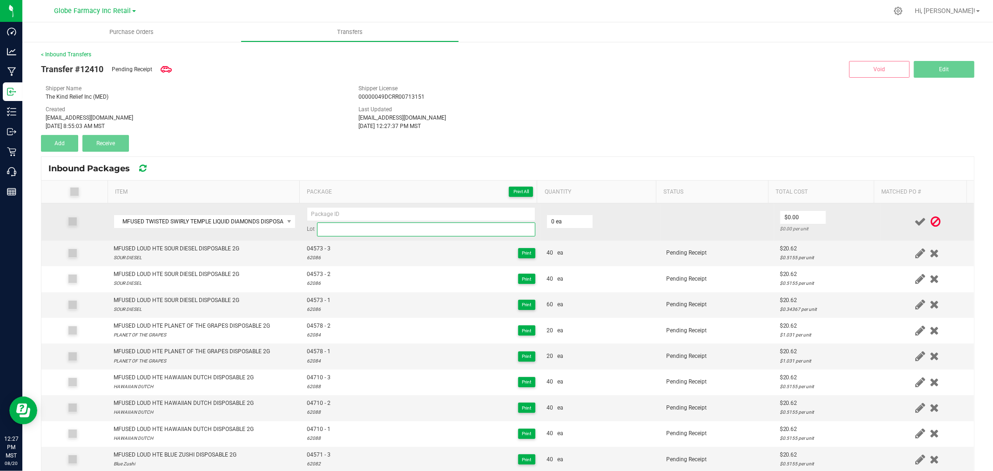
click at [359, 230] on input at bounding box center [426, 229] width 218 height 14
paste input "21251"
type input "21251"
click at [352, 213] on input at bounding box center [421, 214] width 229 height 14
type input "04556 - 1"
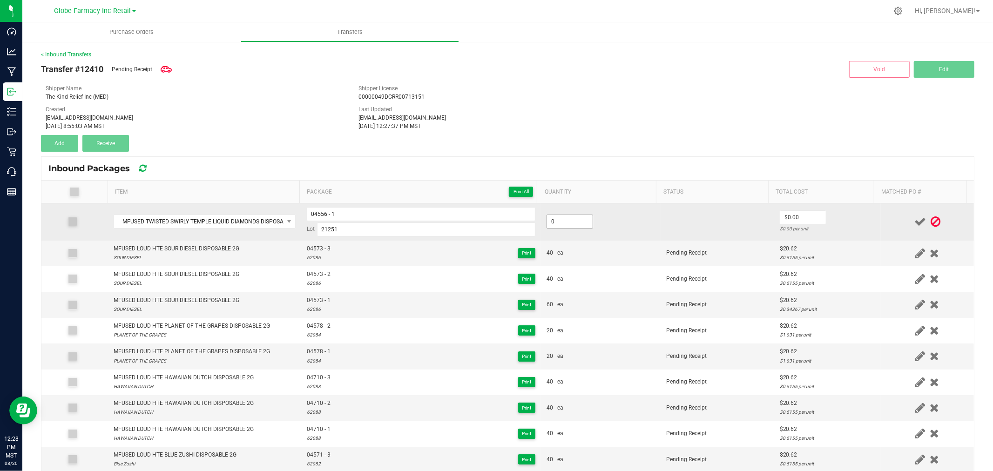
click at [566, 217] on input "0" at bounding box center [570, 221] width 46 height 13
type input "40 ea"
type input "$16.87"
click at [855, 235] on td "$16.87 $0.42175 per unit" at bounding box center [827, 221] width 107 height 37
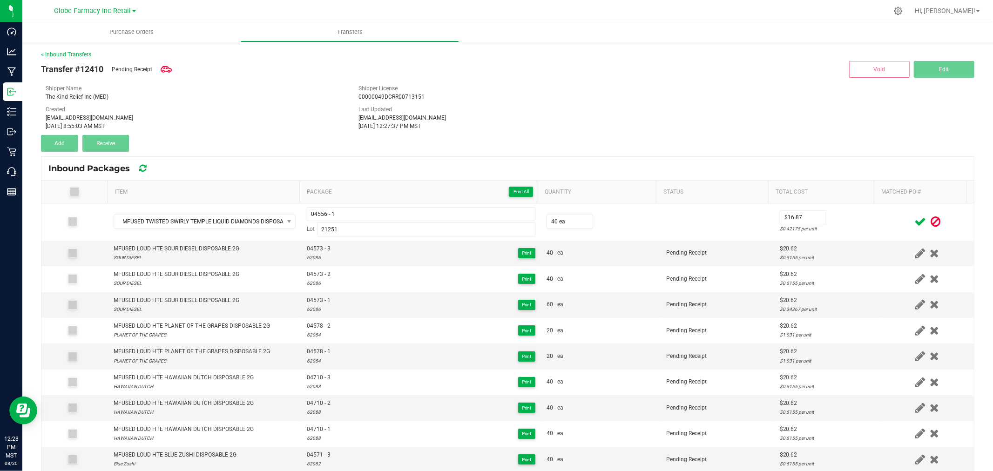
click at [914, 218] on icon at bounding box center [920, 222] width 12 height 12
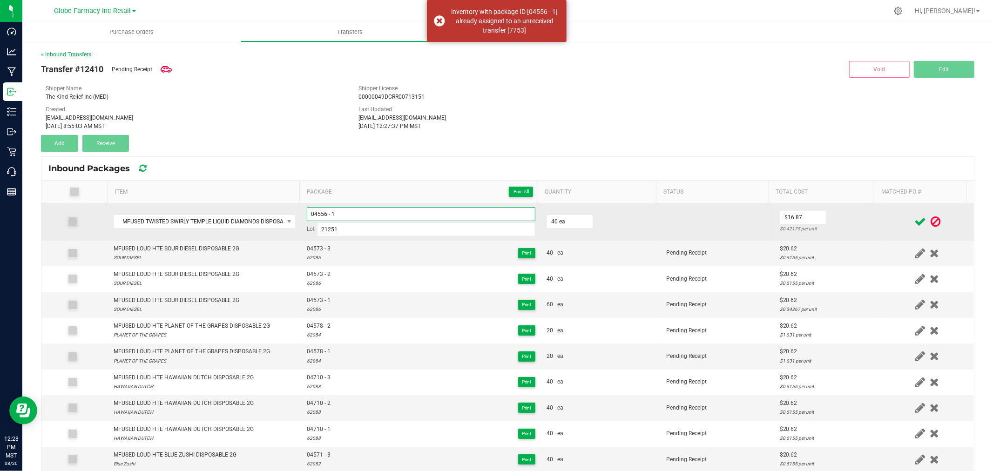
click at [357, 213] on input "04556 - 1" at bounding box center [421, 214] width 229 height 14
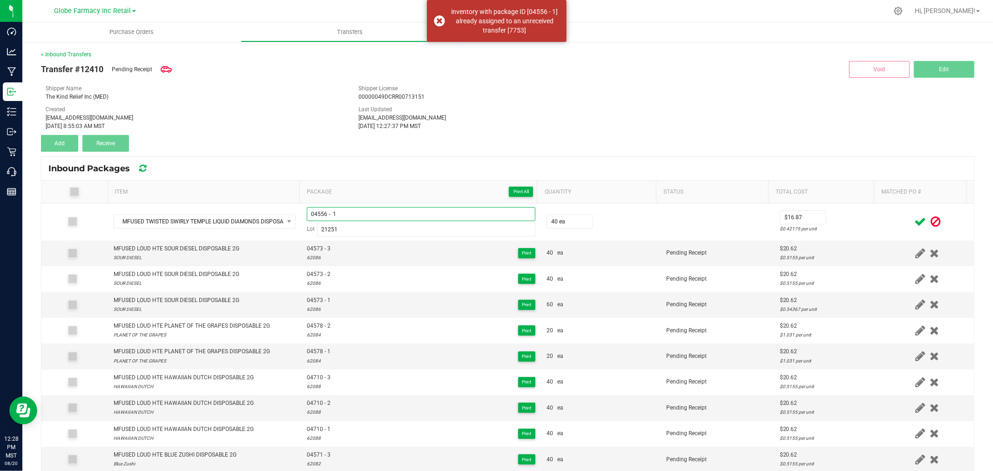
type input "04556 - 1"
click at [886, 219] on div at bounding box center [927, 222] width 82 height 12
click at [914, 217] on icon at bounding box center [920, 222] width 12 height 12
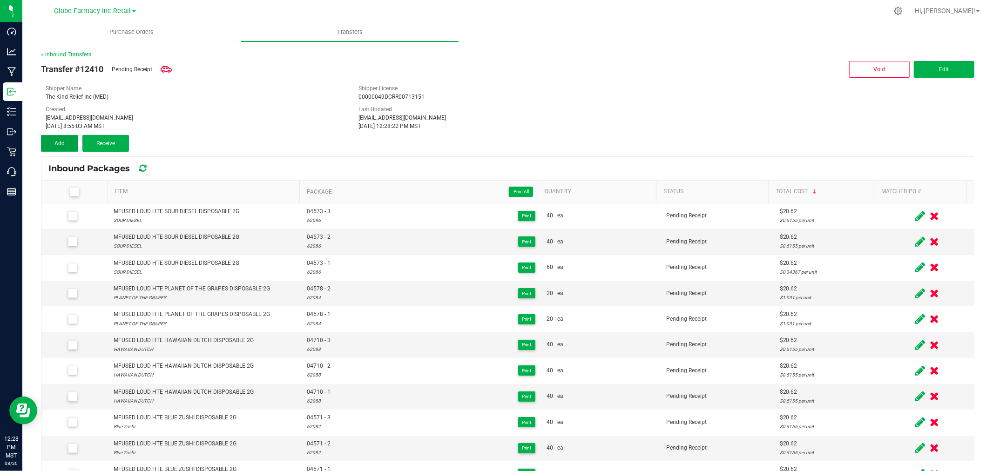
click at [52, 136] on button "Add" at bounding box center [59, 143] width 37 height 17
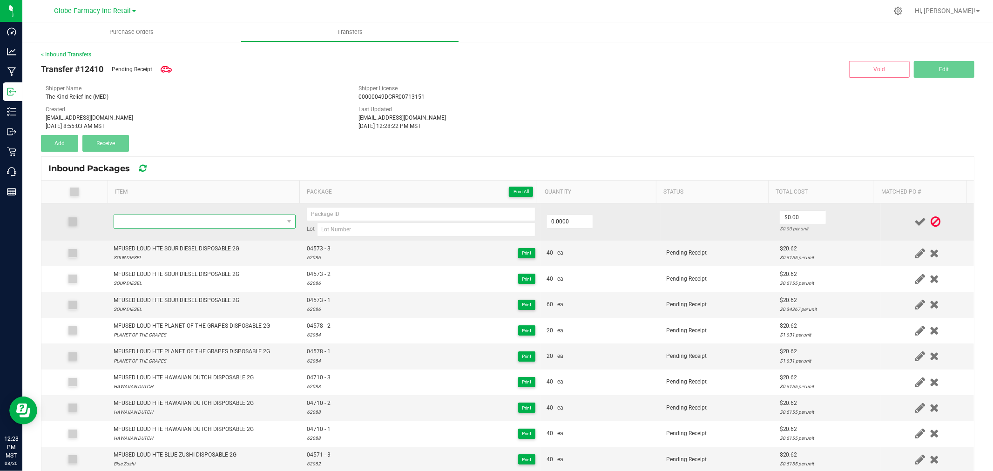
click at [168, 217] on span "NO DATA FOUND" at bounding box center [198, 221] width 169 height 13
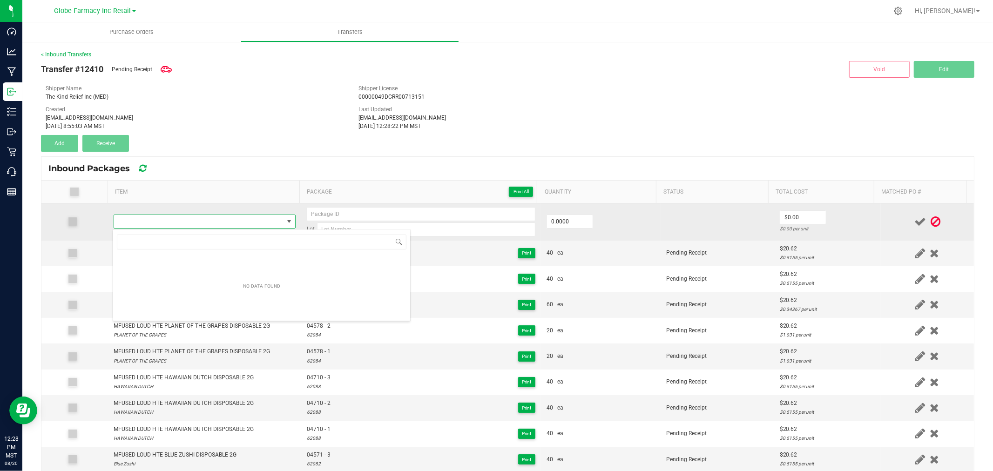
type input "21251"
click at [450, 236] on input at bounding box center [426, 229] width 218 height 14
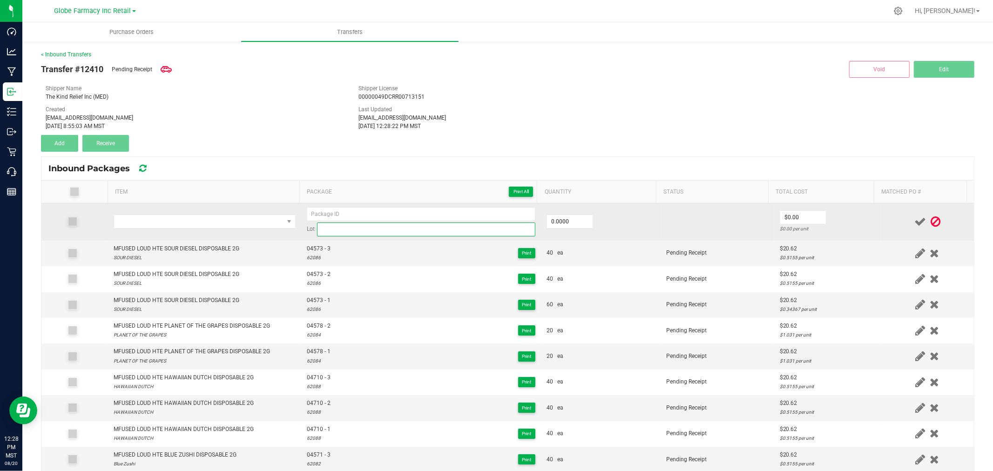
paste input "21251"
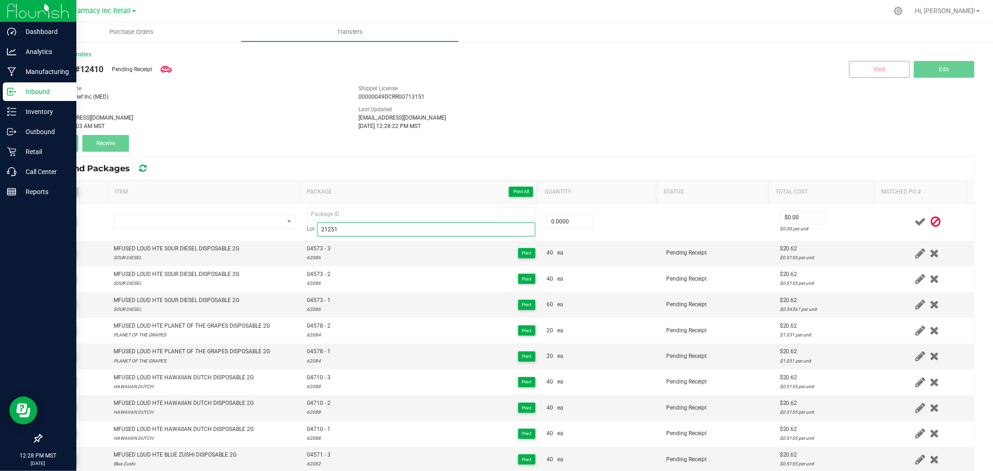
type input "21251"
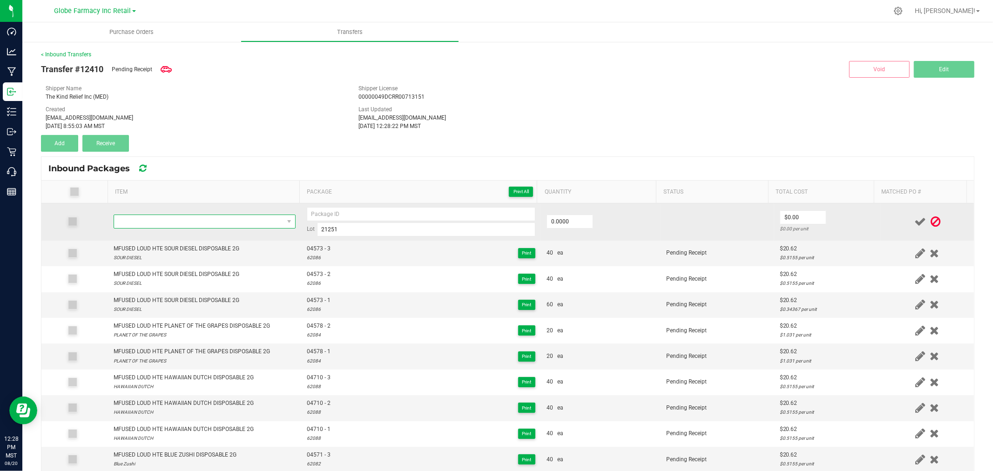
click at [208, 216] on span "NO DATA FOUND" at bounding box center [198, 221] width 169 height 13
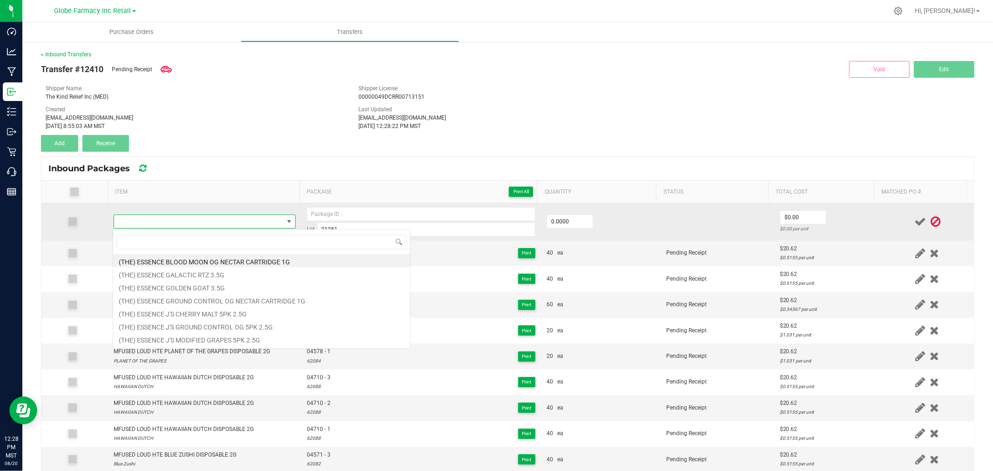
type input "MFUSED TWISTED SWIRLY TEMPLE LIQUID DIAMONDS DISPOSABLE 2G"
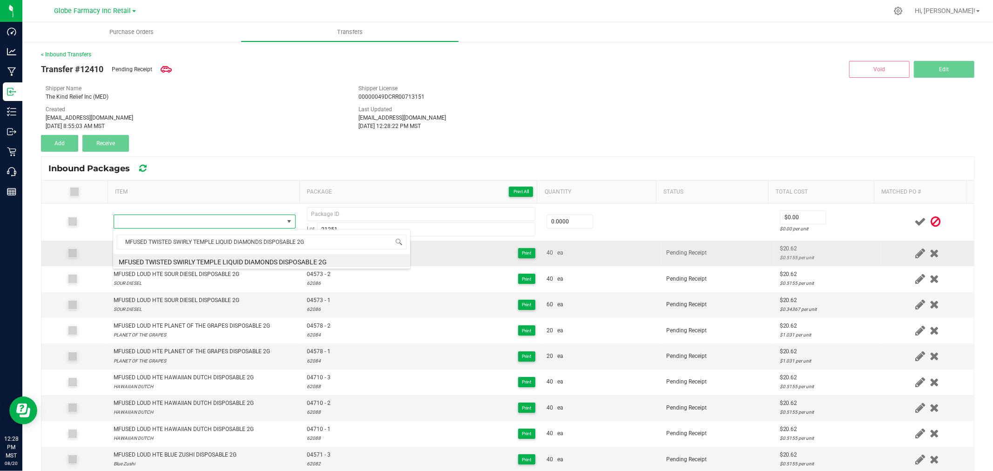
click at [207, 263] on li "MFUSED TWISTED SWIRLY TEMPLE LIQUID DIAMONDS DISPOSABLE 2G" at bounding box center [261, 260] width 297 height 13
type input "0 ea"
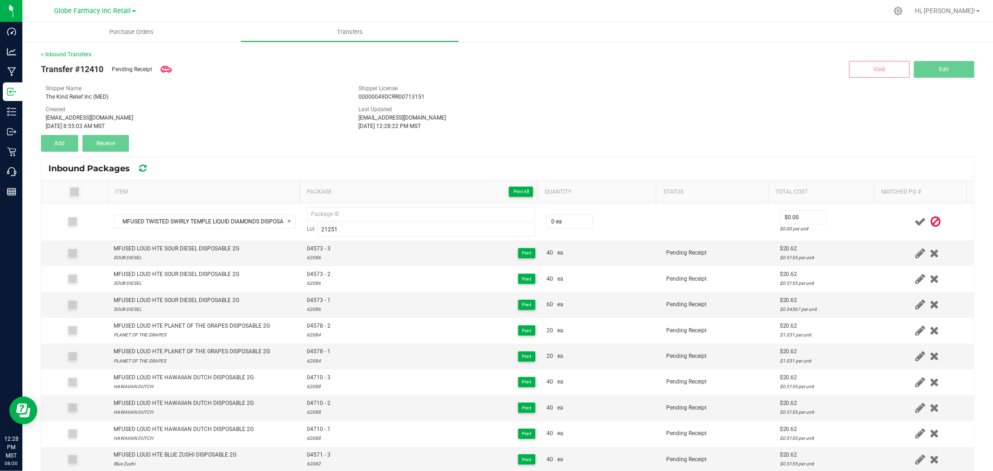
click at [361, 146] on div "Transfer #12410 Pending Receipt Void Edit Shipper Name The Kind Relief Inc (MED…" at bounding box center [507, 105] width 933 height 93
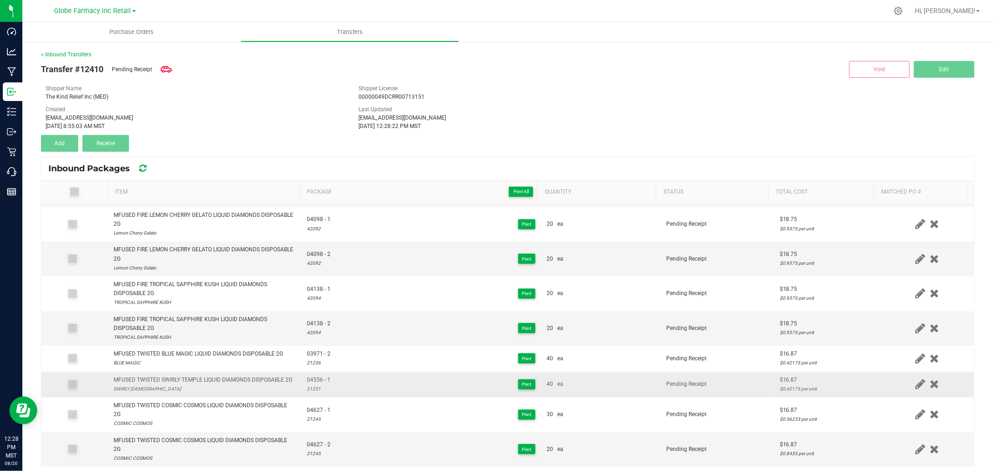
click at [315, 383] on span "04556 - 1" at bounding box center [319, 380] width 24 height 9
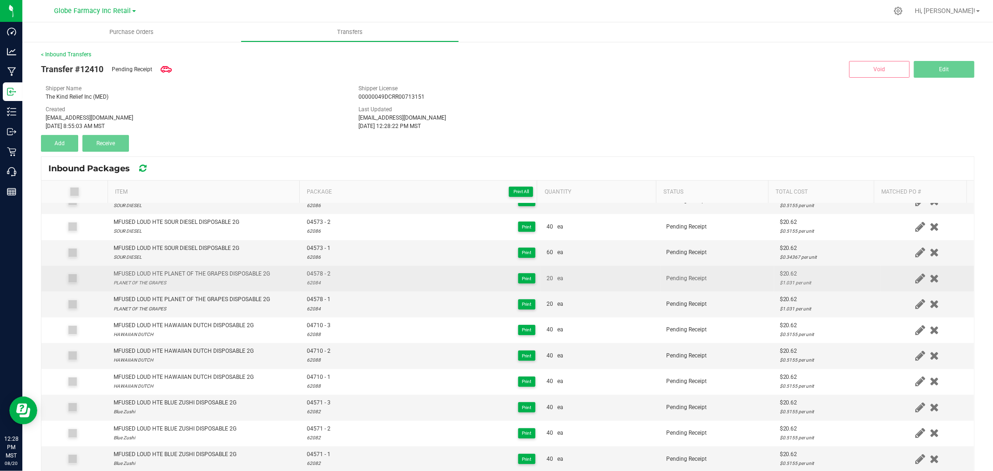
scroll to position [0, 0]
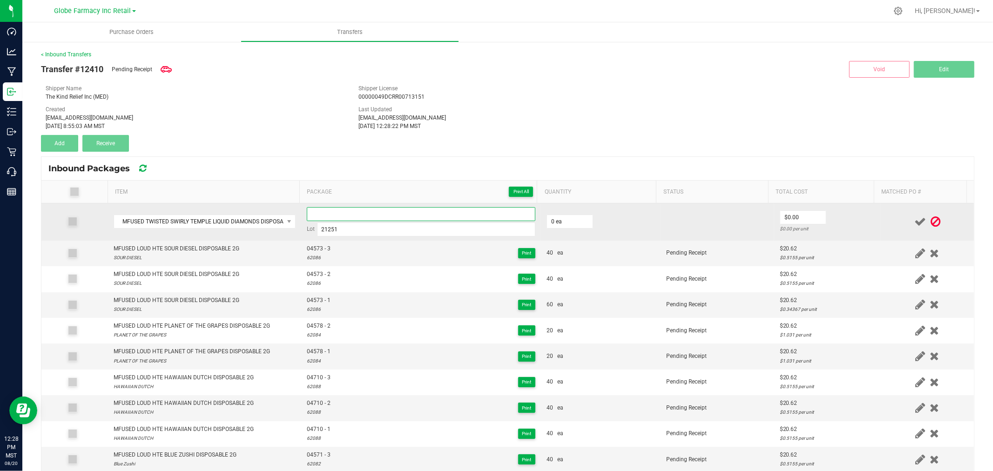
click at [353, 212] on input at bounding box center [421, 214] width 229 height 14
paste input "04556 - 1"
type input "04556 - 2"
click at [570, 225] on input "0" at bounding box center [570, 221] width 46 height 13
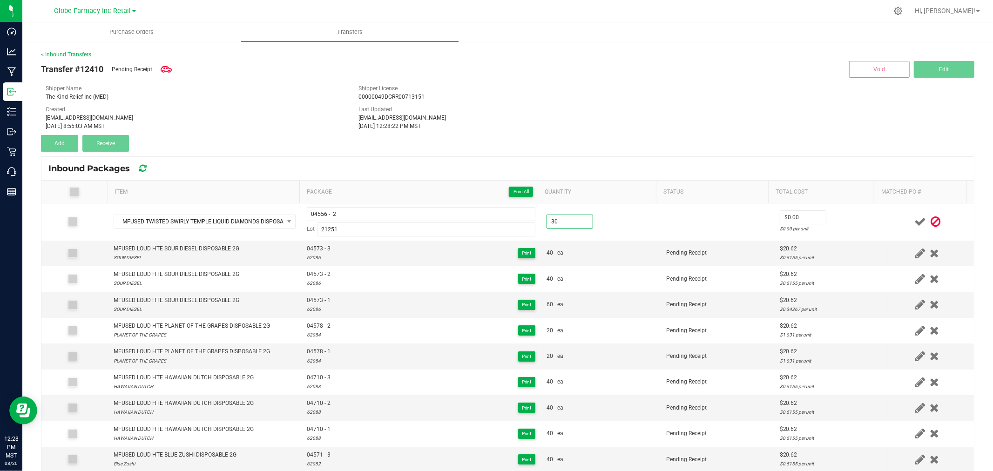
type input "30 ea"
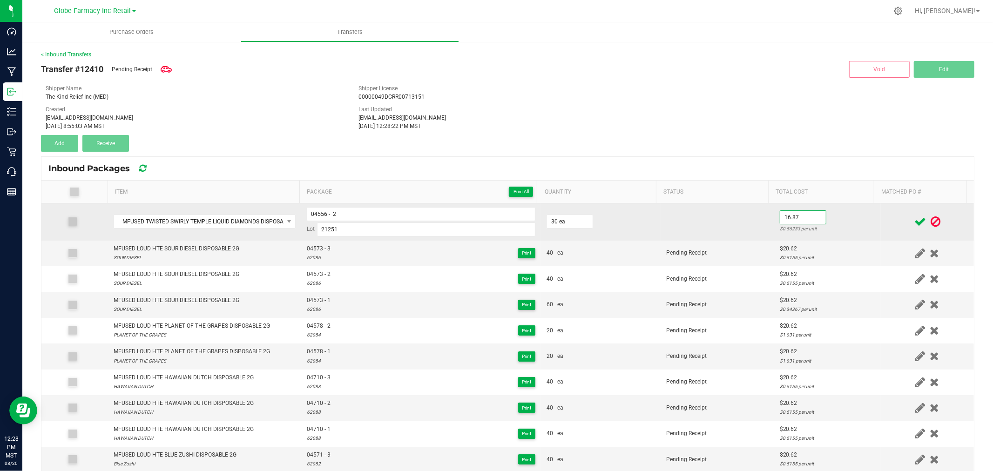
type input "$16.87"
drag, startPoint x: 820, startPoint y: 213, endPoint x: 840, endPoint y: 215, distance: 20.2
click at [821, 213] on td "$16.87 $0.56233 per unit" at bounding box center [827, 221] width 107 height 37
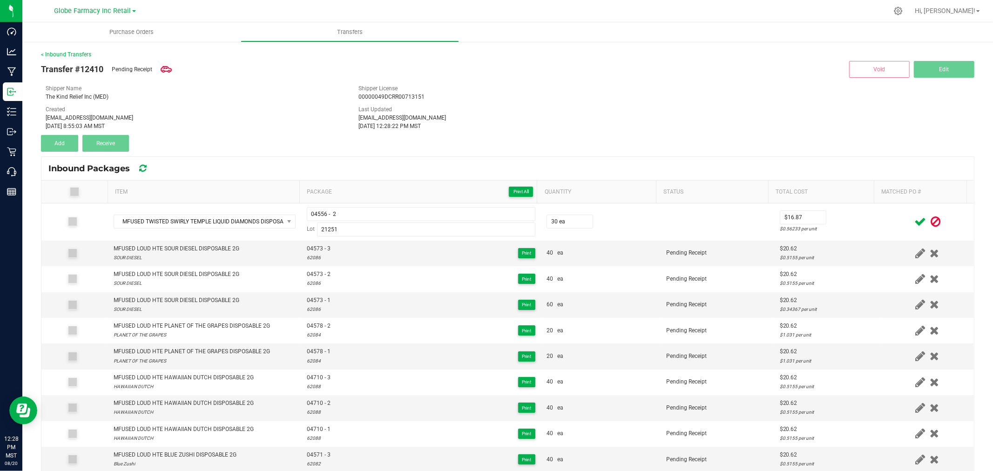
click at [912, 218] on span at bounding box center [920, 222] width 16 height 18
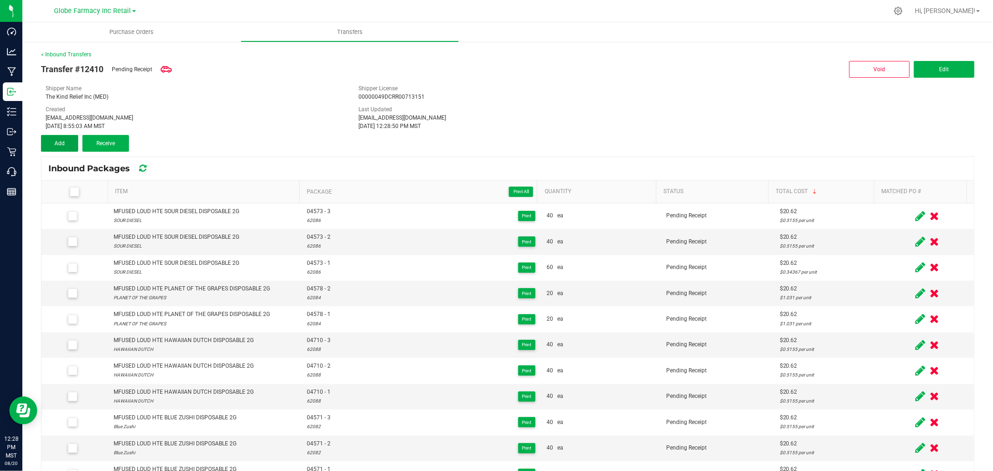
drag, startPoint x: 67, startPoint y: 147, endPoint x: 66, endPoint y: 160, distance: 13.1
click at [67, 147] on button "Add" at bounding box center [59, 143] width 37 height 17
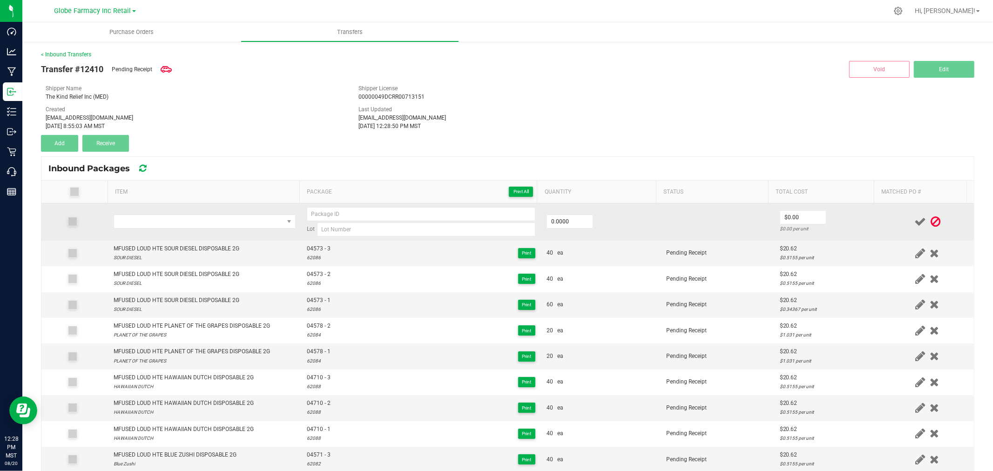
click at [192, 212] on td at bounding box center [204, 221] width 193 height 37
click at [192, 219] on span "NO DATA FOUND" at bounding box center [198, 221] width 169 height 13
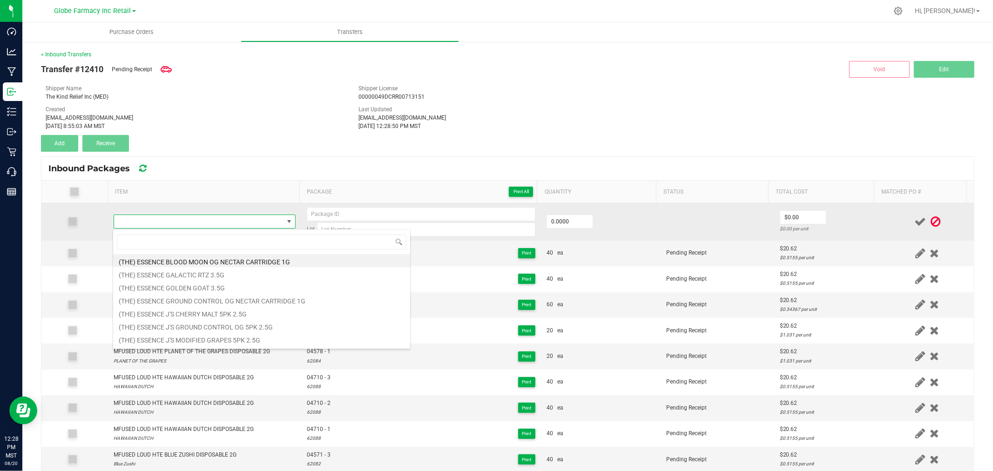
type input "MFUSED TWISTED TROPICAL TRIPPIN LIQUID DIAMONDS DISPOSABLE 2G"
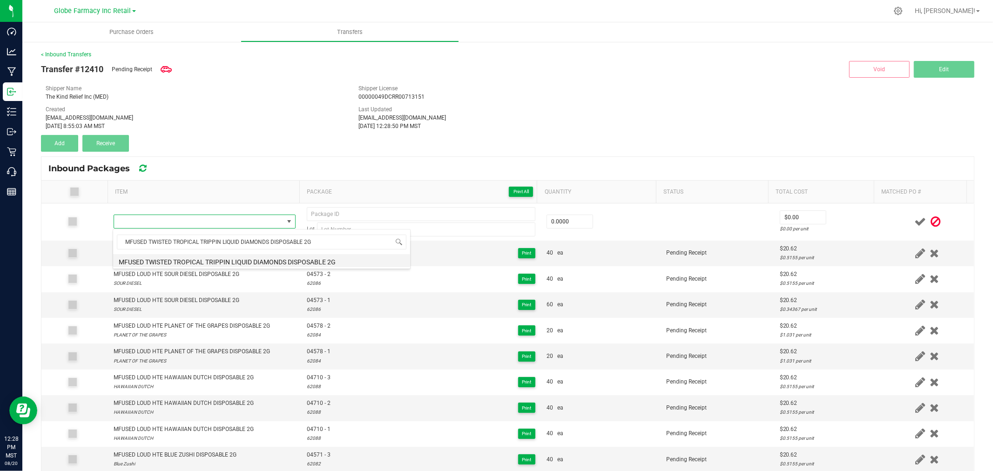
click at [206, 260] on li "MFUSED TWISTED TROPICAL TRIPPIN LIQUID DIAMONDS DISPOSABLE 2G" at bounding box center [261, 260] width 297 height 13
type input "0 ea"
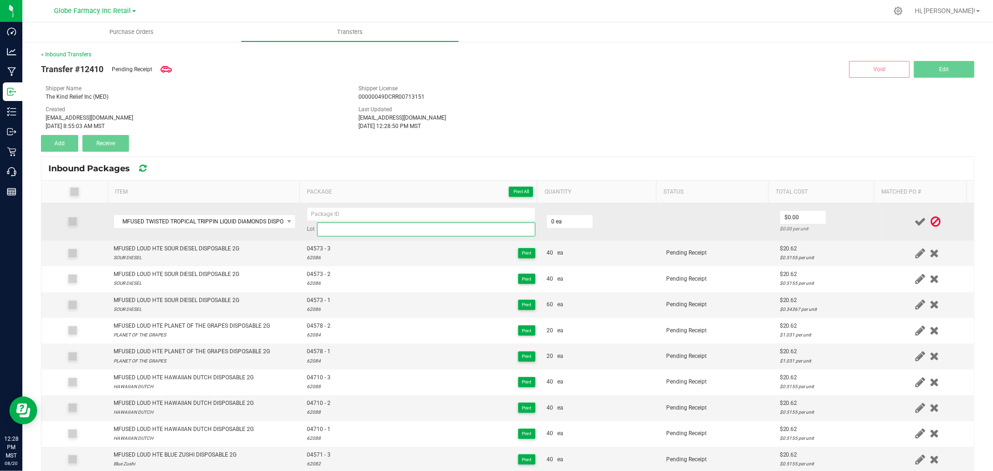
click at [358, 227] on input at bounding box center [426, 229] width 218 height 14
paste input "21252"
type input "21252"
click at [397, 219] on input at bounding box center [421, 214] width 229 height 14
click at [328, 215] on input at bounding box center [421, 214] width 229 height 14
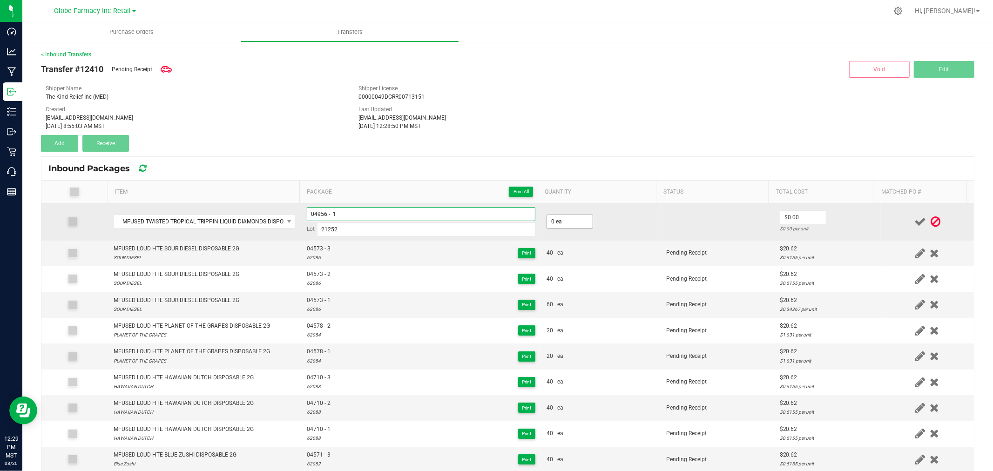
type input "04956 - 1"
click at [561, 220] on input "0" at bounding box center [570, 221] width 46 height 13
click at [582, 224] on input "0" at bounding box center [570, 221] width 46 height 13
type input "40 ea"
type input "$16.87"
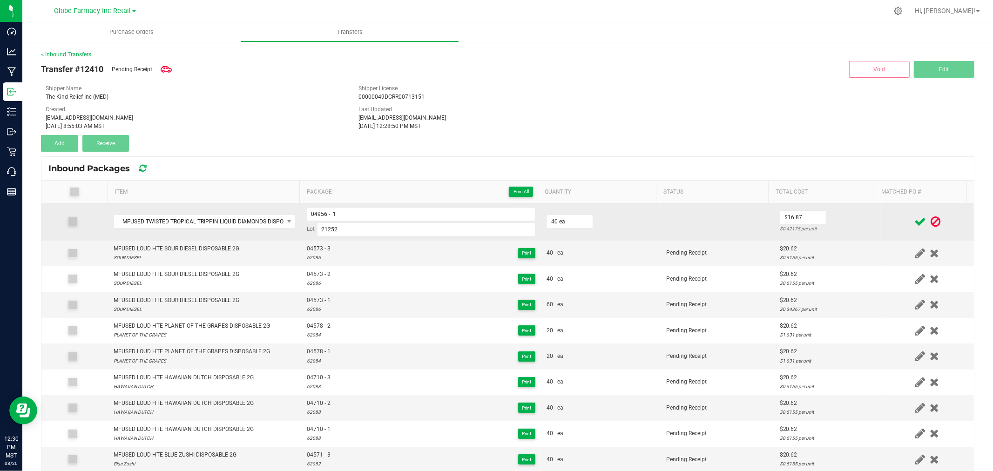
click at [843, 221] on td "$16.87 $0.42175 per unit" at bounding box center [827, 221] width 107 height 37
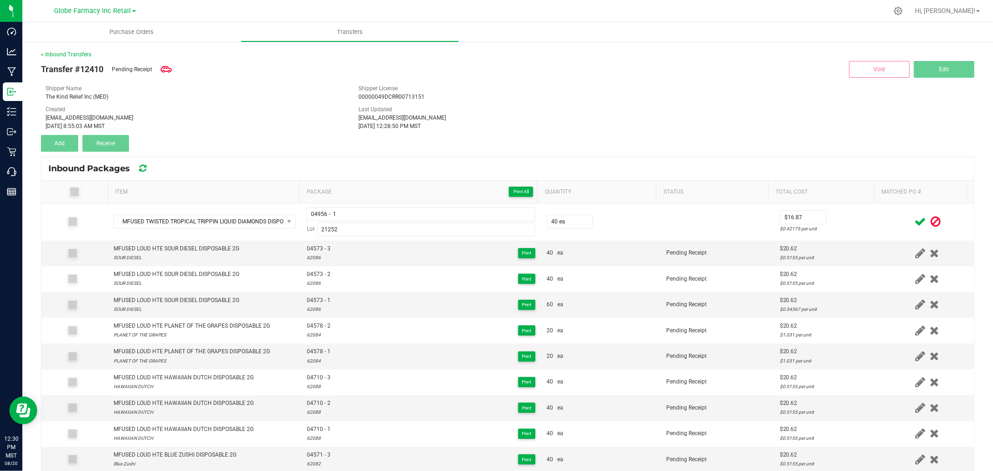
click at [914, 223] on icon at bounding box center [920, 222] width 12 height 12
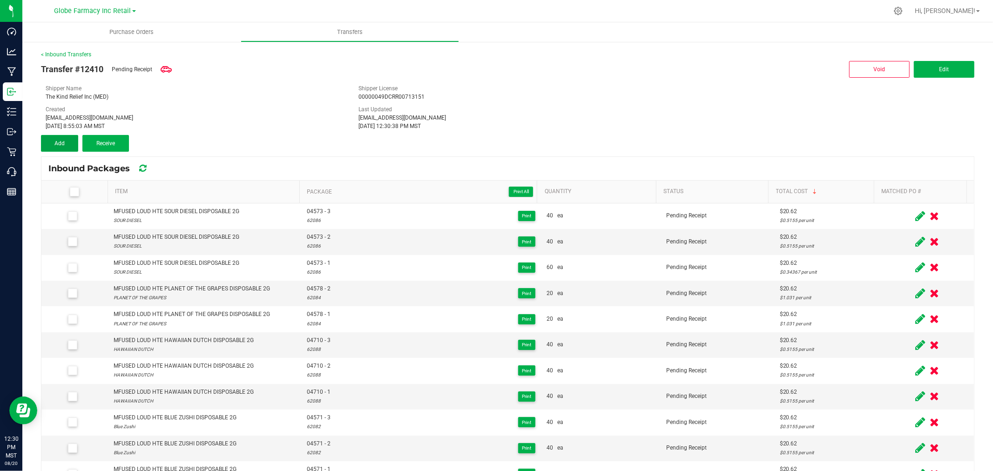
drag, startPoint x: 62, startPoint y: 142, endPoint x: 123, endPoint y: 156, distance: 62.4
click at [62, 142] on span "Add" at bounding box center [59, 143] width 10 height 7
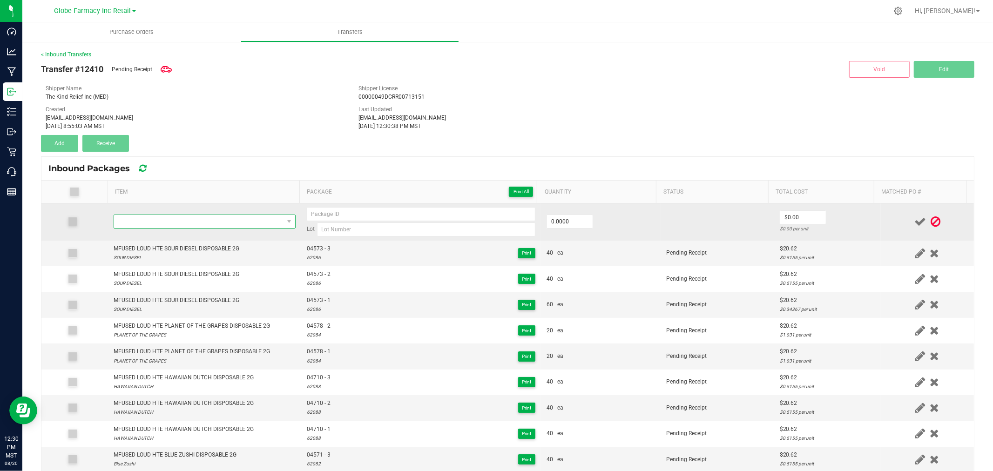
click at [202, 218] on span "NO DATA FOUND" at bounding box center [198, 221] width 169 height 13
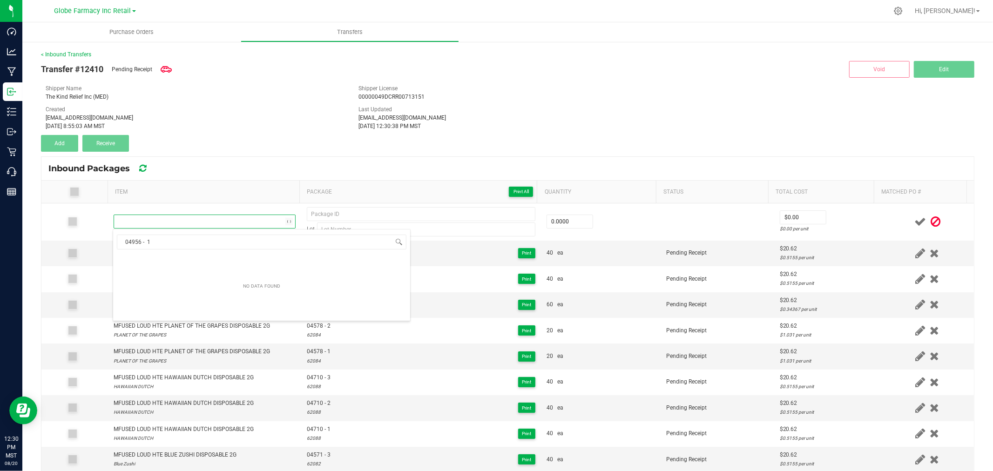
type input "04956 - 1"
click at [262, 193] on th "Item" at bounding box center [204, 192] width 192 height 23
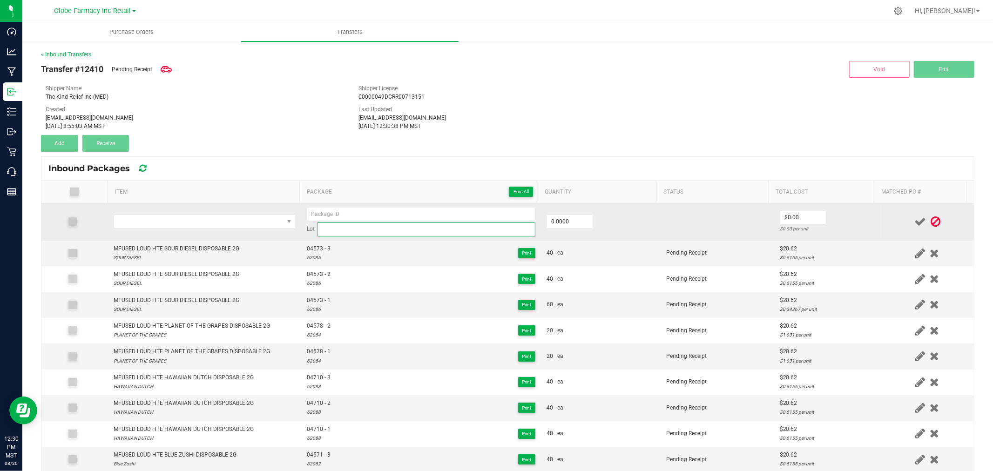
click at [368, 226] on input at bounding box center [426, 229] width 218 height 14
paste input "04956 - 1"
type input "04956 - 1"
click at [365, 209] on input at bounding box center [421, 214] width 229 height 14
paste input "04956 - 1"
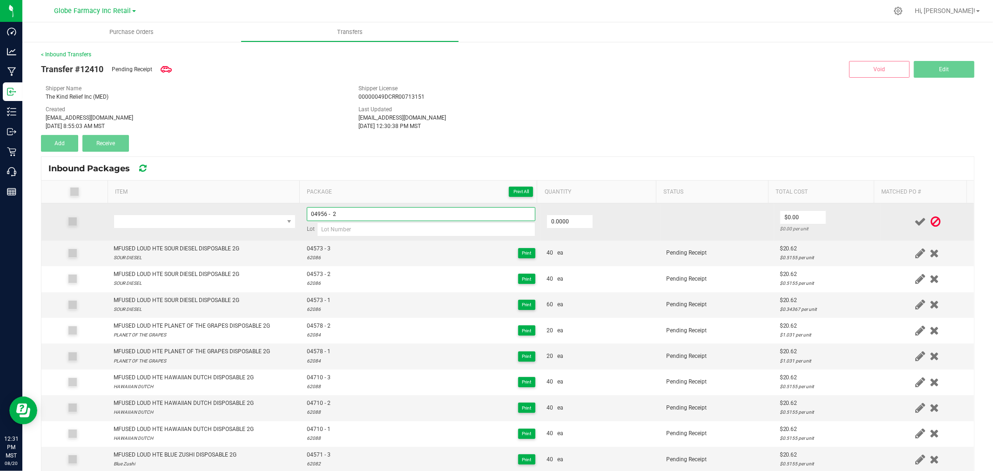
click at [403, 210] on input "04956 - 2" at bounding box center [421, 214] width 229 height 14
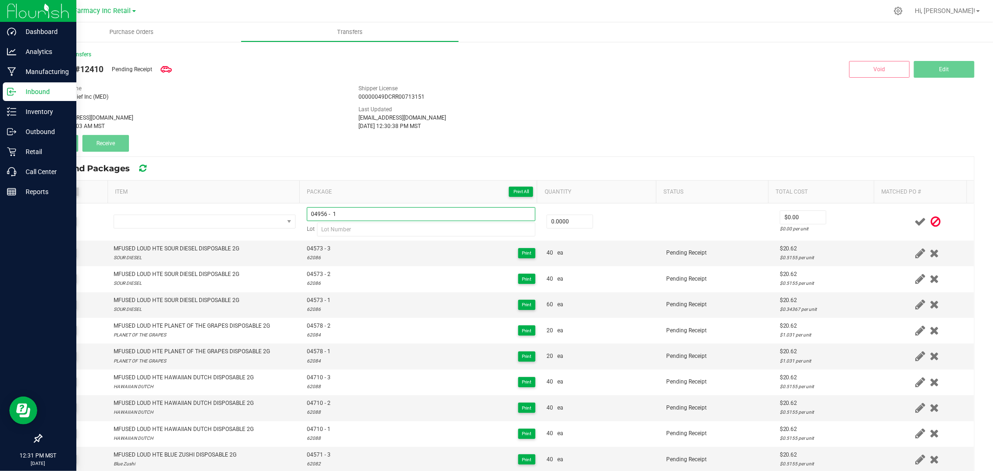
type input "04956 - 1"
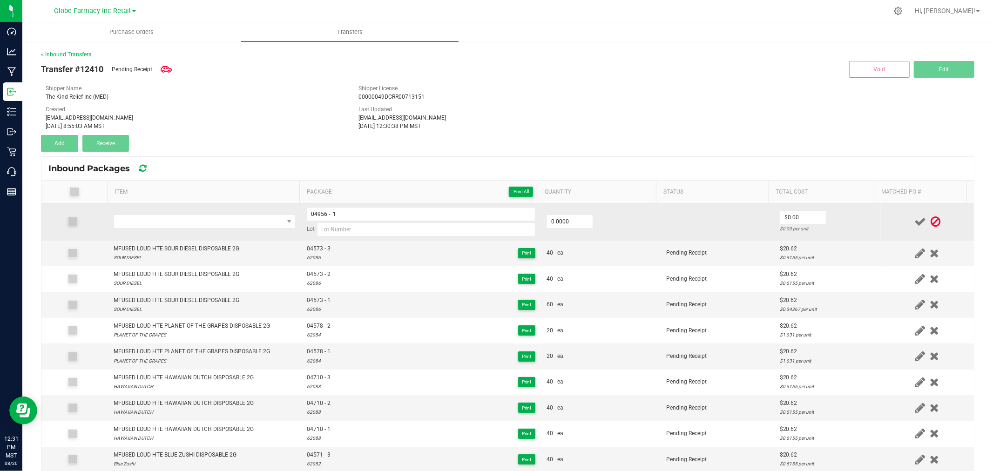
click at [246, 231] on td at bounding box center [204, 221] width 193 height 37
click at [246, 222] on span at bounding box center [198, 221] width 169 height 13
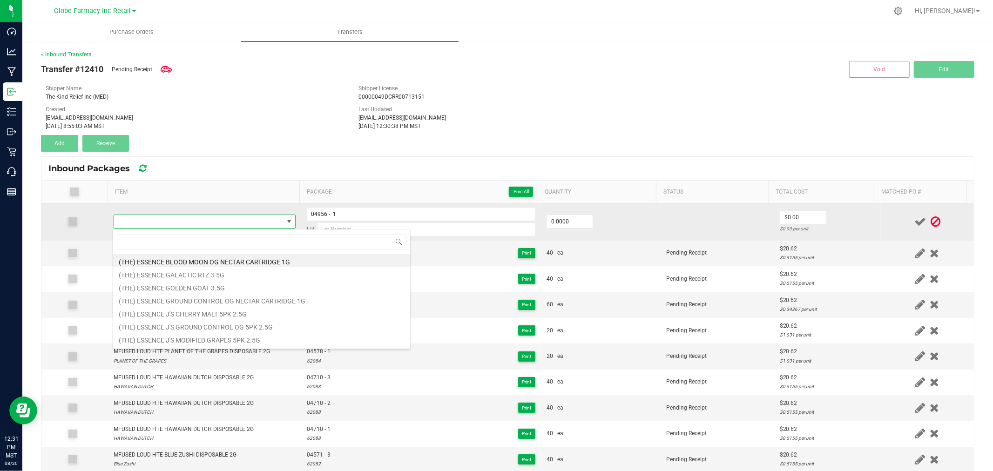
type input "MFUSED TWISTED TROPICAL TRIPPIN LIQUID DIAMONDS DISPOSABLE 2G"
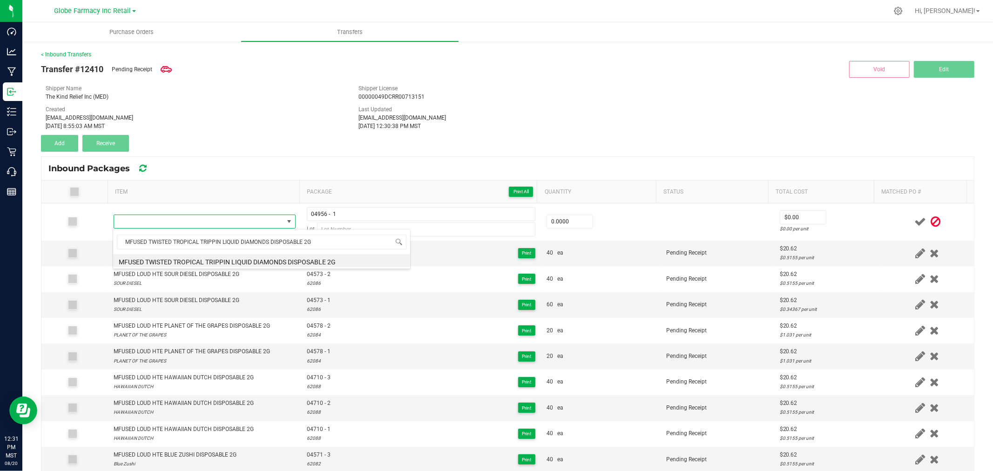
click at [220, 262] on li "MFUSED TWISTED TROPICAL TRIPPIN LIQUID DIAMONDS DISPOSABLE 2G" at bounding box center [261, 260] width 297 height 13
type input "0 ea"
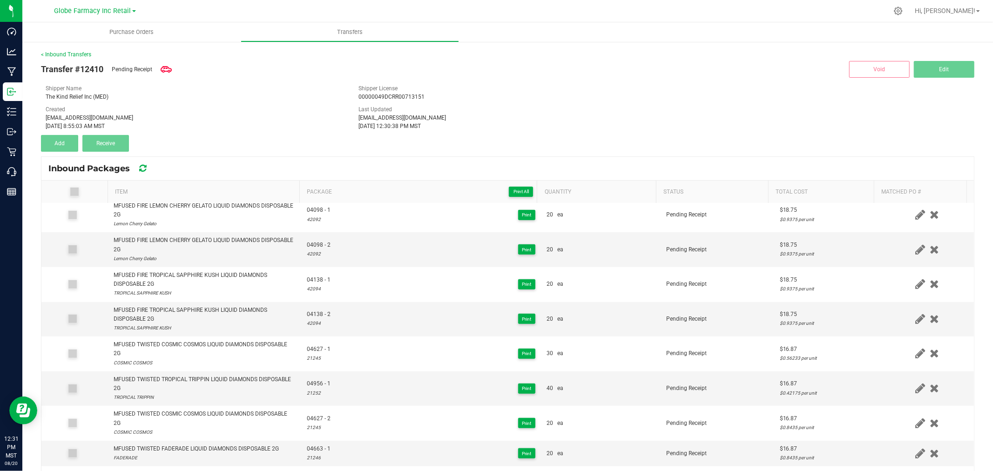
scroll to position [0, 0]
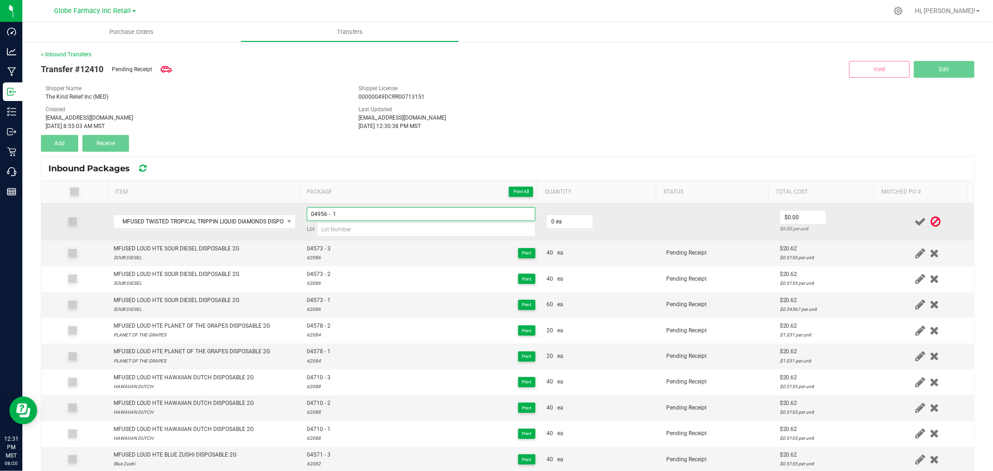
click at [327, 216] on input "04956 - 1" at bounding box center [421, 214] width 229 height 14
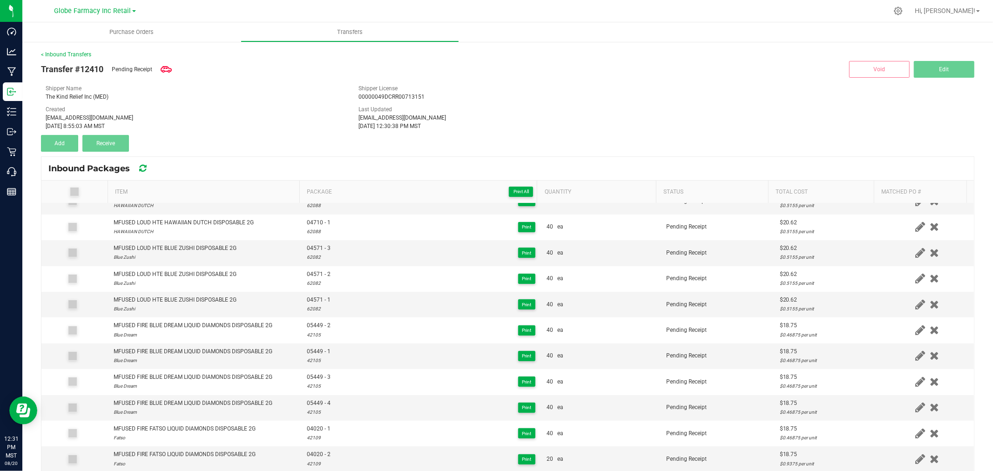
scroll to position [517, 0]
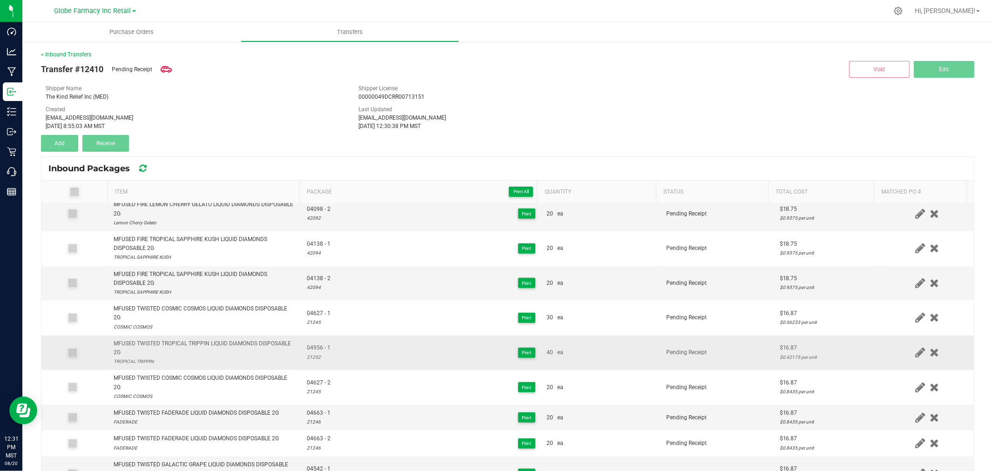
type input "04956 - 1"
click at [307, 357] on div "21252" at bounding box center [319, 357] width 24 height 9
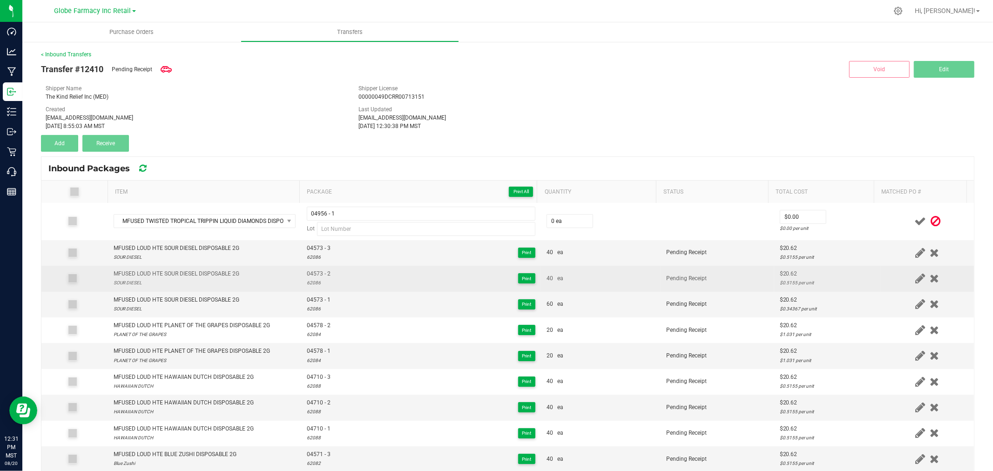
scroll to position [0, 0]
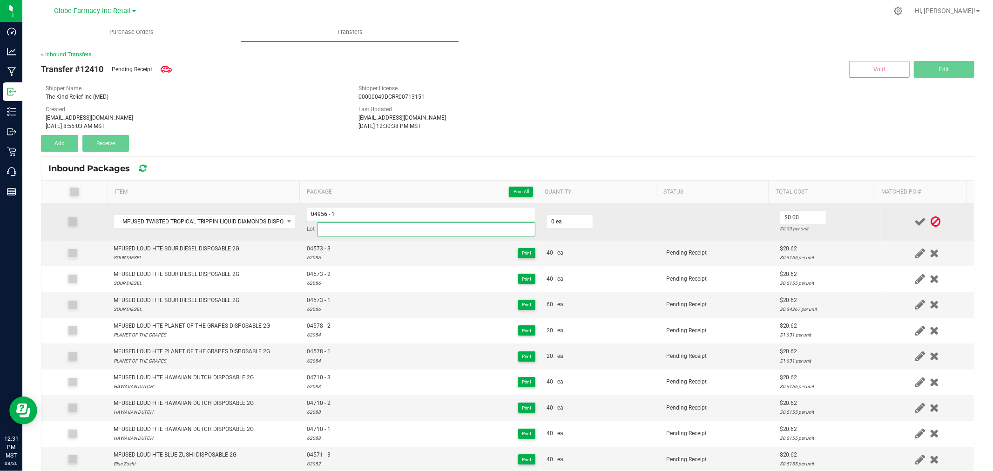
click at [330, 229] on input at bounding box center [426, 229] width 218 height 14
paste input "21252"
type input "21252"
click at [567, 221] on input "0" at bounding box center [570, 221] width 46 height 13
type input "40 ea"
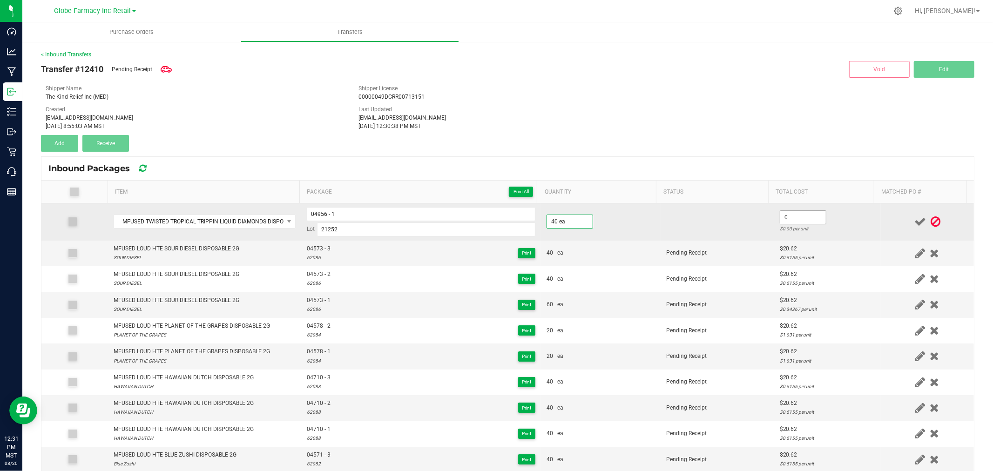
click at [795, 216] on input "0" at bounding box center [803, 217] width 46 height 13
type input "$16.87"
click at [852, 217] on td "$16.87 $0.42175 per unit" at bounding box center [827, 221] width 107 height 37
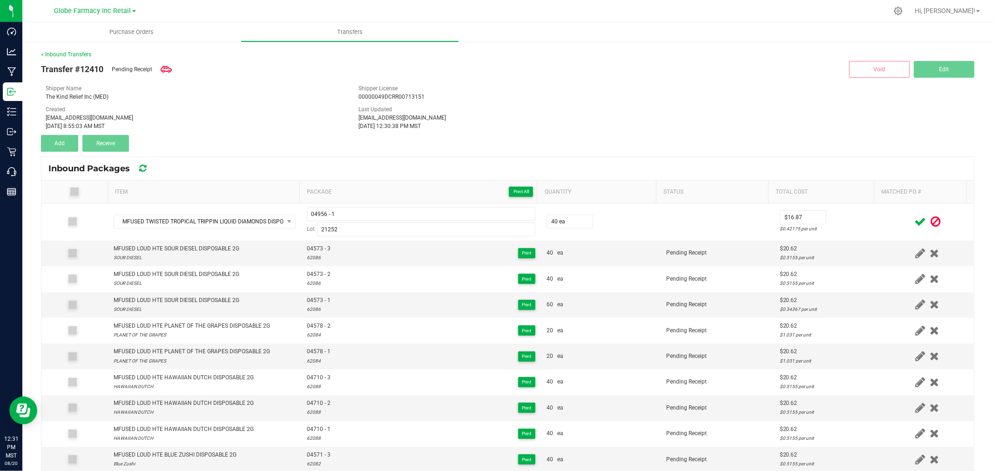
click at [914, 221] on icon at bounding box center [920, 222] width 12 height 12
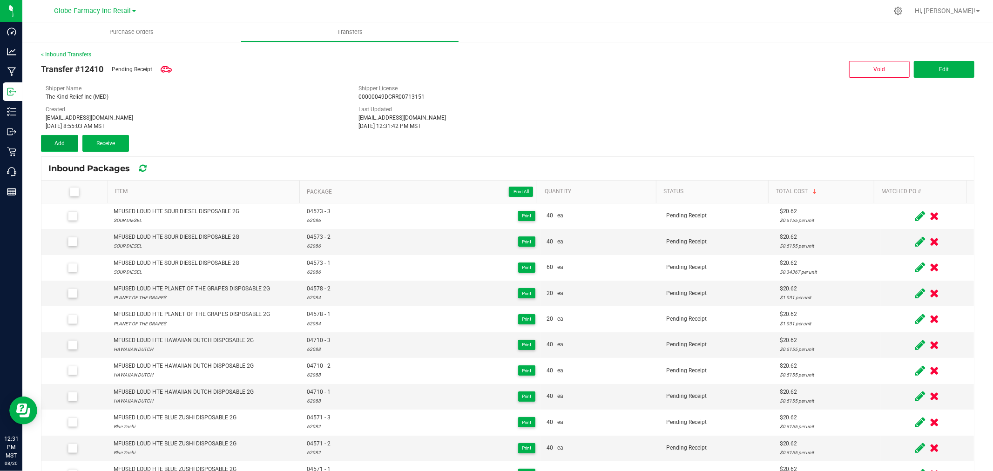
click at [63, 143] on span "Add" at bounding box center [59, 143] width 10 height 7
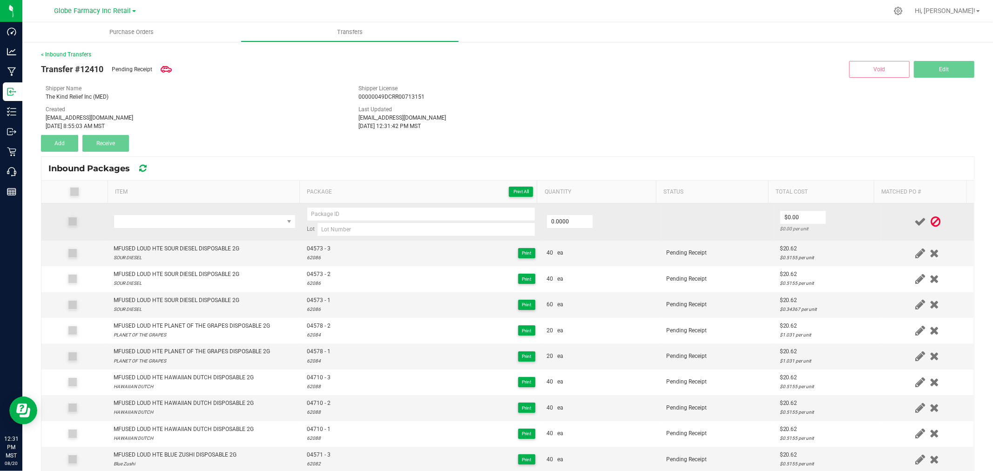
click at [423, 238] on td "Lot" at bounding box center [421, 221] width 240 height 37
click at [416, 232] on input at bounding box center [426, 229] width 218 height 14
paste input "21252"
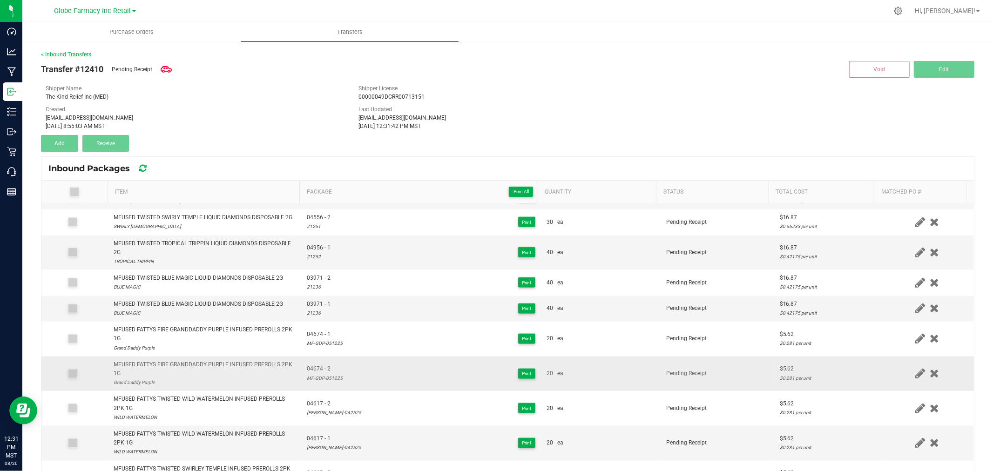
scroll to position [996, 0]
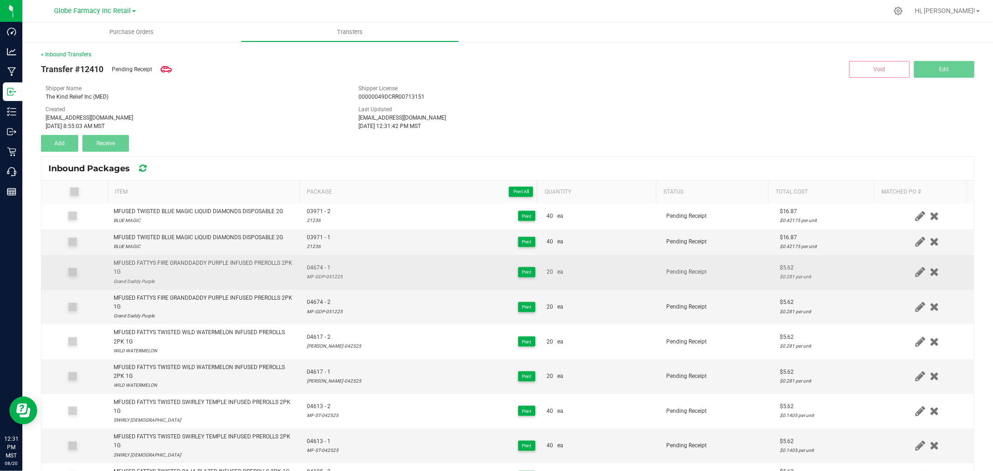
type input "21252"
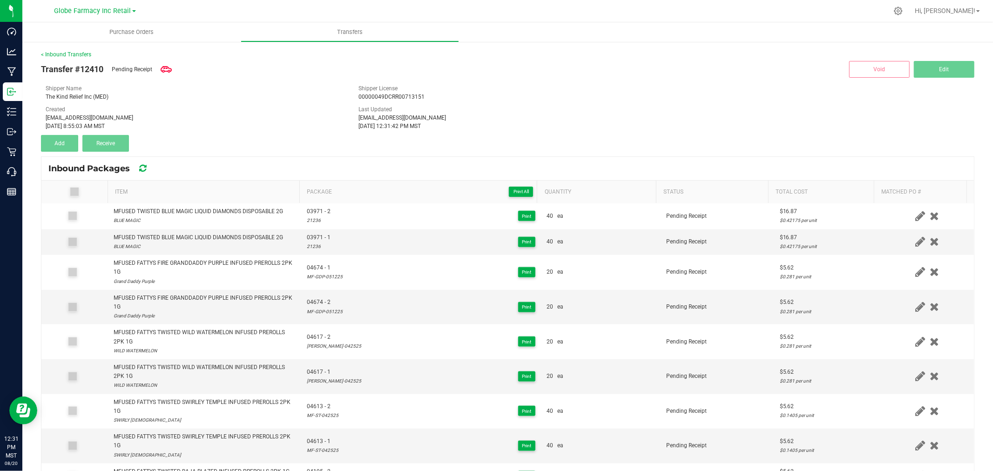
scroll to position [490, 0]
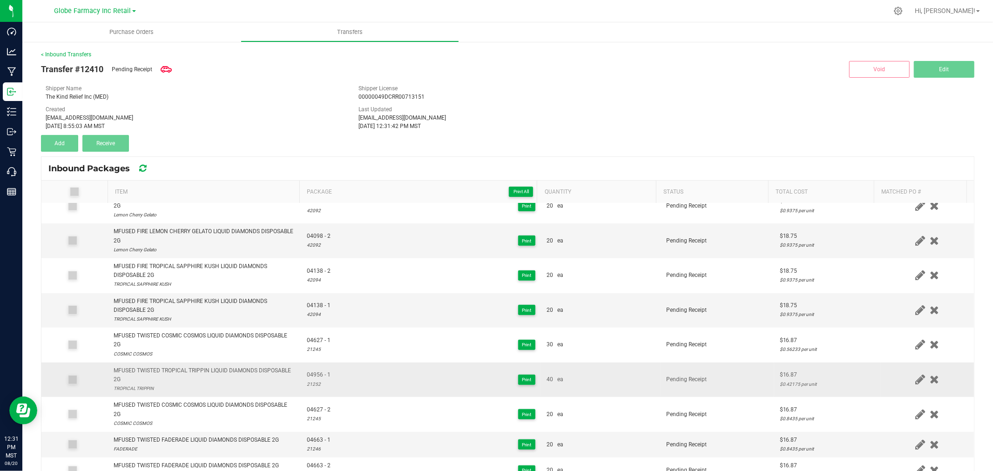
click at [317, 375] on span "04956 - 1" at bounding box center [319, 374] width 24 height 9
click at [318, 373] on span "04956 - 1" at bounding box center [319, 374] width 24 height 9
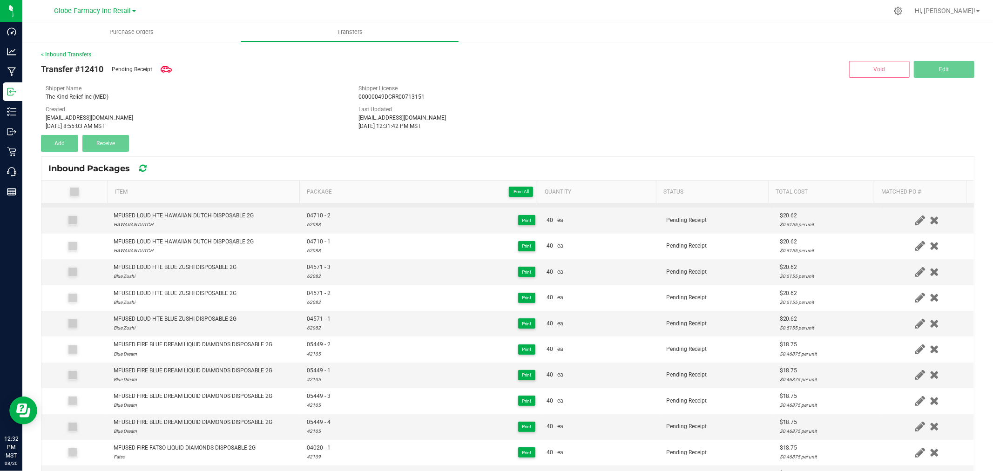
scroll to position [0, 0]
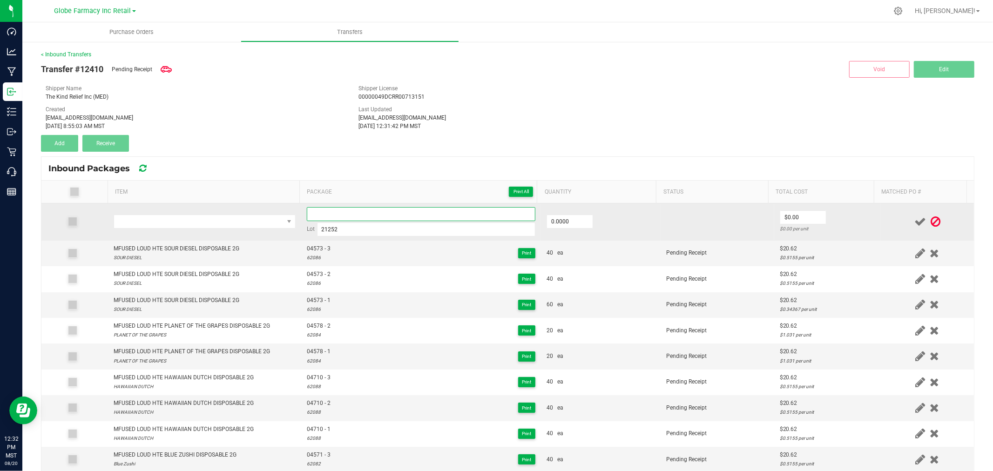
click at [354, 209] on input at bounding box center [421, 214] width 229 height 14
paste input "04956 - 2"
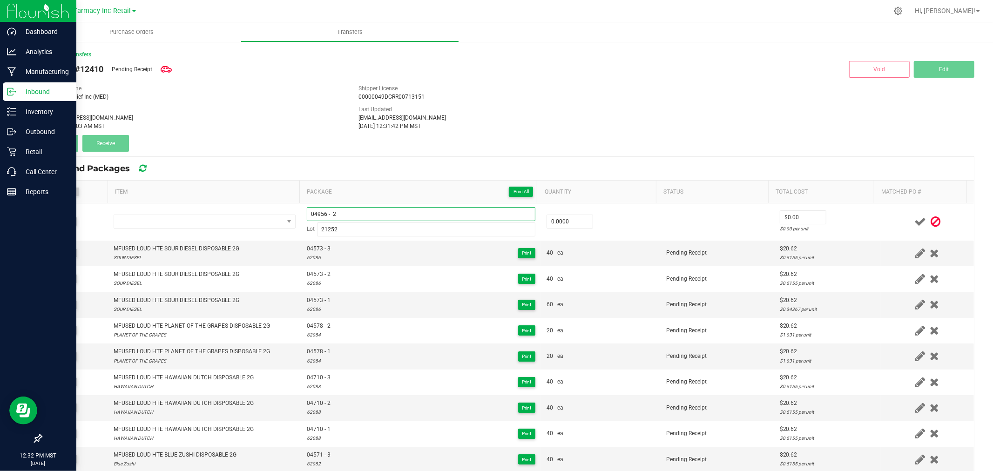
type input "04956 - 2"
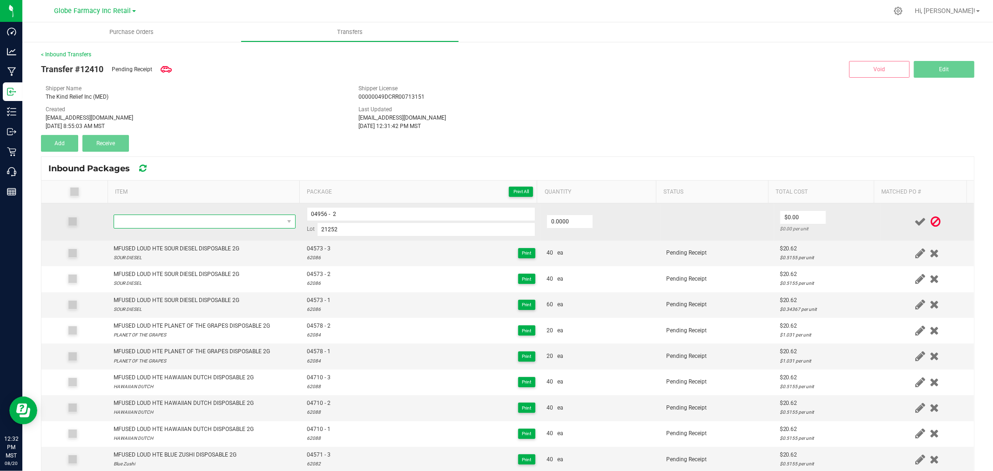
click at [215, 229] on span "NO DATA FOUND" at bounding box center [205, 222] width 182 height 14
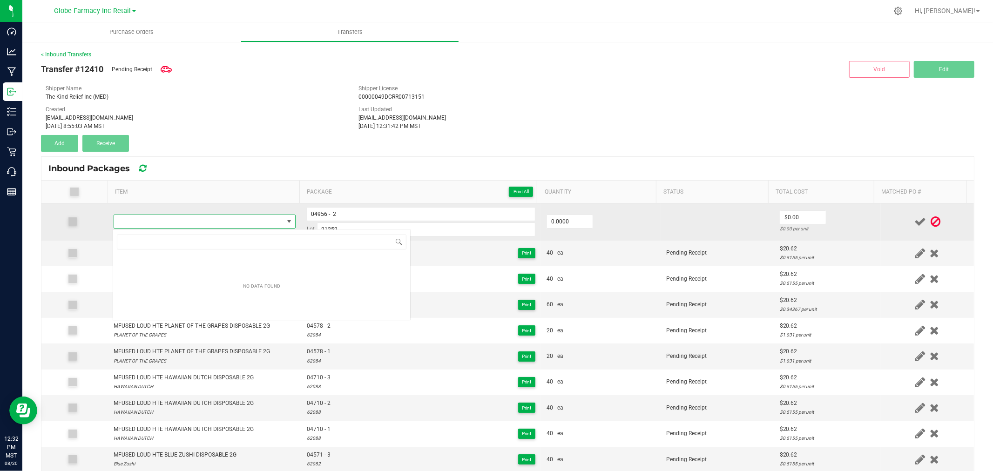
type input "MFUSED TWISTED TROPICAL TRIPPIN LIQUID DIAMONDS DISPOSABLE 2G"
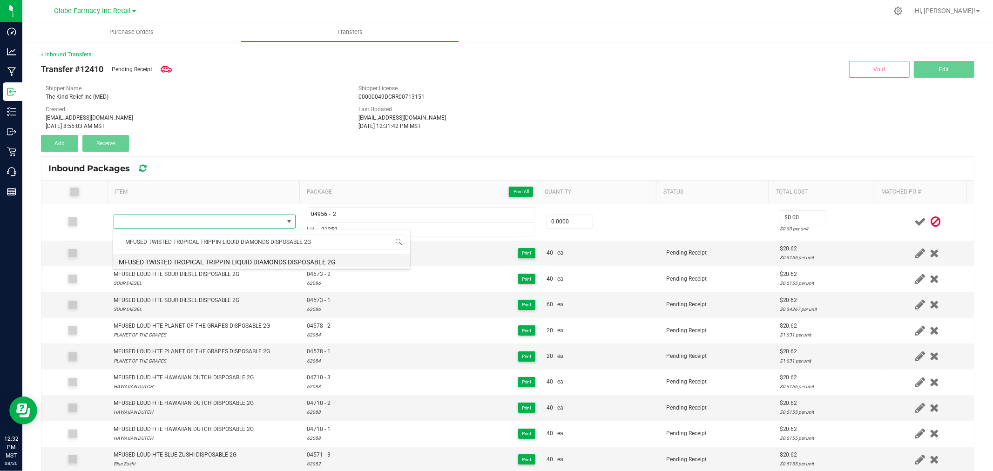
click at [221, 257] on li "MFUSED TWISTED TROPICAL TRIPPIN LIQUID DIAMONDS DISPOSABLE 2G" at bounding box center [261, 260] width 297 height 13
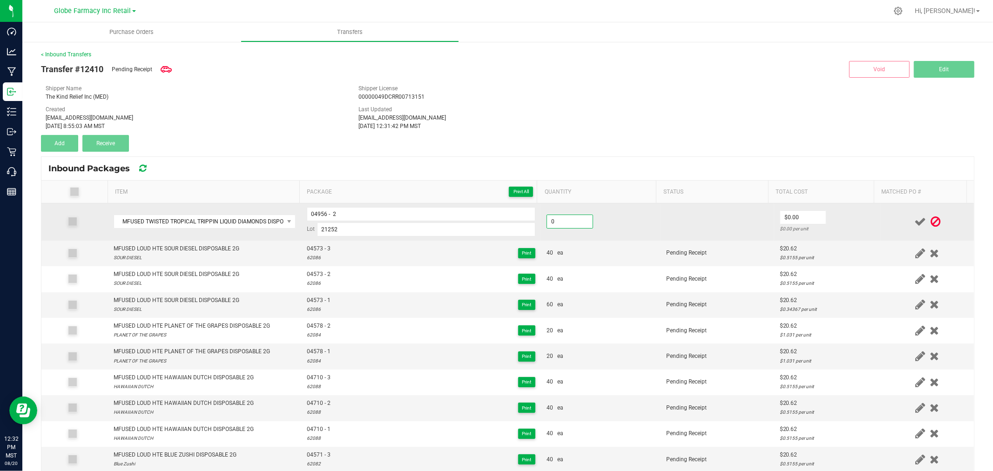
click at [562, 222] on input "0" at bounding box center [570, 221] width 46 height 13
type input "17 ea"
click at [800, 216] on input "0" at bounding box center [803, 217] width 46 height 13
click at [850, 224] on div "$2.35294 per unit" at bounding box center [827, 228] width 95 height 9
type input "$16.87"
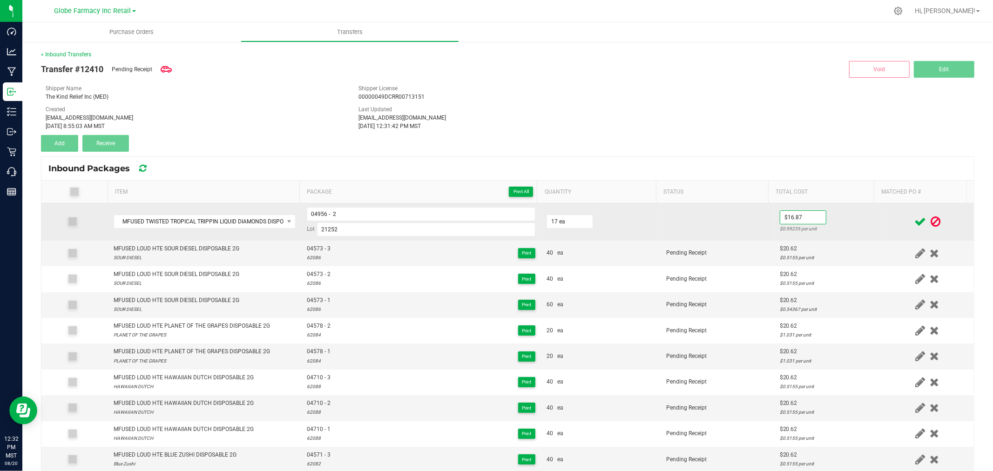
click at [858, 224] on td "$16.87 $0.99235 per unit" at bounding box center [827, 221] width 107 height 37
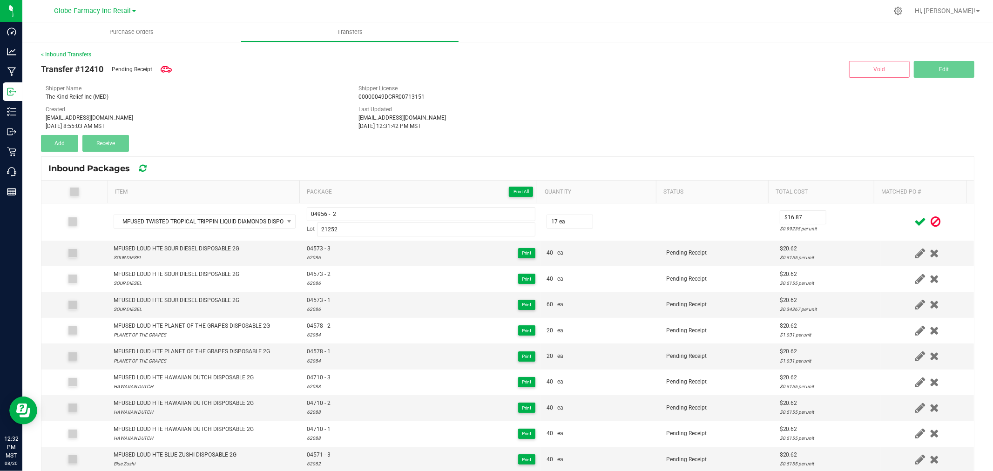
click at [914, 222] on icon at bounding box center [920, 222] width 12 height 12
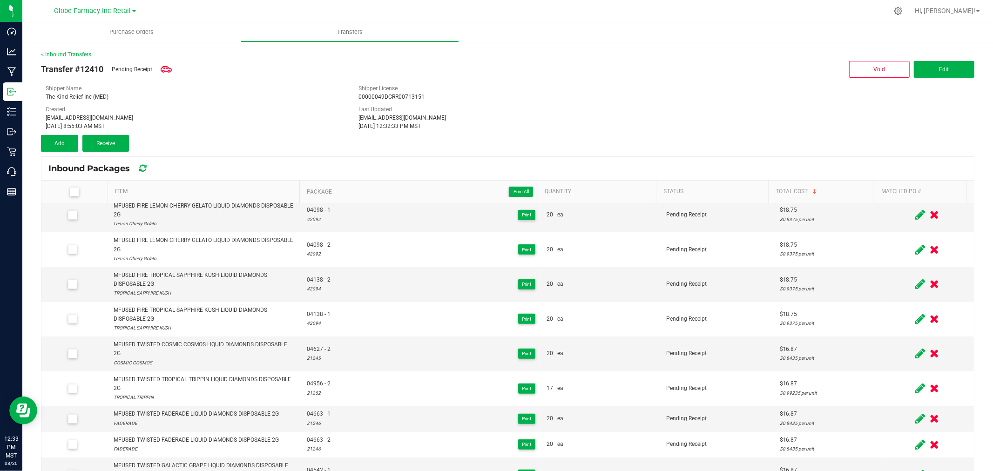
scroll to position [720, 0]
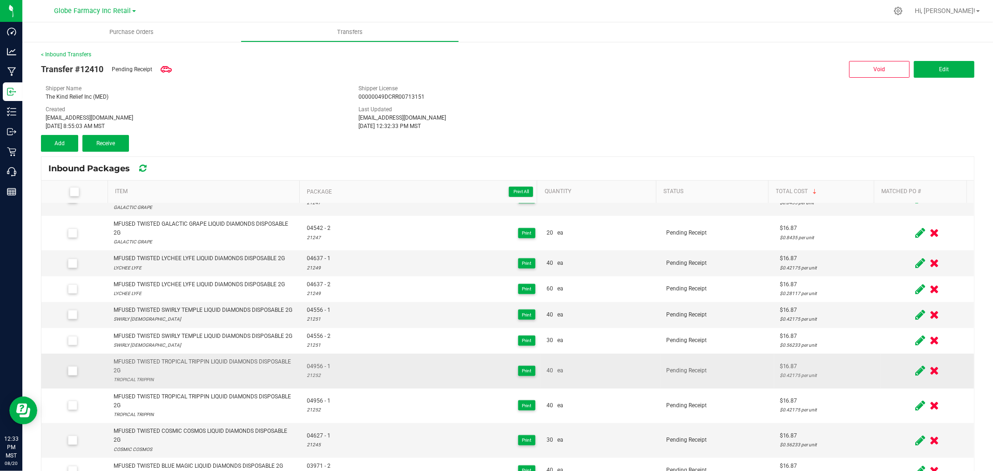
click at [316, 371] on span "04956 - 1" at bounding box center [319, 366] width 24 height 9
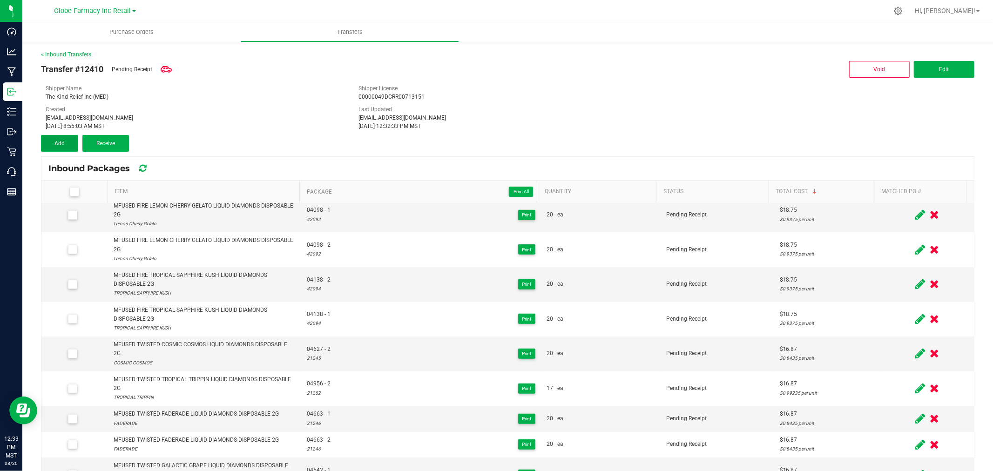
click at [62, 145] on span "Add" at bounding box center [59, 143] width 10 height 7
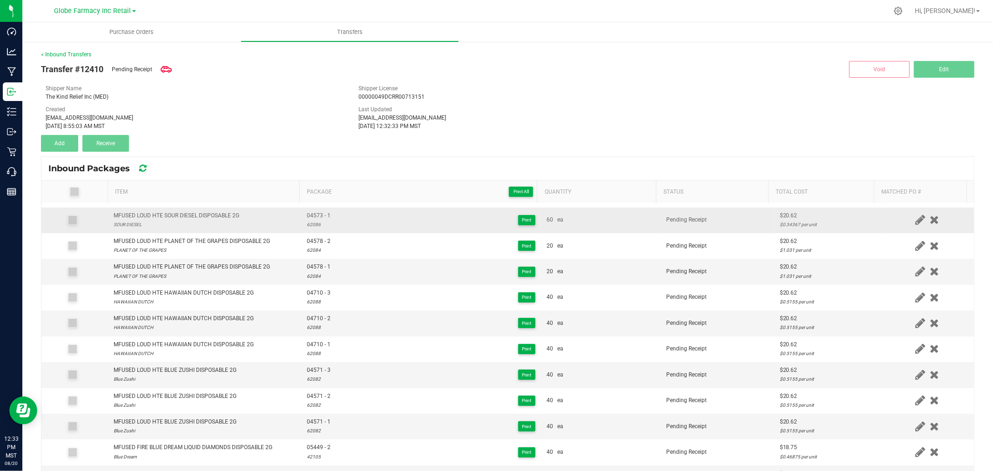
scroll to position [0, 0]
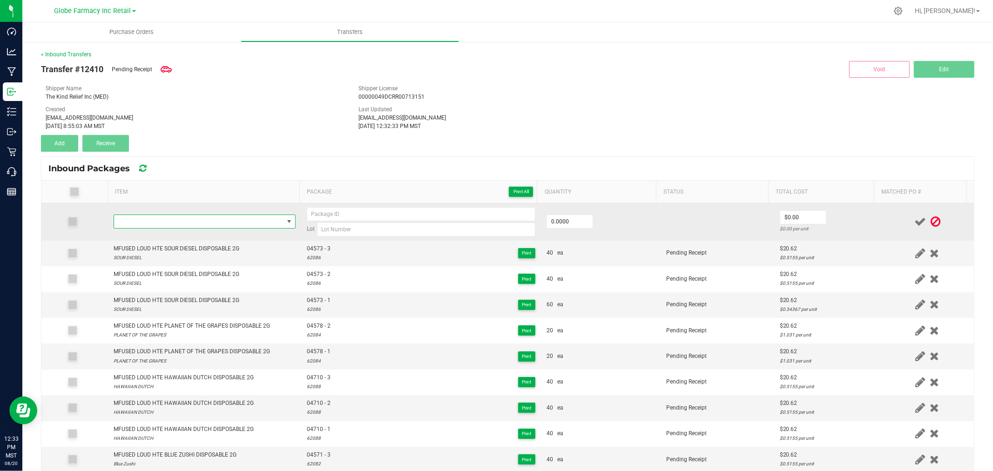
click at [195, 220] on span "NO DATA FOUND" at bounding box center [198, 221] width 169 height 13
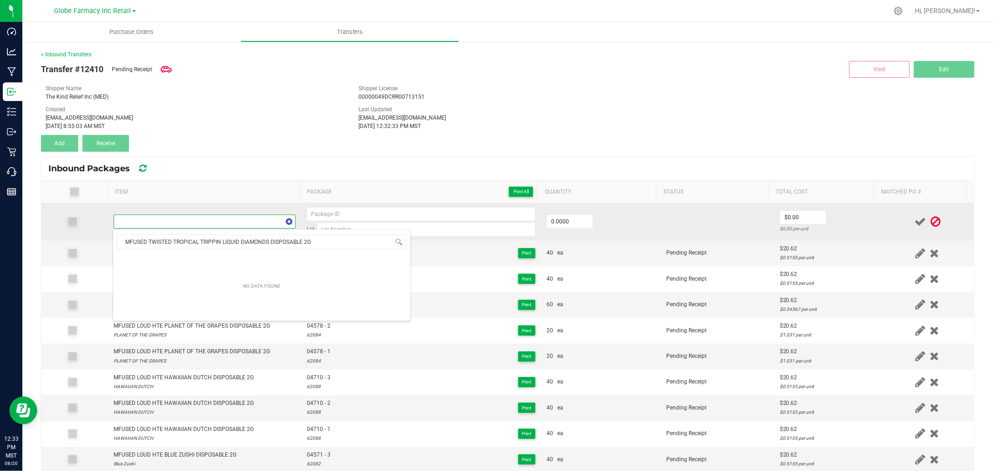
scroll to position [14, 178]
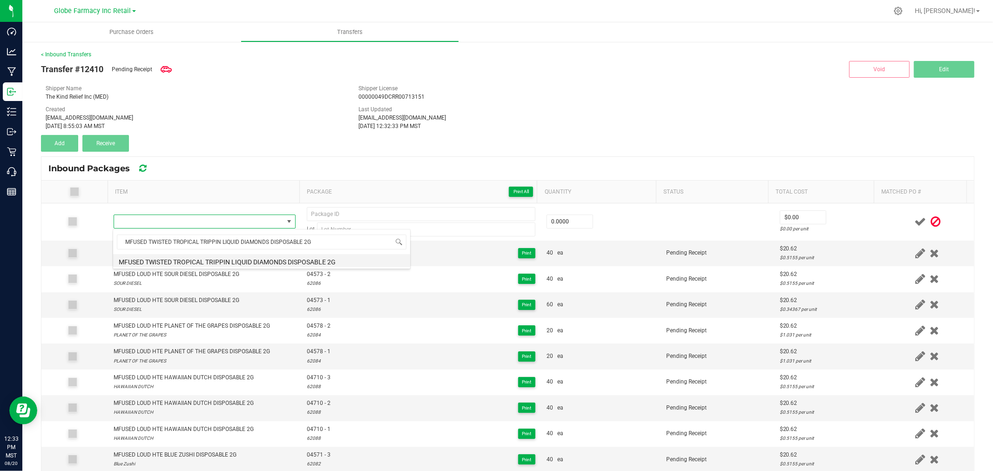
click at [208, 261] on li "MFUSED TWISTED TROPICAL TRIPPIN LIQUID DIAMONDS DISPOSABLE 2G" at bounding box center [261, 260] width 297 height 13
type input "0 ea"
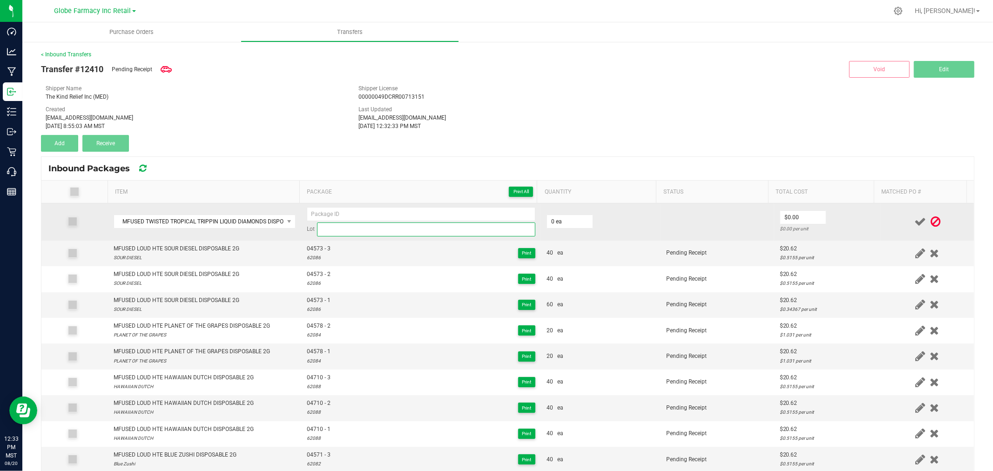
type input "04956"
click at [366, 212] on input "04956" at bounding box center [421, 214] width 229 height 14
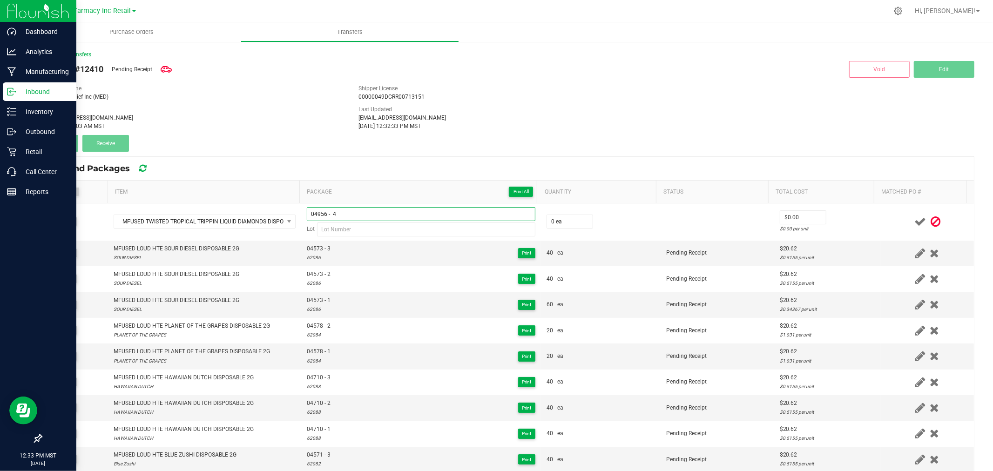
type input "04956 - 4"
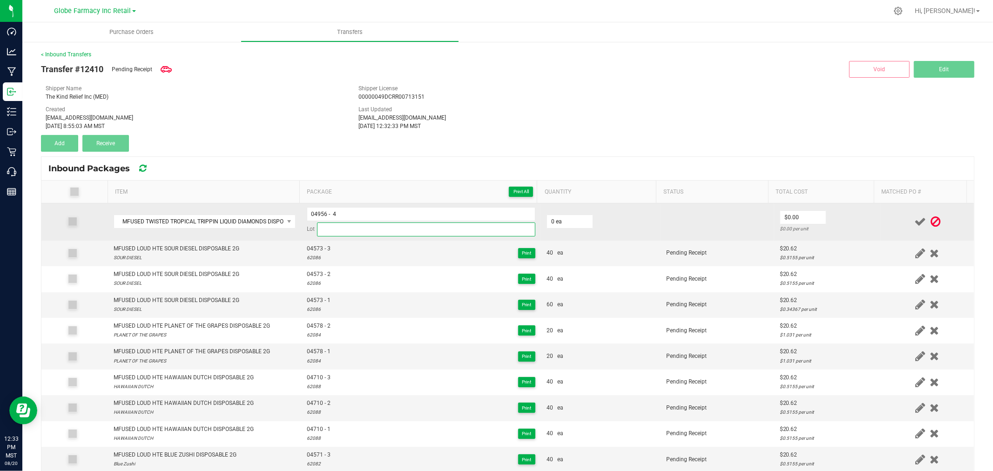
click at [439, 229] on input at bounding box center [426, 229] width 218 height 14
paste input "21252"
type input "21252"
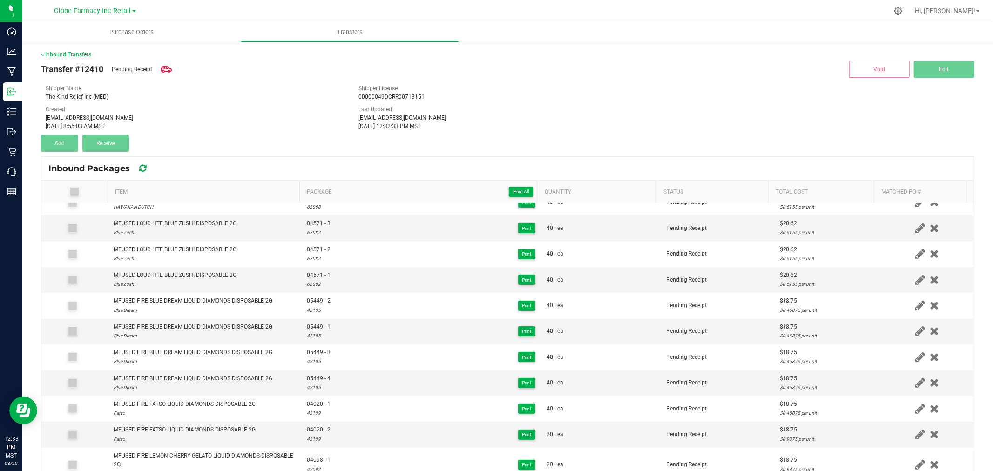
scroll to position [0, 0]
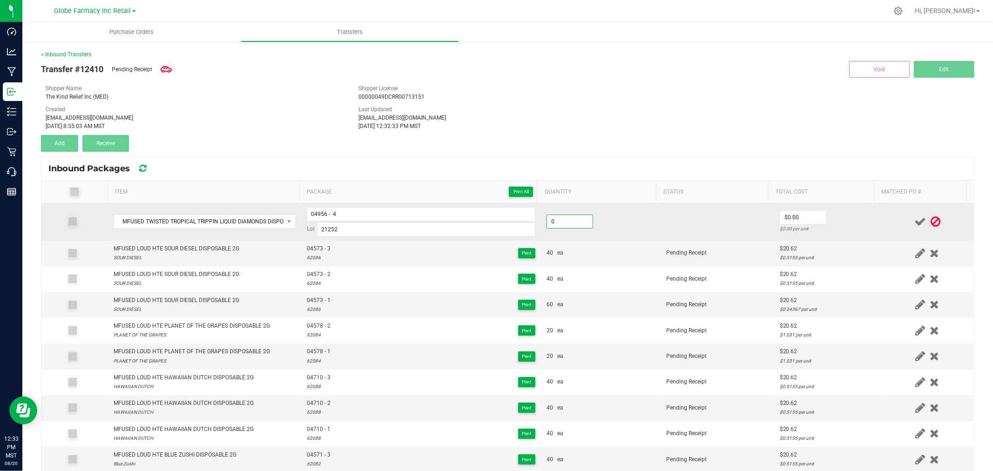
click at [571, 224] on input "0" at bounding box center [570, 221] width 46 height 13
type input "30 ea"
type input "$16.87"
click at [851, 225] on div "$0.56233 per unit" at bounding box center [827, 228] width 95 height 9
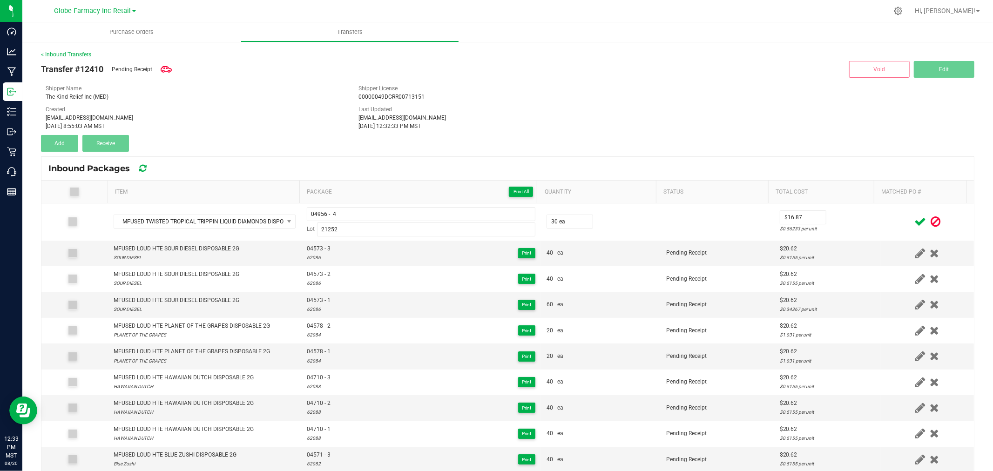
click at [914, 221] on icon at bounding box center [920, 222] width 12 height 12
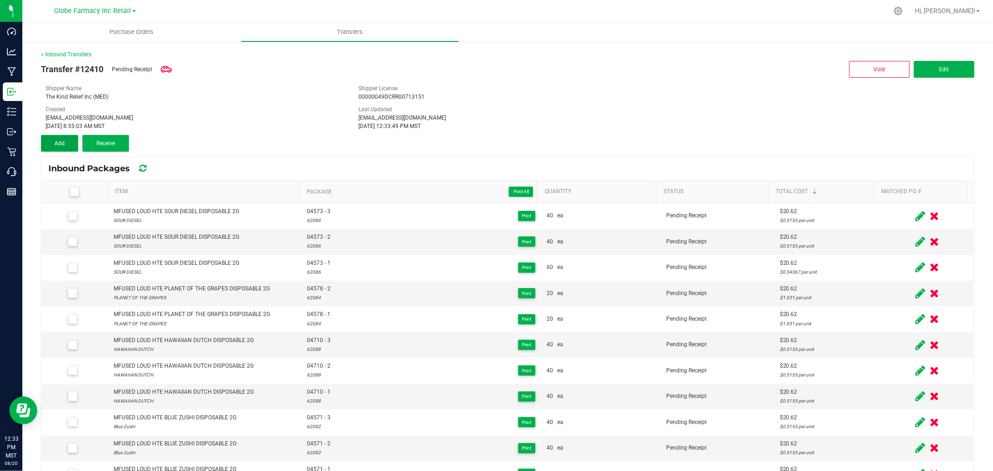
click at [67, 148] on button "Add" at bounding box center [59, 143] width 37 height 17
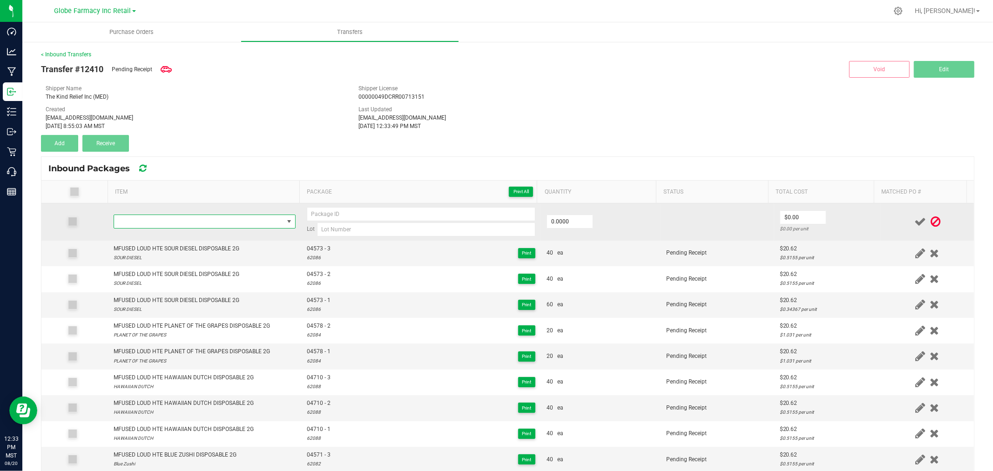
click at [153, 223] on span "NO DATA FOUND" at bounding box center [198, 221] width 169 height 13
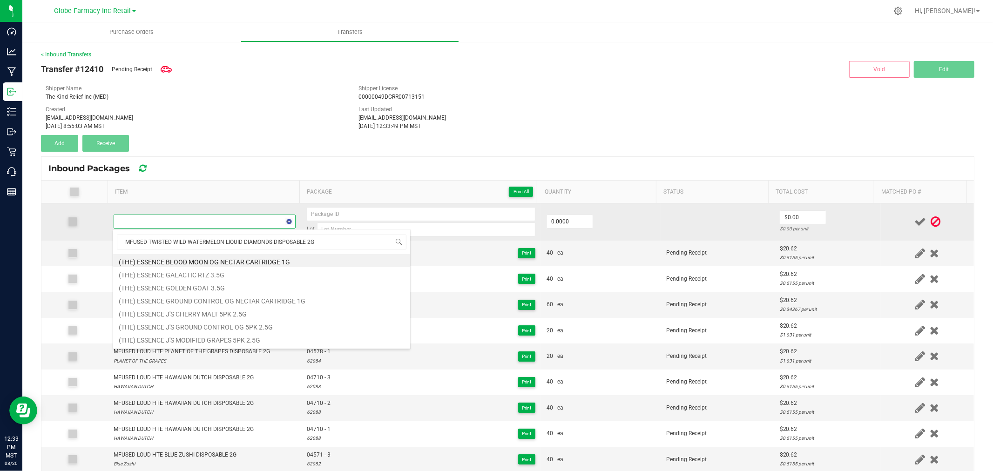
scroll to position [14, 178]
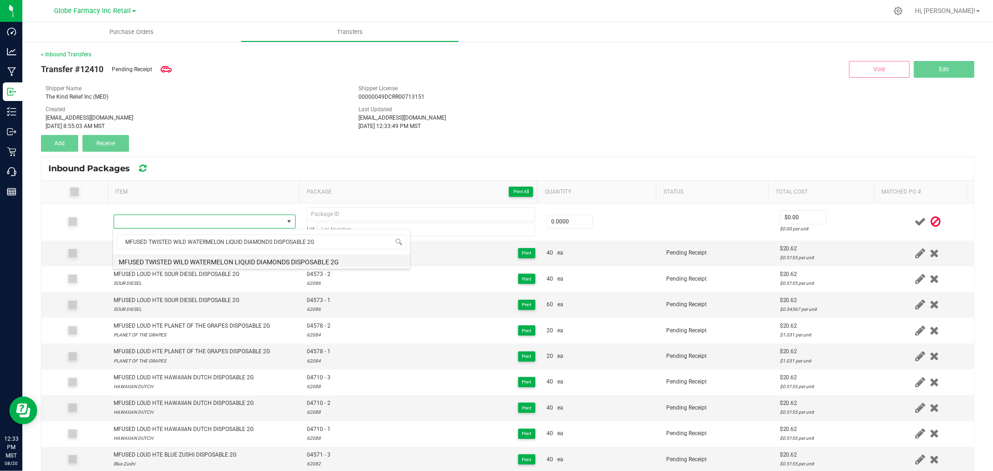
click at [196, 262] on li "MFUSED TWISTED WILD WATERMELON LIQUID DIAMONDS DISPOSABLE 2G" at bounding box center [261, 260] width 297 height 13
type input "0 ea"
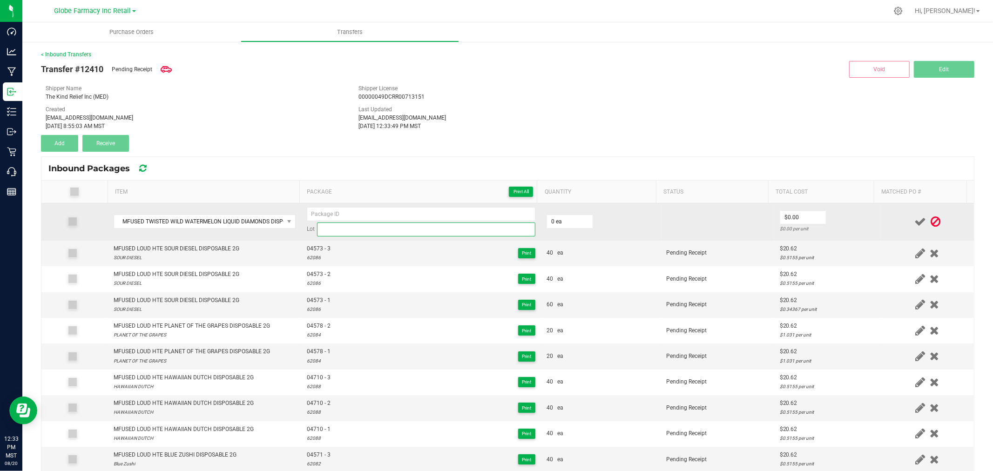
drag, startPoint x: 428, startPoint y: 234, endPoint x: 419, endPoint y: 226, distance: 12.2
click at [425, 237] on td "Lot" at bounding box center [421, 221] width 240 height 37
paste input "21253"
type input "21253"
click at [417, 221] on input at bounding box center [421, 214] width 229 height 14
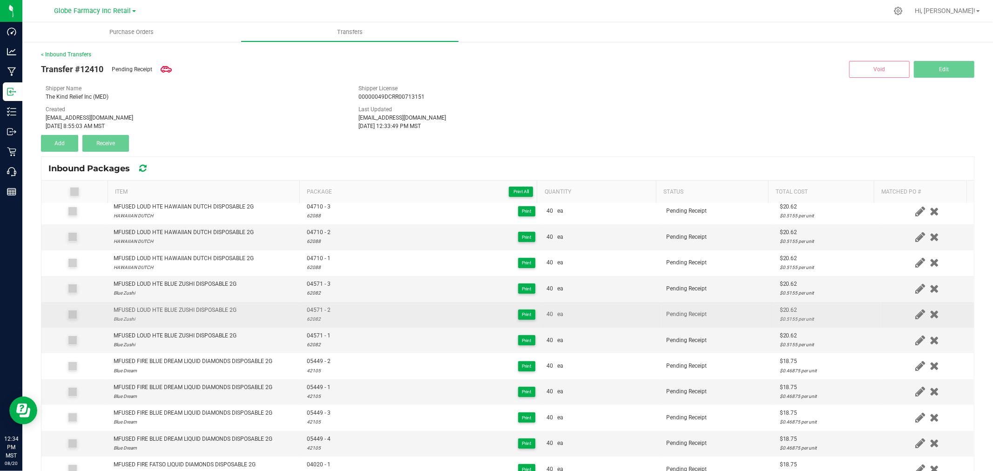
scroll to position [0, 0]
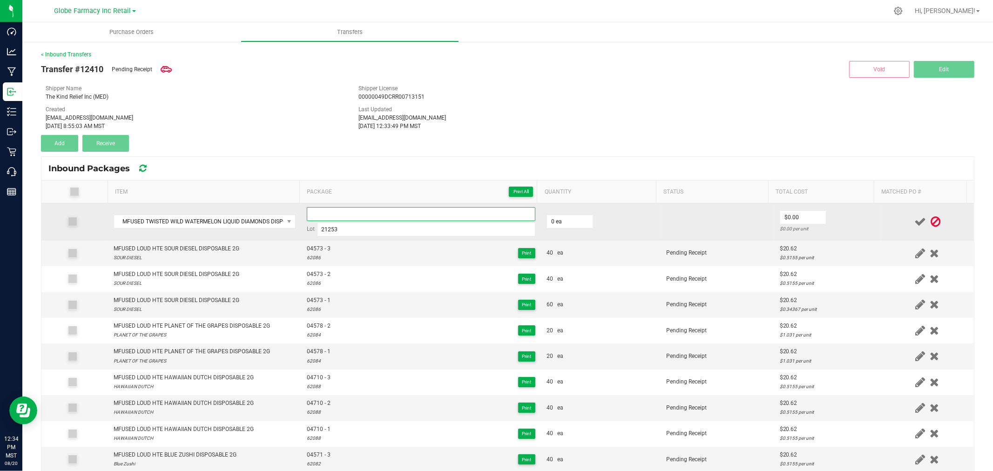
click at [343, 212] on input at bounding box center [421, 214] width 229 height 14
type input "04653 - 1"
click at [577, 222] on input "0" at bounding box center [570, 221] width 46 height 13
type input "40 ea"
type input "$16.87"
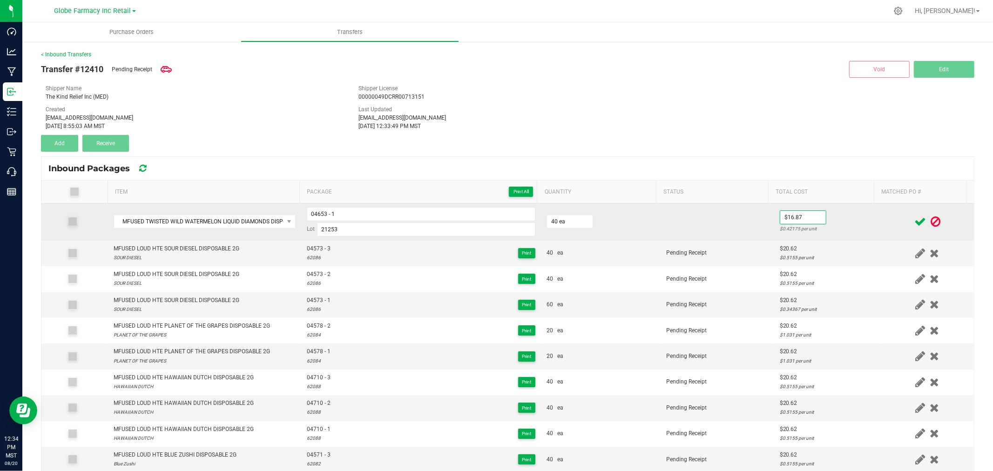
drag, startPoint x: 847, startPoint y: 229, endPoint x: 859, endPoint y: 226, distance: 11.5
click at [848, 229] on div "$0.42175 per unit" at bounding box center [827, 228] width 95 height 9
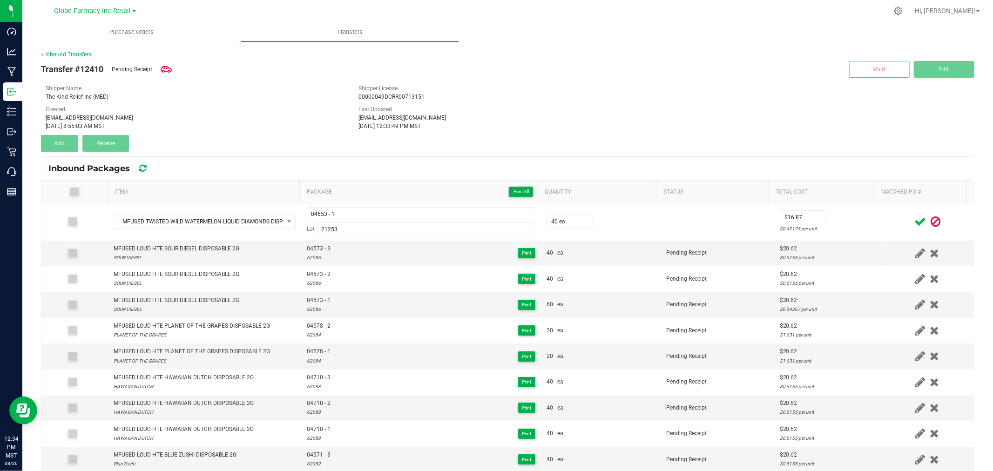
click at [914, 222] on icon at bounding box center [920, 222] width 12 height 12
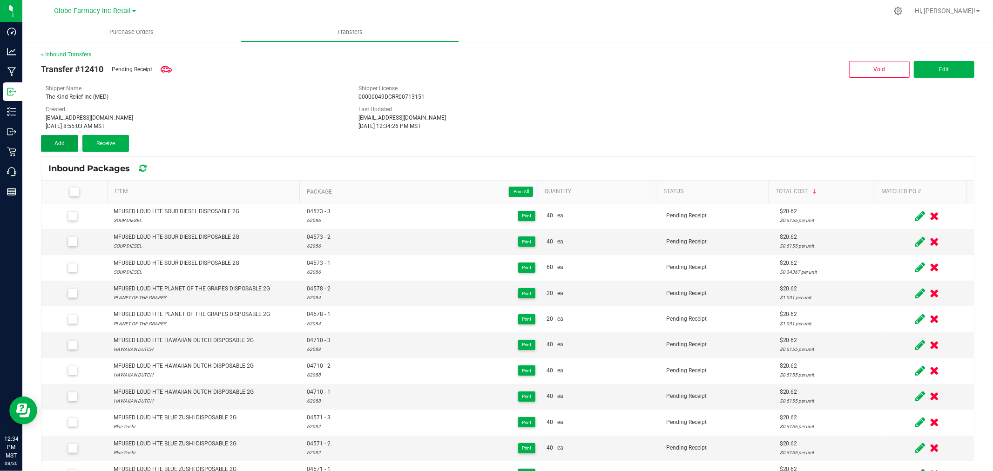
click at [59, 141] on span "Add" at bounding box center [59, 143] width 10 height 7
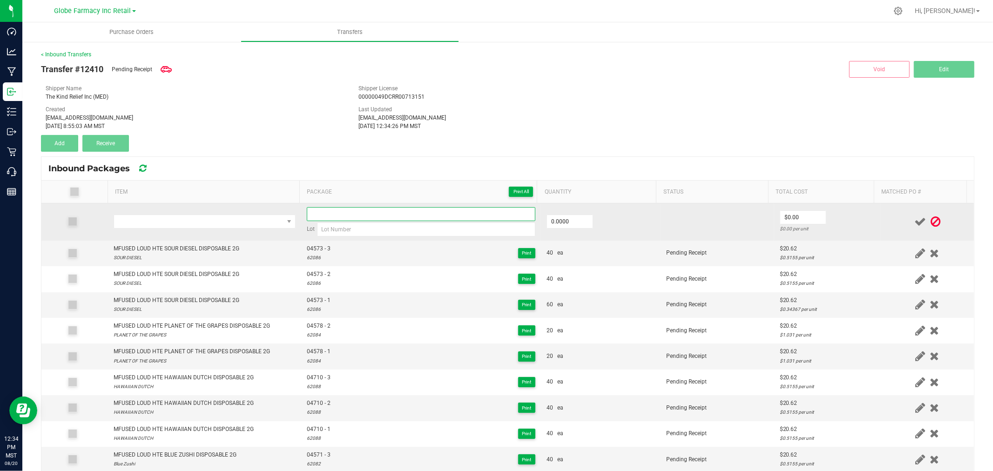
click at [352, 215] on input at bounding box center [421, 214] width 229 height 14
paste input "04653 - 1"
type input "04653 - 2"
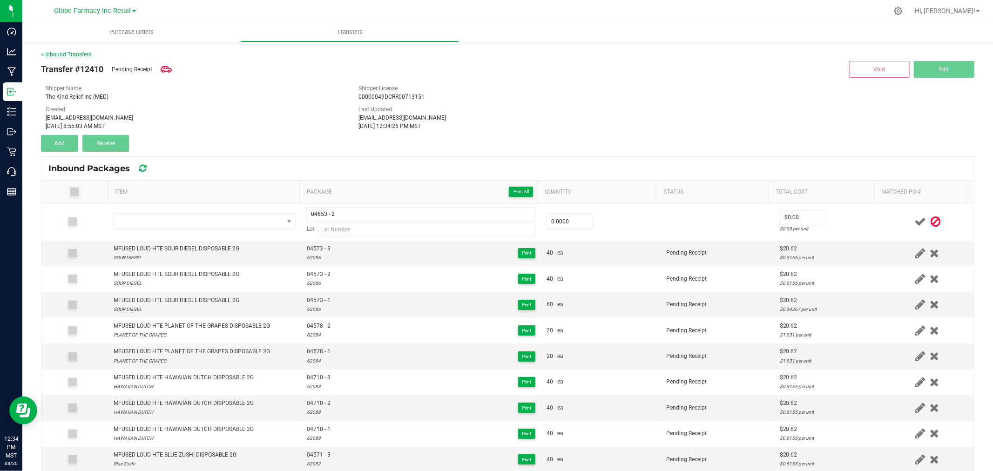
scroll to position [472, 0]
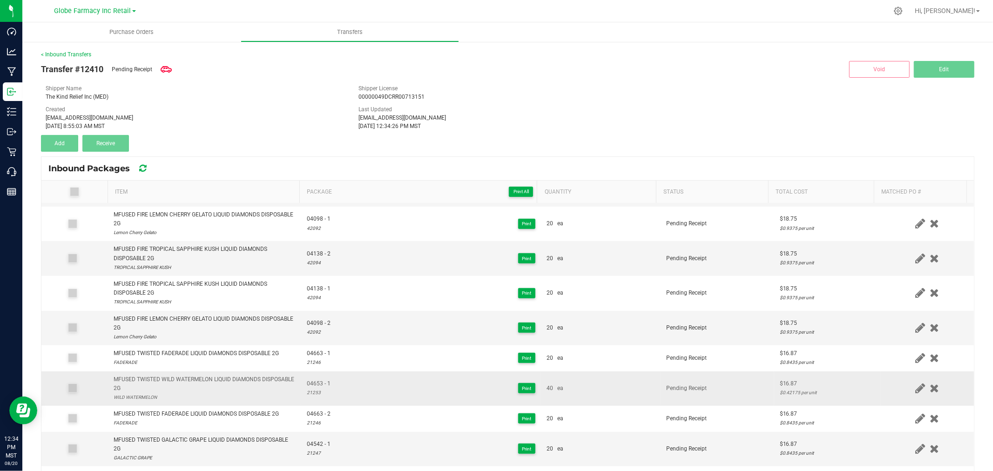
click at [312, 389] on div "21253" at bounding box center [319, 392] width 24 height 9
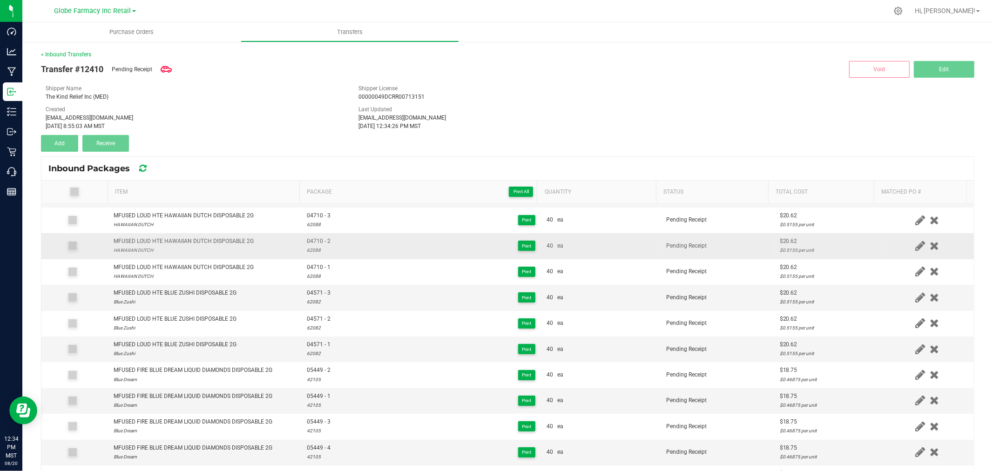
scroll to position [0, 0]
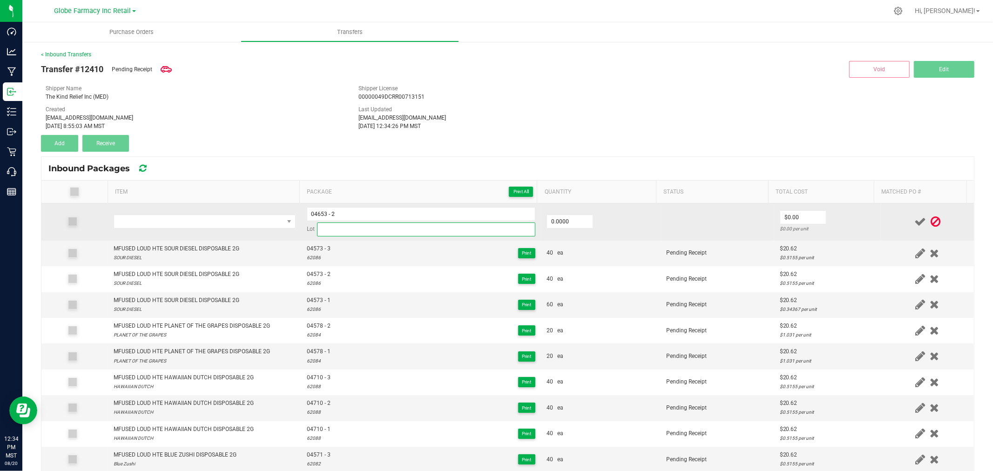
click at [334, 228] on input at bounding box center [426, 229] width 218 height 14
paste input "21253"
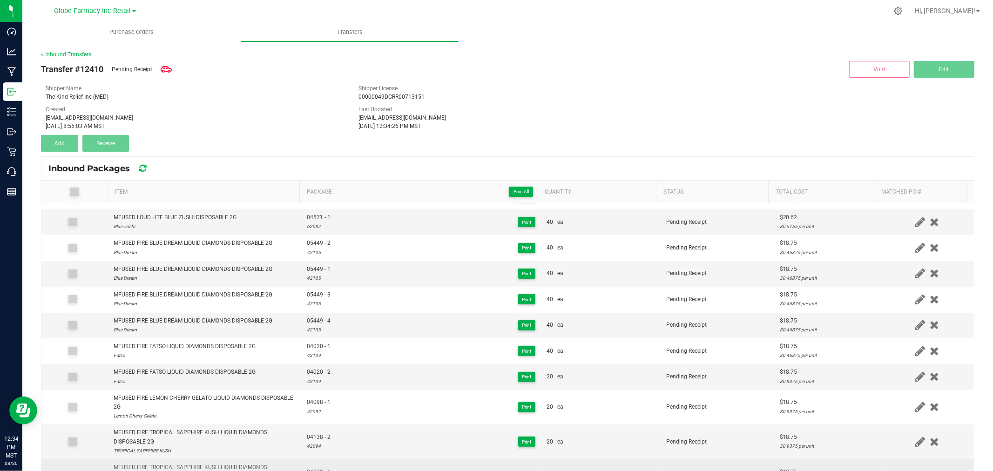
scroll to position [465, 0]
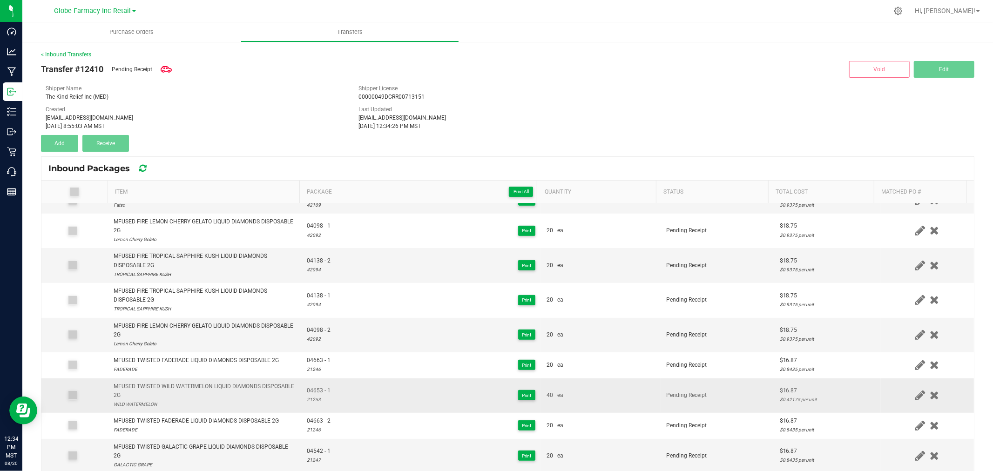
type input "21253"
click at [212, 385] on div "MFUSED TWISTED WILD WATERMELON LIQUID DIAMONDS DISPOSABLE 2G" at bounding box center [205, 391] width 182 height 18
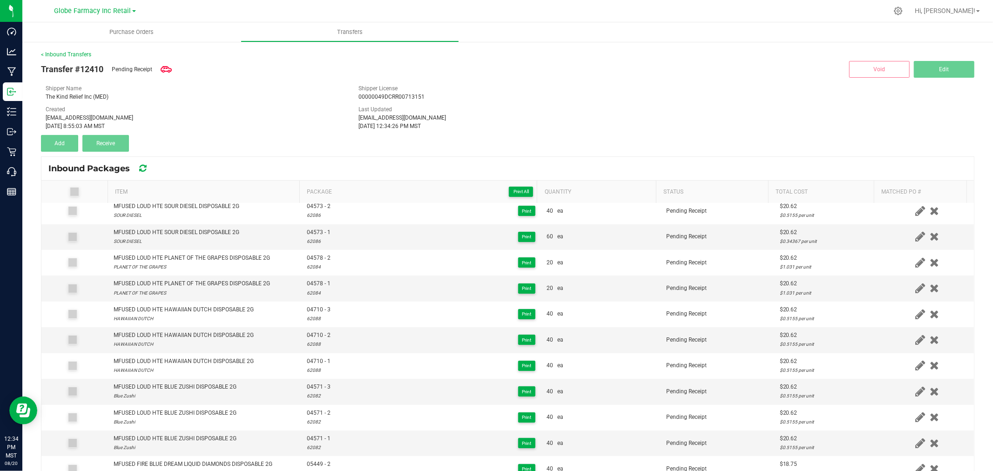
scroll to position [0, 0]
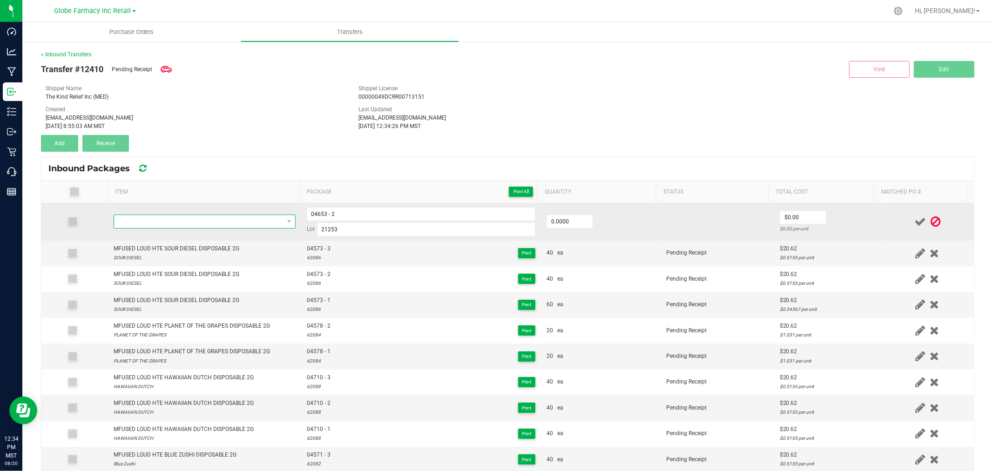
click at [229, 223] on span "NO DATA FOUND" at bounding box center [198, 221] width 169 height 13
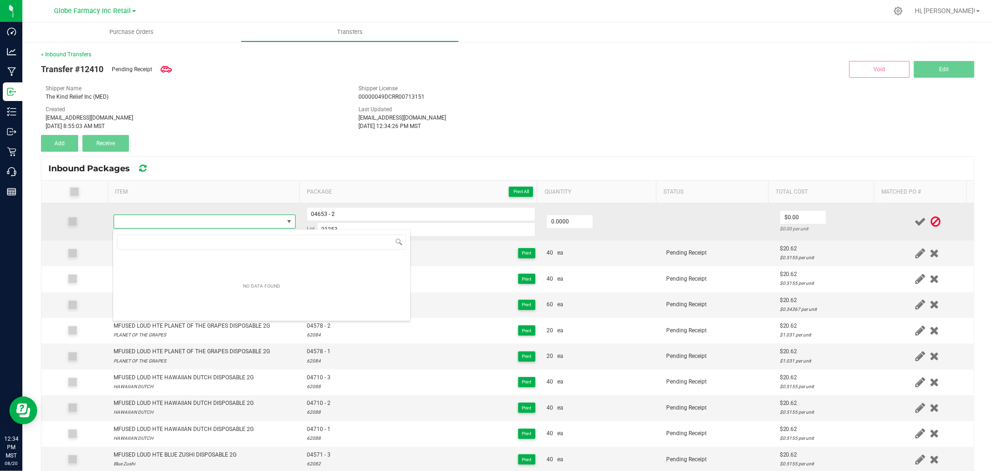
type input "MFUSED TWISTED WILD WATERMELON LIQUID DIAMONDS DISPOSABLE 2G"
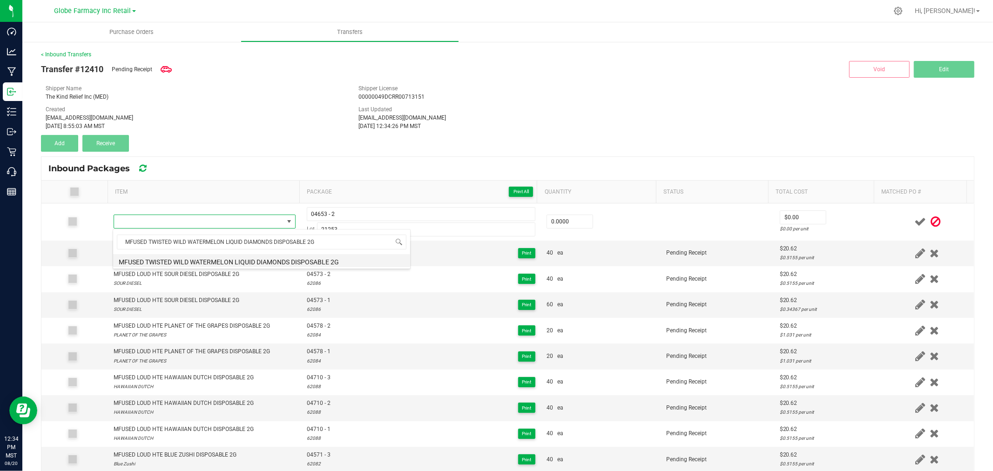
click at [253, 260] on li "MFUSED TWISTED WILD WATERMELON LIQUID DIAMONDS DISPOSABLE 2G" at bounding box center [261, 260] width 297 height 13
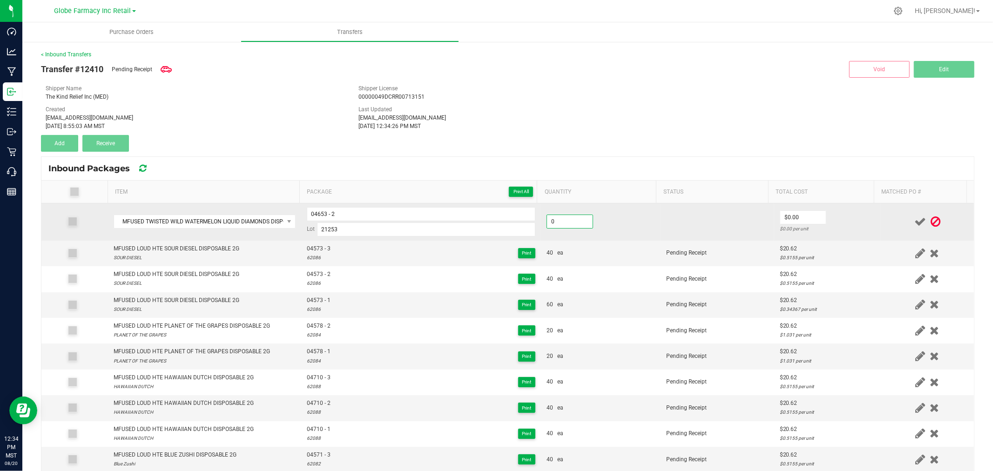
click at [561, 226] on input "0" at bounding box center [570, 221] width 46 height 13
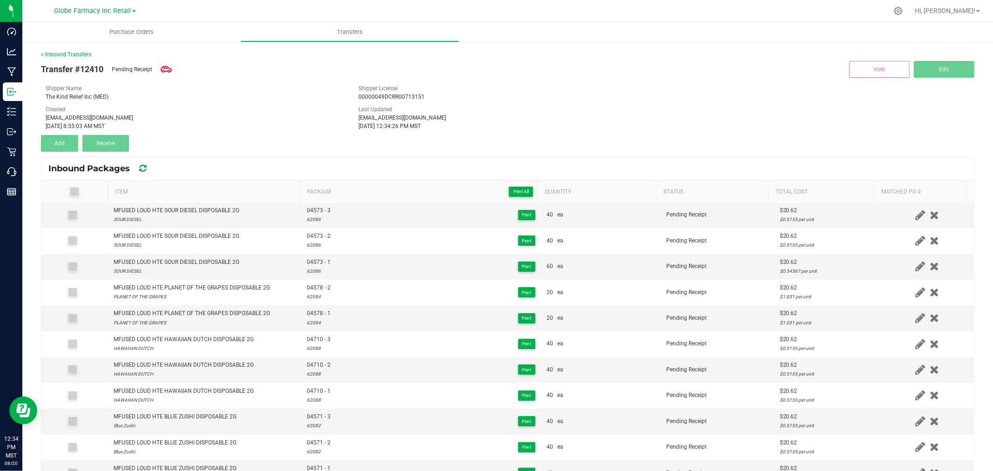
scroll to position [0, 0]
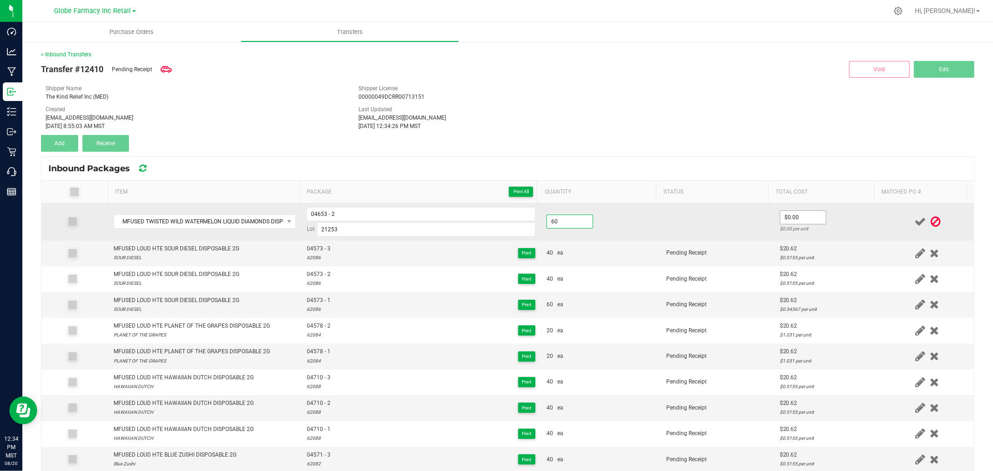
type input "60 ea"
click at [804, 215] on input "0" at bounding box center [803, 217] width 46 height 13
type input "$16.87"
click at [822, 215] on td "$16.87 $0.28117 per unit" at bounding box center [827, 221] width 107 height 37
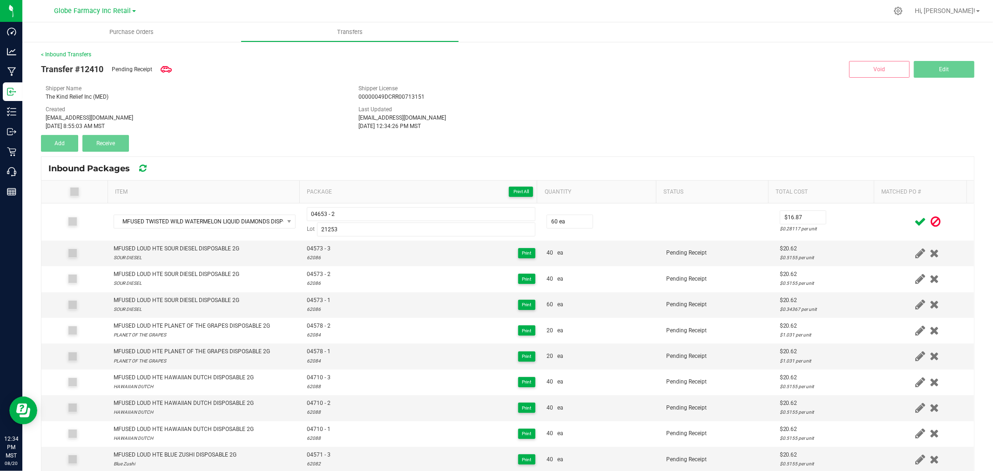
click at [914, 219] on icon at bounding box center [920, 222] width 12 height 12
